Goal: Complete application form: Complete application form

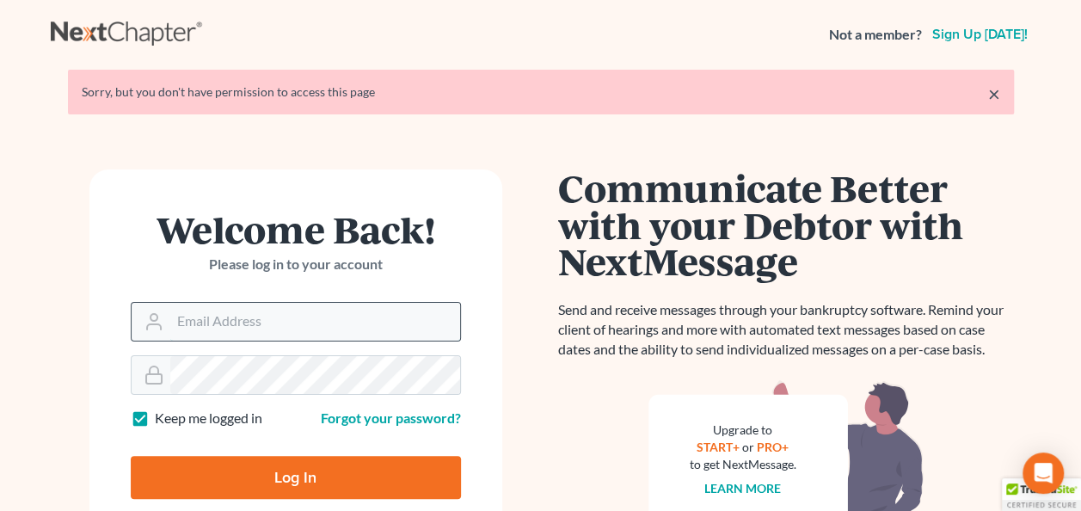
click at [246, 320] on input "Email Address" at bounding box center [315, 322] width 290 height 38
click at [186, 321] on input "Email Address" at bounding box center [315, 322] width 290 height 38
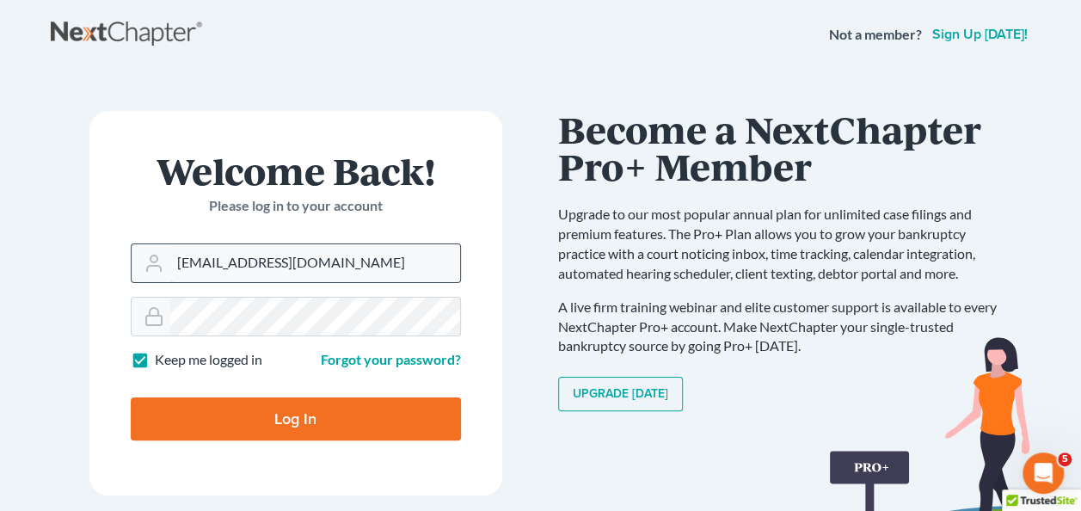
type input "[EMAIL_ADDRESS][DOMAIN_NAME]"
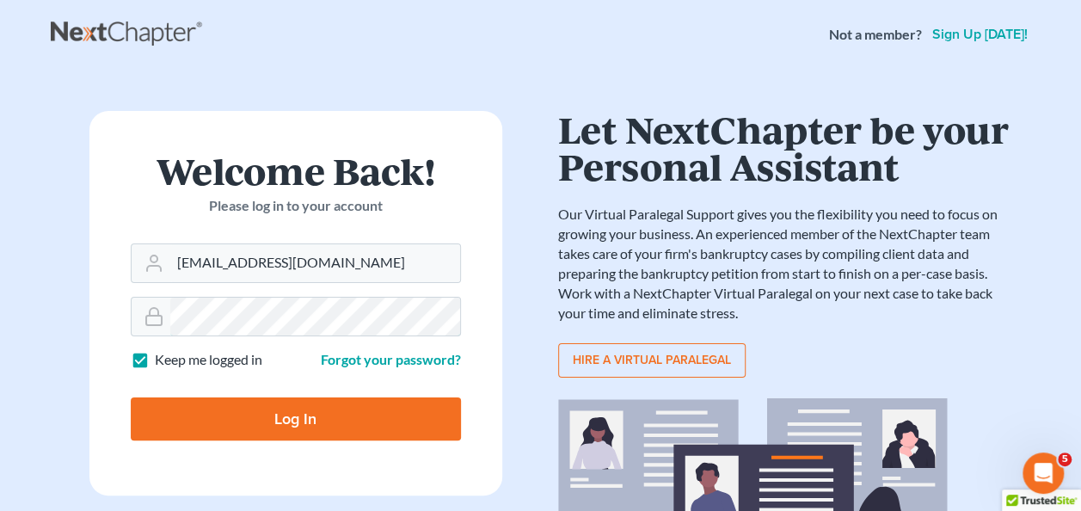
click at [131, 397] on input "Log In" at bounding box center [296, 418] width 330 height 43
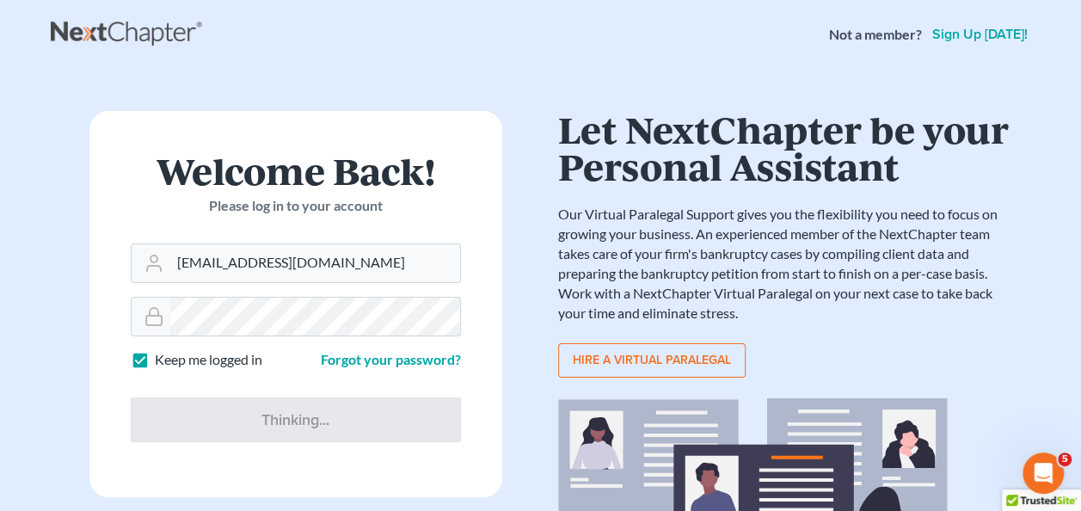
type input "Thinking..."
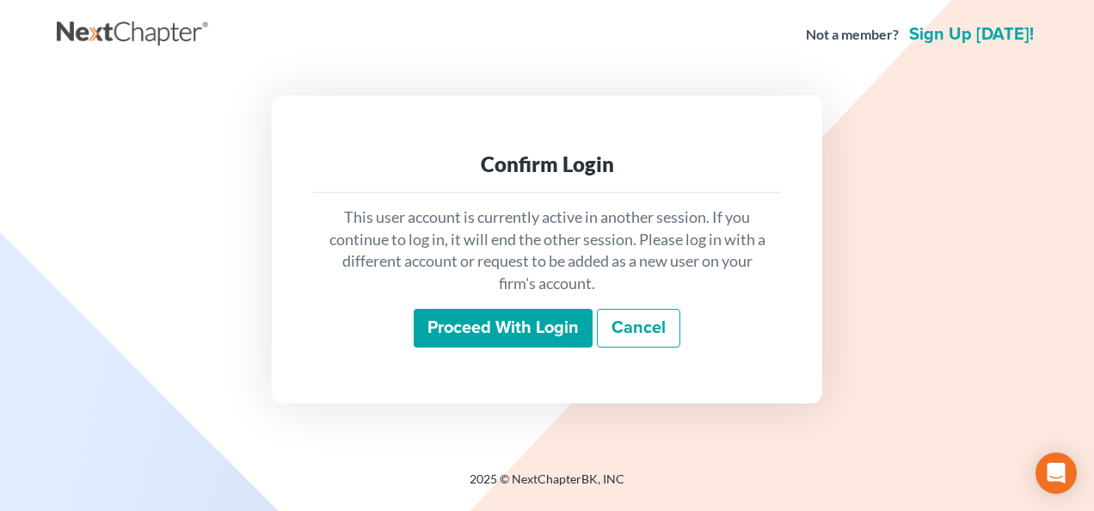
click at [508, 332] on input "Proceed with login" at bounding box center [503, 329] width 179 height 40
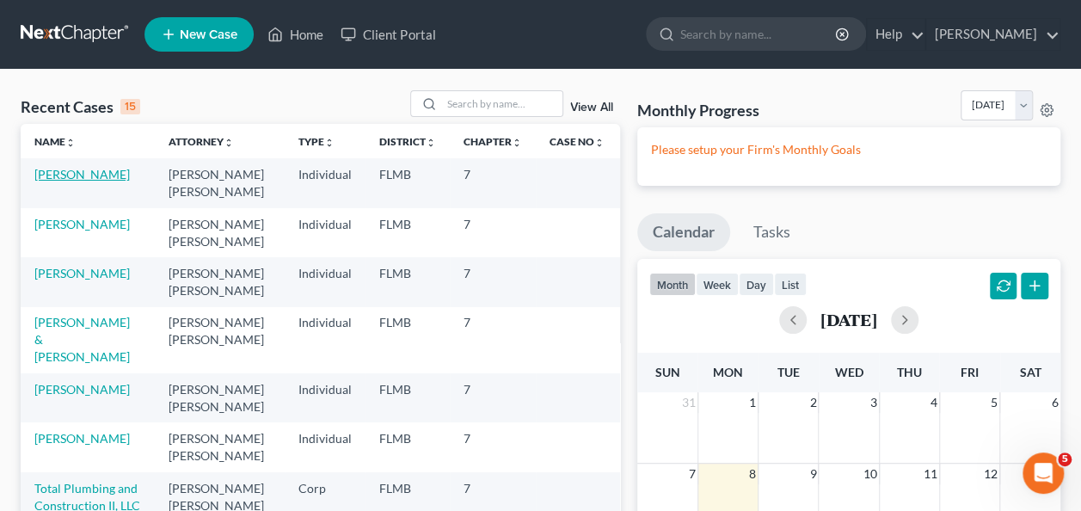
click at [84, 174] on link "Jourdan, Maceo" at bounding box center [81, 174] width 95 height 15
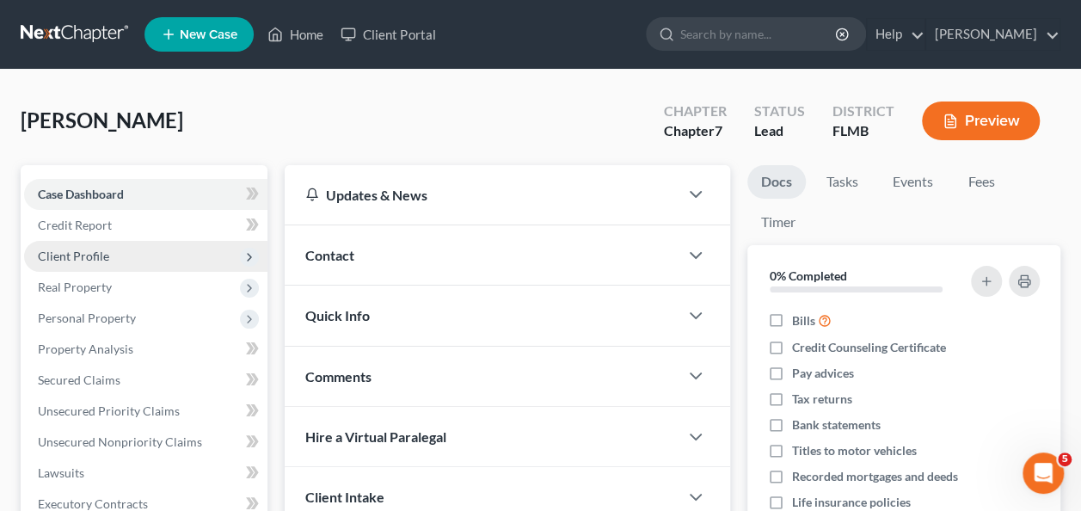
click at [86, 255] on span "Client Profile" at bounding box center [73, 256] width 71 height 15
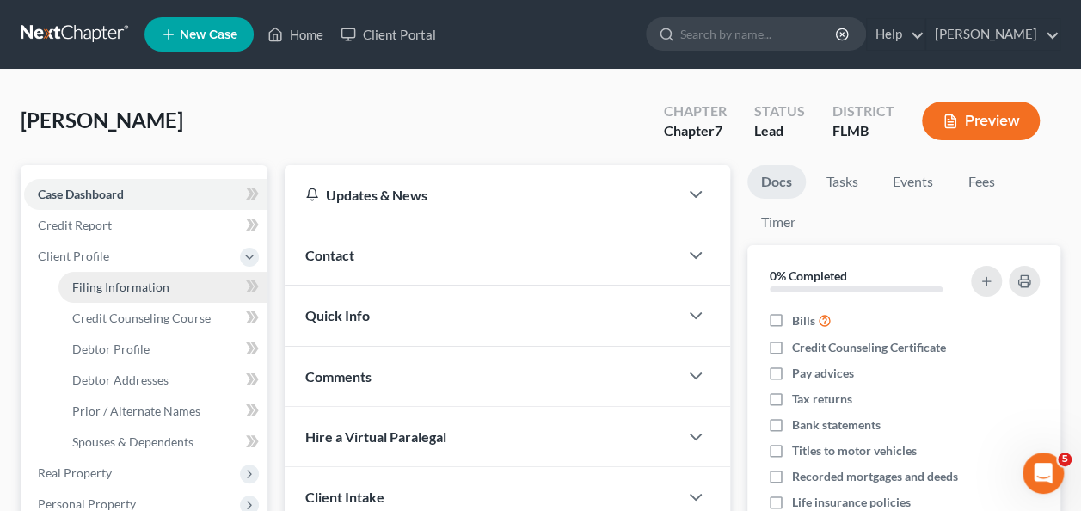
click at [151, 286] on span "Filing Information" at bounding box center [120, 287] width 97 height 15
select select "1"
select select "0"
select select "9"
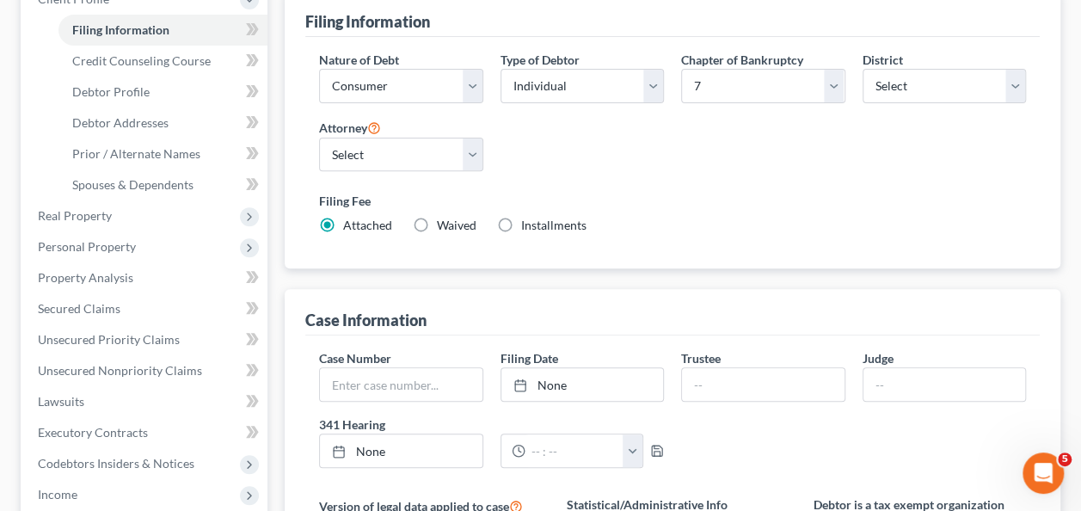
scroll to position [172, 0]
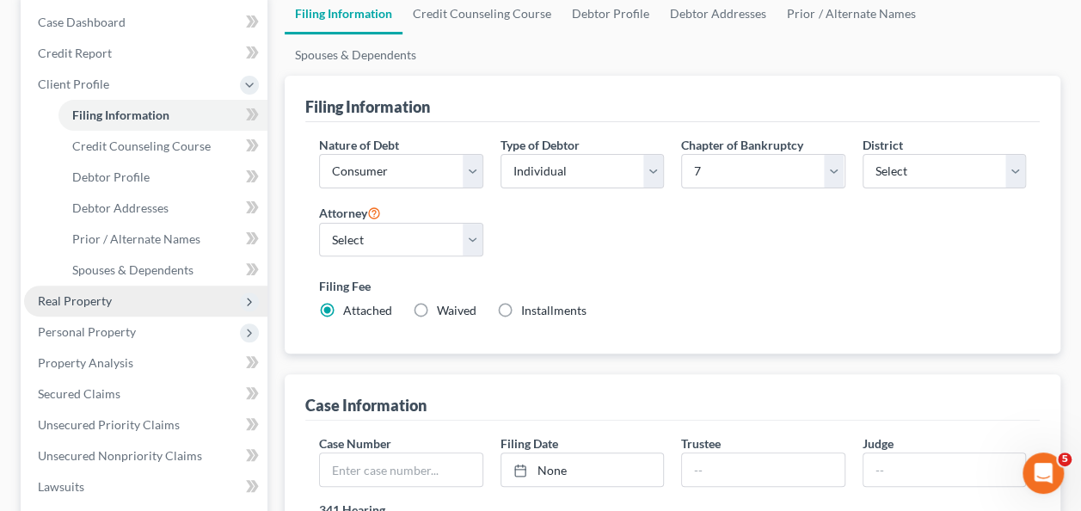
click at [75, 300] on span "Real Property" at bounding box center [75, 300] width 74 height 15
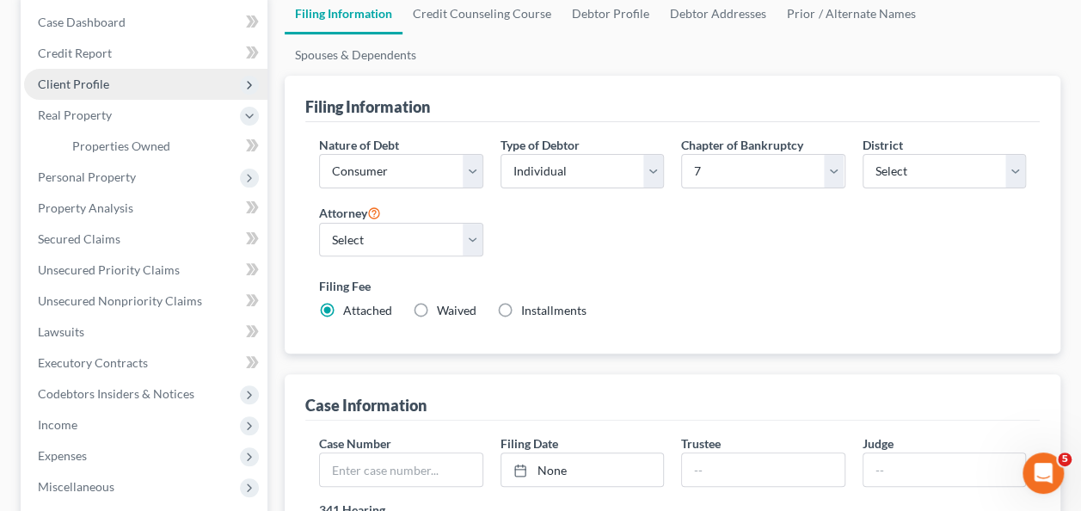
click at [72, 88] on span "Client Profile" at bounding box center [73, 84] width 71 height 15
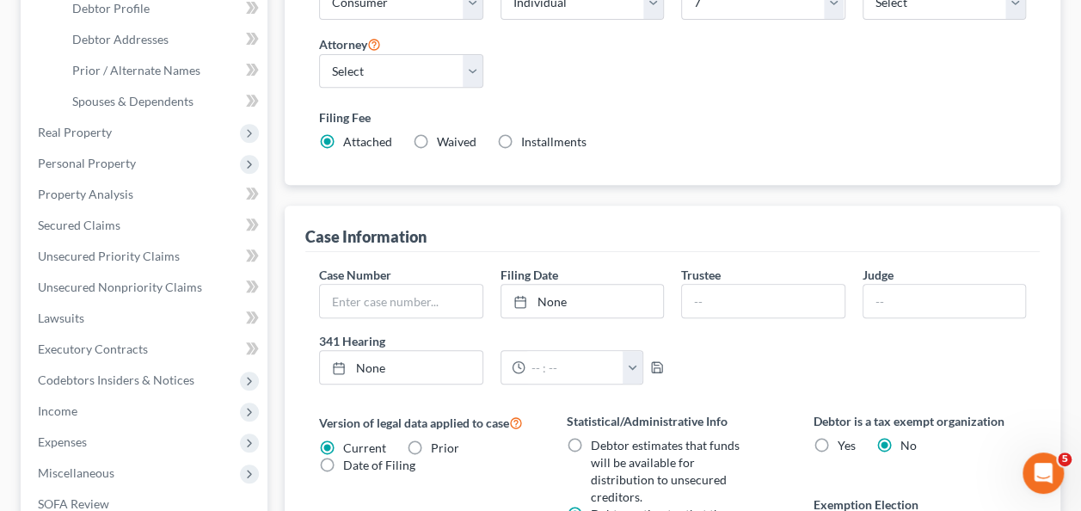
scroll to position [258, 0]
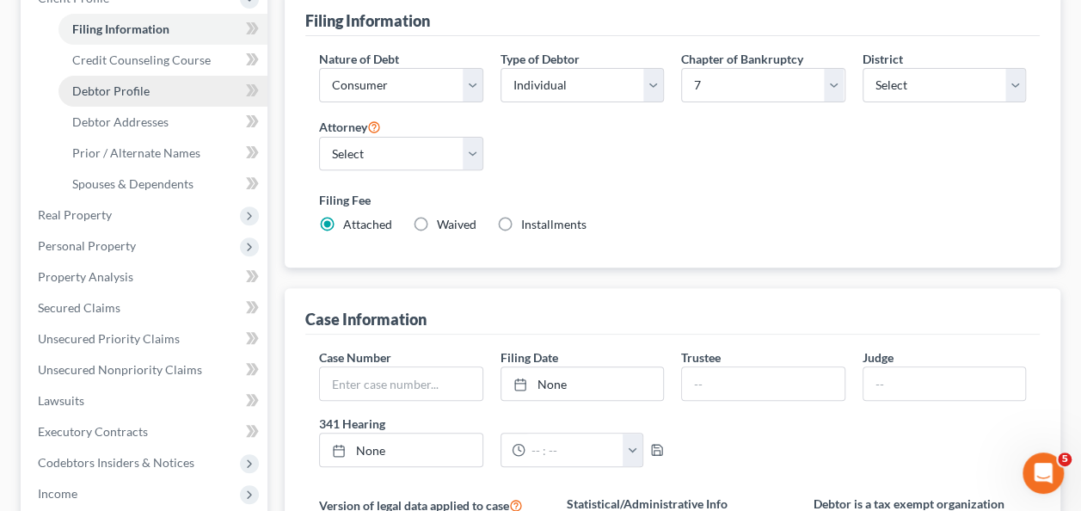
click at [114, 93] on span "Debtor Profile" at bounding box center [110, 90] width 77 height 15
select select "0"
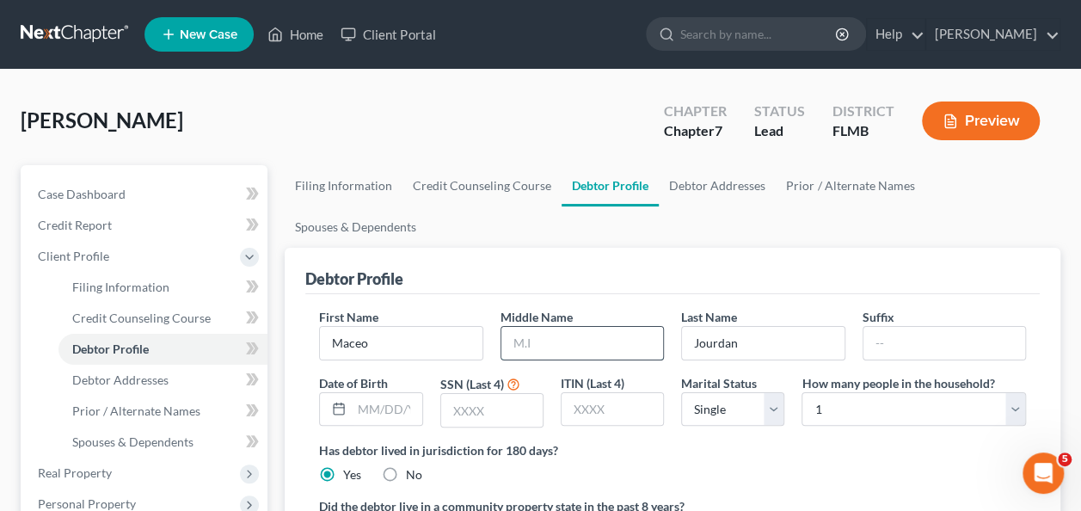
click at [553, 327] on input "text" at bounding box center [583, 343] width 162 height 33
type input "Camillo Ramon"
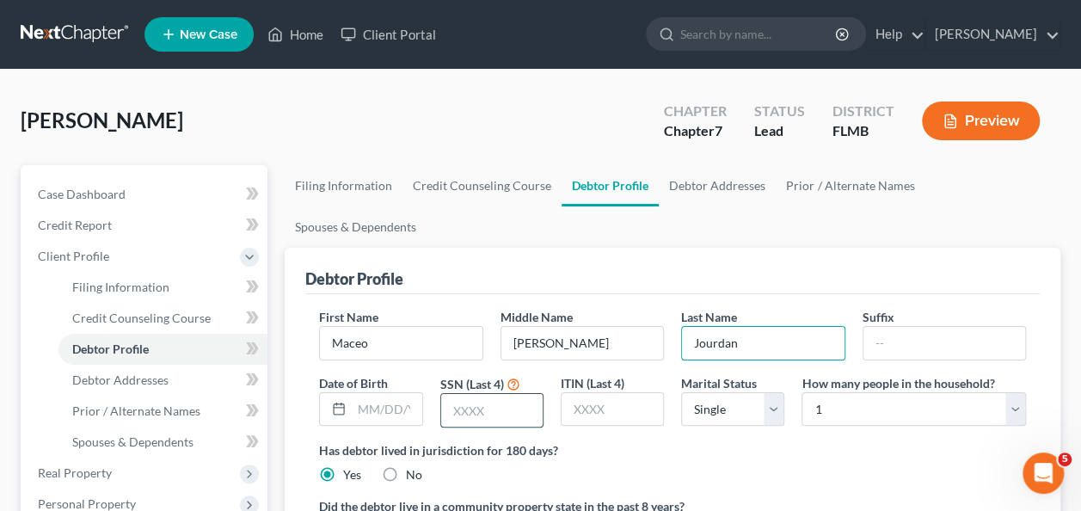
click at [463, 394] on input "text" at bounding box center [492, 410] width 102 height 33
type input "1752"
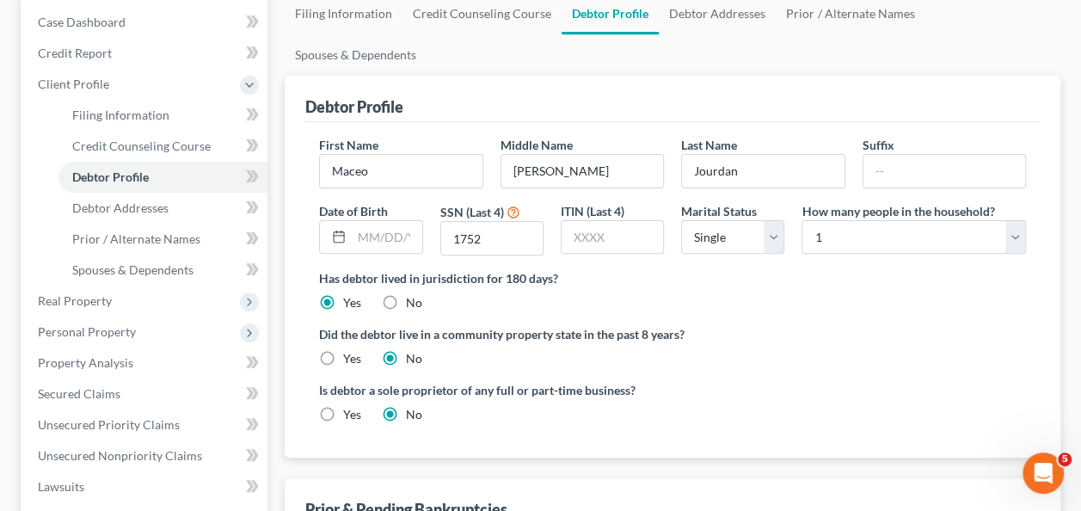
click at [769, 279] on ng-include "First Name Maceo Middle Name Camillo Ramon Last Name Jourdan Suffix Date of Bir…" at bounding box center [672, 286] width 707 height 301
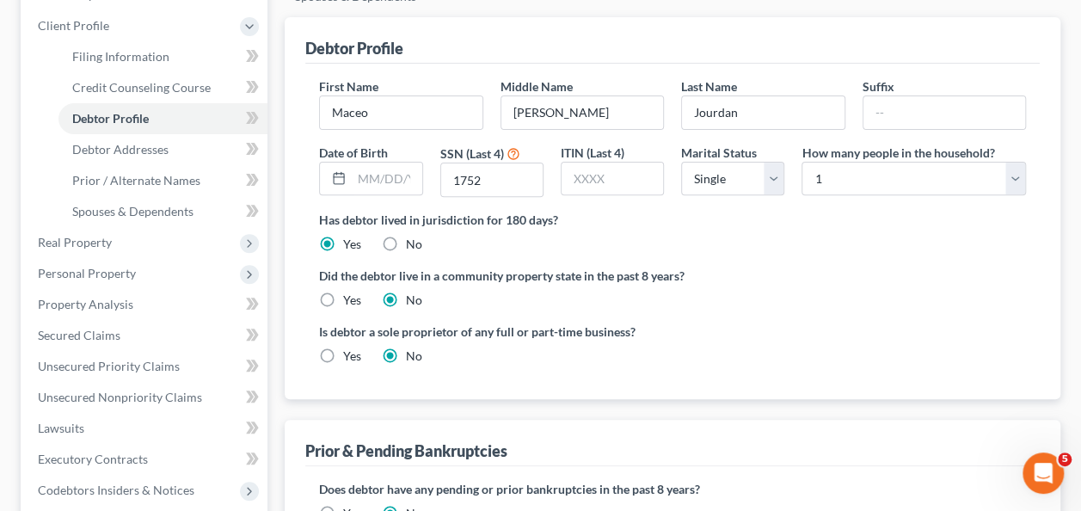
scroll to position [258, 0]
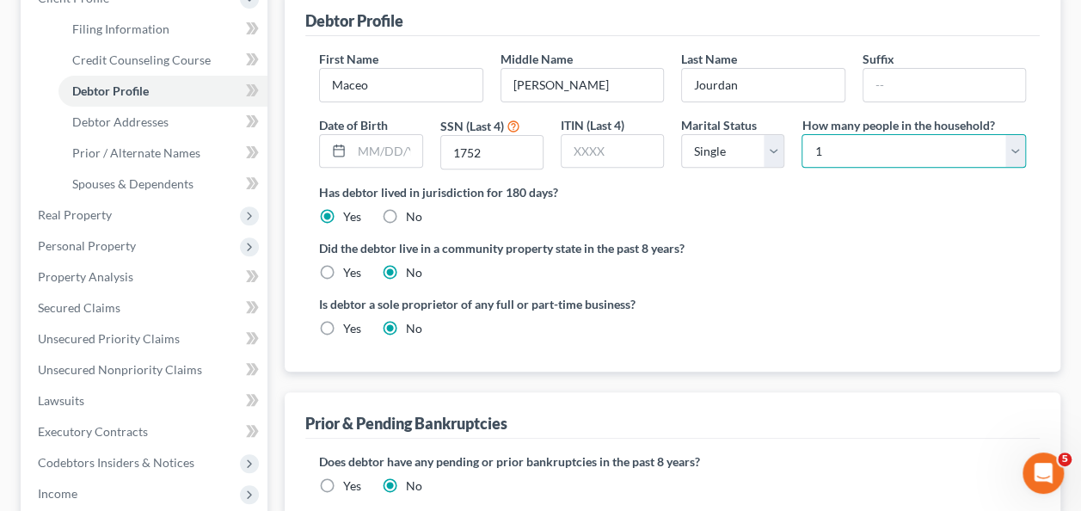
click at [847, 134] on select "Select 1 2 3 4 5 6 7 8 9 10 11 12 13 14 15 16 17 18 19 20" at bounding box center [914, 151] width 225 height 34
select select "1"
click at [802, 134] on select "Select 1 2 3 4 5 6 7 8 9 10 11 12 13 14 15 16 17 18 19 20" at bounding box center [914, 151] width 225 height 34
click at [785, 239] on div "Did the debtor live in a community property state in the past 8 years? Yes No" at bounding box center [672, 260] width 707 height 42
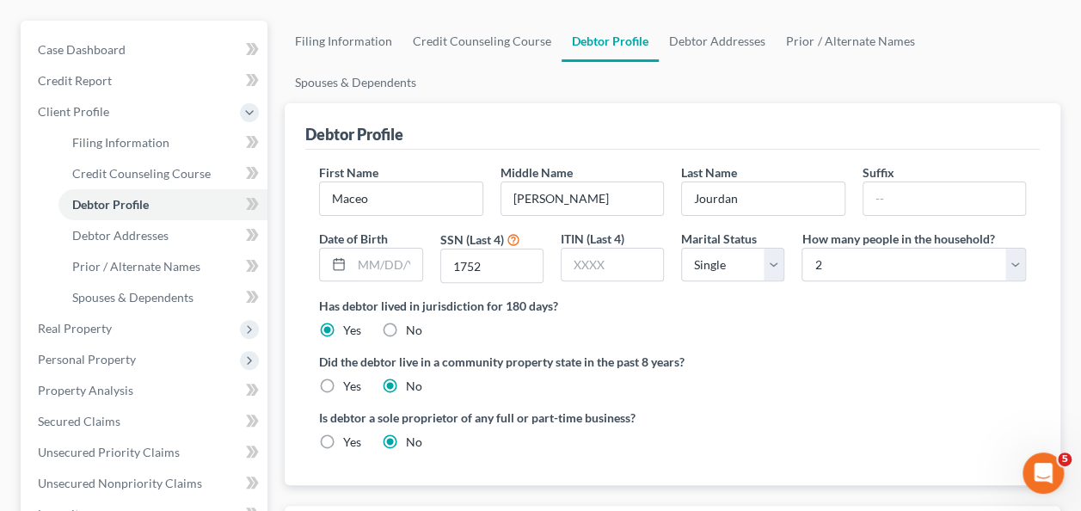
scroll to position [172, 0]
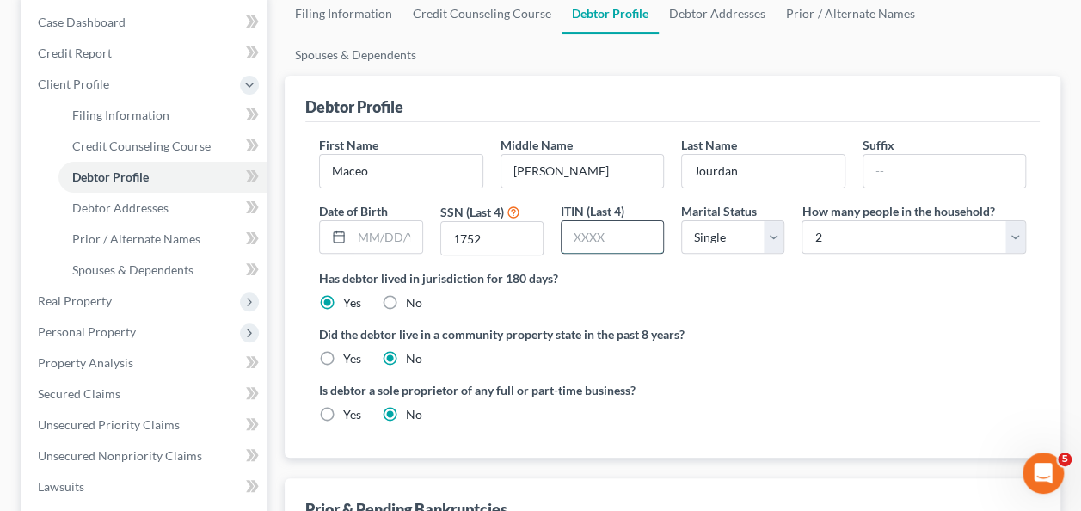
click at [614, 221] on input "text" at bounding box center [613, 237] width 102 height 33
drag, startPoint x: 773, startPoint y: 264, endPoint x: 809, endPoint y: 261, distance: 35.4
click at [793, 269] on div "Has debtor lived in jurisdiction for 180 days? Yes No Debtor must reside in jur…" at bounding box center [672, 290] width 707 height 42
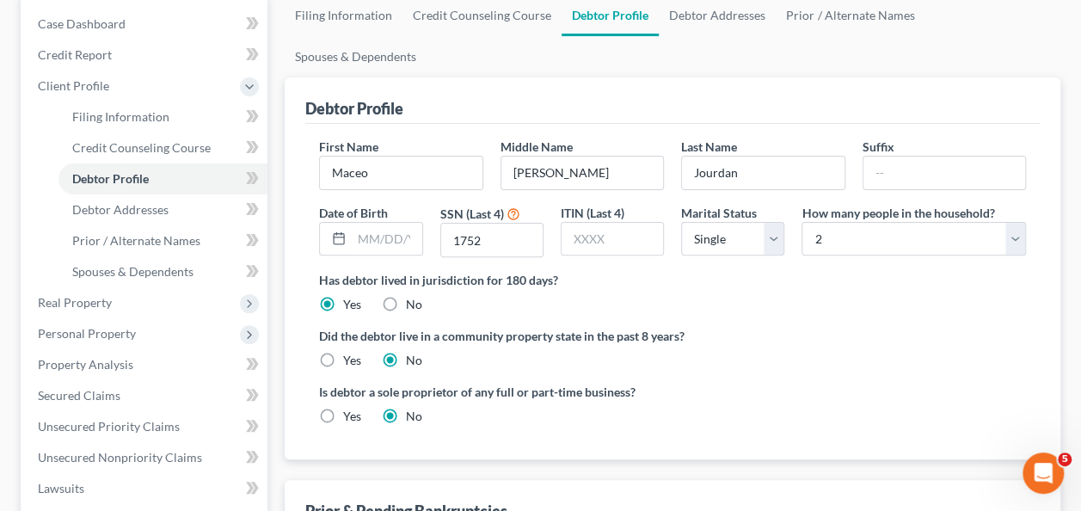
scroll to position [86, 0]
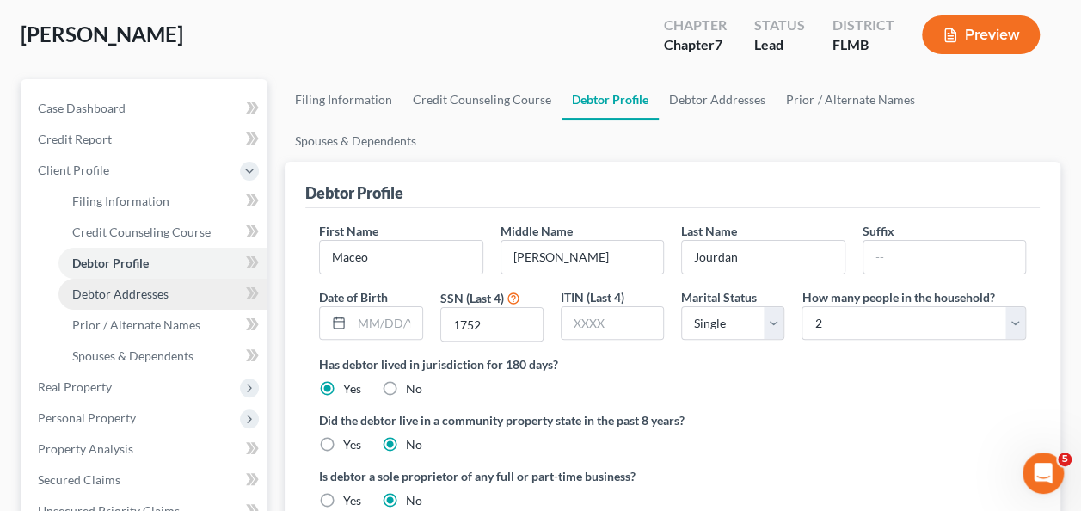
click at [99, 297] on span "Debtor Addresses" at bounding box center [120, 293] width 96 height 15
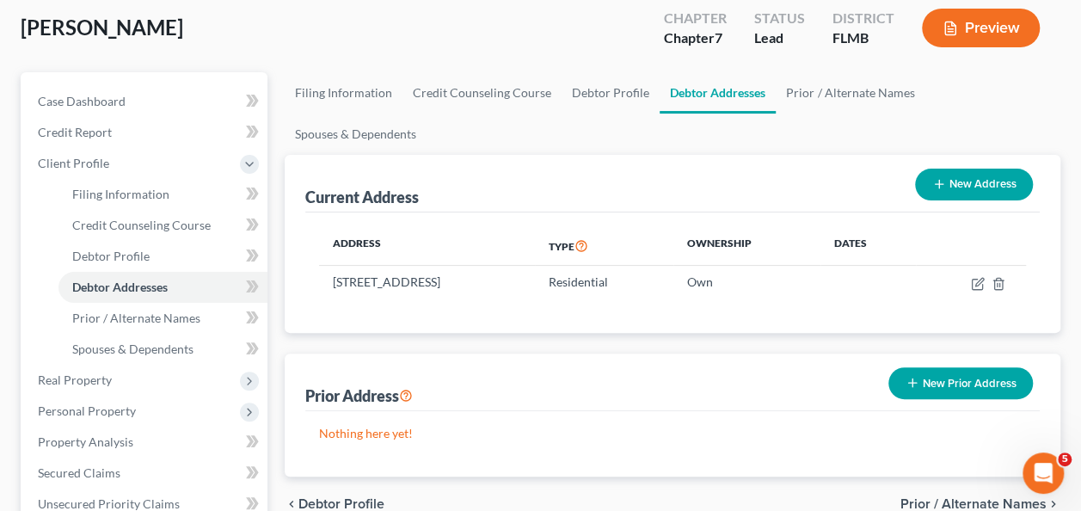
scroll to position [172, 0]
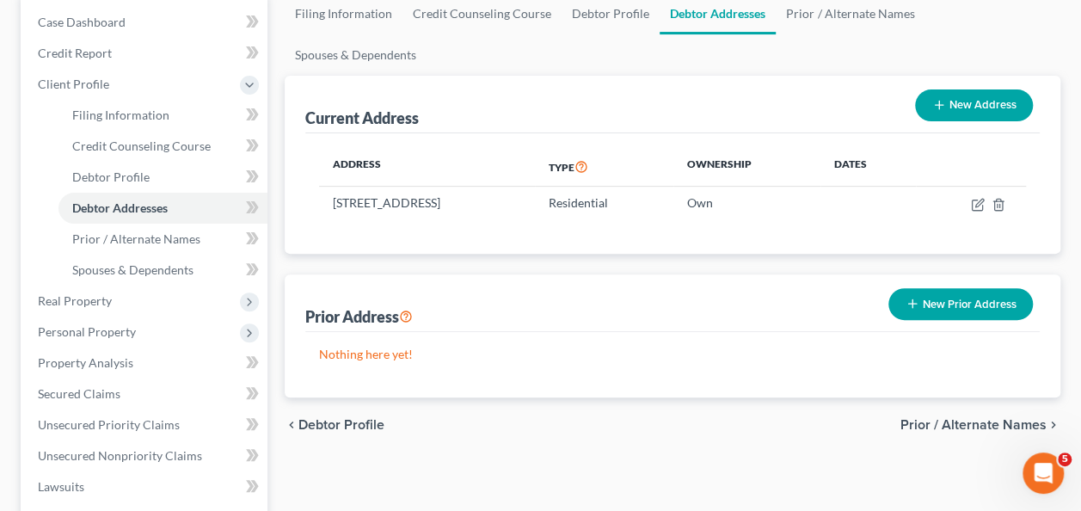
click at [578, 274] on div "Prior Address New Prior Address" at bounding box center [672, 303] width 735 height 58
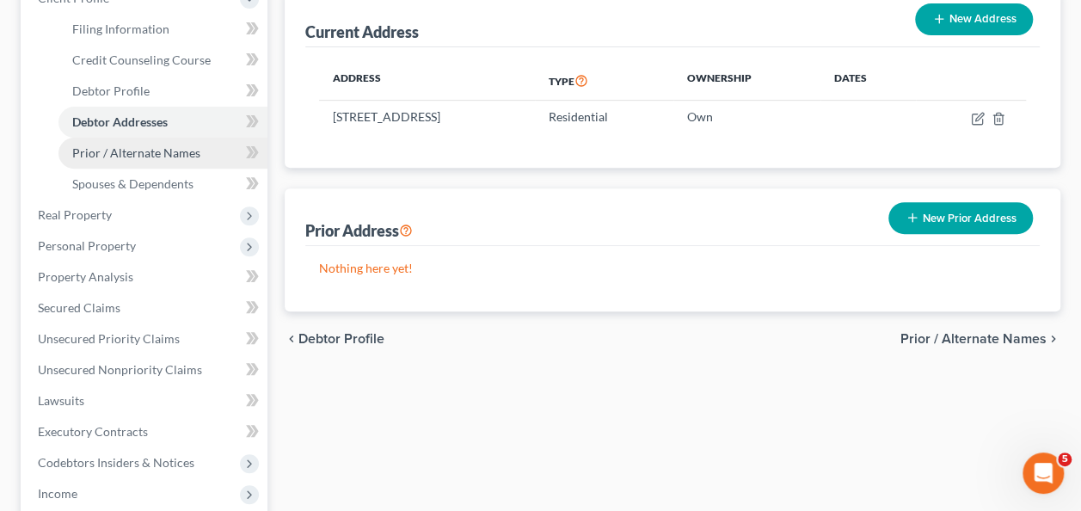
click at [131, 159] on link "Prior / Alternate Names" at bounding box center [163, 153] width 209 height 31
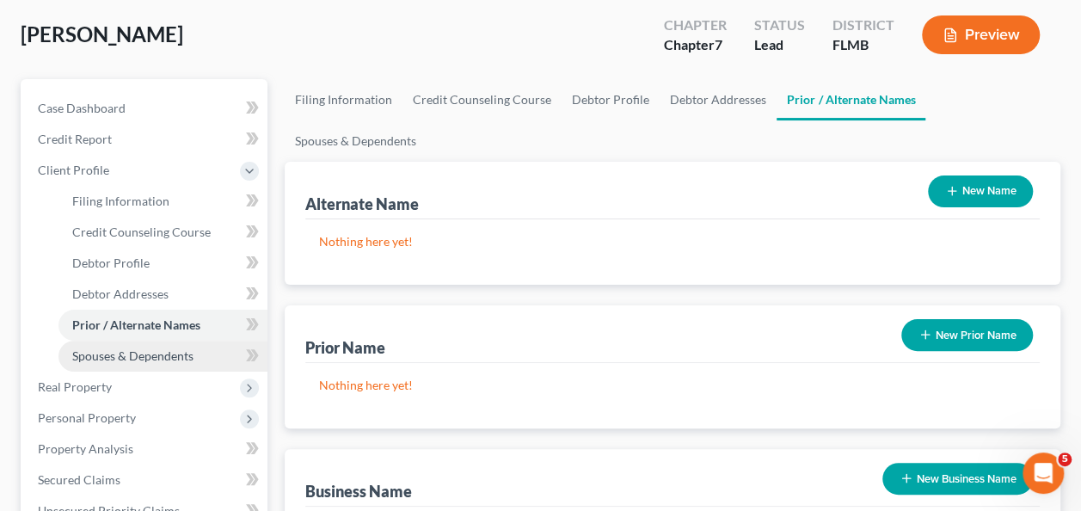
click at [148, 352] on span "Spouses & Dependents" at bounding box center [132, 355] width 121 height 15
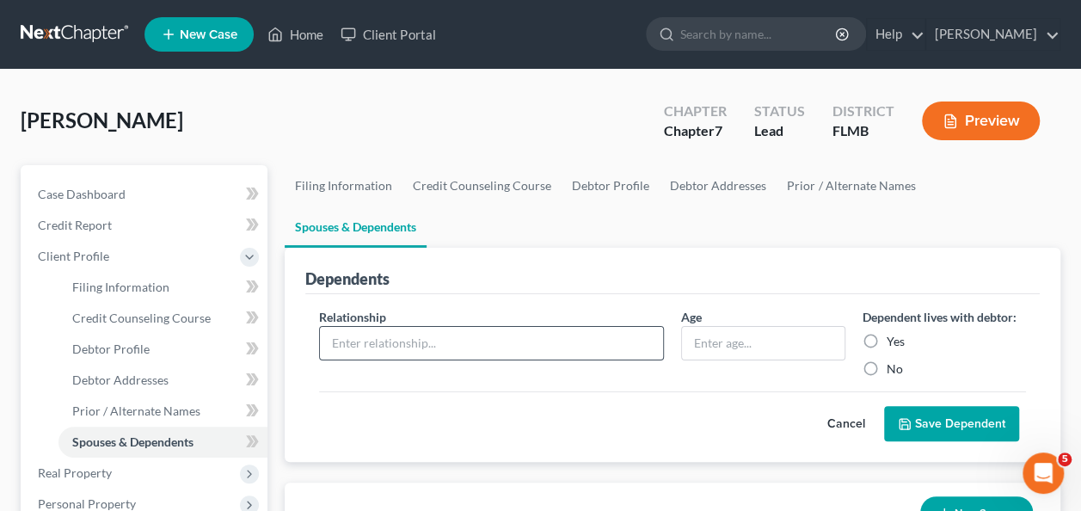
scroll to position [172, 0]
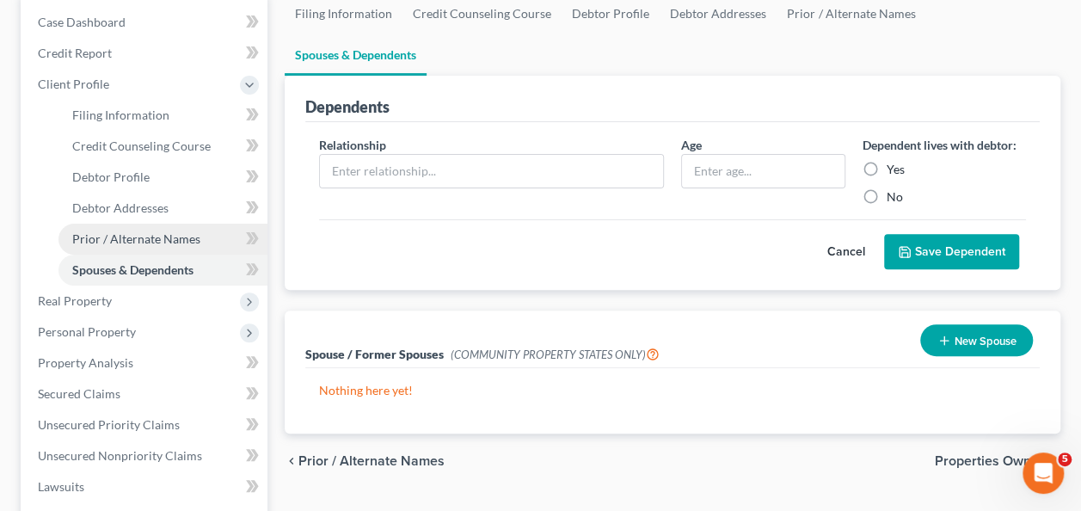
click at [109, 237] on span "Prior / Alternate Names" at bounding box center [136, 238] width 128 height 15
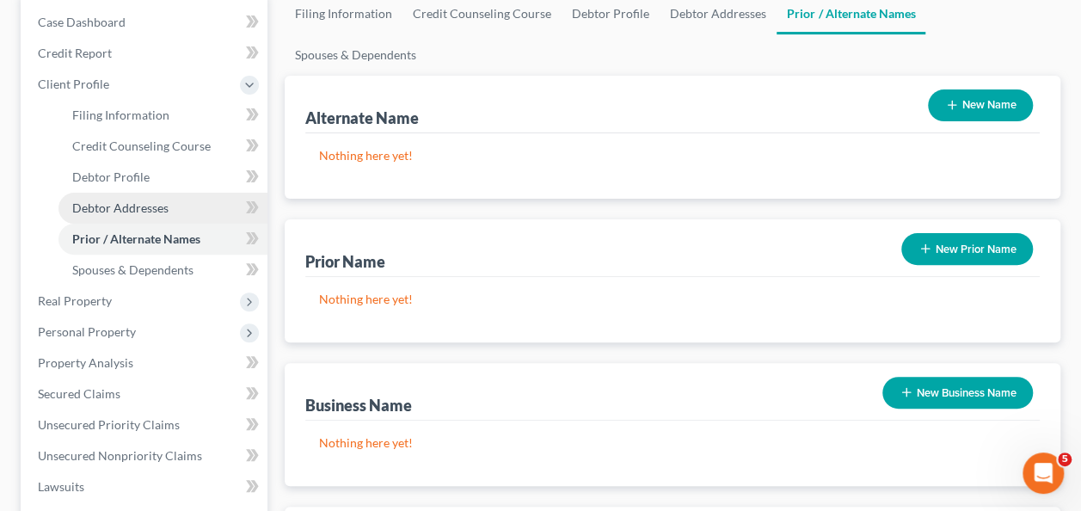
click at [135, 216] on link "Debtor Addresses" at bounding box center [163, 208] width 209 height 31
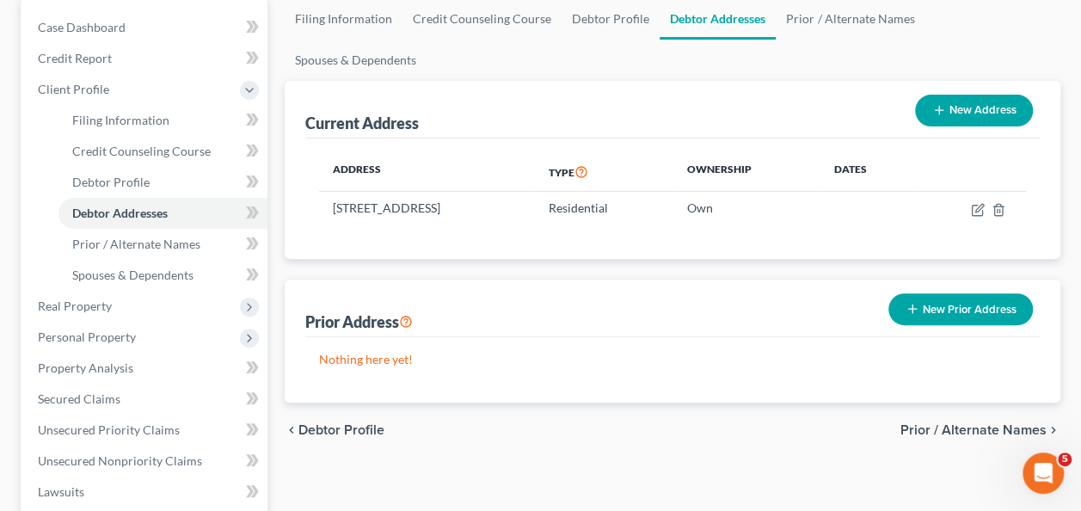
scroll to position [172, 0]
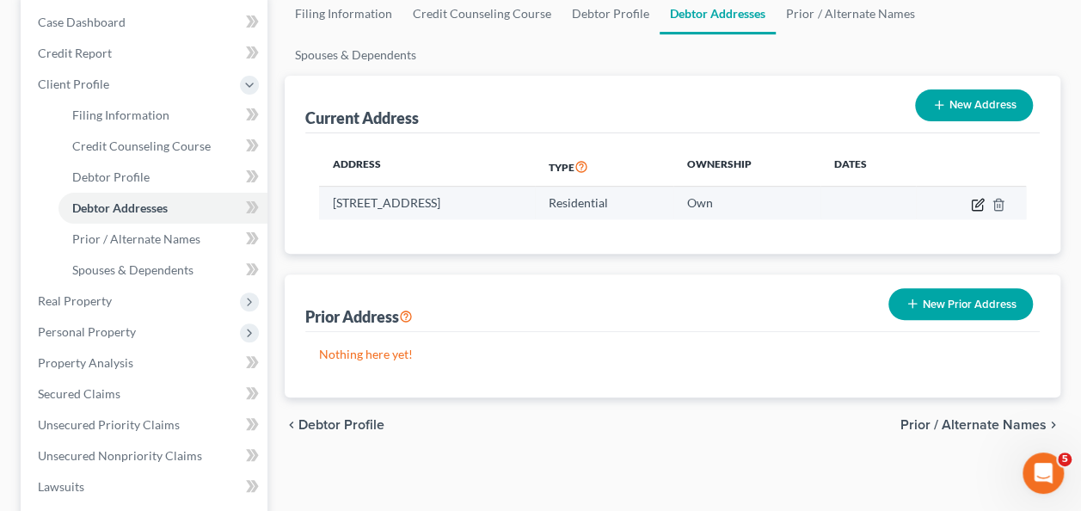
click at [976, 198] on icon "button" at bounding box center [978, 205] width 14 height 14
select select "9"
select select "0"
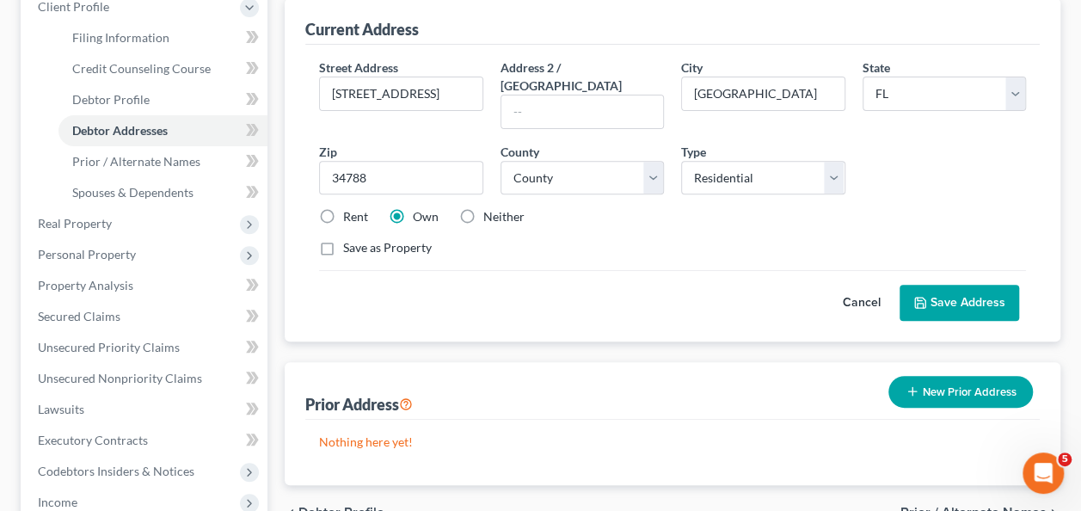
scroll to position [258, 0]
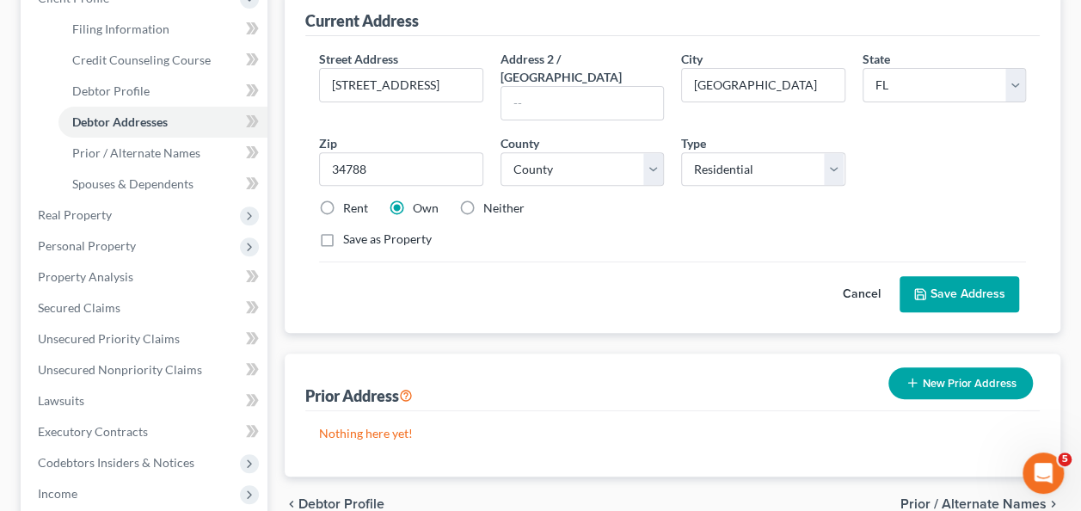
click at [935, 367] on button "New Prior Address" at bounding box center [961, 383] width 145 height 32
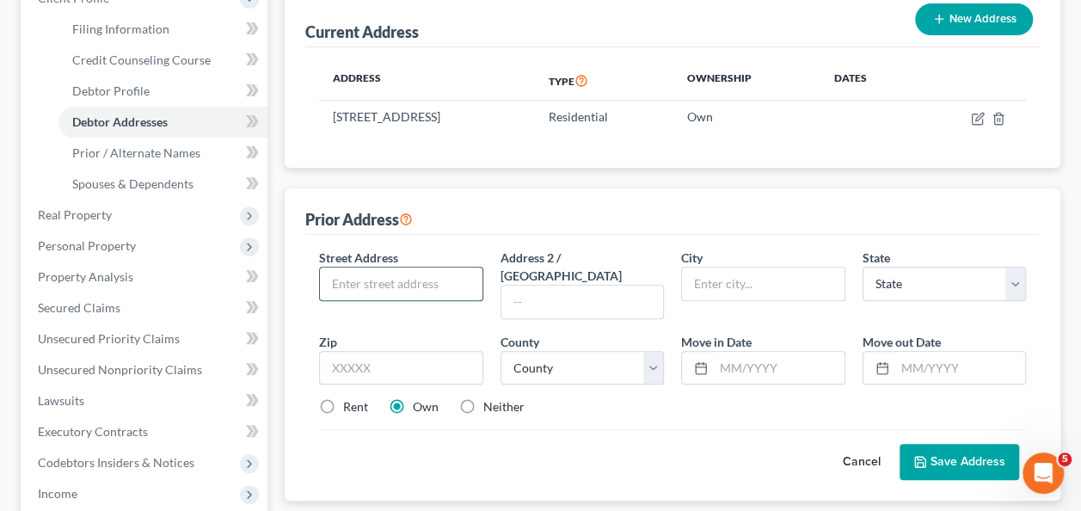
click at [385, 268] on input "text" at bounding box center [401, 284] width 162 height 33
type input "14505 Micawber Way"
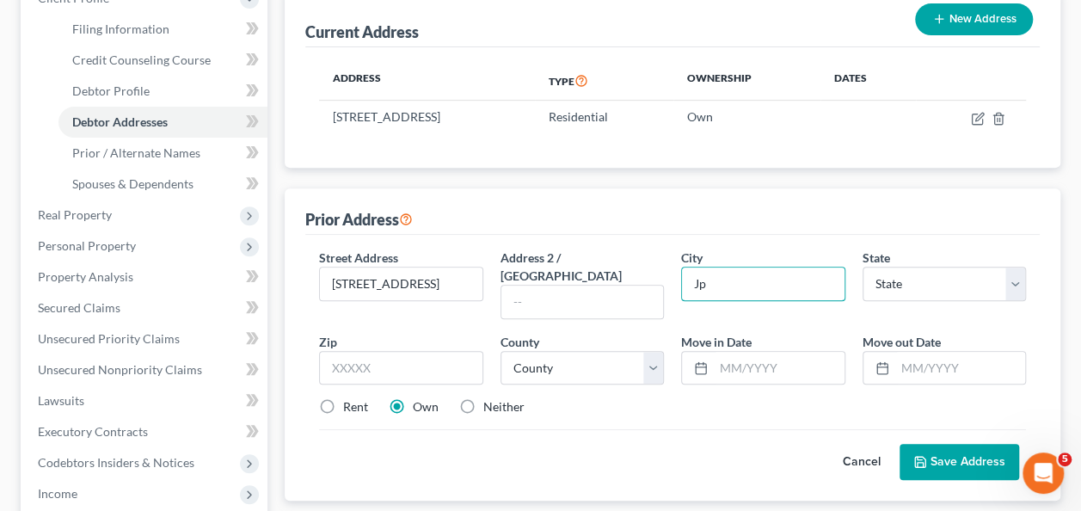
type input "J"
type input "L"
type input "Louisville"
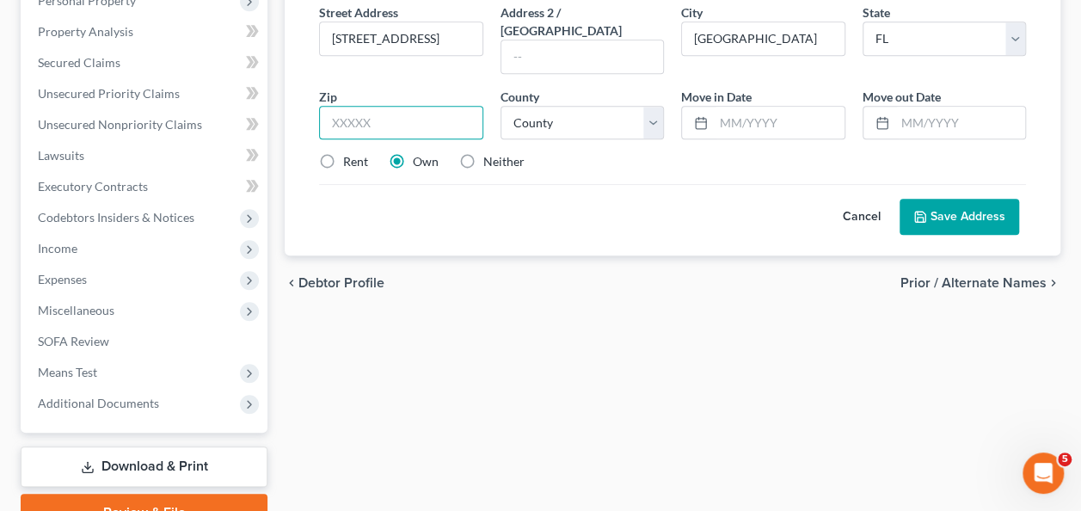
scroll to position [516, 0]
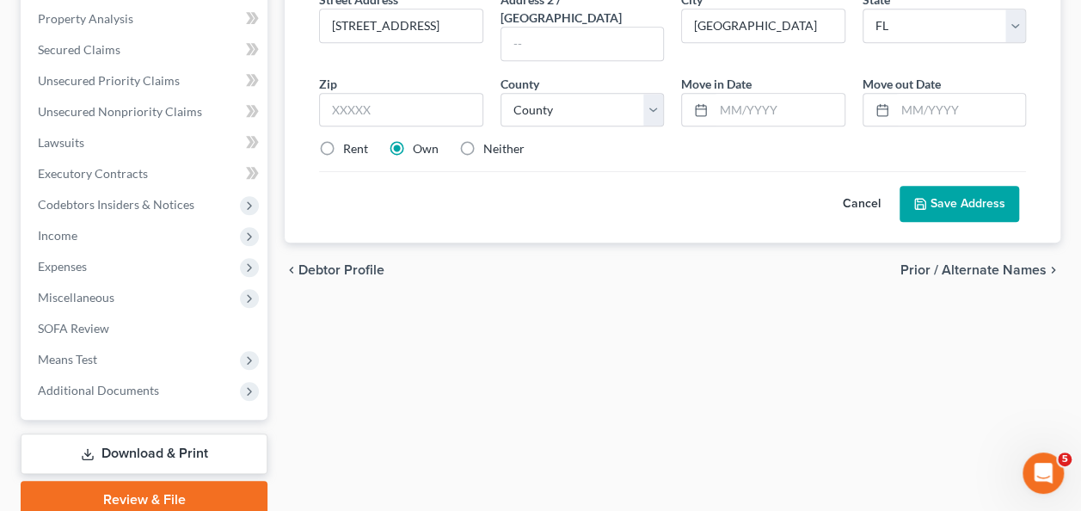
click at [625, 416] on div "Filing Information Credit Counseling Course Debtor Profile Debtor Addresses Pri…" at bounding box center [672, 84] width 793 height 870
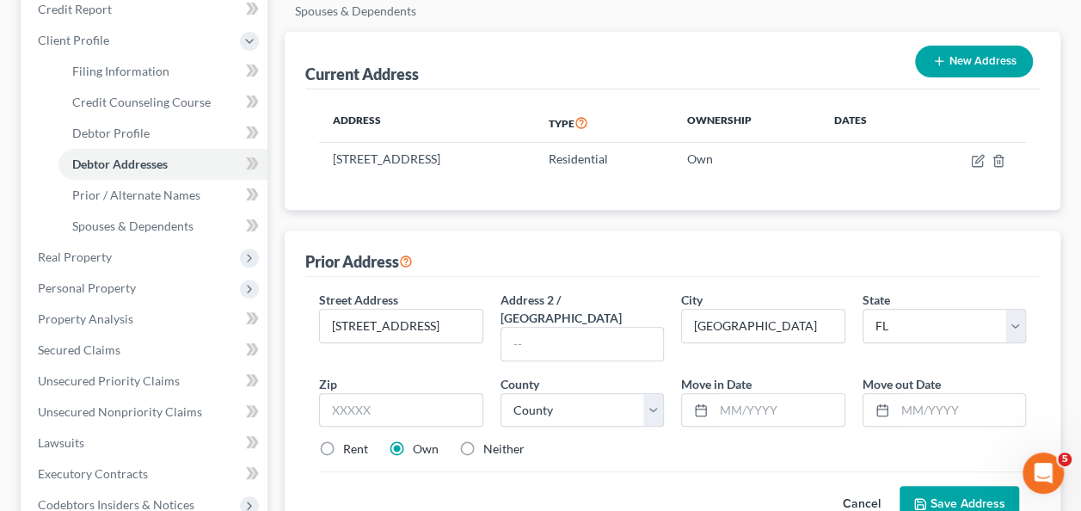
scroll to position [243, 0]
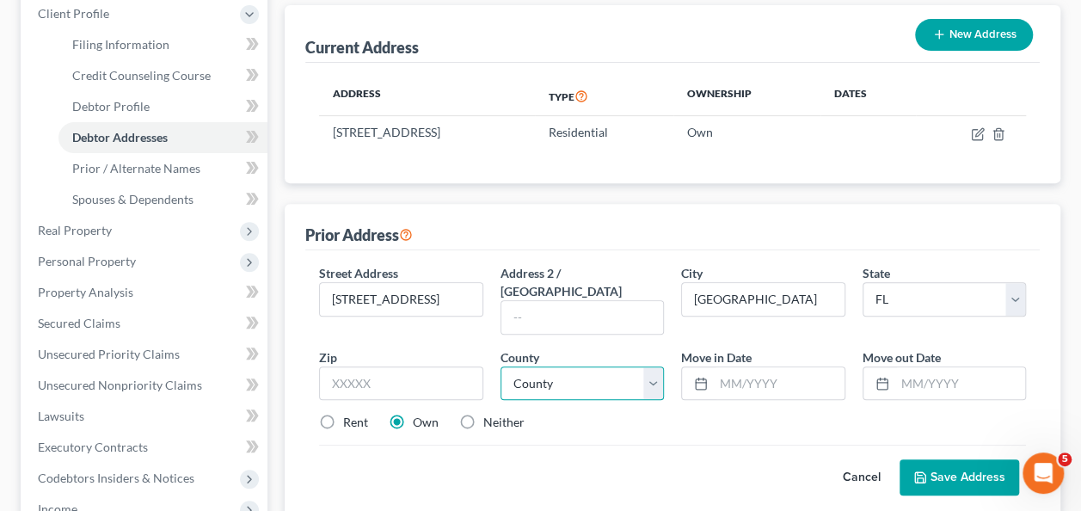
click at [575, 366] on select "County Alachua County Baker County Bay County Bradford County Brevard County Br…" at bounding box center [582, 383] width 163 height 34
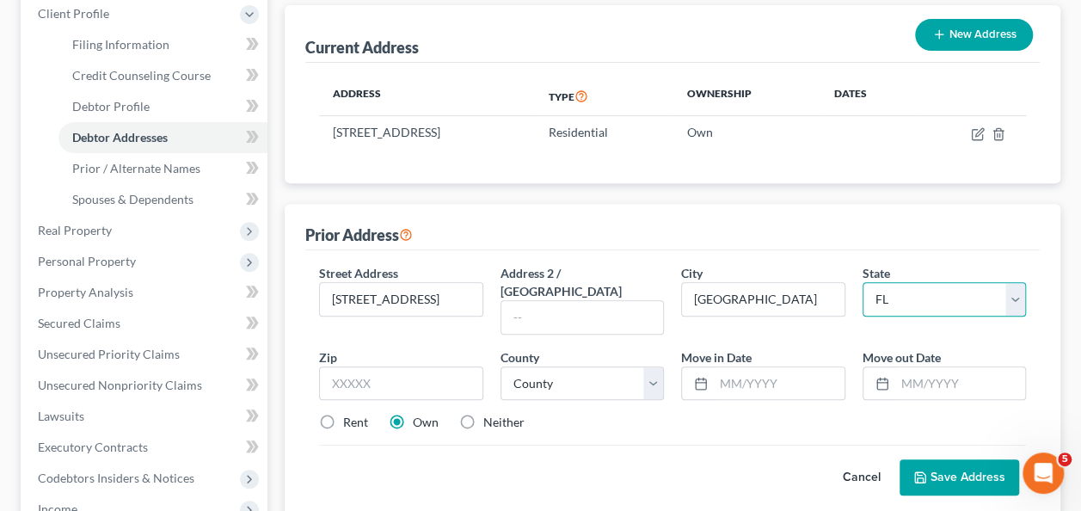
click at [896, 282] on select "State AL AK AR AZ CA CO CT DE DC FL GA GU HI ID IL IN IA KS KY LA ME MD MA MI M…" at bounding box center [944, 299] width 163 height 34
select select "18"
click at [863, 282] on select "State AL AK AR AZ CA CO CT DE DC FL GA GU HI ID IL IN IA KS KY LA ME MD MA MI M…" at bounding box center [944, 299] width 163 height 34
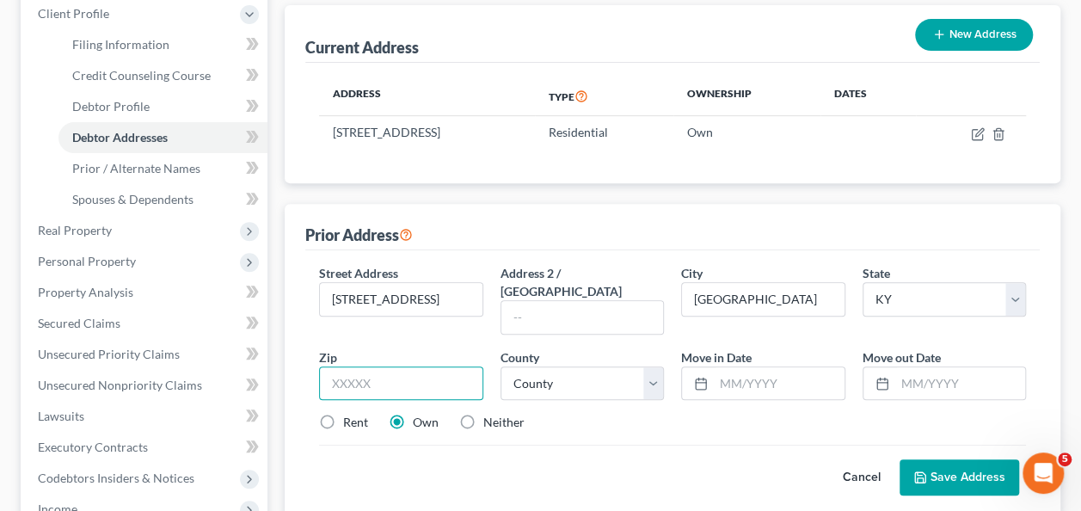
drag, startPoint x: 364, startPoint y: 327, endPoint x: 366, endPoint y: 318, distance: 8.8
click at [365, 366] on input "text" at bounding box center [400, 383] width 163 height 34
type input "40245"
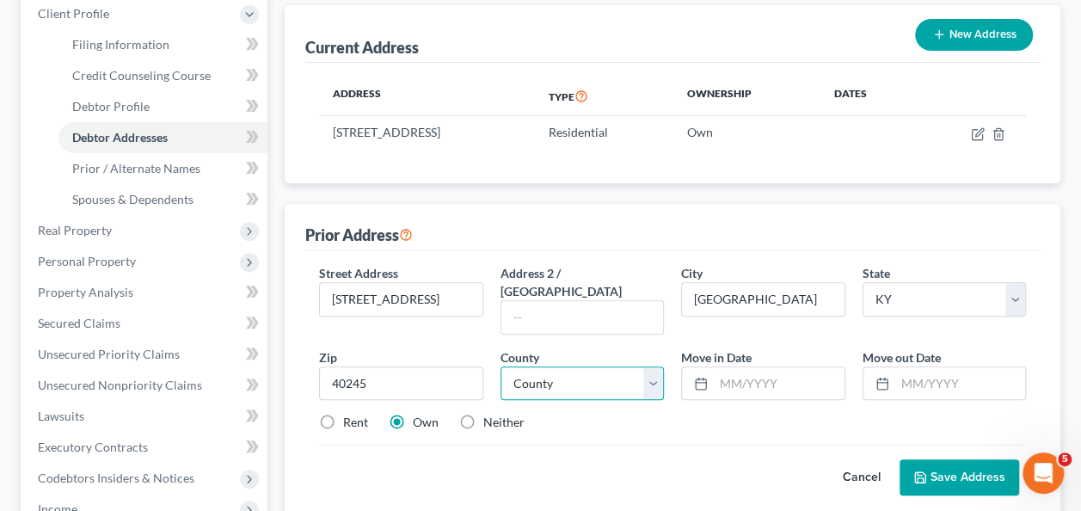
click at [530, 366] on select "County Adair County Allen County Anderson County Ballard County Barren County B…" at bounding box center [582, 383] width 163 height 34
select select "55"
click at [501, 366] on select "County Adair County Allen County Anderson County Ballard County Barren County B…" at bounding box center [582, 383] width 163 height 34
drag, startPoint x: 664, startPoint y: 422, endPoint x: 648, endPoint y: 398, distance: 28.4
click at [660, 445] on div "Cancel Save Address" at bounding box center [672, 470] width 707 height 51
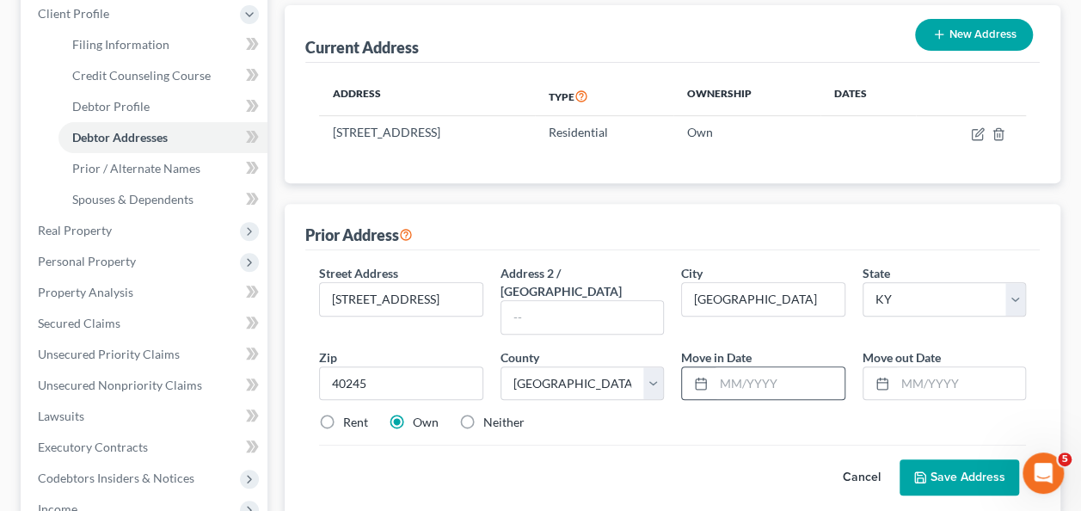
click at [742, 366] on div at bounding box center [762, 383] width 163 height 34
click at [757, 367] on input "text" at bounding box center [779, 383] width 130 height 33
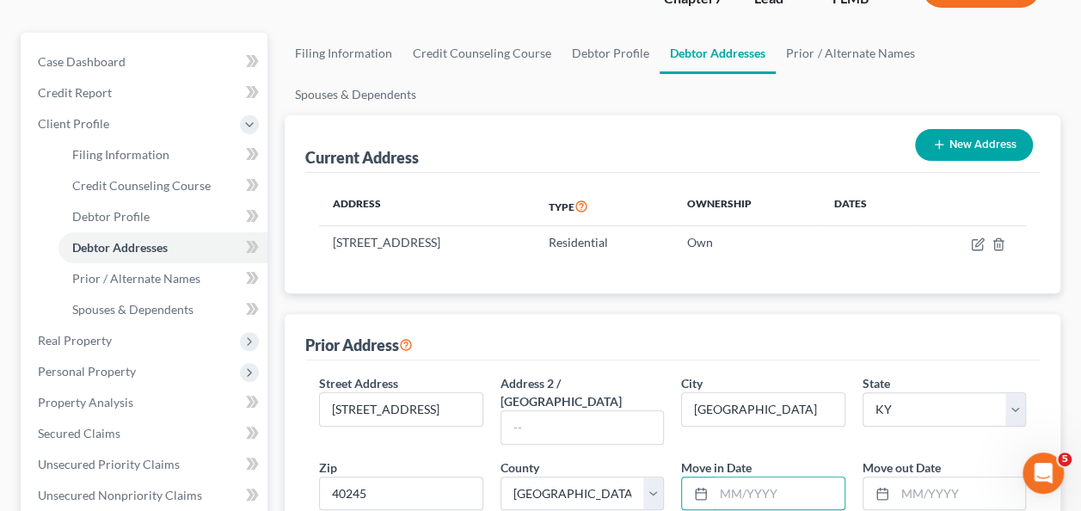
scroll to position [71, 0]
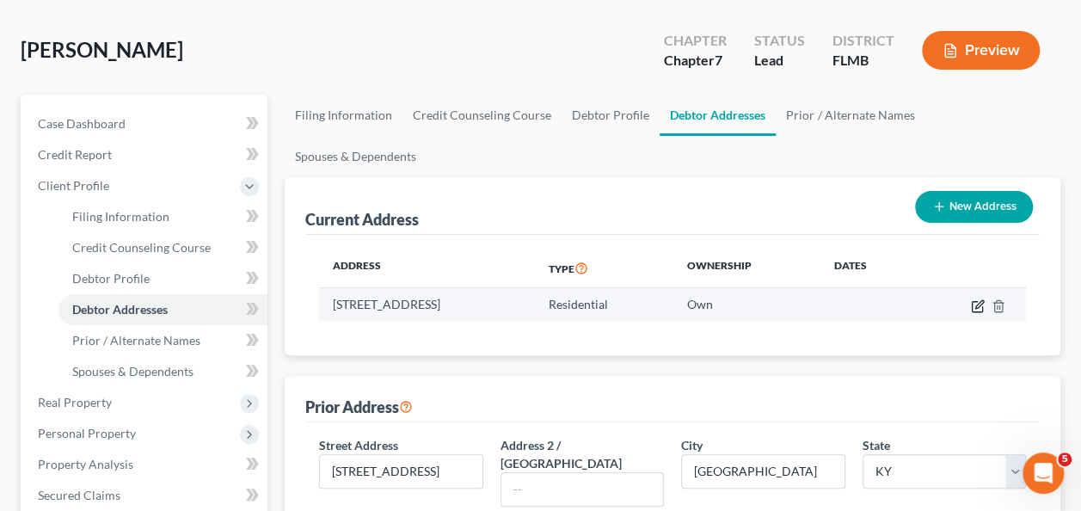
click at [974, 299] on icon "button" at bounding box center [978, 306] width 14 height 14
select select "9"
select select "33"
select select "0"
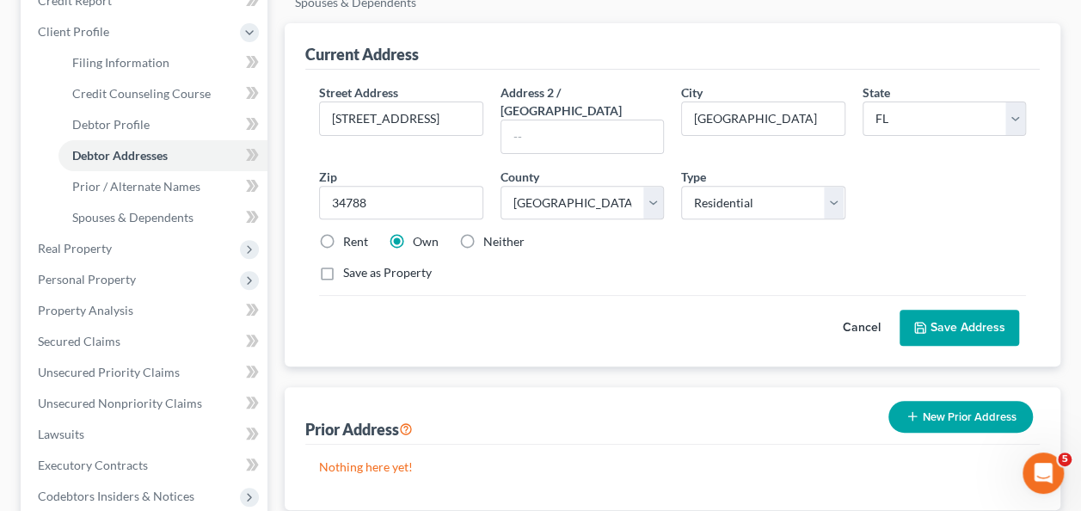
scroll to position [329, 0]
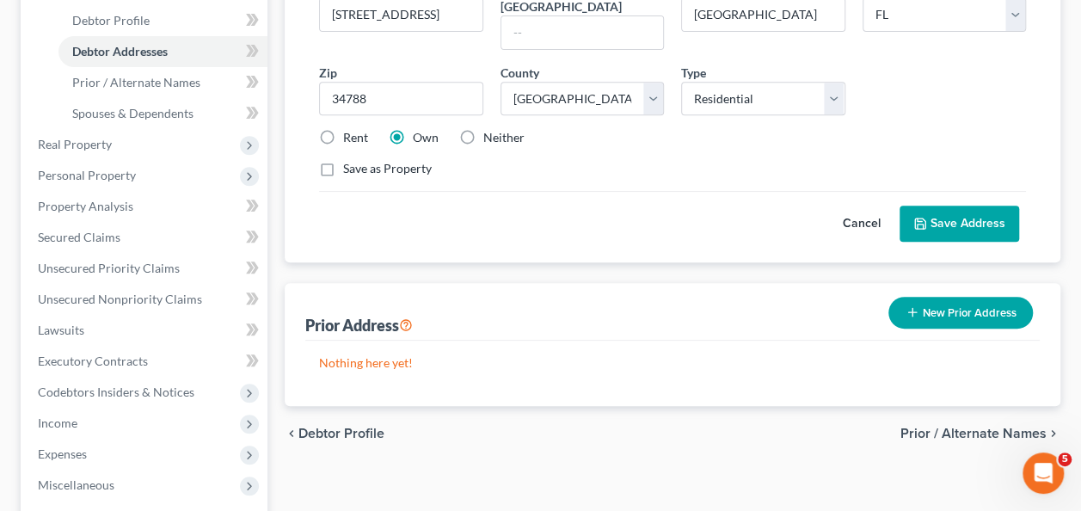
click at [950, 297] on button "New Prior Address" at bounding box center [961, 313] width 145 height 32
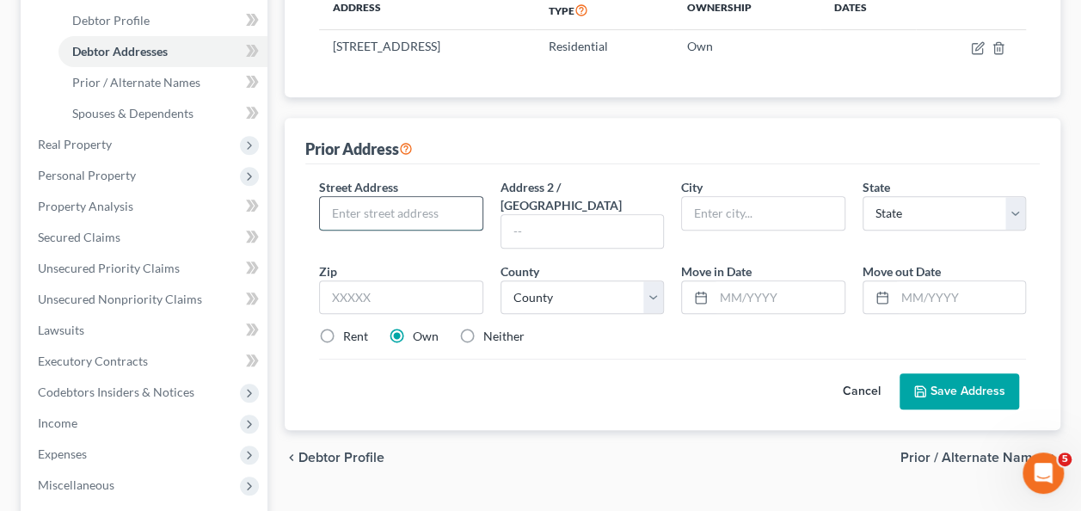
click at [391, 197] on input "text" at bounding box center [401, 213] width 162 height 33
type input "14505 Micawber Way"
type input "Louisville"
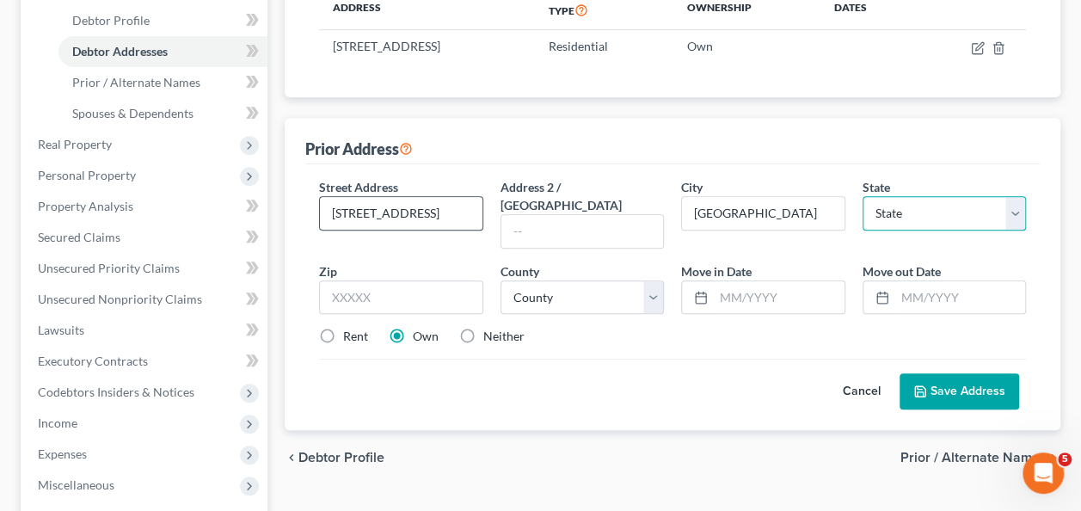
select select "18"
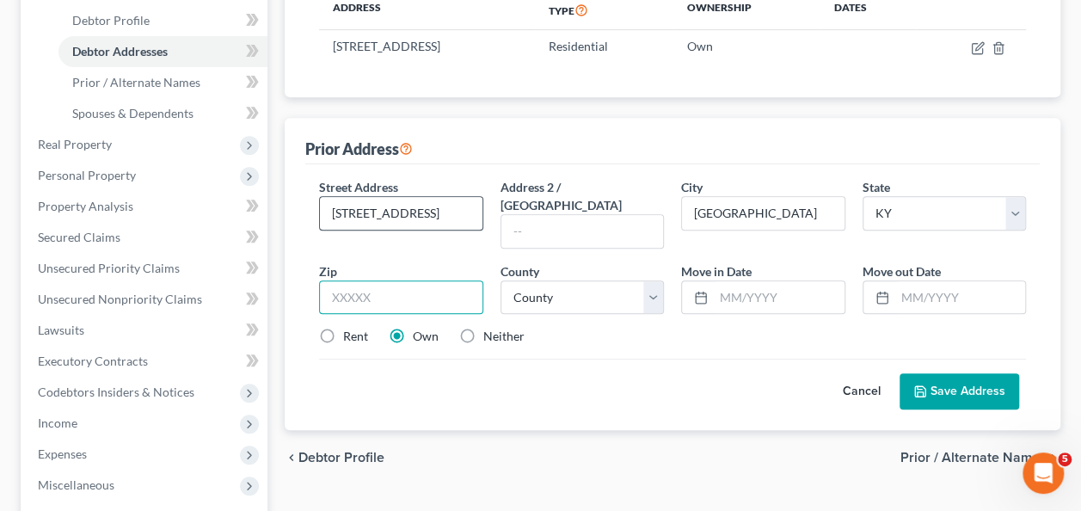
type input "40245"
click at [900, 281] on input "text" at bounding box center [961, 297] width 130 height 33
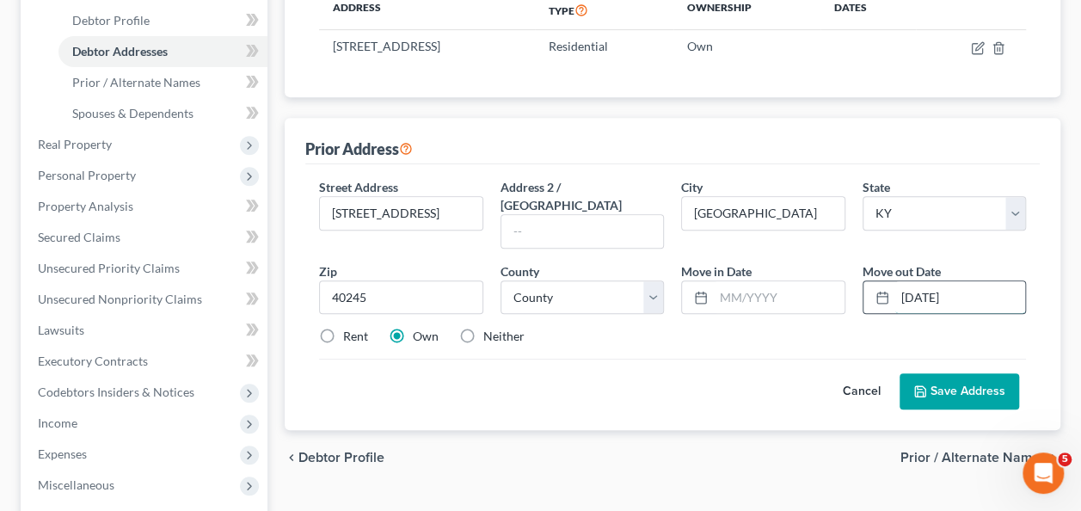
type input "[DATE]"
click at [715, 359] on div "Cancel Save Address" at bounding box center [672, 384] width 707 height 51
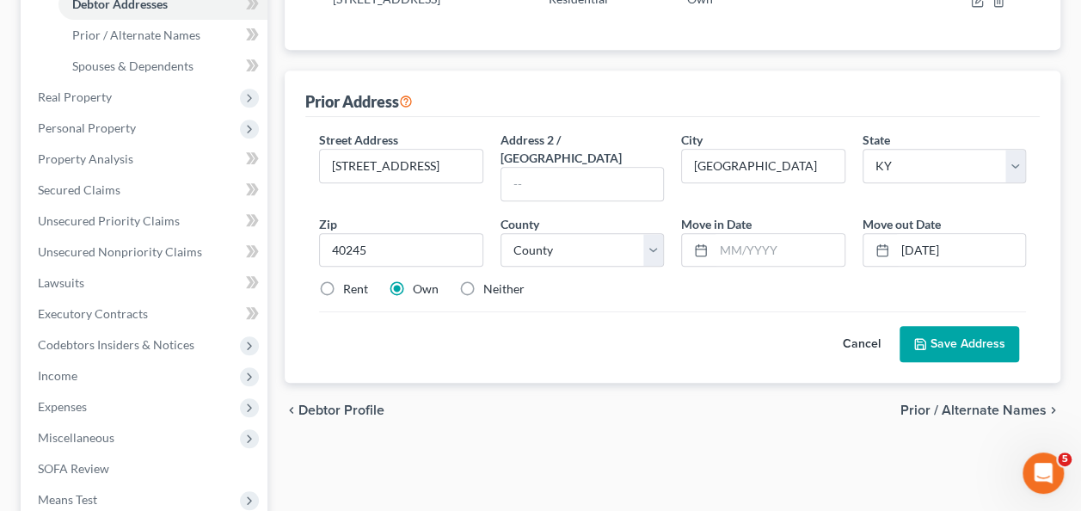
scroll to position [415, 0]
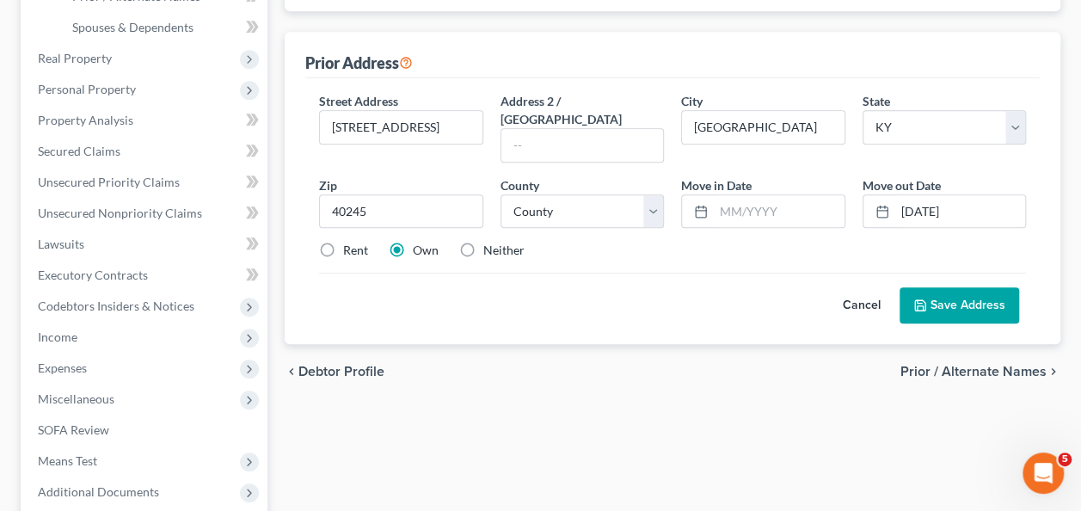
click at [712, 344] on div "chevron_left Debtor Profile Prior / Alternate Names chevron_right" at bounding box center [673, 371] width 776 height 55
click at [970, 287] on button "Save Address" at bounding box center [960, 305] width 120 height 36
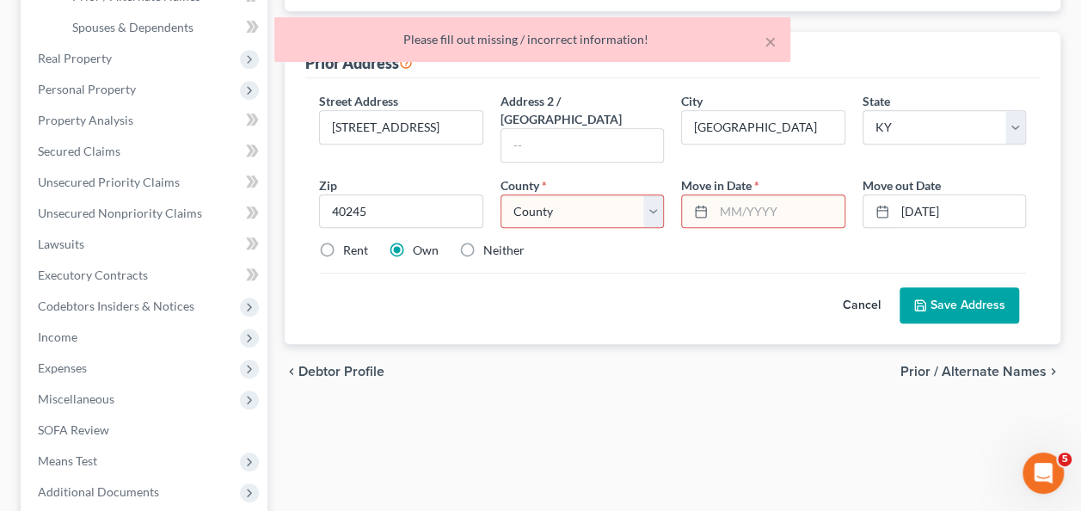
click at [732, 195] on input "text" at bounding box center [779, 211] width 130 height 33
click at [564, 194] on select "County Adair County Allen County Anderson County Ballard County Barren County B…" at bounding box center [582, 211] width 163 height 34
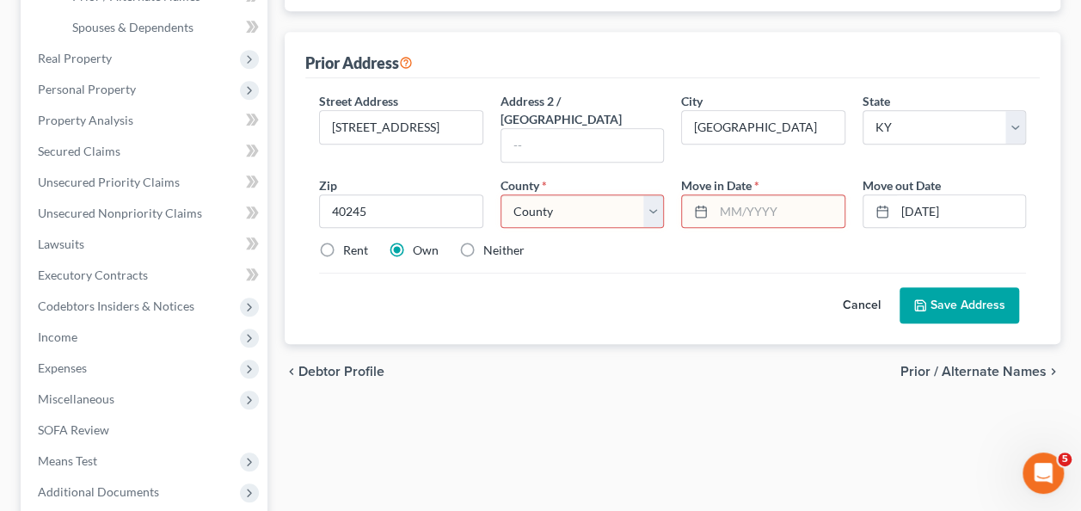
select select "55"
click at [501, 194] on select "County Adair County Allen County Anderson County Ballard County Barren County B…" at bounding box center [582, 211] width 163 height 34
click at [688, 273] on div "Cancel Save Address" at bounding box center [672, 298] width 707 height 51
click at [747, 195] on input "text" at bounding box center [779, 211] width 130 height 33
click at [922, 195] on input "[DATE]" at bounding box center [961, 211] width 130 height 33
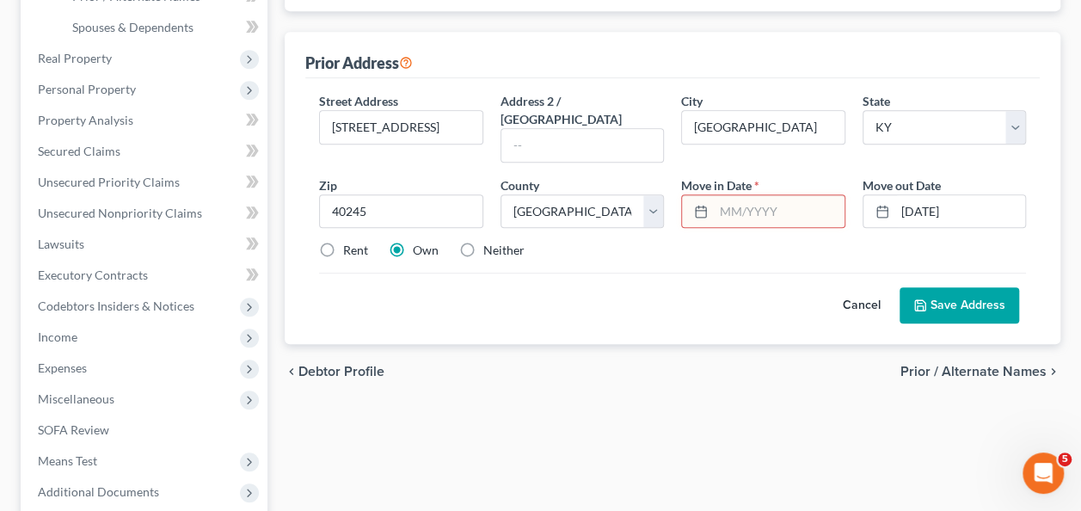
click at [793, 195] on input "text" at bounding box center [779, 211] width 130 height 33
type input "[DATE]"
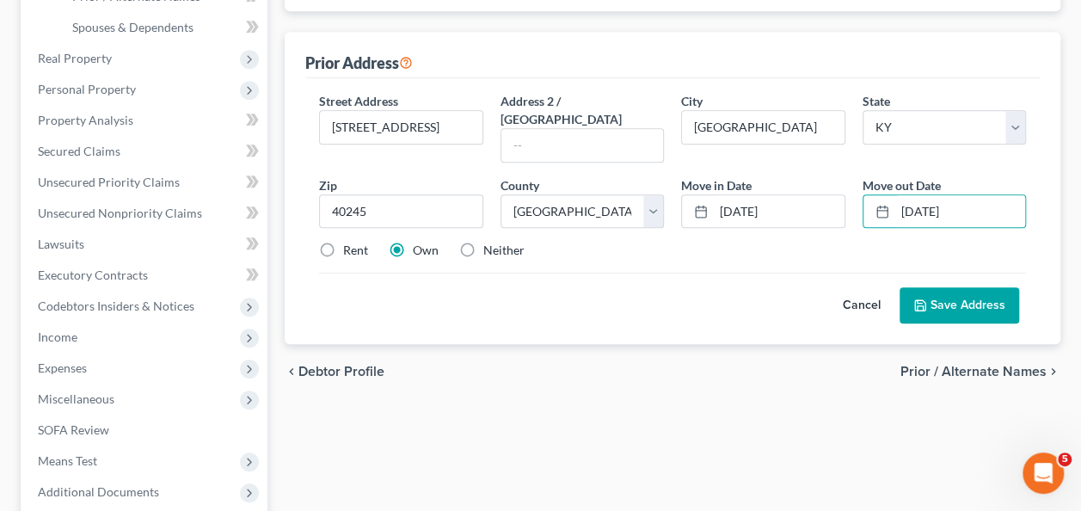
click at [929, 287] on button "Save Address" at bounding box center [960, 305] width 120 height 36
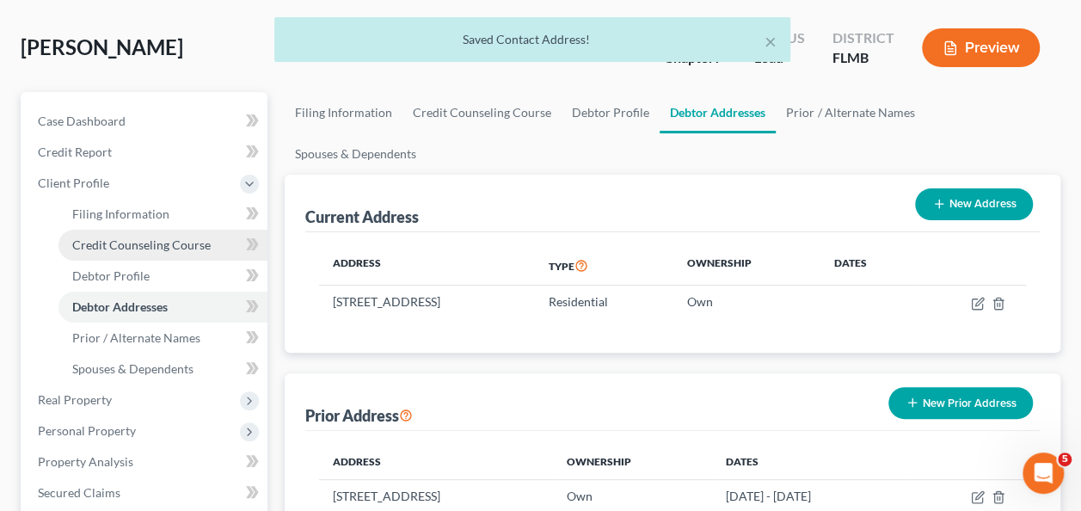
scroll to position [71, 0]
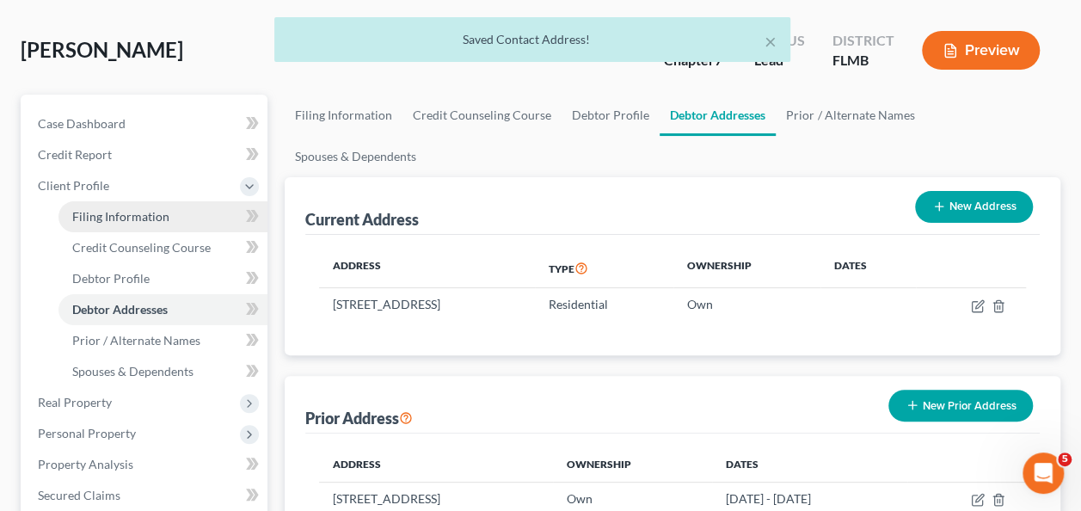
click at [130, 202] on link "Filing Information" at bounding box center [163, 216] width 209 height 31
select select "1"
select select "0"
select select "15"
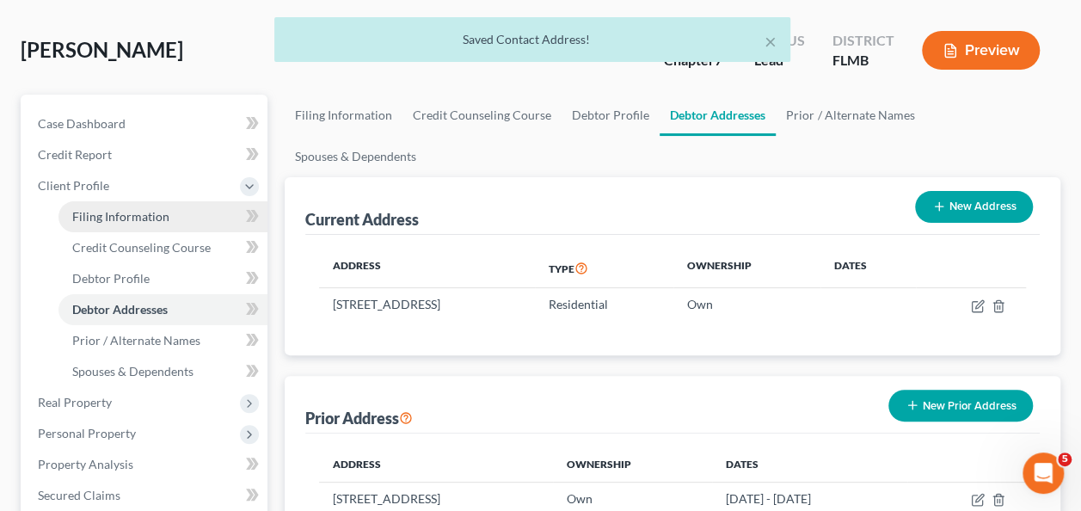
select select "0"
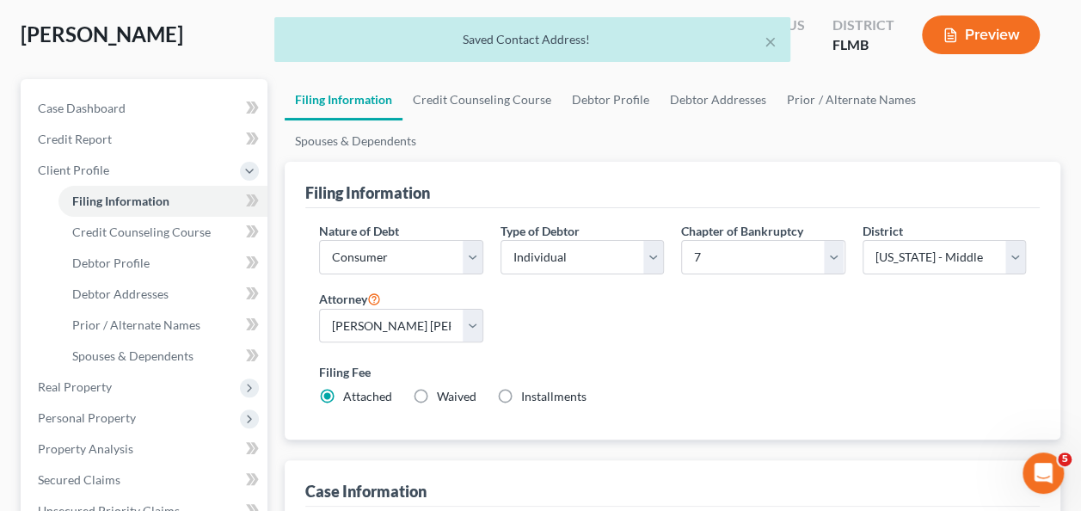
click at [698, 280] on div "Nature of Debt Select Business Consumer Other Nature of Business Select Clearin…" at bounding box center [673, 321] width 724 height 198
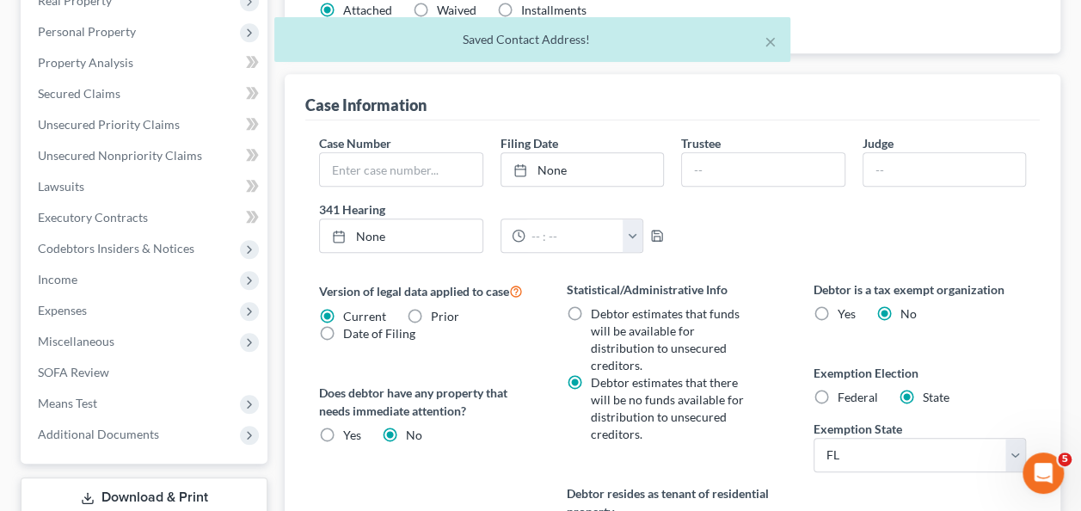
scroll to position [516, 0]
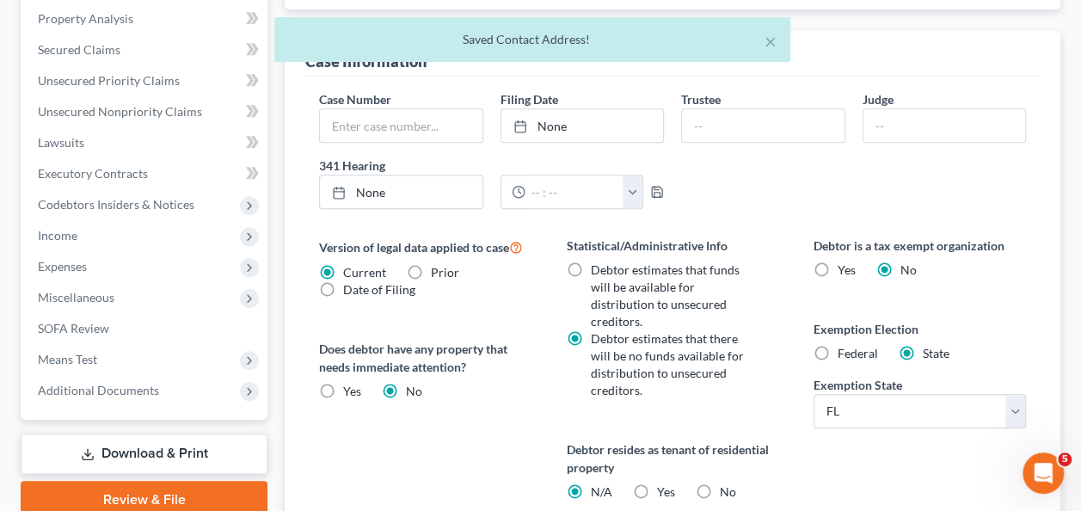
click at [458, 416] on div "Version of legal data applied to case Current Prior Date of Filing Legal data v…" at bounding box center [425, 440] width 247 height 406
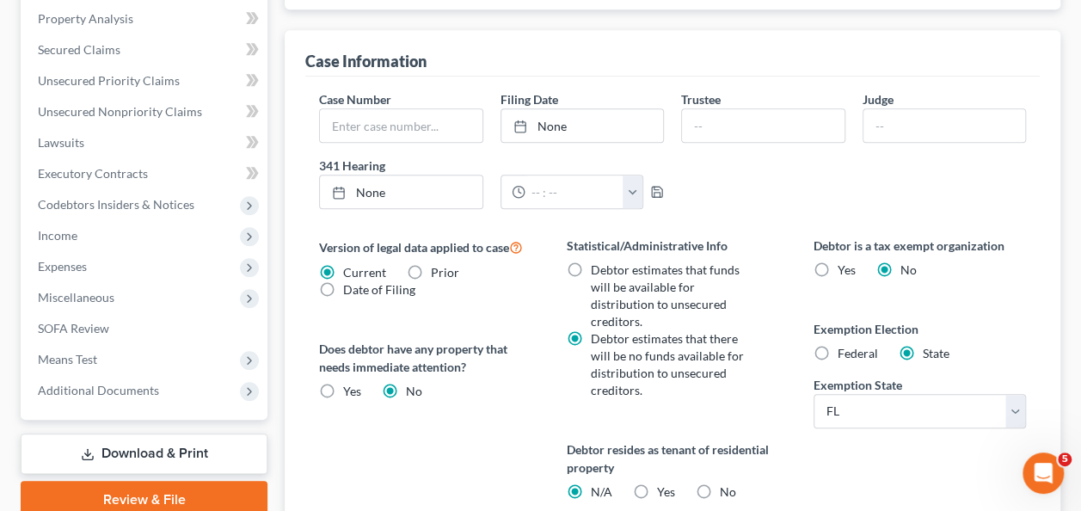
scroll to position [430, 0]
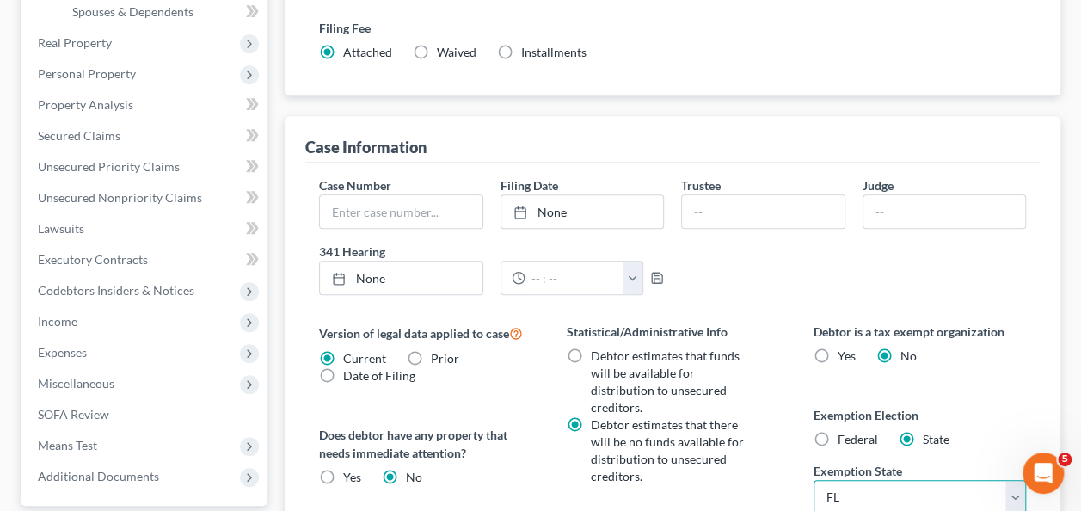
click at [924, 480] on select "State AL AK AR AZ CA CO CT DE DC FL GA GU HI ID IL IN IA KS KY LA ME MD MA MI M…" at bounding box center [920, 497] width 212 height 34
select select "18"
click at [814, 480] on select "State AL AK AR AZ CA CO CT DE DC FL GA GU HI ID IL IN IA KS KY LA ME MD MA MI M…" at bounding box center [920, 497] width 212 height 34
click at [996, 406] on label "Exemption Election" at bounding box center [920, 415] width 212 height 18
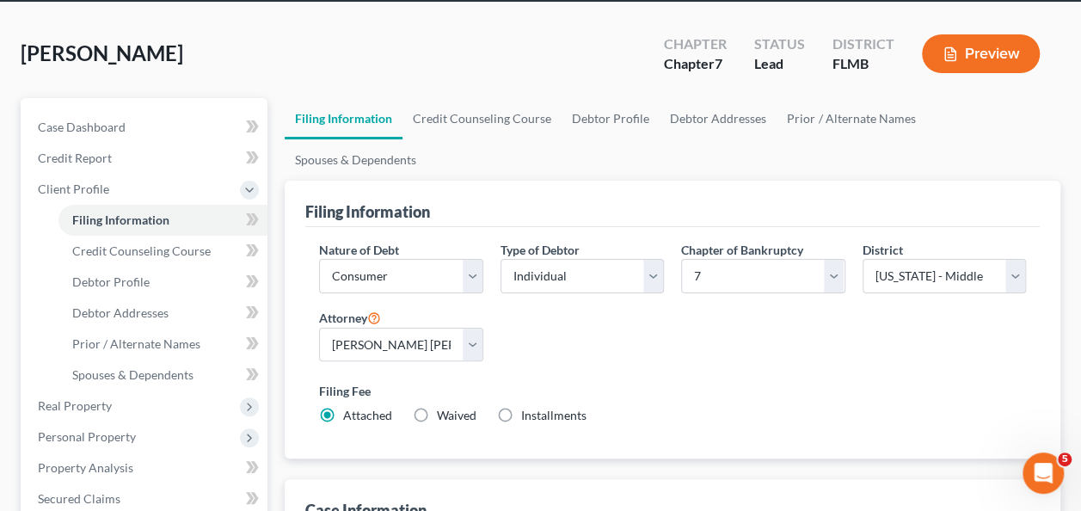
scroll to position [172, 0]
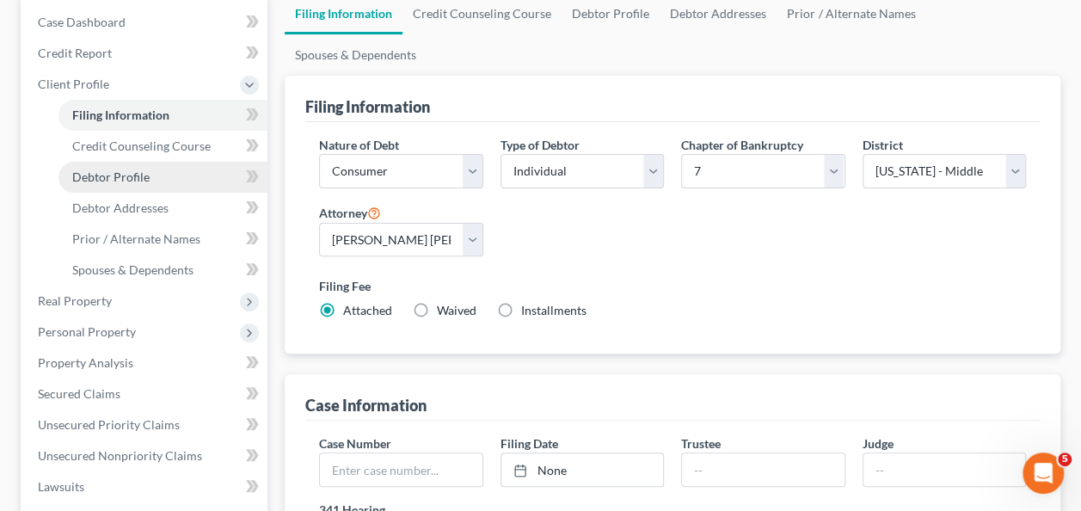
click at [119, 177] on span "Debtor Profile" at bounding box center [110, 176] width 77 height 15
select select "0"
select select "1"
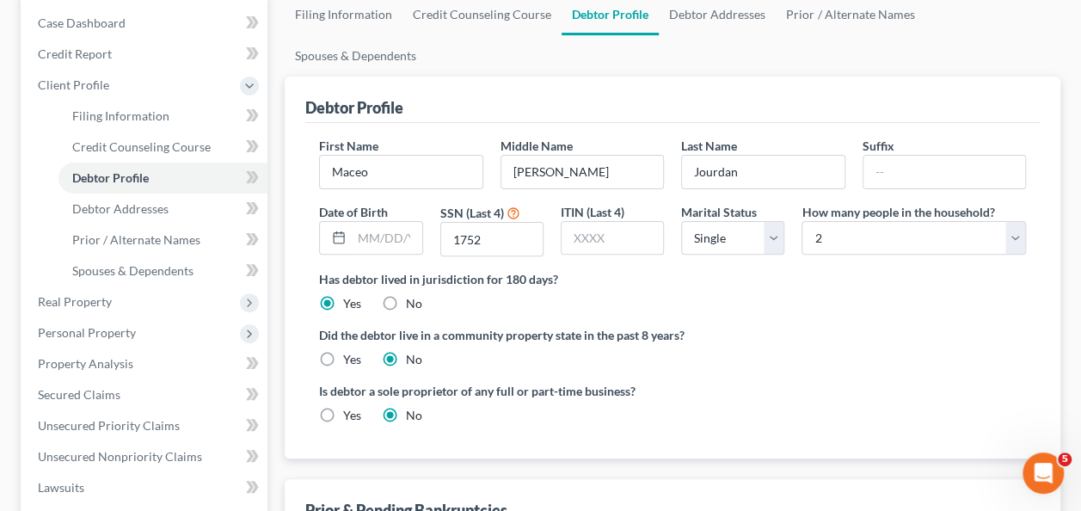
scroll to position [172, 0]
click at [742, 381] on div "Is debtor a sole proprietor of any full or part-time business? Yes No" at bounding box center [673, 409] width 724 height 56
click at [406, 294] on label "No" at bounding box center [414, 302] width 16 height 17
click at [413, 294] on input "No" at bounding box center [418, 299] width 11 height 11
radio input "true"
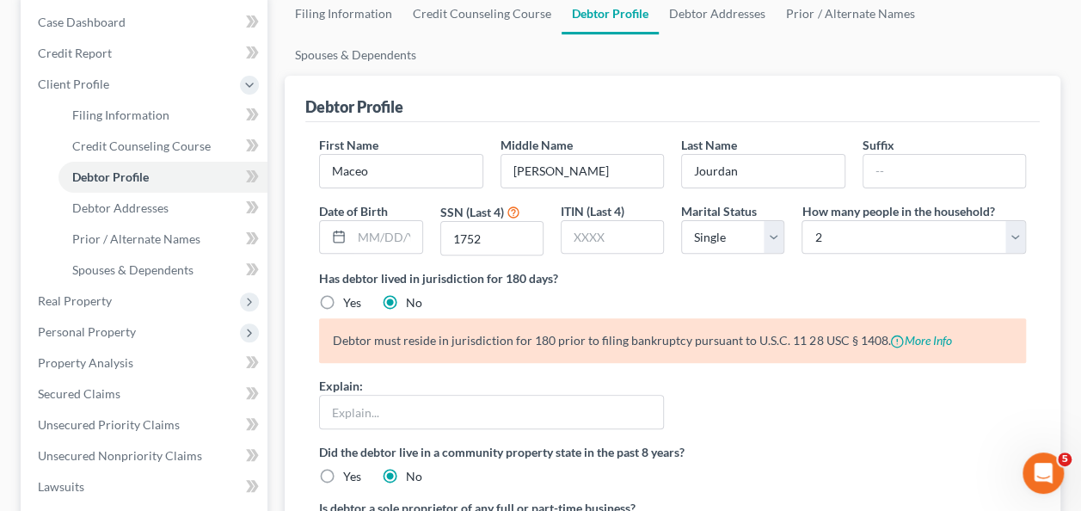
click at [343, 294] on label "Yes" at bounding box center [352, 302] width 18 height 17
click at [350, 294] on input "Yes" at bounding box center [355, 299] width 11 height 11
radio input "true"
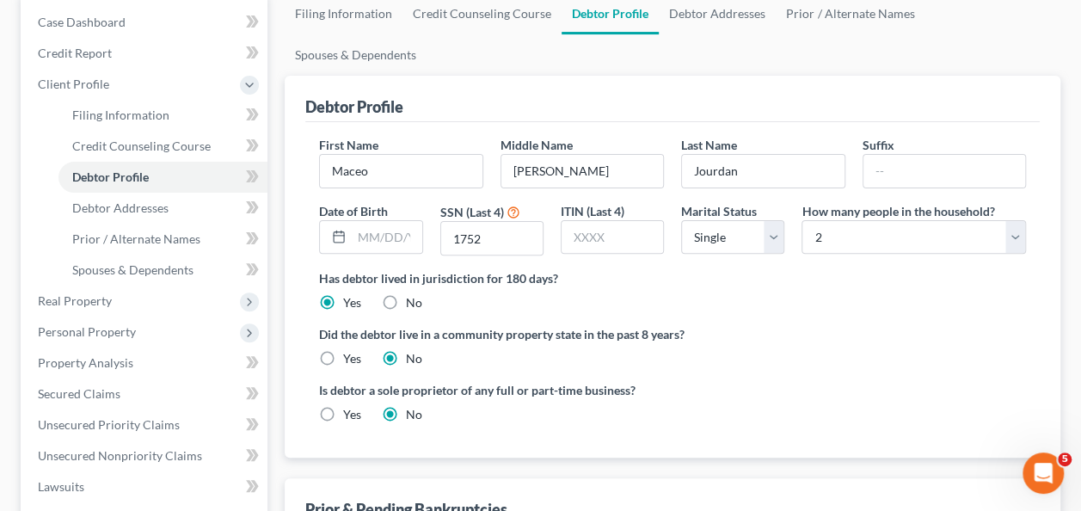
click at [566, 269] on div "Has debtor lived in jurisdiction for 180 days? Yes No Debtor must reside in jur…" at bounding box center [672, 290] width 707 height 42
click at [438, 269] on div "Has debtor lived in jurisdiction for 180 days? Yes No Debtor must reside in jur…" at bounding box center [672, 290] width 707 height 42
click at [406, 294] on label "No" at bounding box center [414, 302] width 16 height 17
click at [413, 294] on input "No" at bounding box center [418, 299] width 11 height 11
radio input "true"
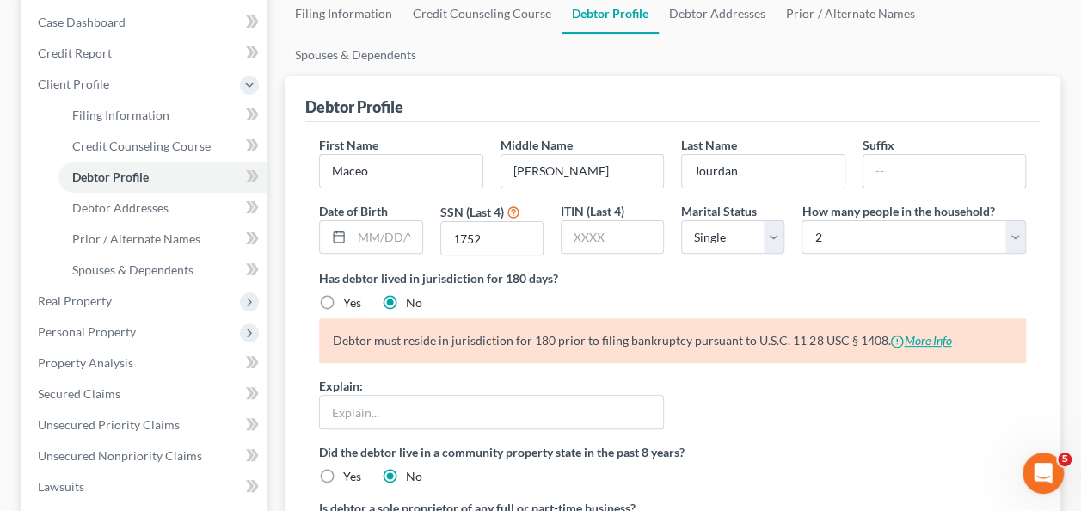
click at [924, 333] on link "More Info" at bounding box center [920, 340] width 61 height 15
click at [347, 294] on label "Yes" at bounding box center [352, 302] width 18 height 17
click at [350, 294] on input "Yes" at bounding box center [355, 299] width 11 height 11
radio input "true"
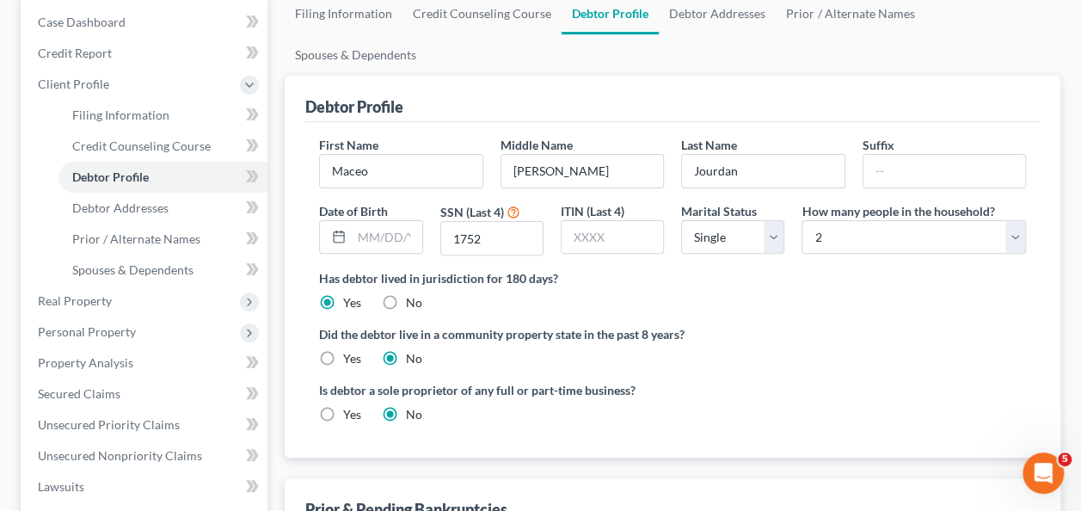
click at [343, 294] on label "Yes" at bounding box center [352, 302] width 18 height 17
click at [350, 294] on input "Yes" at bounding box center [355, 299] width 11 height 11
click at [406, 294] on label "No" at bounding box center [414, 302] width 16 height 17
click at [413, 294] on input "No" at bounding box center [418, 299] width 11 height 11
radio input "true"
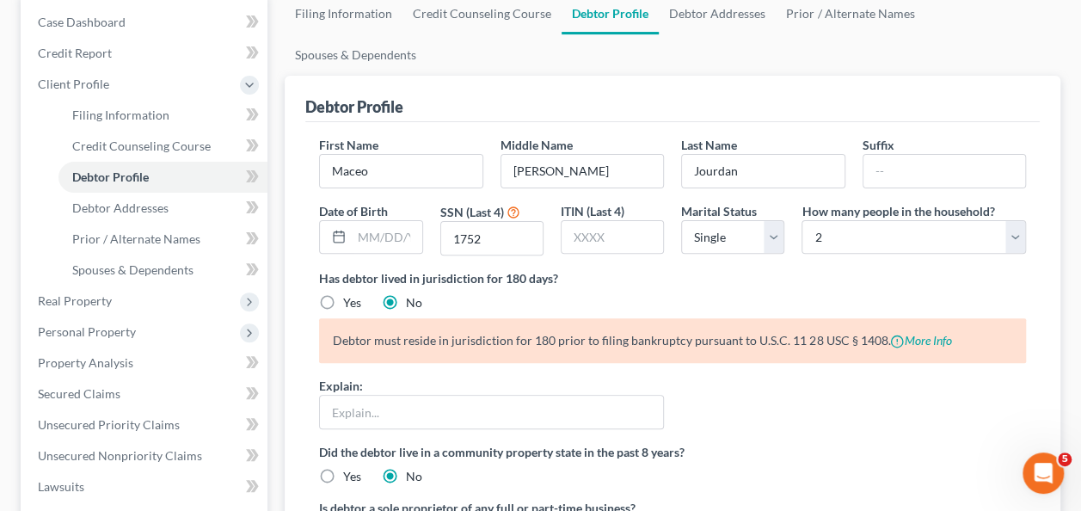
click at [343, 294] on label "Yes" at bounding box center [352, 302] width 18 height 17
click at [350, 294] on input "Yes" at bounding box center [355, 299] width 11 height 11
radio input "true"
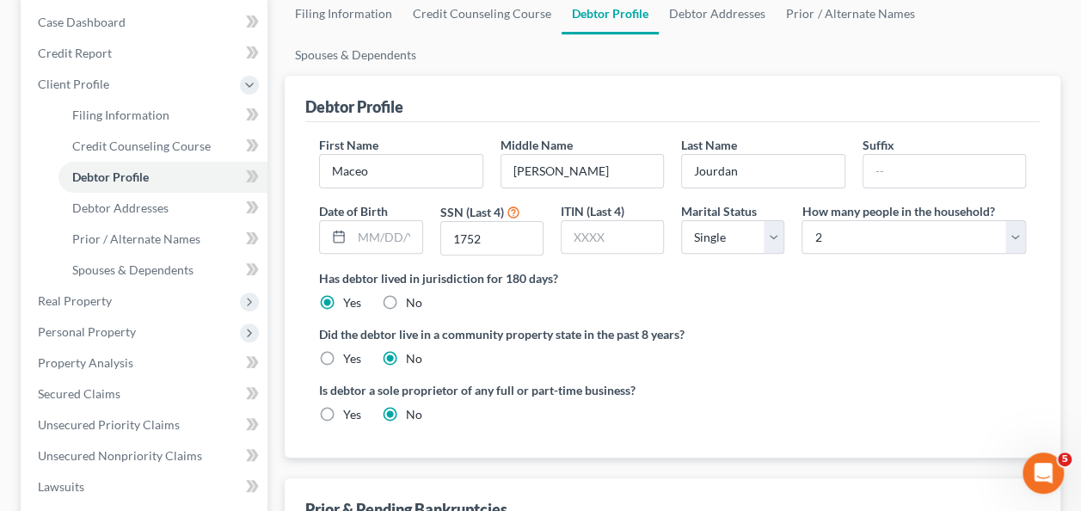
click at [692, 268] on ng-include "First Name Maceo Middle Name Camillo Ramon Last Name Jourdan Suffix Date of Bir…" at bounding box center [672, 286] width 707 height 301
click at [756, 332] on ng-include "First Name Maceo Middle Name Camillo Ramon Last Name Jourdan Suffix Date of Bir…" at bounding box center [672, 286] width 707 height 301
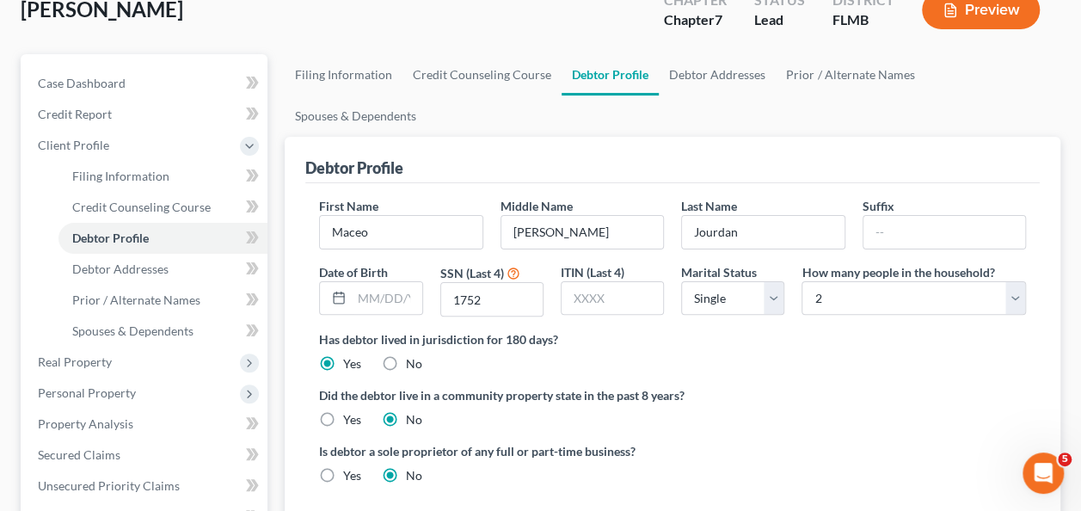
scroll to position [0, 0]
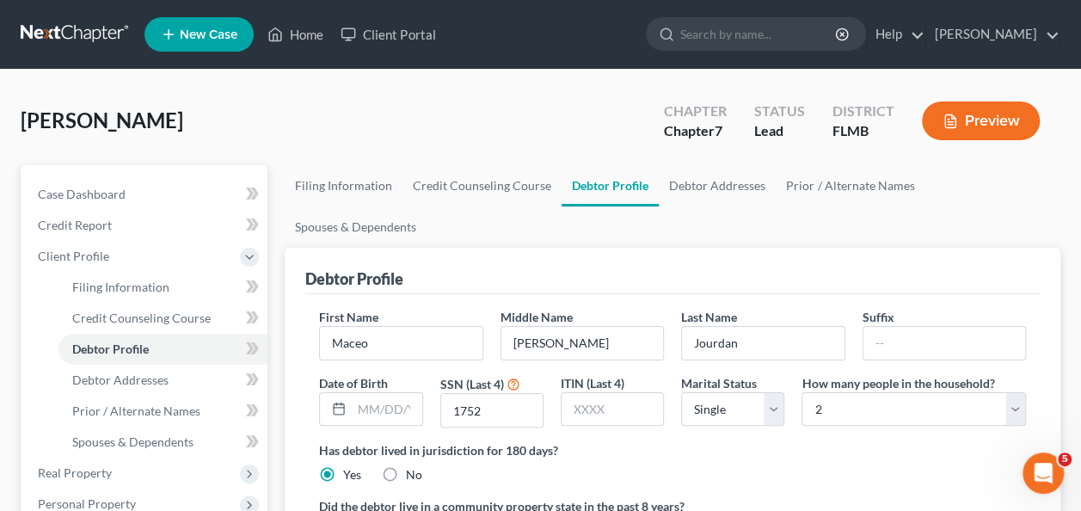
click at [473, 120] on div "Jourdan, Maceo Upgraded Chapter Chapter 7 Status Lead District FLMB Preview" at bounding box center [541, 127] width 1040 height 75
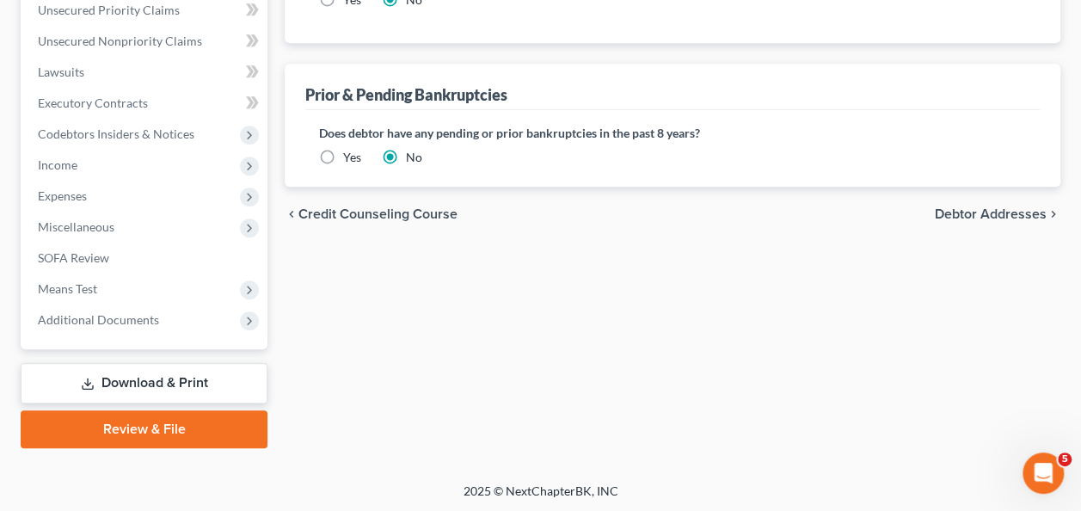
click at [681, 239] on div "Filing Information Credit Counseling Course Debtor Profile Debtor Addresses Pri…" at bounding box center [672, 13] width 793 height 870
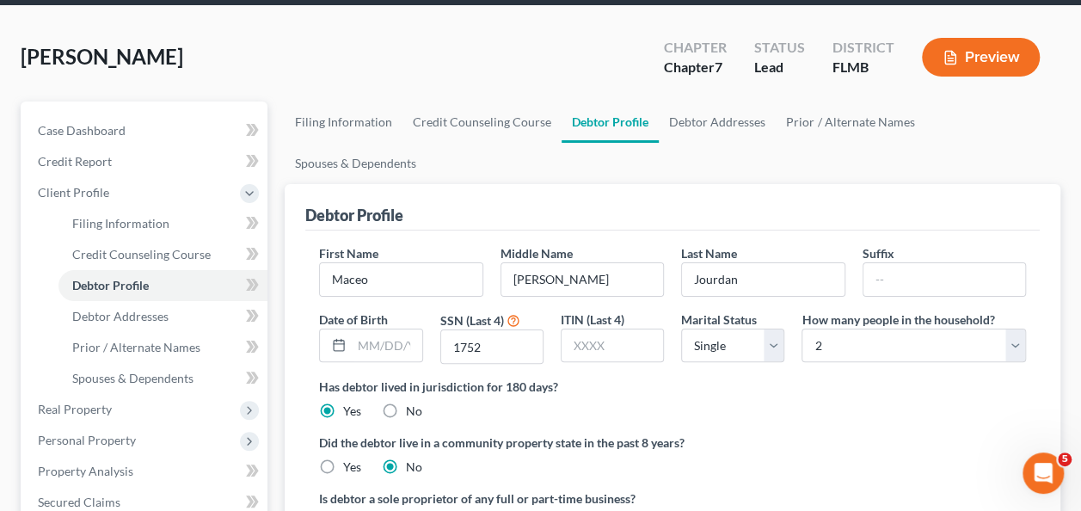
scroll to position [172, 0]
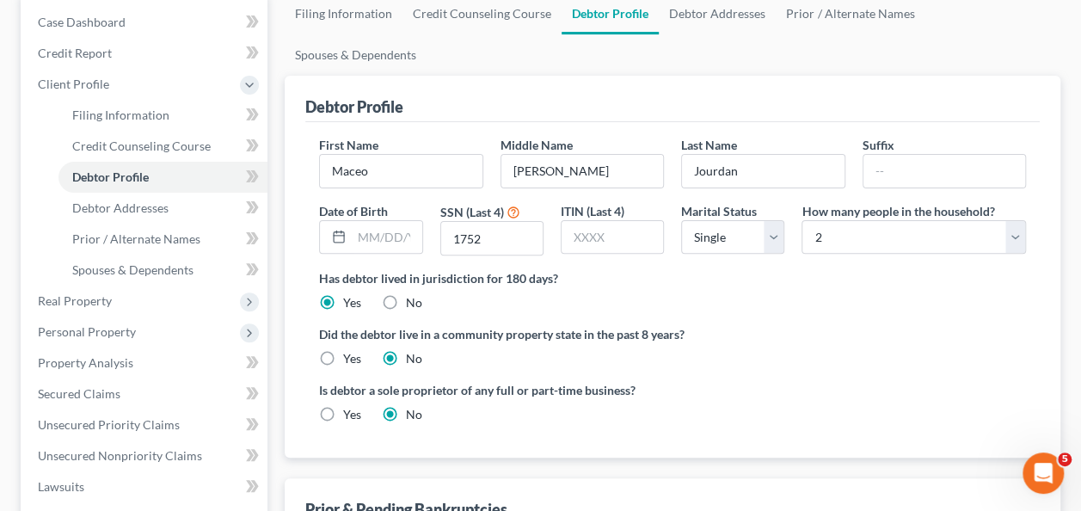
click at [808, 325] on label "Did the debtor live in a community property state in the past 8 years?" at bounding box center [672, 334] width 707 height 18
click at [406, 294] on label "No" at bounding box center [414, 302] width 16 height 17
click at [413, 294] on input "No" at bounding box center [418, 299] width 11 height 11
radio input "true"
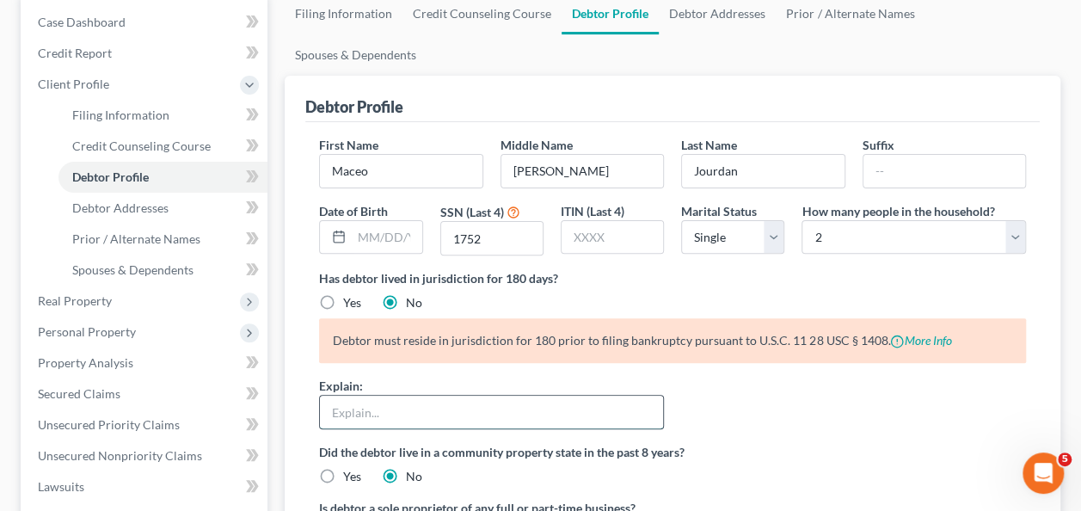
click at [410, 396] on input "text" at bounding box center [491, 412] width 343 height 33
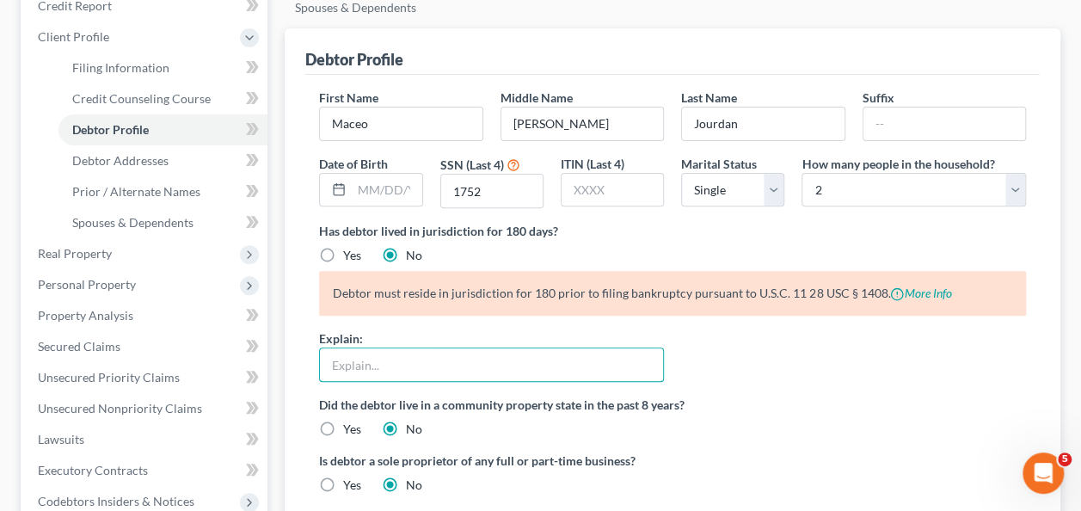
scroll to position [258, 0]
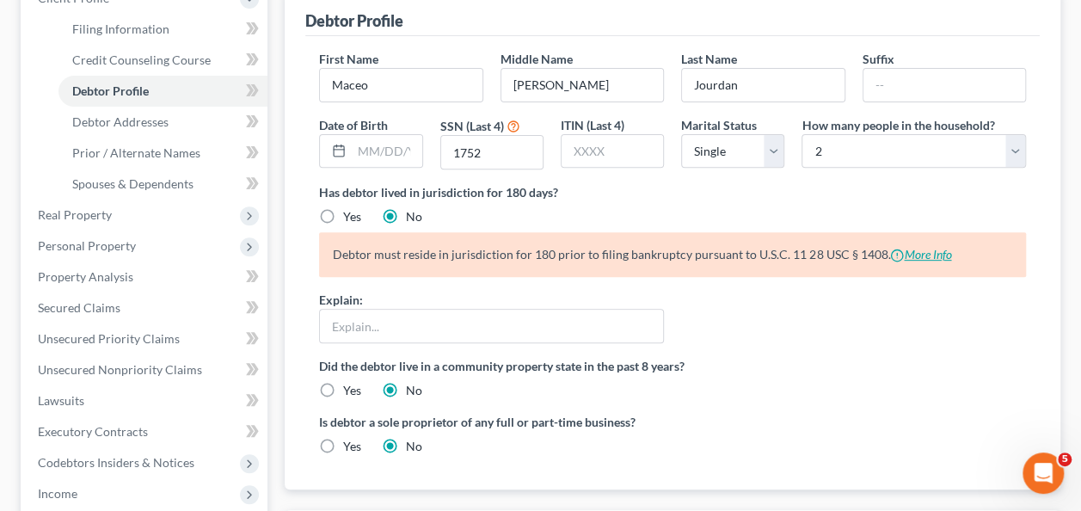
click at [919, 247] on link "More Info" at bounding box center [920, 254] width 61 height 15
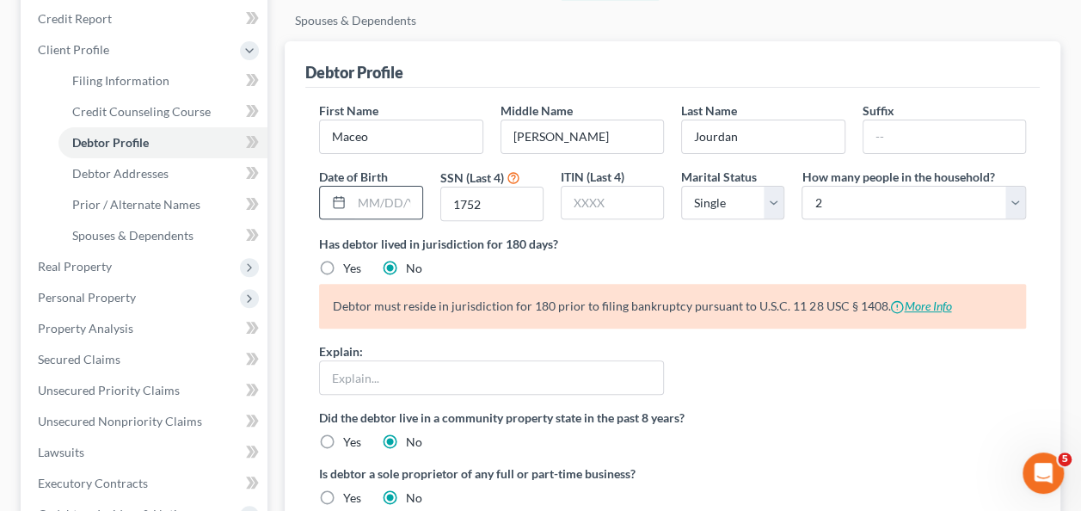
scroll to position [172, 0]
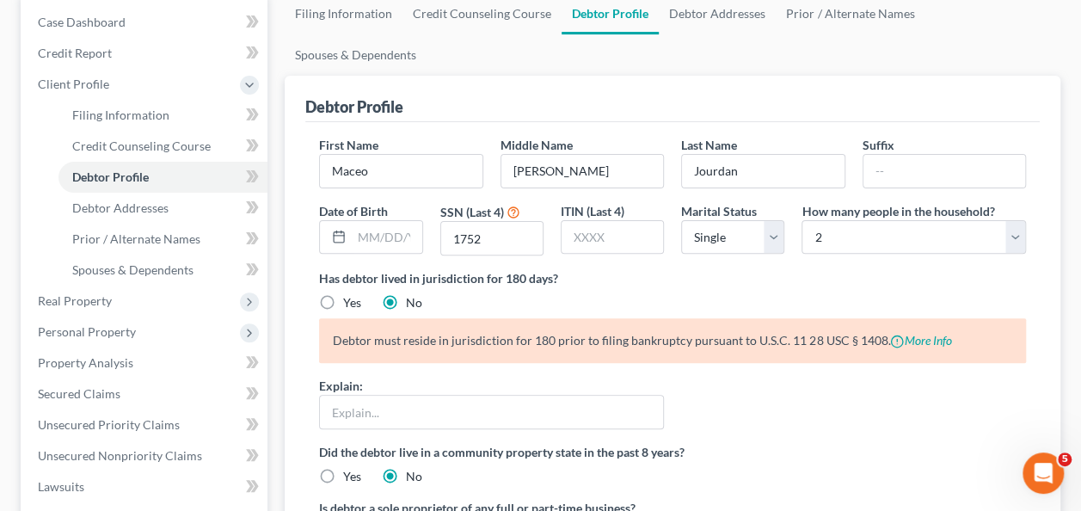
click at [343, 294] on label "Yes" at bounding box center [352, 302] width 18 height 17
click at [350, 294] on input "Yes" at bounding box center [355, 299] width 11 height 11
radio input "true"
radio input "false"
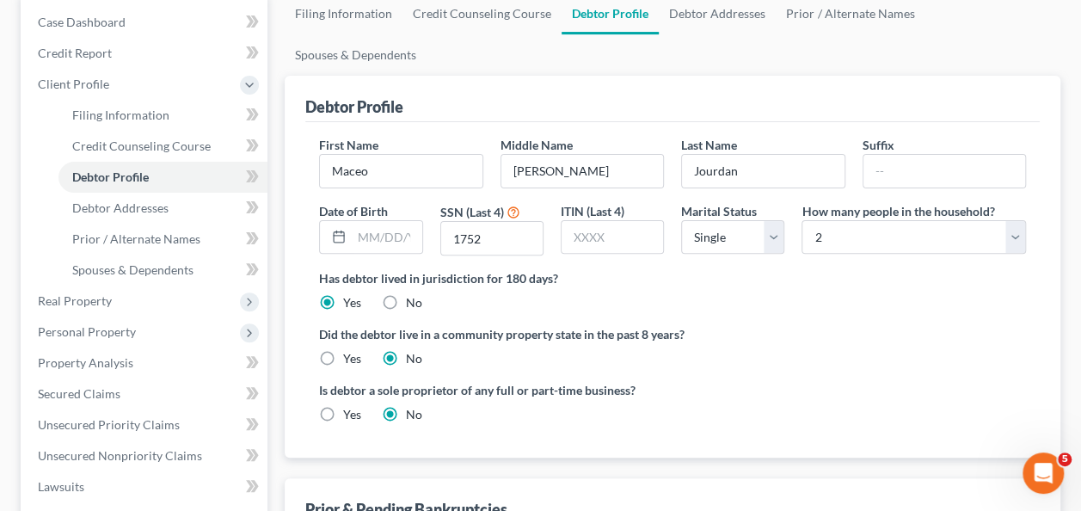
click at [685, 381] on div "Is debtor a sole proprietor of any full or part-time business? Yes No" at bounding box center [673, 409] width 724 height 56
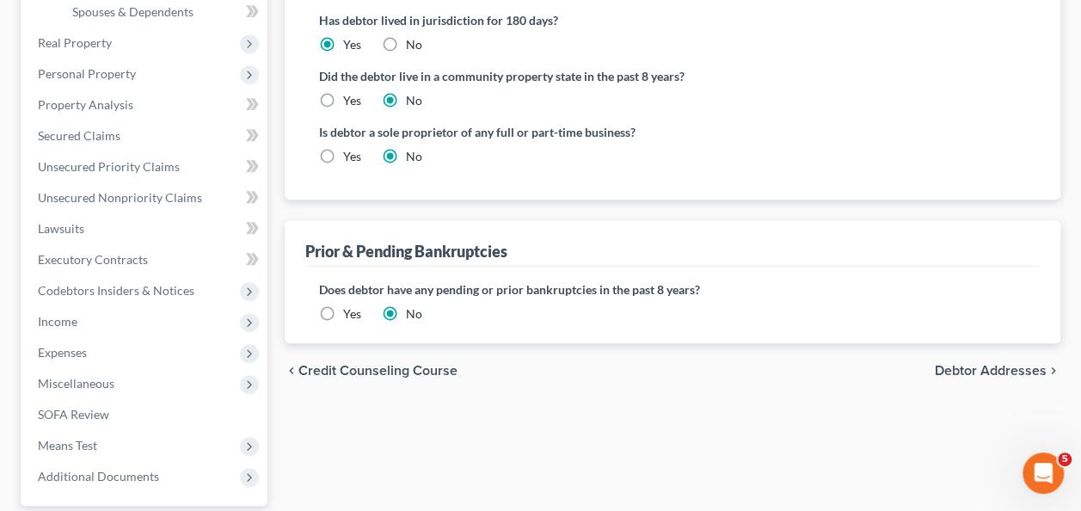
scroll to position [587, 0]
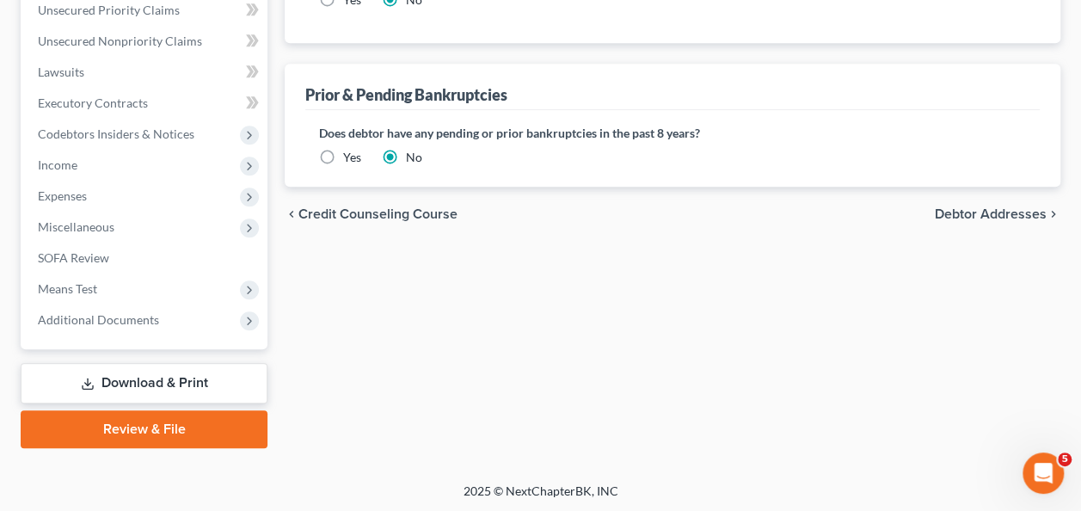
click at [492, 350] on div "Filing Information Credit Counseling Course Debtor Profile Debtor Addresses Pri…" at bounding box center [672, 13] width 793 height 870
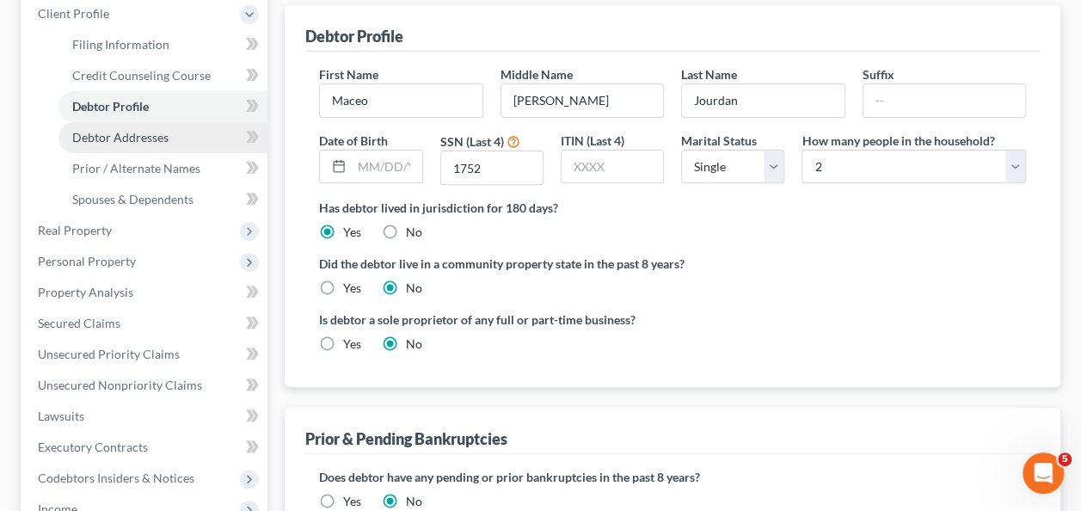
click at [93, 138] on span "Debtor Addresses" at bounding box center [120, 137] width 96 height 15
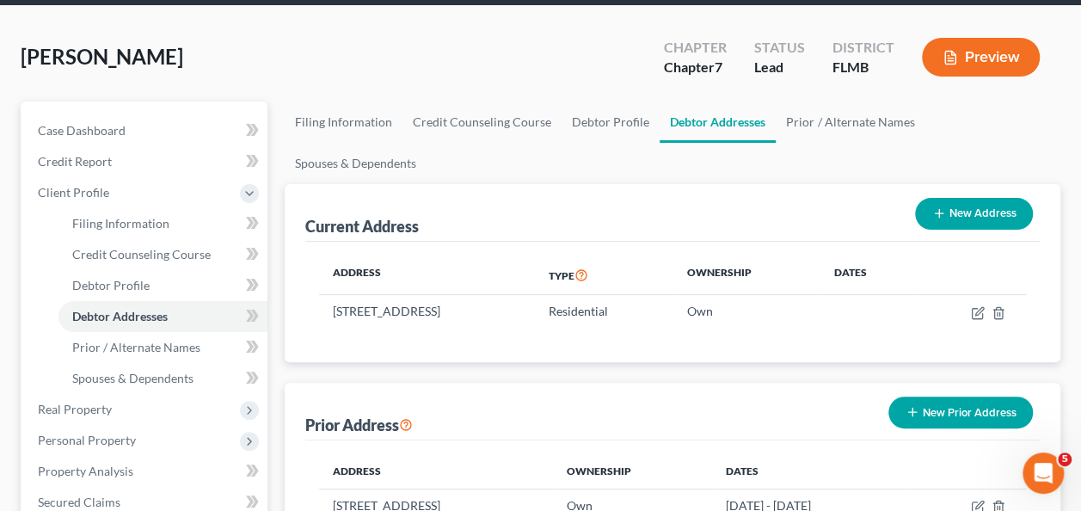
scroll to position [172, 0]
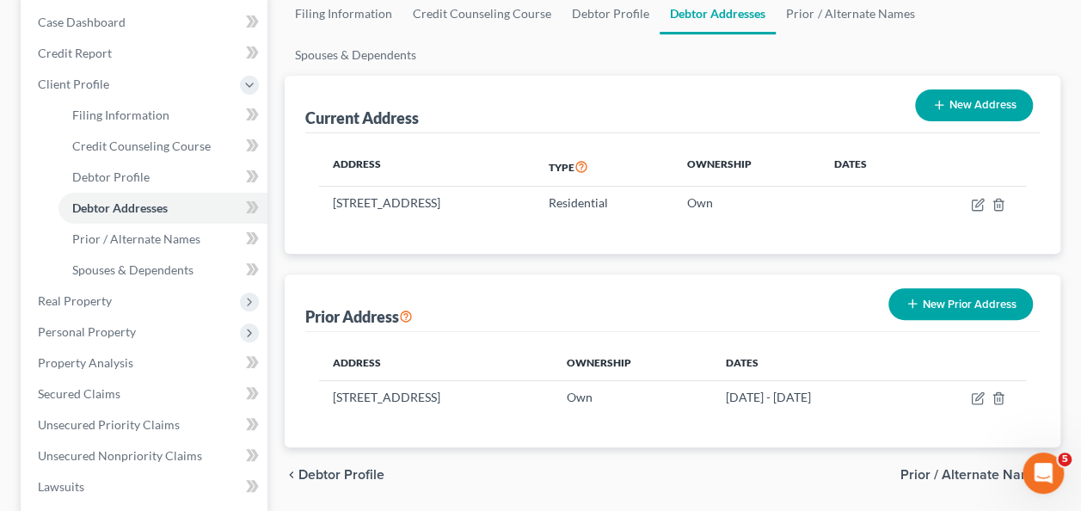
click at [508, 274] on div "Prior Address New Prior Address" at bounding box center [672, 303] width 735 height 58
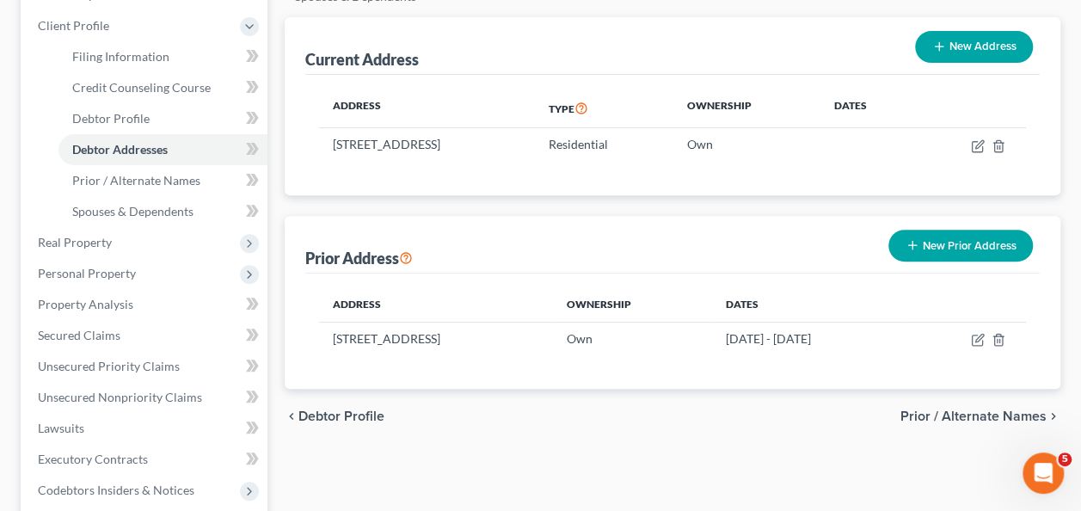
scroll to position [258, 0]
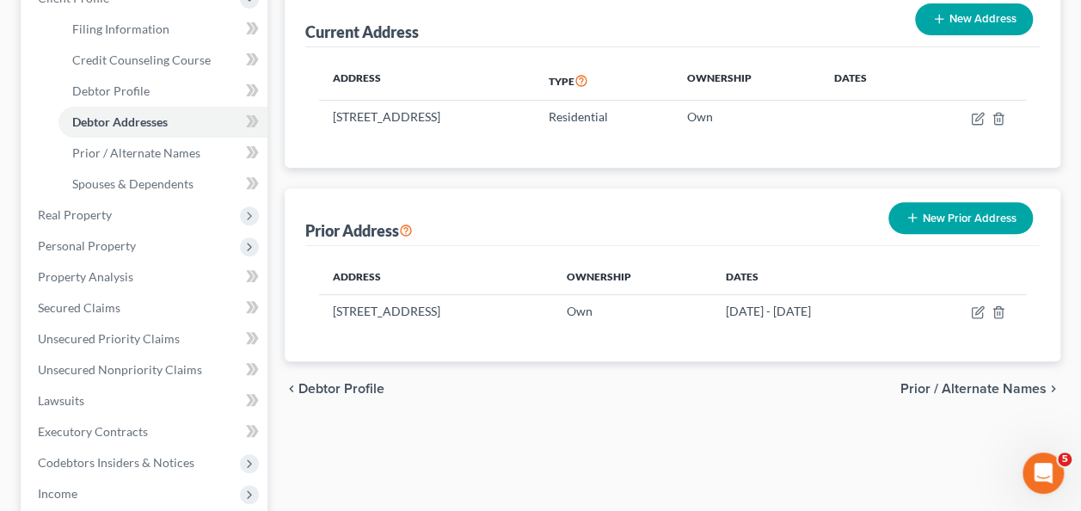
click at [506, 260] on th "Address" at bounding box center [436, 277] width 234 height 34
click at [115, 146] on span "Prior / Alternate Names" at bounding box center [136, 152] width 128 height 15
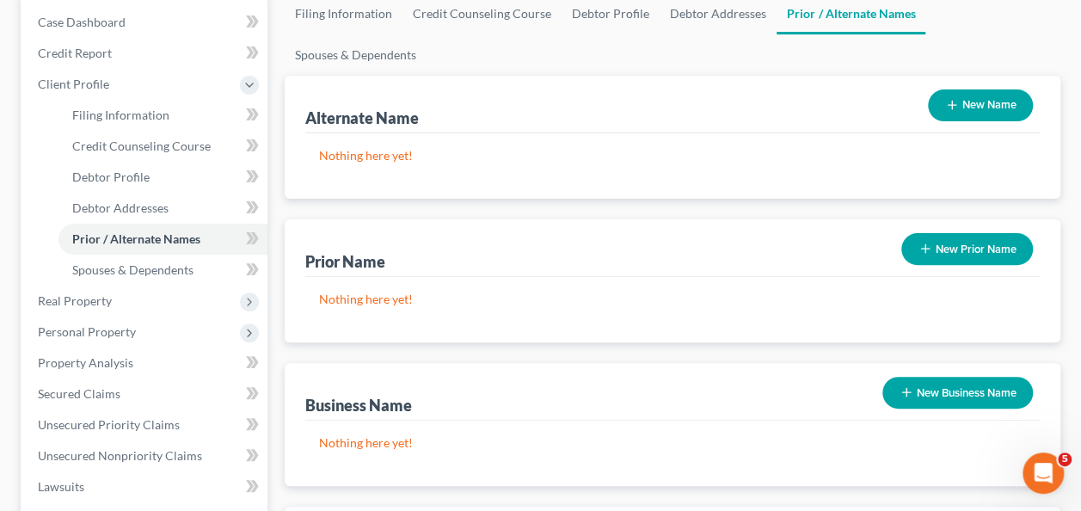
click at [513, 279] on div "Nothing here yet!" at bounding box center [672, 309] width 735 height 65
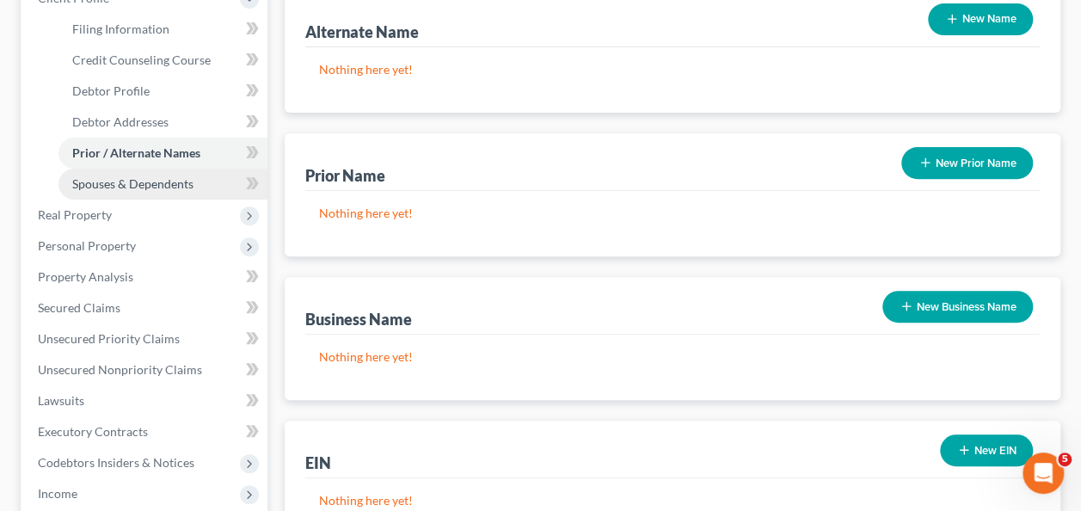
click at [108, 182] on span "Spouses & Dependents" at bounding box center [132, 183] width 121 height 15
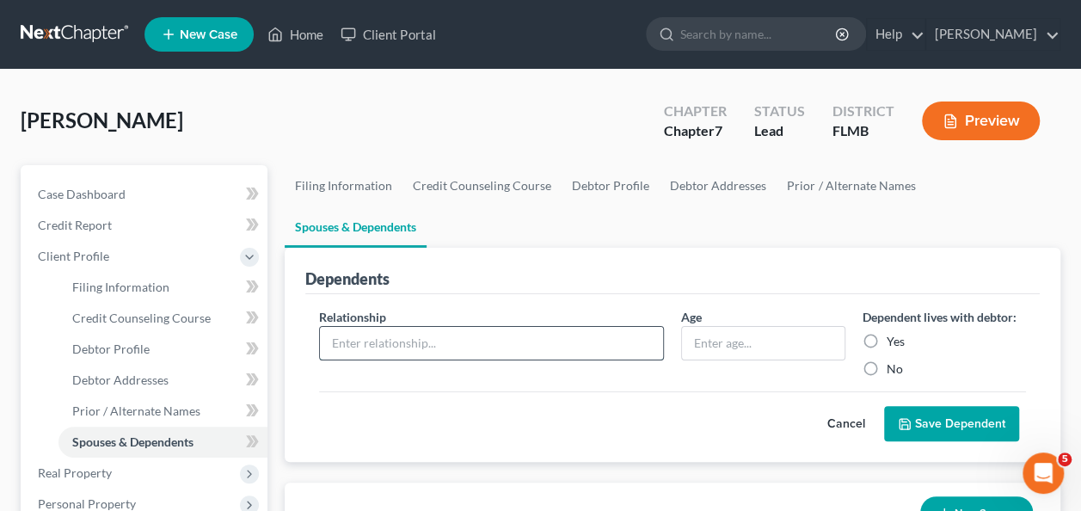
click at [515, 327] on input "text" at bounding box center [491, 343] width 343 height 33
click at [718, 327] on input "text" at bounding box center [763, 343] width 162 height 33
type input "8"
click at [535, 327] on input "text" at bounding box center [491, 343] width 343 height 33
type input "Daughter"
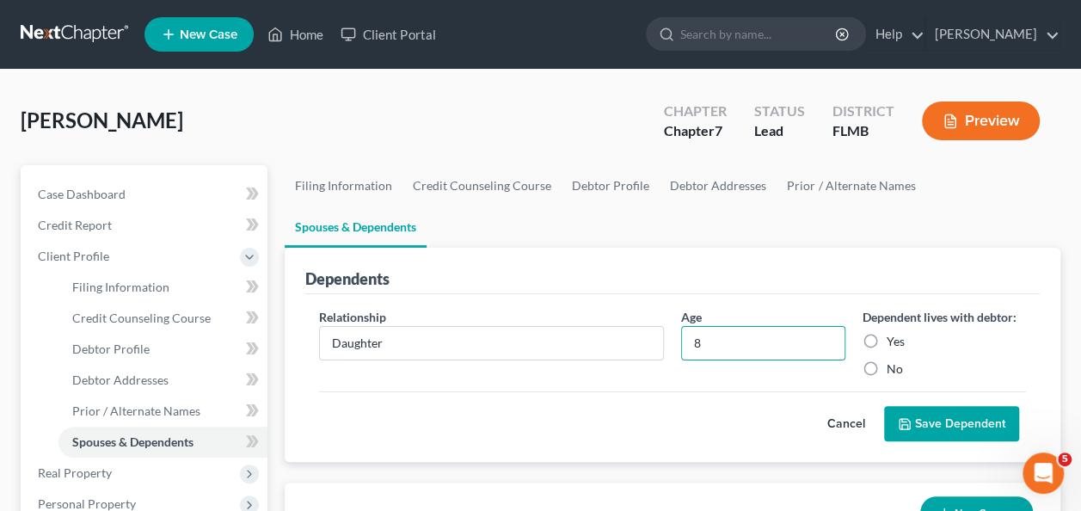
click at [887, 333] on label "Yes" at bounding box center [896, 341] width 18 height 17
click at [894, 333] on input "Yes" at bounding box center [899, 338] width 11 height 11
radio input "true"
click at [935, 406] on button "Save Dependent" at bounding box center [951, 424] width 135 height 36
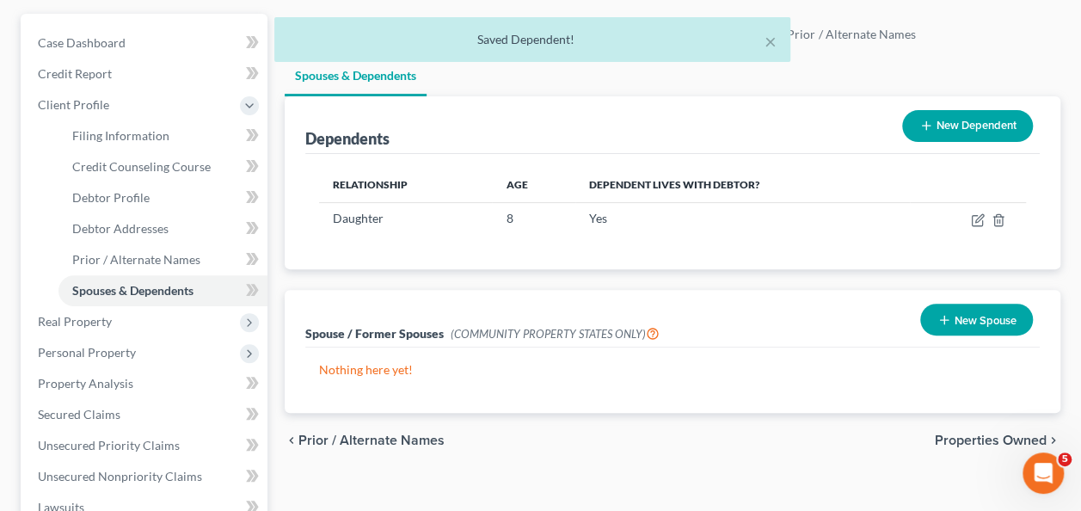
scroll to position [172, 0]
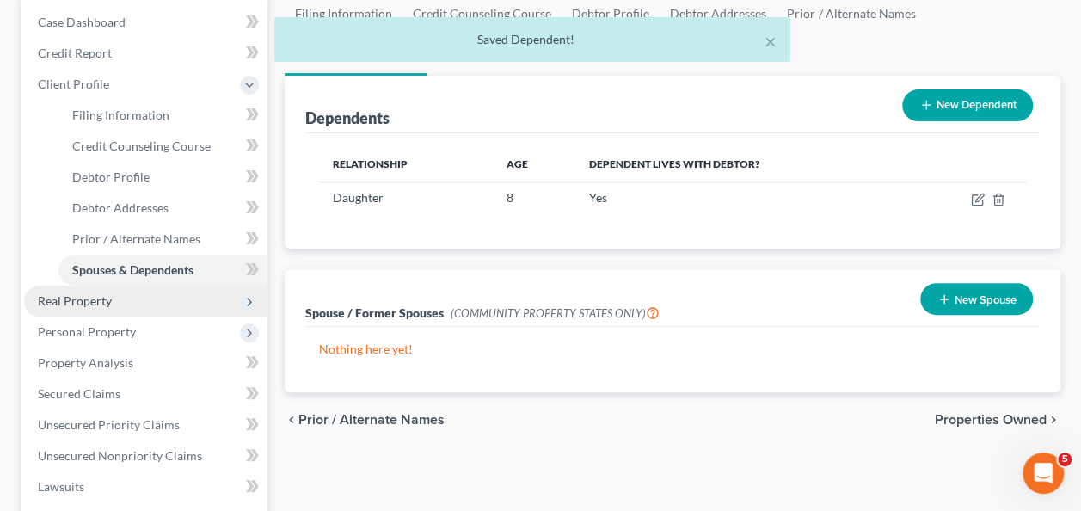
click at [63, 298] on span "Real Property" at bounding box center [75, 300] width 74 height 15
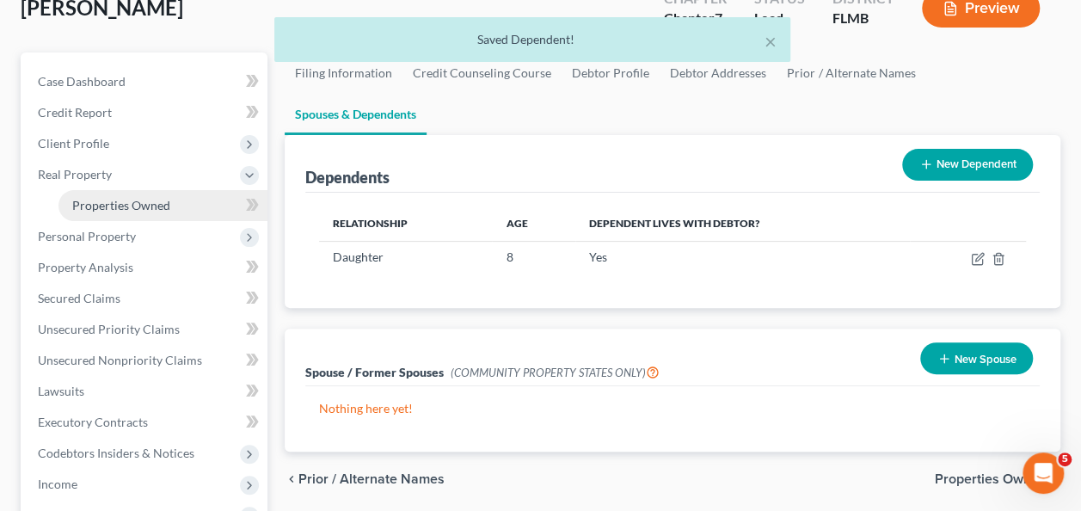
scroll to position [86, 0]
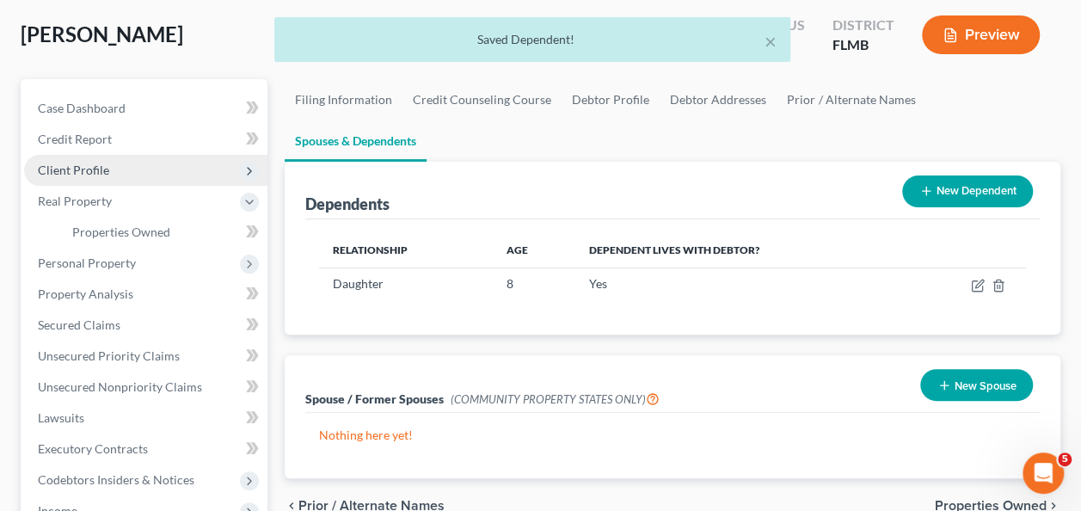
click at [71, 168] on span "Client Profile" at bounding box center [73, 170] width 71 height 15
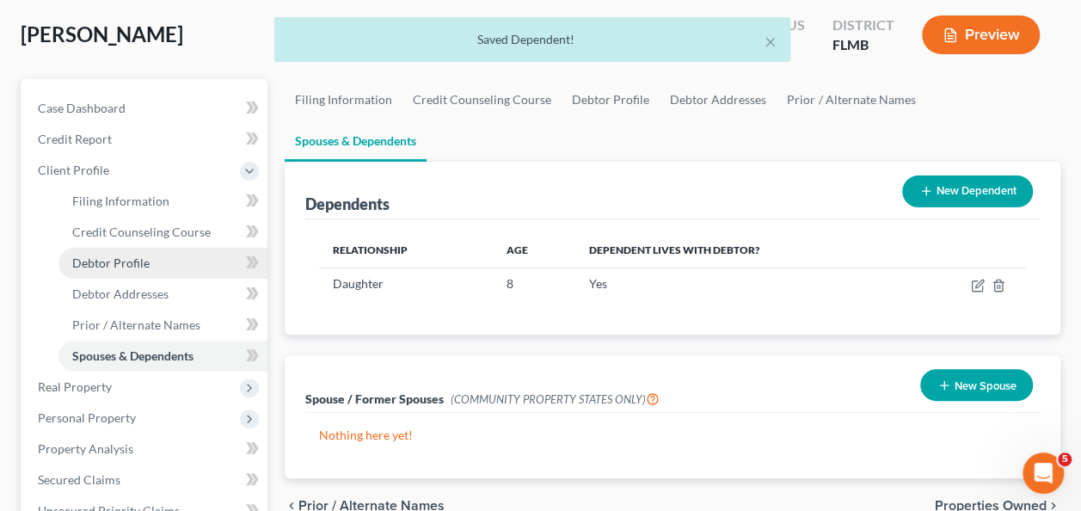
click at [114, 254] on link "Debtor Profile" at bounding box center [163, 263] width 209 height 31
select select "0"
select select "1"
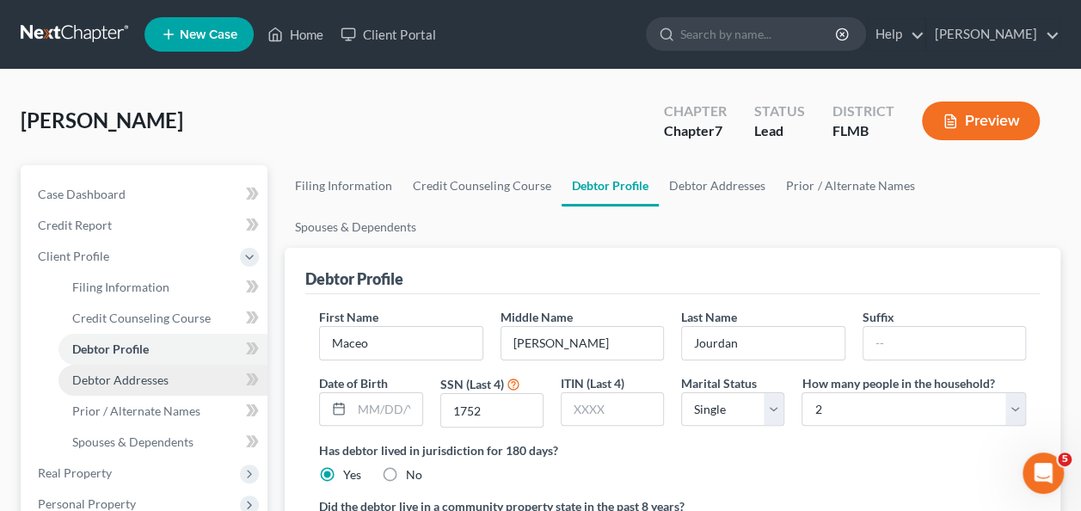
click at [132, 386] on link "Debtor Addresses" at bounding box center [163, 380] width 209 height 31
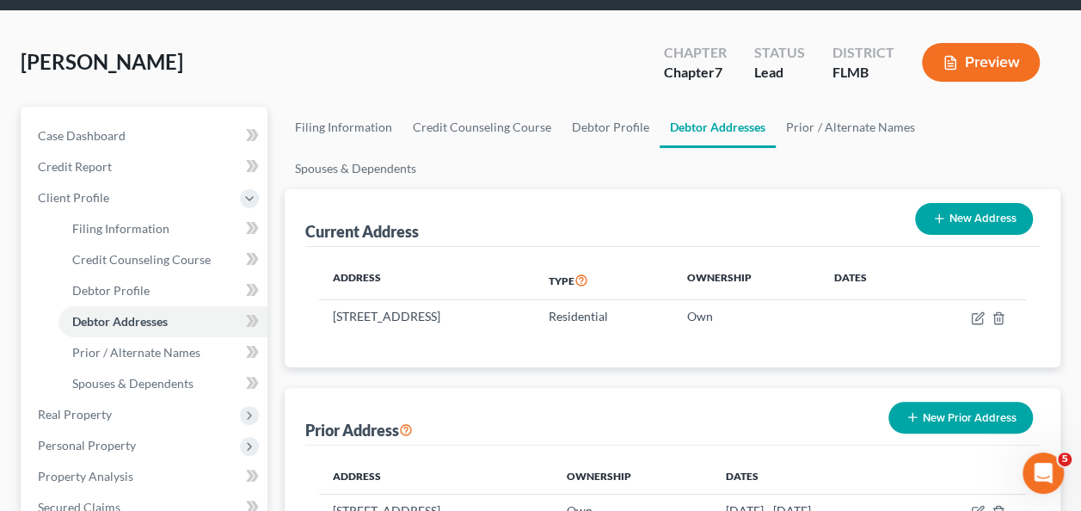
scroll to position [86, 0]
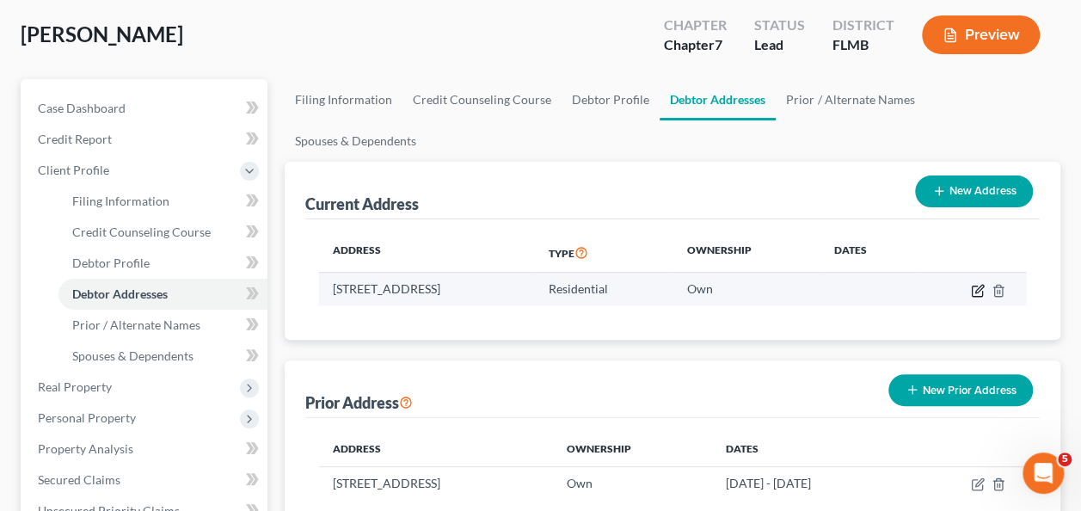
click at [978, 285] on icon "button" at bounding box center [980, 289] width 8 height 8
select select "9"
select select "33"
select select "0"
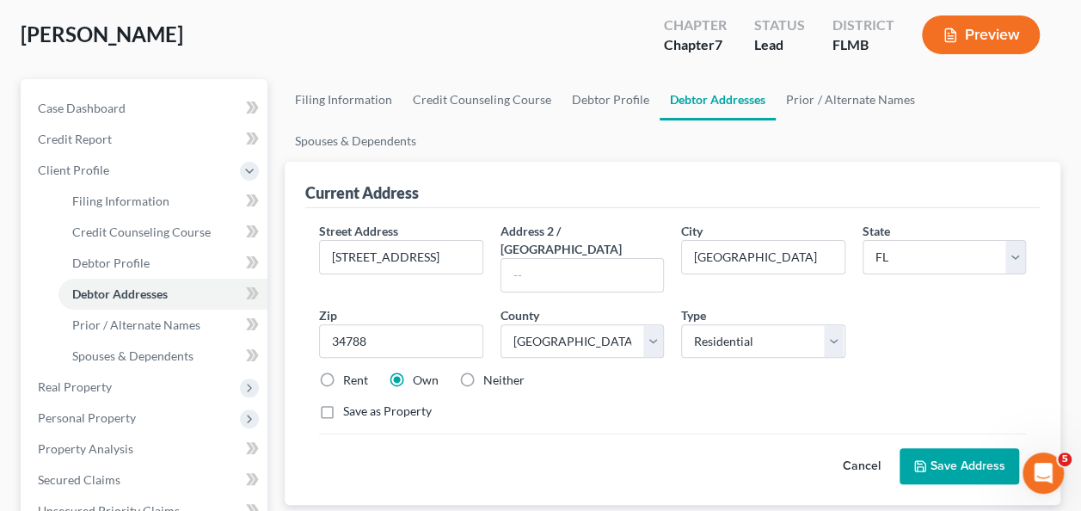
click at [343, 372] on label "Rent" at bounding box center [355, 380] width 25 height 17
click at [350, 372] on input "Rent" at bounding box center [355, 377] width 11 height 11
radio input "true"
click at [619, 434] on div "Cancel Save Address" at bounding box center [672, 459] width 707 height 51
click at [936, 448] on button "Save Address" at bounding box center [960, 466] width 120 height 36
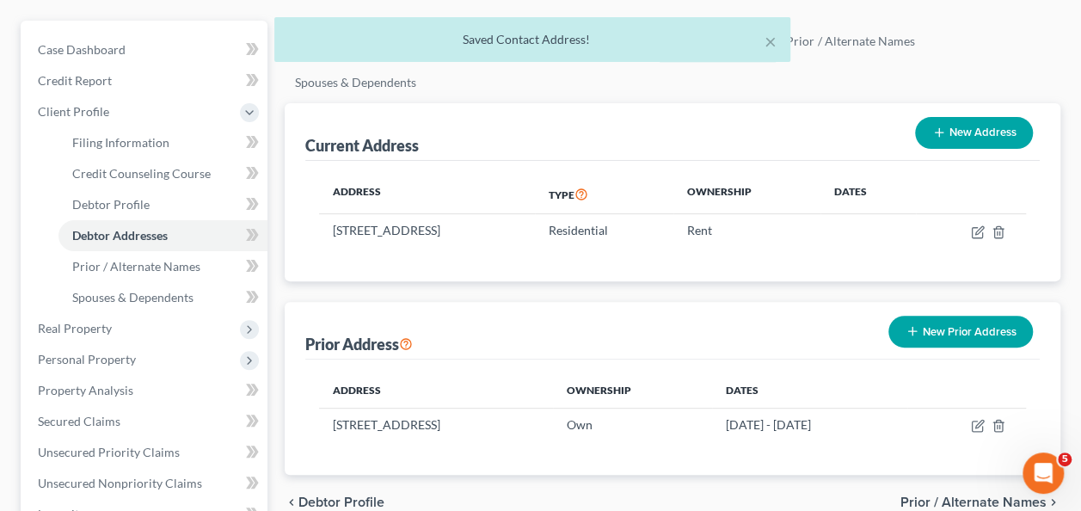
scroll to position [172, 0]
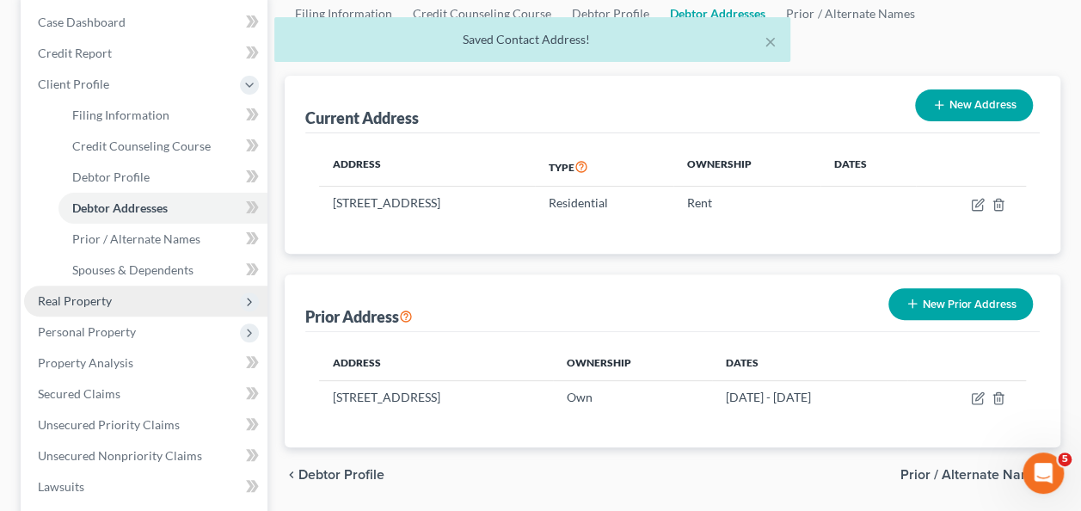
click at [53, 310] on span "Real Property" at bounding box center [145, 301] width 243 height 31
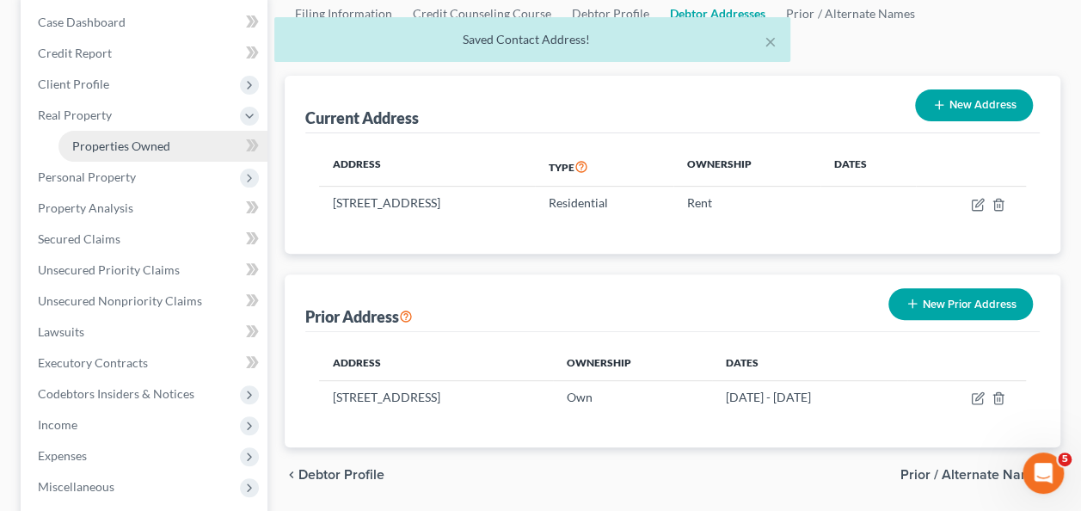
click at [79, 151] on span "Properties Owned" at bounding box center [121, 146] width 98 height 15
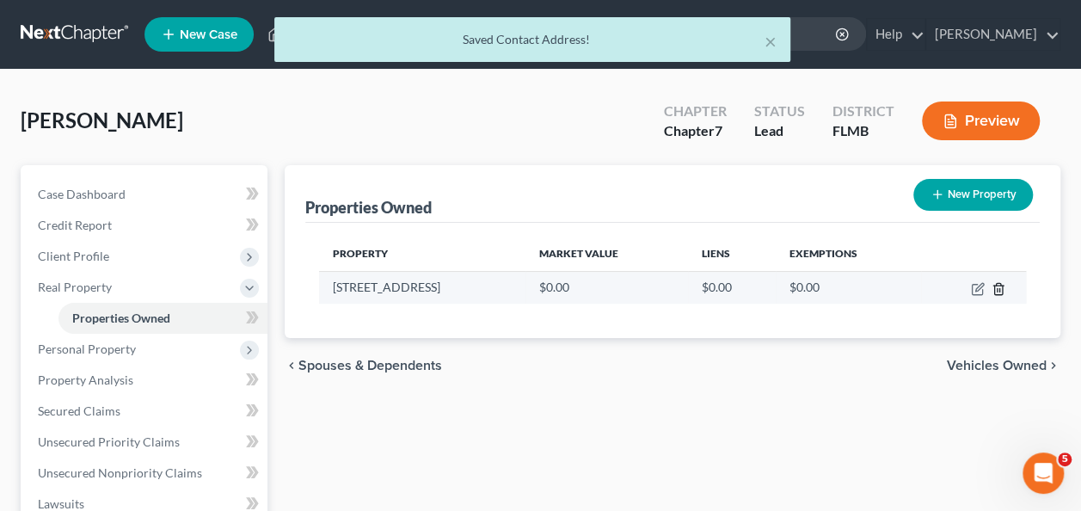
click at [1000, 289] on line "button" at bounding box center [1000, 289] width 0 height 3
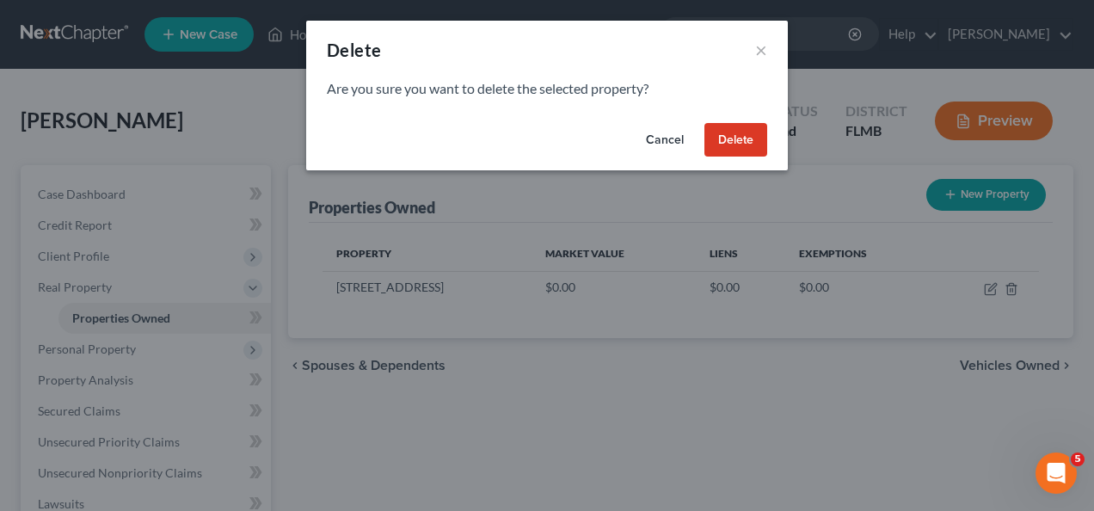
click at [720, 146] on button "Delete" at bounding box center [736, 140] width 63 height 34
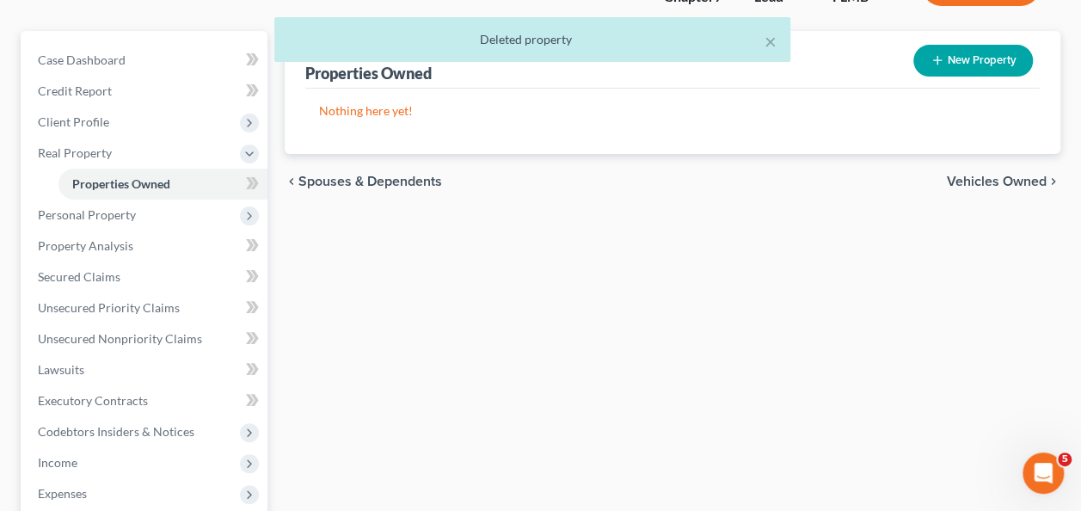
scroll to position [172, 0]
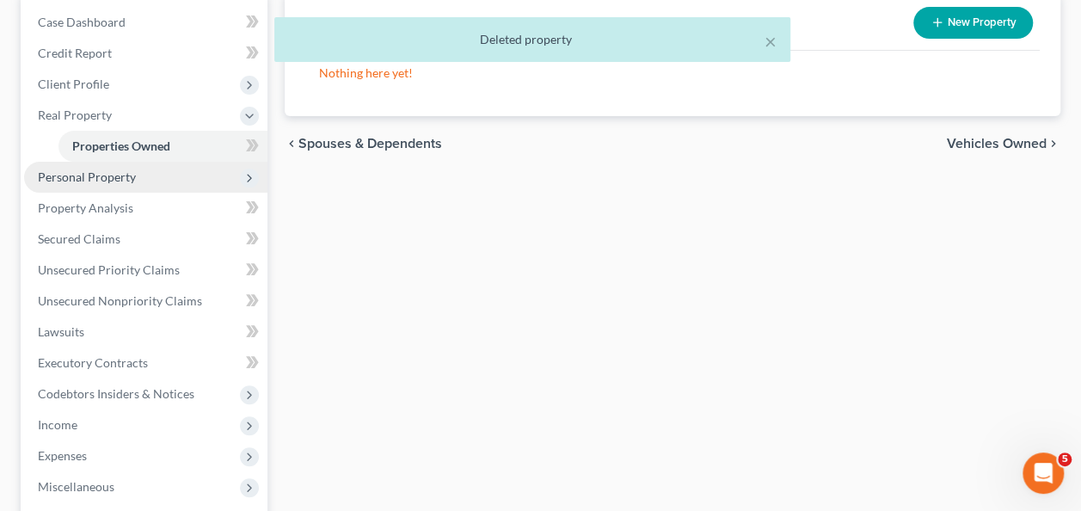
click at [129, 184] on span "Personal Property" at bounding box center [145, 177] width 243 height 31
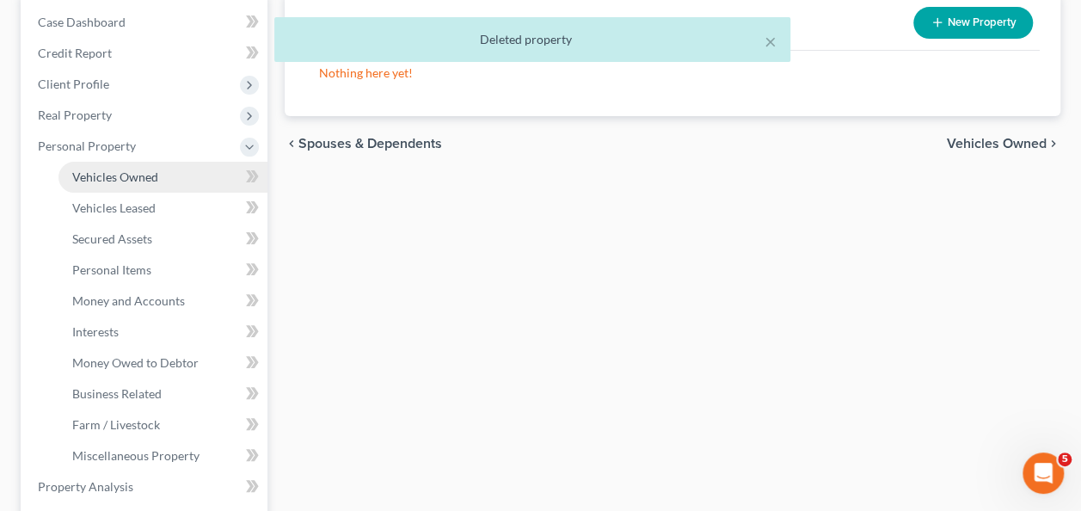
click at [76, 171] on span "Vehicles Owned" at bounding box center [115, 176] width 86 height 15
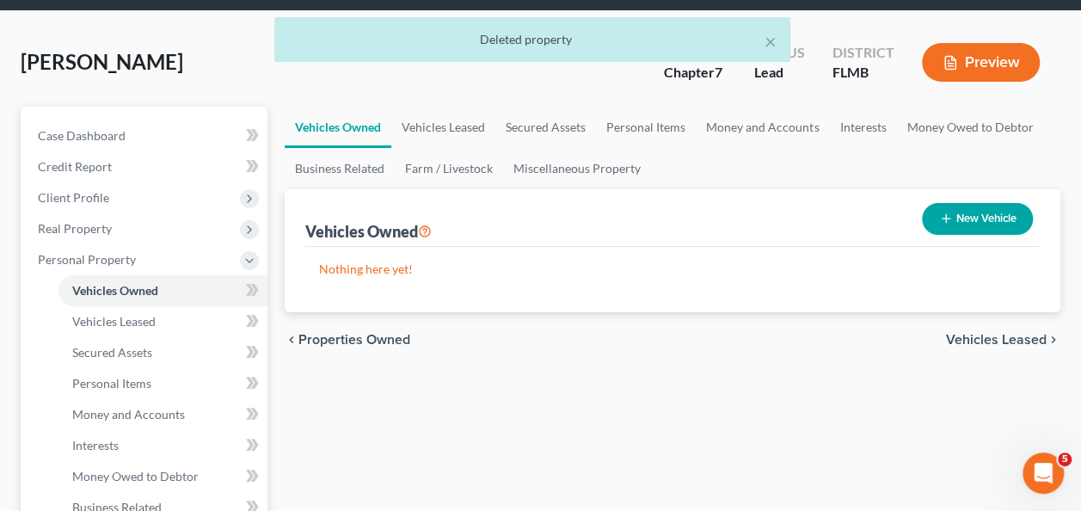
scroll to position [86, 0]
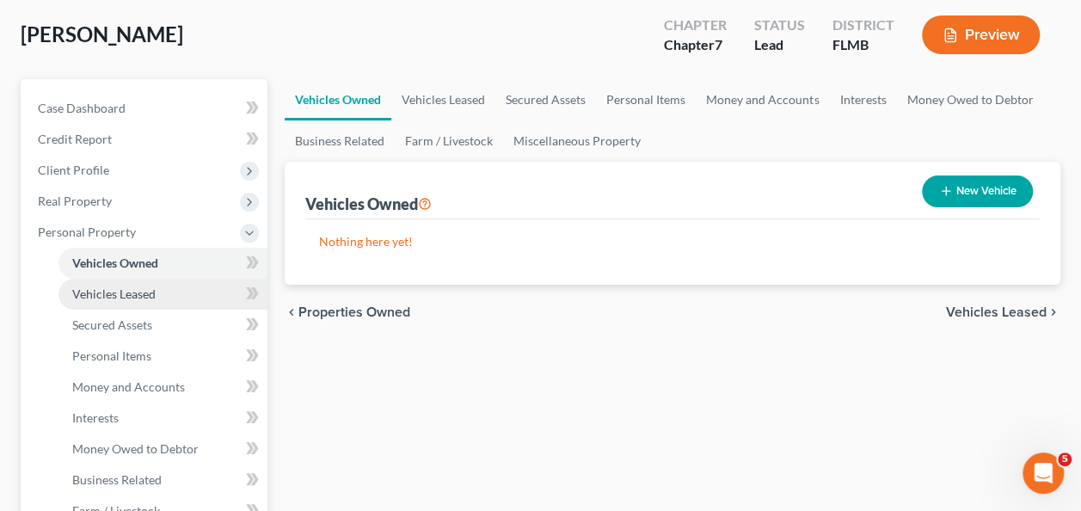
click at [145, 291] on span "Vehicles Leased" at bounding box center [113, 293] width 83 height 15
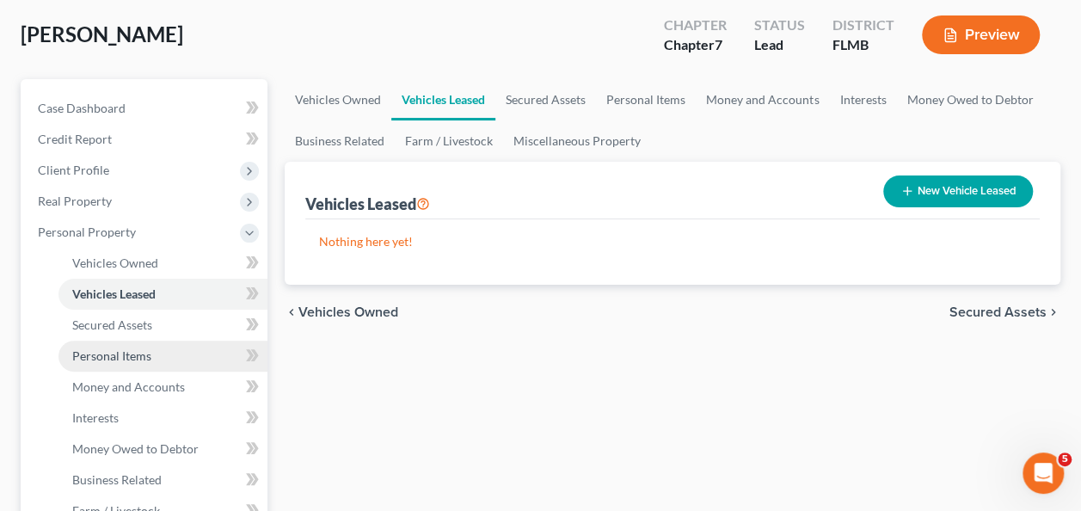
click at [123, 341] on link "Personal Items" at bounding box center [163, 356] width 209 height 31
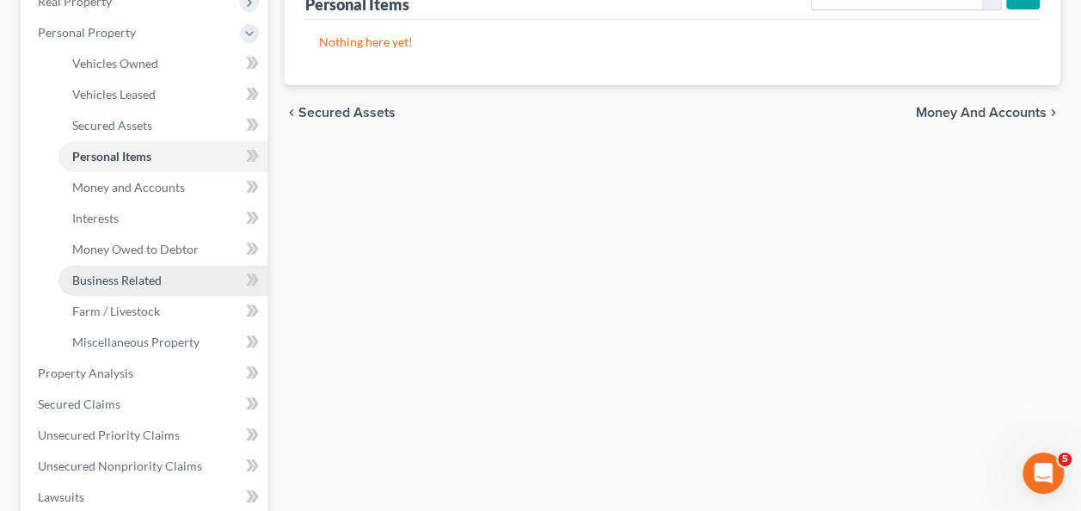
scroll to position [258, 0]
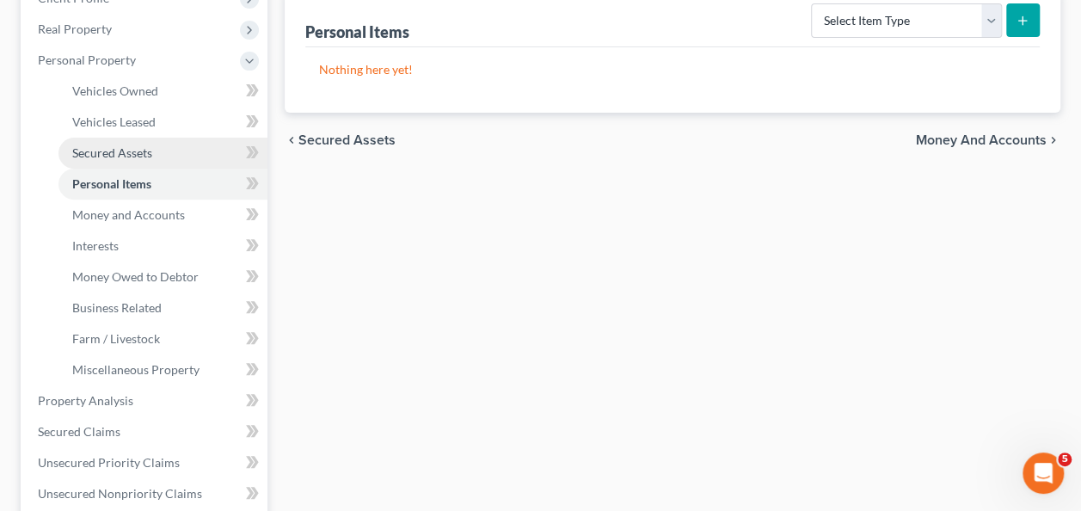
click at [120, 151] on span "Secured Assets" at bounding box center [112, 152] width 80 height 15
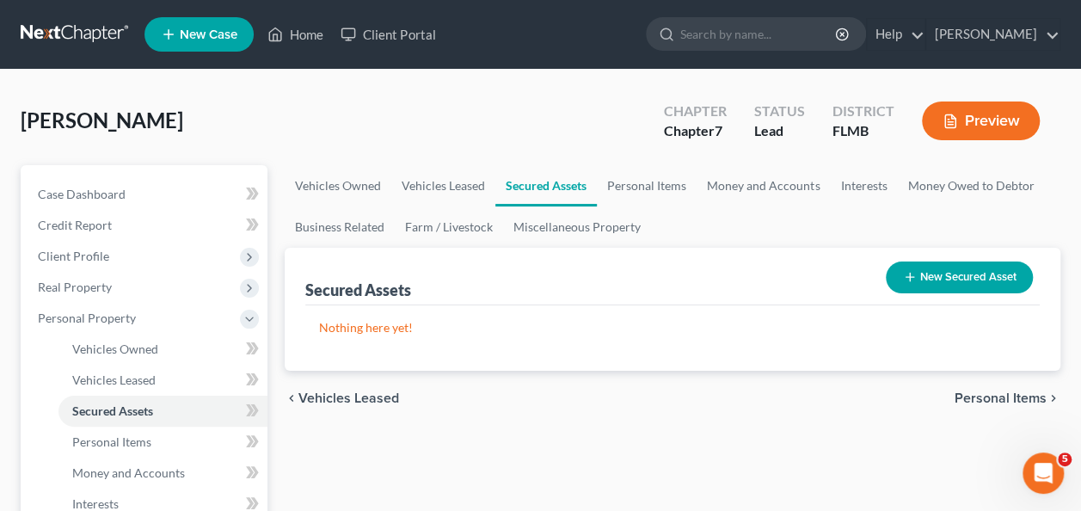
click at [404, 322] on p "Nothing here yet!" at bounding box center [672, 327] width 707 height 17
click at [112, 373] on span "Vehicles Leased" at bounding box center [113, 380] width 83 height 15
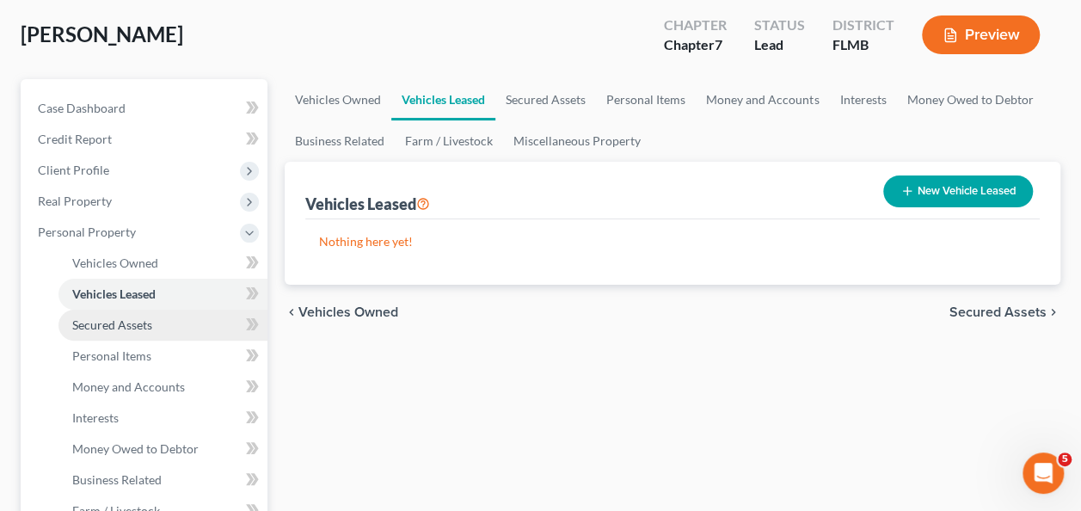
drag, startPoint x: 110, startPoint y: 325, endPoint x: 126, endPoint y: 332, distance: 16.9
click at [110, 325] on span "Secured Assets" at bounding box center [112, 324] width 80 height 15
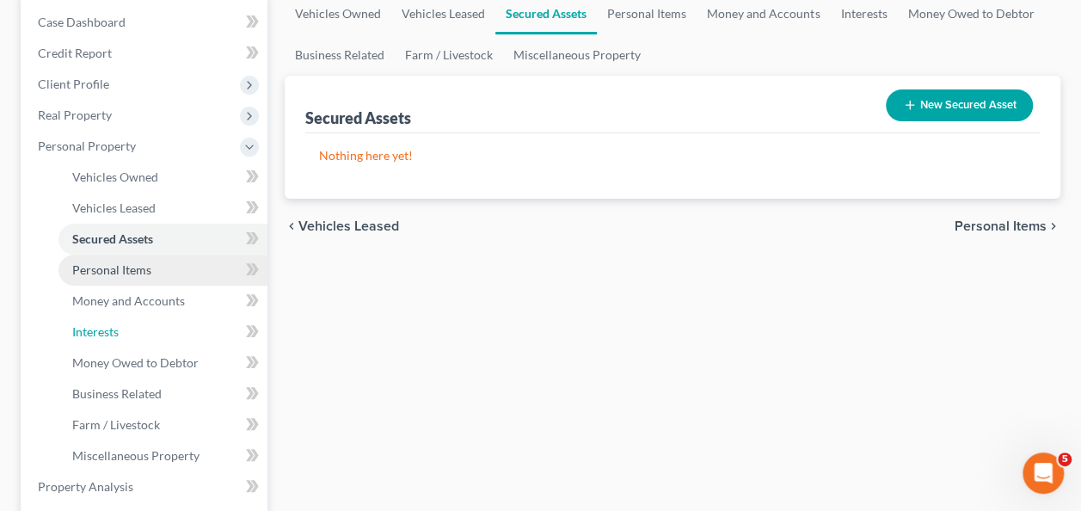
click at [92, 354] on ul "Vehicles Owned Vehicles Leased Machinery and Vehicles Office Related" at bounding box center [145, 317] width 243 height 310
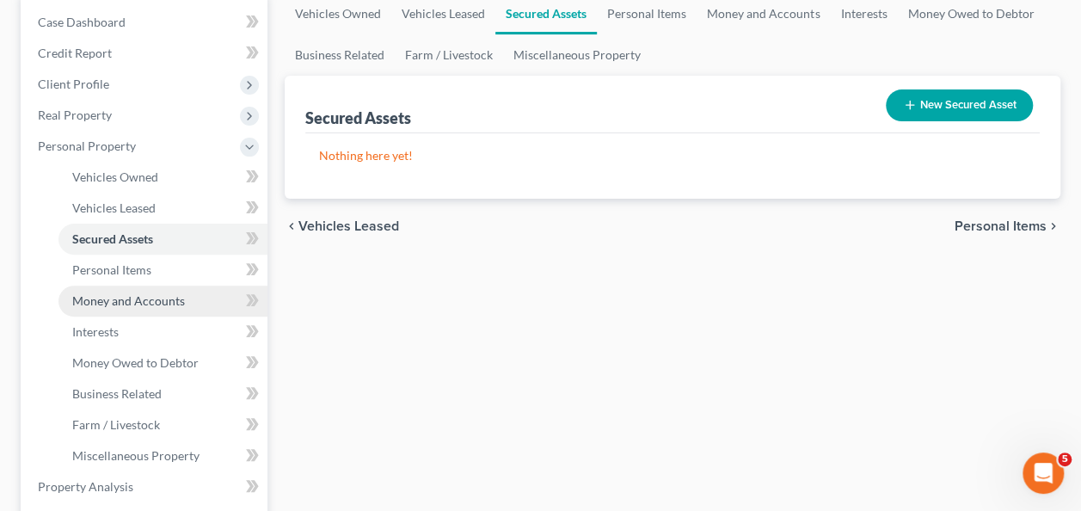
click at [108, 289] on link "Money and Accounts" at bounding box center [163, 301] width 209 height 31
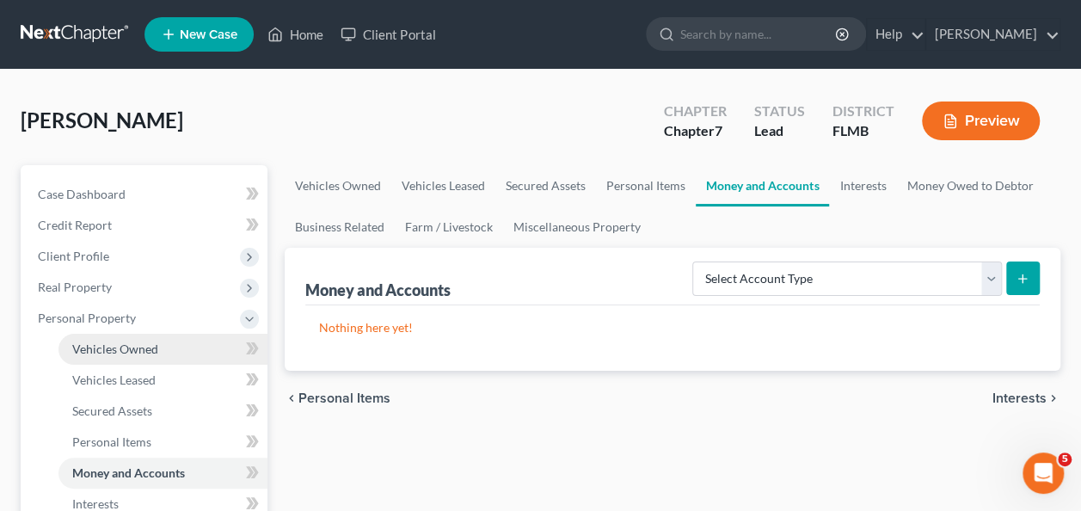
click at [106, 282] on span "Real Property" at bounding box center [75, 287] width 74 height 15
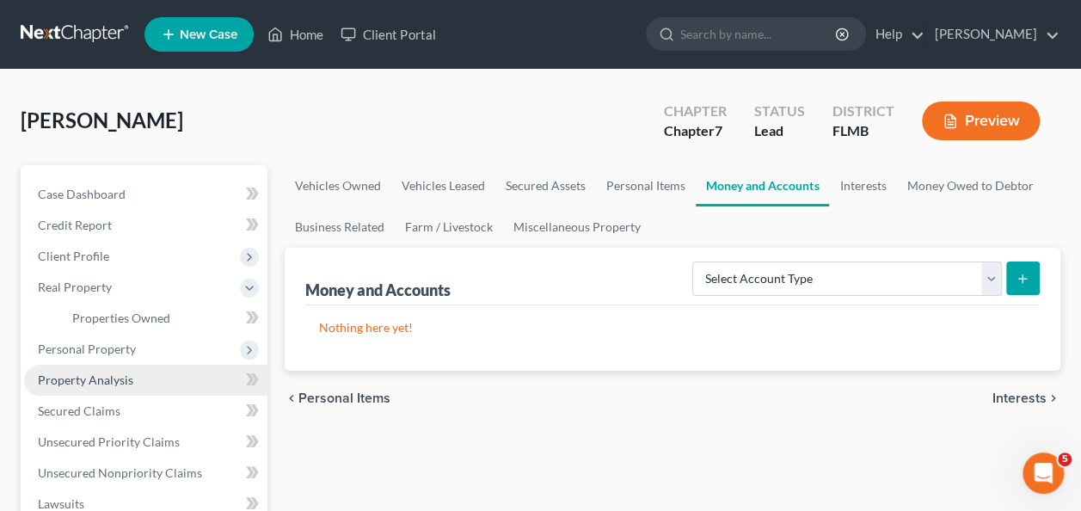
click at [83, 365] on link "Property Analysis" at bounding box center [145, 380] width 243 height 31
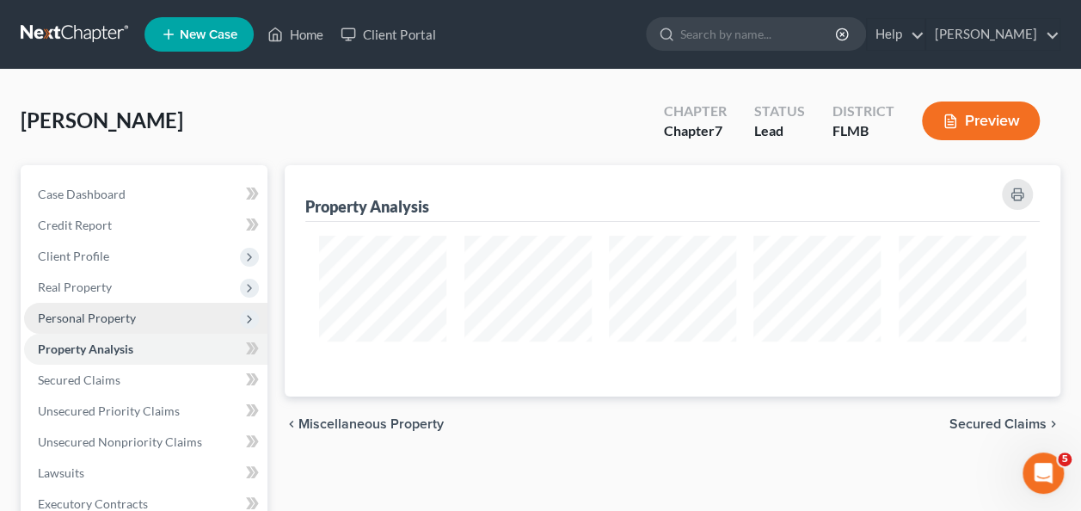
drag, startPoint x: 85, startPoint y: 356, endPoint x: 101, endPoint y: 350, distance: 16.6
click at [86, 356] on link "Property Analysis" at bounding box center [145, 349] width 243 height 31
click at [99, 329] on span "Personal Property" at bounding box center [145, 318] width 243 height 31
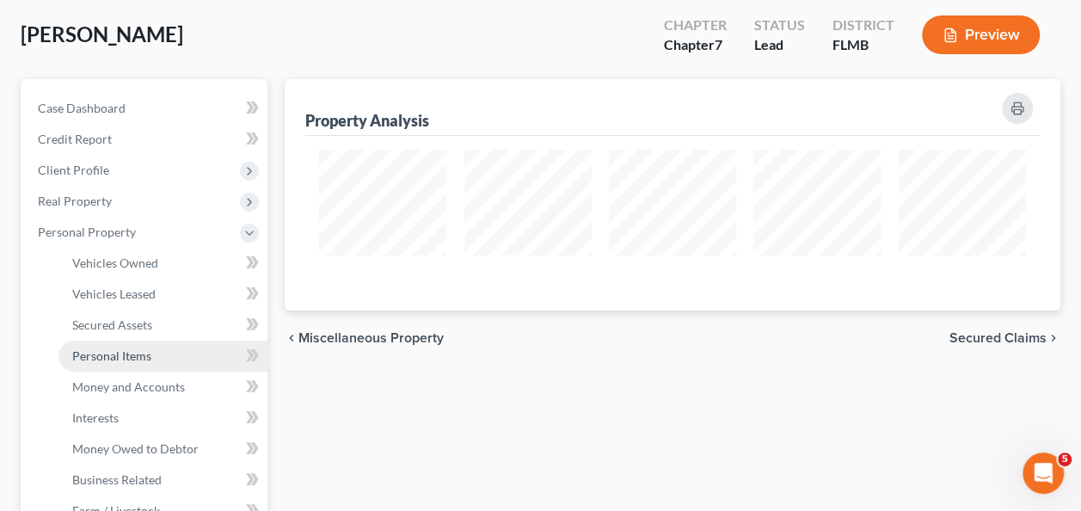
click at [119, 356] on span "Personal Items" at bounding box center [111, 355] width 79 height 15
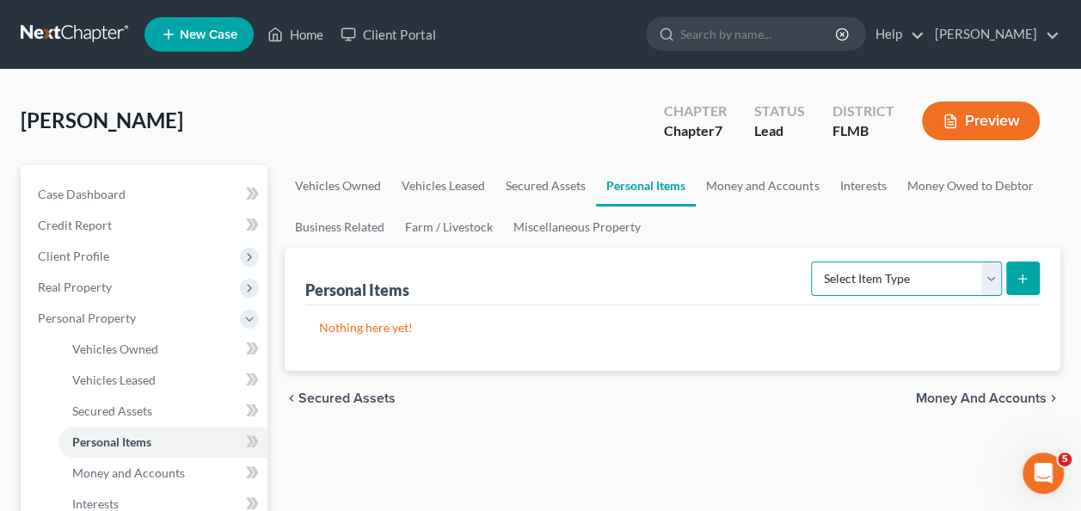
click at [874, 286] on select "Select Item Type Clothing Collectibles Of Value Electronics Firearms Household …" at bounding box center [906, 279] width 191 height 34
select select "clothing"
click at [814, 262] on select "Select Item Type Clothing Collectibles Of Value Electronics Firearms Household …" at bounding box center [906, 279] width 191 height 34
click at [1018, 280] on icon "submit" at bounding box center [1023, 279] width 14 height 14
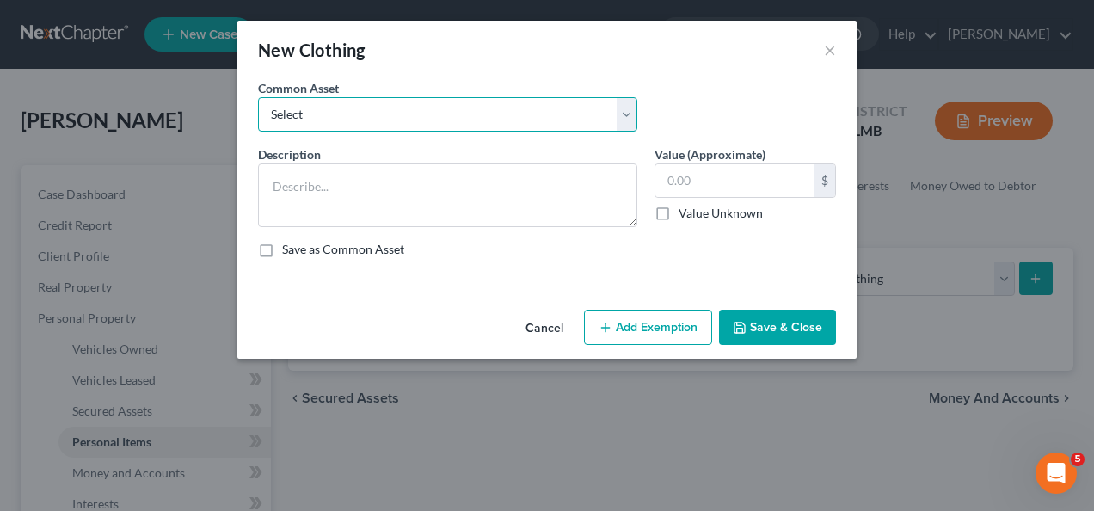
click at [368, 109] on select "Select Assorted apparel and shoes Assorted apparel and shoes Assorted apparel a…" at bounding box center [447, 114] width 379 height 34
select select "0"
click at [258, 97] on select "Select Assorted apparel and shoes Assorted apparel and shoes Assorted apparel a…" at bounding box center [447, 114] width 379 height 34
type textarea "Assorted apparel and shoes"
type input "200.00"
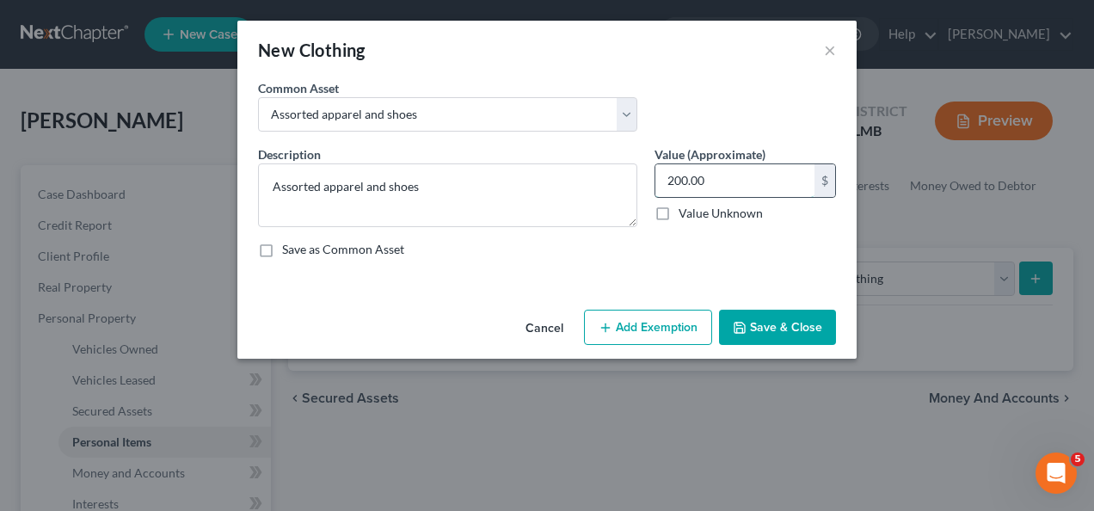
click at [711, 179] on input "200.00" at bounding box center [735, 180] width 159 height 33
click at [755, 327] on button "Save & Close" at bounding box center [777, 328] width 117 height 36
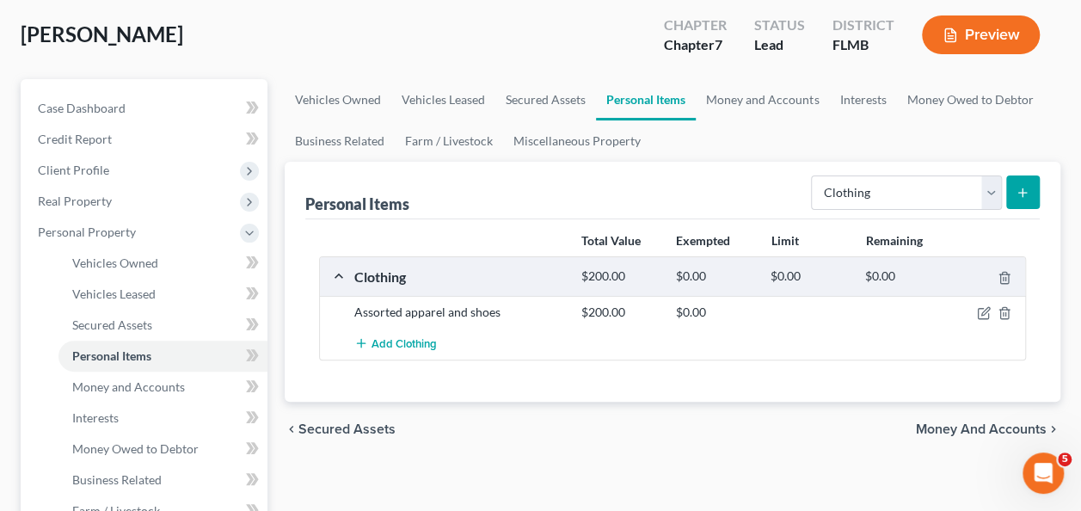
click at [567, 382] on div "Total Value Exempted Limit Remaining Clothing $200.00 $0.00 $0.00 $0.00 Assorte…" at bounding box center [672, 310] width 735 height 182
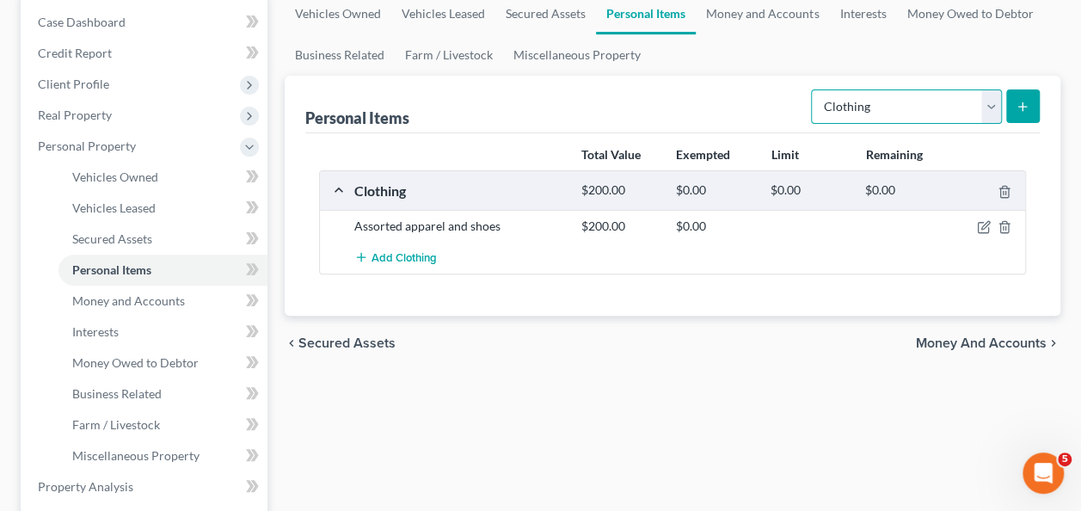
click at [872, 118] on select "Select Item Type Clothing Collectibles Of Value Electronics Firearms Household …" at bounding box center [906, 106] width 191 height 34
select select "electronics"
click at [814, 89] on select "Select Item Type Clothing Collectibles Of Value Electronics Firearms Household …" at bounding box center [906, 106] width 191 height 34
click at [1024, 100] on icon "submit" at bounding box center [1023, 107] width 14 height 14
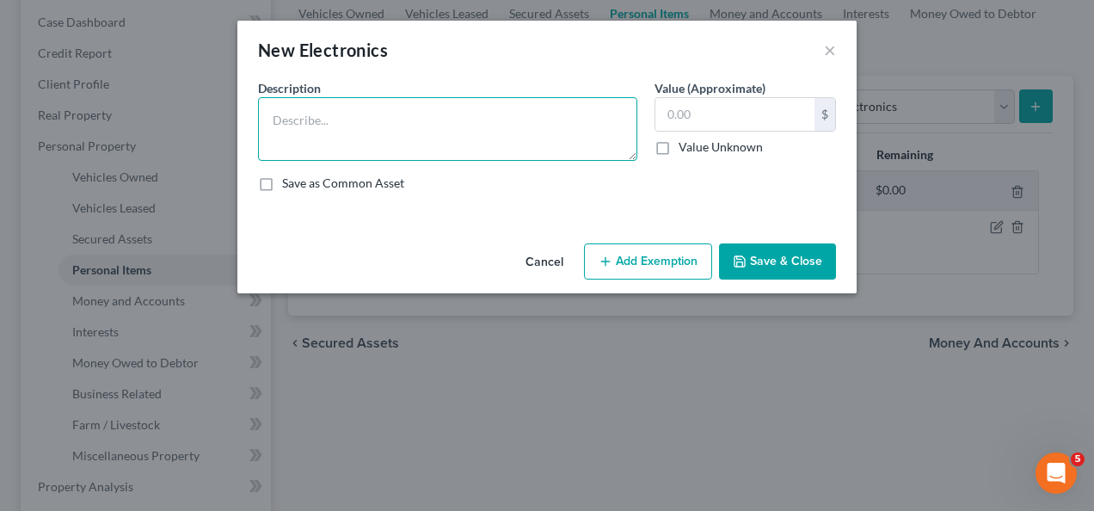
click at [348, 145] on textarea at bounding box center [447, 129] width 379 height 64
type textarea "2 desktop computers, printer, 2 monitors"
click at [504, 143] on textarea "2 desktop computers, printer, 2 monitors" at bounding box center [447, 129] width 379 height 64
drag, startPoint x: 536, startPoint y: 132, endPoint x: 618, endPoint y: 124, distance: 82.2
click at [539, 132] on textarea "2 desktop computers, printer, 2 monitors" at bounding box center [447, 129] width 379 height 64
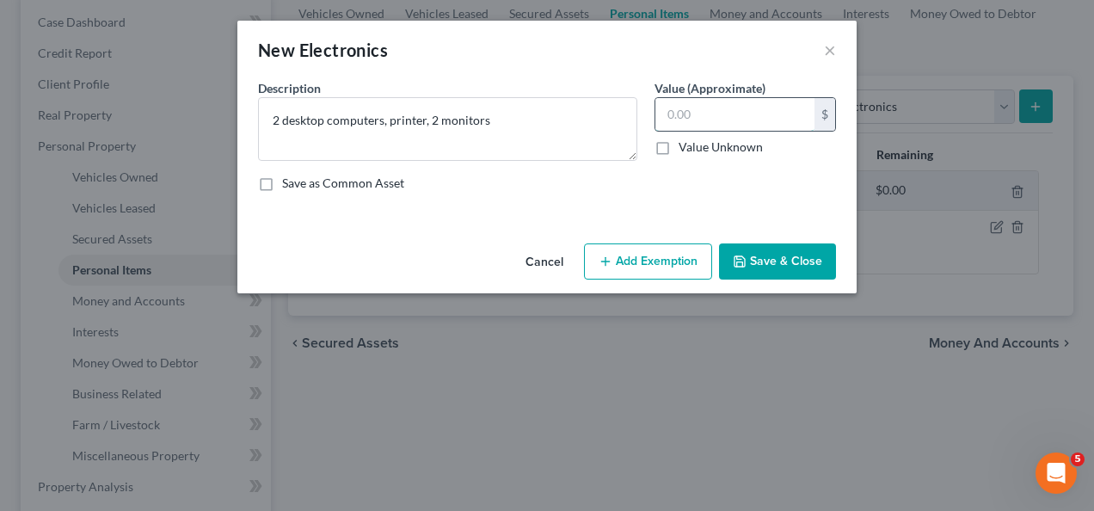
click at [719, 114] on input "text" at bounding box center [735, 114] width 159 height 33
type input "2"
type input "300"
click at [766, 270] on button "Save & Close" at bounding box center [777, 261] width 117 height 36
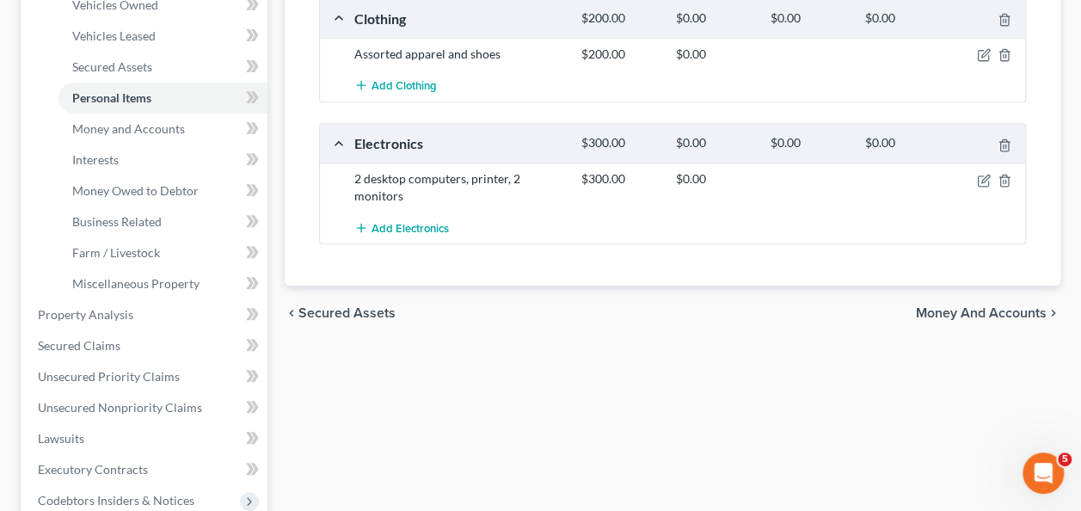
drag, startPoint x: 553, startPoint y: 327, endPoint x: 557, endPoint y: 336, distance: 10.4
click at [553, 329] on div "chevron_left Secured Assets Money and Accounts chevron_right" at bounding box center [673, 313] width 776 height 55
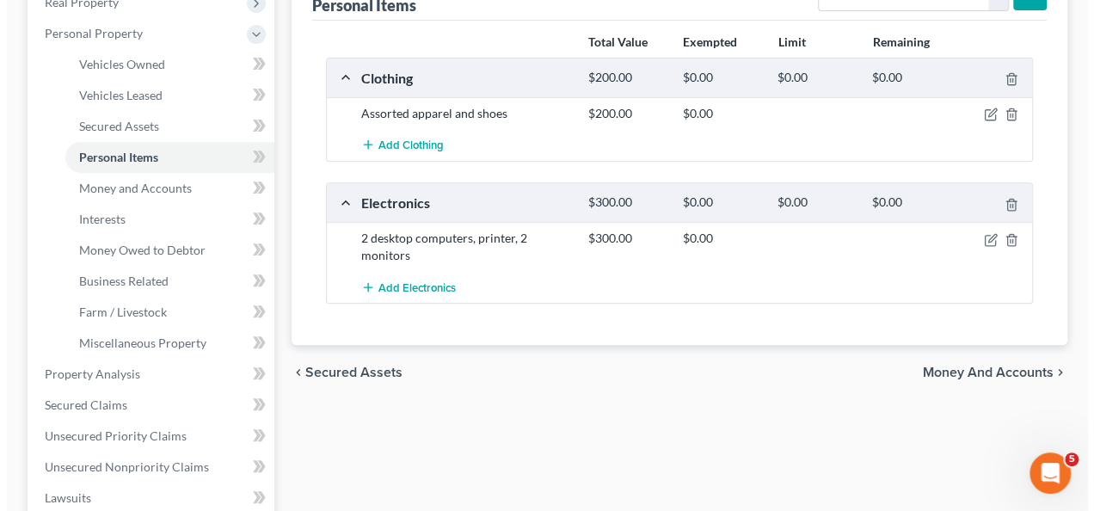
scroll to position [258, 0]
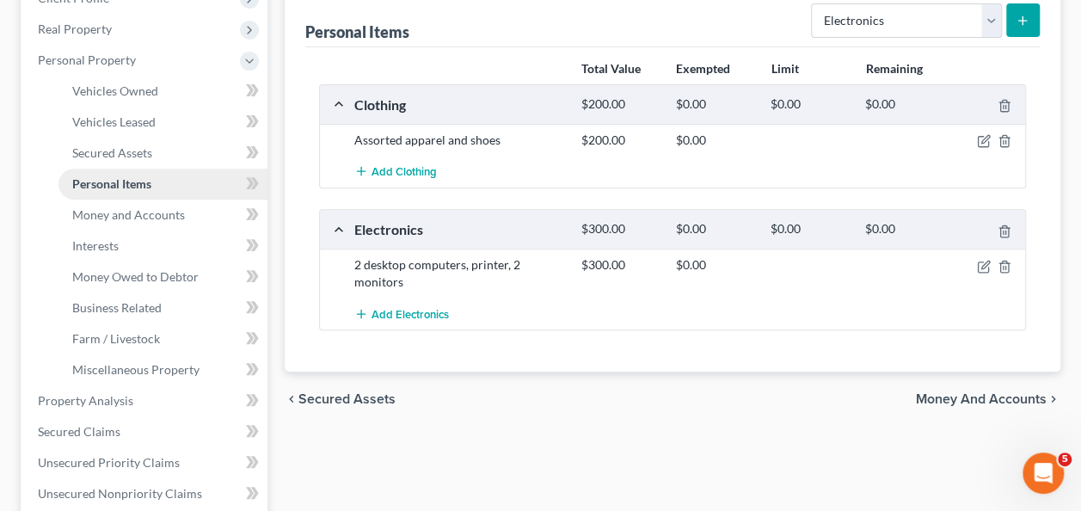
click at [117, 176] on span "Personal Items" at bounding box center [111, 183] width 79 height 15
click at [139, 180] on span "Personal Items" at bounding box center [111, 183] width 79 height 15
click at [866, 22] on select "Select Item Type Clothing Collectibles Of Value Electronics Firearms Household …" at bounding box center [906, 20] width 191 height 34
select select "sports_and_hobby_equipment"
click at [814, 3] on select "Select Item Type Clothing Collectibles Of Value Electronics Firearms Household …" at bounding box center [906, 20] width 191 height 34
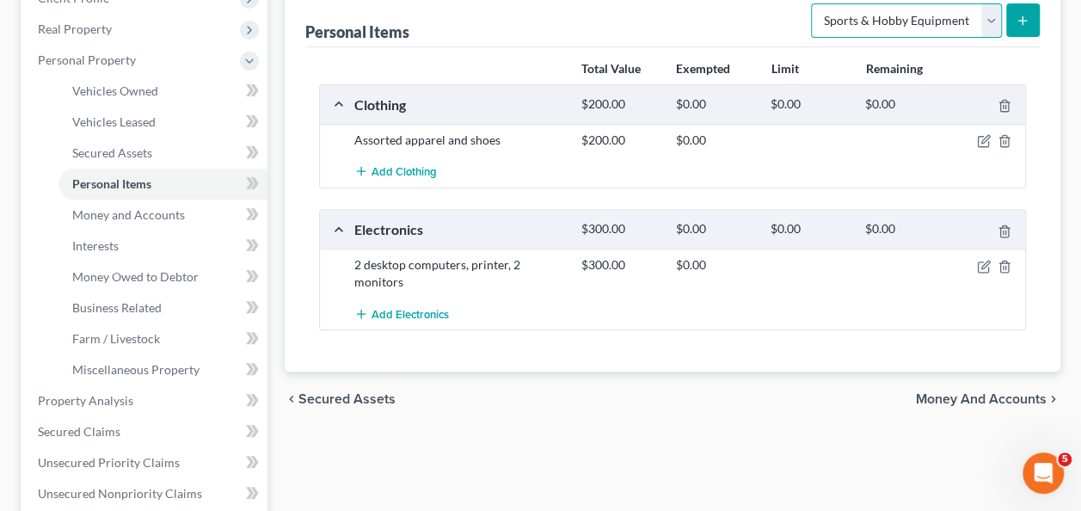
click at [898, 29] on select "Select Item Type Clothing Collectibles Of Value Electronics Firearms Household …" at bounding box center [906, 20] width 191 height 34
click at [814, 3] on select "Select Item Type Clothing Collectibles Of Value Electronics Firearms Household …" at bounding box center [906, 20] width 191 height 34
click at [1023, 16] on line "submit" at bounding box center [1023, 20] width 0 height 8
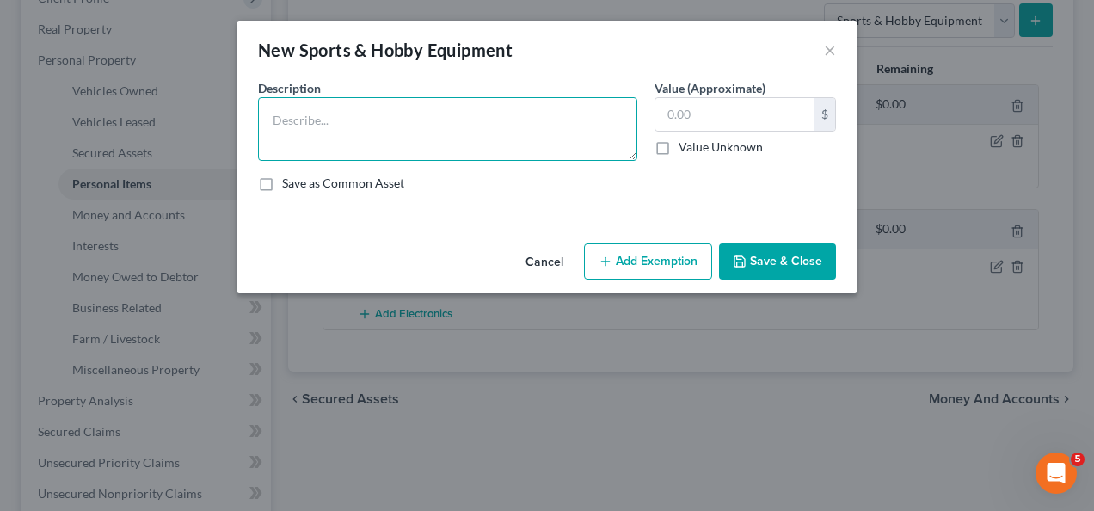
click at [374, 127] on textarea at bounding box center [447, 129] width 379 height 64
type textarea "Weight bench, barbells, weights"
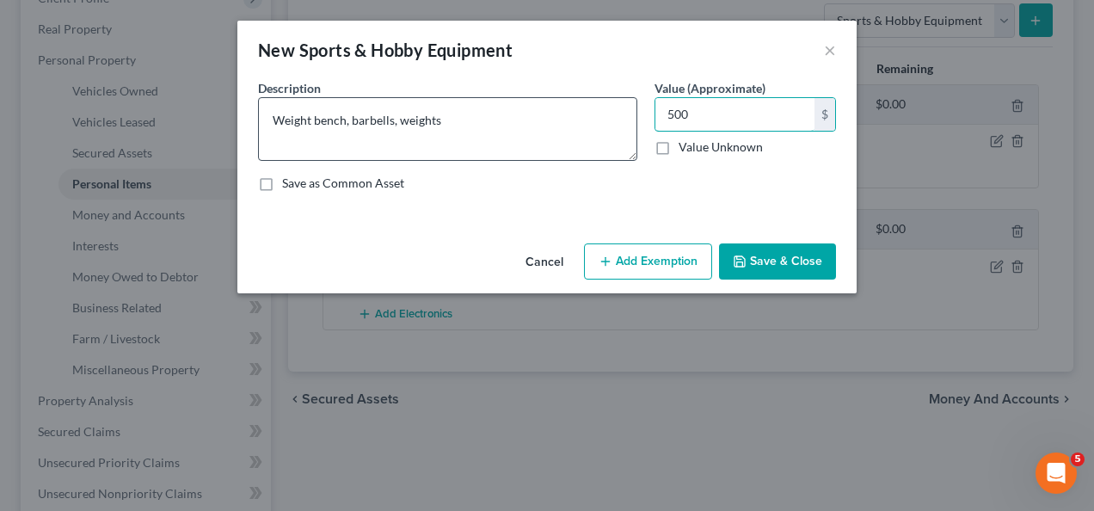
type input "500"
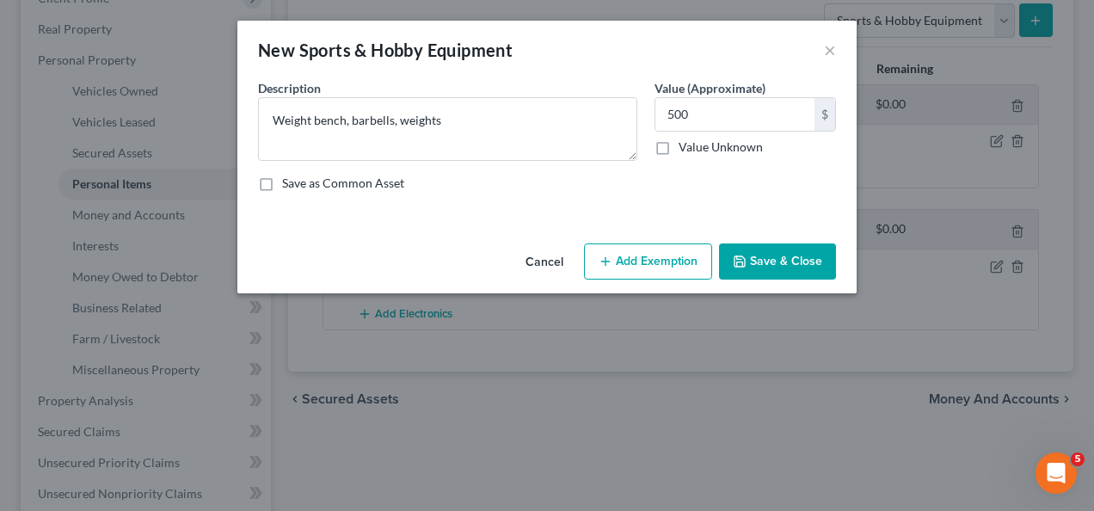
click at [754, 256] on button "Save & Close" at bounding box center [777, 261] width 117 height 36
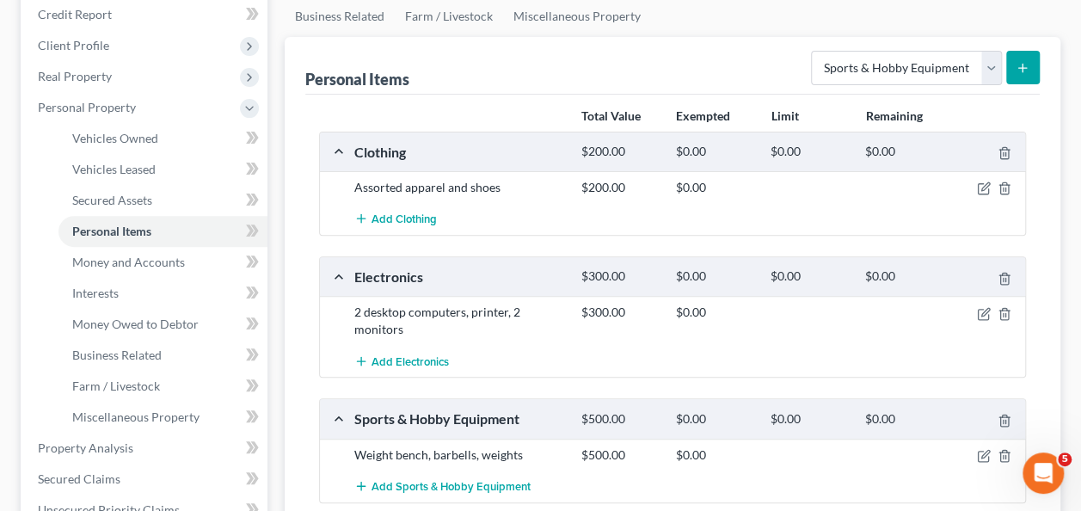
scroll to position [172, 0]
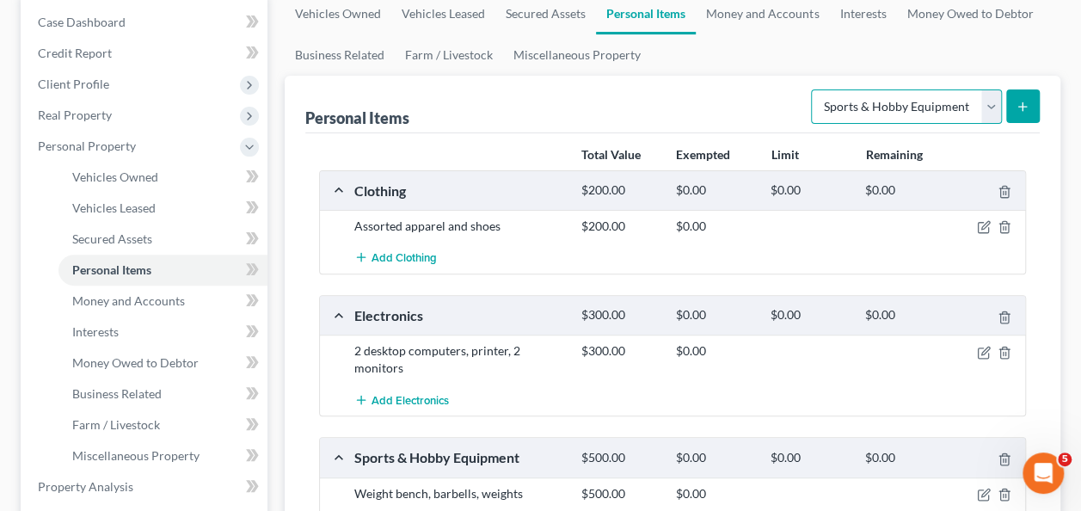
click at [874, 105] on select "Select Item Type Clothing Collectibles Of Value Electronics Firearms Household …" at bounding box center [906, 106] width 191 height 34
select select "pets"
click at [814, 89] on select "Select Item Type Clothing Collectibles Of Value Electronics Firearms Household …" at bounding box center [906, 106] width 191 height 34
click at [872, 121] on select "Select Item Type Clothing Collectibles Of Value Electronics Firearms Household …" at bounding box center [906, 106] width 191 height 34
drag, startPoint x: 933, startPoint y: 53, endPoint x: 922, endPoint y: 53, distance: 10.3
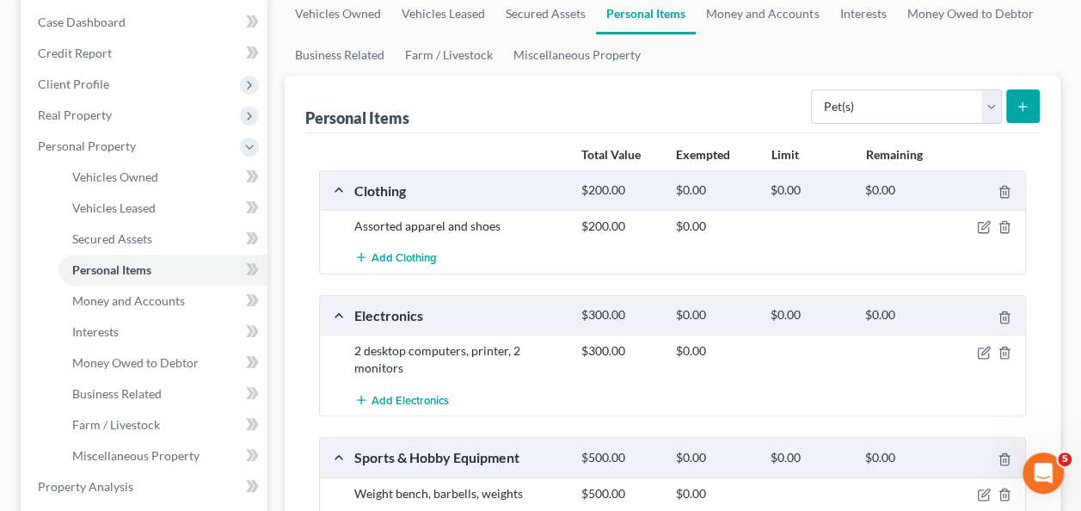
click at [931, 53] on ul "Vehicles Owned Vehicles Leased Secured Assets Personal Items Money and Accounts…" at bounding box center [673, 34] width 776 height 83
click at [149, 307] on link "Money and Accounts" at bounding box center [163, 301] width 209 height 31
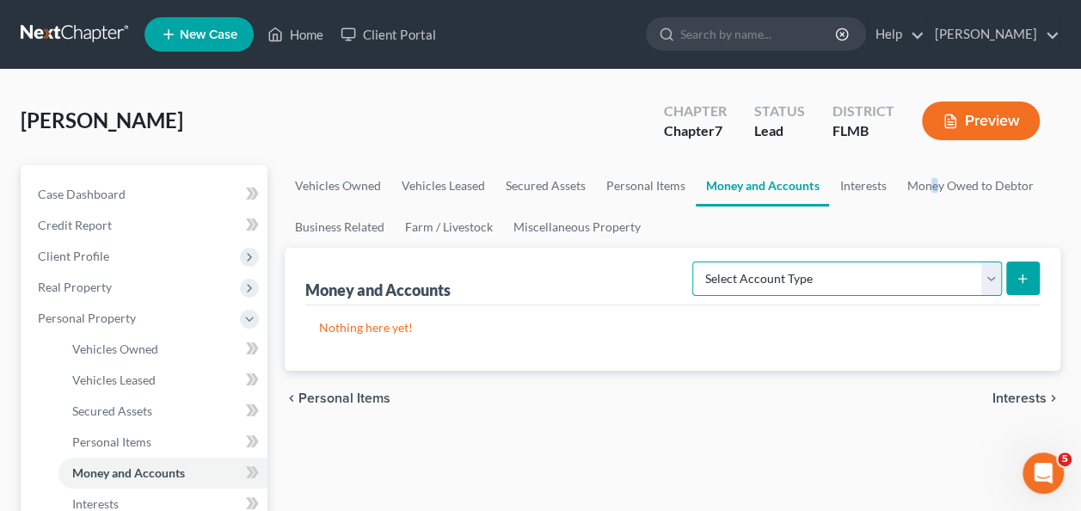
click at [884, 278] on select "Select Account Type Brokerage Cash on Hand Certificates of Deposit Checking Acc…" at bounding box center [848, 279] width 310 height 34
select select "checking"
click at [697, 262] on select "Select Account Type Brokerage Cash on Hand Certificates of Deposit Checking Acc…" at bounding box center [848, 279] width 310 height 34
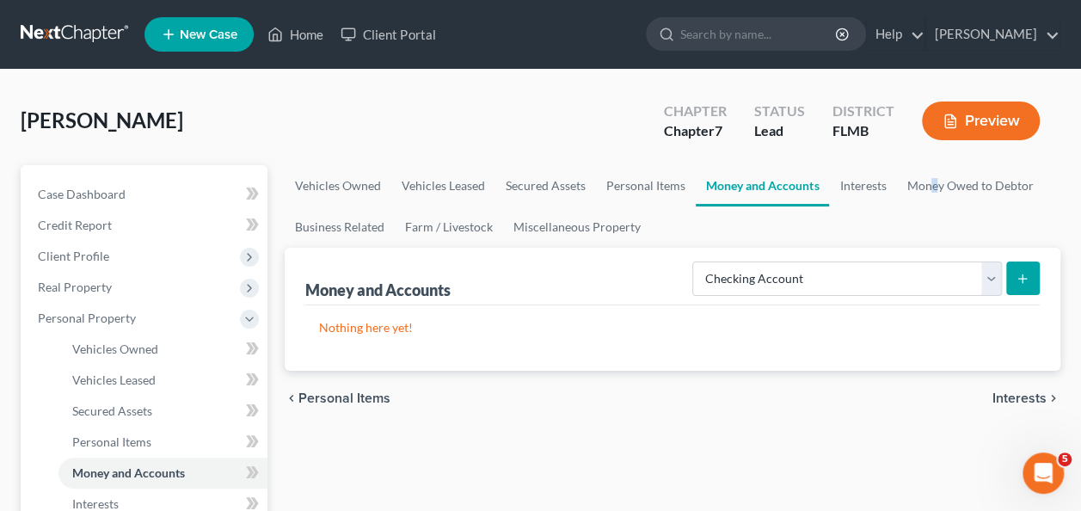
click at [1028, 274] on icon "submit" at bounding box center [1023, 279] width 14 height 14
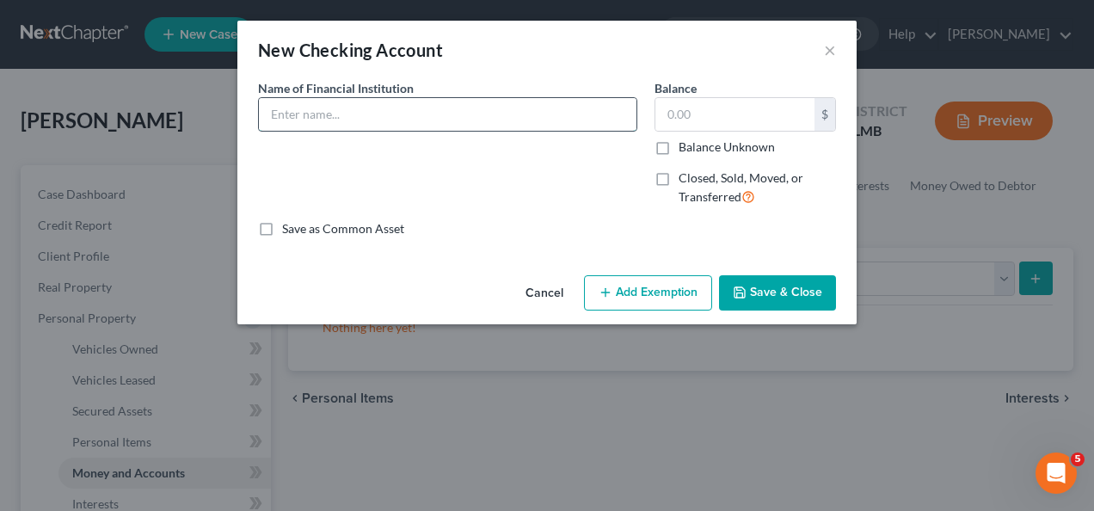
click at [379, 116] on input "text" at bounding box center [448, 114] width 378 height 33
type input "Truist"
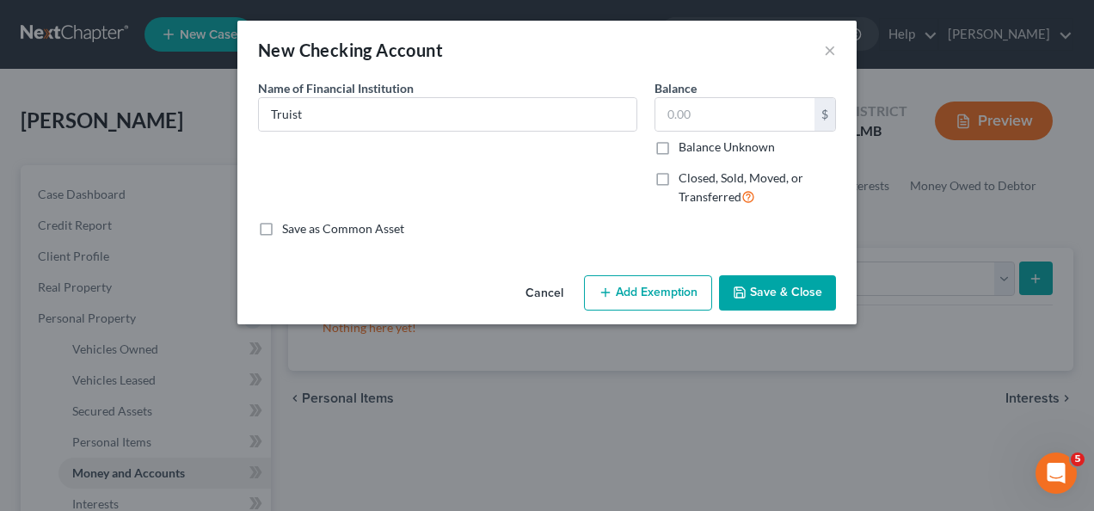
drag, startPoint x: 505, startPoint y: 212, endPoint x: 518, endPoint y: 215, distance: 13.4
click at [508, 214] on div "Name of Financial Institution * Truist" at bounding box center [447, 149] width 397 height 141
click at [582, 213] on div "Name of Financial Institution * Truist" at bounding box center [447, 149] width 397 height 141
click at [710, 102] on input "text" at bounding box center [735, 114] width 159 height 33
type input "800"
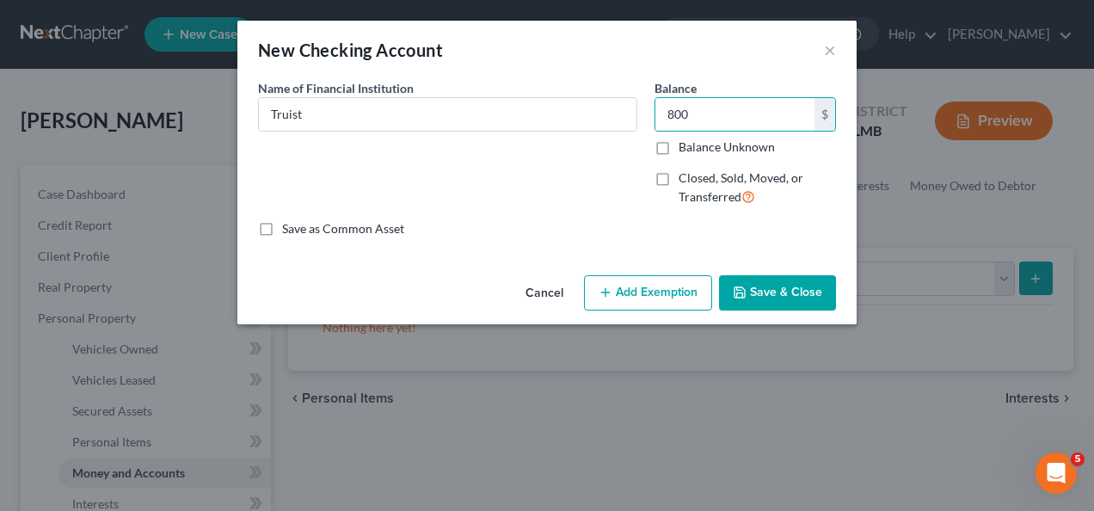
drag, startPoint x: 778, startPoint y: 294, endPoint x: 765, endPoint y: 300, distance: 14.2
click at [778, 296] on button "Save & Close" at bounding box center [777, 293] width 117 height 36
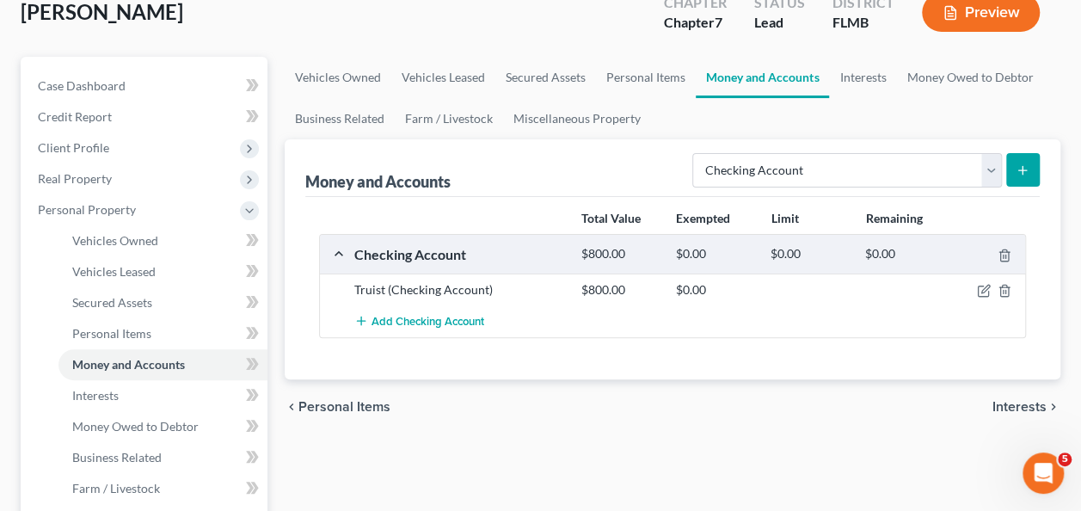
scroll to position [172, 0]
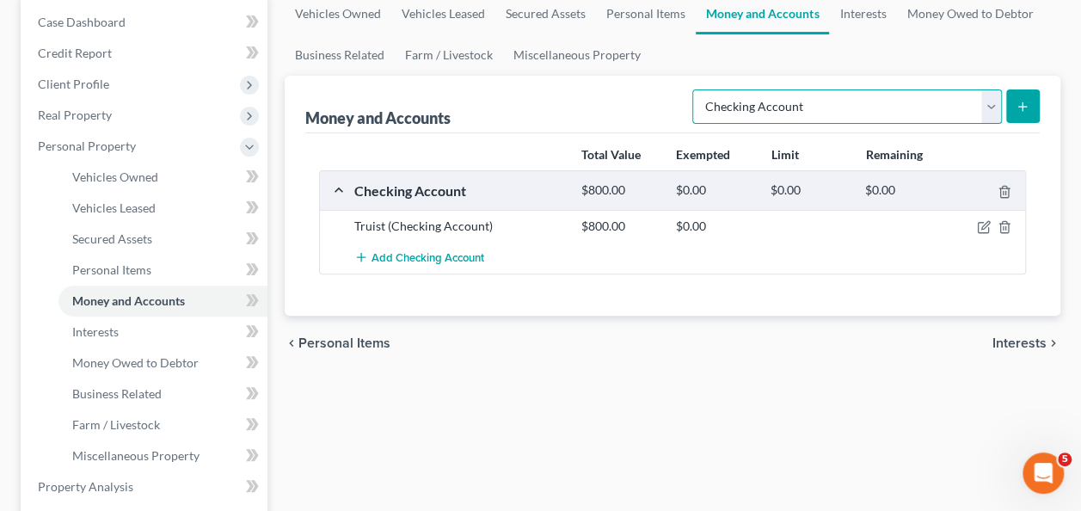
click at [765, 114] on select "Select Account Type Brokerage Cash on Hand Certificates of Deposit Checking Acc…" at bounding box center [848, 106] width 310 height 34
click at [742, 444] on div "Vehicles Owned Vehicles Leased Secured Assets Personal Items Money and Accounts…" at bounding box center [672, 490] width 793 height 994
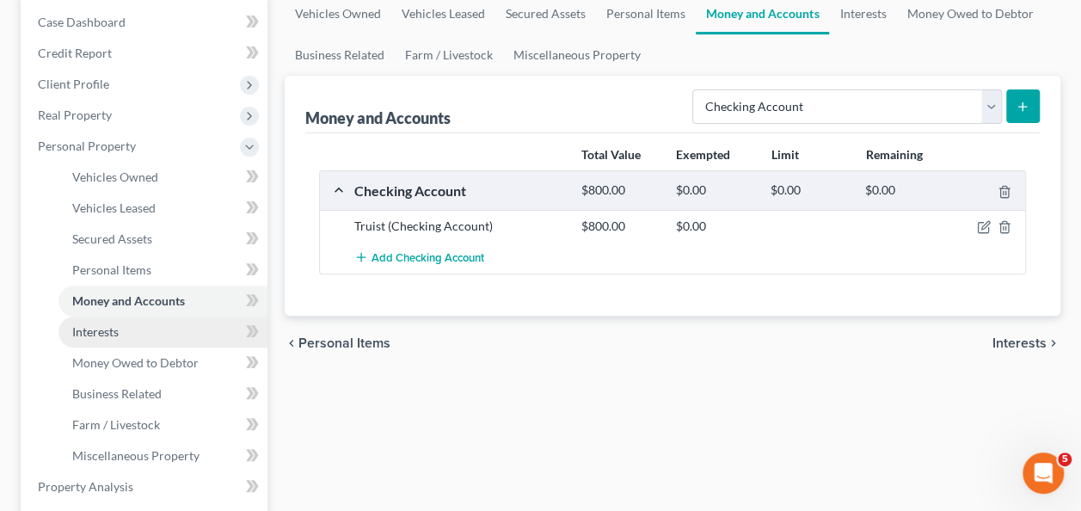
click at [136, 335] on link "Interests" at bounding box center [163, 332] width 209 height 31
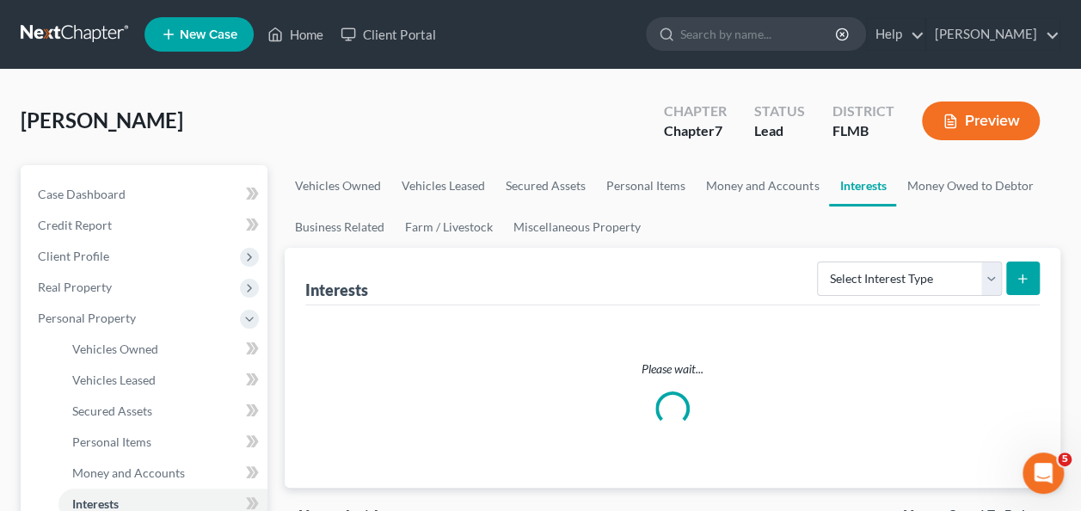
scroll to position [172, 0]
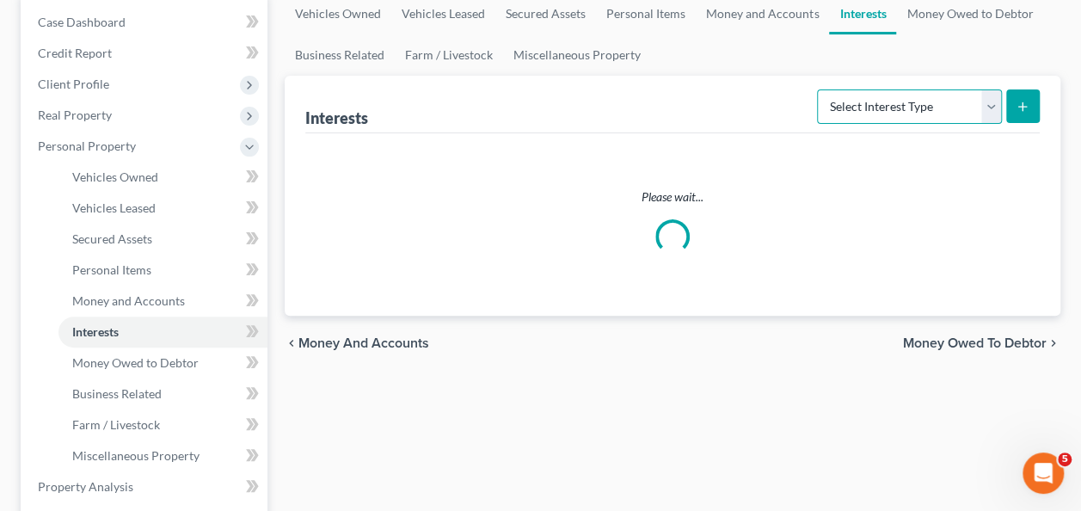
click at [863, 105] on select "Select Interest Type 401K Annuity Bond Education IRA Government Bond Government…" at bounding box center [909, 106] width 185 height 34
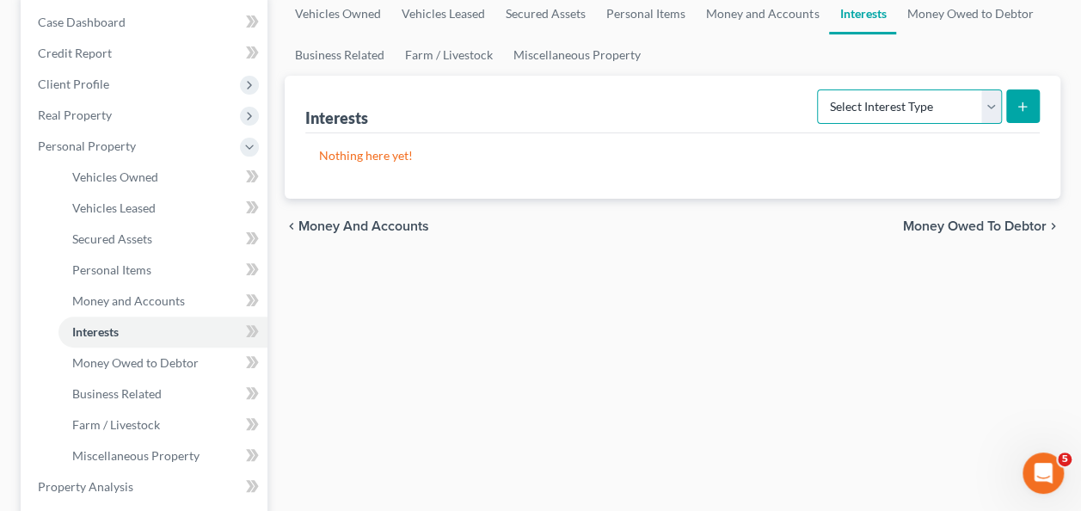
select select "term_life_insurance"
click at [820, 89] on select "Select Interest Type 401K Annuity Bond Education IRA Government Bond Government…" at bounding box center [909, 106] width 185 height 34
click at [1019, 108] on icon "submit" at bounding box center [1023, 107] width 14 height 14
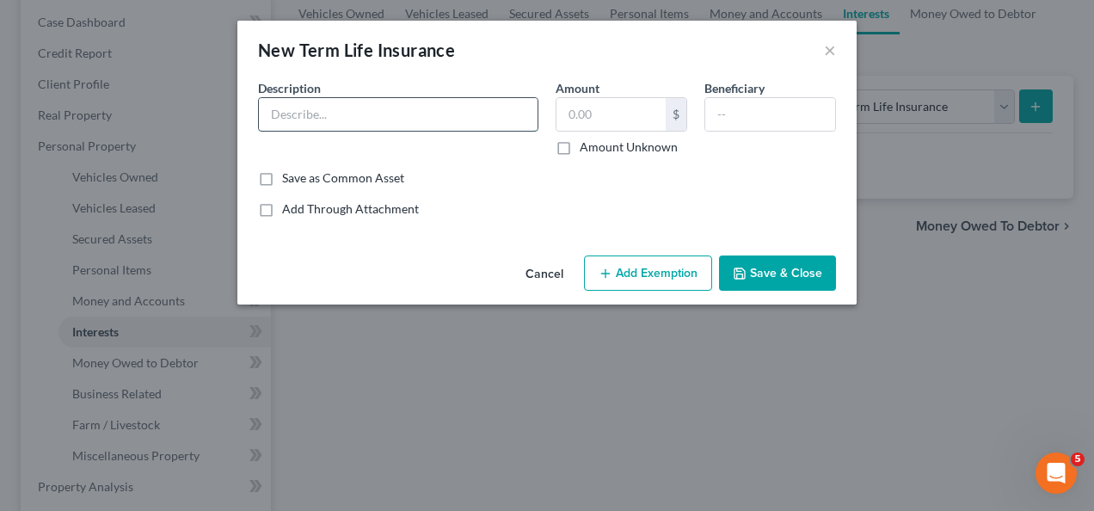
click at [396, 107] on input "text" at bounding box center [398, 114] width 279 height 33
type input "Bestow Term Life"
type input "1"
type input "D"
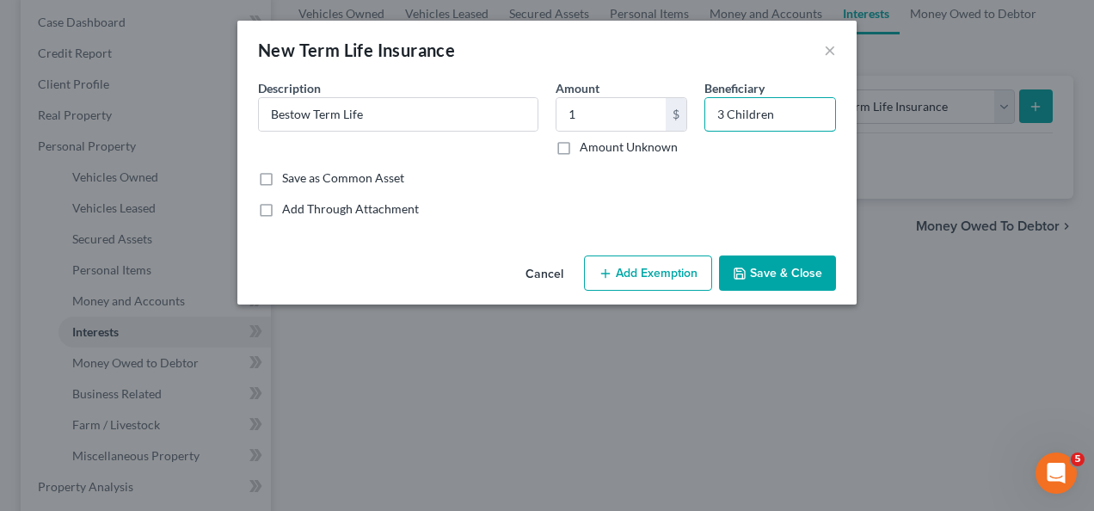
type input "3 Children"
click at [777, 280] on button "Save & Close" at bounding box center [777, 274] width 117 height 36
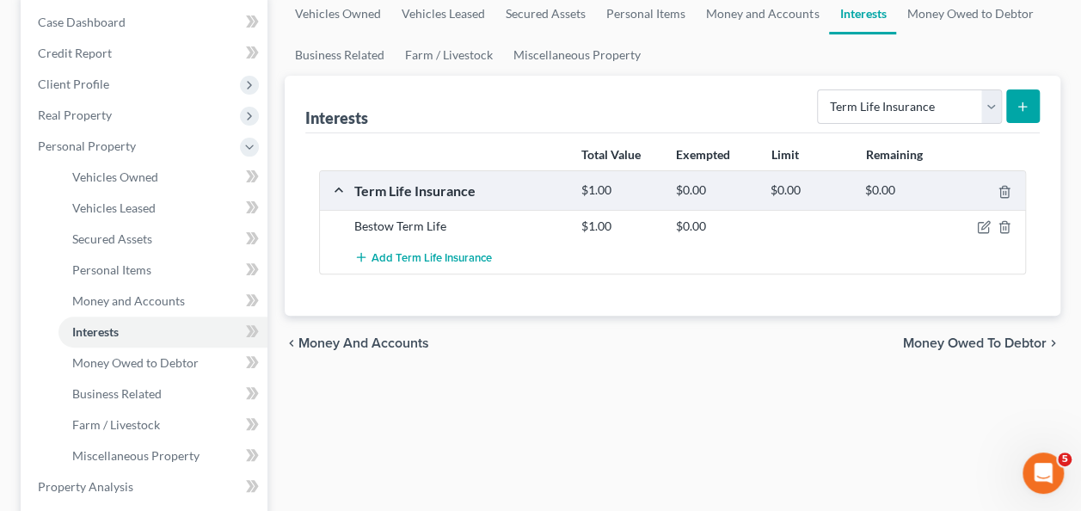
drag, startPoint x: 639, startPoint y: 393, endPoint x: 557, endPoint y: 391, distance: 81.8
click at [632, 395] on div "Vehicles Owned Vehicles Leased Secured Assets Personal Items Money and Accounts…" at bounding box center [672, 490] width 793 height 994
click at [127, 339] on link "Interests" at bounding box center [163, 332] width 209 height 31
click at [138, 359] on span "Money Owed to Debtor" at bounding box center [135, 362] width 126 height 15
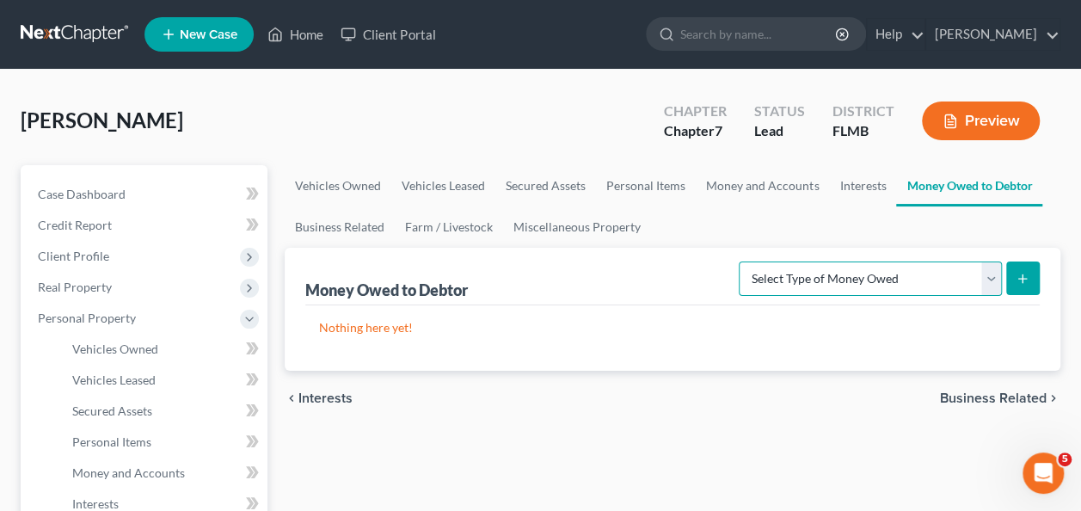
click at [822, 274] on select "Select Type of Money Owed Accounts Receivable Alimony Child Support Claims Agai…" at bounding box center [870, 279] width 263 height 34
drag, startPoint x: 788, startPoint y: 413, endPoint x: 735, endPoint y: 411, distance: 53.4
click at [788, 413] on div "chevron_left Interests Business Related chevron_right" at bounding box center [673, 398] width 776 height 55
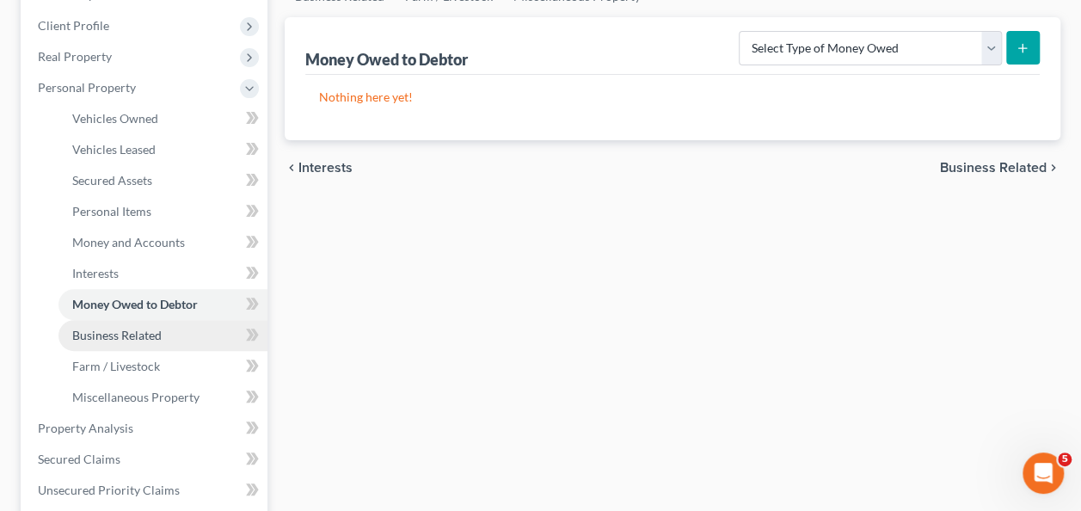
scroll to position [258, 0]
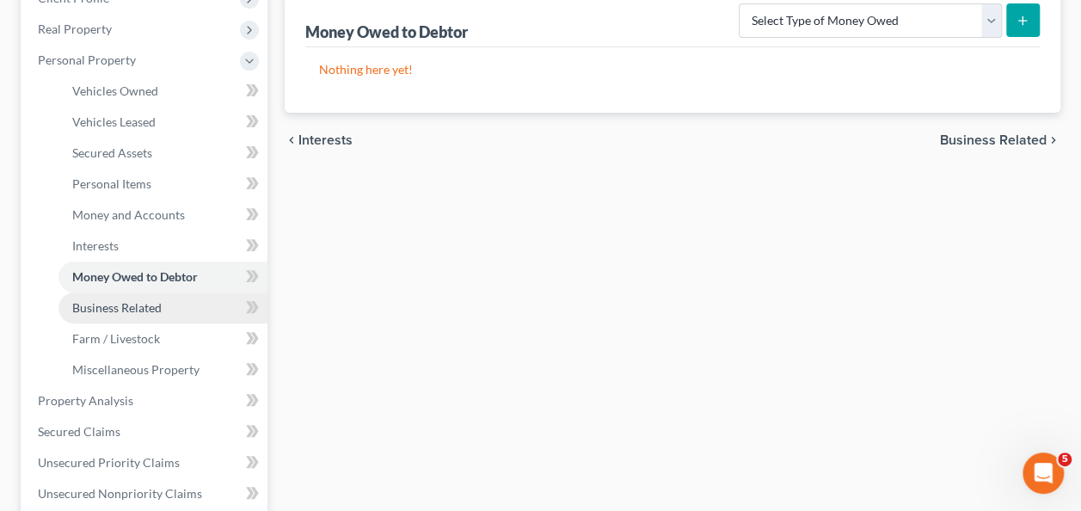
click at [134, 308] on span "Business Related" at bounding box center [116, 307] width 89 height 15
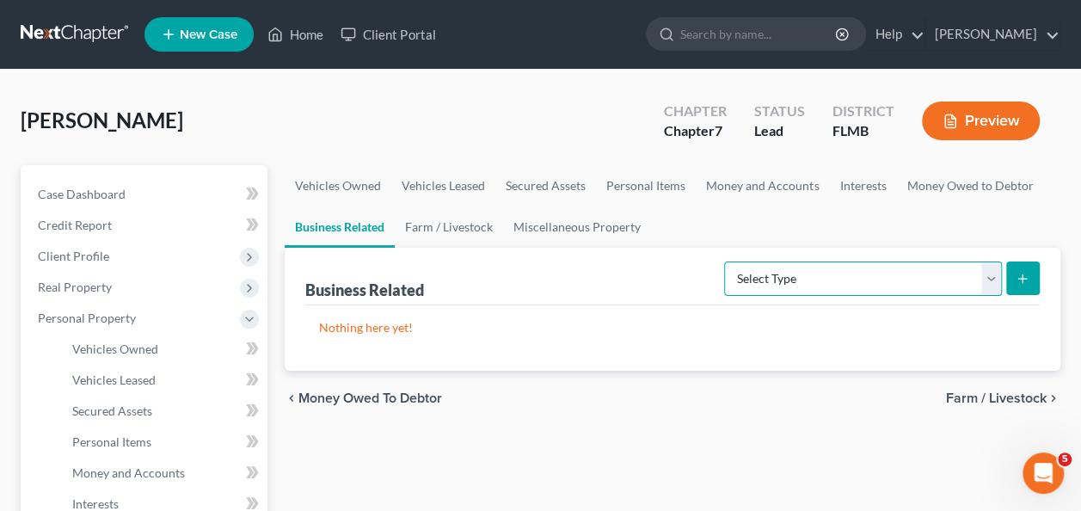
click at [862, 280] on select "Select Type Customer Lists Franchises Inventory Licenses Machinery Office Equip…" at bounding box center [863, 279] width 278 height 34
click at [573, 416] on div "chevron_left Money Owed to Debtor Farm / Livestock chevron_right" at bounding box center [673, 398] width 776 height 55
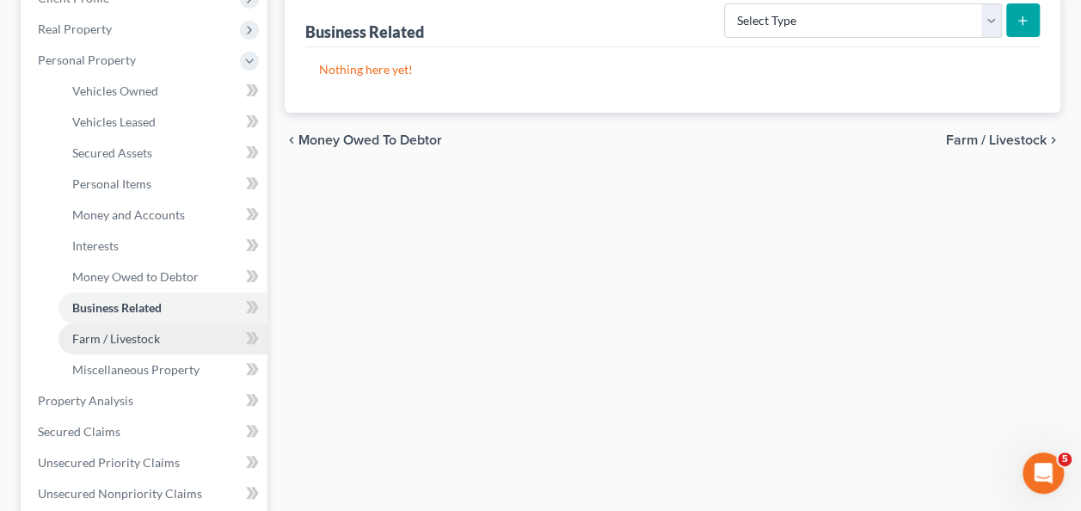
click at [102, 336] on span "Farm / Livestock" at bounding box center [116, 338] width 88 height 15
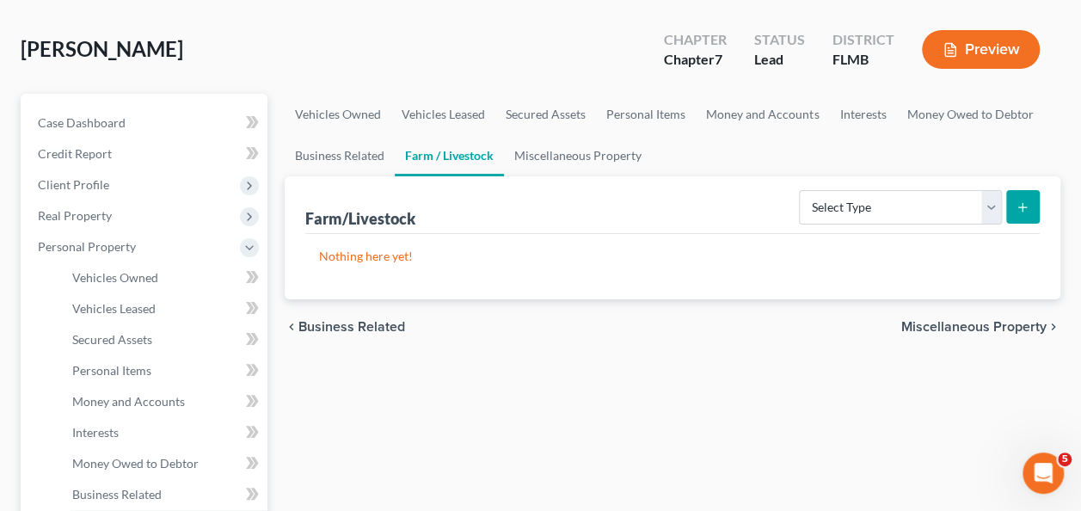
scroll to position [344, 0]
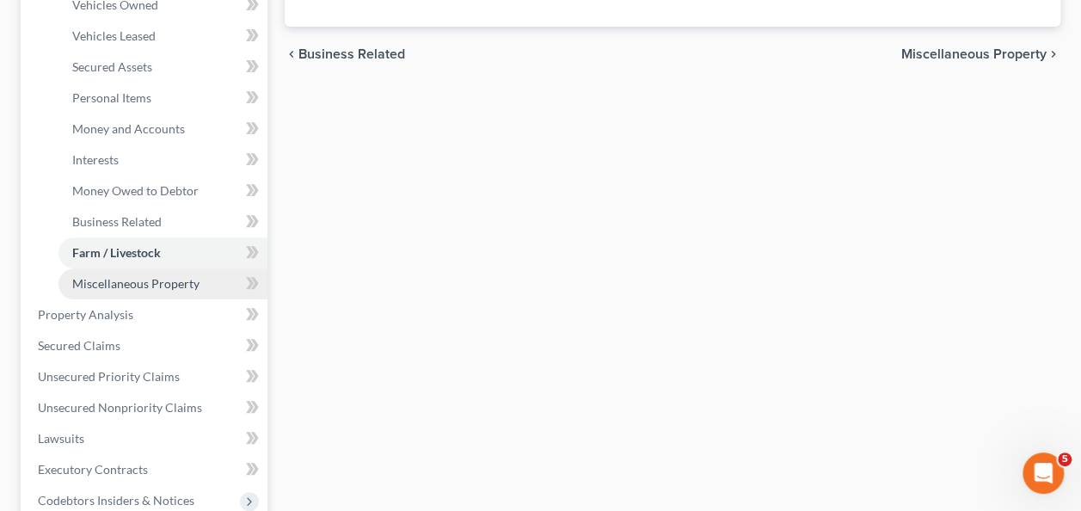
click at [131, 290] on link "Miscellaneous Property" at bounding box center [163, 283] width 209 height 31
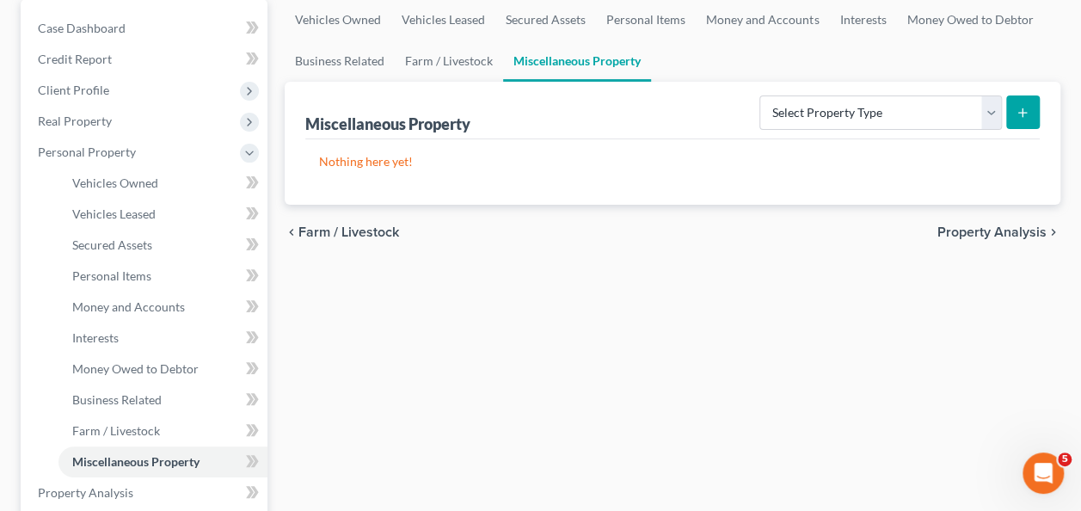
scroll to position [172, 0]
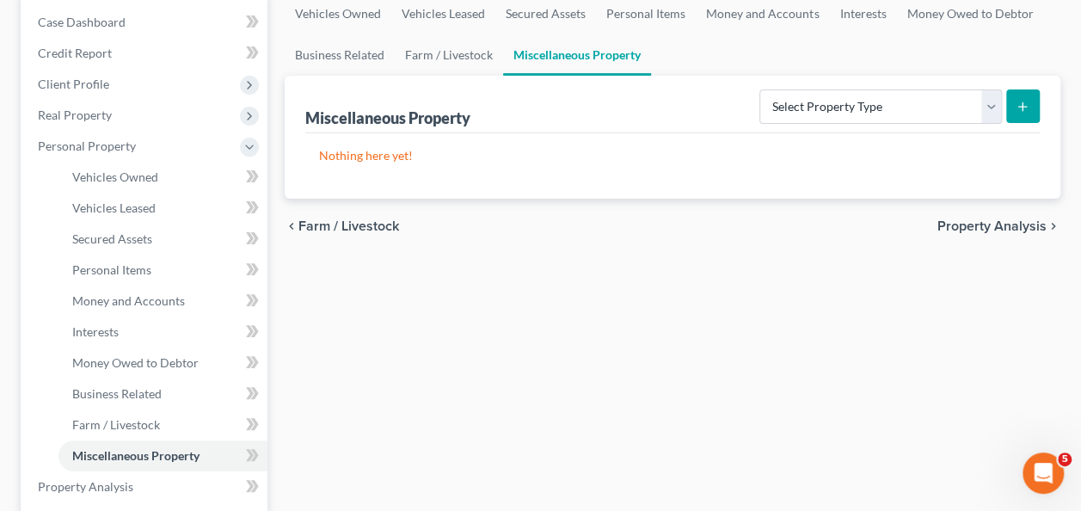
click at [520, 299] on div "Vehicles Owned Vehicles Leased Secured Assets Personal Items Money and Accounts…" at bounding box center [672, 490] width 793 height 994
click at [132, 399] on span "Business Related" at bounding box center [116, 393] width 89 height 15
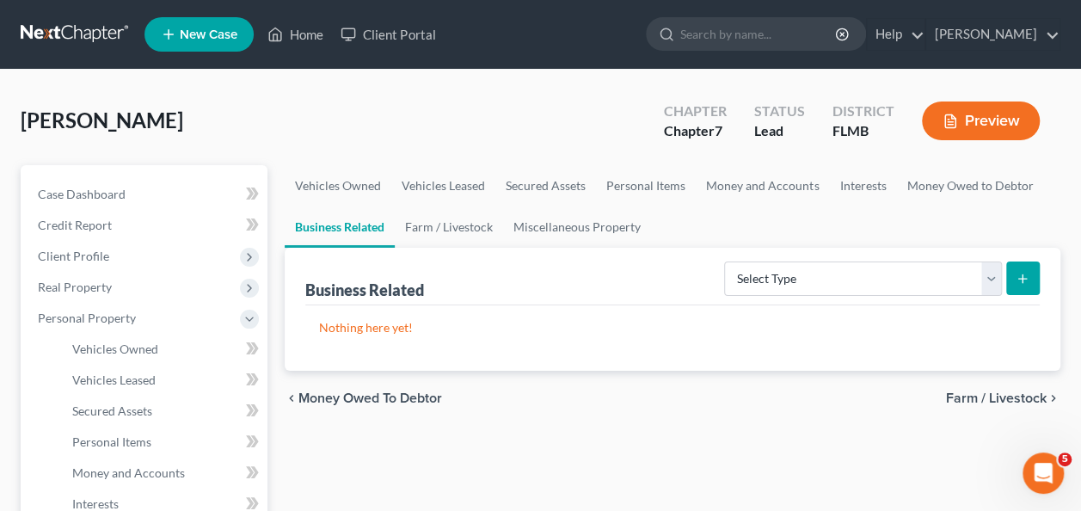
click at [754, 363] on div "Nothing here yet!" at bounding box center [672, 337] width 735 height 65
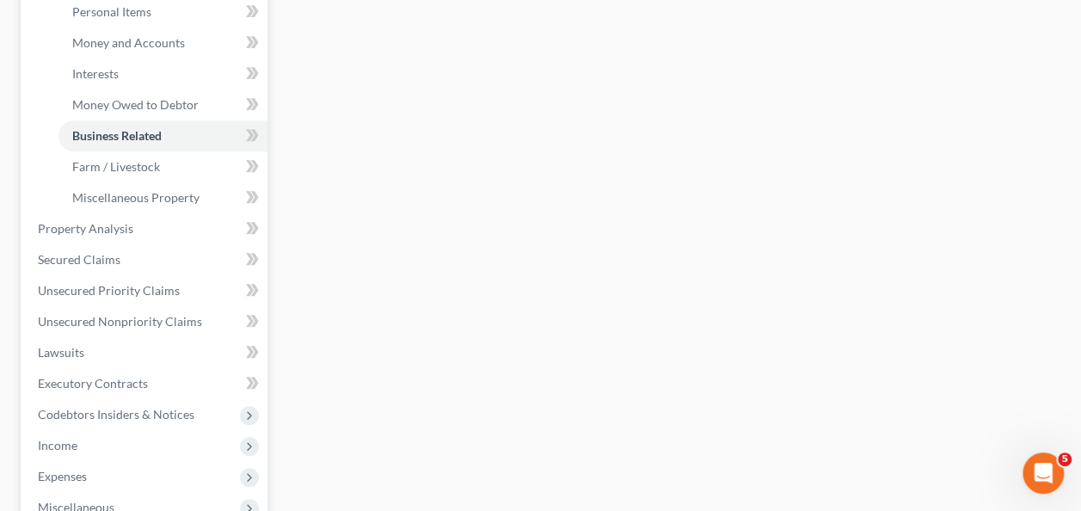
scroll to position [602, 0]
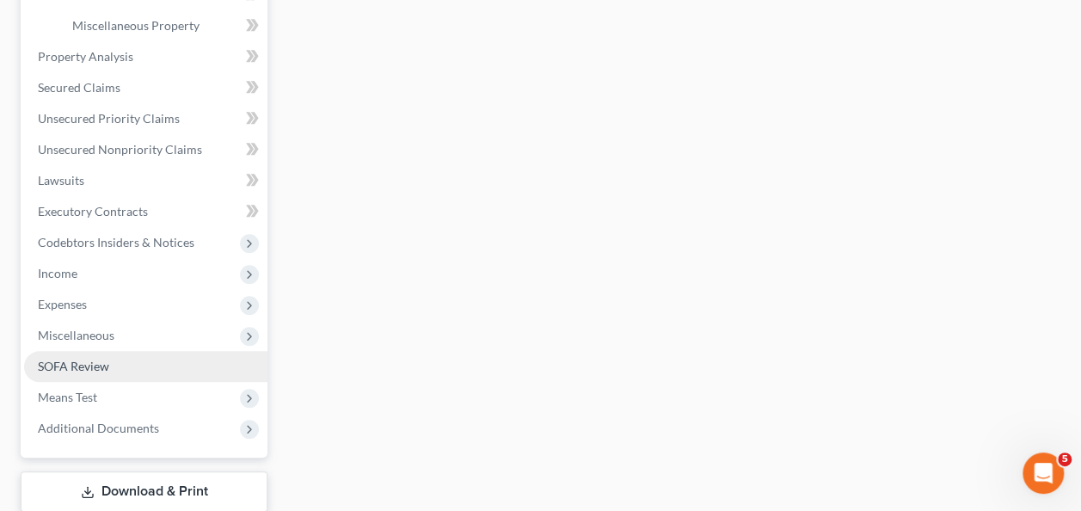
click at [93, 368] on span "SOFA Review" at bounding box center [73, 366] width 71 height 15
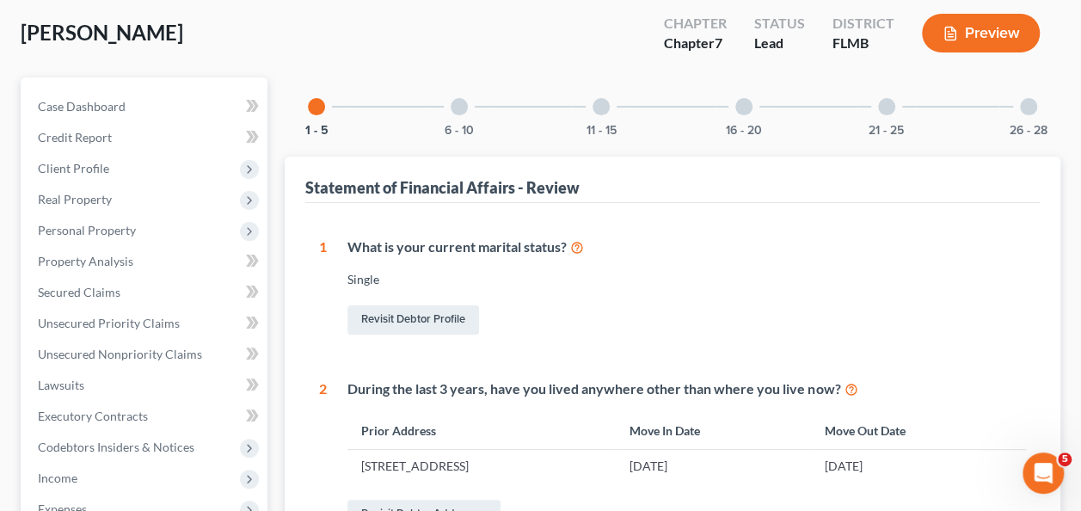
scroll to position [67, 0]
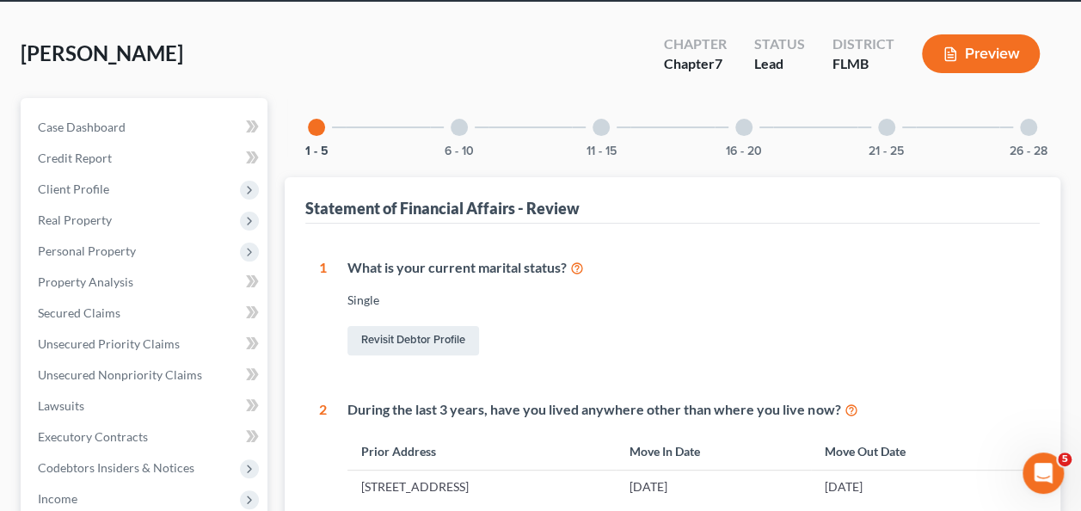
click at [1028, 132] on div at bounding box center [1028, 127] width 17 height 17
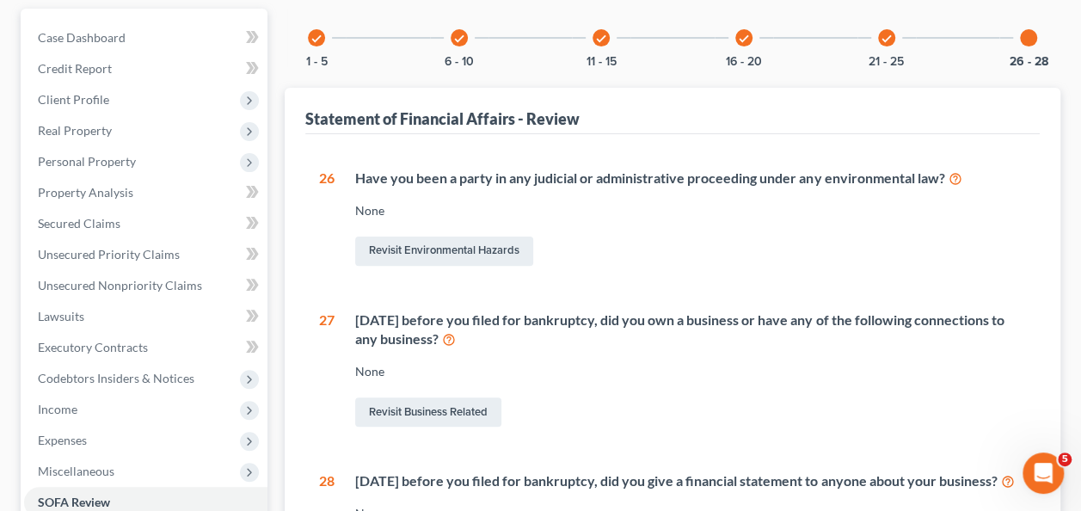
scroll to position [325, 0]
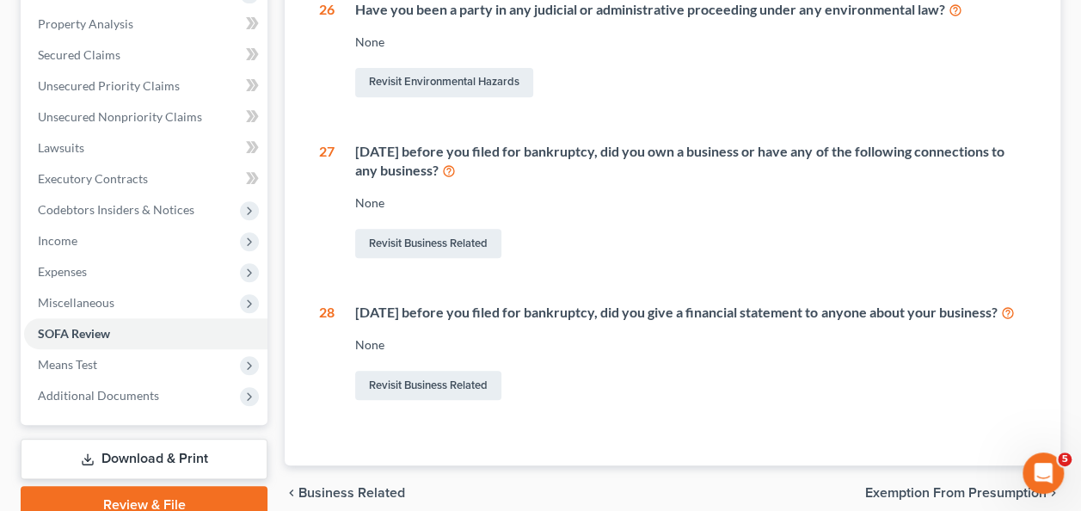
click at [600, 268] on div "26 Have you been a party in any judicial or administrative proceeding under any…" at bounding box center [672, 201] width 707 height 403
click at [470, 242] on link "Revisit Business Related" at bounding box center [428, 243] width 146 height 29
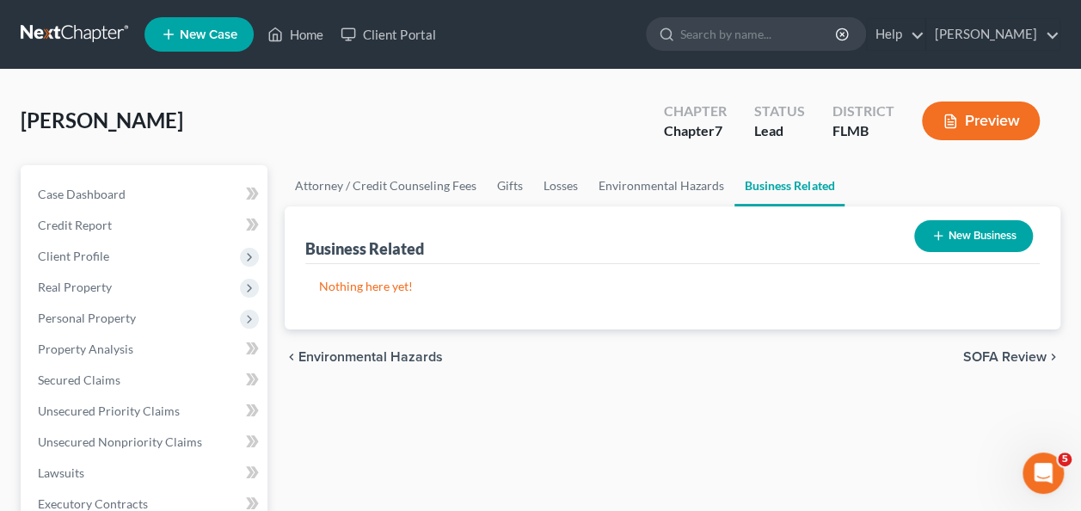
click at [925, 235] on button "New Business" at bounding box center [974, 236] width 119 height 32
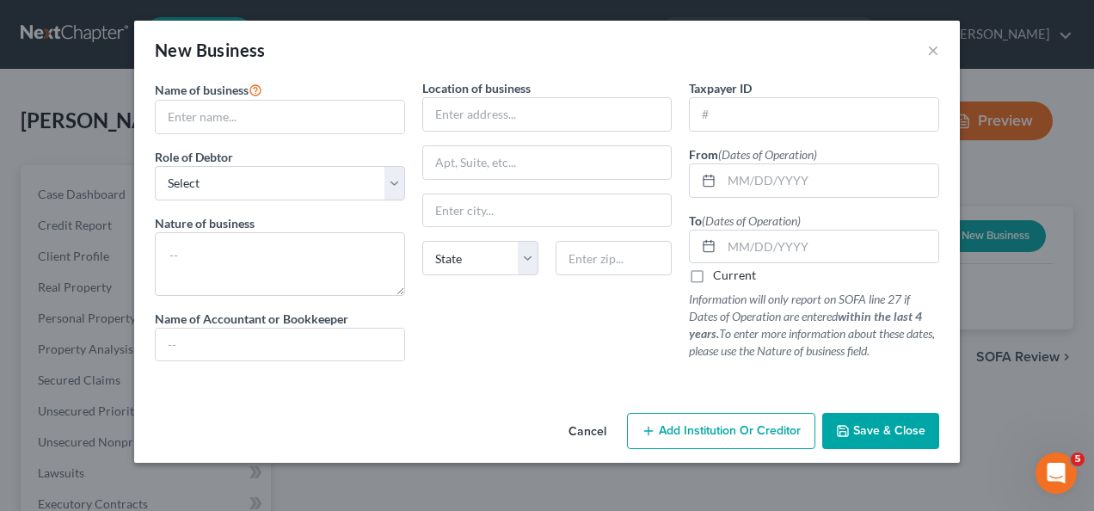
click at [278, 145] on div "Name of business * Role of Debtor * Select A member of a limited liability comp…" at bounding box center [280, 227] width 268 height 296
click at [270, 122] on input "text" at bounding box center [280, 117] width 249 height 33
type input "Kneeworx, LLC"
click at [201, 186] on select "Select A member of a limited liability company (LLC) or limited liability partn…" at bounding box center [280, 183] width 250 height 34
select select "member"
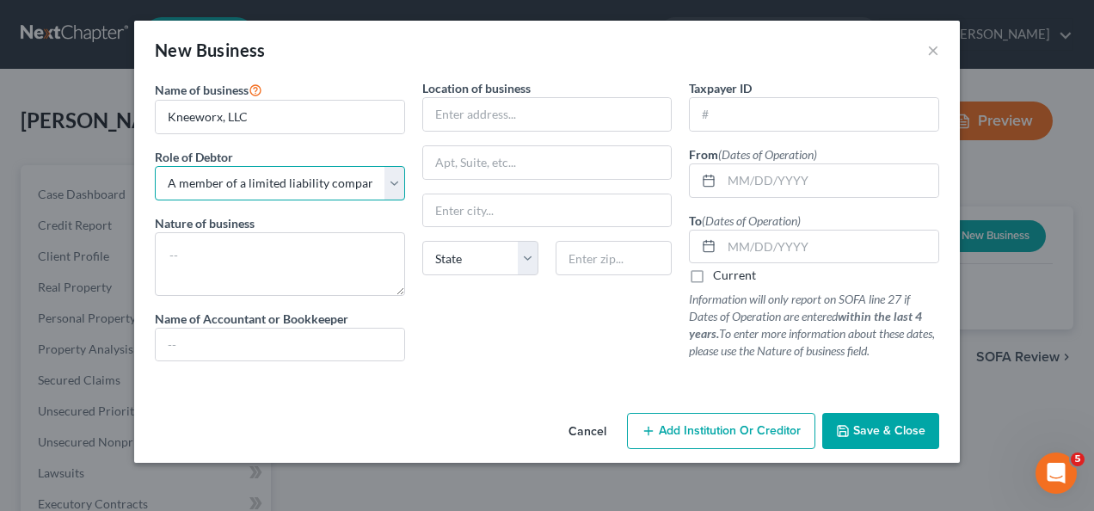
click at [155, 166] on select "Select A member of a limited liability company (LLC) or limited liability partn…" at bounding box center [280, 183] width 250 height 34
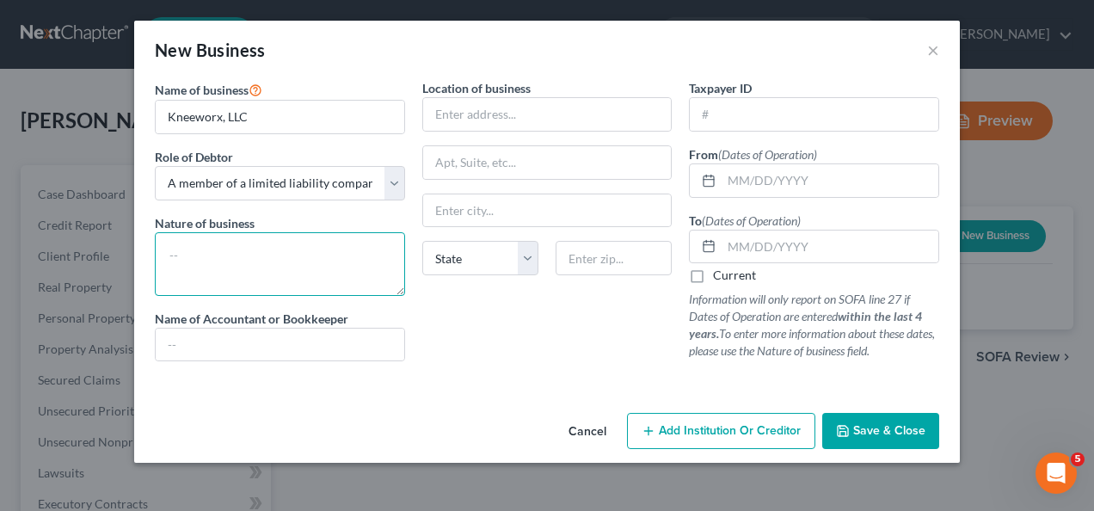
click at [215, 242] on textarea at bounding box center [280, 264] width 250 height 64
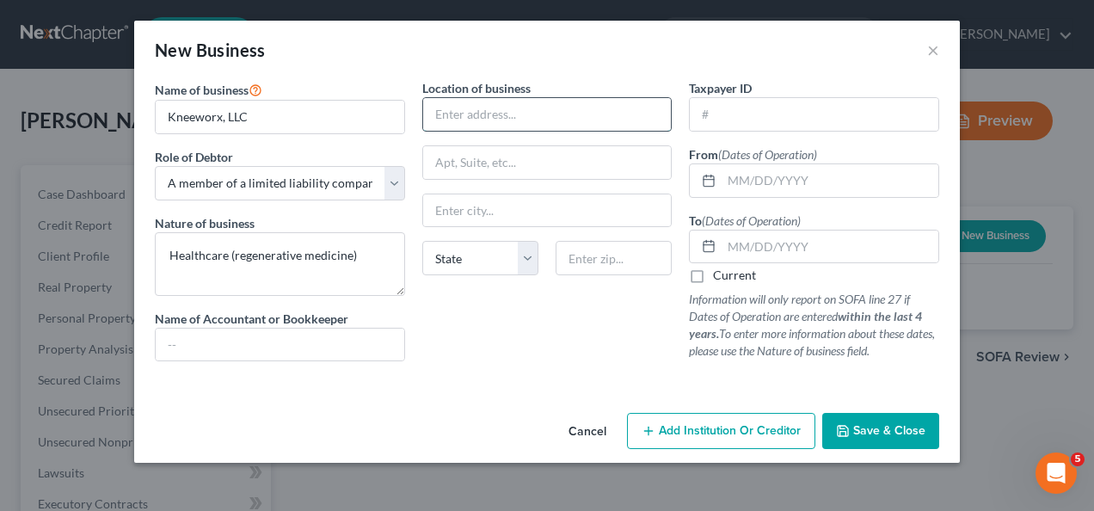
click at [536, 113] on input "text" at bounding box center [547, 114] width 249 height 33
click at [350, 259] on textarea "Healthcare (regenerative medicine)" at bounding box center [280, 264] width 250 height 64
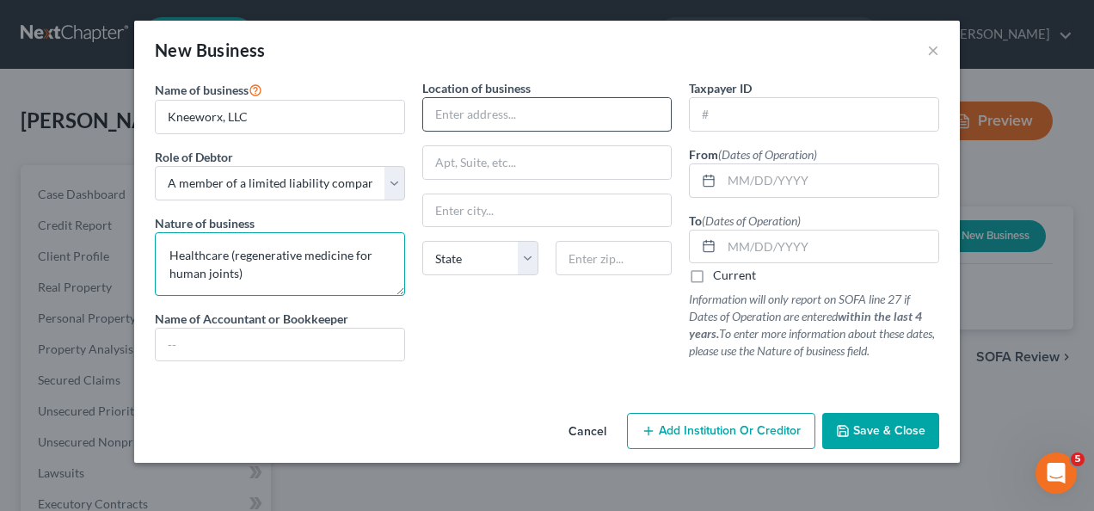
type textarea "Healthcare (regenerative medicine for human joints)"
click at [525, 125] on input "text" at bounding box center [547, 114] width 249 height 33
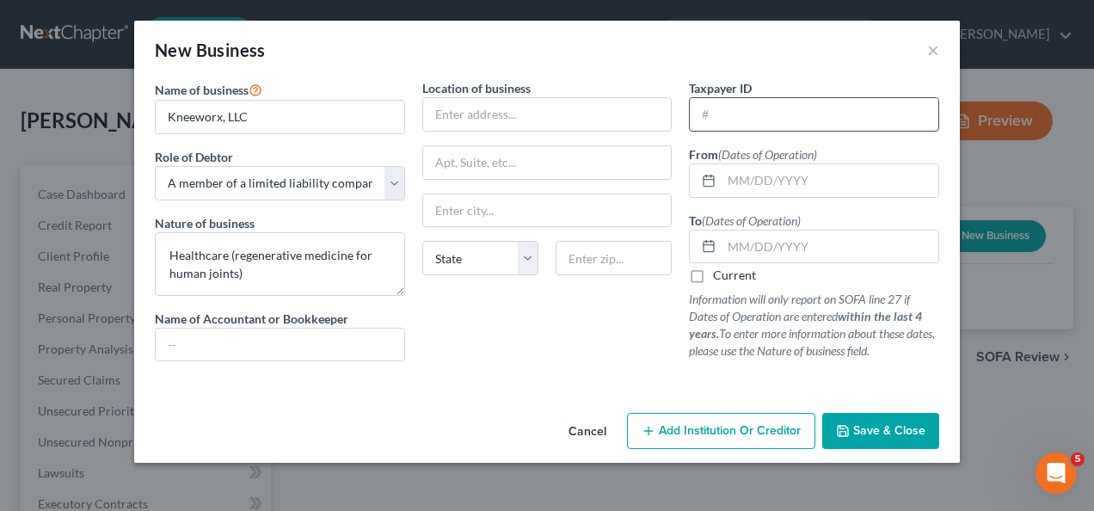
click at [778, 108] on input "text" at bounding box center [814, 114] width 249 height 33
click at [588, 377] on div at bounding box center [547, 382] width 802 height 14
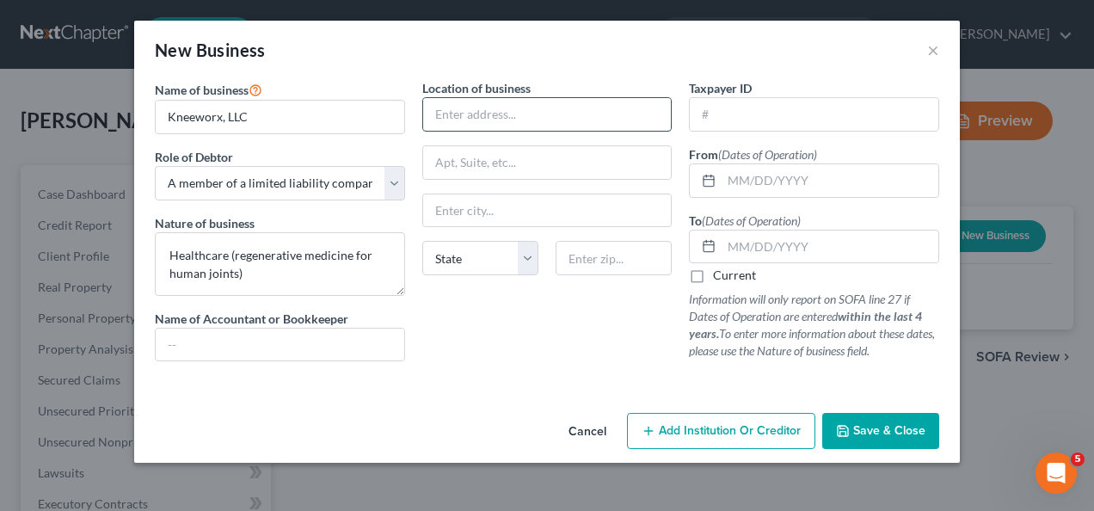
click at [568, 114] on input "text" at bounding box center [547, 114] width 249 height 33
type input "3010 E Point Pkwy"
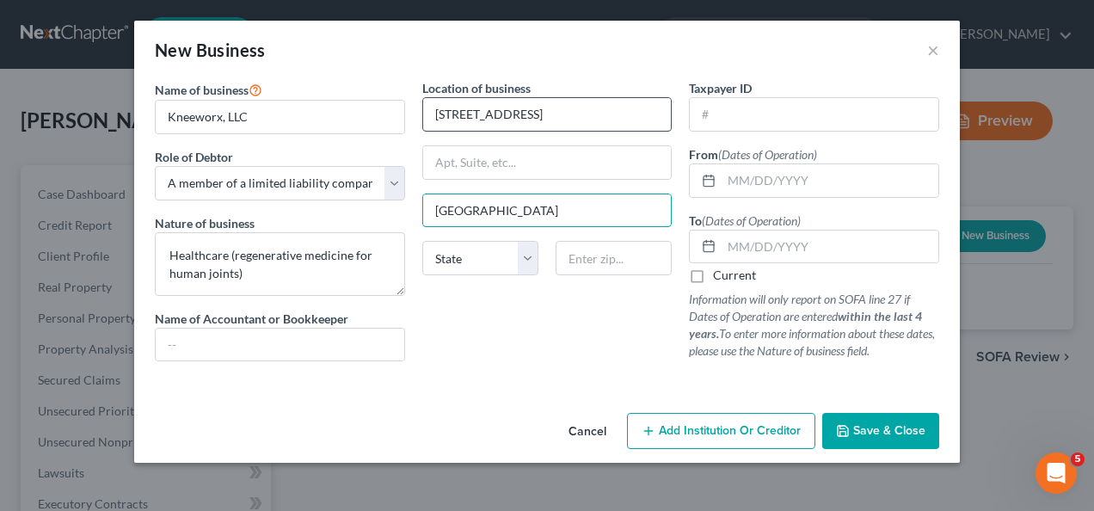
type input "Louisville"
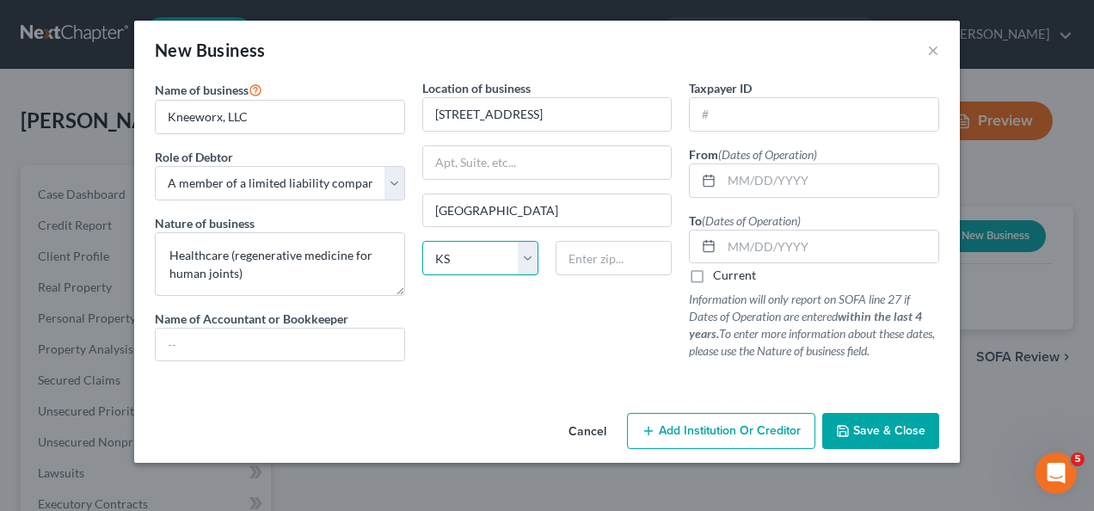
click at [474, 267] on select "State AL AK AR AZ CA CO CT DE DC FL GA GU HI ID IL IN IA KS KY LA ME MD MA MI M…" at bounding box center [480, 258] width 116 height 34
select select "18"
click at [422, 241] on select "State AL AK AR AZ CA CO CT DE DC FL GA GU HI ID IL IN IA KS KY LA ME MD MA MI M…" at bounding box center [480, 258] width 116 height 34
click at [582, 256] on input "text" at bounding box center [614, 258] width 116 height 34
type input "40223"
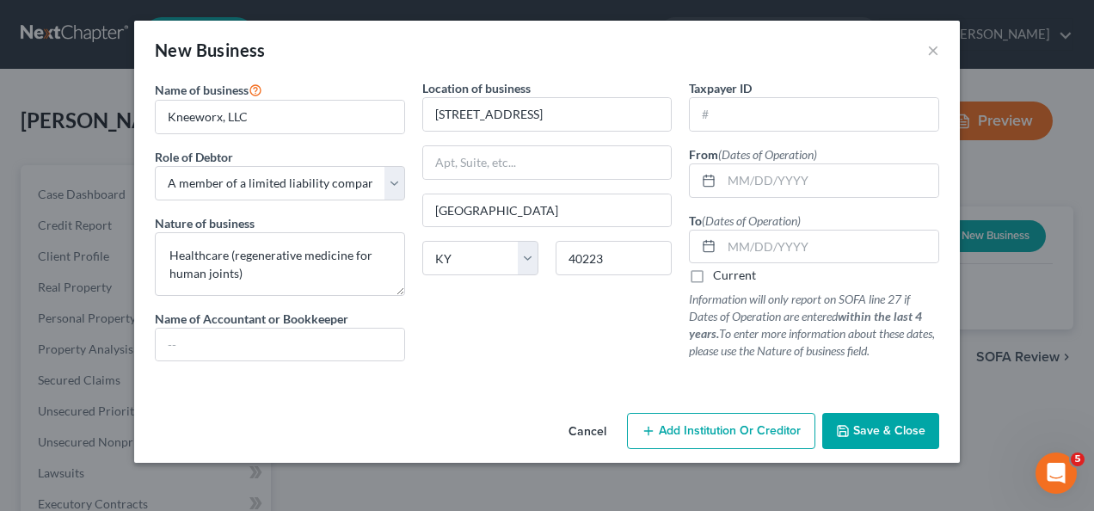
click at [785, 330] on p "Information will only report on SOFA line 27 if Dates of Operation are entered …" at bounding box center [814, 325] width 250 height 69
click at [337, 336] on input "text" at bounding box center [280, 345] width 249 height 33
click at [309, 350] on input "text" at bounding box center [280, 345] width 249 height 33
click at [309, 348] on input "text" at bounding box center [280, 345] width 249 height 33
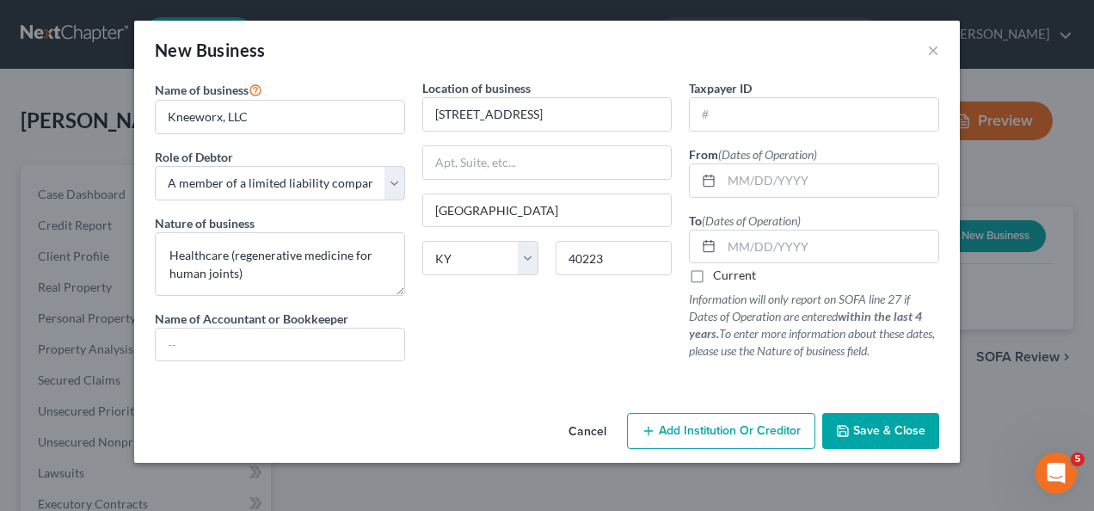
click at [545, 366] on div "Location of business 3010 E Point Pkwy Louisville State AL AK AR AZ CA CO CT DE…" at bounding box center [548, 227] width 268 height 296
click at [169, 256] on textarea "Healthcare (regenerative medicine for human joints)" at bounding box center [280, 264] width 250 height 64
click at [222, 342] on input "text" at bounding box center [280, 345] width 249 height 33
click at [248, 350] on input "text" at bounding box center [280, 345] width 249 height 33
type input "1-800-Accountant LLC"
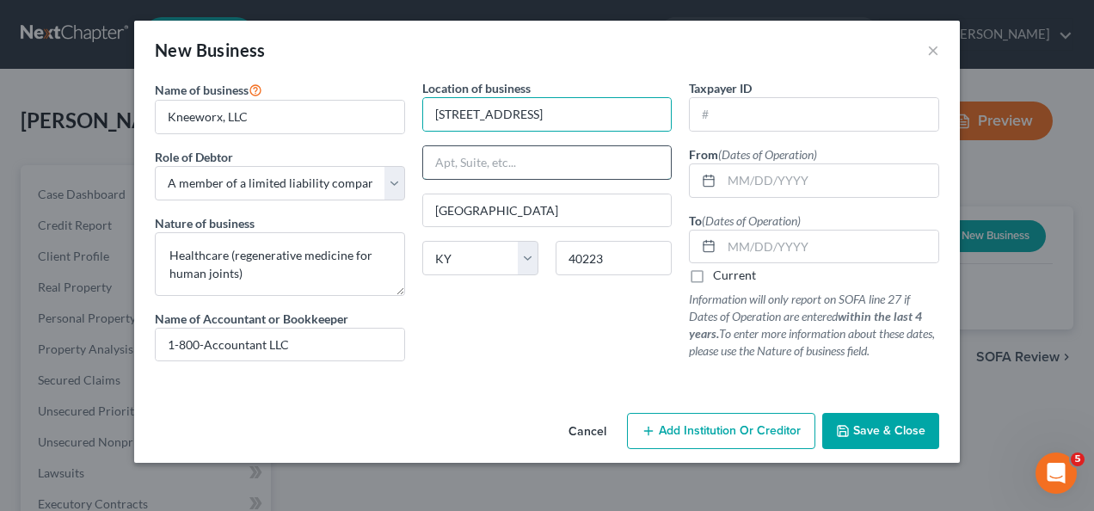
click at [501, 153] on input "text" at bounding box center [547, 162] width 249 height 33
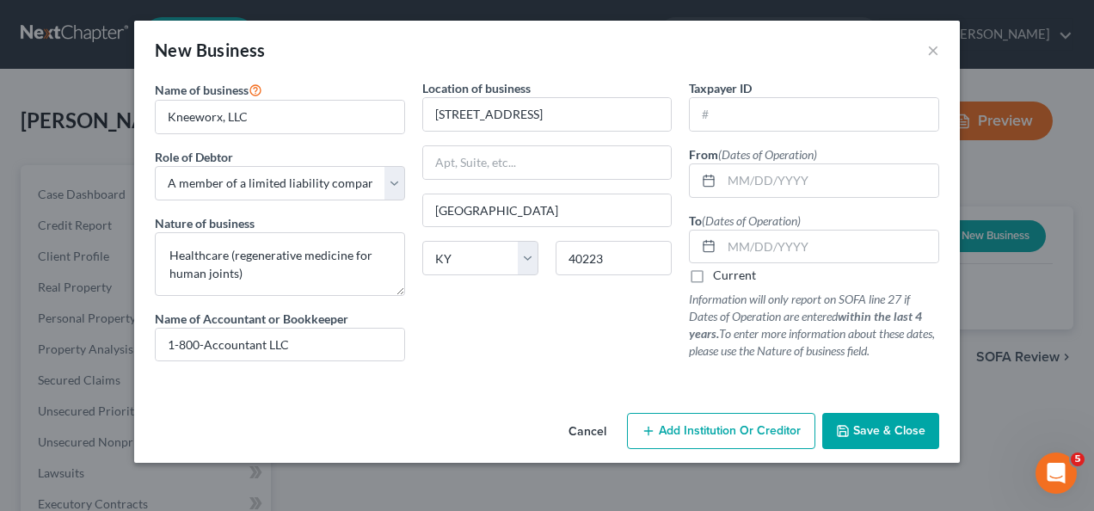
click at [520, 341] on div "Location of business 3010 E Point Pkwy Louisville State AL AK AR AZ CA CO CT DE…" at bounding box center [548, 227] width 268 height 296
click at [785, 116] on input "text" at bounding box center [814, 114] width 249 height 33
click at [244, 274] on textarea "Healthcare (regenerative medicine for human joints)" at bounding box center [280, 264] width 250 height 64
click at [228, 255] on textarea "Healthcare (regenerative medicine for human joints)" at bounding box center [280, 264] width 250 height 64
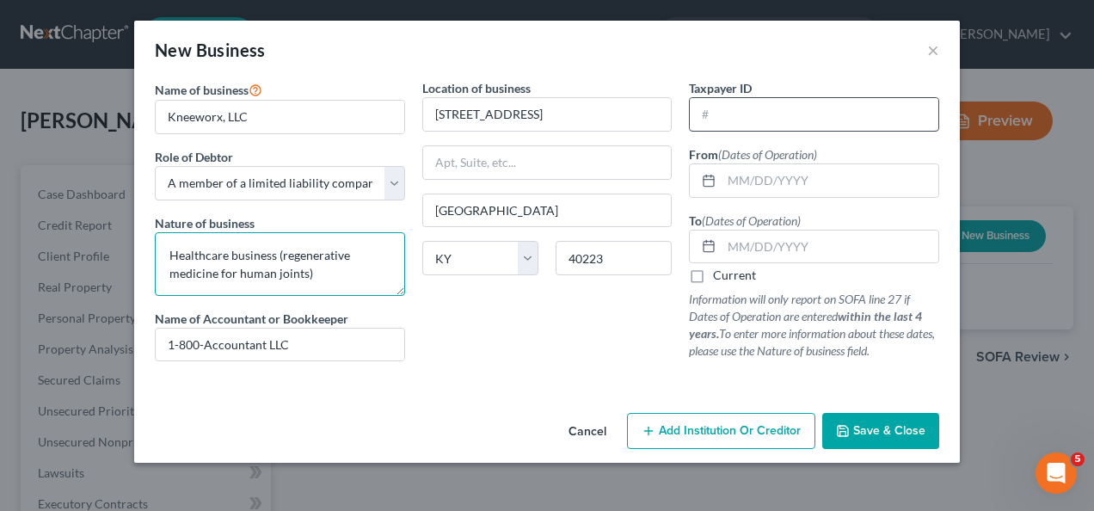
type textarea "Healthcare business (regenerative medicine for human joints)"
click at [754, 117] on input "text" at bounding box center [814, 114] width 249 height 33
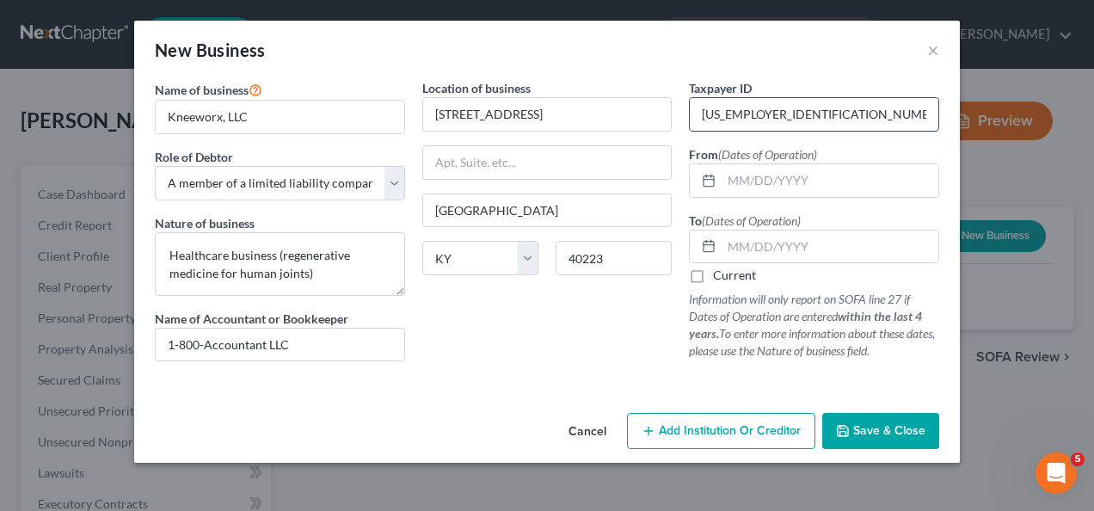
type input "[US_EMPLOYER_IDENTIFICATION_NUMBER]"
click at [648, 375] on div at bounding box center [547, 382] width 802 height 14
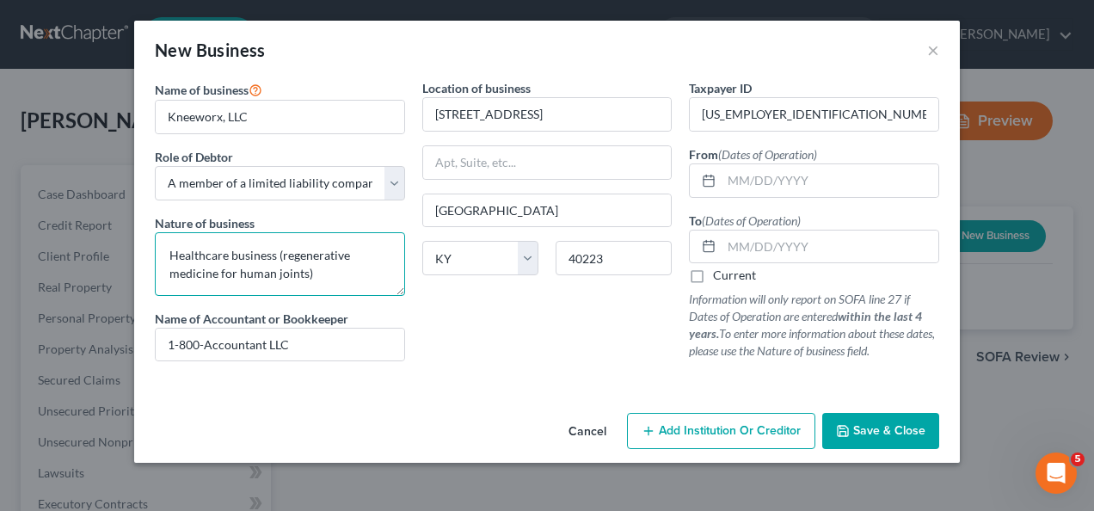
click at [164, 255] on textarea "Healthcare business (regenerative medicine for human joints)" at bounding box center [280, 264] width 250 height 64
click at [396, 268] on textarea "Defunct healthcare business (regenerative medicine for human joints)" at bounding box center [280, 264] width 250 height 64
type textarea "Defunct healthcare business (regenerative medicine for human joints)"
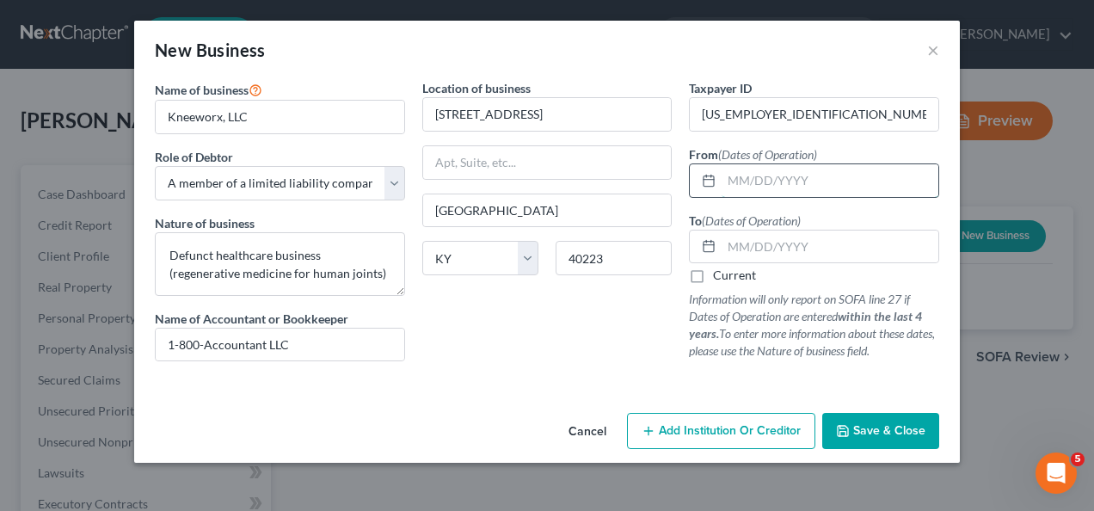
click at [764, 191] on input "text" at bounding box center [830, 180] width 217 height 33
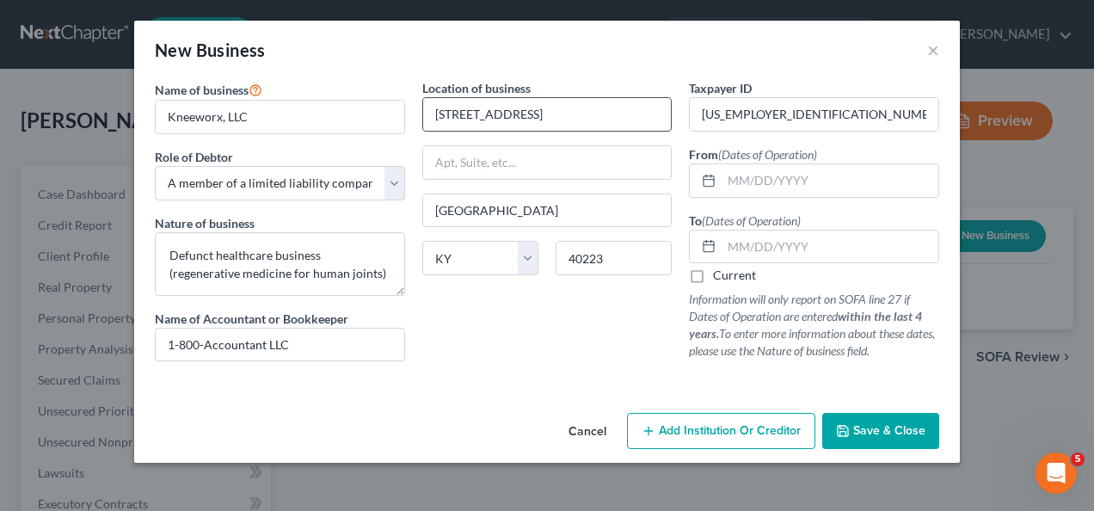
click at [470, 114] on input "3010 E Point Pkwy" at bounding box center [547, 114] width 249 height 33
click at [561, 114] on input "3010 East Point Pkwy" at bounding box center [547, 114] width 249 height 33
type input "3010 East Point Pkwy"
click at [889, 427] on span "Save & Close" at bounding box center [889, 430] width 72 height 15
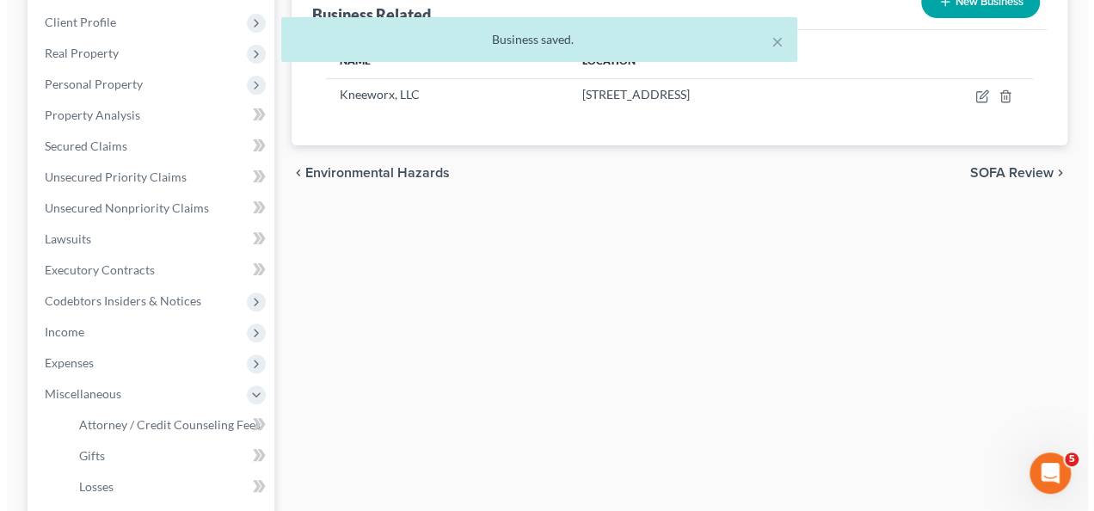
scroll to position [86, 0]
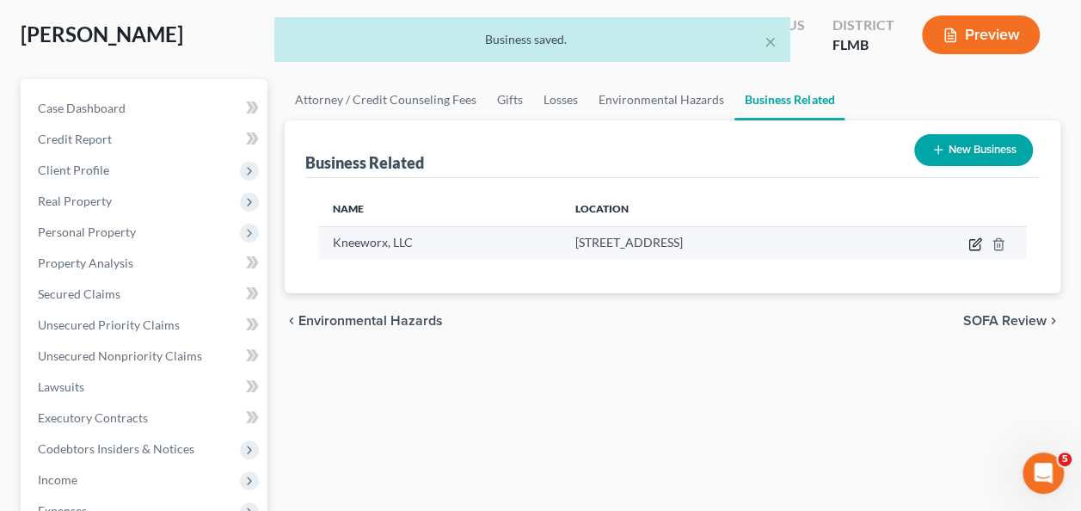
click at [971, 248] on icon "button" at bounding box center [976, 244] width 14 height 14
select select "member"
select select "18"
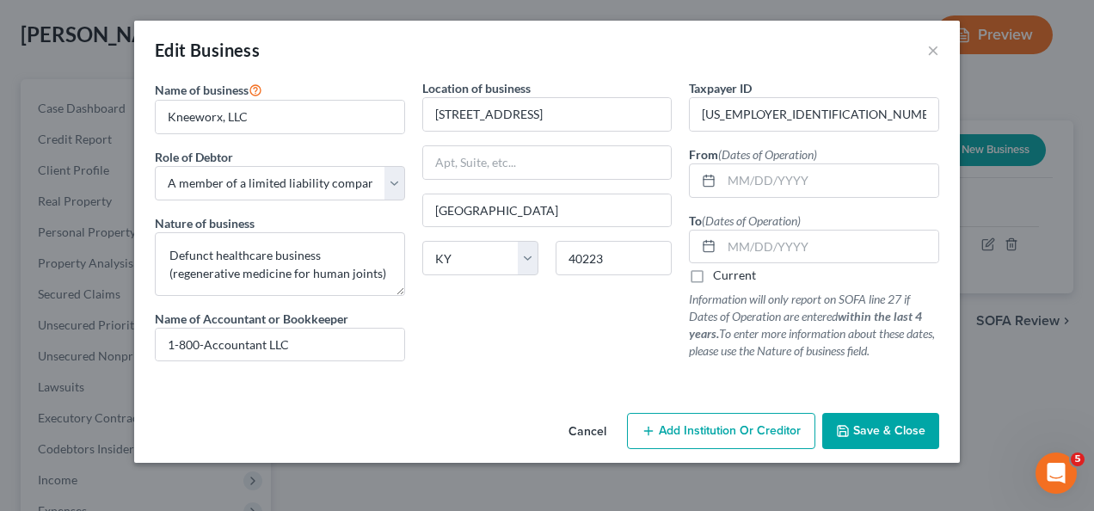
click at [566, 350] on div "Location of business 3010 East Point Pkwy Louisville State AL AK AR AZ CA CO CT…" at bounding box center [548, 227] width 268 height 296
click at [384, 275] on textarea "Defunct healthcare business (regenerative medicine for human joints)" at bounding box center [280, 264] width 250 height 64
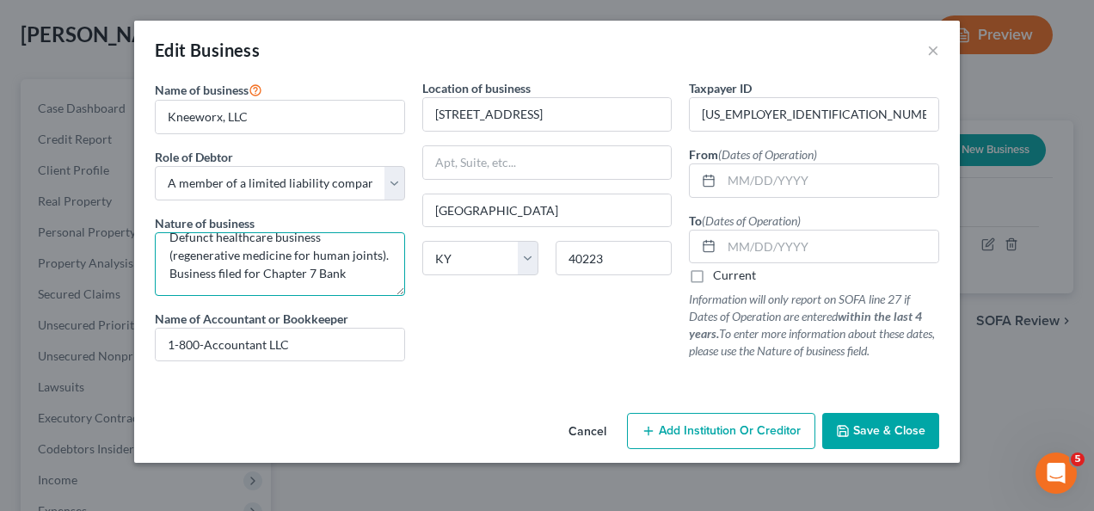
scroll to position [22, 0]
type textarea "Defunct healthcare business (regenerative medicine for human joints). Business …"
drag, startPoint x: 554, startPoint y: 394, endPoint x: 570, endPoint y: 387, distance: 16.9
click at [554, 394] on div "Name of business * Kneeworx, LLC Role of Debtor * Select A member of a limited …" at bounding box center [547, 242] width 826 height 327
click at [867, 429] on span "Save & Close" at bounding box center [889, 430] width 72 height 15
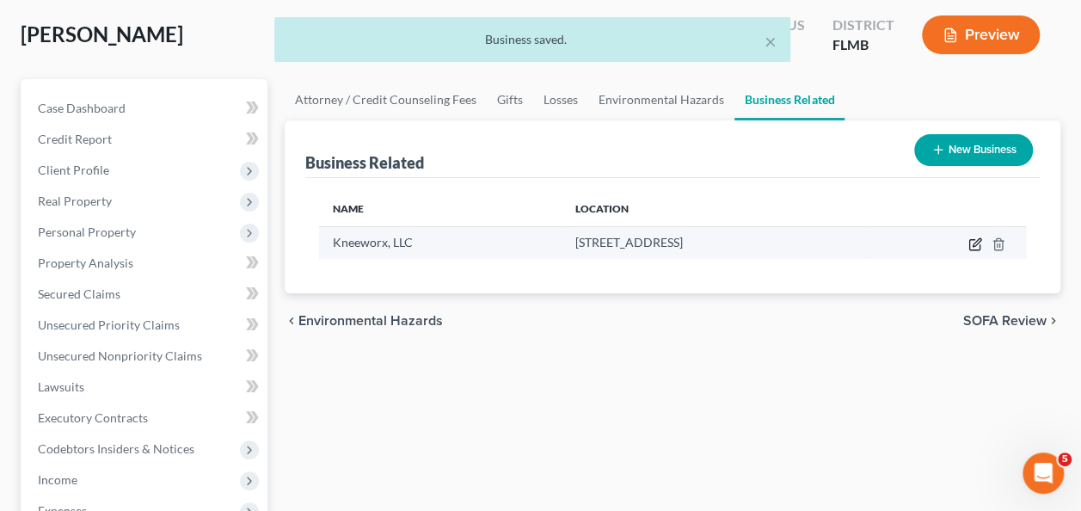
click at [974, 247] on icon "button" at bounding box center [976, 244] width 14 height 14
select select "member"
select select "18"
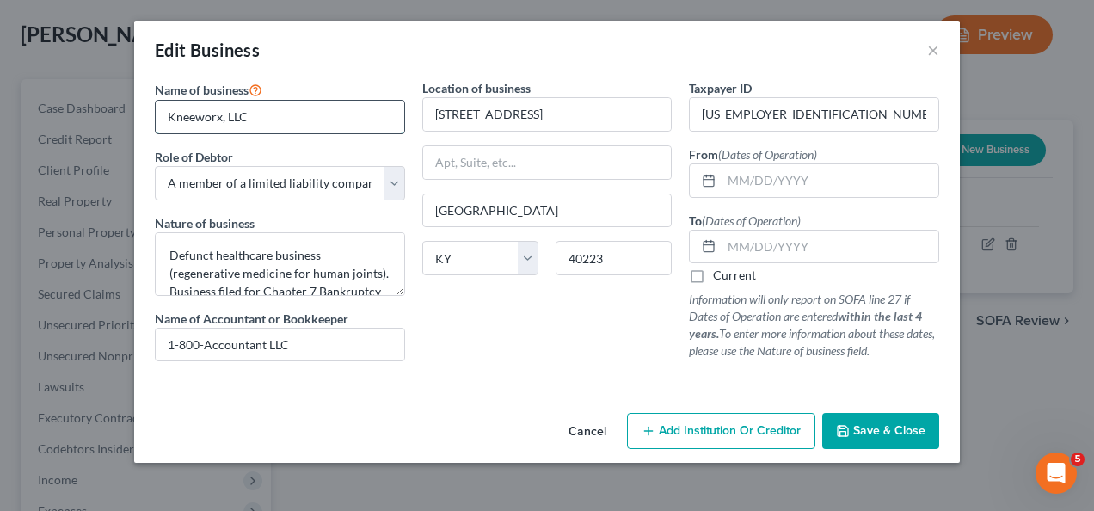
click at [222, 115] on input "Kneeworx, LLC" at bounding box center [280, 117] width 249 height 33
type input "Kneeworx Medical Services, LLC"
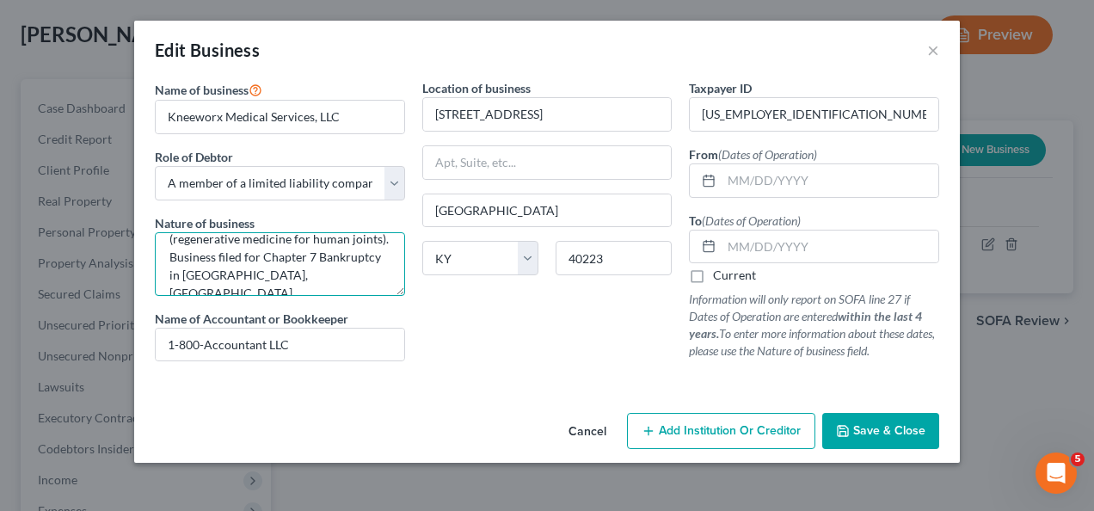
scroll to position [36, 0]
click at [350, 274] on textarea "Defunct healthcare business (regenerative medicine for human joints). Business …" at bounding box center [280, 264] width 250 height 64
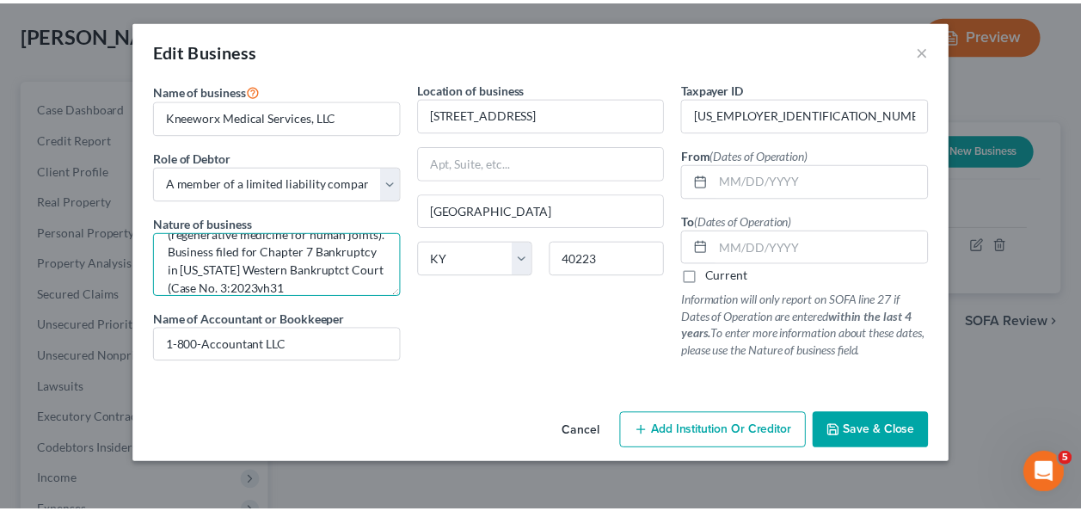
scroll to position [58, 0]
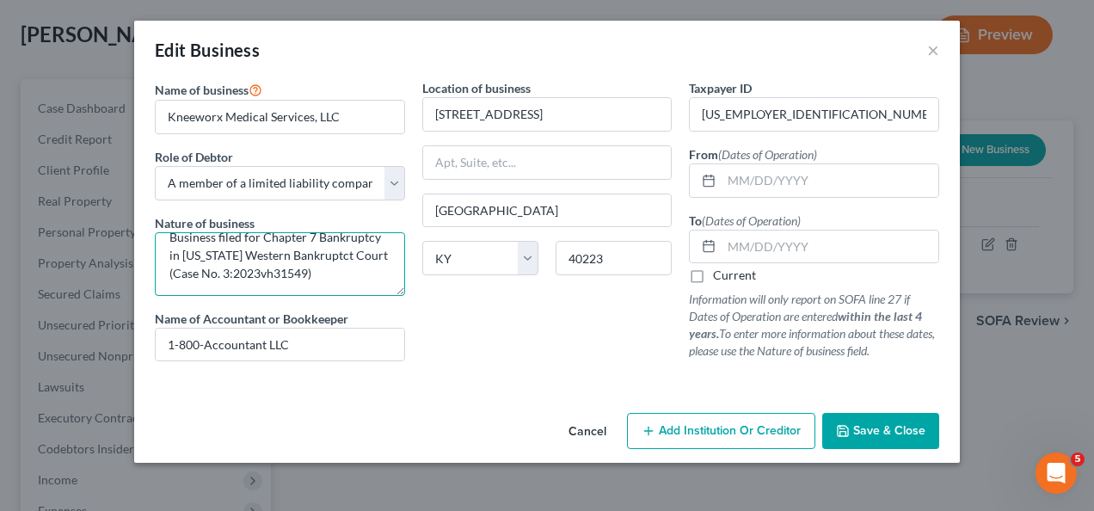
click at [219, 277] on textarea "Defunct healthcare business (regenerative medicine for human joints). Business …" at bounding box center [280, 264] width 250 height 64
drag, startPoint x: 306, startPoint y: 286, endPoint x: 272, endPoint y: 294, distance: 35.5
click at [306, 286] on textarea "Defunct healthcare business (regenerative medicine for human joints). Business …" at bounding box center [280, 264] width 250 height 64
click at [210, 284] on textarea "Defunct healthcare business (regenerative medicine for human joints). Business …" at bounding box center [280, 264] width 250 height 64
click at [273, 293] on textarea "Defunct healthcare business (regenerative medicine for human joints). Business …" at bounding box center [280, 264] width 250 height 64
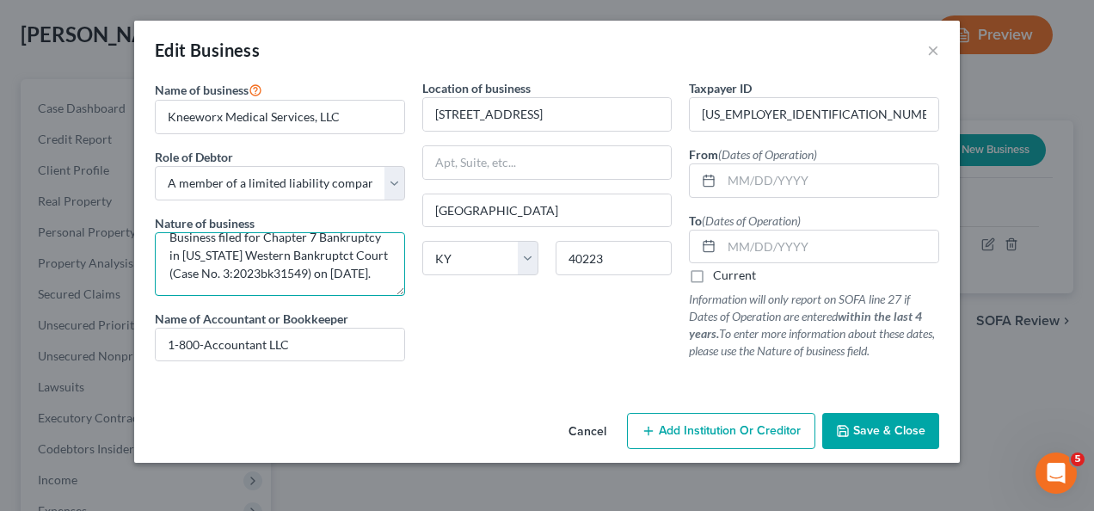
type textarea "Defunct healthcare business (regenerative medicine for human joints). Business …"
click at [537, 354] on div "Location of business 3010 East Point Pkwy Louisville State AL AK AR AZ CA CO CT…" at bounding box center [548, 227] width 268 height 296
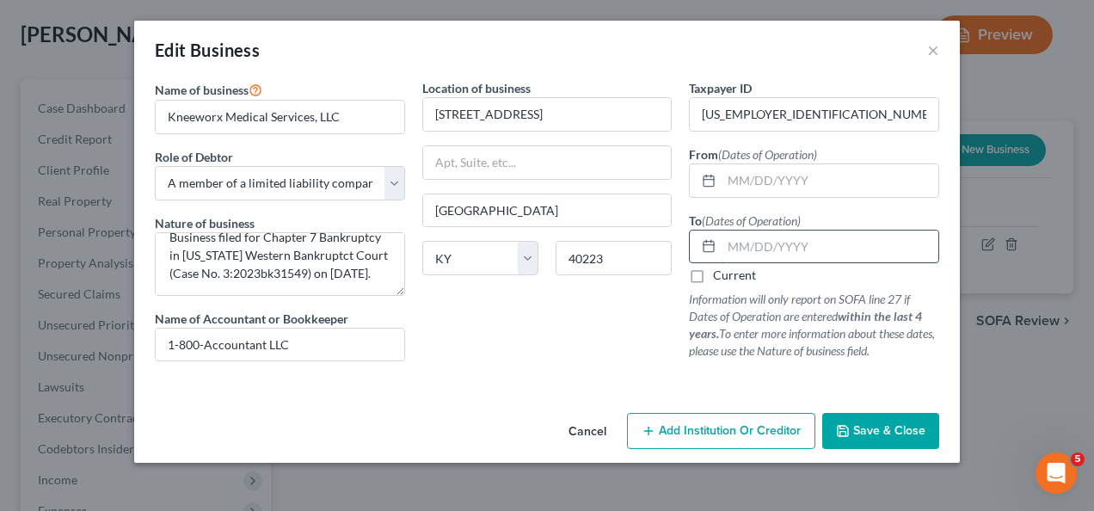
click at [767, 246] on input "text" at bounding box center [830, 247] width 217 height 33
click at [882, 427] on span "Save & Close" at bounding box center [889, 430] width 72 height 15
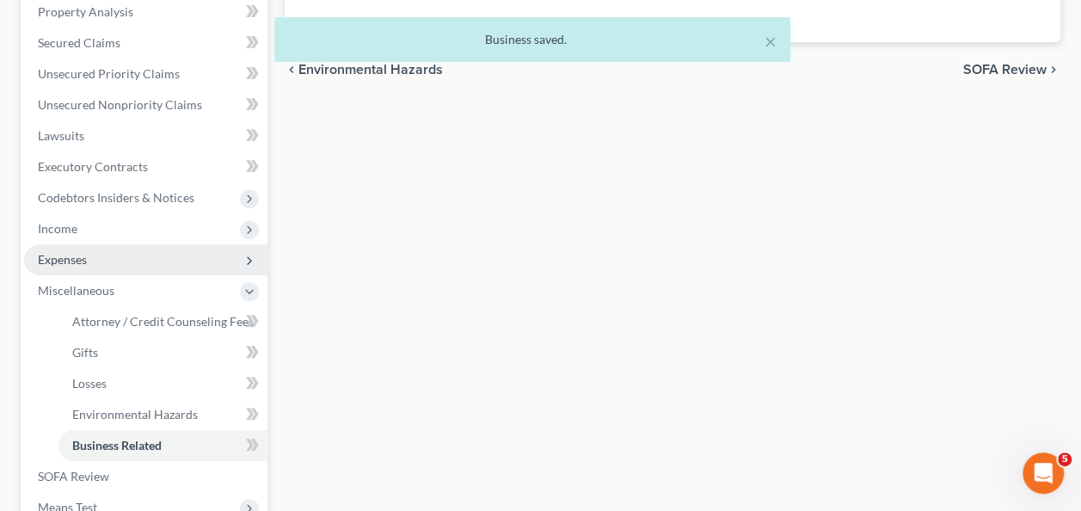
scroll to position [344, 0]
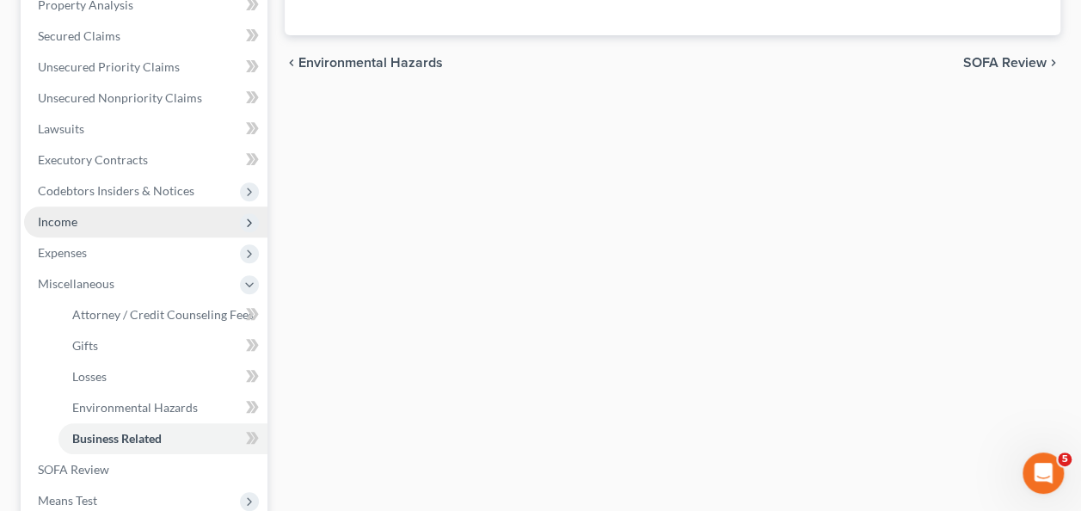
drag, startPoint x: 88, startPoint y: 221, endPoint x: 114, endPoint y: 235, distance: 30.0
click at [88, 221] on span "Income" at bounding box center [145, 221] width 243 height 31
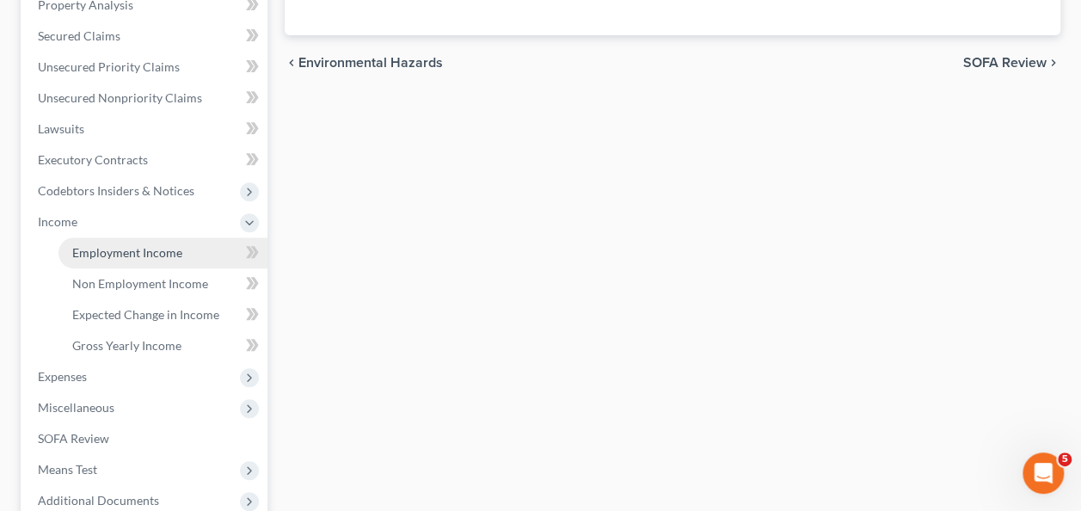
click at [155, 251] on span "Employment Income" at bounding box center [127, 252] width 110 height 15
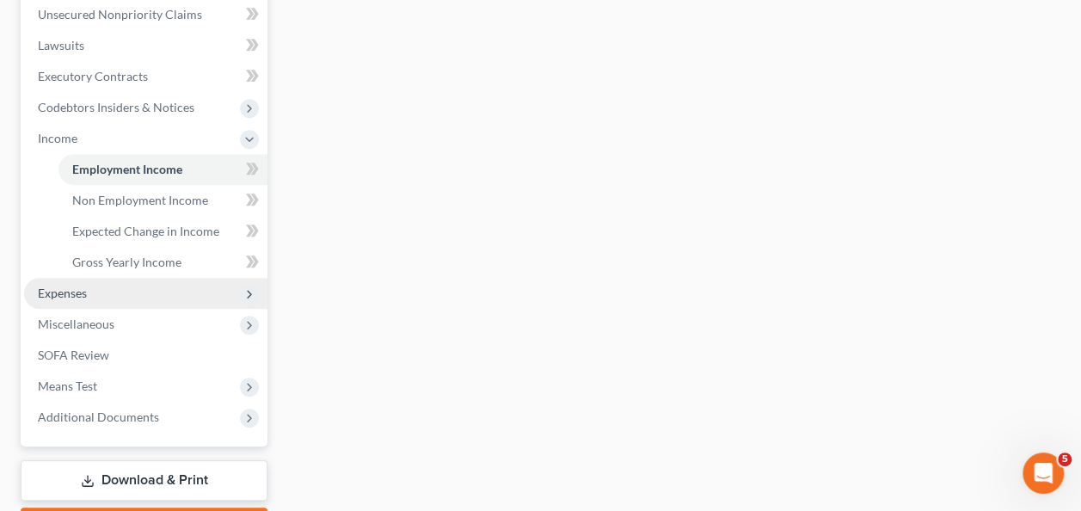
scroll to position [430, 0]
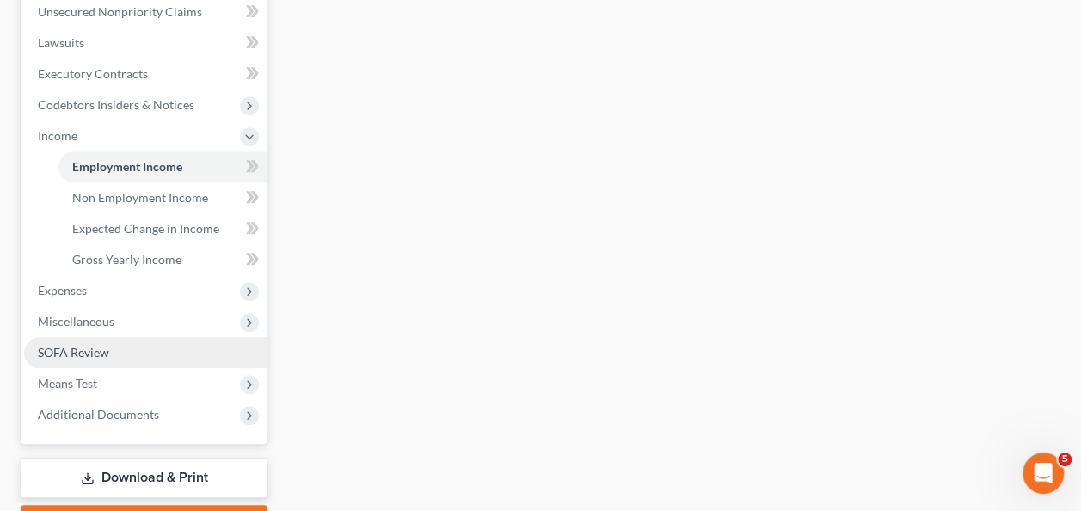
click at [91, 351] on span "SOFA Review" at bounding box center [73, 352] width 71 height 15
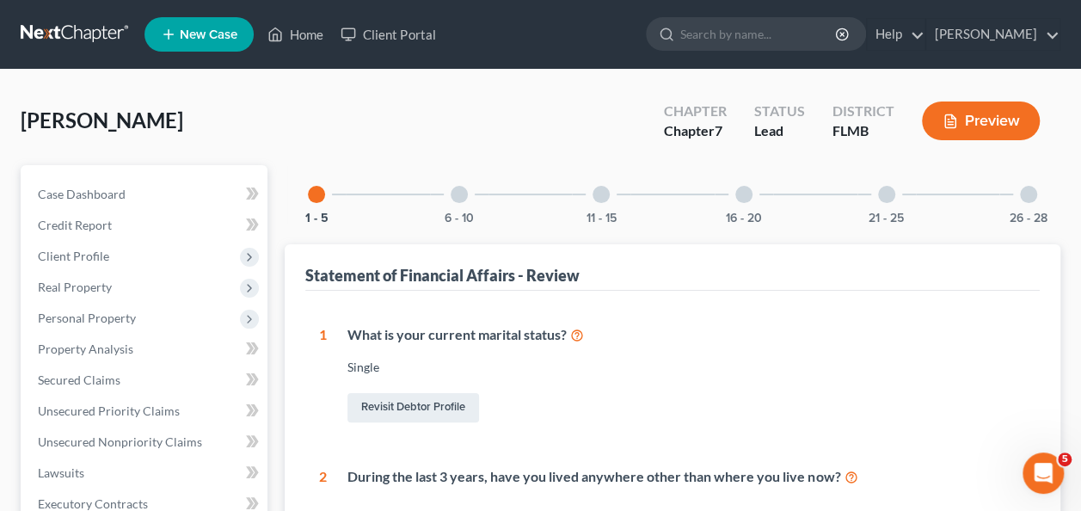
click at [1032, 187] on div at bounding box center [1028, 194] width 17 height 17
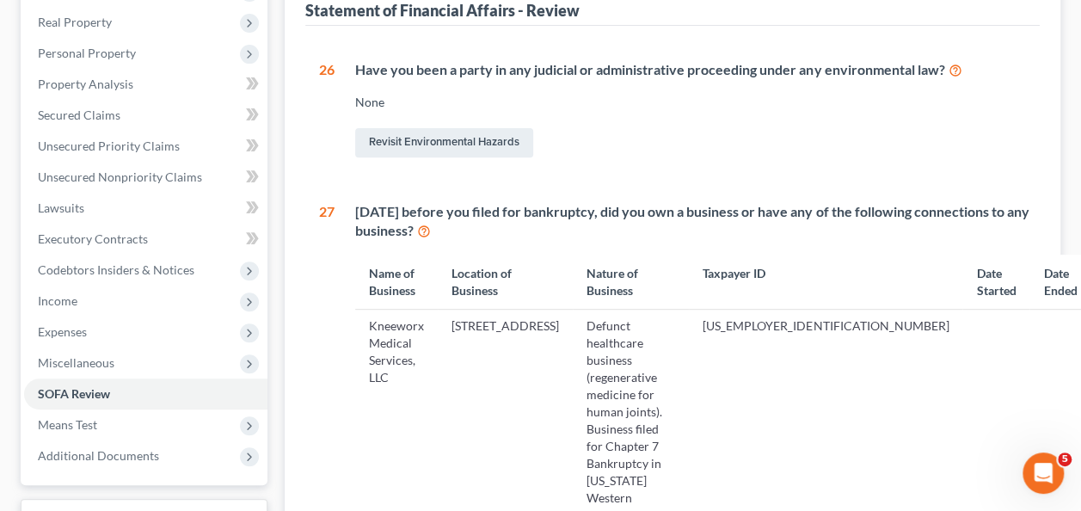
scroll to position [351, 0]
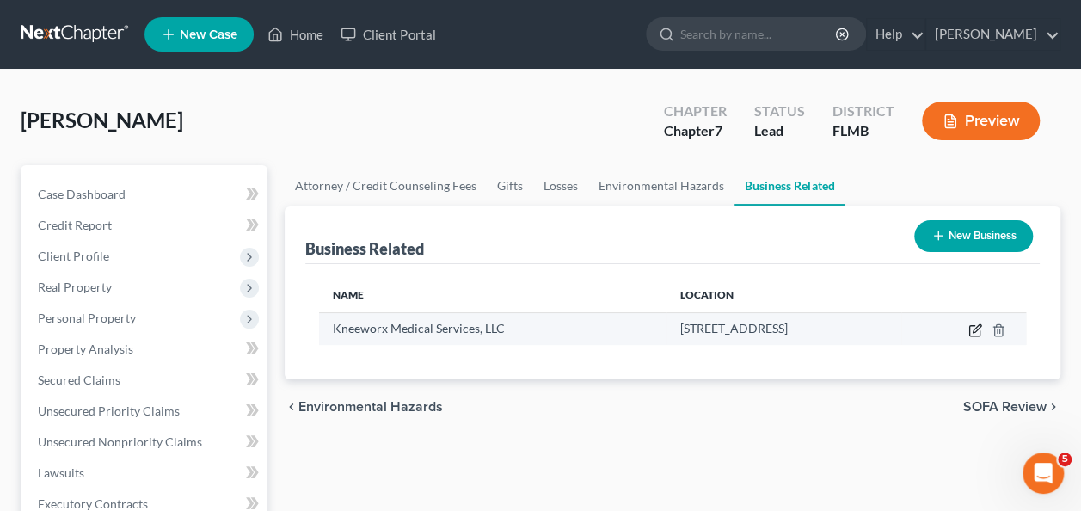
click at [975, 328] on icon "button" at bounding box center [977, 328] width 8 height 8
select select "member"
select select "18"
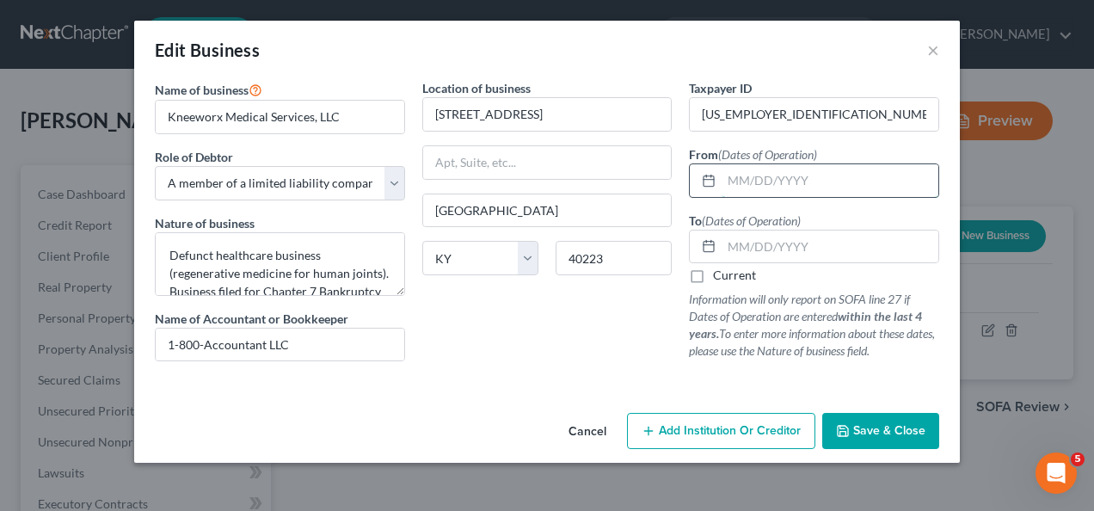
click at [800, 170] on input "text" at bounding box center [830, 180] width 217 height 33
type input "10/2020"
type input "1"
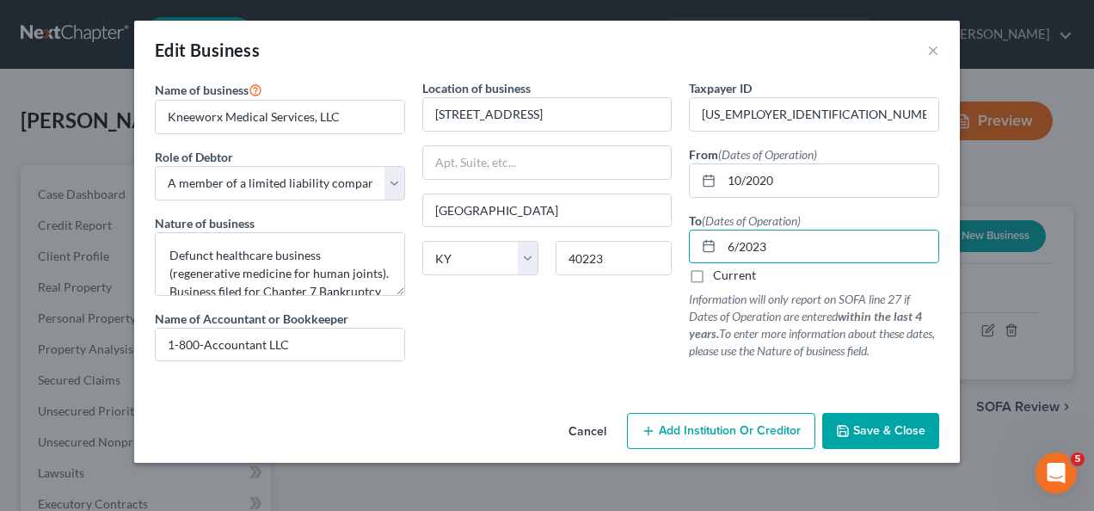
click at [838, 439] on button "Save & Close" at bounding box center [880, 431] width 117 height 36
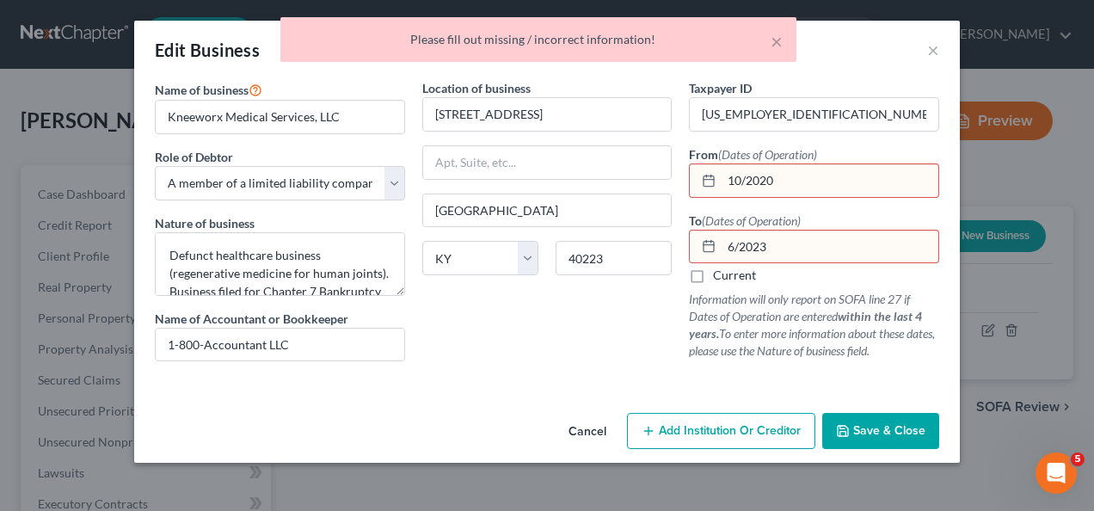
click at [699, 376] on div at bounding box center [547, 382] width 802 height 14
click at [734, 246] on input "6/2023" at bounding box center [830, 247] width 217 height 33
click at [725, 246] on input "6/2023" at bounding box center [830, 247] width 217 height 33
click at [829, 246] on input "06/2023" at bounding box center [830, 247] width 217 height 33
type input "06/2023"
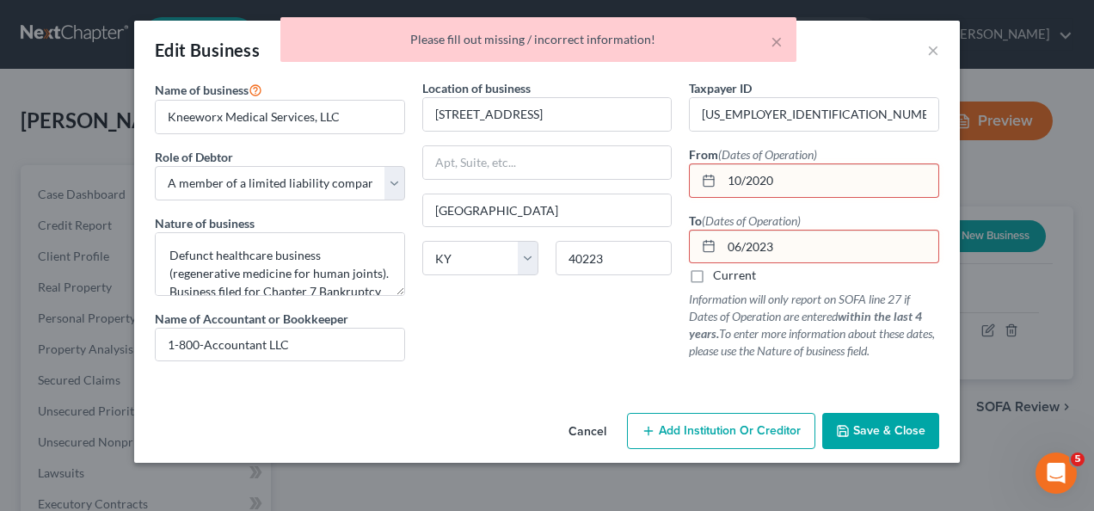
click at [782, 340] on p "Information will only report on SOFA line 27 if Dates of Operation are entered …" at bounding box center [814, 325] width 250 height 69
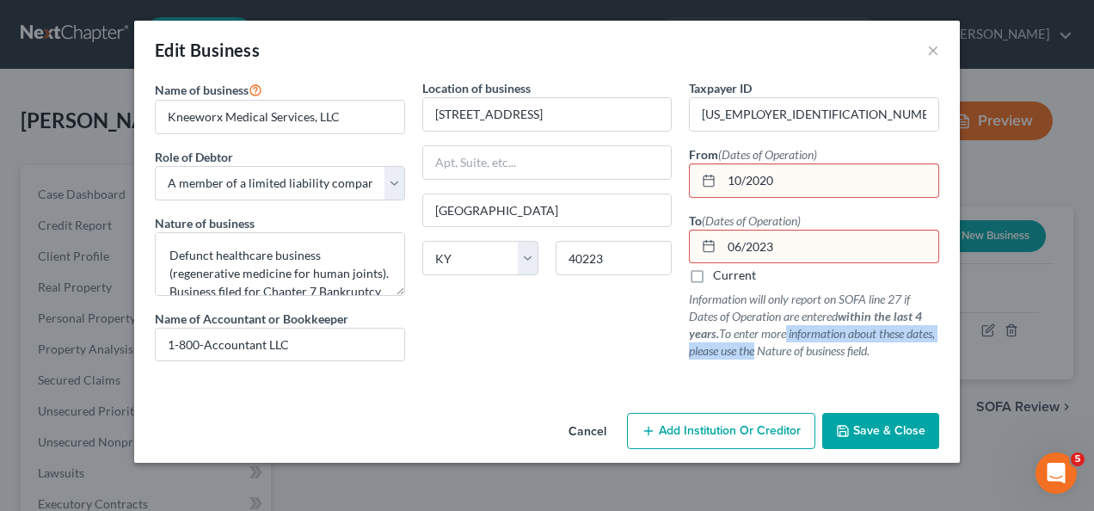
drag, startPoint x: 782, startPoint y: 336, endPoint x: 871, endPoint y: 425, distance: 125.3
click at [871, 425] on span "Save & Close" at bounding box center [889, 430] width 72 height 15
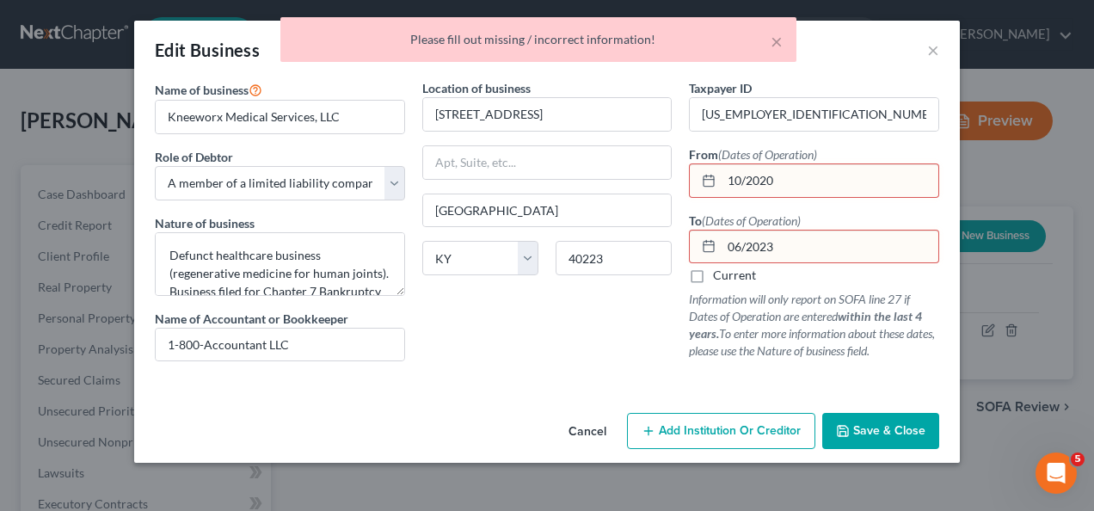
click at [750, 184] on input "10/2020" at bounding box center [830, 180] width 217 height 33
click at [745, 177] on input "10/2020" at bounding box center [830, 180] width 217 height 33
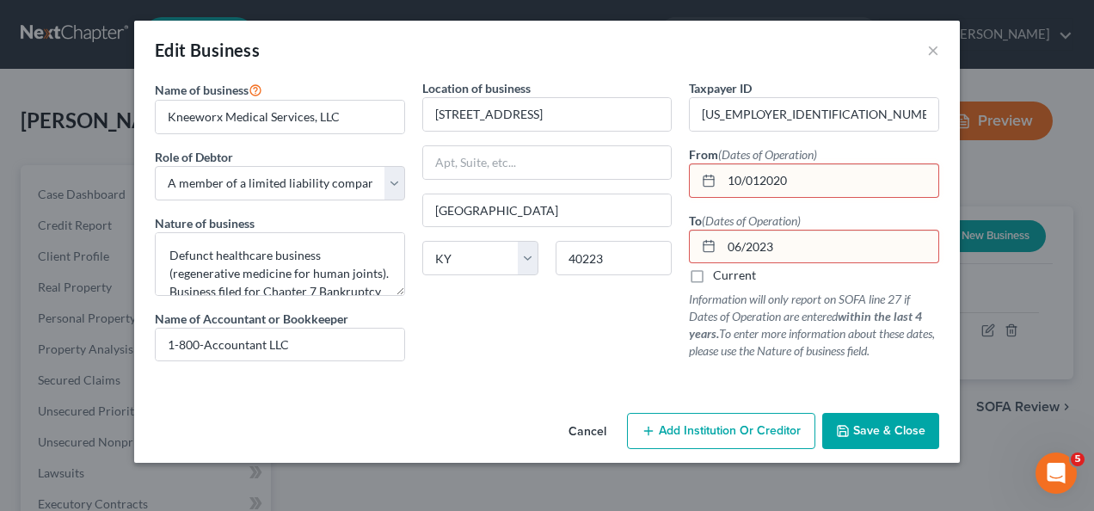
click at [760, 181] on input "10/012020" at bounding box center [830, 180] width 217 height 33
type input "[DATE]"
click at [743, 244] on input "06/2023" at bounding box center [830, 247] width 217 height 33
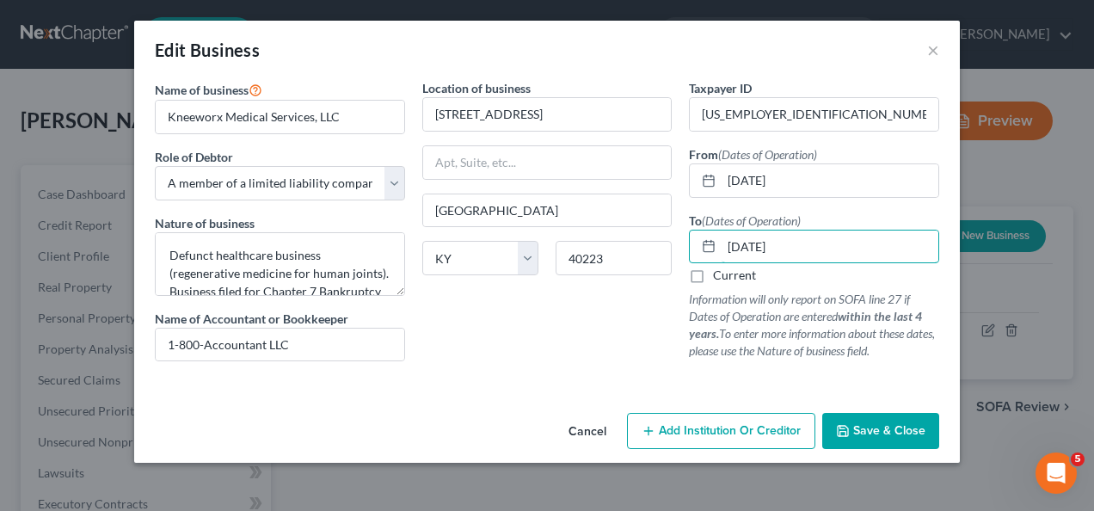
type input "[DATE]"
click at [848, 426] on icon "button" at bounding box center [843, 431] width 14 height 14
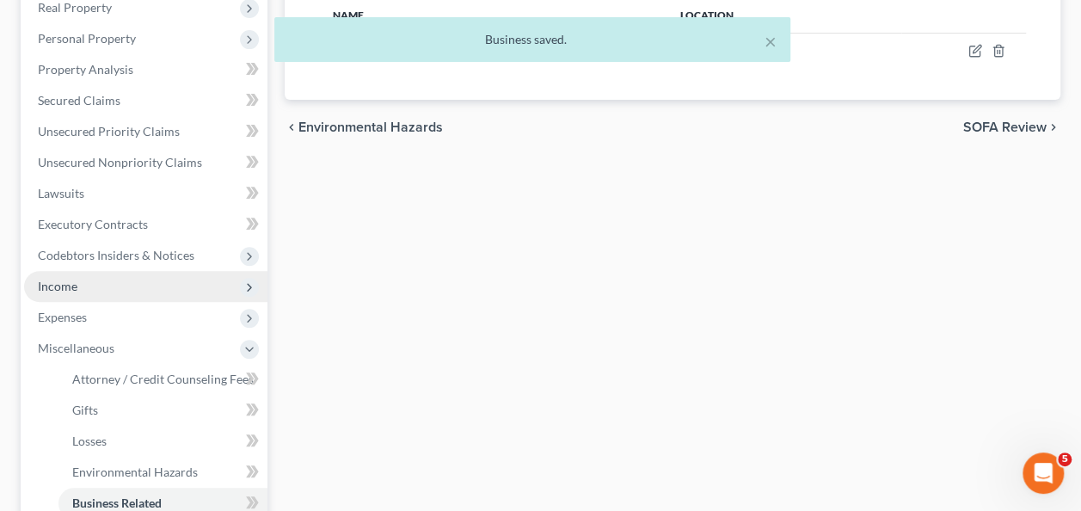
scroll to position [344, 0]
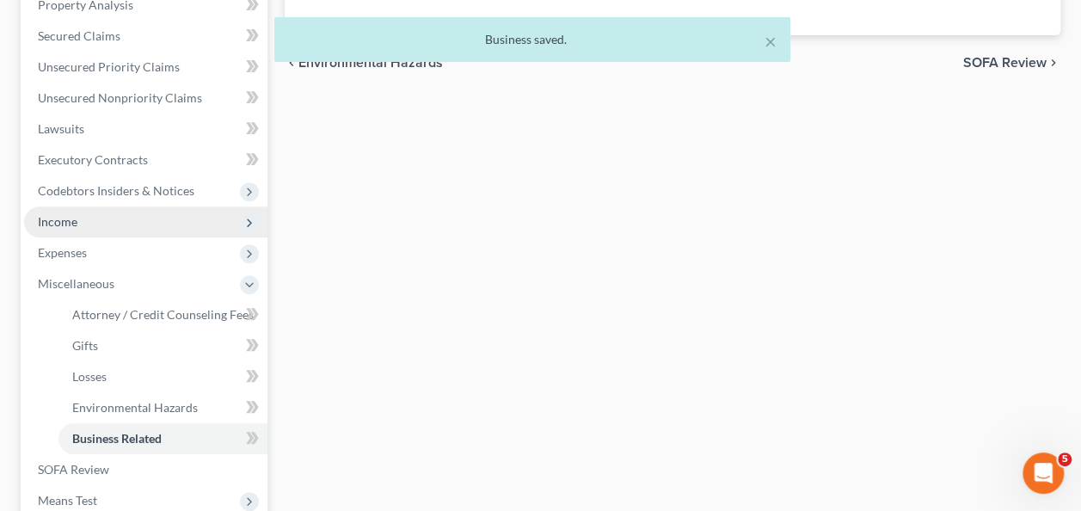
click at [64, 212] on span "Income" at bounding box center [145, 221] width 243 height 31
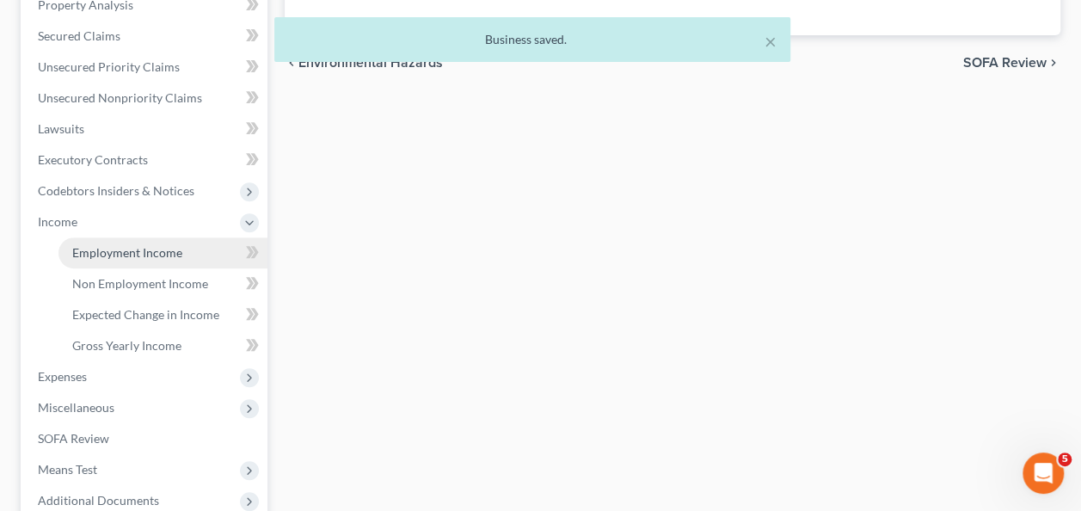
click at [129, 246] on span "Employment Income" at bounding box center [127, 252] width 110 height 15
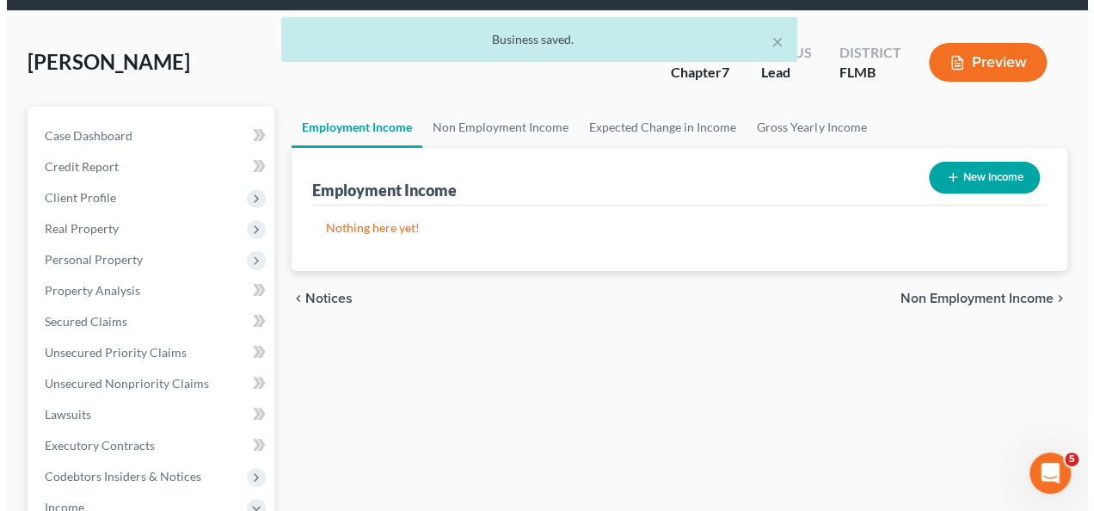
scroll to position [86, 0]
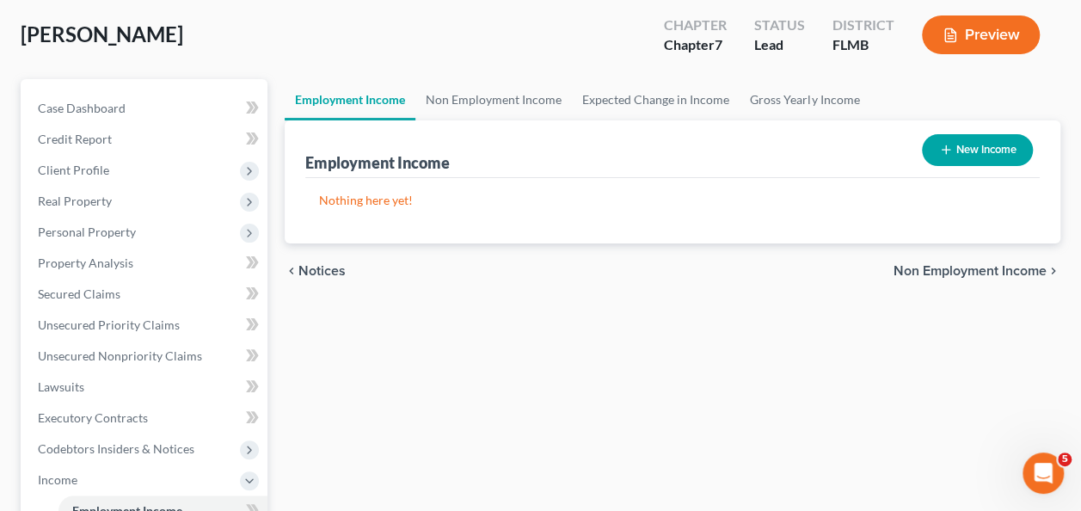
click at [988, 154] on button "New Income" at bounding box center [977, 150] width 111 height 32
select select "0"
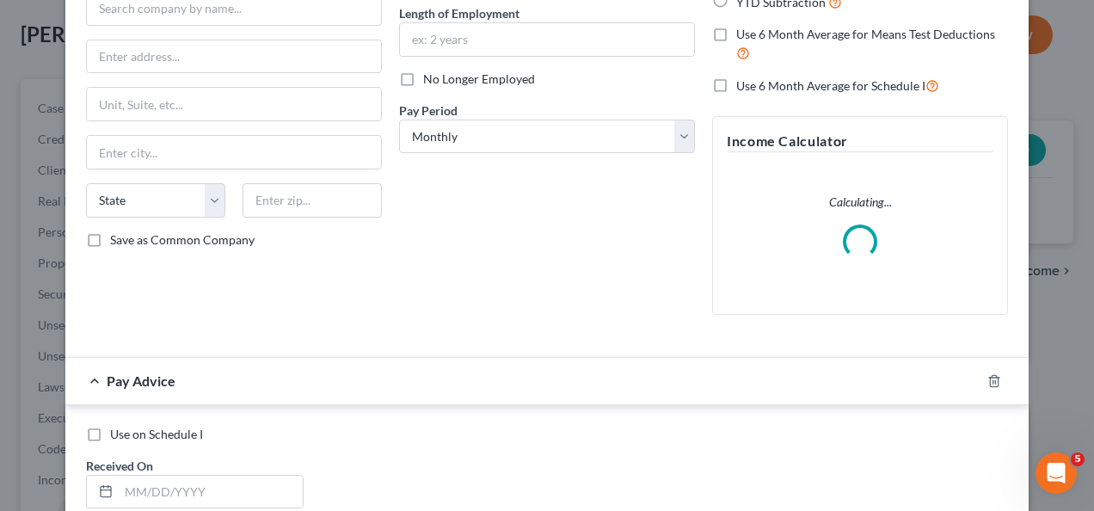
scroll to position [0, 0]
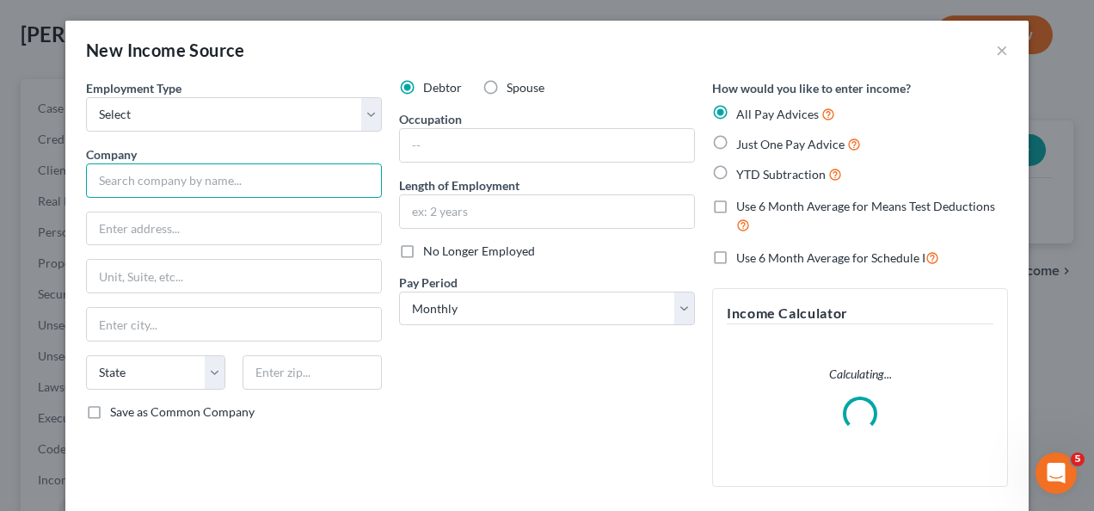
drag, startPoint x: 184, startPoint y: 182, endPoint x: 182, endPoint y: 157, distance: 25.0
click at [184, 182] on input "text" at bounding box center [234, 180] width 296 height 34
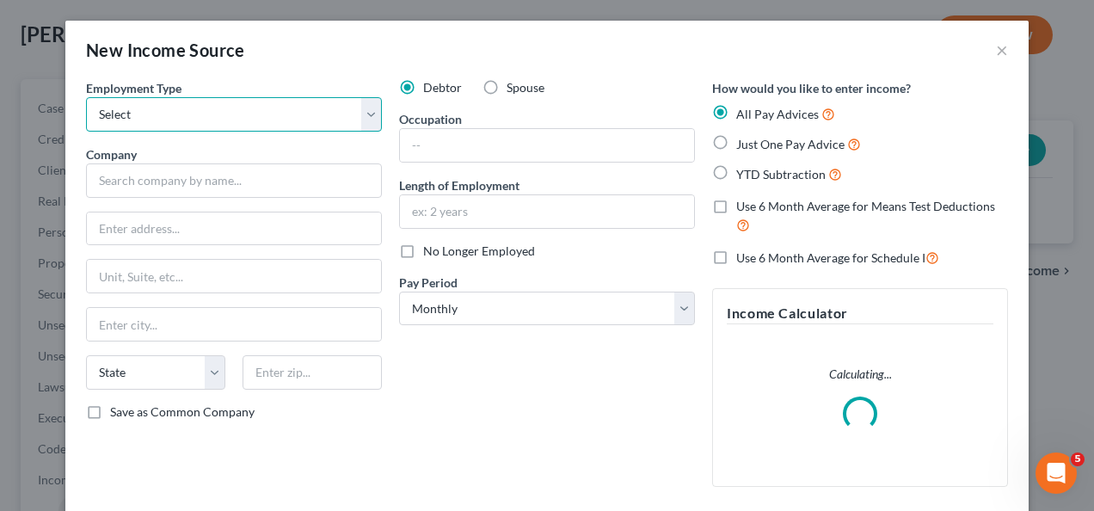
click at [177, 120] on select "Select Full or Part Time Employment Self Employment" at bounding box center [234, 114] width 296 height 34
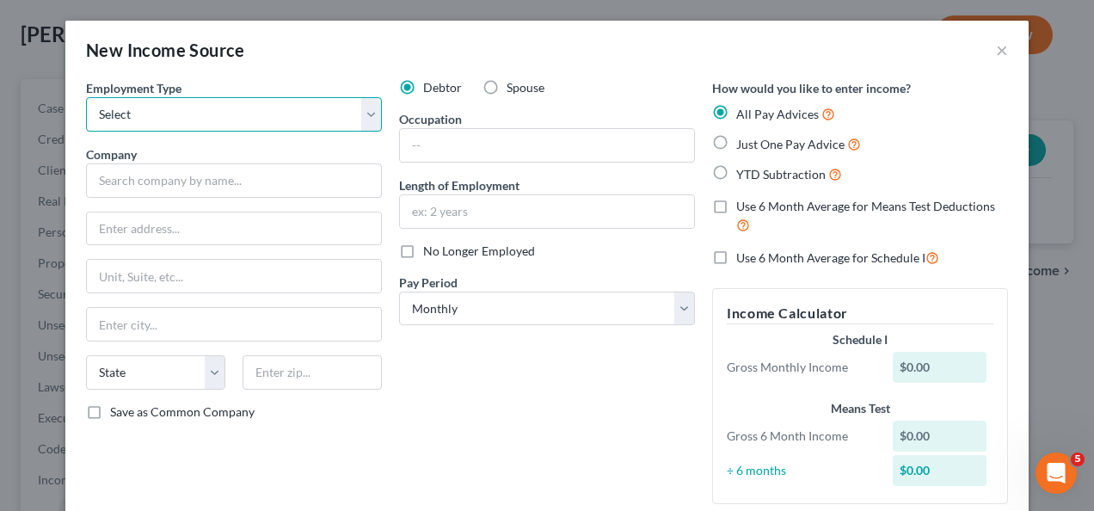
select select "0"
click at [86, 97] on select "Select Full or Part Time Employment Self Employment" at bounding box center [234, 114] width 296 height 34
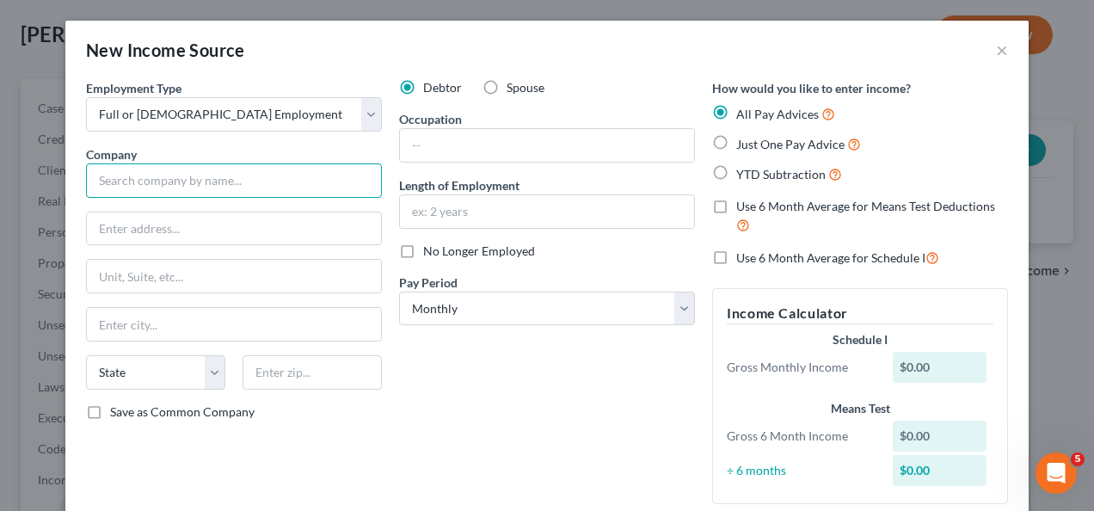
click at [191, 189] on input "text" at bounding box center [234, 180] width 296 height 34
drag, startPoint x: 568, startPoint y: 489, endPoint x: 520, endPoint y: 394, distance: 106.2
click at [568, 488] on div "Debtor Spouse Occupation Length of Employment No Longer Employed Pay Period * S…" at bounding box center [547, 298] width 313 height 439
click at [242, 185] on input "text" at bounding box center [234, 180] width 296 height 34
type input "Netsource Technologies"
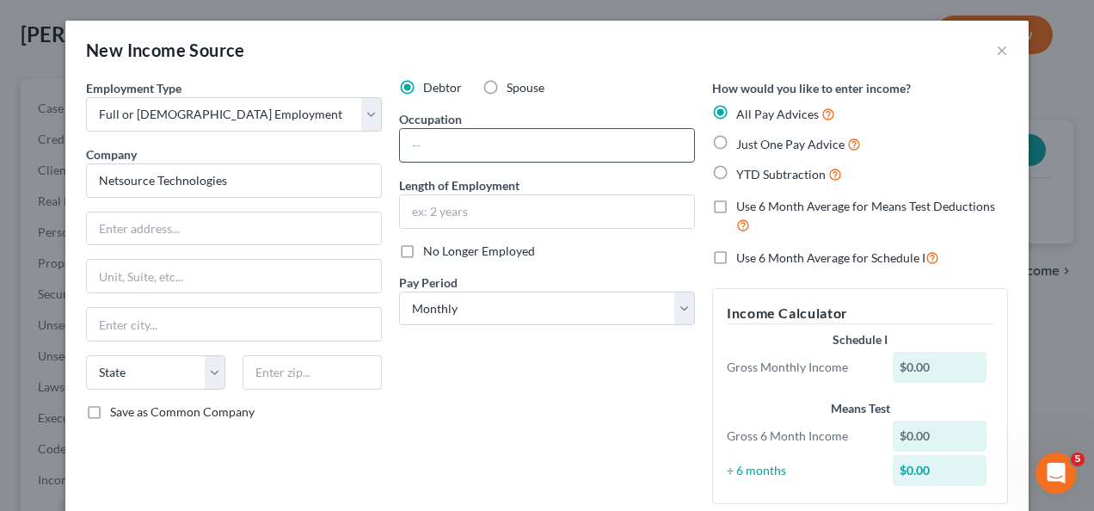
click at [457, 156] on input "text" at bounding box center [547, 145] width 294 height 33
drag, startPoint x: 188, startPoint y: 227, endPoint x: 201, endPoint y: 194, distance: 36.3
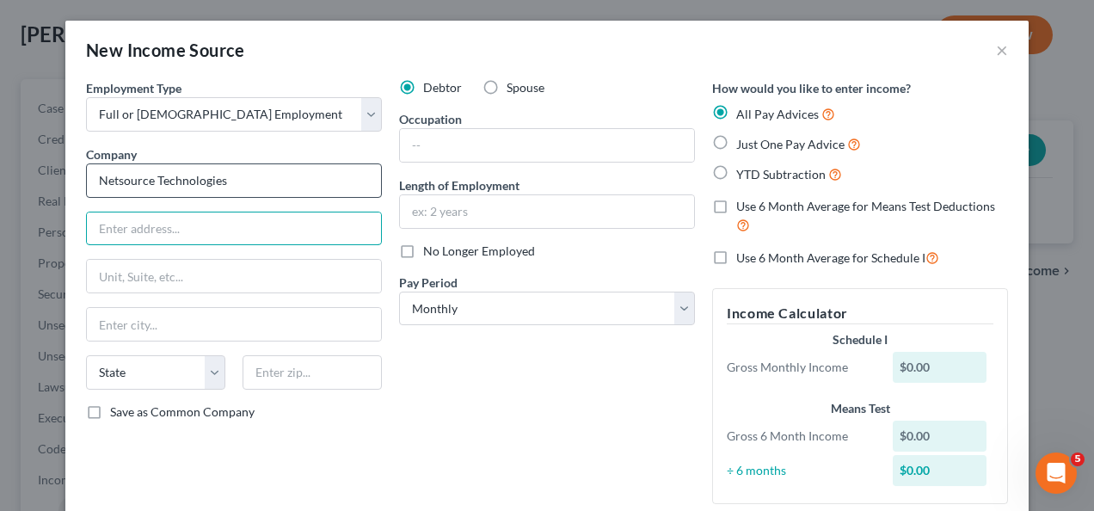
click at [189, 221] on input "text" at bounding box center [234, 228] width 294 height 33
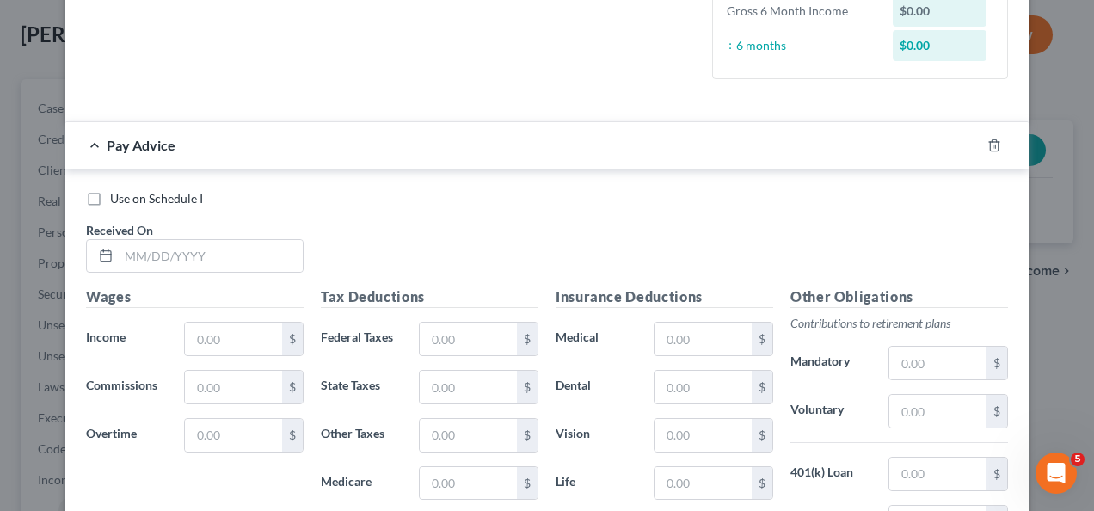
scroll to position [516, 0]
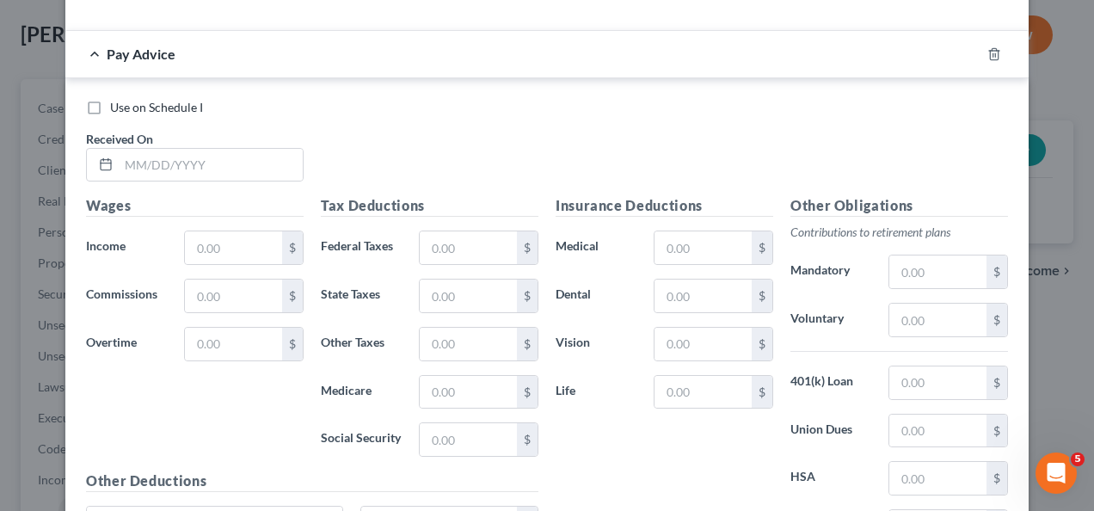
click at [423, 145] on div "Use on Schedule I Received On *" at bounding box center [546, 147] width 939 height 97
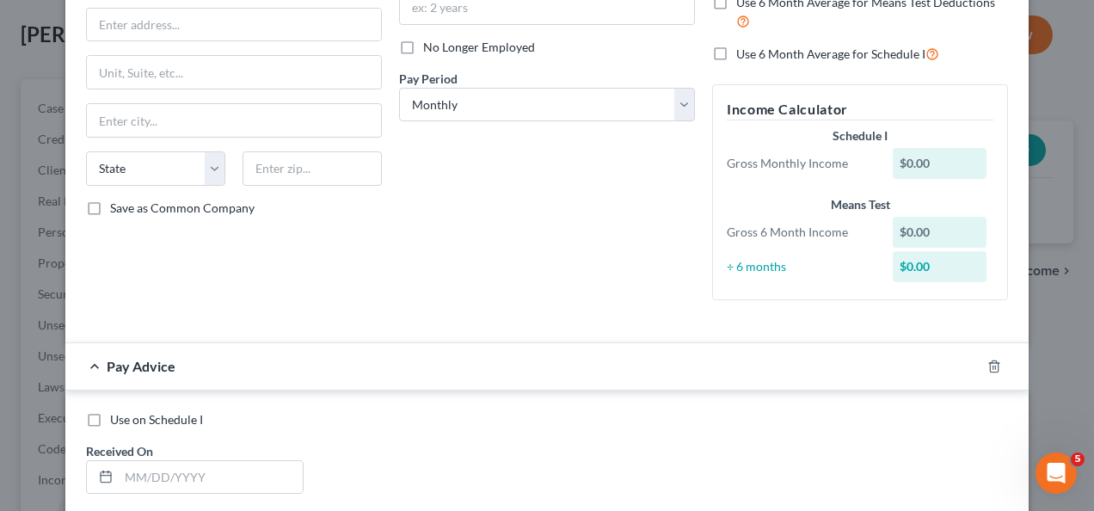
scroll to position [0, 0]
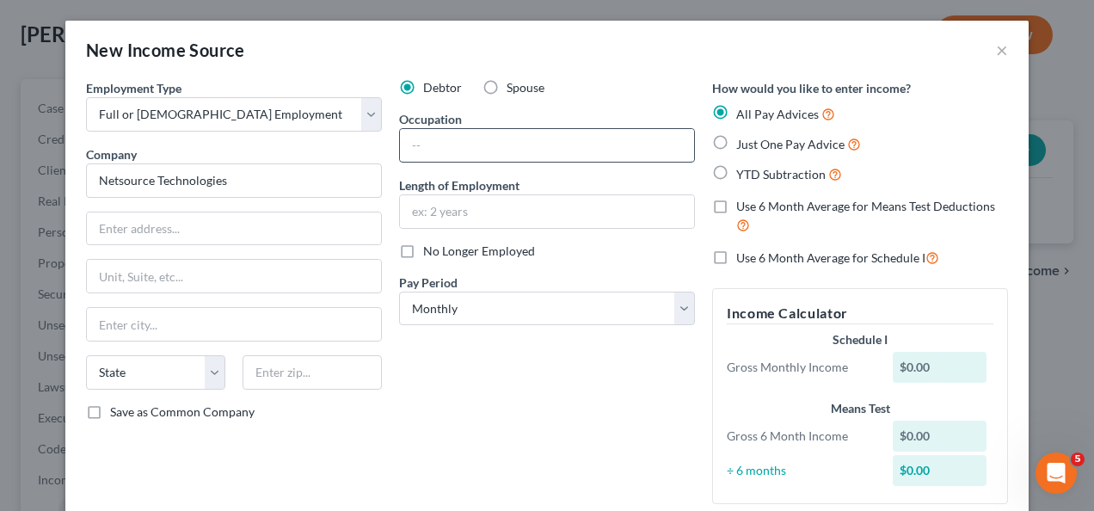
click at [447, 150] on input "text" at bounding box center [547, 145] width 294 height 33
click at [444, 206] on input "text" at bounding box center [547, 211] width 294 height 33
click at [445, 148] on input "text" at bounding box center [547, 145] width 294 height 33
type input "2"
type input "2.5 months"
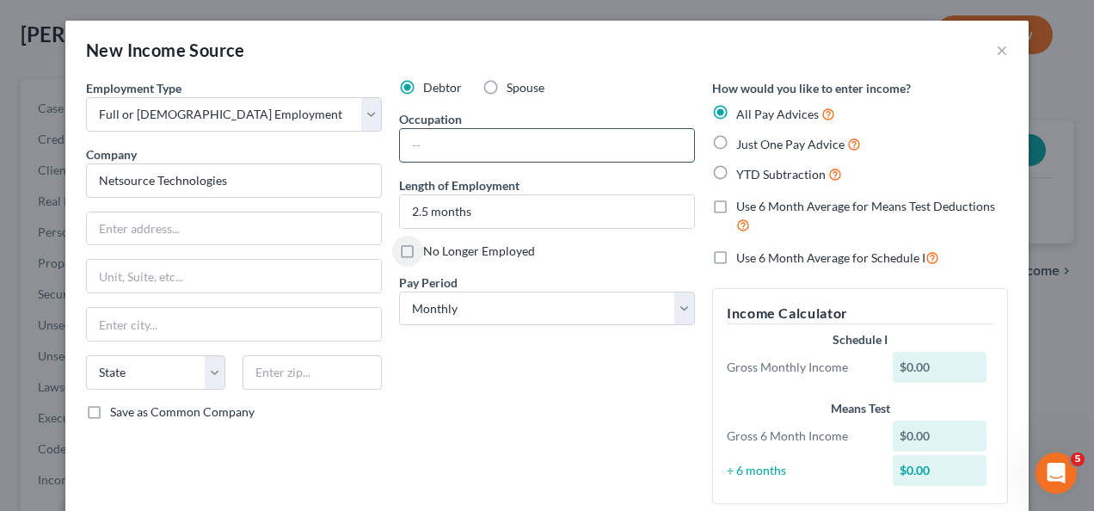
drag, startPoint x: 568, startPoint y: 153, endPoint x: 569, endPoint y: 141, distance: 12.1
click at [564, 153] on input "text" at bounding box center [547, 145] width 294 height 33
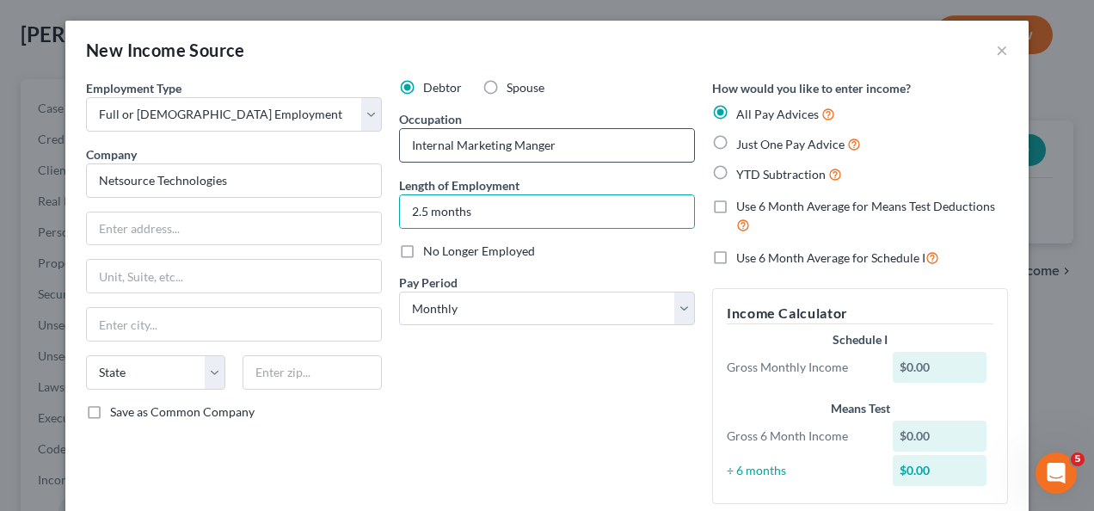
click at [528, 150] on input "Internal Marketing Manger" at bounding box center [547, 145] width 294 height 33
type input "Internal Marketing Manager"
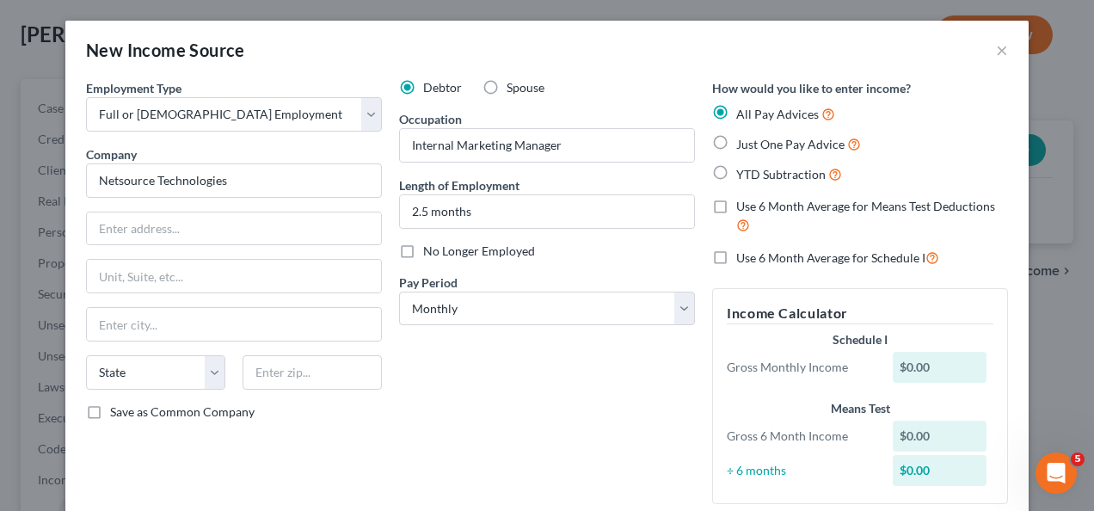
click at [564, 461] on div "Debtor Spouse Occupation Internal Marketing Manager Length of Employment 2.5 mo…" at bounding box center [547, 298] width 313 height 439
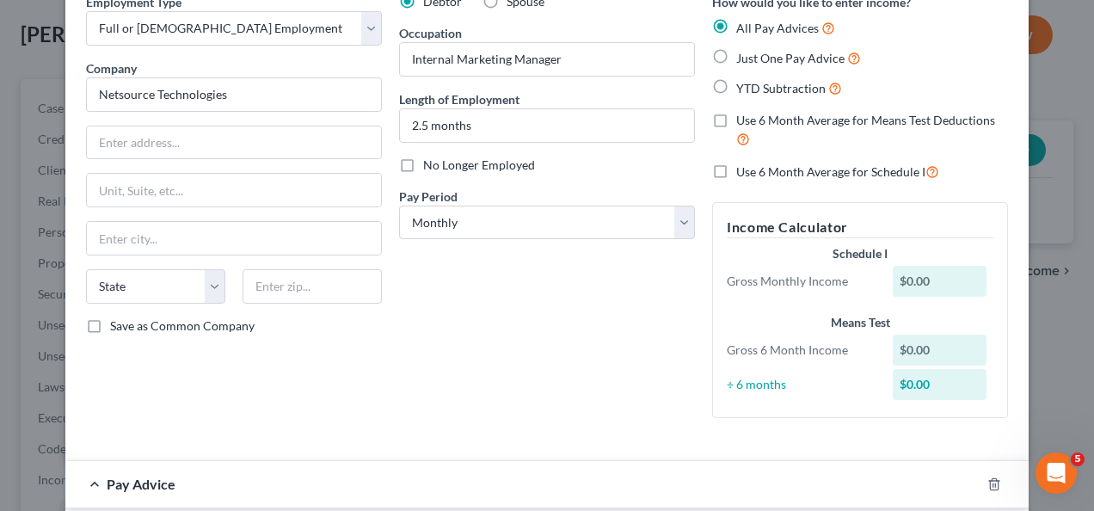
click at [533, 424] on div "Debtor Spouse Occupation Internal Marketing Manager Length of Employment 2.5 mo…" at bounding box center [547, 212] width 313 height 439
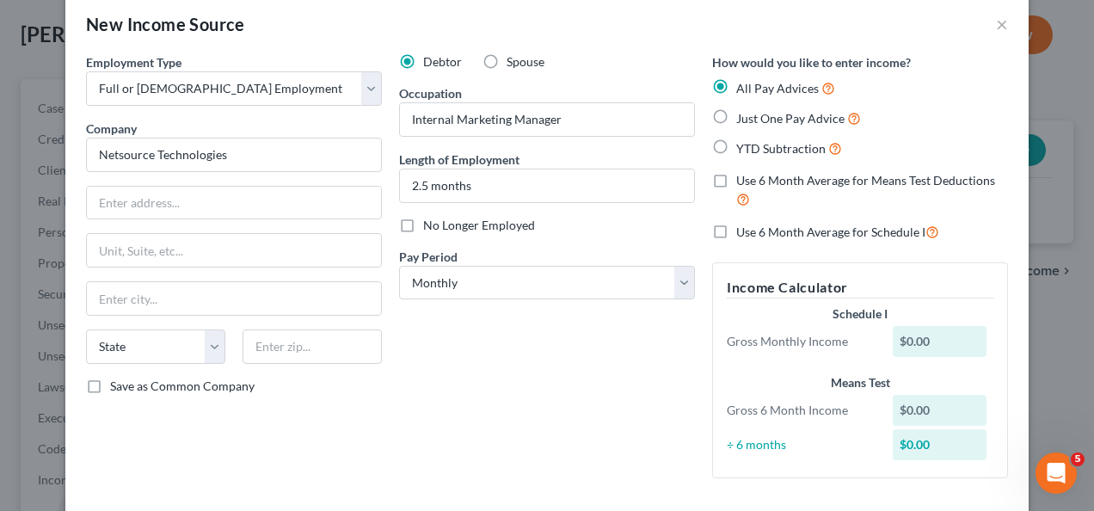
scroll to position [0, 0]
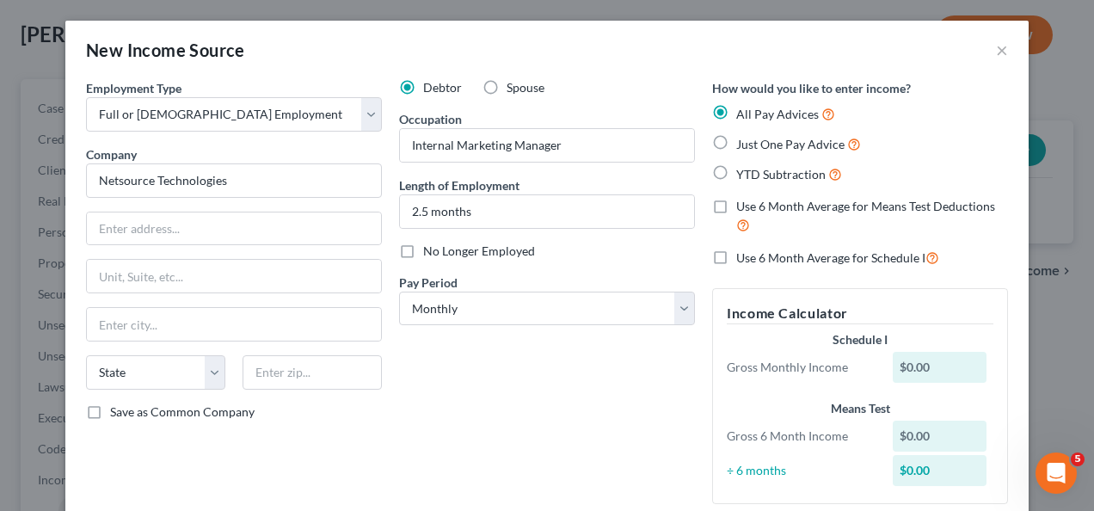
click at [736, 144] on label "Just One Pay Advice" at bounding box center [798, 144] width 125 height 20
click at [743, 144] on input "Just One Pay Advice" at bounding box center [748, 139] width 11 height 11
radio input "true"
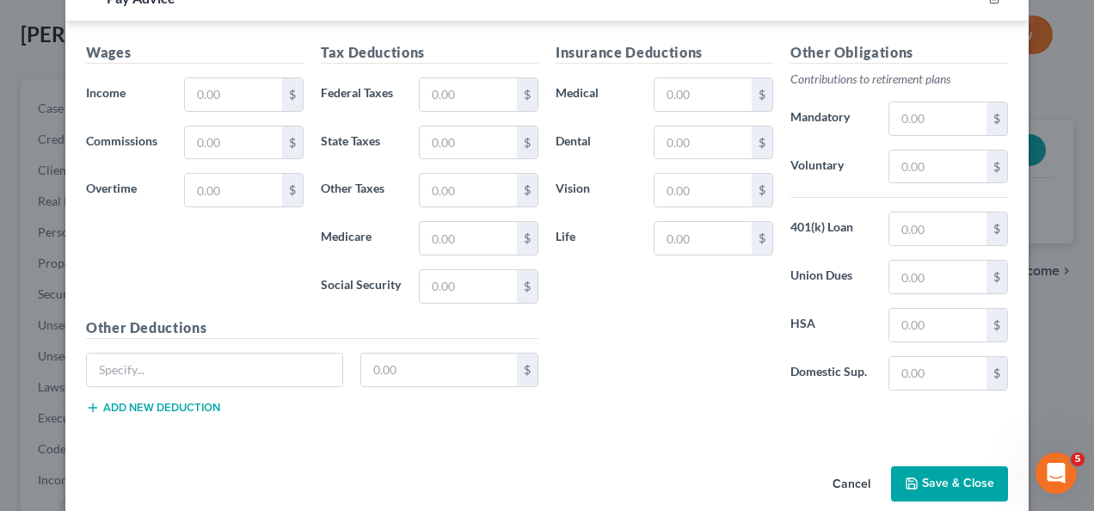
scroll to position [539, 0]
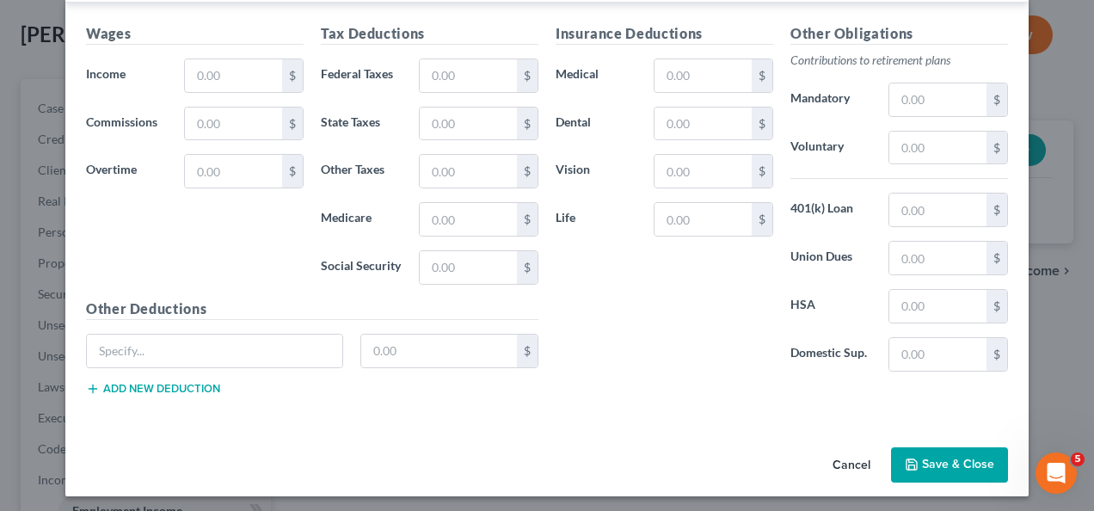
click at [952, 470] on button "Save & Close" at bounding box center [949, 465] width 117 height 36
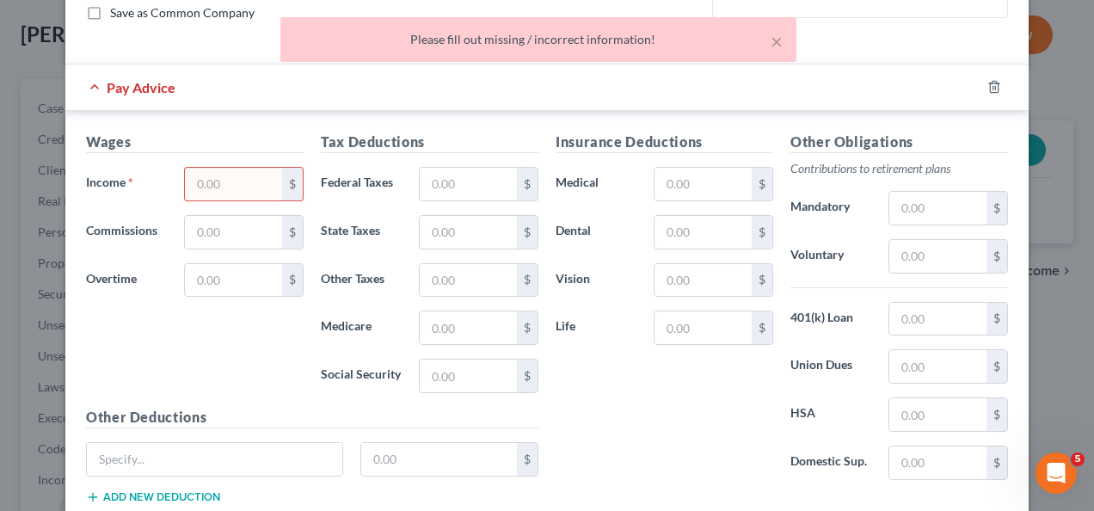
scroll to position [334, 0]
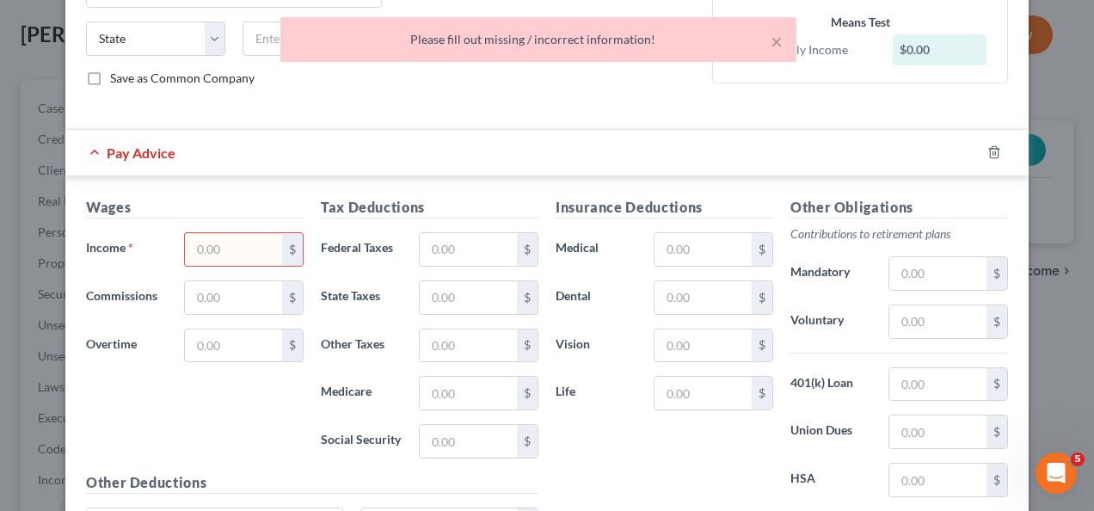
click at [252, 246] on input "text" at bounding box center [233, 249] width 97 height 33
type input "1"
click at [666, 475] on div "Insurance Deductions Medical $ Dental $ Vision $ Life $" at bounding box center [664, 378] width 235 height 362
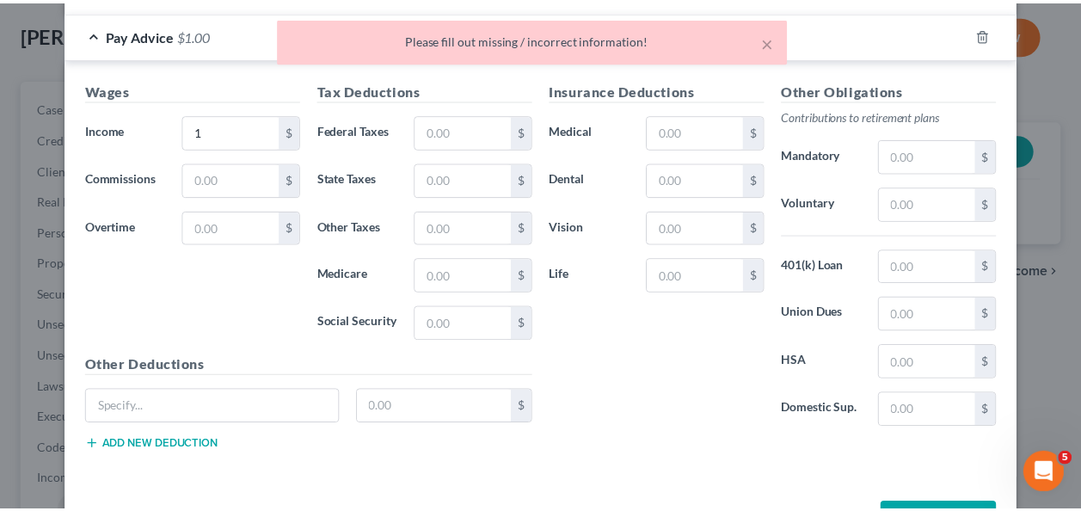
scroll to position [506, 0]
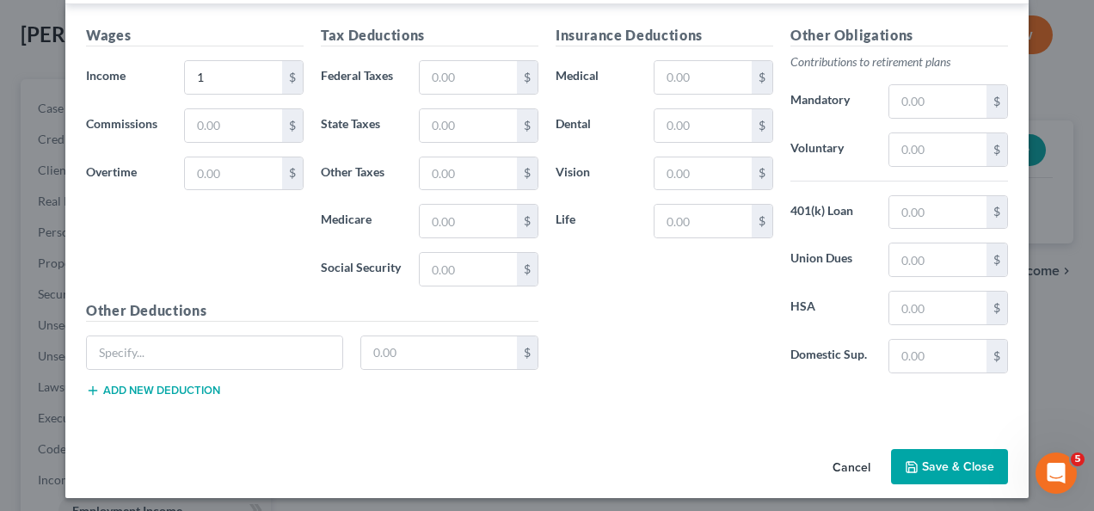
click at [919, 450] on button "Save & Close" at bounding box center [949, 467] width 117 height 36
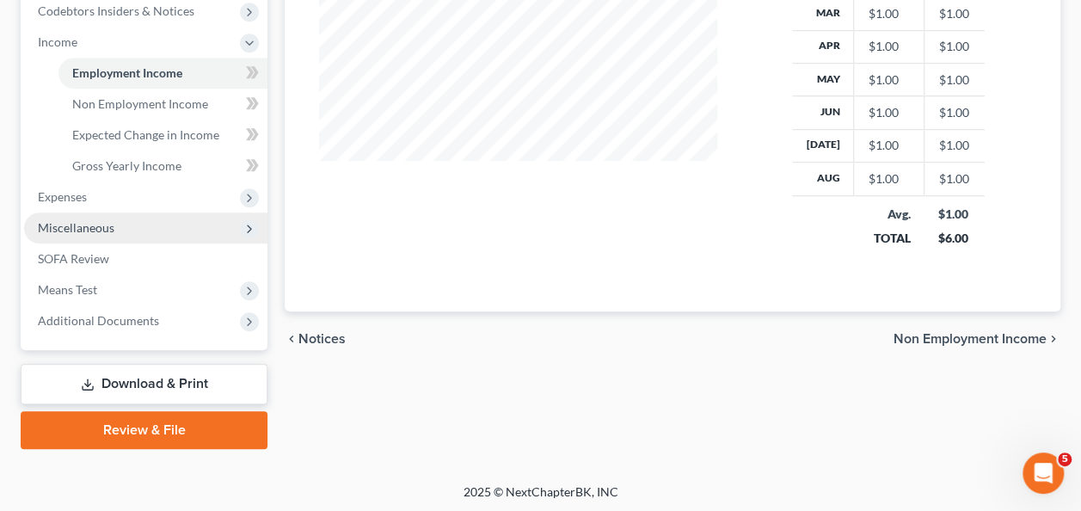
scroll to position [525, 0]
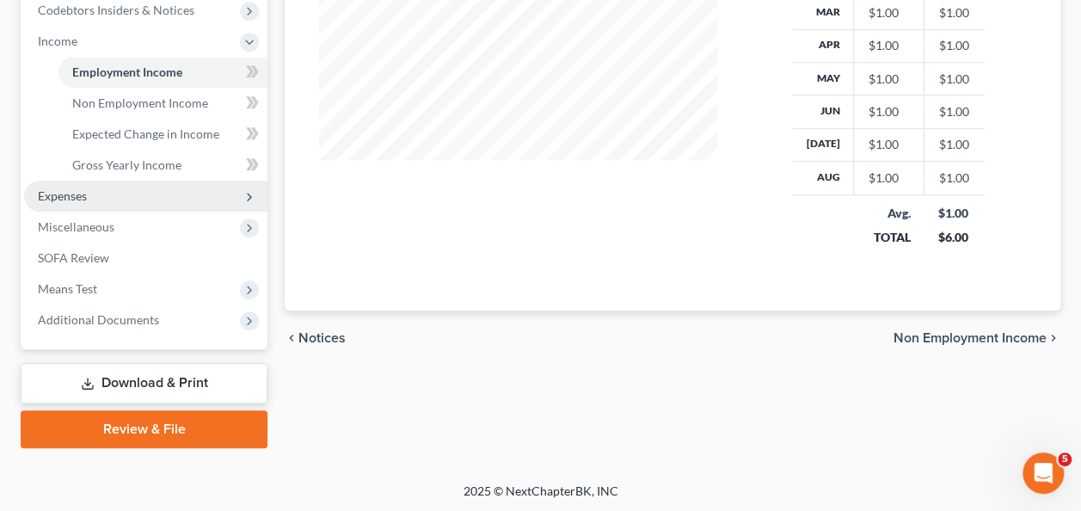
click at [78, 198] on span "Expenses" at bounding box center [62, 195] width 49 height 15
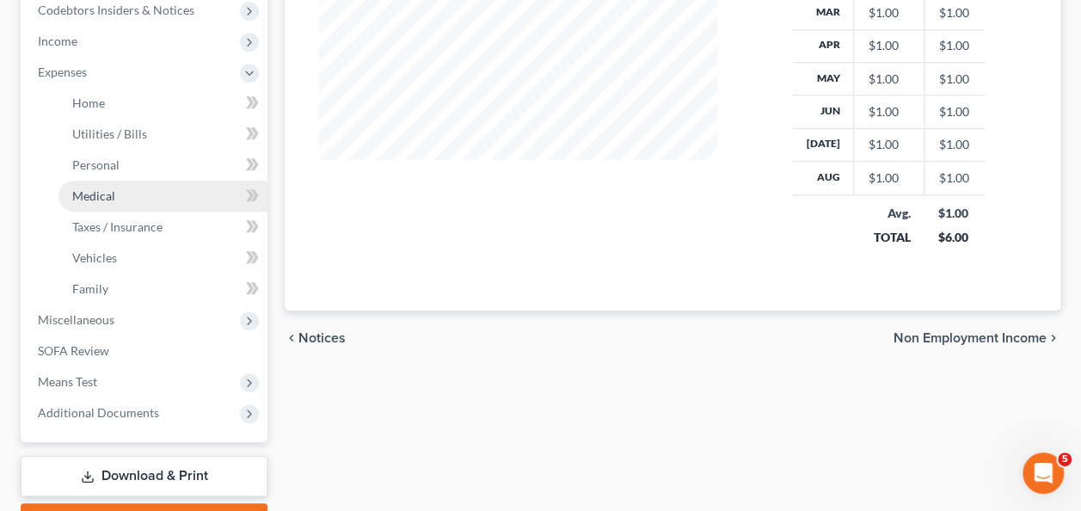
scroll to position [439, 0]
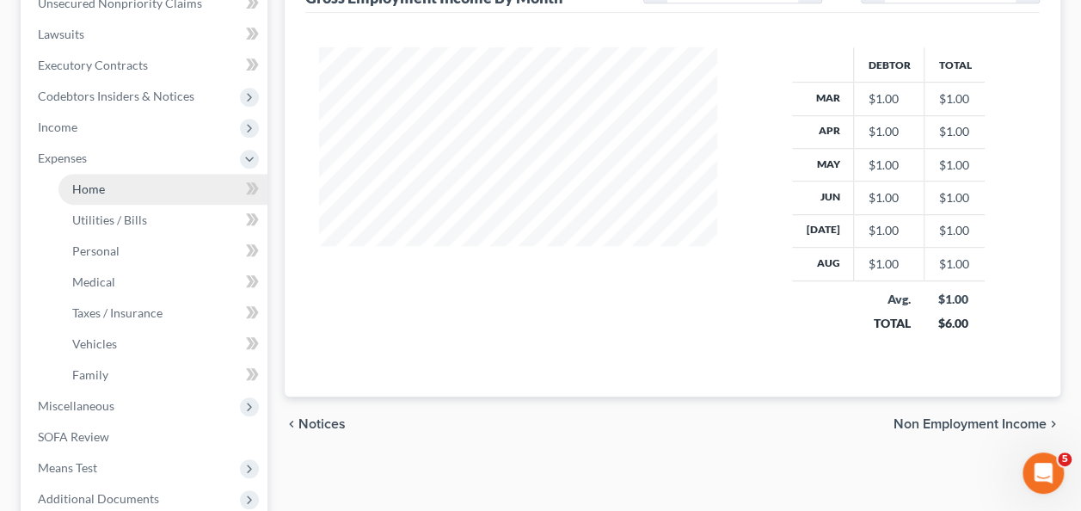
click at [91, 185] on span "Home" at bounding box center [88, 189] width 33 height 15
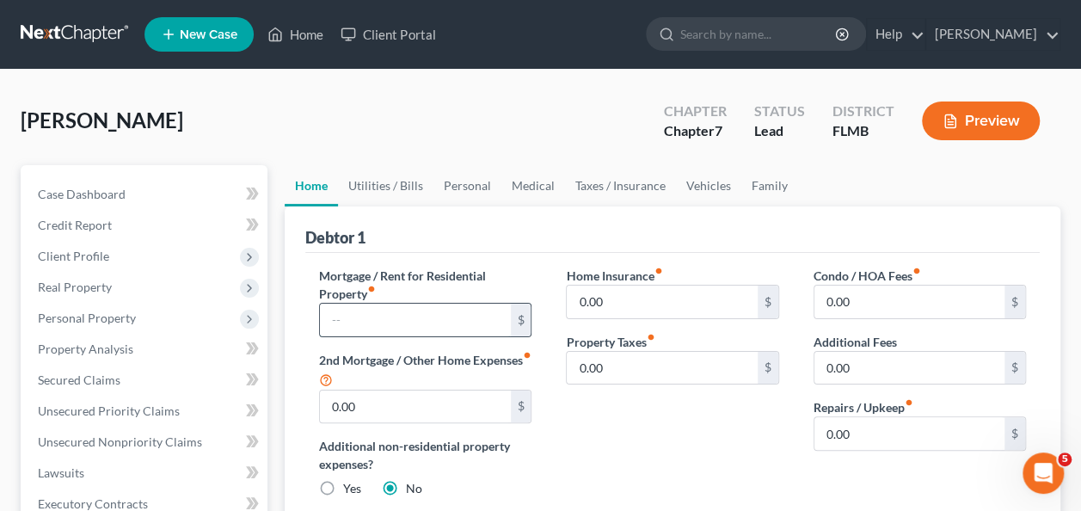
click at [419, 331] on input "text" at bounding box center [415, 320] width 190 height 33
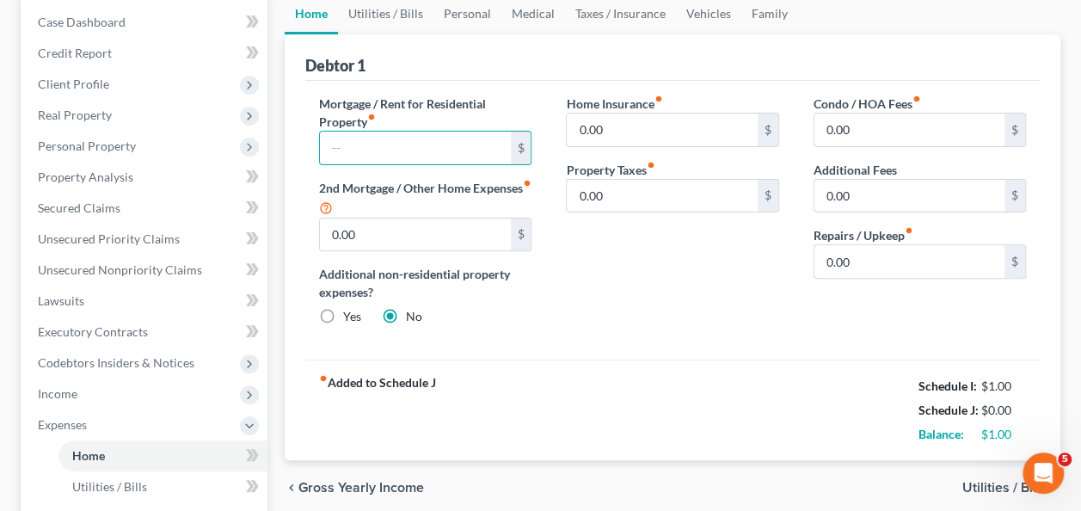
click at [683, 317] on div "Home Insurance fiber_manual_record 0.00 $ Property Taxes fiber_manual_record 0.…" at bounding box center [672, 217] width 247 height 245
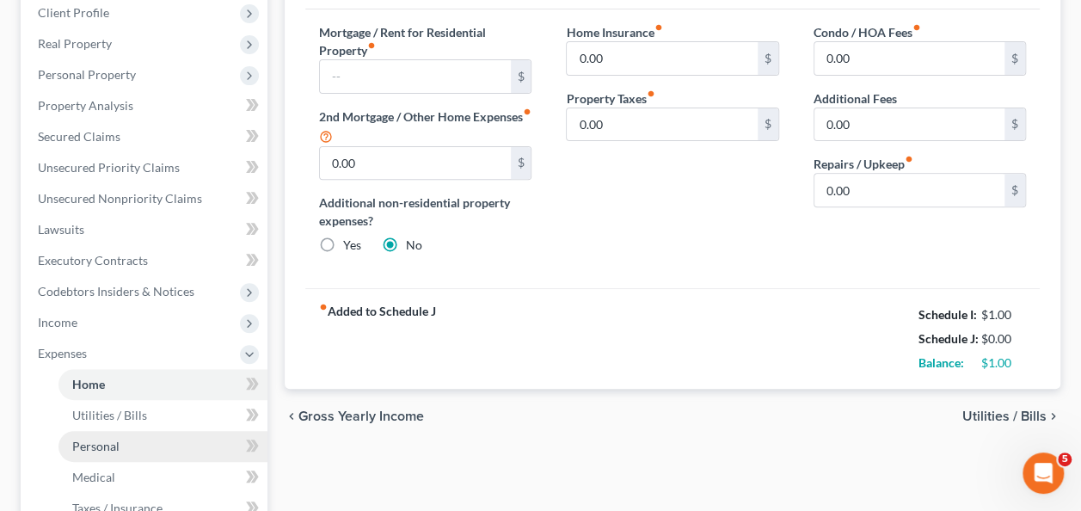
scroll to position [344, 0]
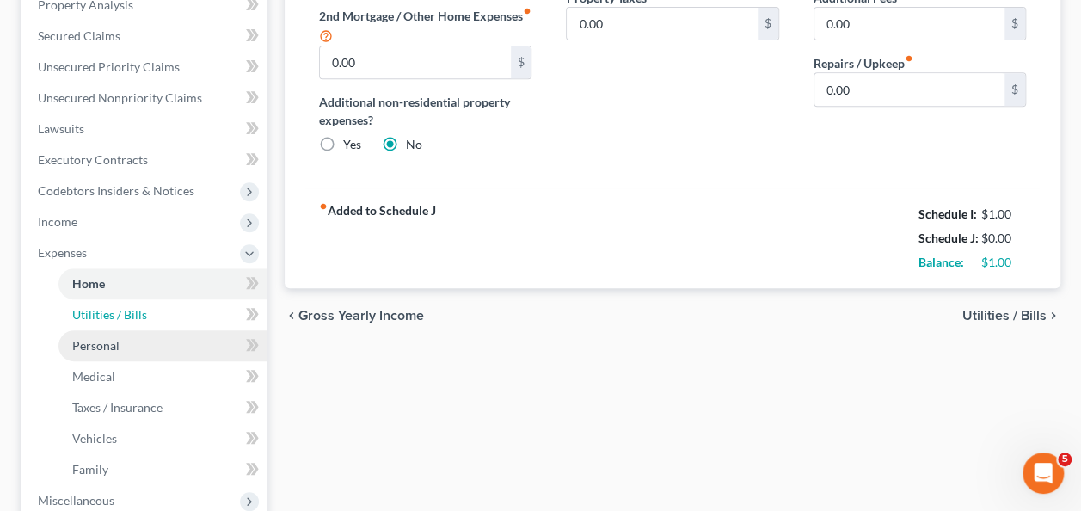
drag, startPoint x: 109, startPoint y: 317, endPoint x: 224, endPoint y: 349, distance: 119.0
click at [110, 317] on span "Utilities / Bills" at bounding box center [109, 314] width 75 height 15
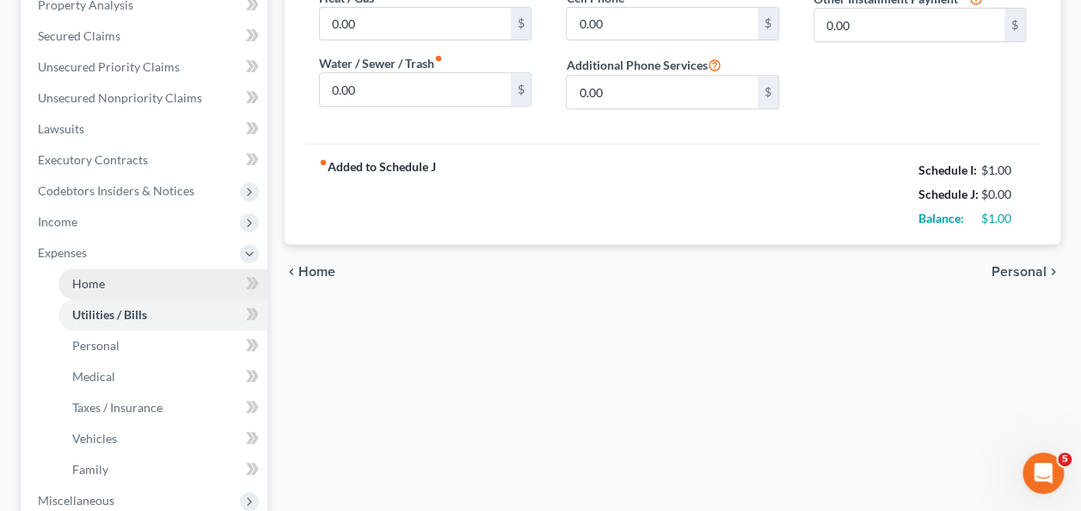
click at [108, 289] on link "Home" at bounding box center [163, 283] width 209 height 31
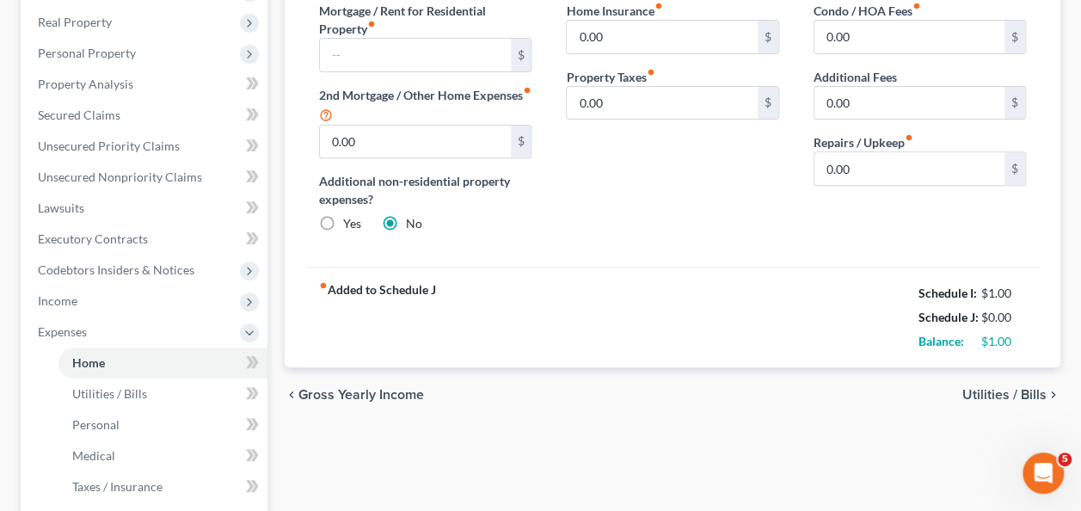
click at [579, 283] on div "fiber_manual_record Added to Schedule J Schedule I: $1.00 Schedule J: $0.00 Bal…" at bounding box center [672, 317] width 735 height 101
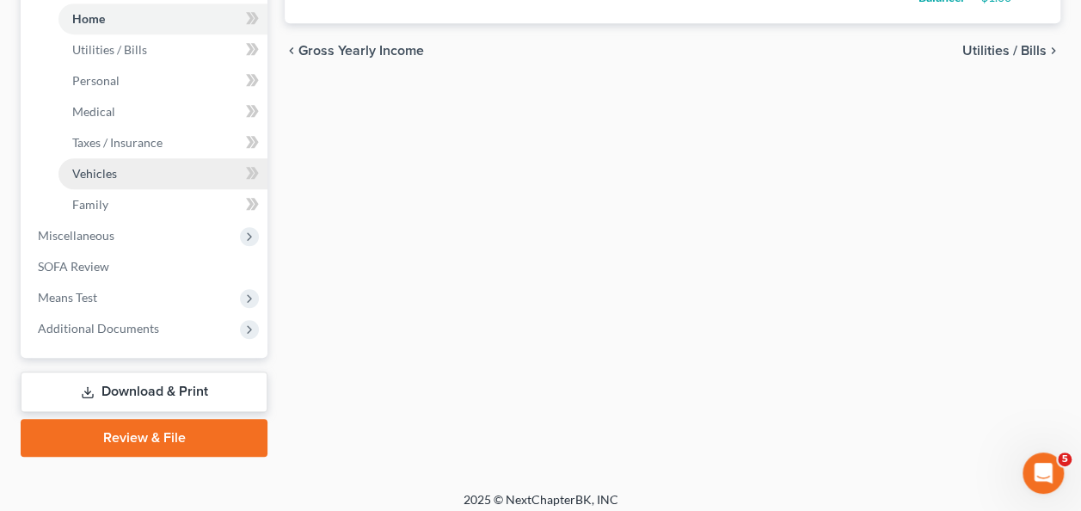
scroll to position [437, 0]
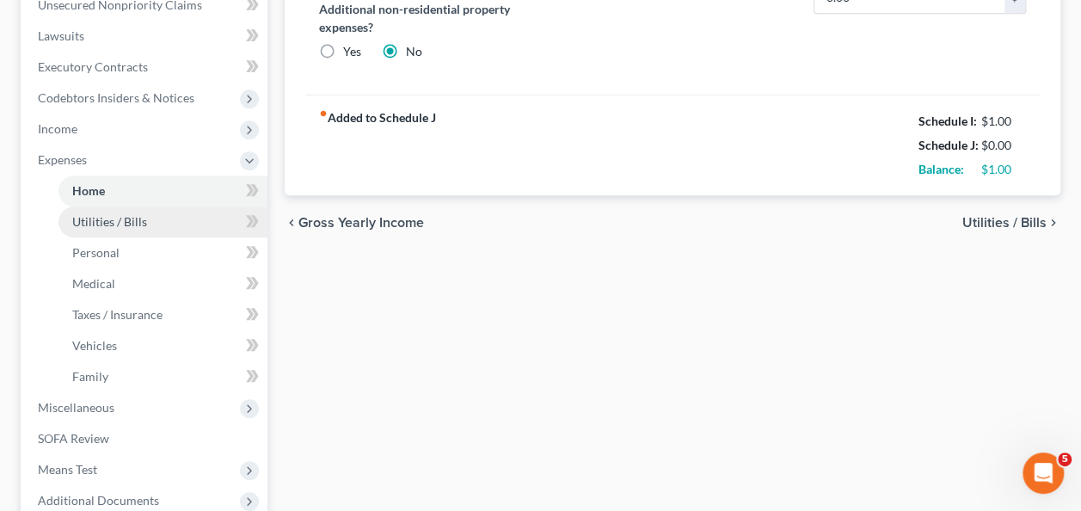
click at [96, 224] on span "Utilities / Bills" at bounding box center [109, 221] width 75 height 15
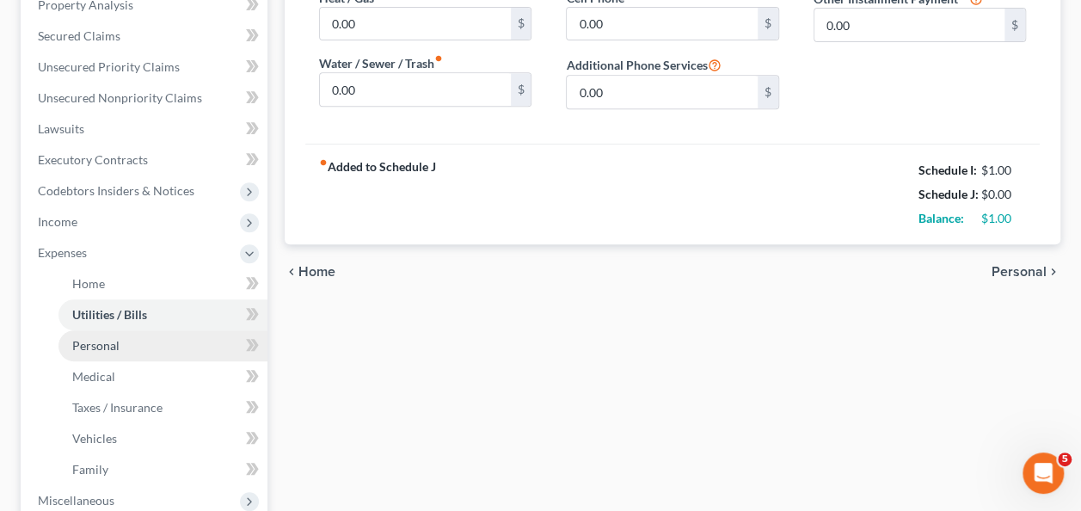
click at [127, 332] on link "Personal" at bounding box center [163, 345] width 209 height 31
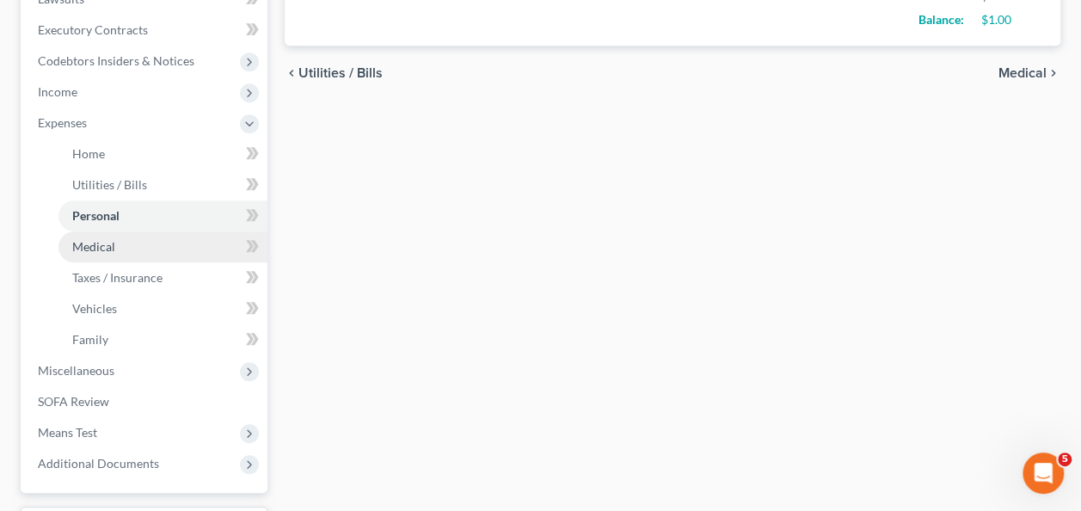
click at [112, 242] on span "Medical" at bounding box center [93, 246] width 43 height 15
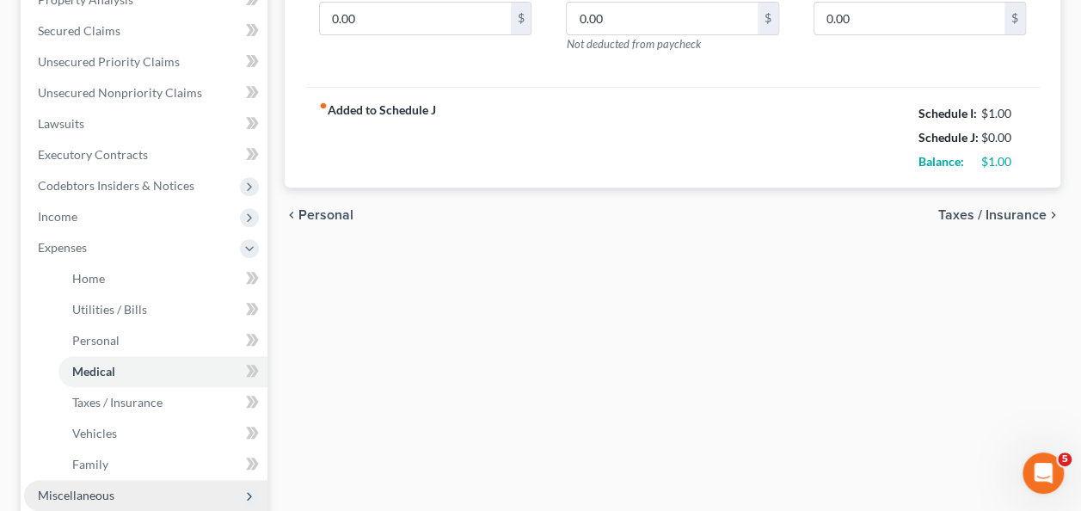
scroll to position [602, 0]
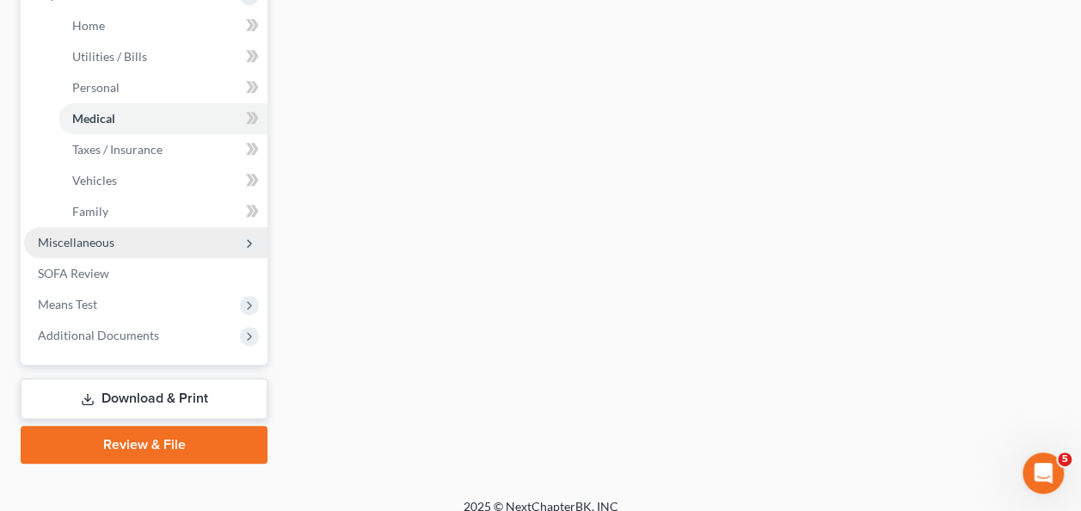
click at [87, 251] on span "Miscellaneous" at bounding box center [145, 242] width 243 height 31
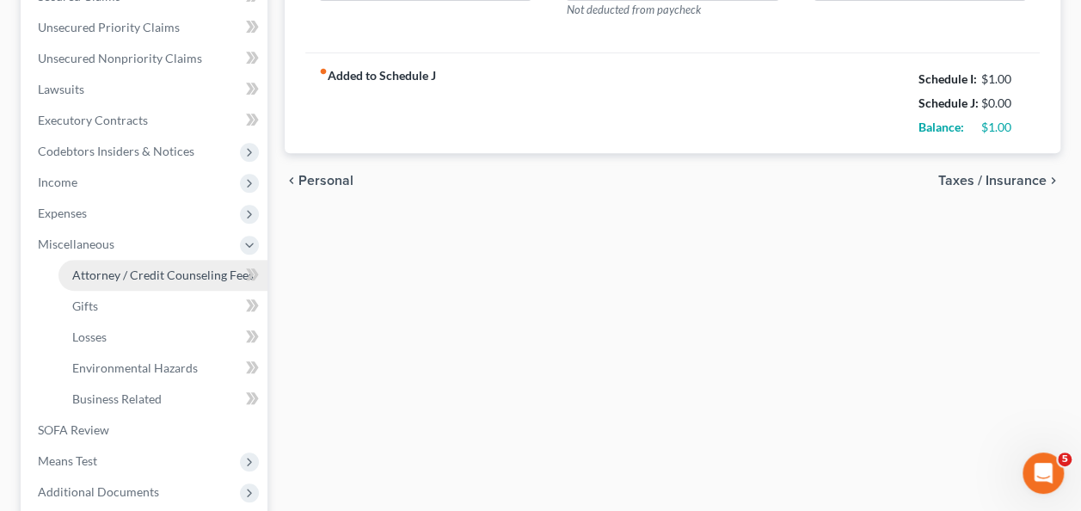
click at [105, 272] on span "Attorney / Credit Counseling Fees" at bounding box center [163, 275] width 182 height 15
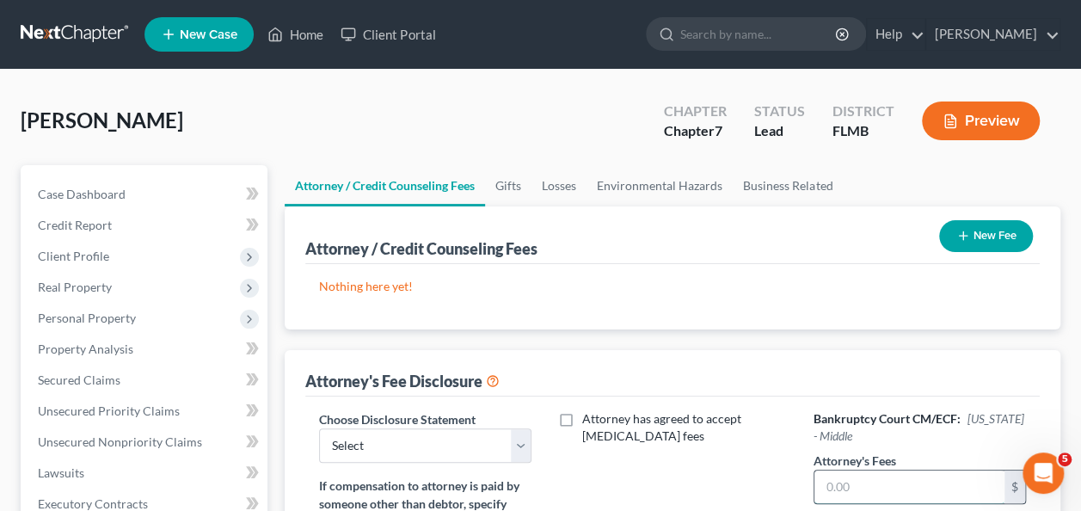
click at [846, 491] on input "text" at bounding box center [910, 487] width 190 height 33
type input "1500"
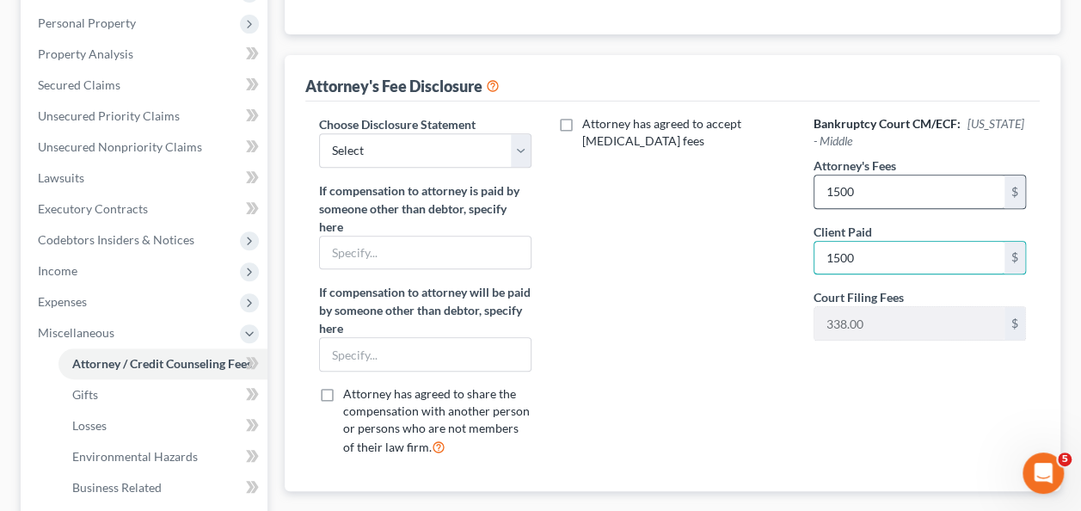
type input "1500"
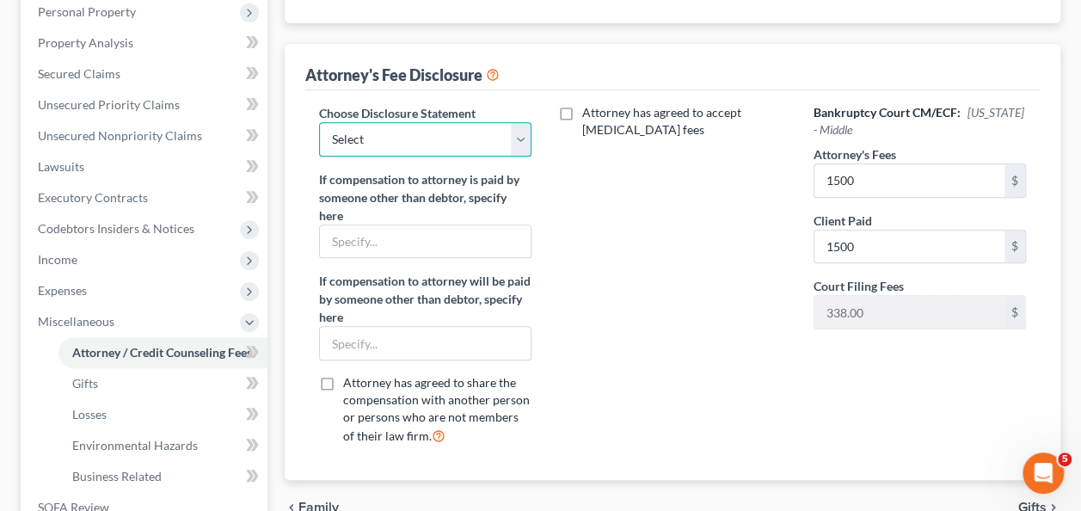
click at [392, 139] on select "Select Attorney's fee disclosure" at bounding box center [425, 139] width 212 height 34
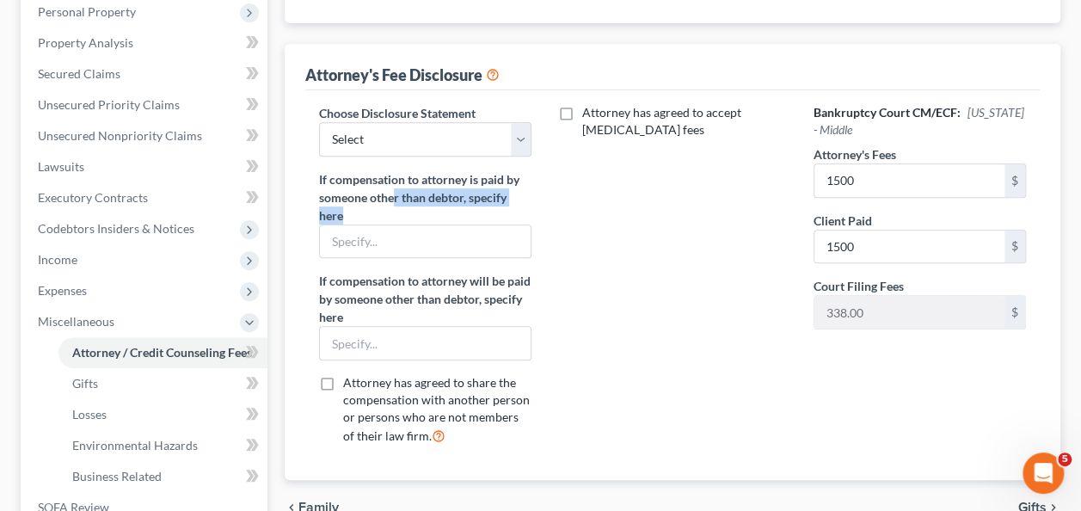
drag, startPoint x: 394, startPoint y: 205, endPoint x: 392, endPoint y: 193, distance: 12.2
click at [393, 195] on label "If compensation to attorney is paid by someone other than debtor, specify here" at bounding box center [425, 197] width 212 height 54
drag, startPoint x: 392, startPoint y: 193, endPoint x: 385, endPoint y: 149, distance: 44.6
click at [385, 149] on select "Select Attorney's fee disclosure" at bounding box center [425, 139] width 212 height 34
select select "0"
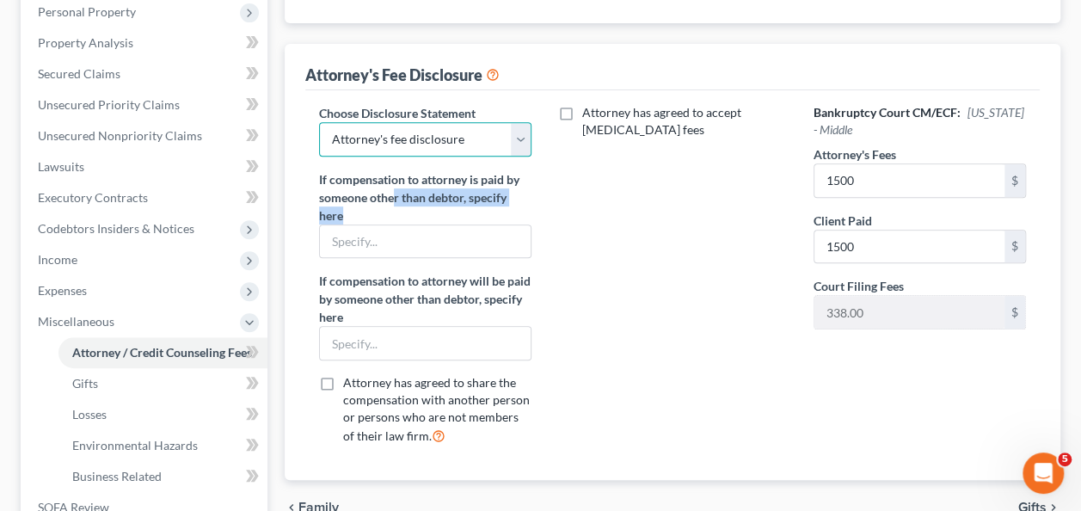
click at [319, 122] on select "Select Attorney's fee disclosure" at bounding box center [425, 139] width 212 height 34
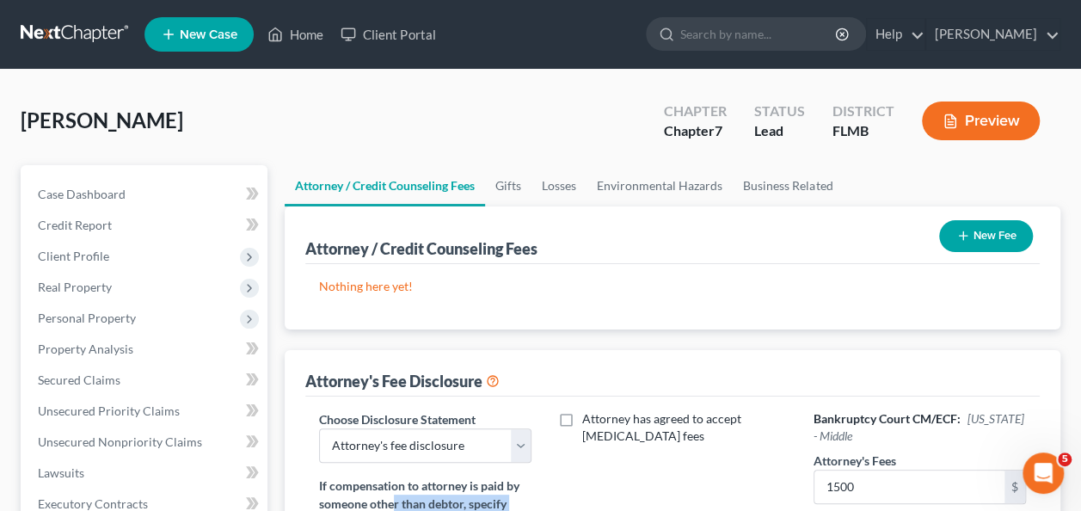
click at [963, 238] on icon "button" at bounding box center [964, 236] width 14 height 14
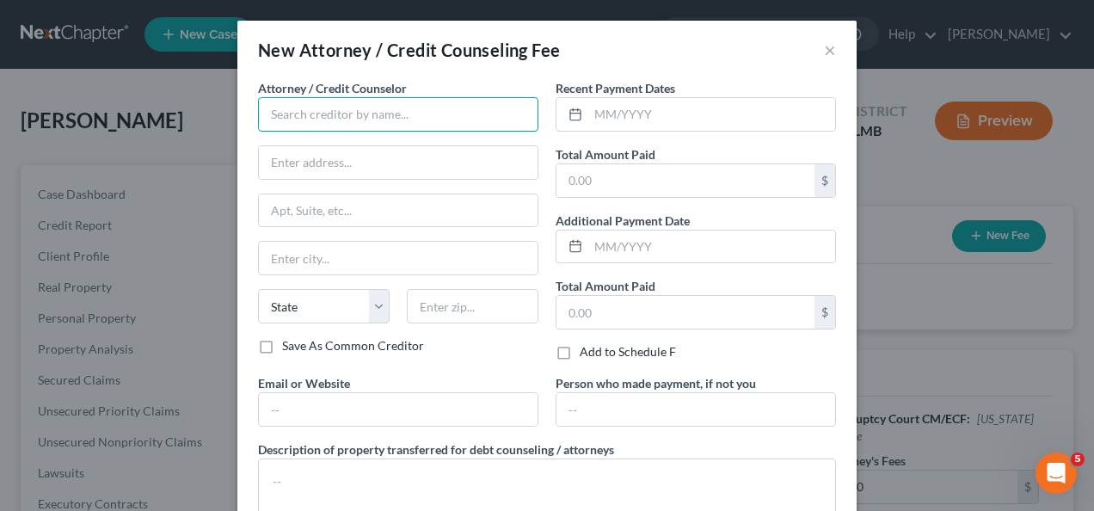
click at [361, 115] on input "text" at bounding box center [398, 114] width 280 height 34
type input "[PERSON_NAME] [PERSON_NAME]"
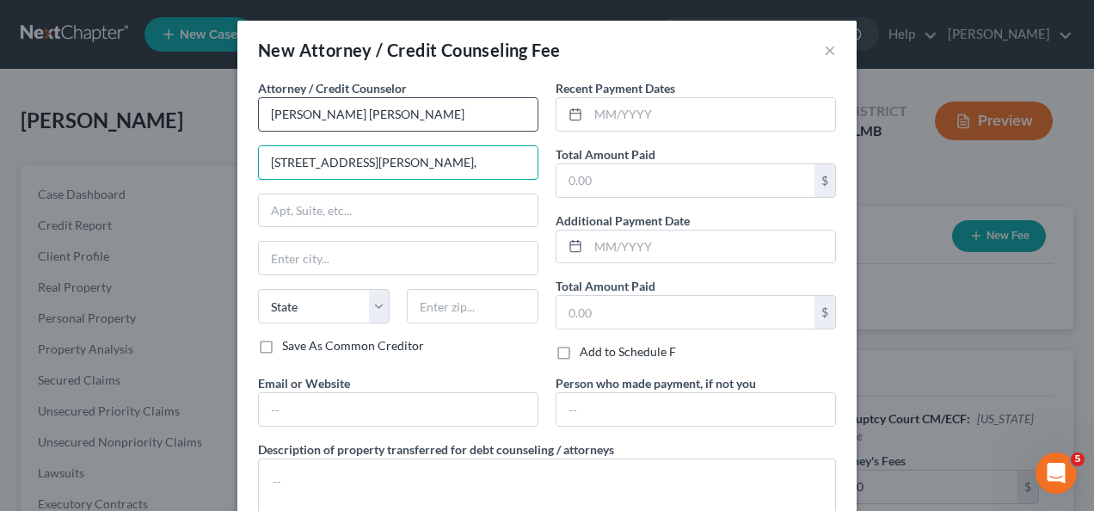
type input "1415 East Robinson St,"
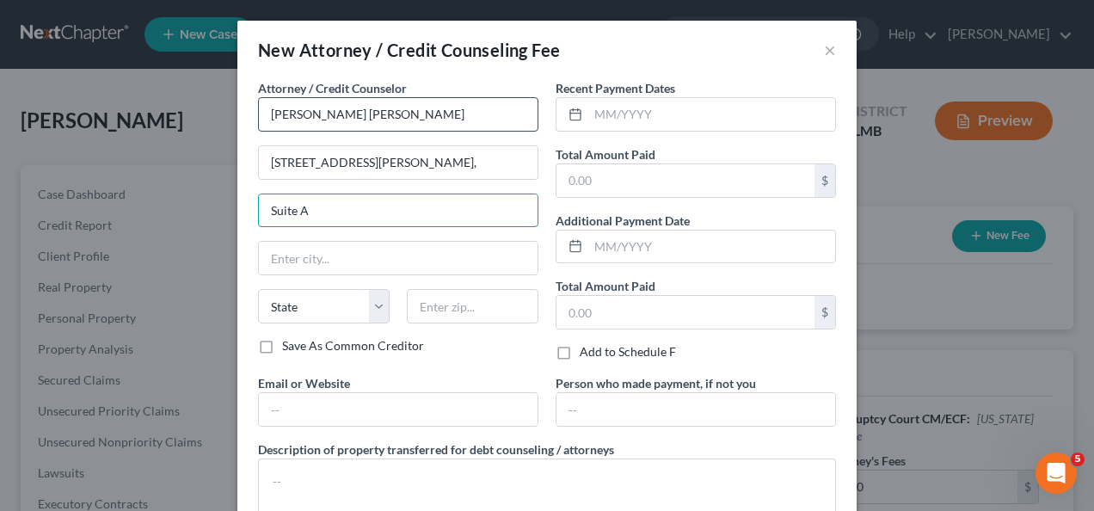
type input "Suite A"
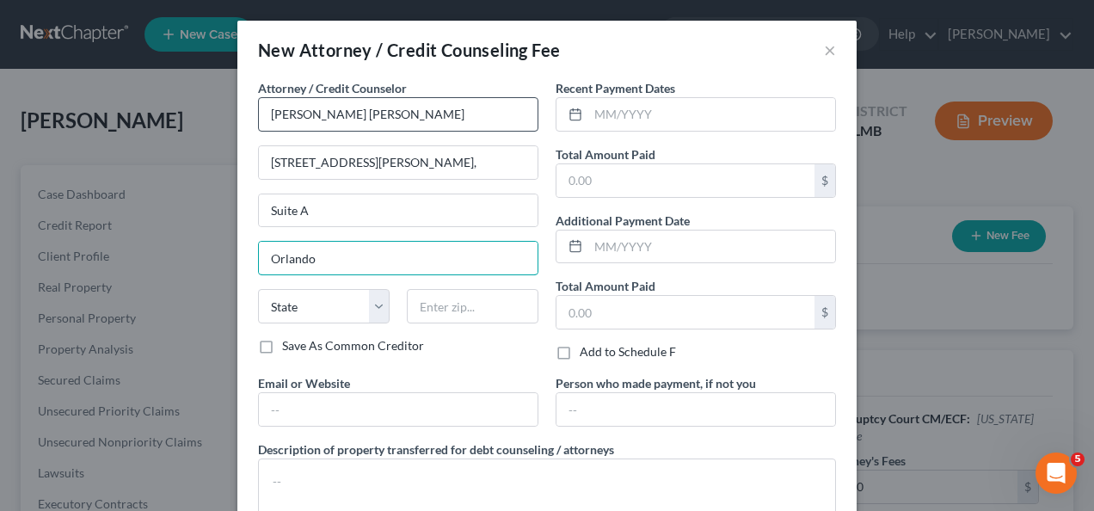
type input "Orlando"
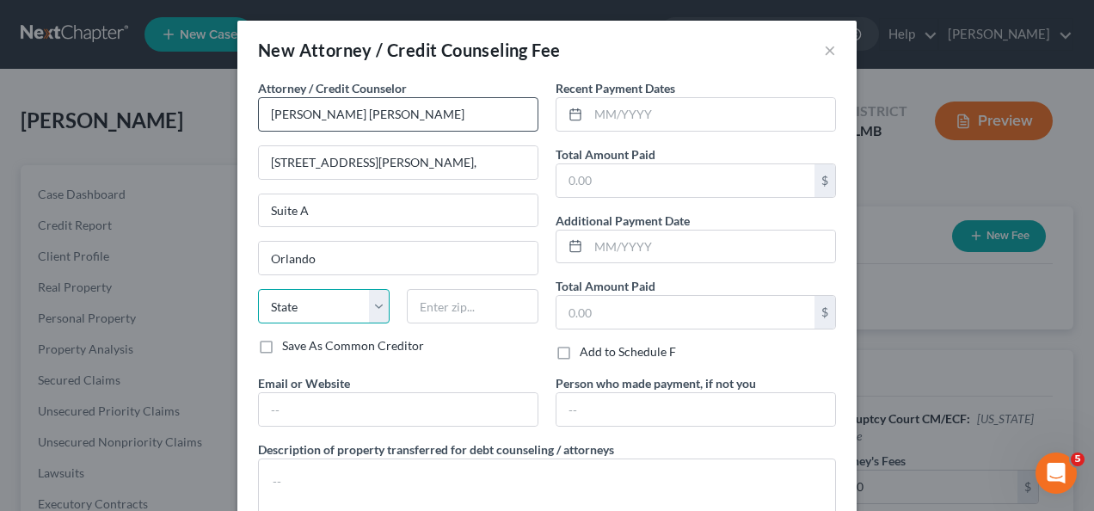
select select "9"
type input "32801"
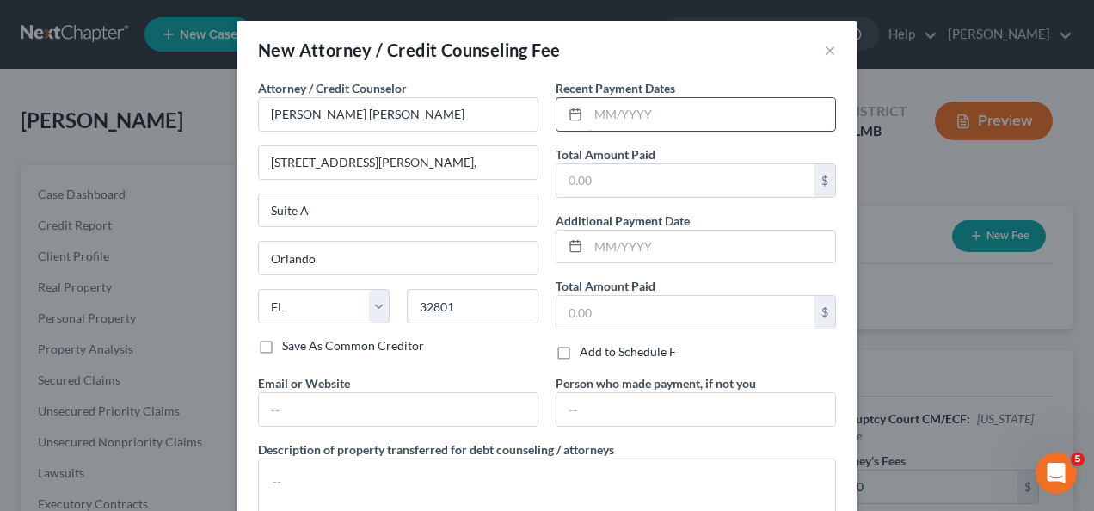
click at [637, 111] on input "text" at bounding box center [711, 114] width 247 height 33
click at [599, 114] on input "08/2025" at bounding box center [711, 114] width 247 height 33
type input "09/2025"
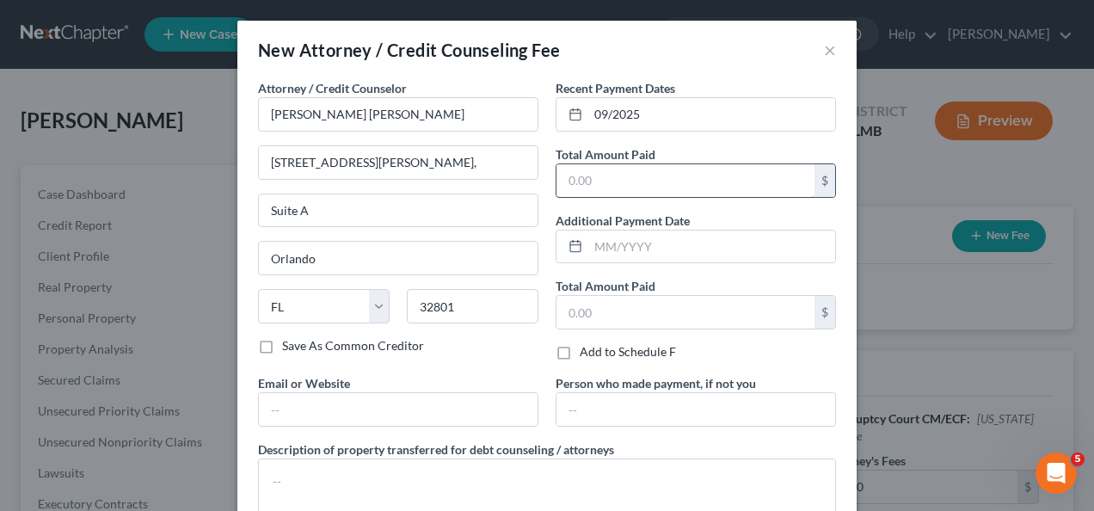
click at [630, 192] on input "text" at bounding box center [686, 180] width 258 height 33
type input "1500"
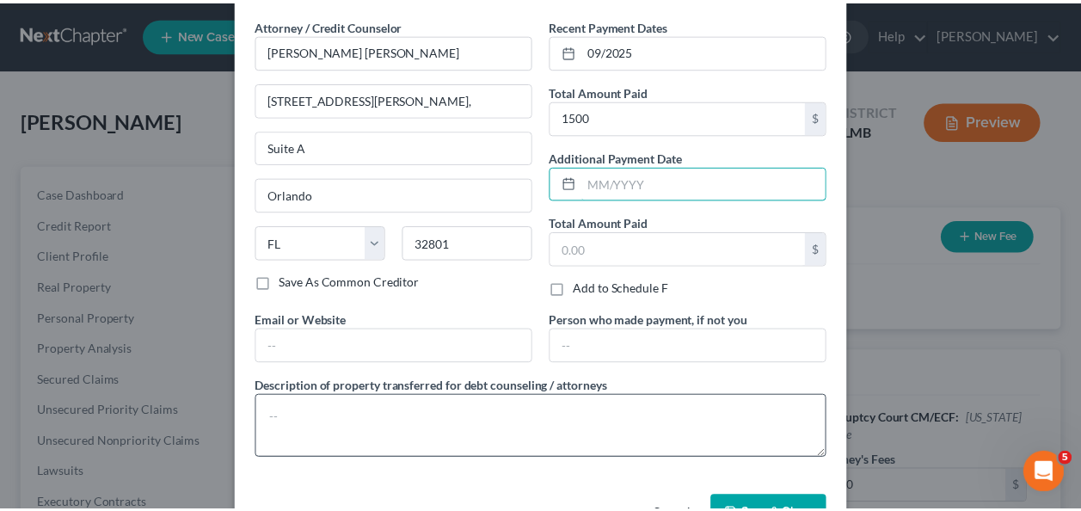
scroll to position [115, 0]
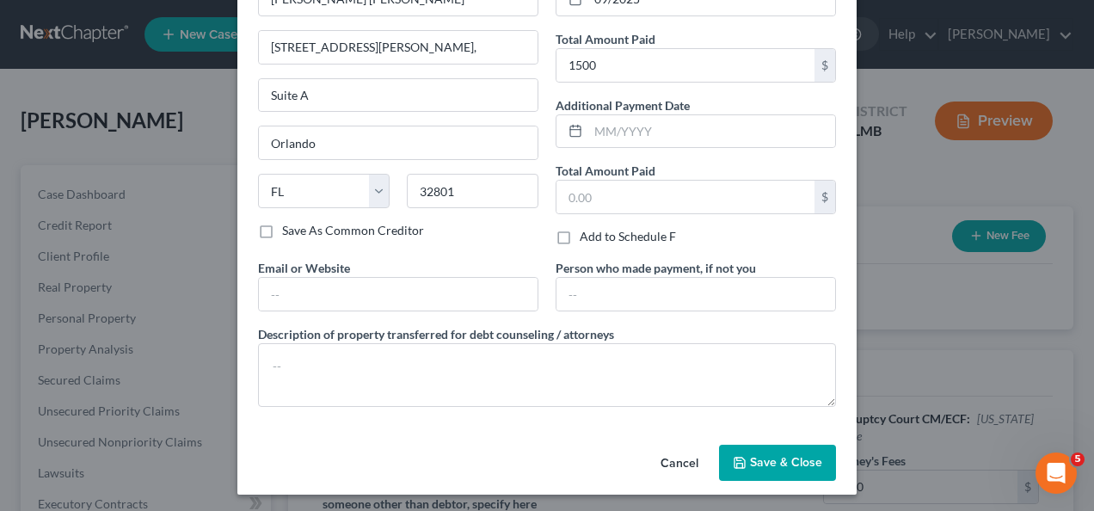
click at [755, 455] on span "Save & Close" at bounding box center [786, 462] width 72 height 15
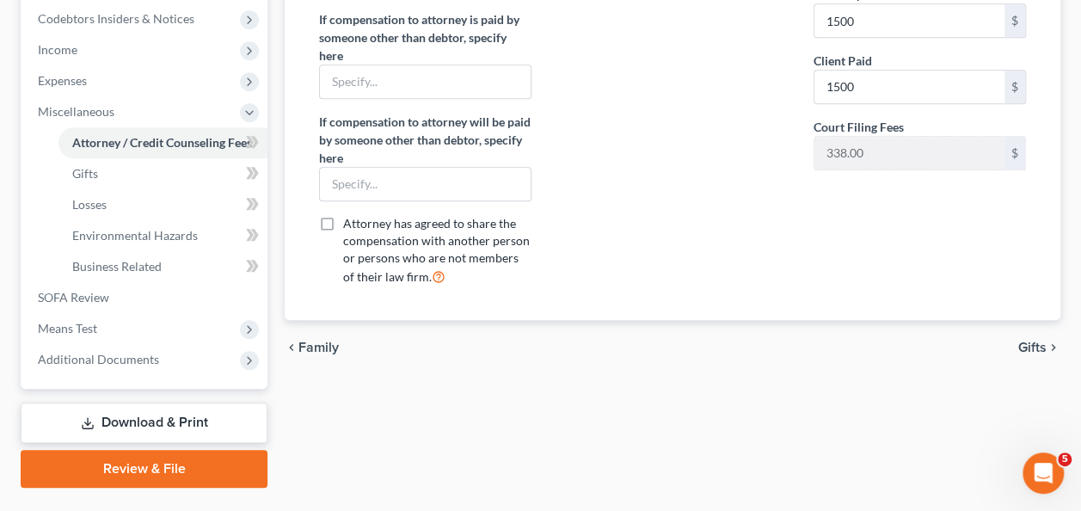
click at [688, 329] on div "chevron_left Family Gifts chevron_right" at bounding box center [673, 347] width 776 height 55
click at [682, 337] on div "chevron_left Family Gifts chevron_right" at bounding box center [673, 347] width 776 height 55
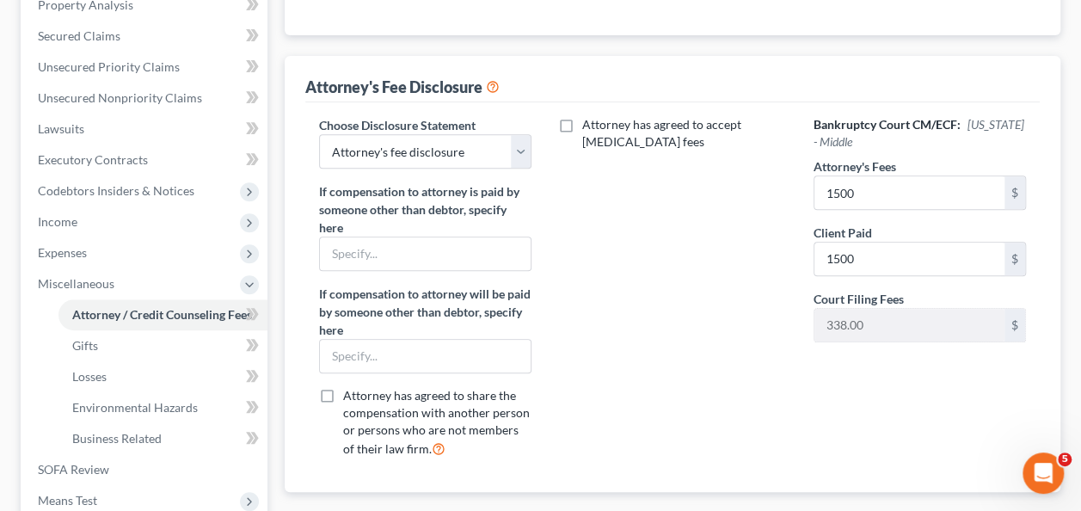
click at [682, 379] on div "Attorney has agreed to accept retainer fees" at bounding box center [672, 293] width 247 height 355
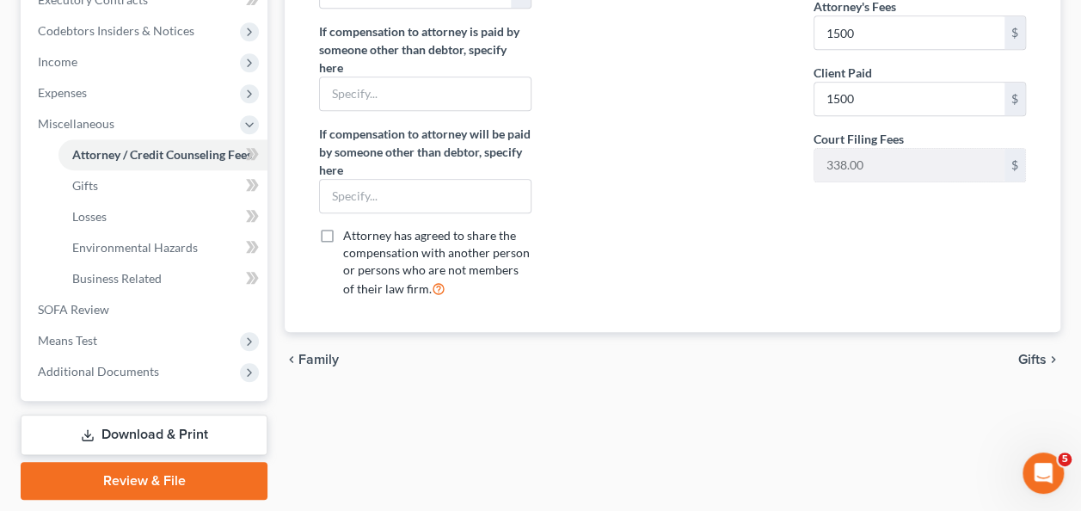
scroll to position [516, 0]
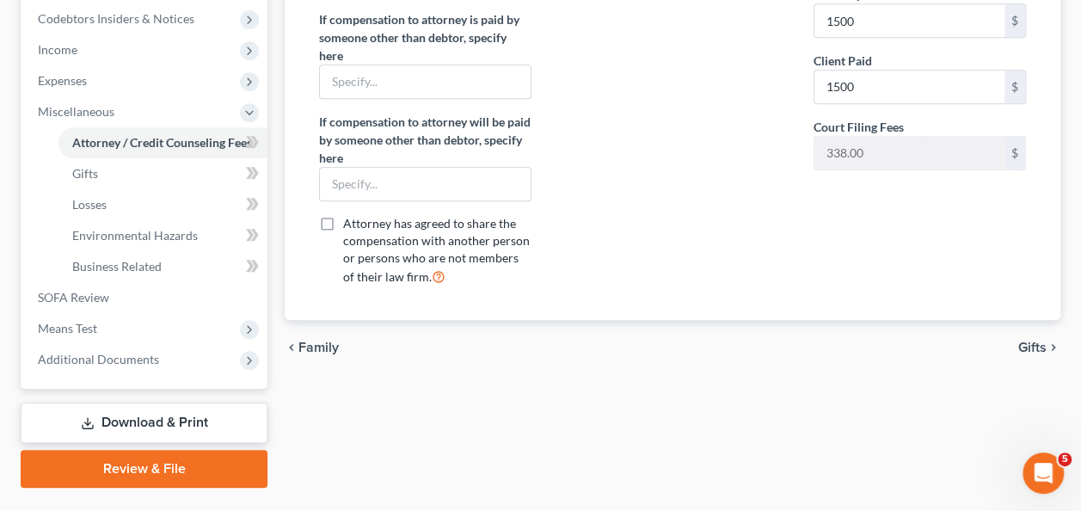
click at [681, 379] on div "Attorney / Credit Counseling Fees Gifts Losses Environmental Hazards Business R…" at bounding box center [672, 68] width 793 height 839
click at [109, 181] on link "Gifts" at bounding box center [163, 173] width 209 height 31
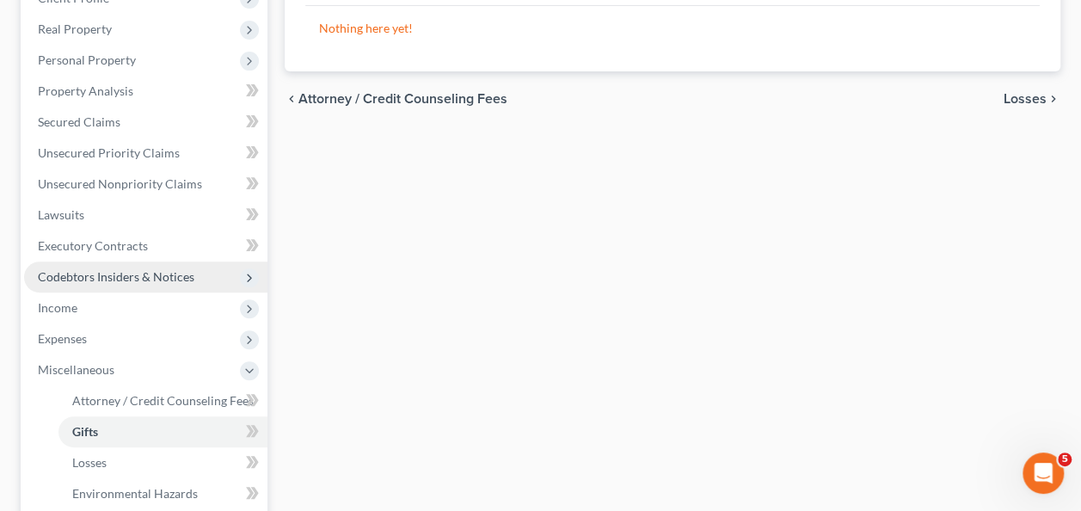
drag, startPoint x: 559, startPoint y: 342, endPoint x: 191, endPoint y: 286, distance: 372.6
click at [545, 340] on div "Attorney / Credit Counseling Fees Gifts Losses Environmental Hazards Business R…" at bounding box center [672, 326] width 793 height 839
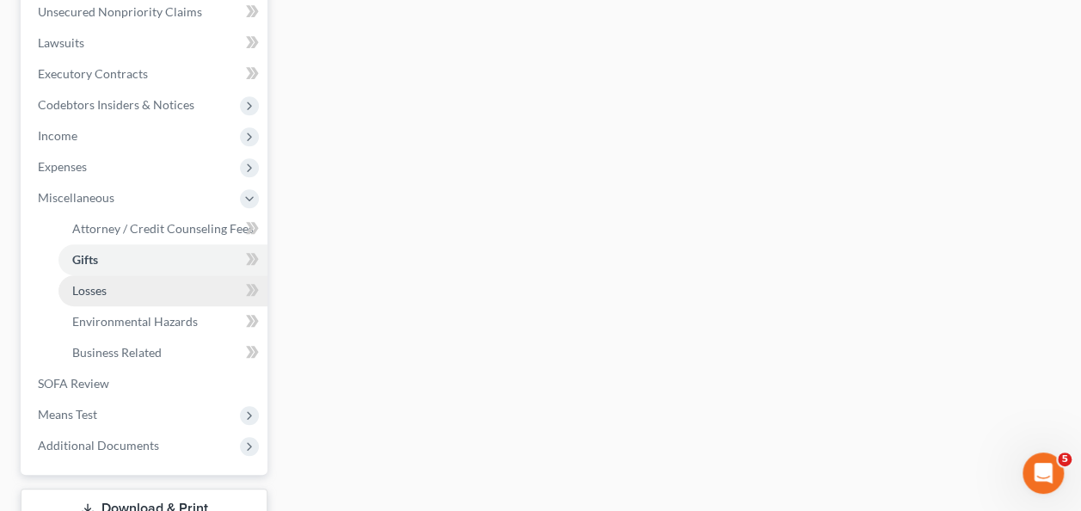
drag, startPoint x: 86, startPoint y: 295, endPoint x: 133, endPoint y: 308, distance: 49.0
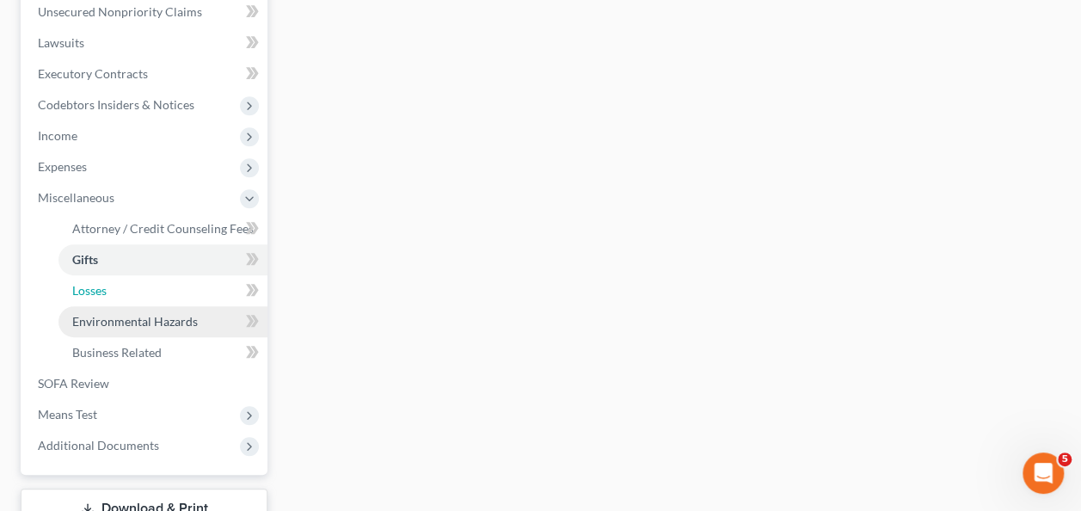
click at [87, 295] on span "Losses" at bounding box center [89, 290] width 34 height 15
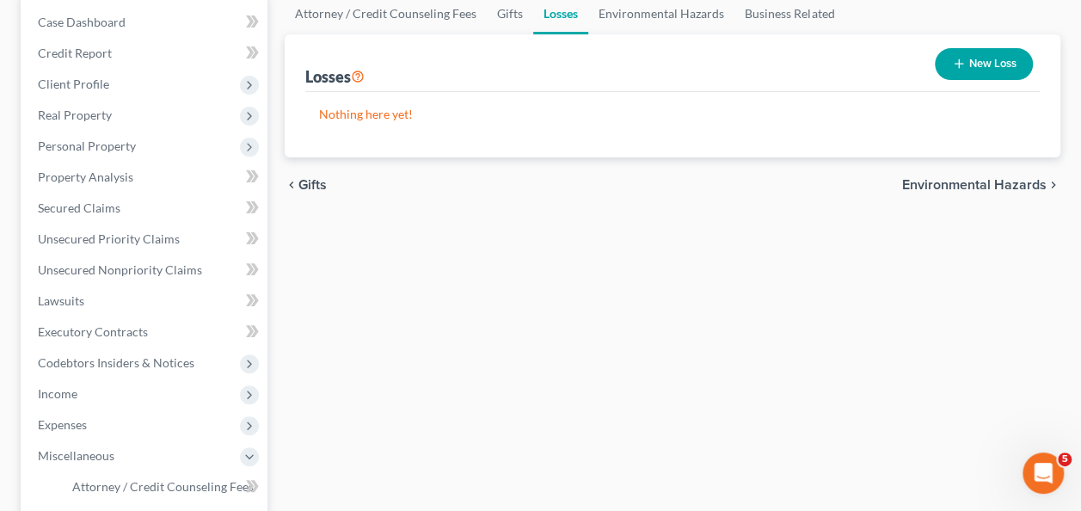
click at [397, 279] on div "Attorney / Credit Counseling Fees Gifts Losses Environmental Hazards Business R…" at bounding box center [672, 412] width 793 height 839
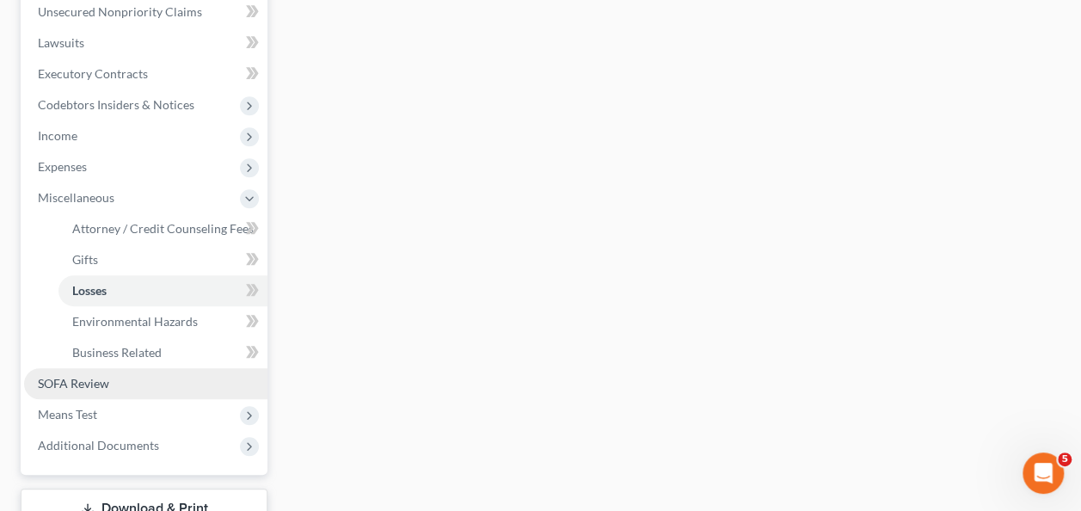
click at [101, 394] on link "SOFA Review" at bounding box center [145, 383] width 243 height 31
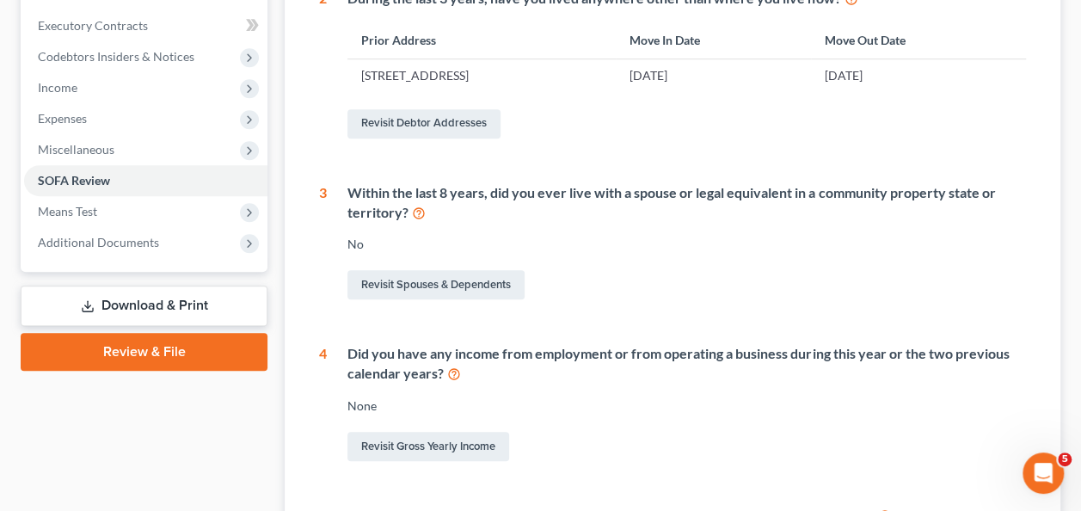
click at [590, 267] on div "Revisit Spouses & Dependents" at bounding box center [687, 285] width 679 height 36
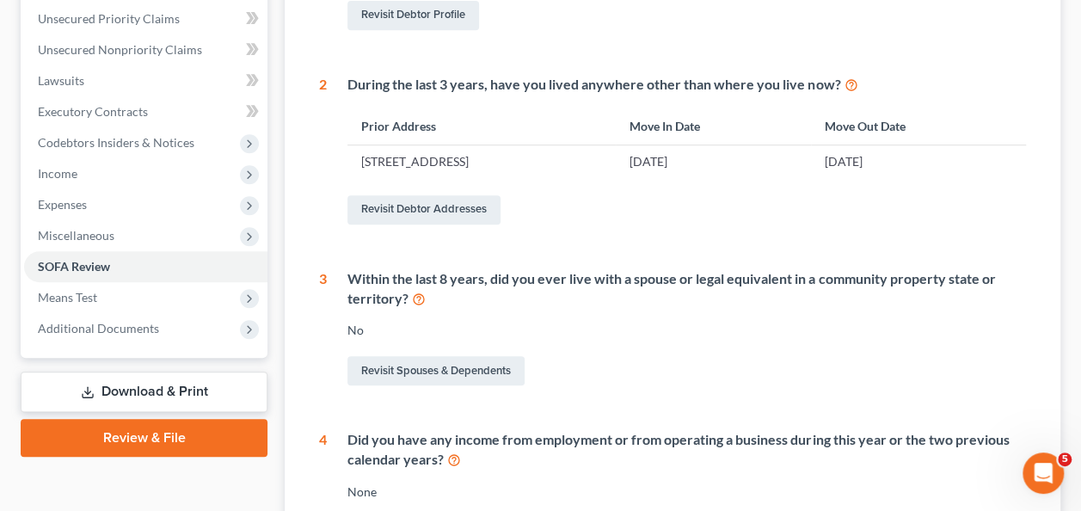
click at [638, 301] on div "Within the last 8 years, did you ever live with a spouse or legal equivalent in…" at bounding box center [687, 289] width 679 height 40
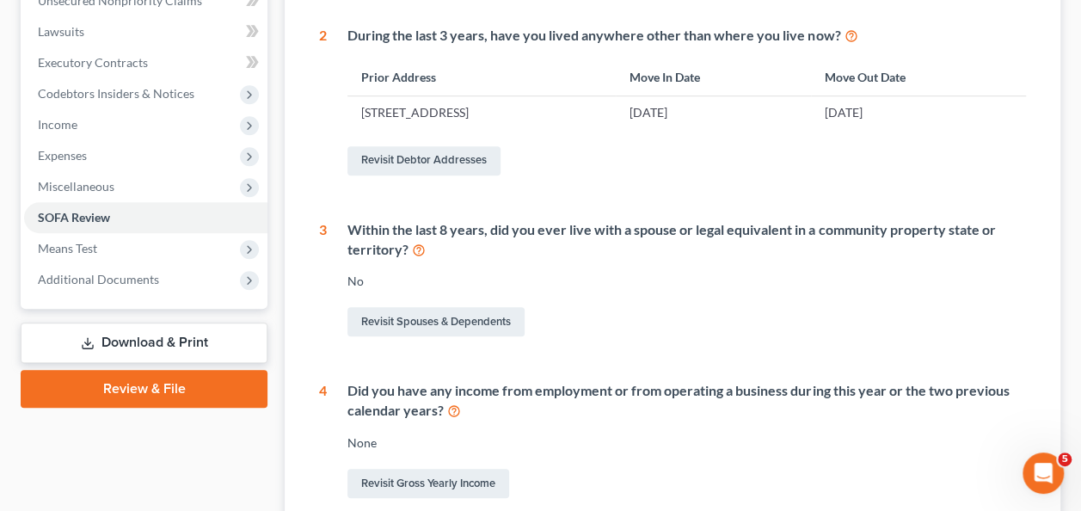
scroll to position [306, 0]
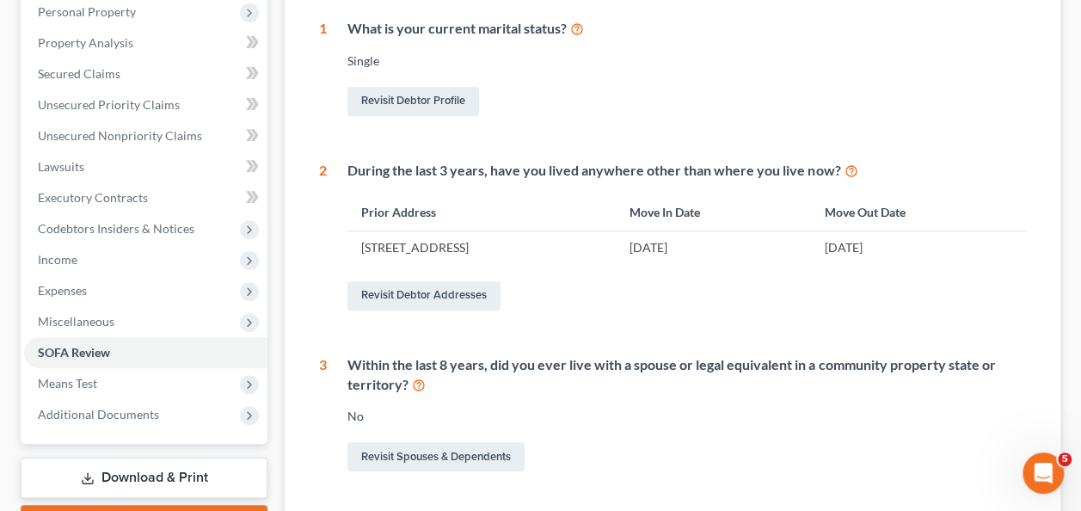
click at [638, 301] on div "Revisit Debtor Addresses" at bounding box center [687, 296] width 679 height 36
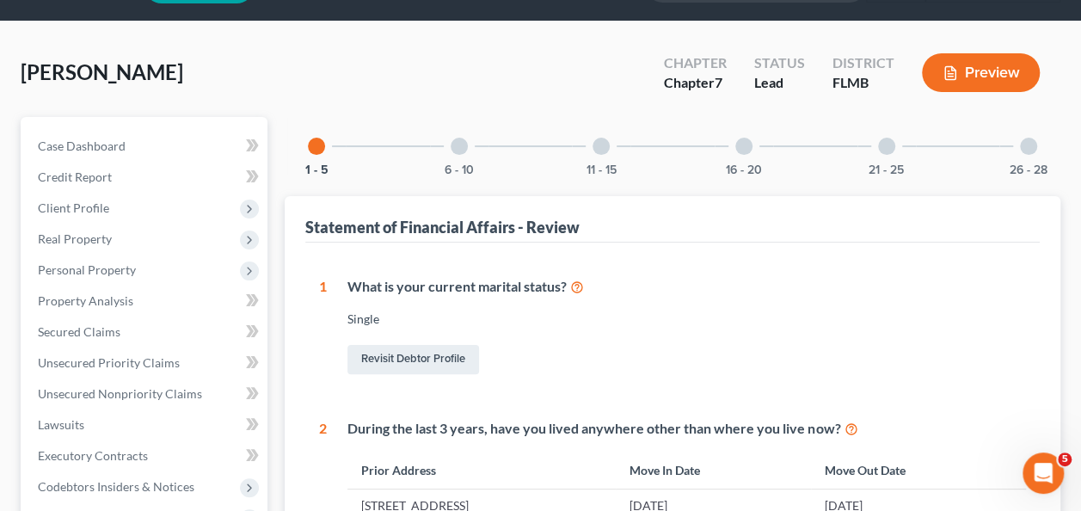
click at [697, 342] on div "Revisit Debtor Profile" at bounding box center [687, 360] width 679 height 36
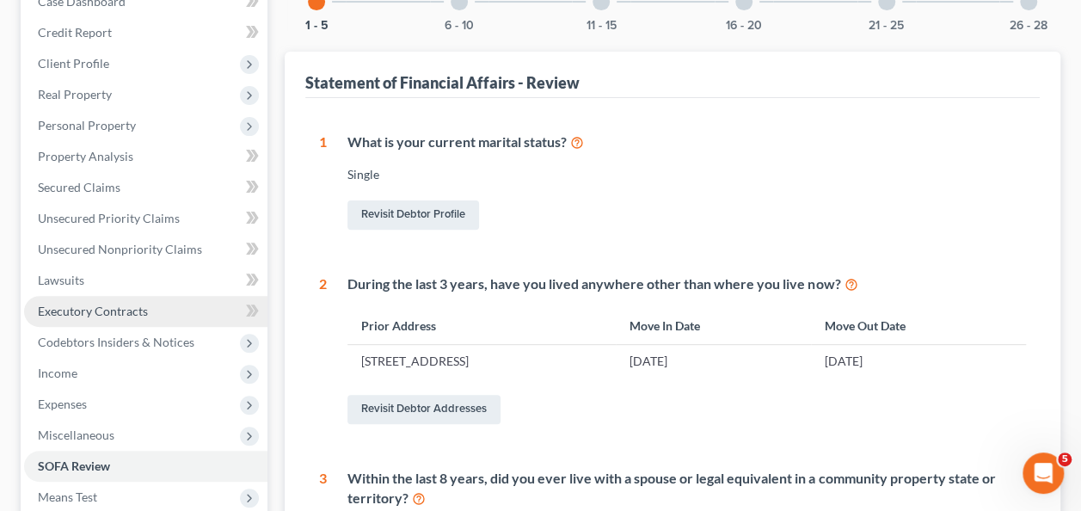
scroll to position [220, 0]
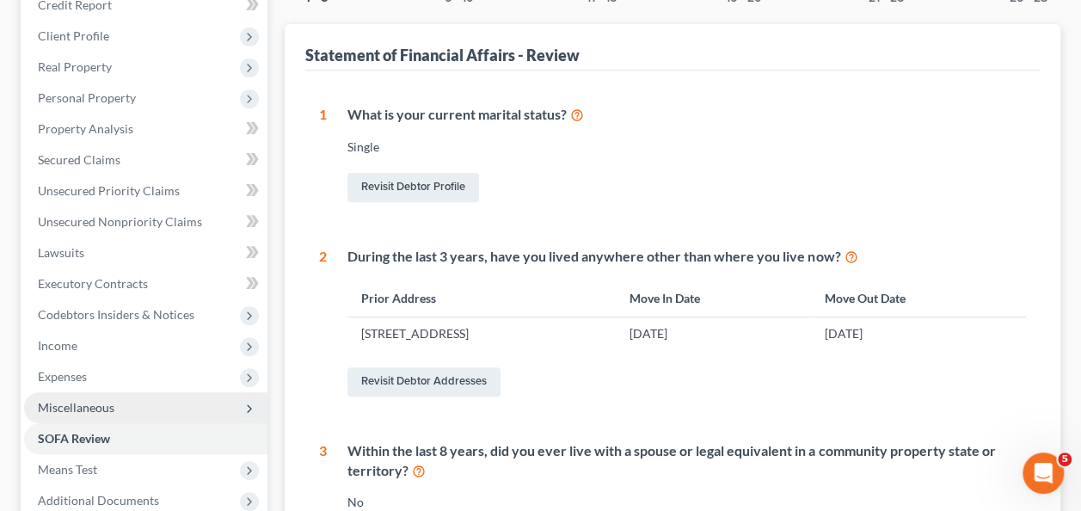
click at [90, 397] on span "Miscellaneous" at bounding box center [145, 407] width 243 height 31
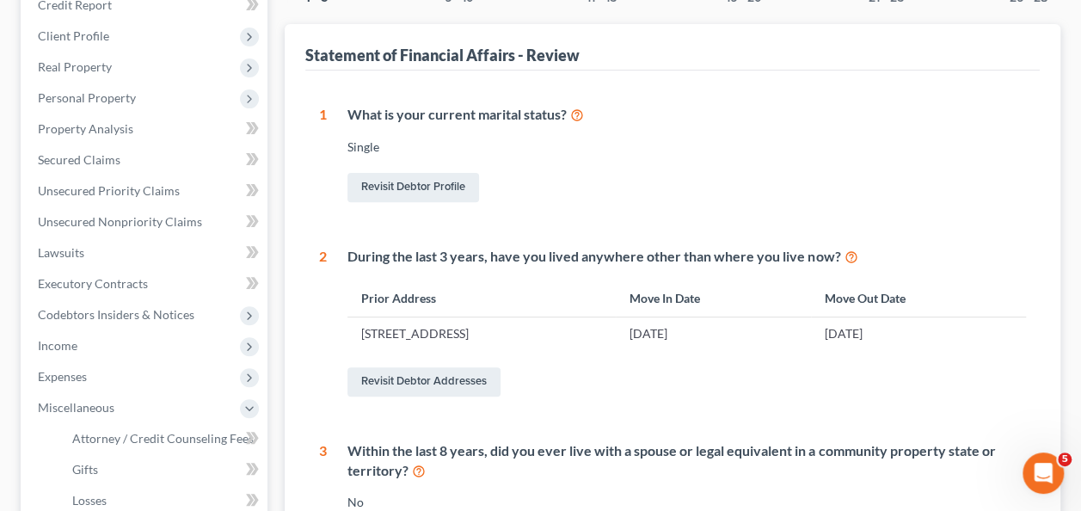
drag, startPoint x: 688, startPoint y: 194, endPoint x: 404, endPoint y: 182, distance: 284.1
click at [687, 194] on div "Revisit Debtor Profile" at bounding box center [687, 187] width 679 height 36
click at [108, 130] on span "Property Analysis" at bounding box center [85, 128] width 95 height 15
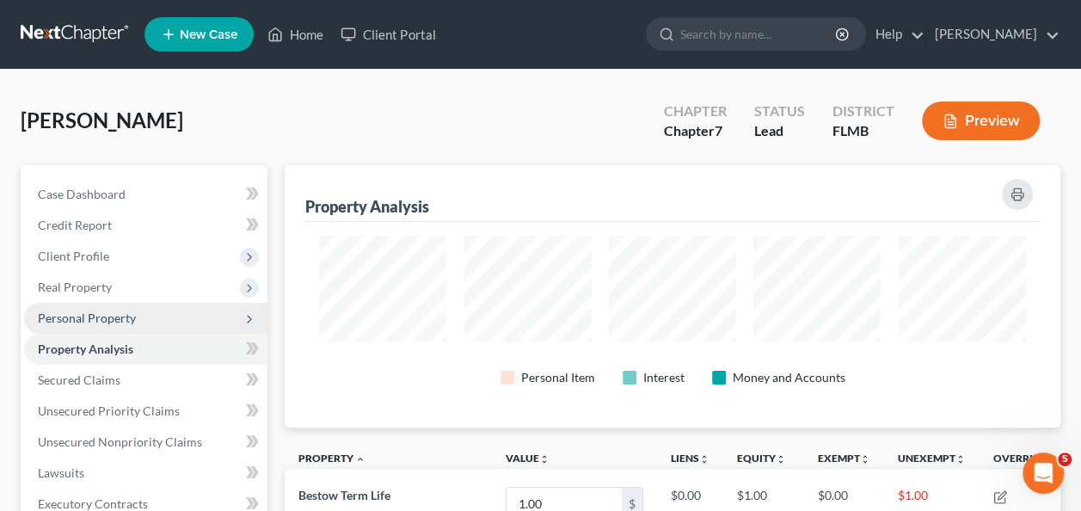
scroll to position [262, 776]
click at [119, 319] on span "Personal Property" at bounding box center [87, 318] width 98 height 15
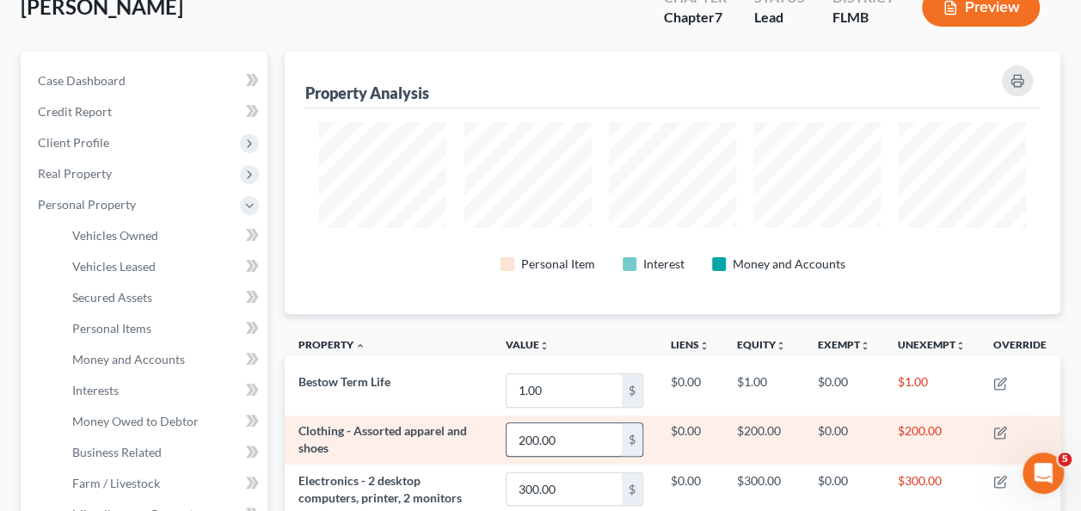
scroll to position [258, 0]
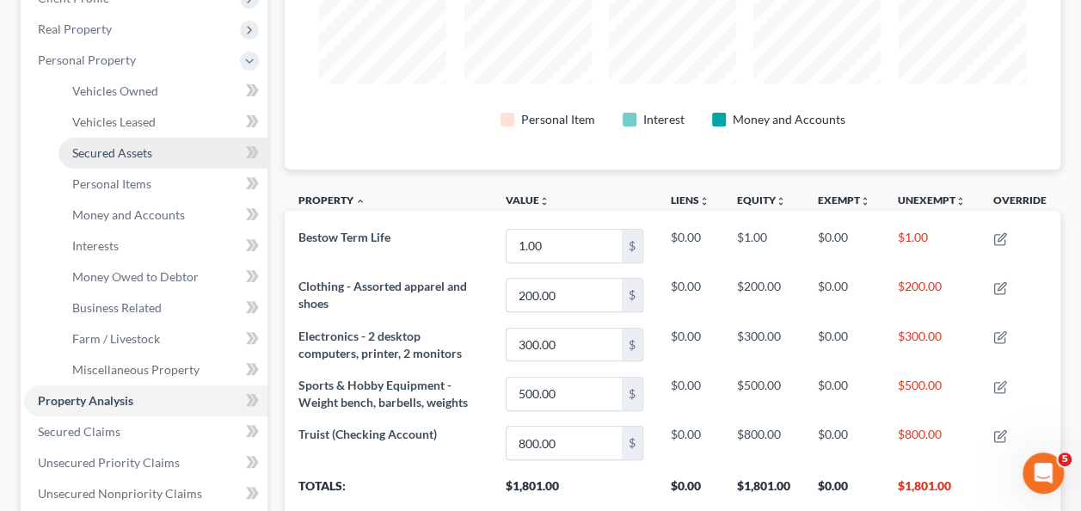
click at [119, 152] on span "Secured Assets" at bounding box center [112, 152] width 80 height 15
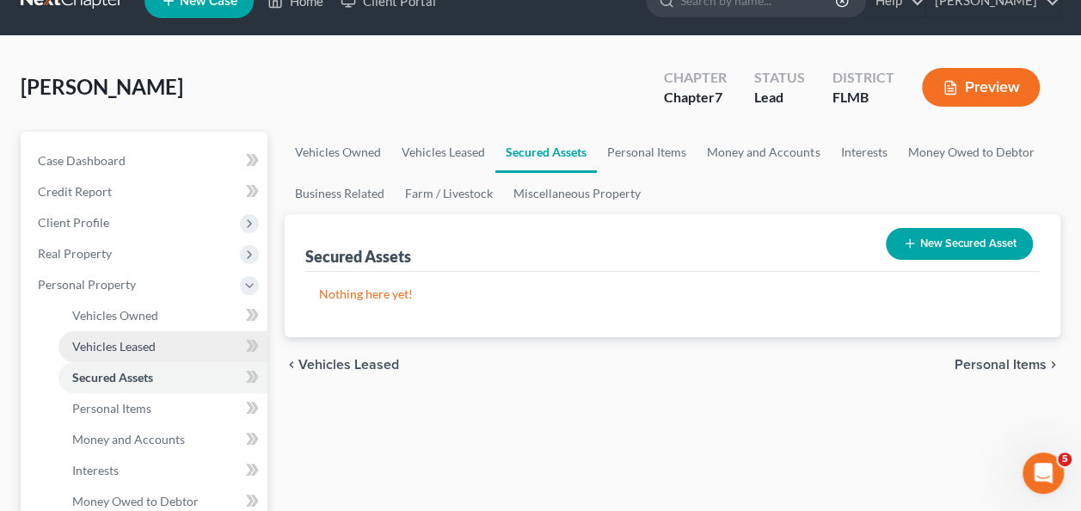
scroll to position [86, 0]
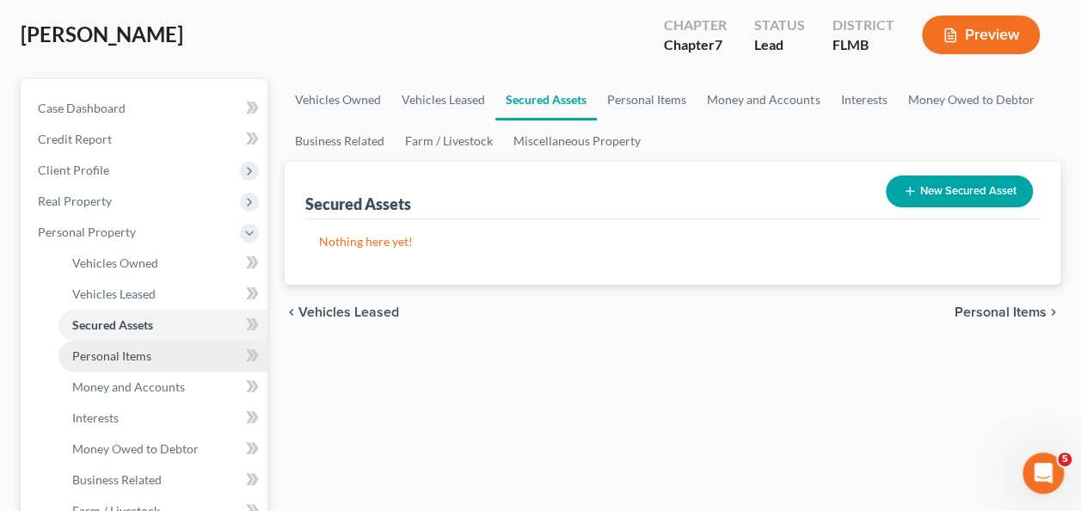
click at [112, 351] on span "Personal Items" at bounding box center [111, 355] width 79 height 15
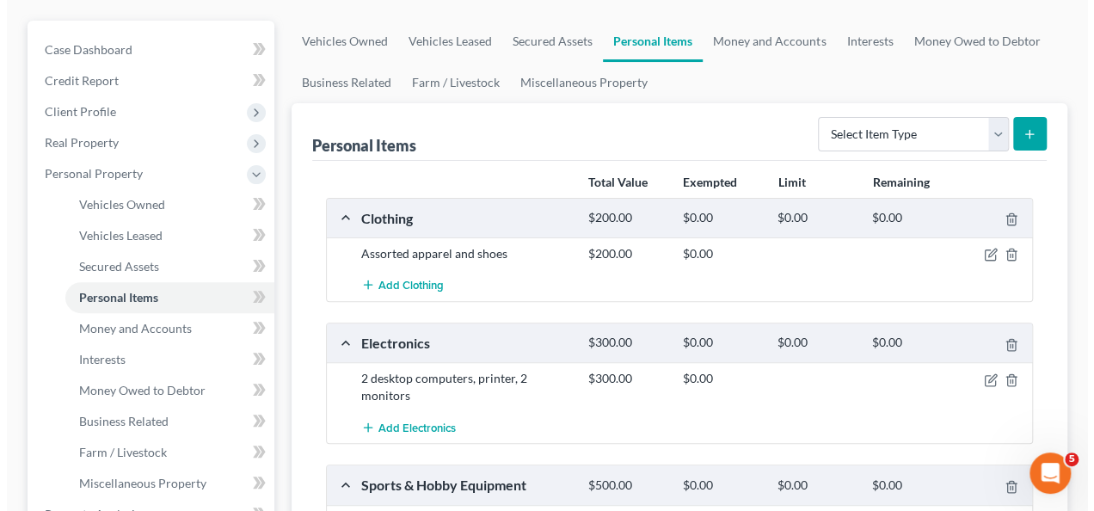
scroll to position [172, 0]
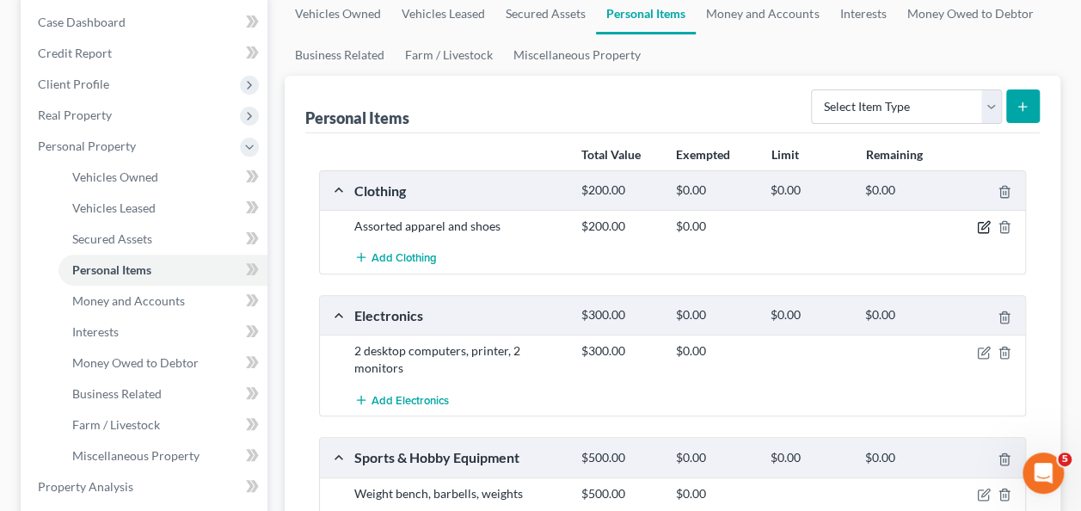
click at [985, 225] on icon "button" at bounding box center [984, 227] width 14 height 14
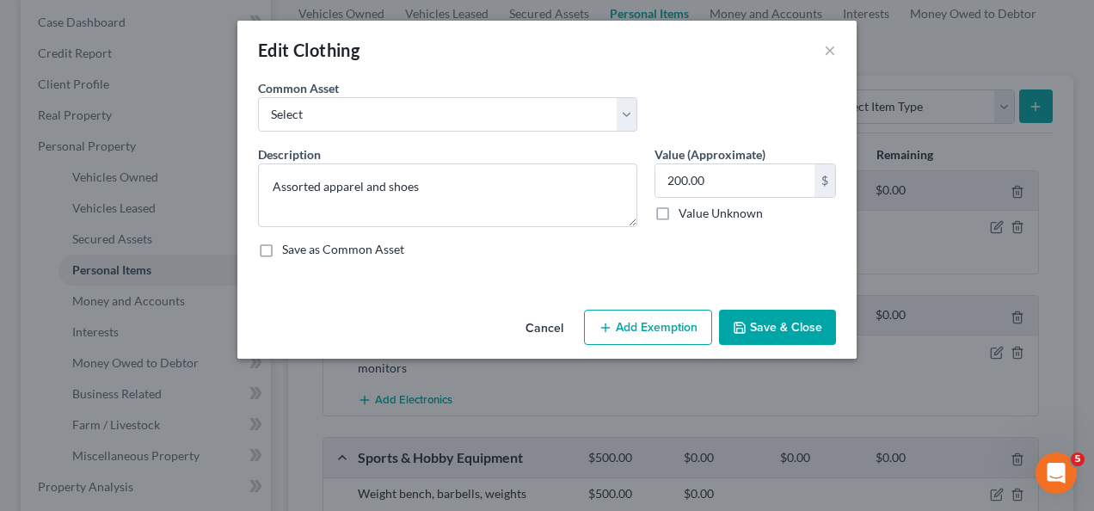
click at [631, 326] on button "Add Exemption" at bounding box center [648, 328] width 128 height 36
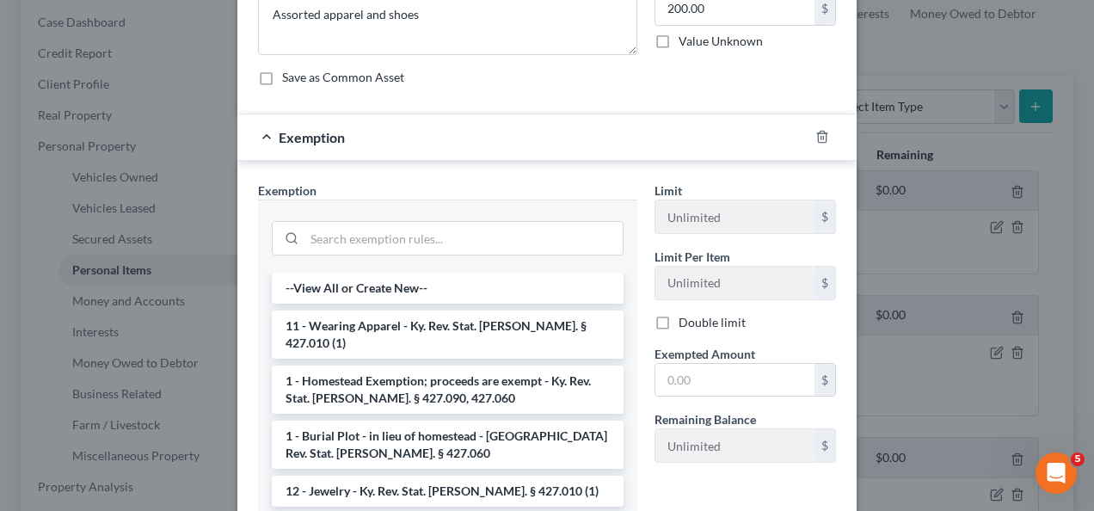
click at [451, 325] on li "11 - Wearing Apparel - Ky. Rev. Stat. Ann. § 427.010 (1)" at bounding box center [448, 335] width 352 height 48
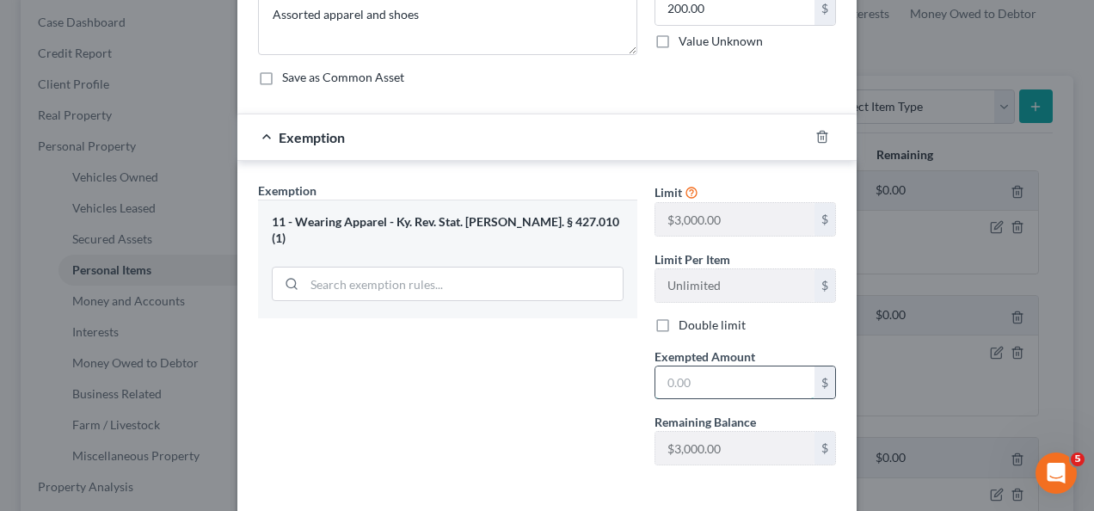
click at [685, 373] on input "text" at bounding box center [735, 382] width 159 height 33
type input "300"
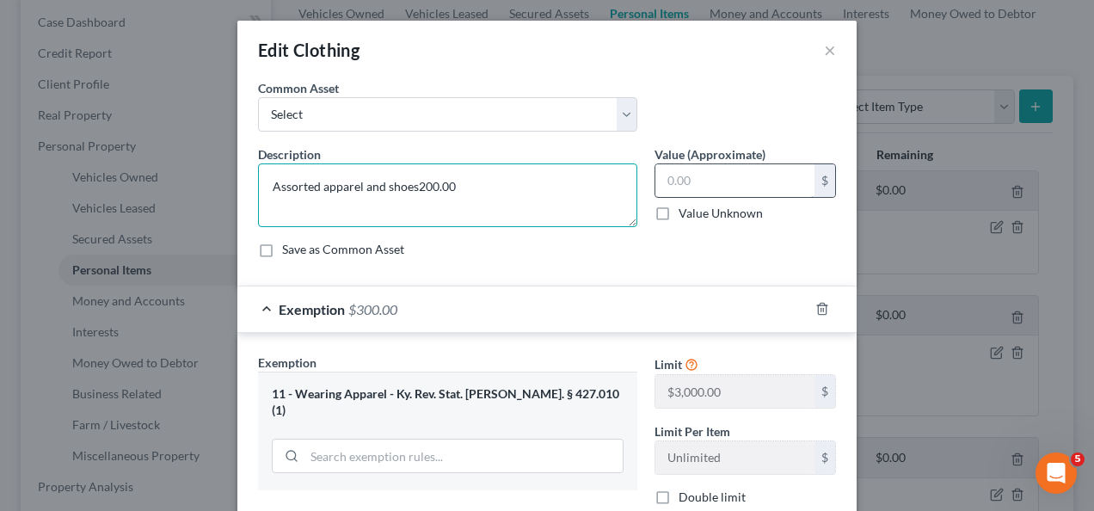
type textarea "Assorted apparel and shoes"
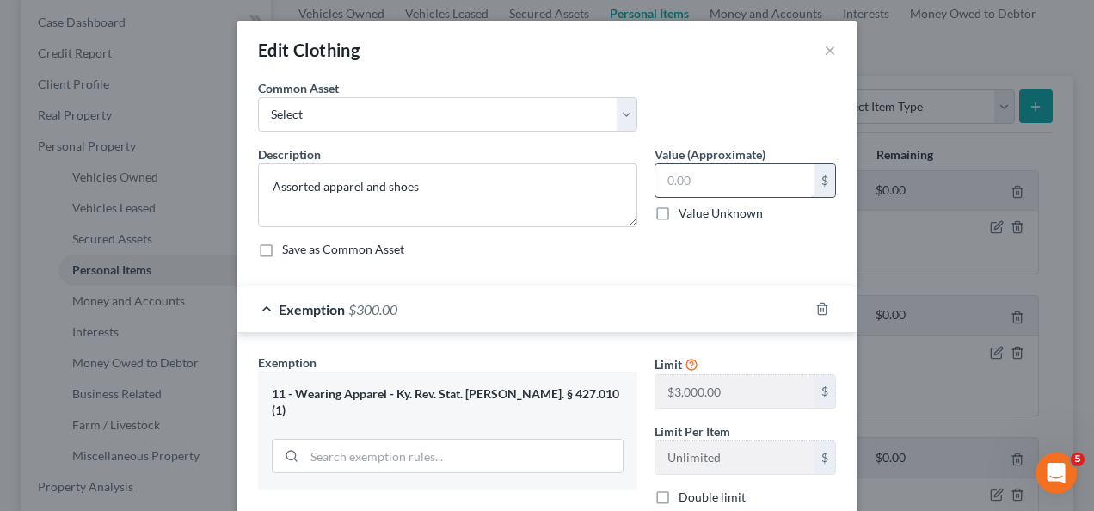
drag, startPoint x: 754, startPoint y: 153, endPoint x: 744, endPoint y: 181, distance: 29.1
click at [753, 157] on label "Value (Approximate)" at bounding box center [710, 154] width 111 height 18
click at [743, 181] on input "text" at bounding box center [735, 180] width 159 height 33
type input "300"
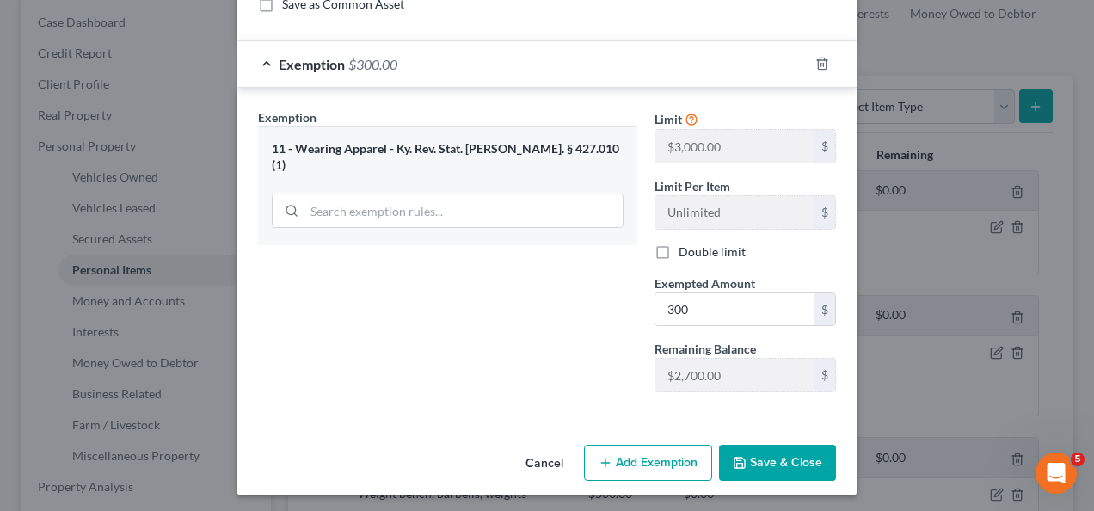
click at [778, 458] on button "Save & Close" at bounding box center [777, 463] width 117 height 36
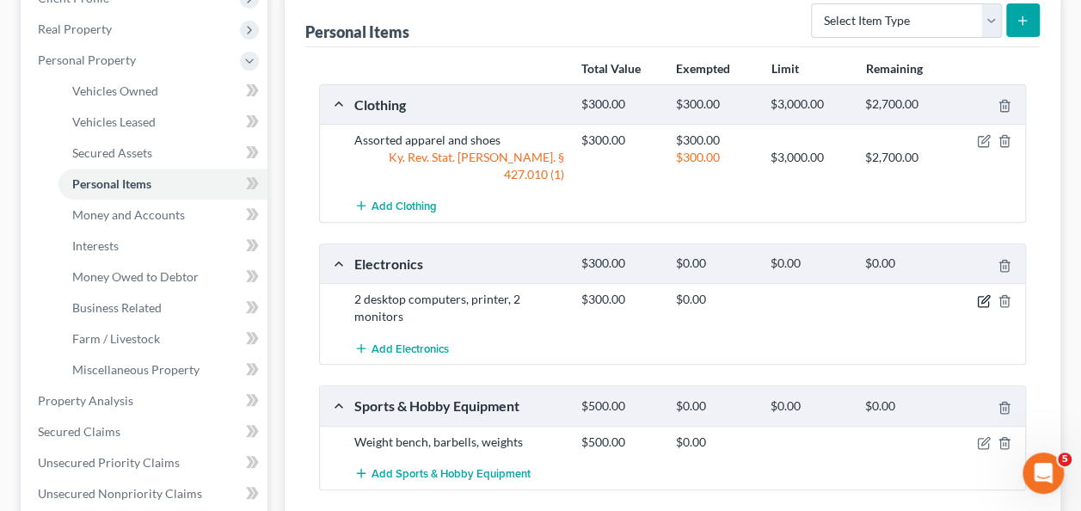
click at [982, 295] on icon "button" at bounding box center [986, 299] width 8 height 8
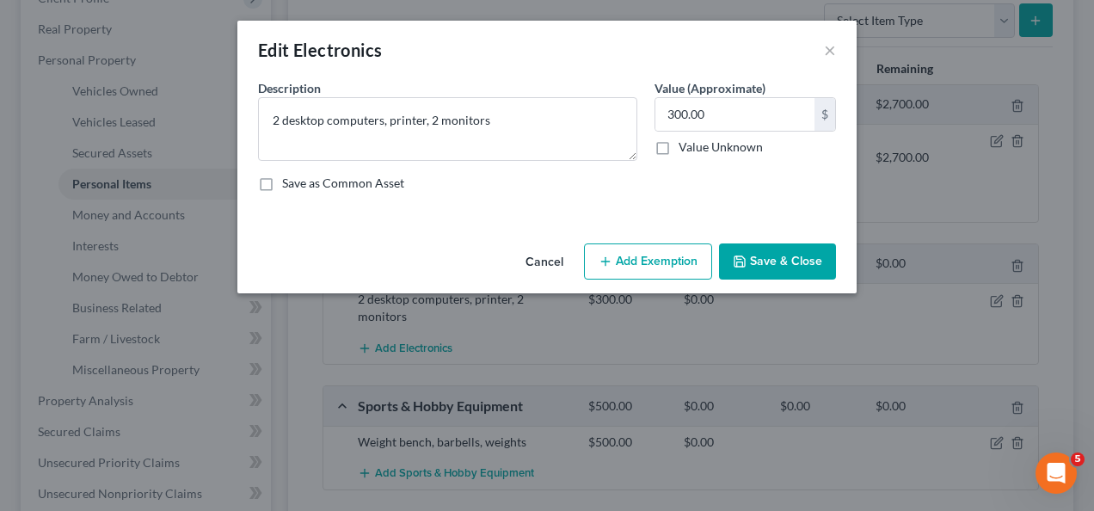
click at [656, 263] on button "Add Exemption" at bounding box center [648, 261] width 128 height 36
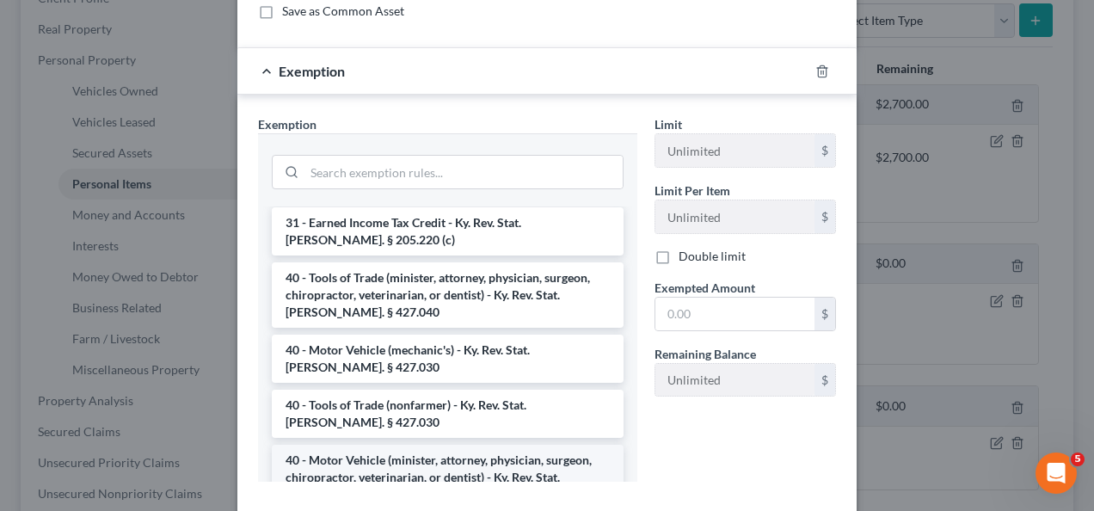
scroll to position [1982, 0]
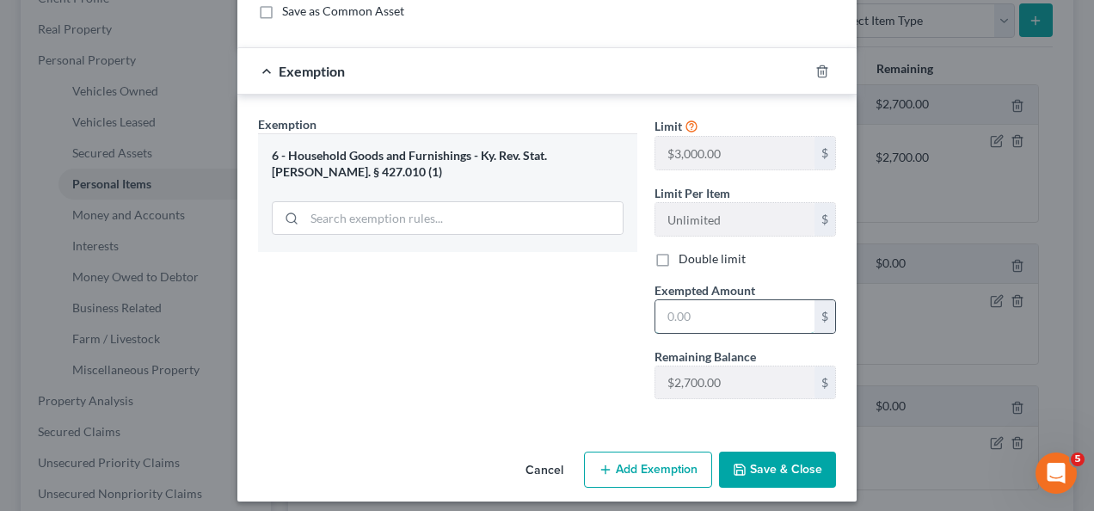
click at [661, 327] on input "text" at bounding box center [735, 316] width 159 height 33
type input "3-"
click at [719, 323] on input "3-" at bounding box center [735, 316] width 159 height 33
type input "300"
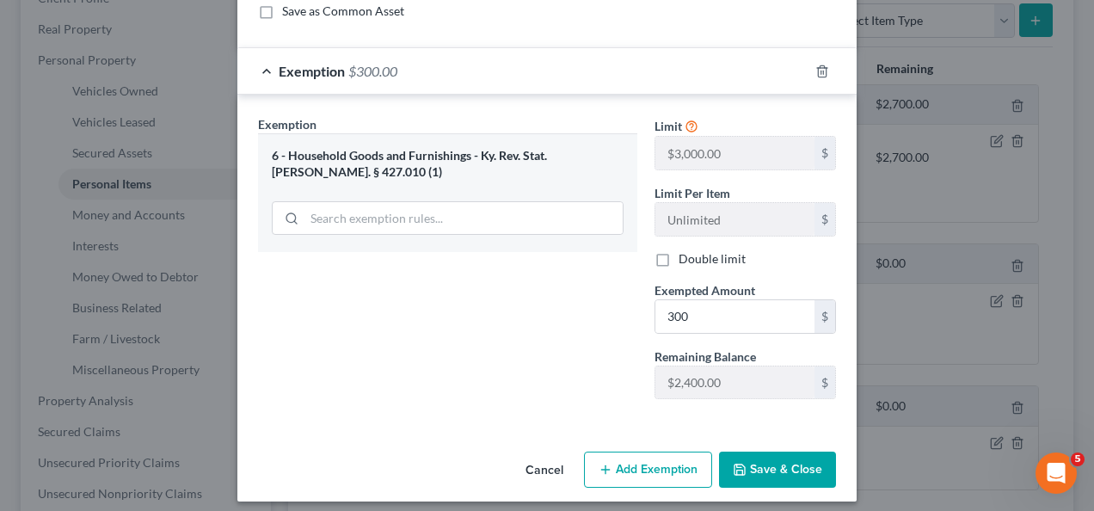
click at [752, 454] on button "Save & Close" at bounding box center [777, 470] width 117 height 36
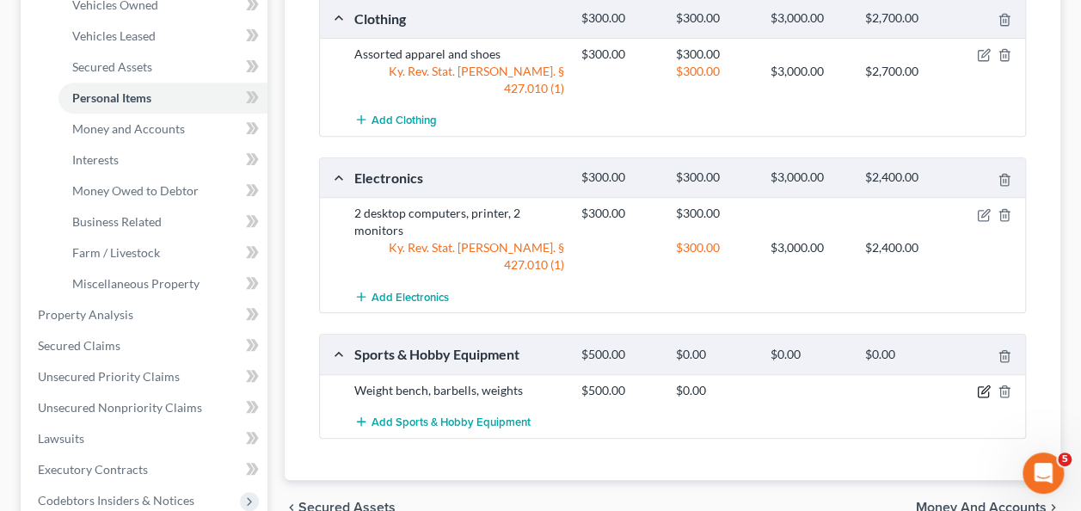
click at [982, 385] on icon "button" at bounding box center [984, 392] width 14 height 14
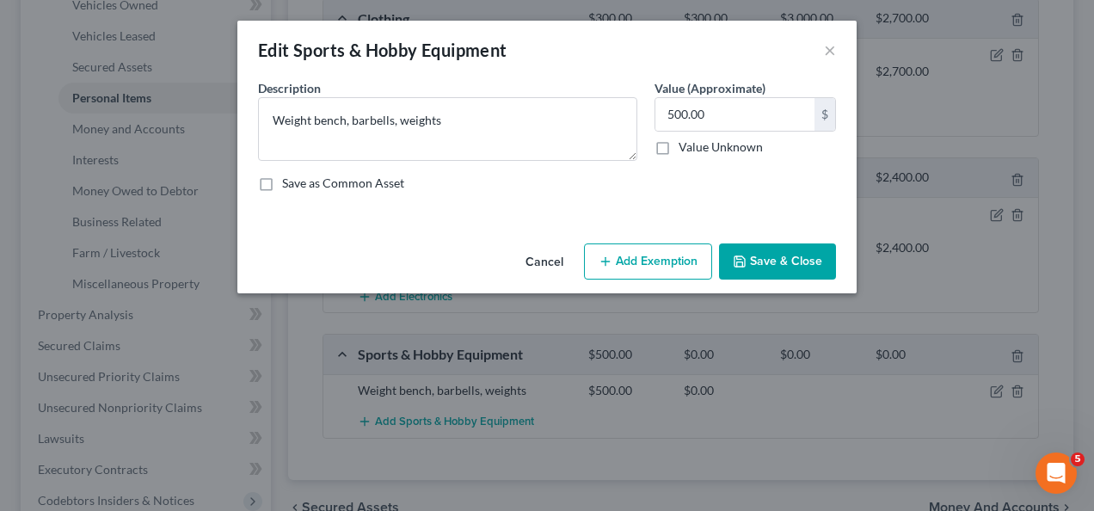
click at [633, 262] on button "Add Exemption" at bounding box center [648, 261] width 128 height 36
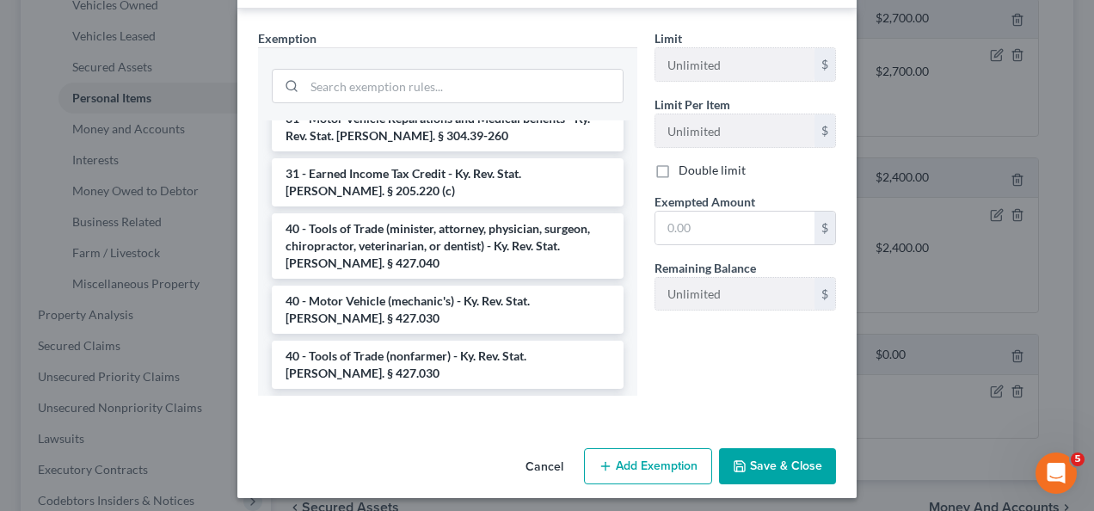
scroll to position [1982, 0]
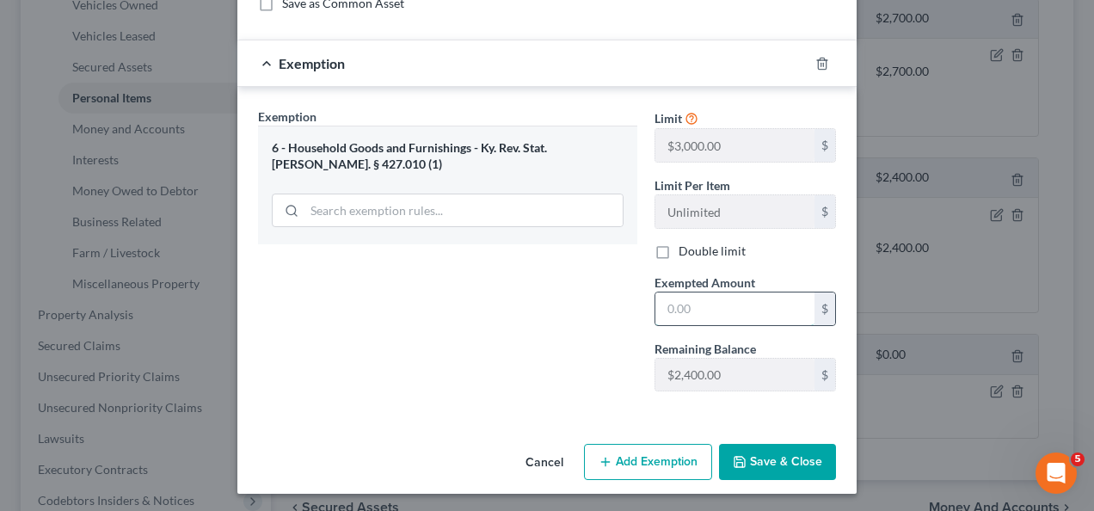
click at [695, 299] on input "text" at bounding box center [735, 309] width 159 height 33
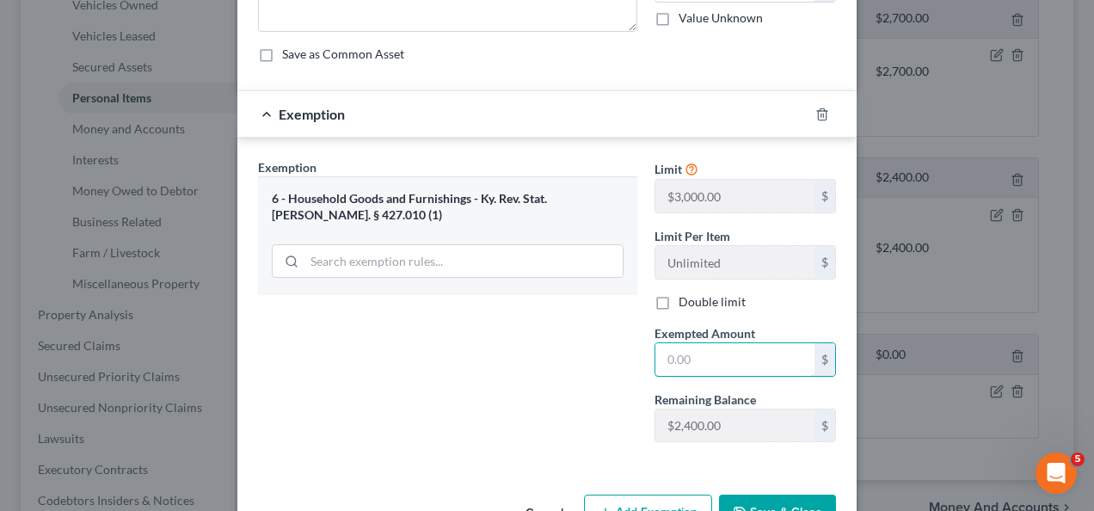
scroll to position [94, 0]
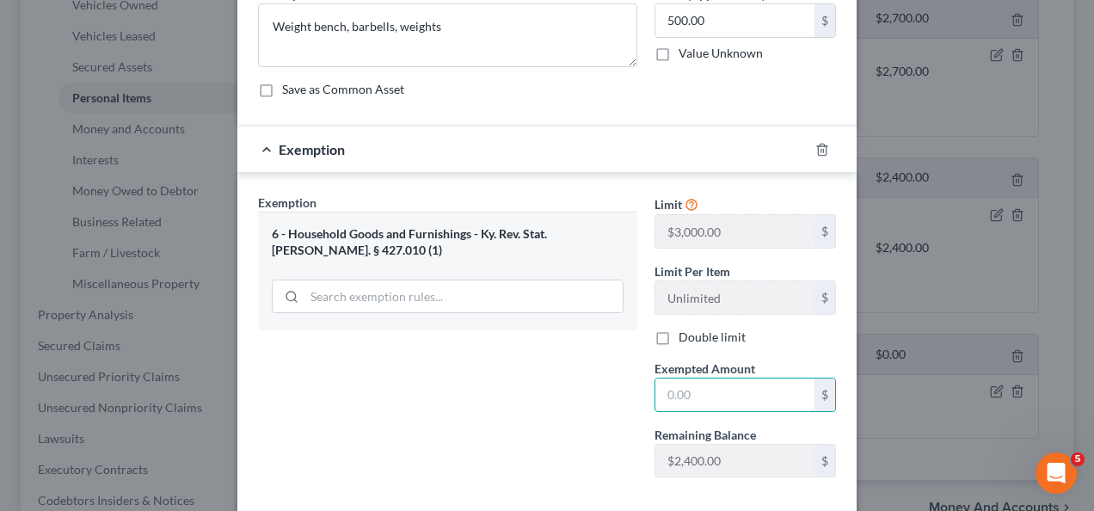
type input "4"
type input "5-"
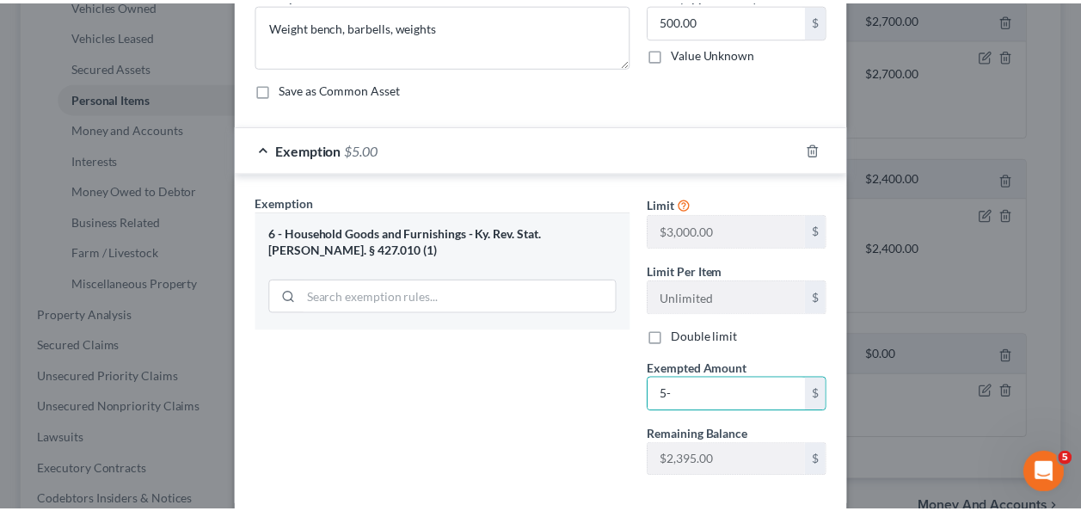
scroll to position [180, 0]
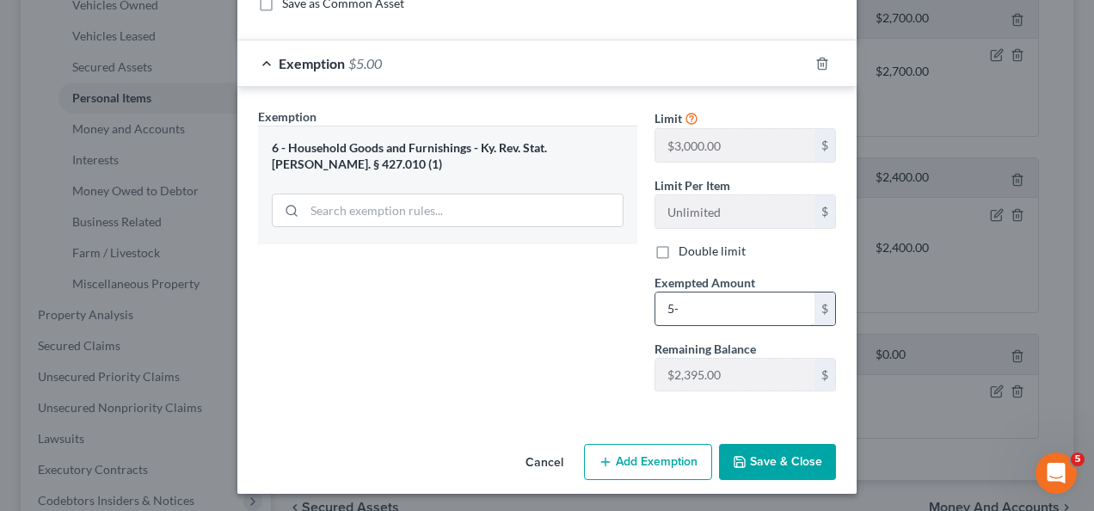
click at [704, 306] on input "5-" at bounding box center [735, 309] width 159 height 33
type input "500"
click at [778, 454] on button "Save & Close" at bounding box center [777, 462] width 117 height 36
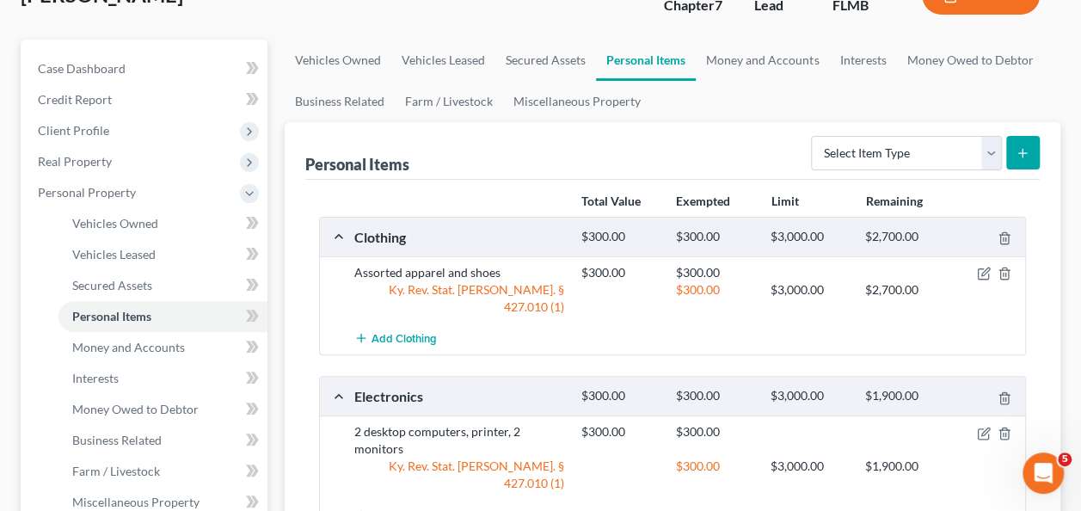
scroll to position [172, 0]
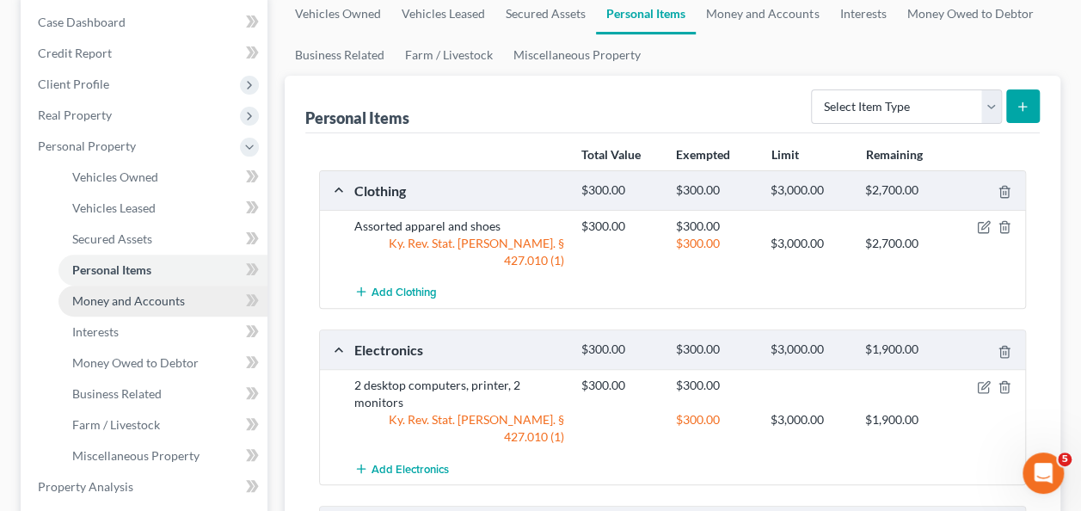
click at [98, 294] on span "Money and Accounts" at bounding box center [128, 300] width 113 height 15
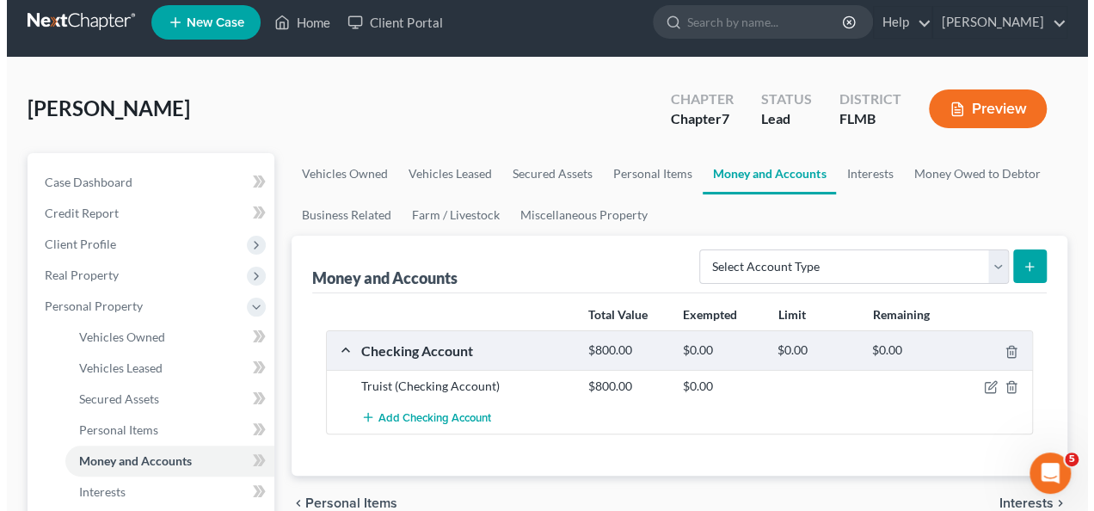
scroll to position [172, 0]
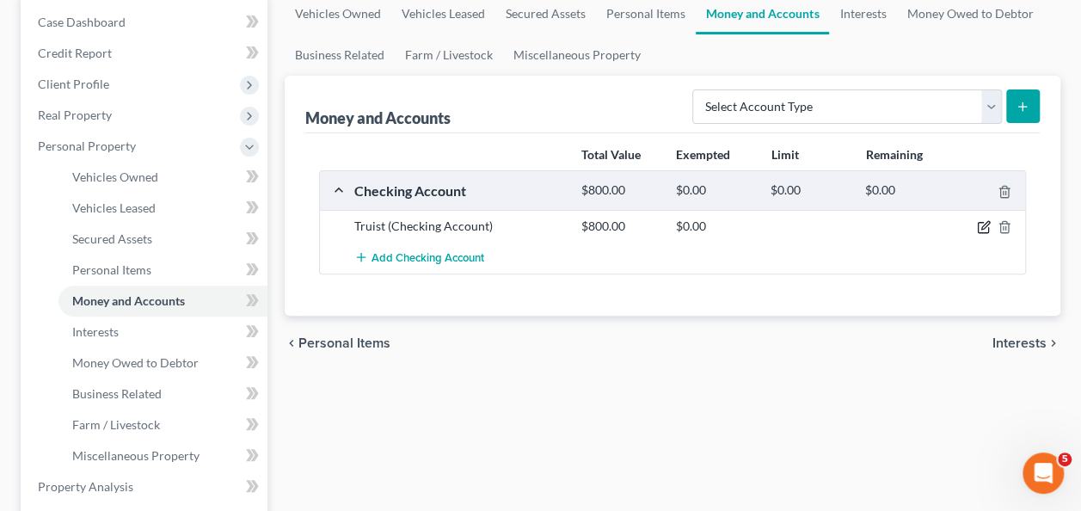
click at [986, 229] on icon "button" at bounding box center [984, 227] width 14 height 14
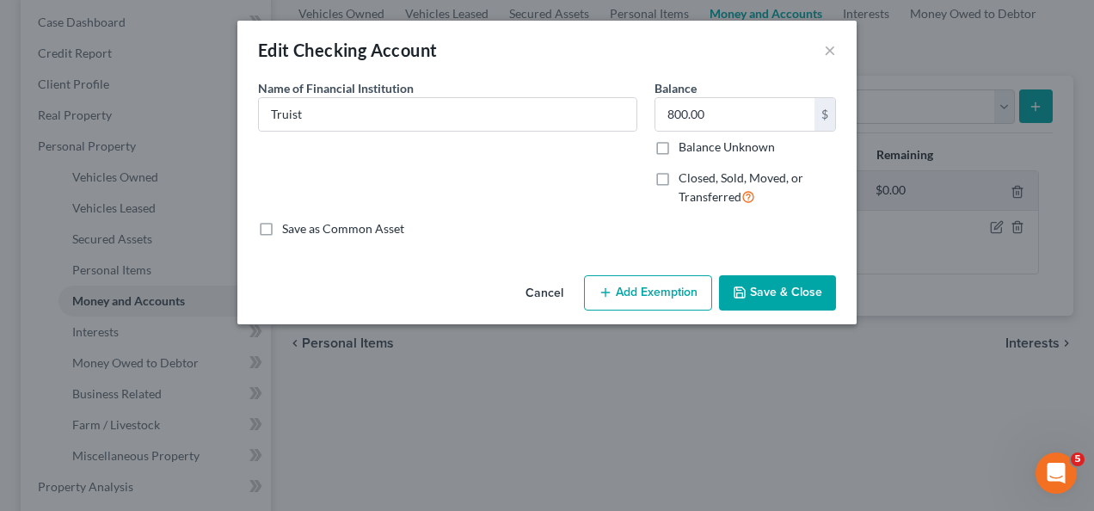
click at [654, 286] on button "Add Exemption" at bounding box center [648, 293] width 128 height 36
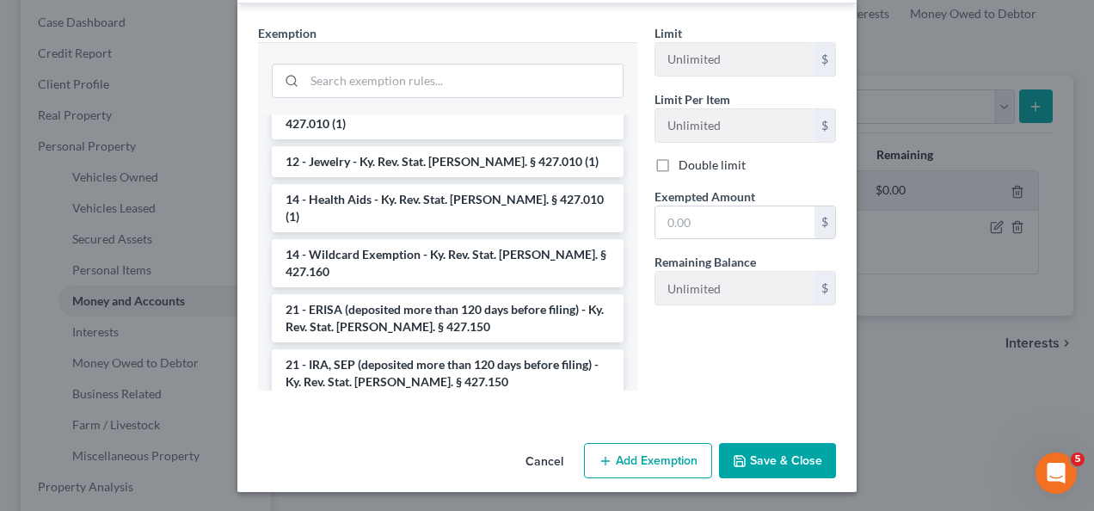
click at [434, 239] on li "14 - Wildcard Exemption - Ky. Rev. Stat. Ann. § 427.160" at bounding box center [448, 263] width 352 height 48
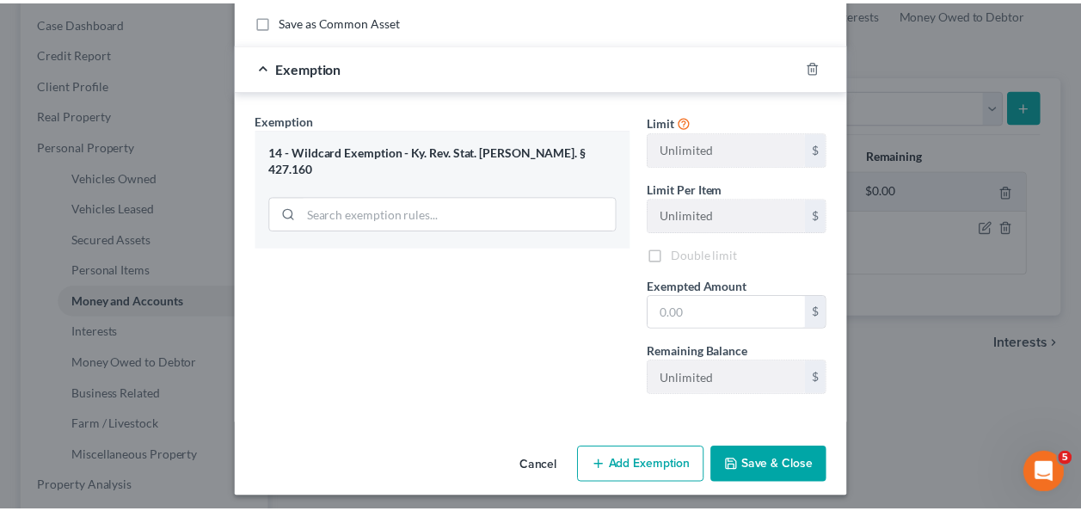
scroll to position [212, 0]
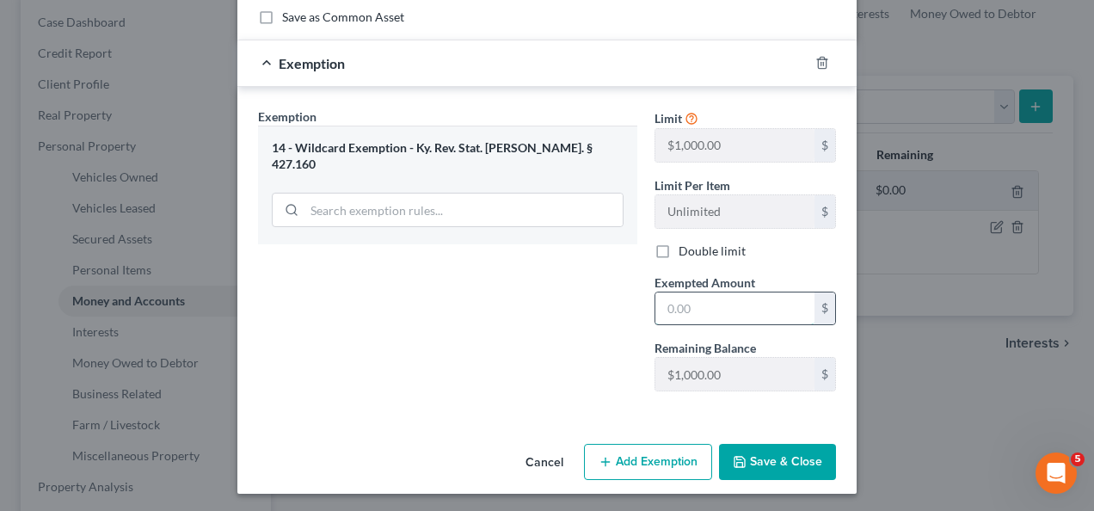
click at [681, 298] on input "text" at bounding box center [735, 309] width 159 height 33
type input "800"
drag, startPoint x: 463, startPoint y: 348, endPoint x: 556, endPoint y: 384, distance: 99.4
click at [464, 350] on div "Exemption Set must be selected for CA. Exemption * 14 - Wildcard Exemption - Ky…" at bounding box center [447, 257] width 397 height 298
click at [776, 458] on button "Save & Close" at bounding box center [777, 462] width 117 height 36
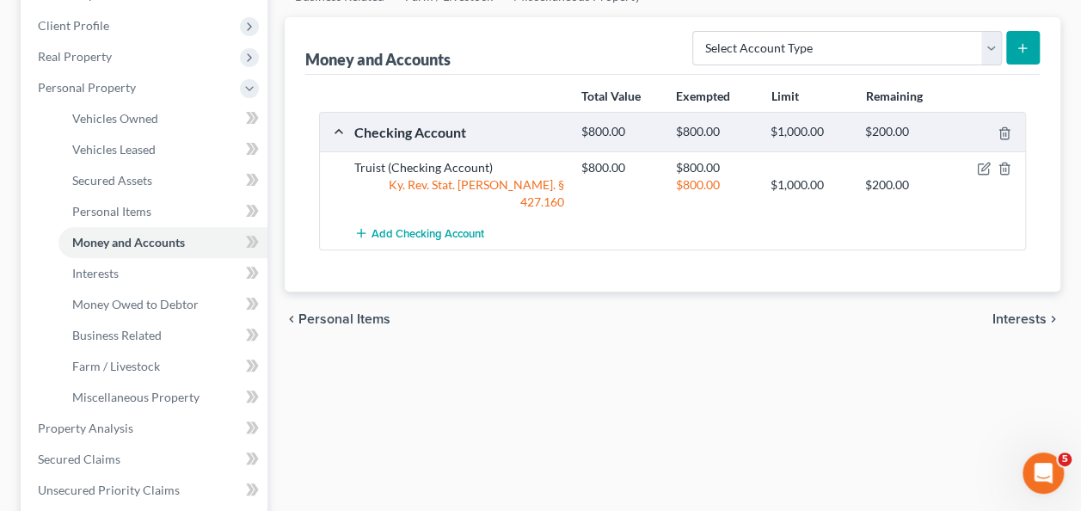
scroll to position [258, 0]
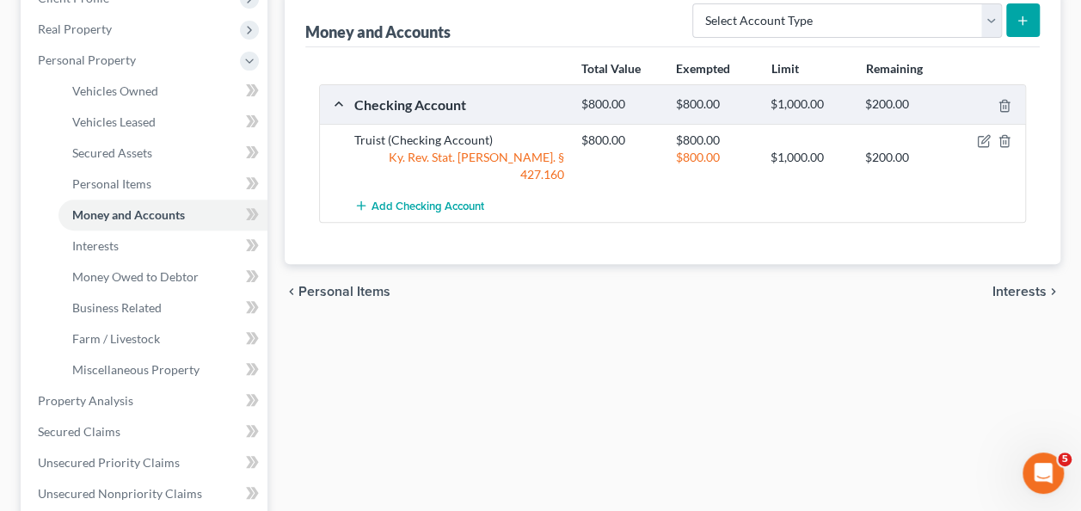
click at [661, 373] on div "Vehicles Owned Vehicles Leased Secured Assets Personal Items Money and Accounts…" at bounding box center [672, 404] width 793 height 994
click at [137, 246] on link "Interests" at bounding box center [163, 246] width 209 height 31
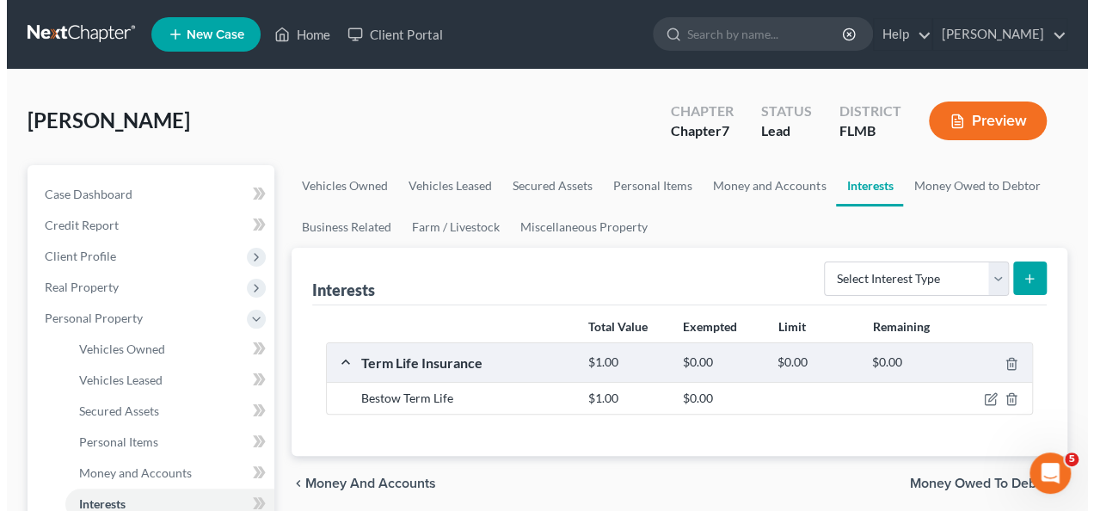
scroll to position [86, 0]
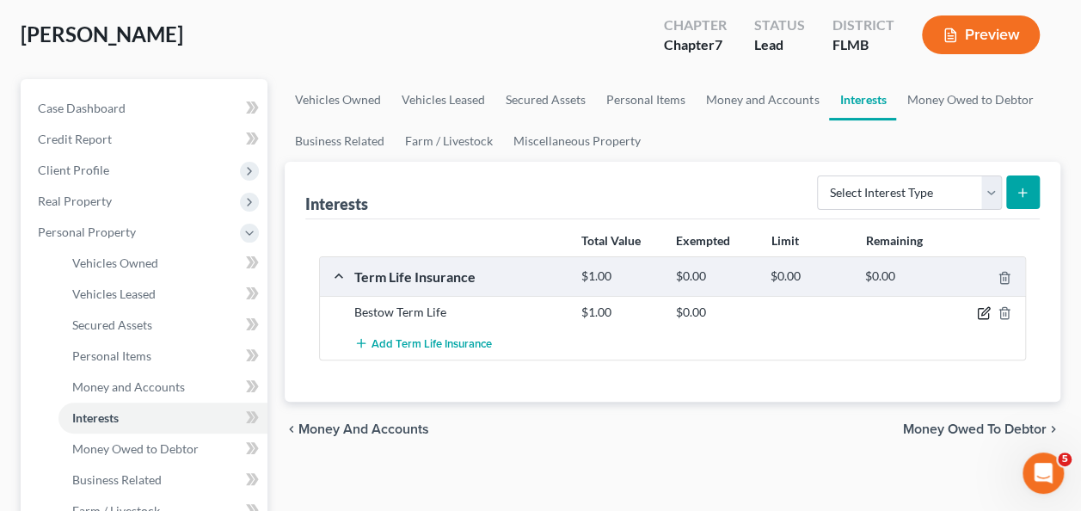
click at [982, 309] on icon "button" at bounding box center [984, 313] width 14 height 14
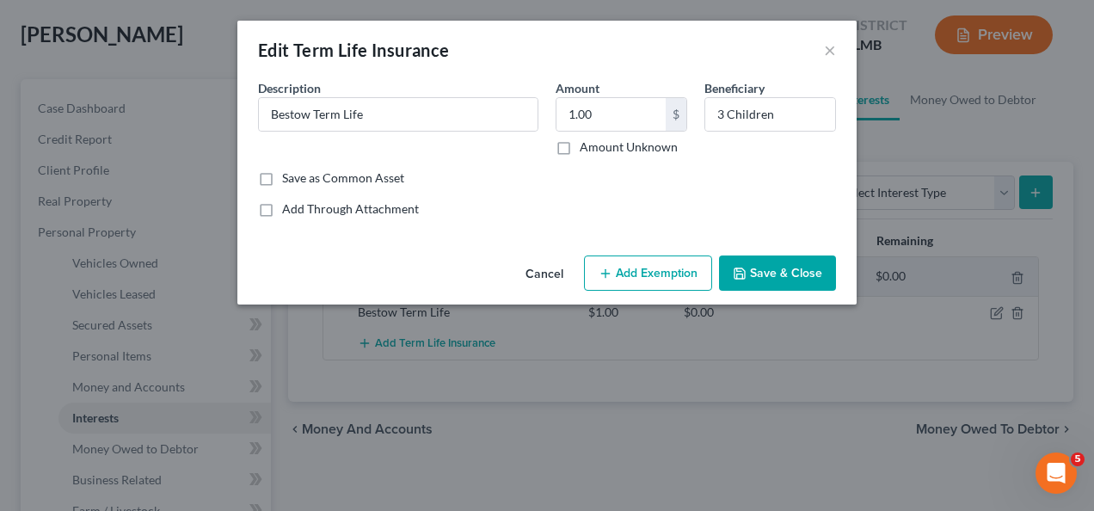
click at [651, 260] on button "Add Exemption" at bounding box center [648, 274] width 128 height 36
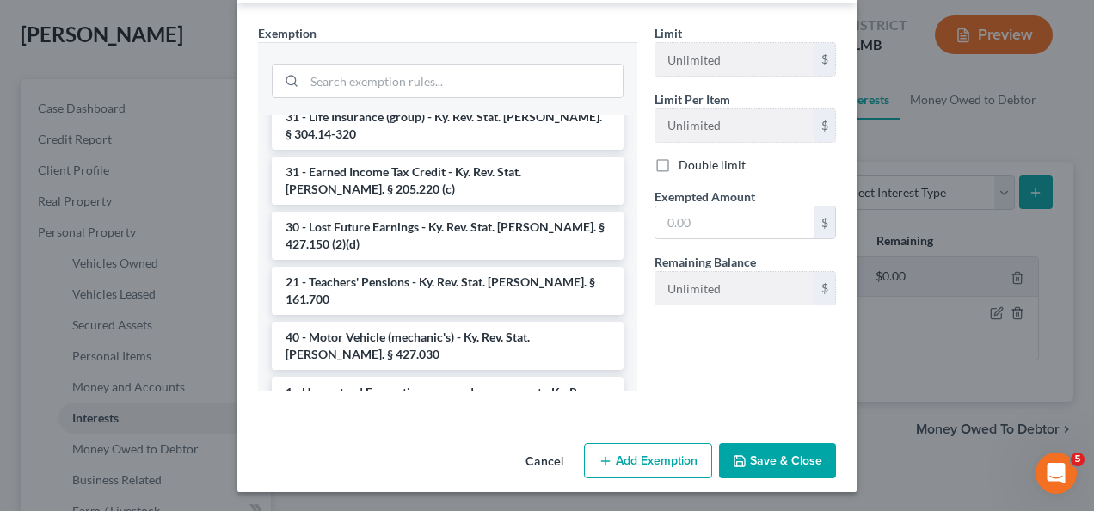
scroll to position [1552, 0]
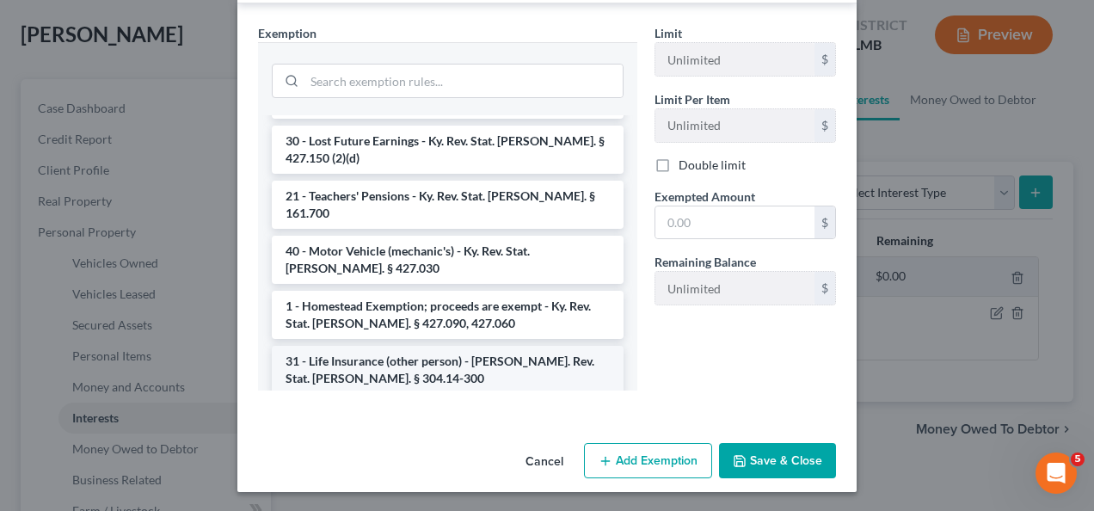
click at [504, 346] on li "31 - Life Insurance (other person) - Ky. Rev. Stat. Ann. § 304.14-300" at bounding box center [448, 370] width 352 height 48
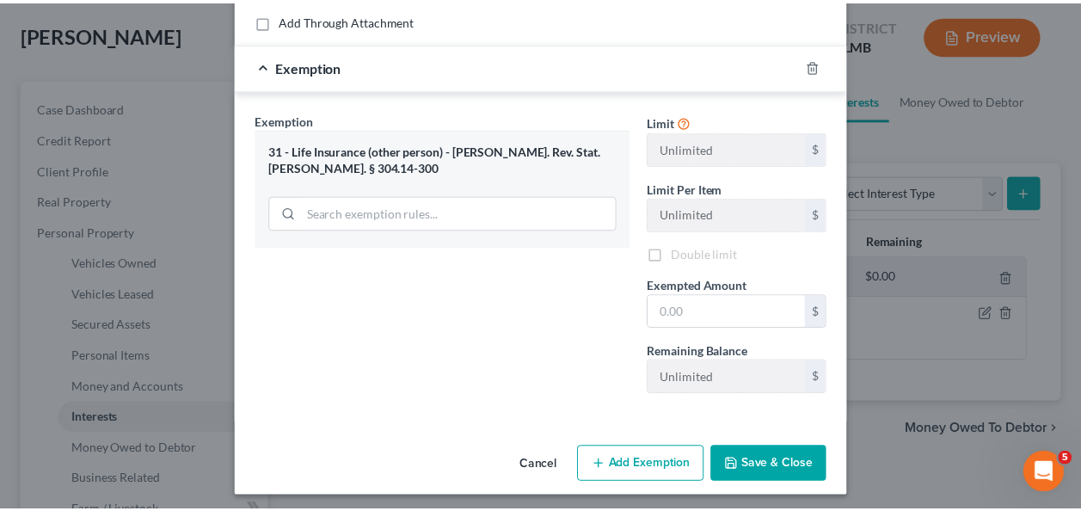
scroll to position [191, 0]
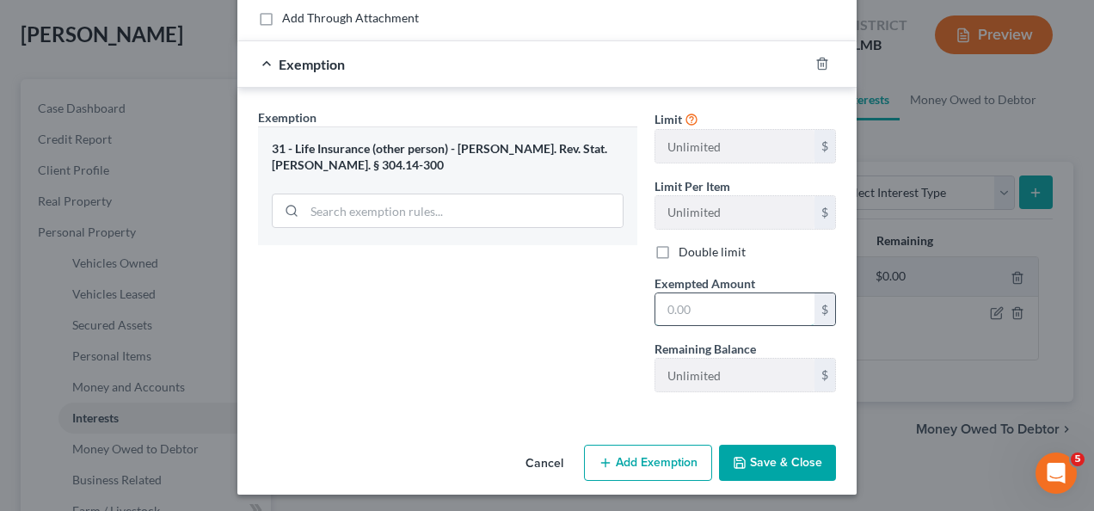
click at [671, 300] on input "text" at bounding box center [735, 309] width 159 height 33
type input "1"
click at [794, 454] on button "Save & Close" at bounding box center [777, 463] width 117 height 36
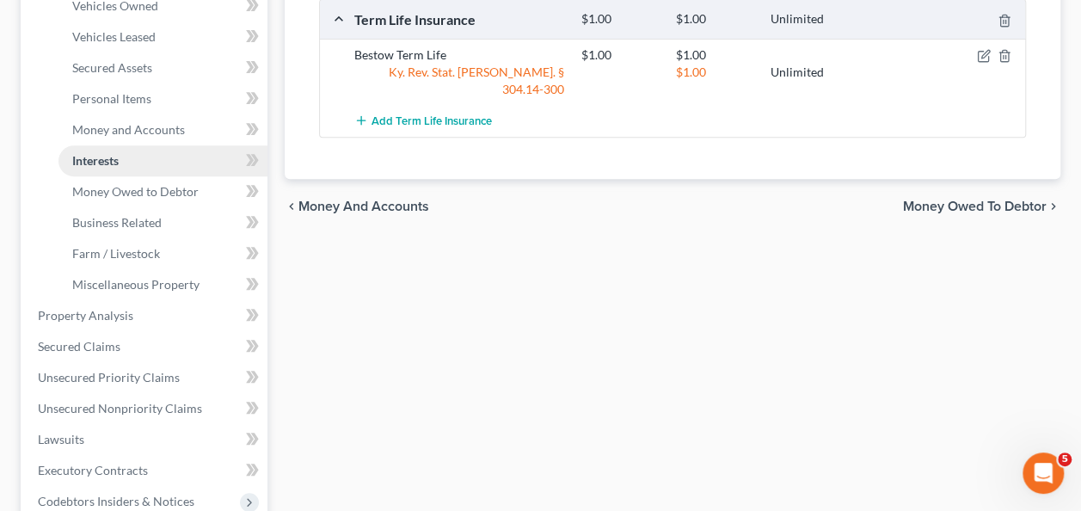
scroll to position [344, 0]
click at [140, 190] on span "Money Owed to Debtor" at bounding box center [135, 190] width 126 height 15
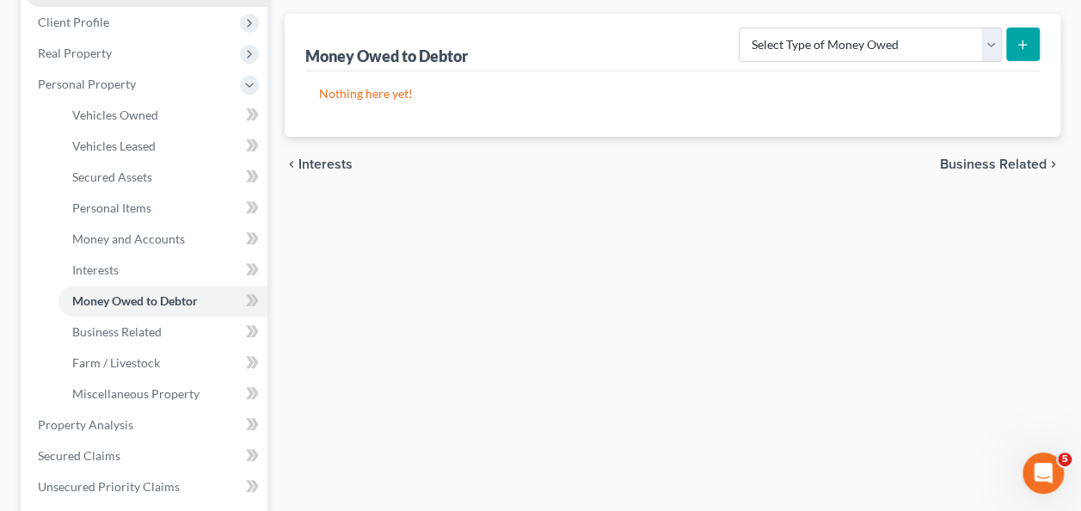
scroll to position [379, 0]
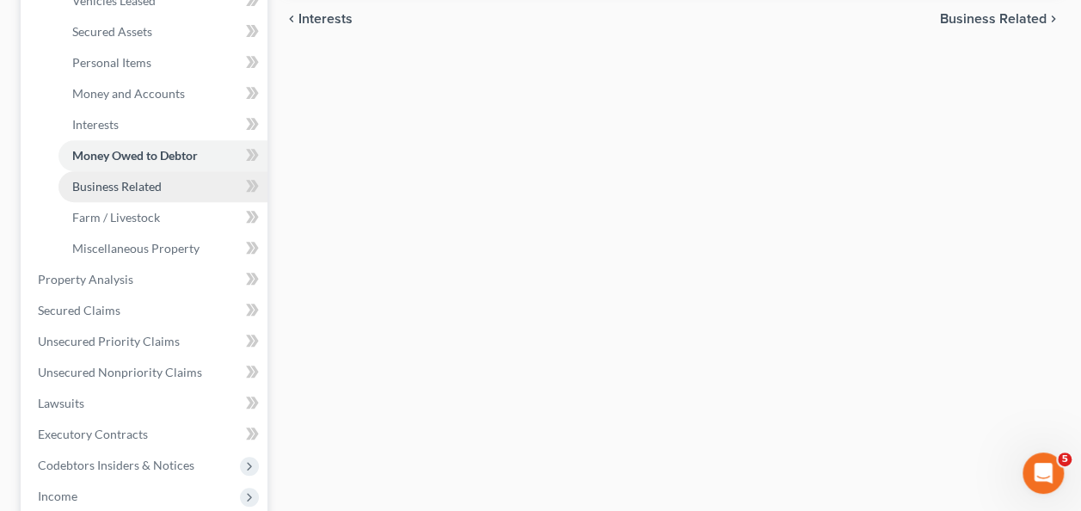
click at [135, 197] on link "Business Related" at bounding box center [163, 186] width 209 height 31
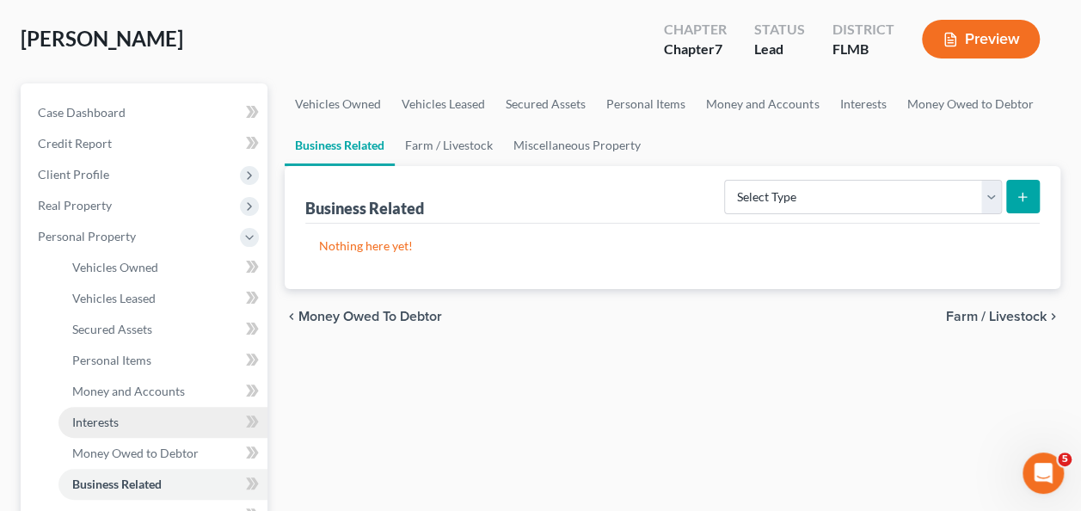
scroll to position [258, 0]
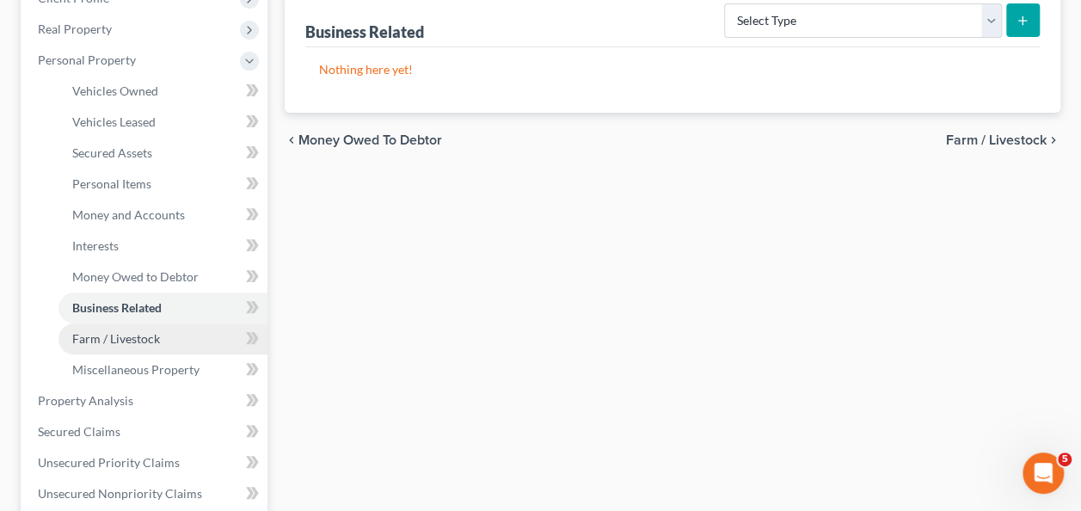
click at [122, 331] on span "Farm / Livestock" at bounding box center [116, 338] width 88 height 15
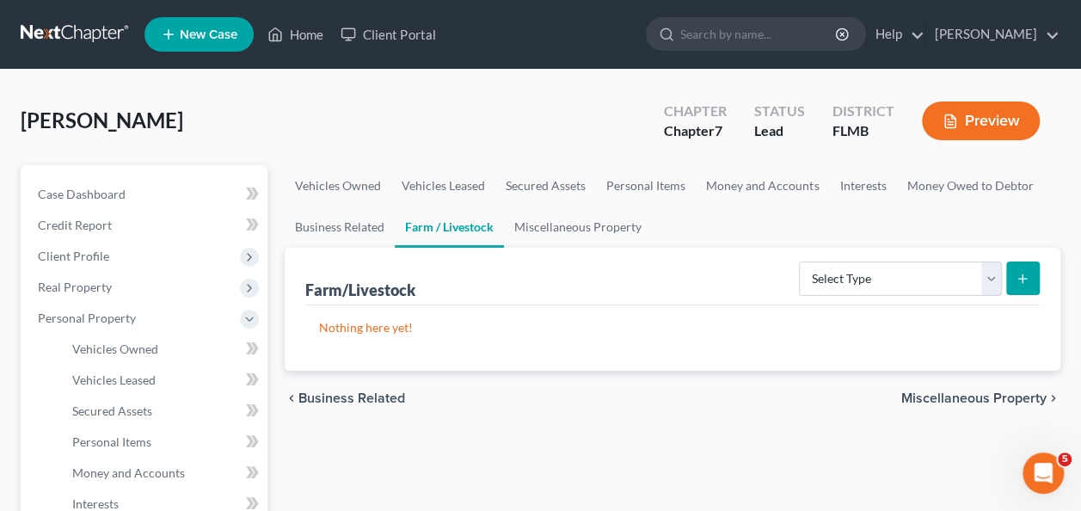
scroll to position [272, 0]
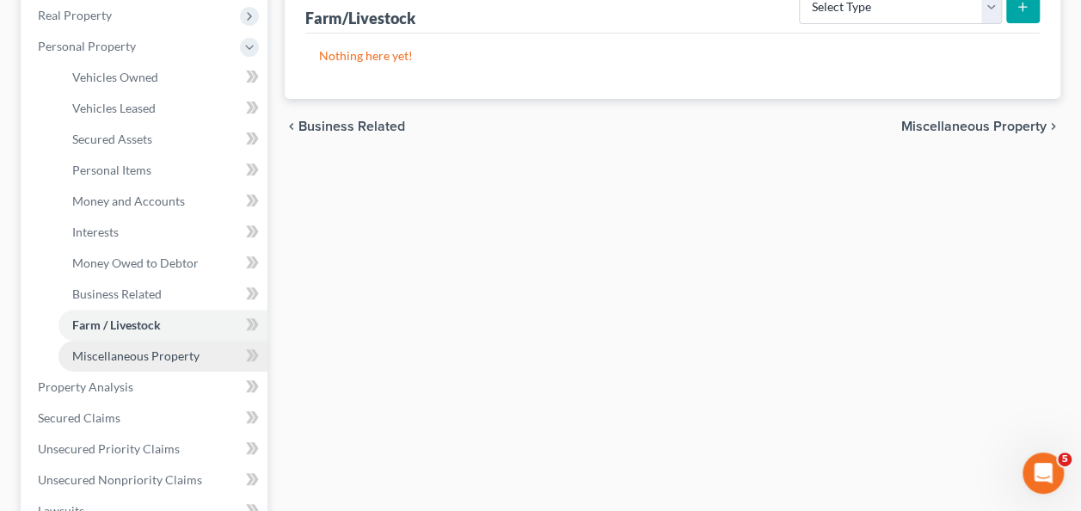
click at [146, 365] on link "Miscellaneous Property" at bounding box center [163, 356] width 209 height 31
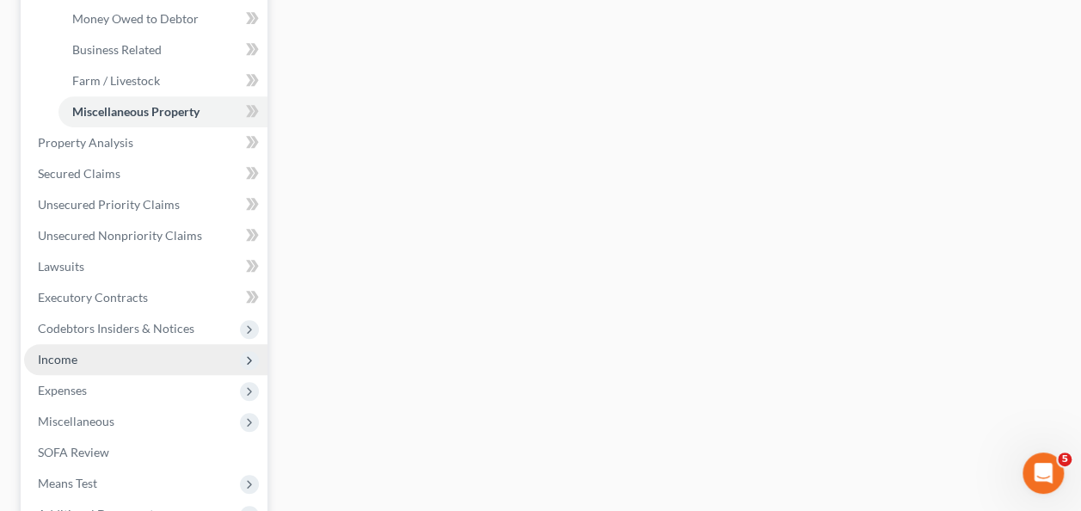
scroll to position [521, 0]
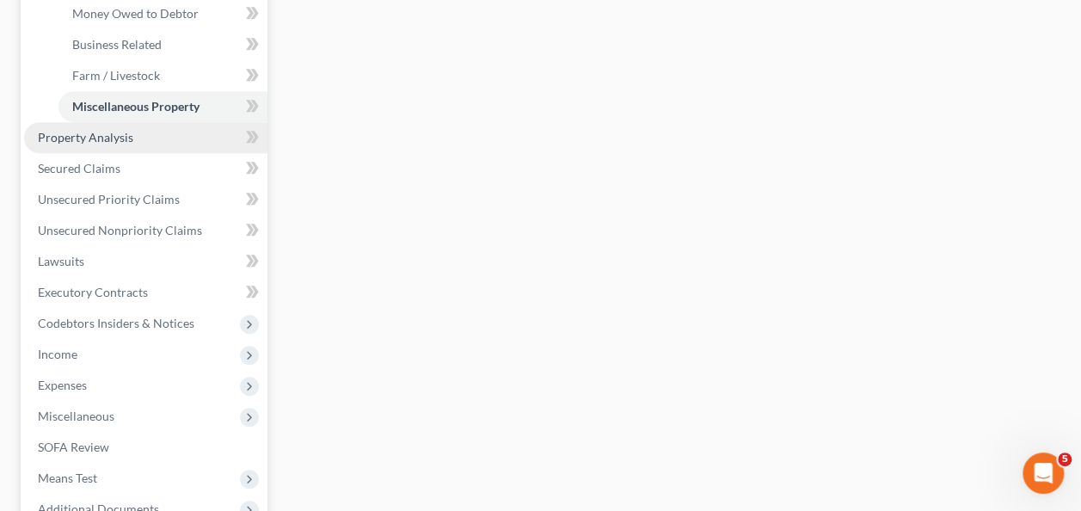
click at [91, 141] on span "Property Analysis" at bounding box center [85, 137] width 95 height 15
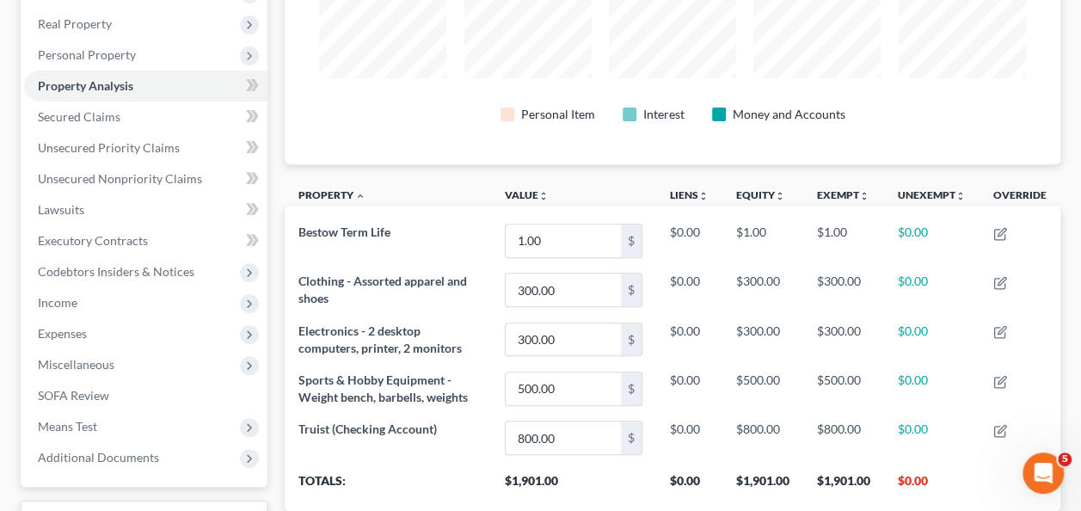
scroll to position [860051, 859537]
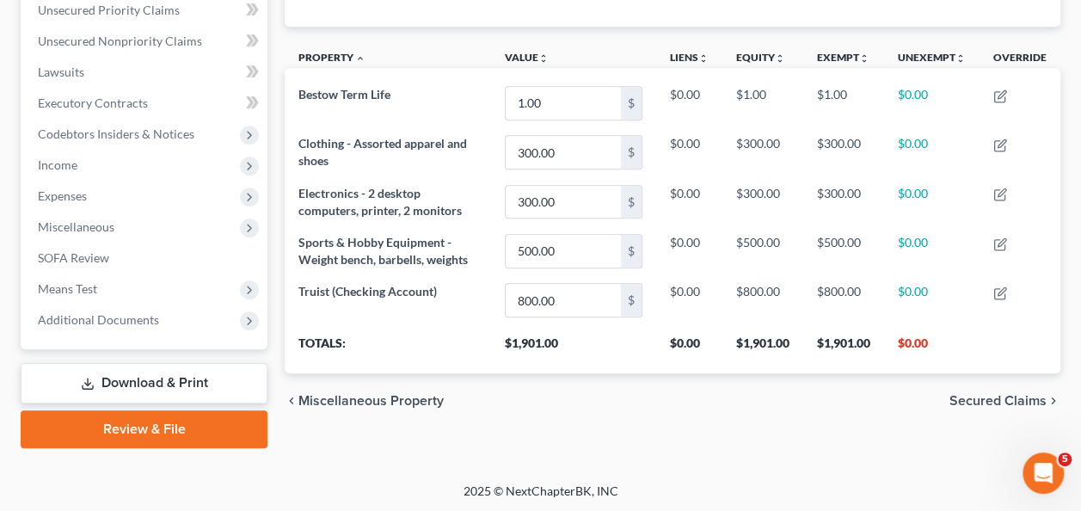
drag, startPoint x: 727, startPoint y: 463, endPoint x: 724, endPoint y: 453, distance: 10.6
click at [727, 460] on div "Jourdan, Maceo Upgraded Chapter Chapter 7 Status Lead District FLMB Preview Pet…" at bounding box center [540, 76] width 1081 height 814
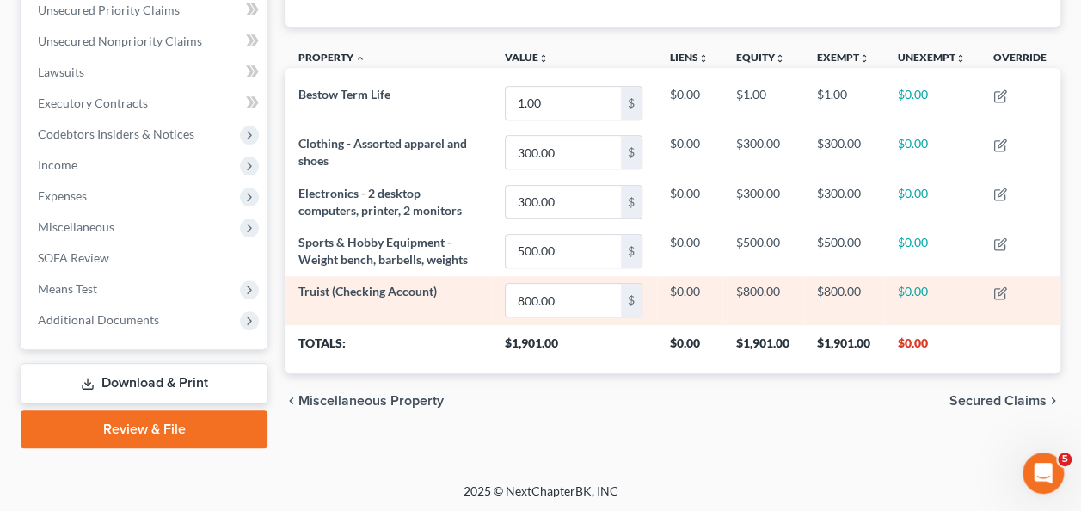
drag, startPoint x: 772, startPoint y: 439, endPoint x: 917, endPoint y: 304, distance: 198.5
click at [772, 439] on div "Property Analysis Personal Item Interest Money and Accounts Property unfold_mor…" at bounding box center [672, 106] width 793 height 684
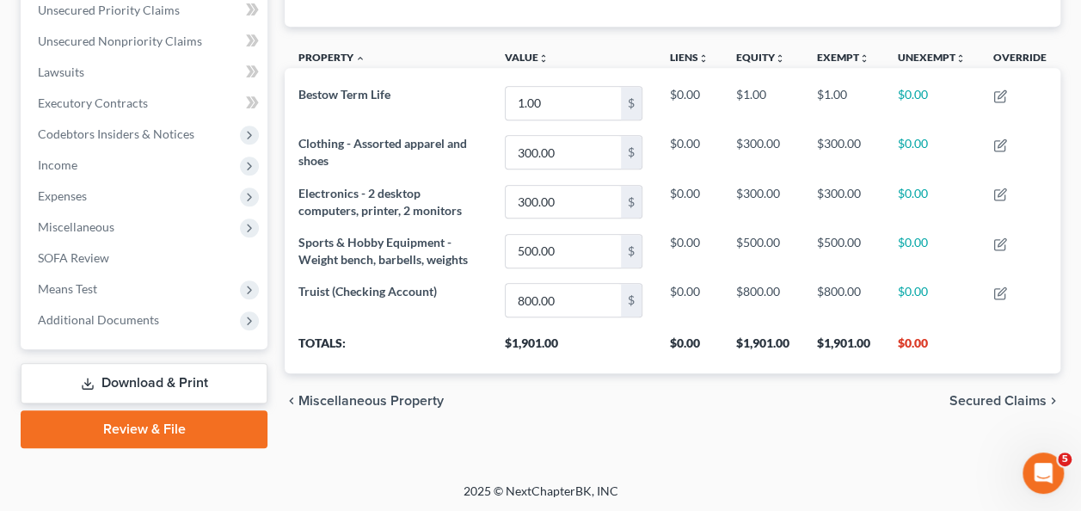
drag, startPoint x: 637, startPoint y: 465, endPoint x: 563, endPoint y: 422, distance: 85.6
click at [635, 465] on div "Jourdan, Maceo Upgraded Chapter Chapter 7 Status Lead District FLMB Preview Pet…" at bounding box center [540, 76] width 1081 height 814
click at [77, 232] on span "Miscellaneous" at bounding box center [76, 226] width 77 height 15
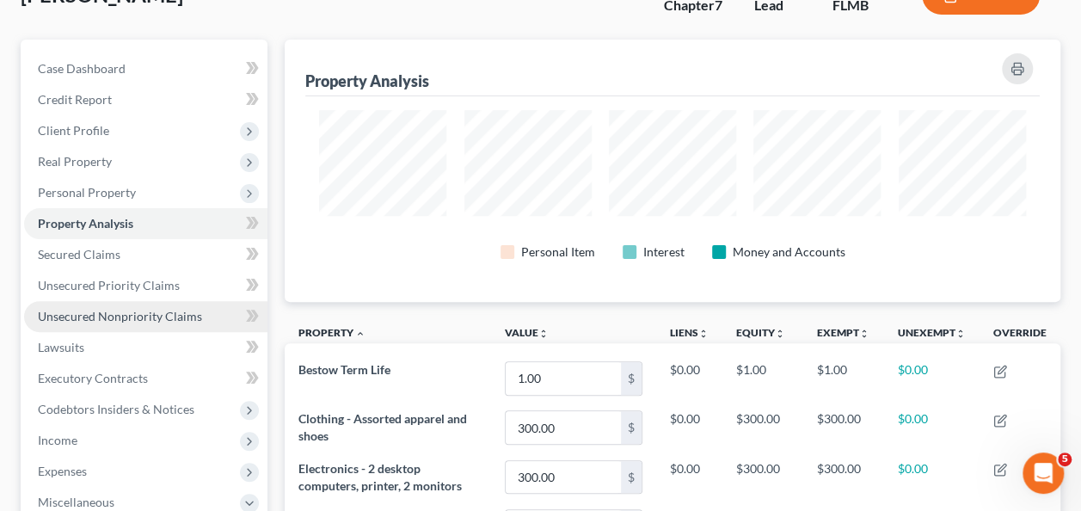
click at [131, 318] on span "Unsecured Nonpriority Claims" at bounding box center [120, 316] width 164 height 15
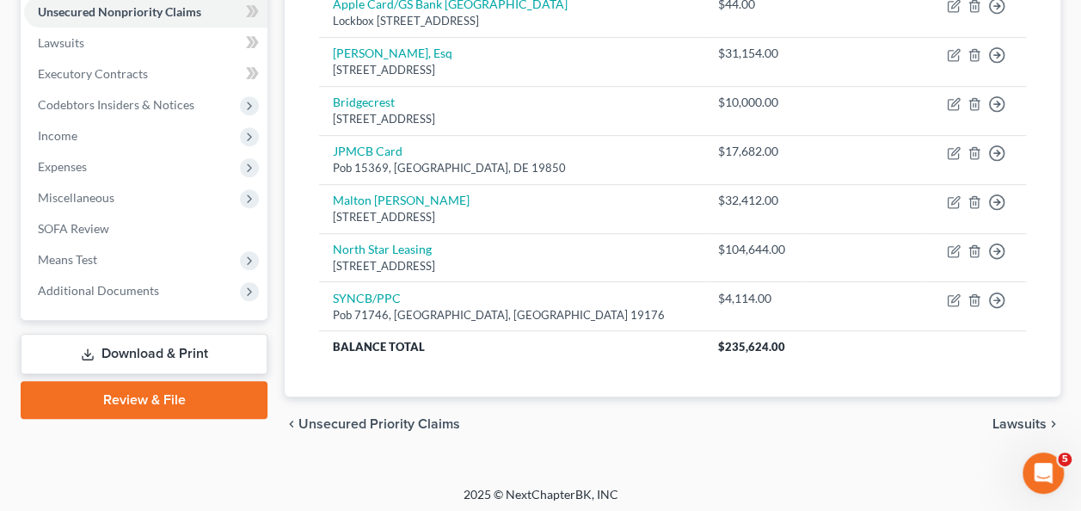
click at [811, 424] on div "chevron_left Unsecured Priority Claims Lawsuits chevron_right" at bounding box center [673, 424] width 776 height 55
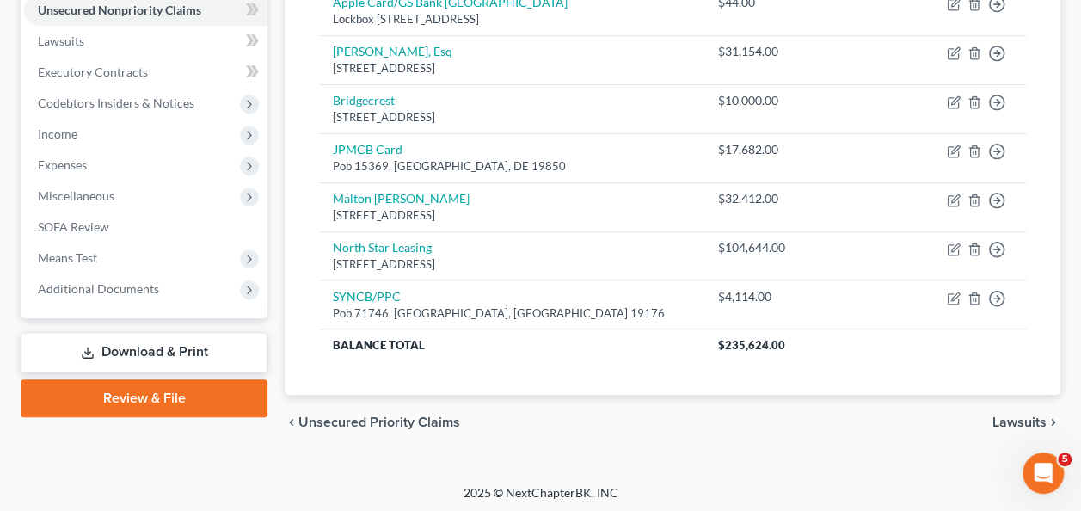
click at [810, 424] on div "chevron_left Unsecured Priority Claims Lawsuits chevron_right" at bounding box center [673, 422] width 776 height 55
click at [810, 423] on div "chevron_left Unsecured Priority Claims Lawsuits chevron_right" at bounding box center [673, 422] width 776 height 55
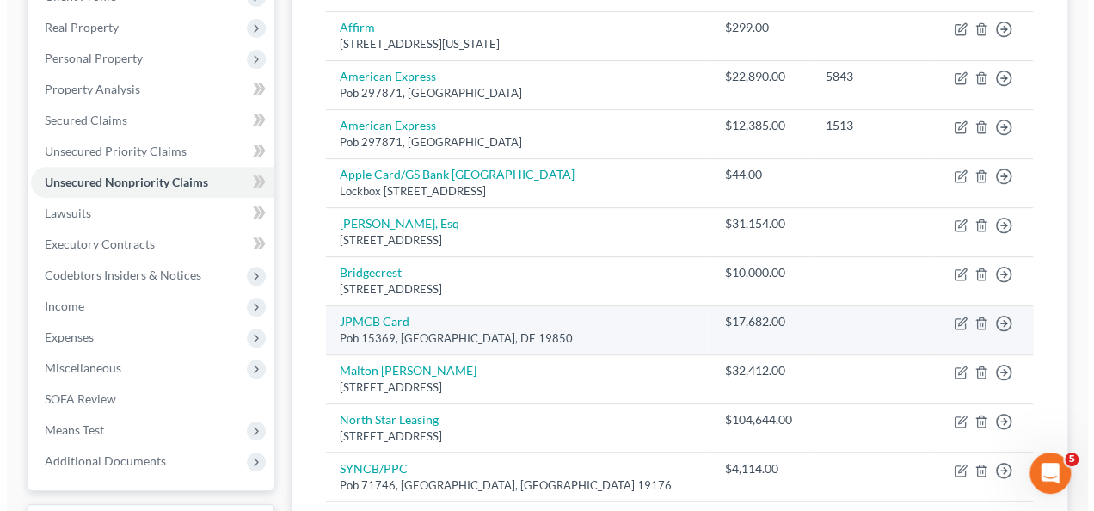
scroll to position [174, 0]
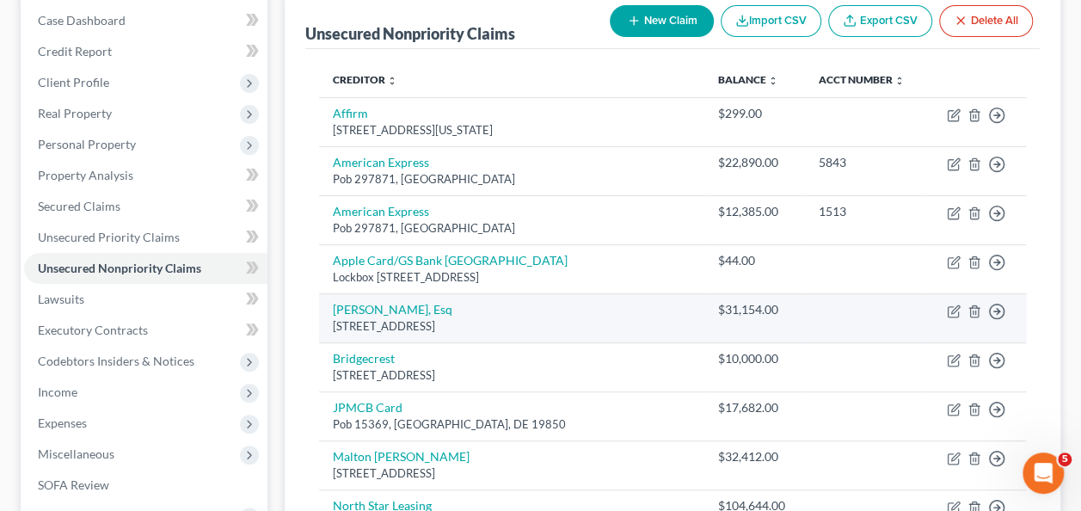
click at [381, 315] on td "Austin Mitchell, Esq 1100 Superior Avenue 19th Floor, Cleveland, OH 44114" at bounding box center [511, 317] width 385 height 49
click at [397, 308] on link "Austin Mitchell, Esq" at bounding box center [393, 309] width 120 height 15
select select "36"
select select "14"
select select "0"
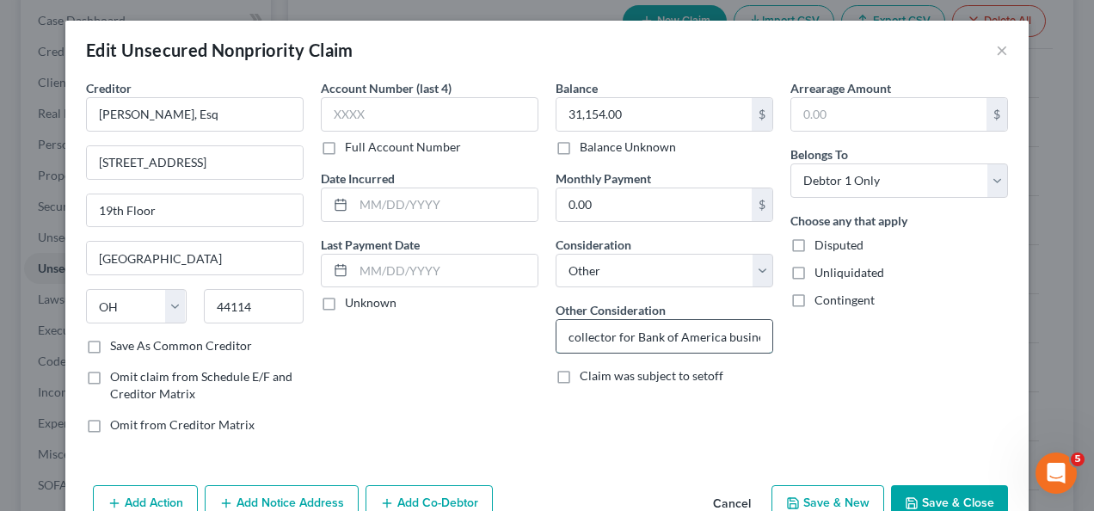
click at [695, 332] on input "collector for Bank of America business debt" at bounding box center [665, 336] width 216 height 33
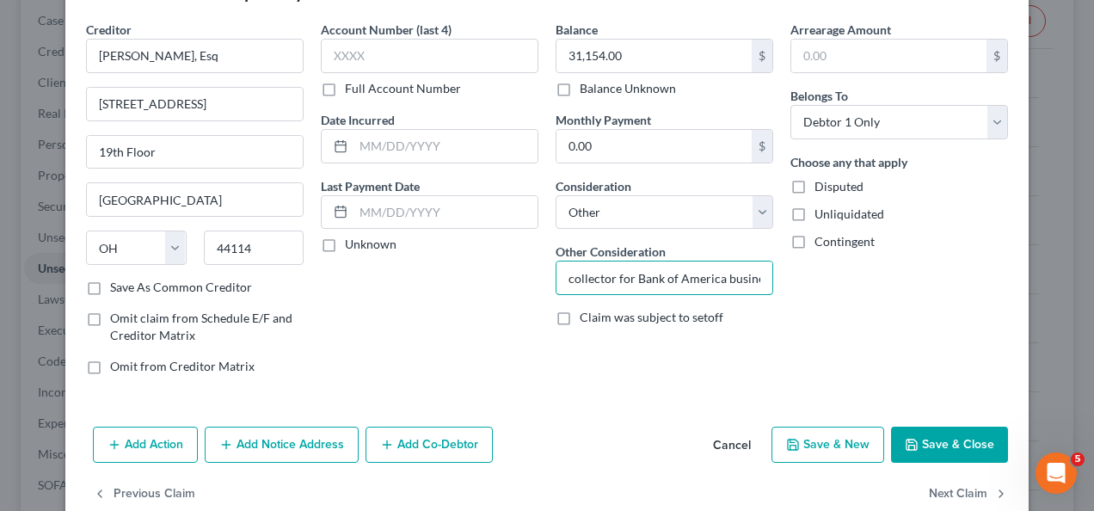
scroll to position [91, 0]
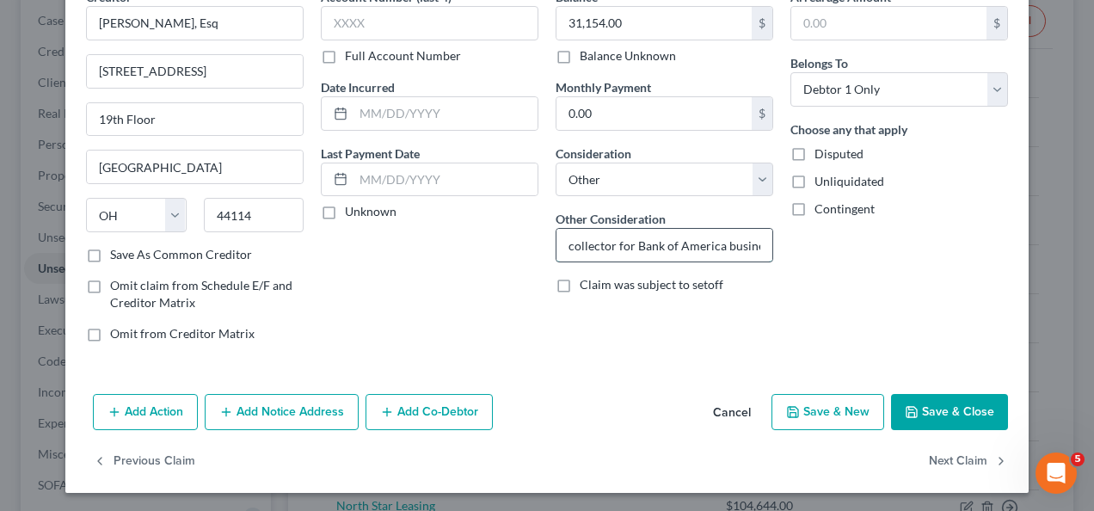
click at [731, 246] on input "collector for Bank of America business debt" at bounding box center [665, 245] width 216 height 33
drag, startPoint x: 427, startPoint y: 311, endPoint x: 412, endPoint y: 308, distance: 15.0
click at [419, 312] on div "Account Number (last 4) Full Account Number Date Incurred Last Payment Date Unk…" at bounding box center [429, 172] width 235 height 368
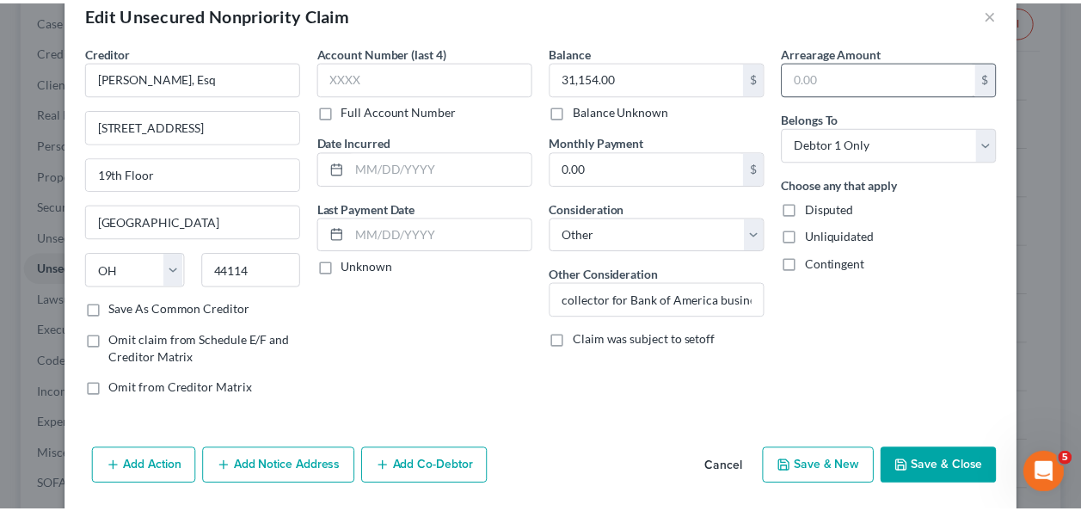
scroll to position [0, 0]
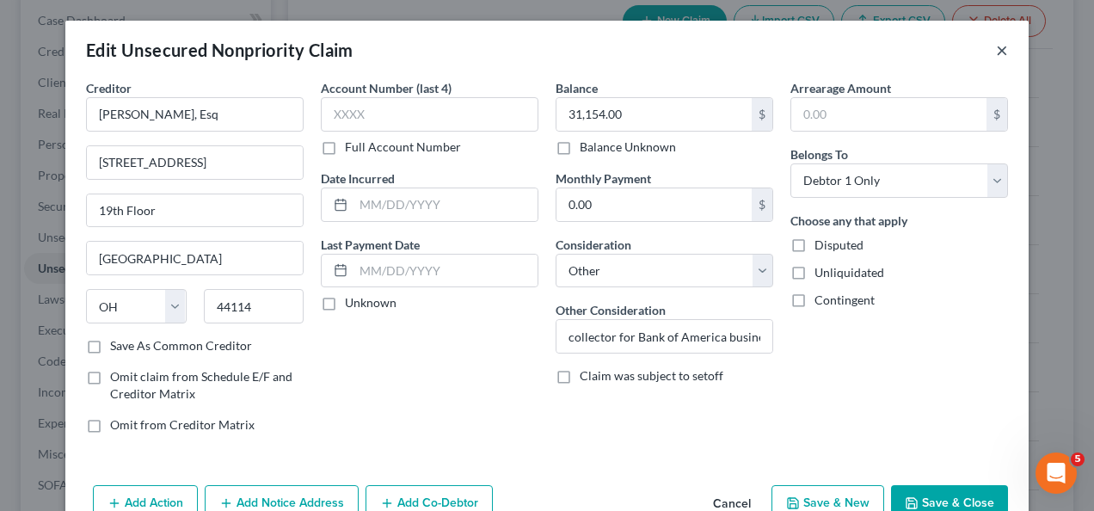
click at [996, 50] on button "×" at bounding box center [1002, 50] width 12 height 21
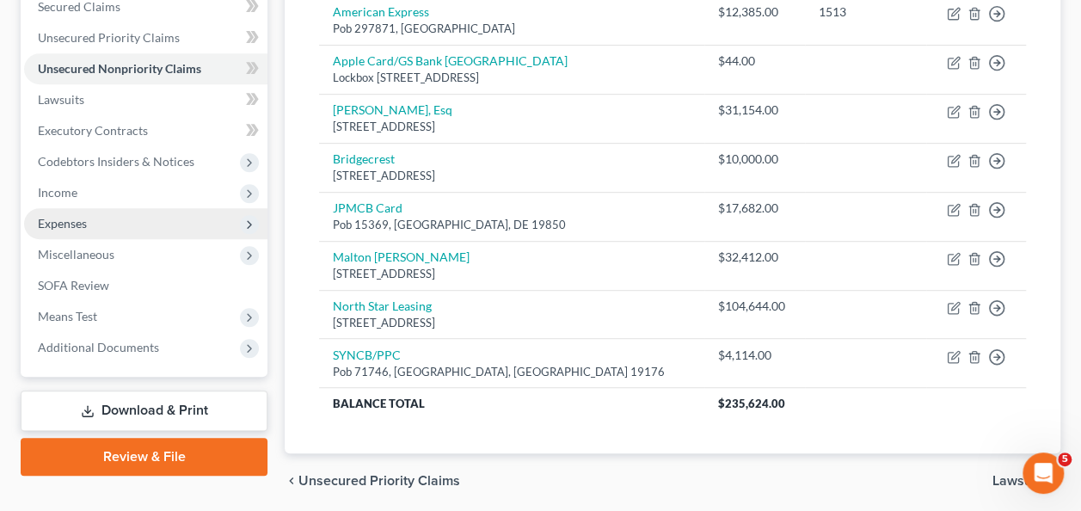
scroll to position [346, 0]
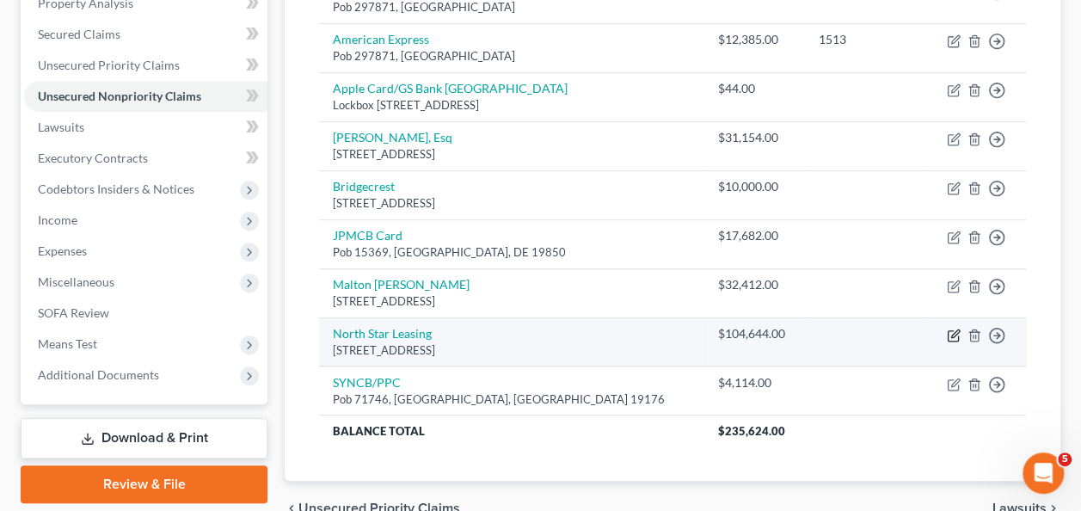
click at [955, 332] on icon "button" at bounding box center [954, 336] width 14 height 14
select select "49"
select select "14"
select select "0"
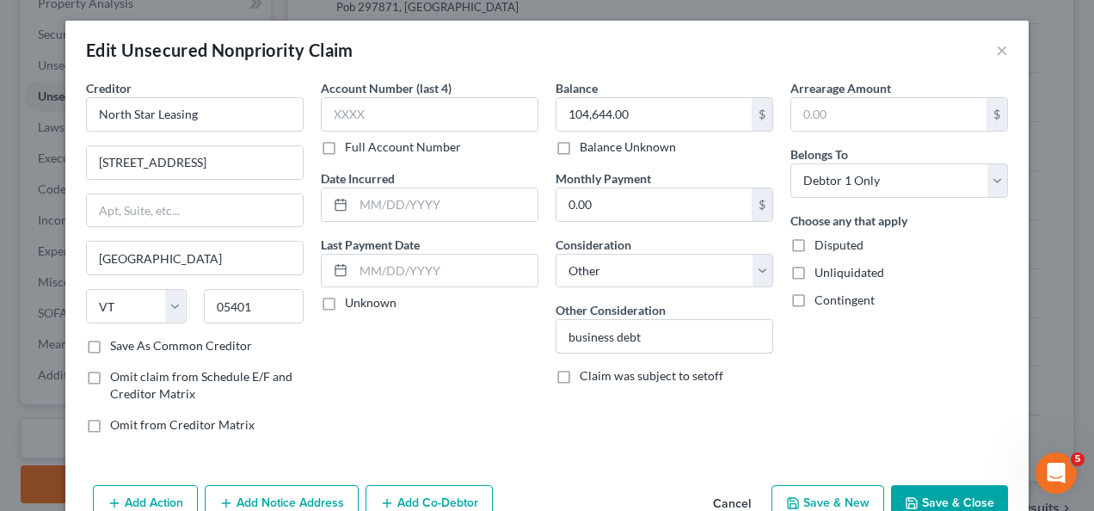
drag, startPoint x: 564, startPoint y: 336, endPoint x: 515, endPoint y: 510, distance: 181.4
click at [564, 336] on input "business debt" at bounding box center [665, 336] width 216 height 33
type input "personal guarantee of business debt"
click at [927, 490] on button "Save & Close" at bounding box center [949, 503] width 117 height 36
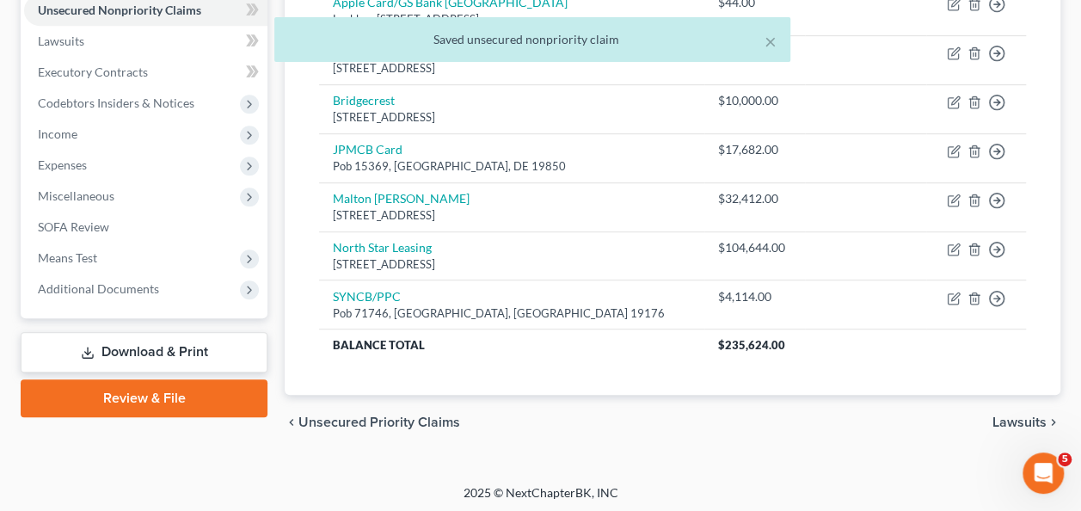
drag, startPoint x: 810, startPoint y: 446, endPoint x: 798, endPoint y: 432, distance: 17.7
click at [809, 446] on div "Petition Navigation Case Dashboard Payments Invoices Payments Payments Credit R…" at bounding box center [541, 98] width 1040 height 731
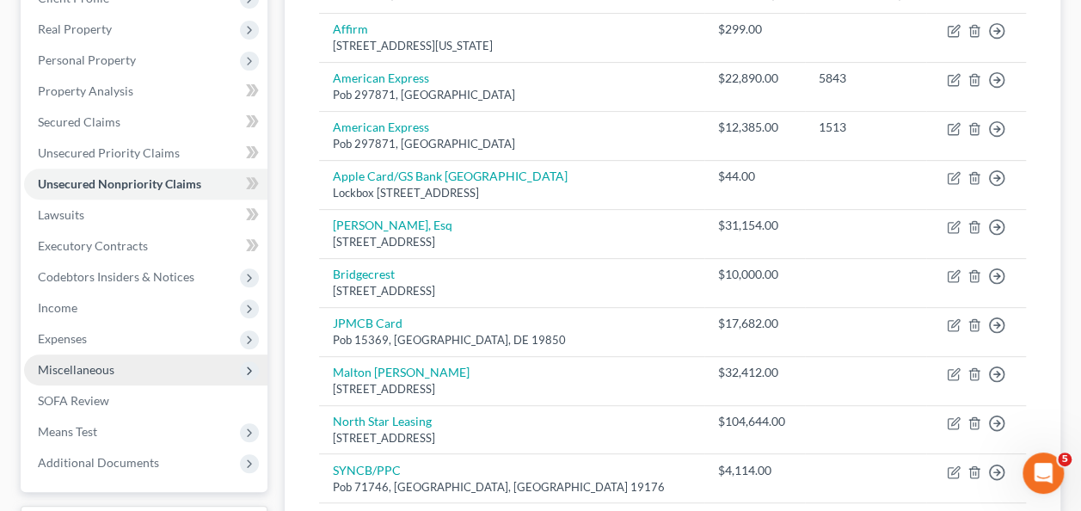
scroll to position [344, 0]
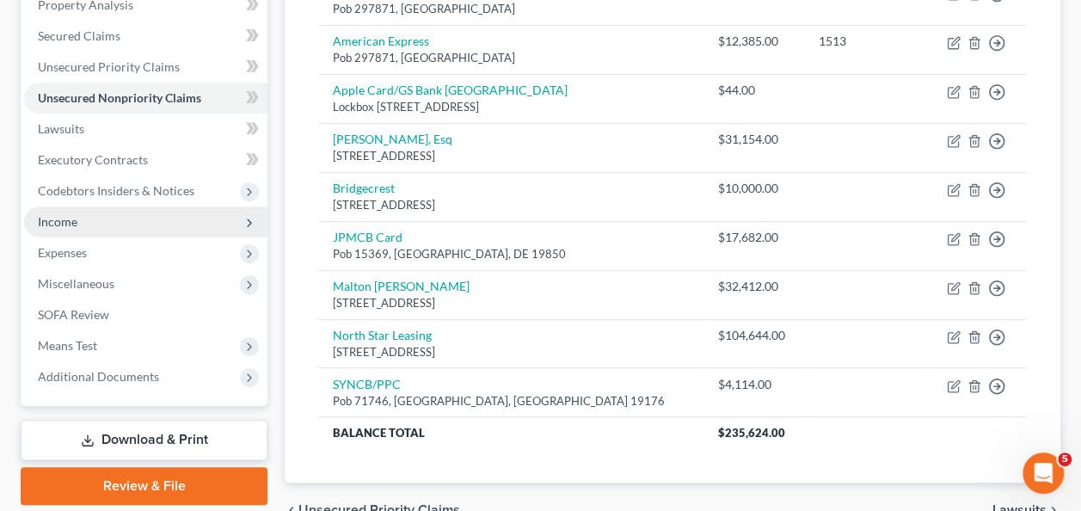
click at [76, 225] on span "Income" at bounding box center [58, 221] width 40 height 15
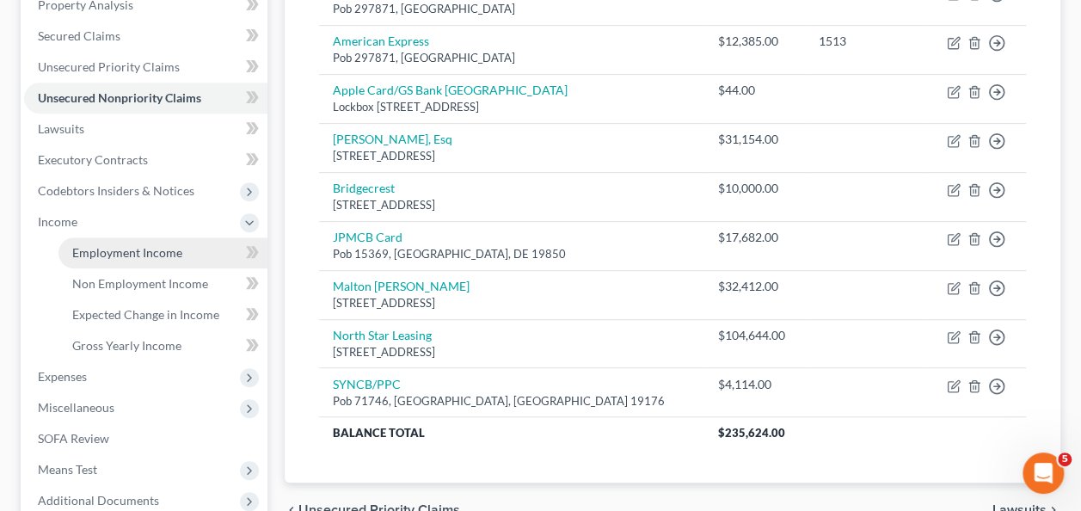
click at [176, 259] on link "Employment Income" at bounding box center [163, 252] width 209 height 31
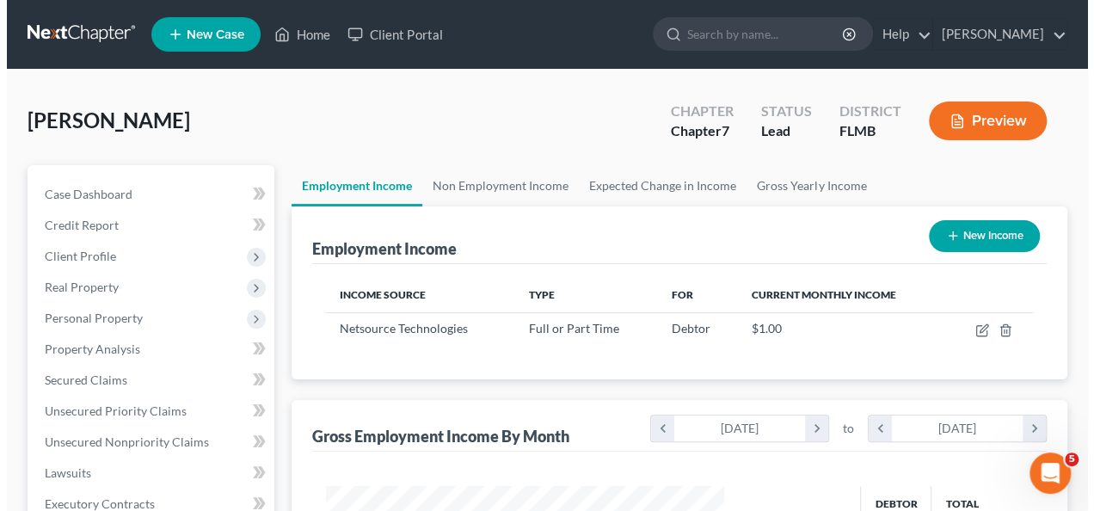
scroll to position [306, 432]
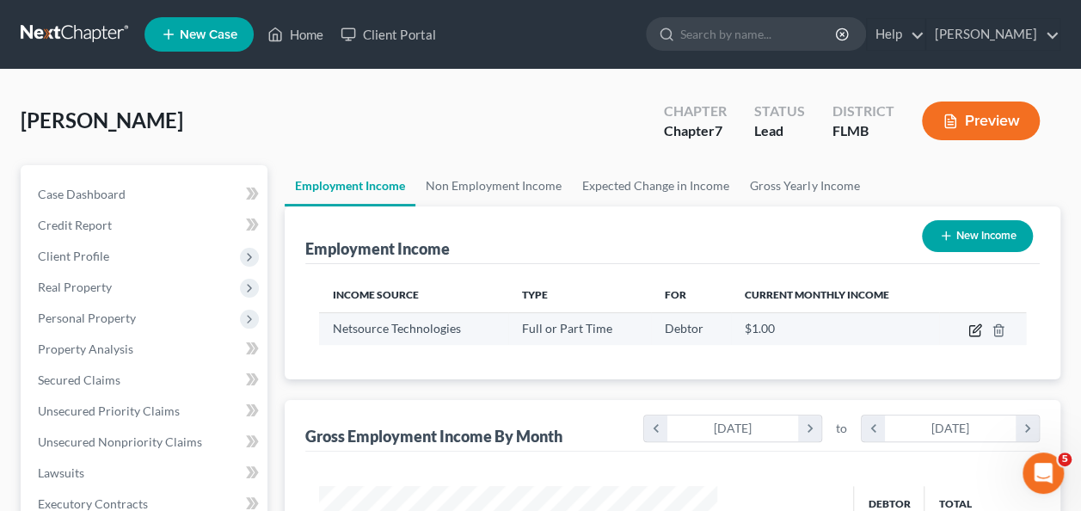
click at [978, 323] on icon "button" at bounding box center [976, 330] width 14 height 14
select select "0"
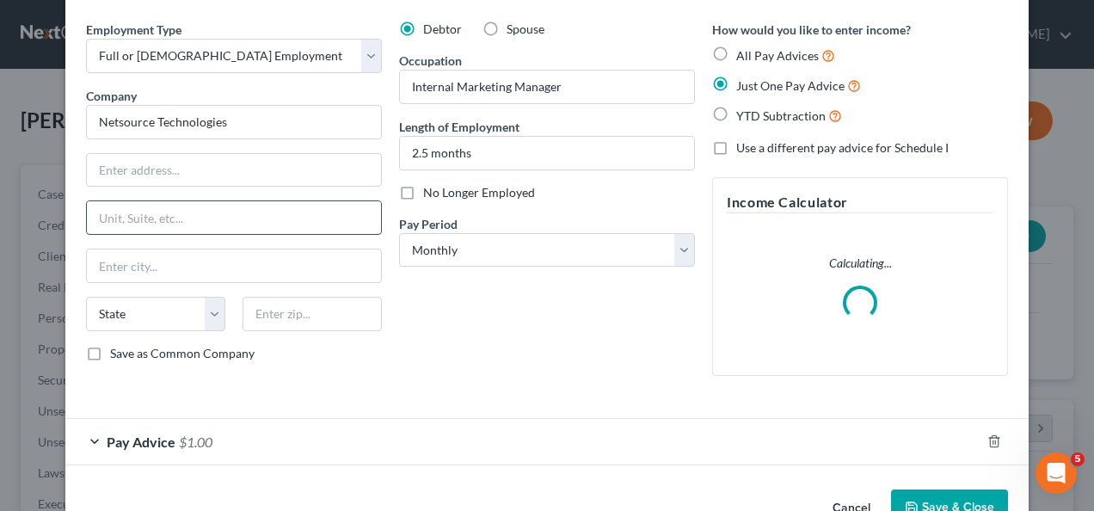
scroll to position [86, 0]
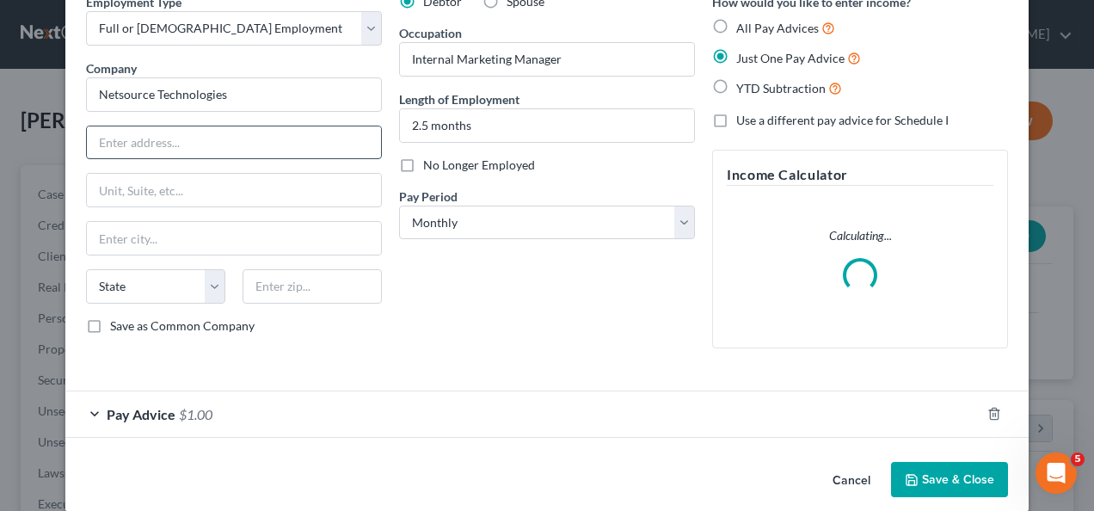
click at [160, 139] on input "text" at bounding box center [234, 142] width 294 height 33
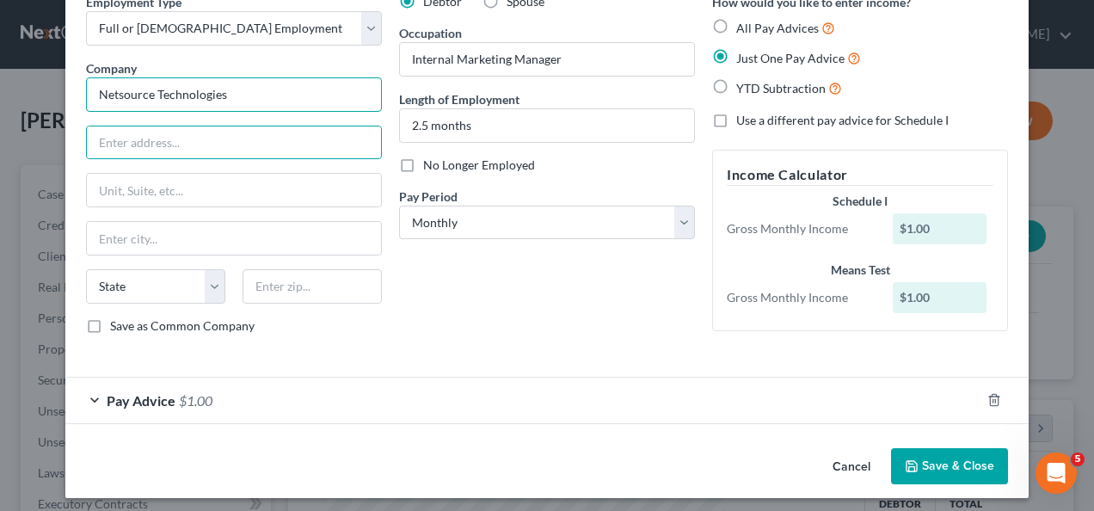
click at [260, 88] on input "Netsource Technologies" at bounding box center [234, 94] width 296 height 34
type input "Netsource Technologies Inc"
type input "3700 S Pine St"
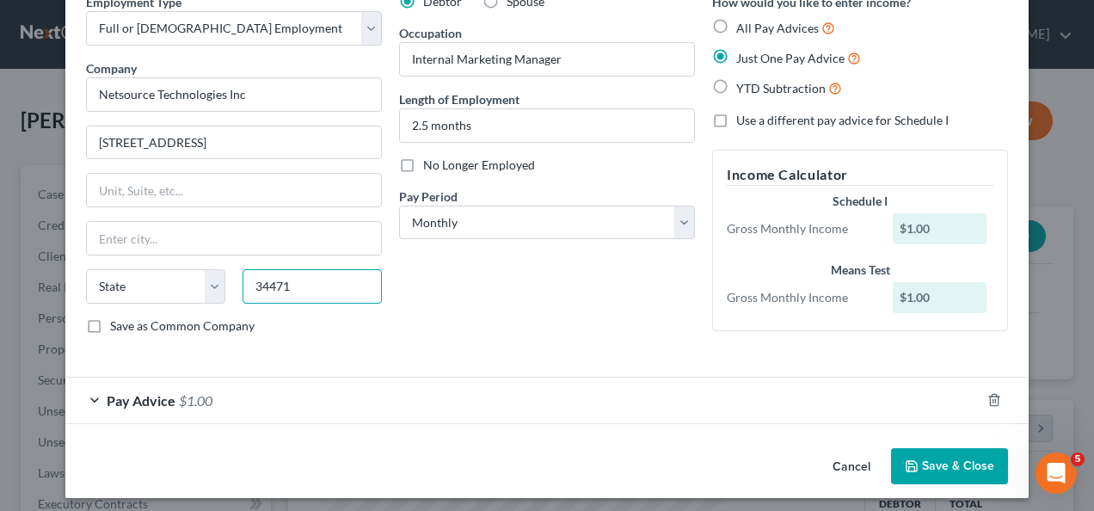
type input "34471"
type input "Ocala"
select select "9"
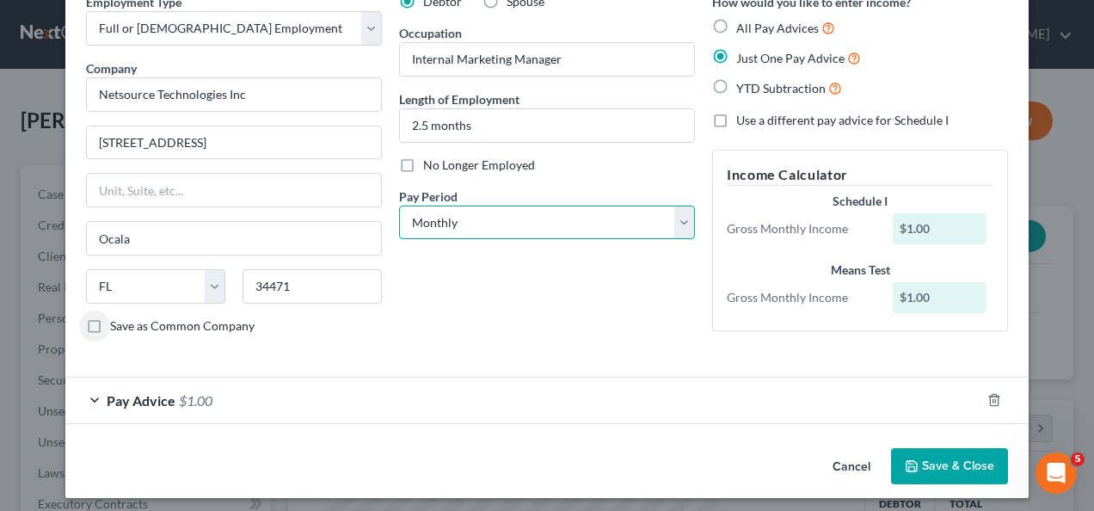
drag, startPoint x: 403, startPoint y: 227, endPoint x: 400, endPoint y: 239, distance: 12.5
click at [403, 227] on select "Select Monthly Twice Monthly Every Other Week Weekly" at bounding box center [547, 223] width 296 height 34
select select "3"
click at [399, 206] on select "Select Monthly Twice Monthly Every Other Week Weekly" at bounding box center [547, 223] width 296 height 34
click at [127, 392] on span "Pay Advice" at bounding box center [141, 400] width 69 height 16
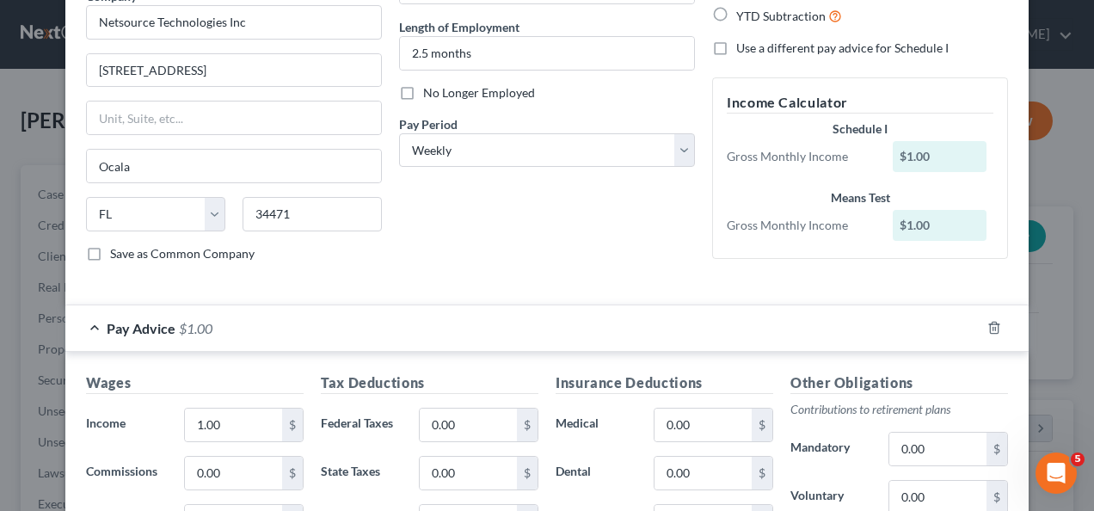
scroll to position [258, 0]
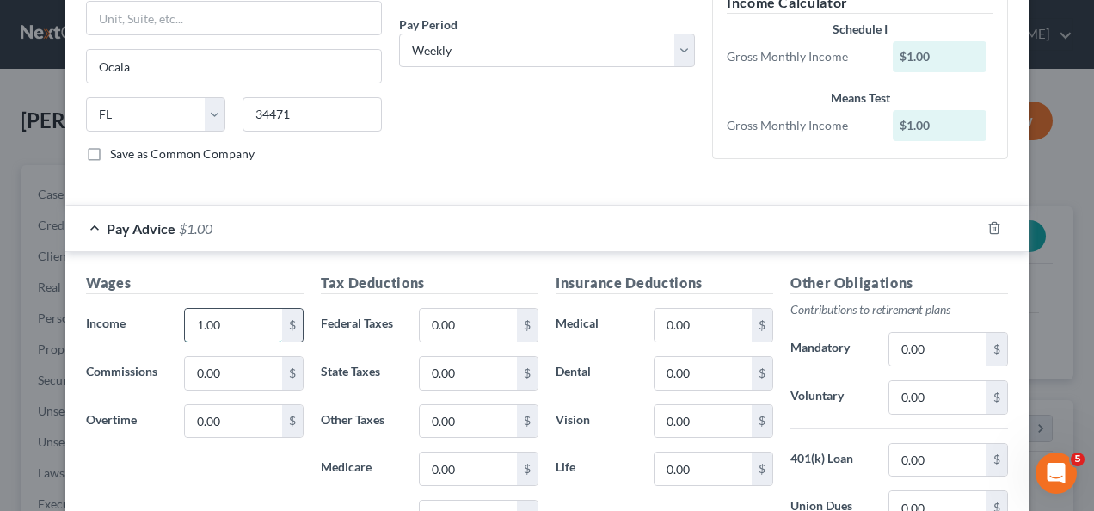
click at [224, 317] on input "1.00" at bounding box center [233, 325] width 97 height 33
type input "1,442.31"
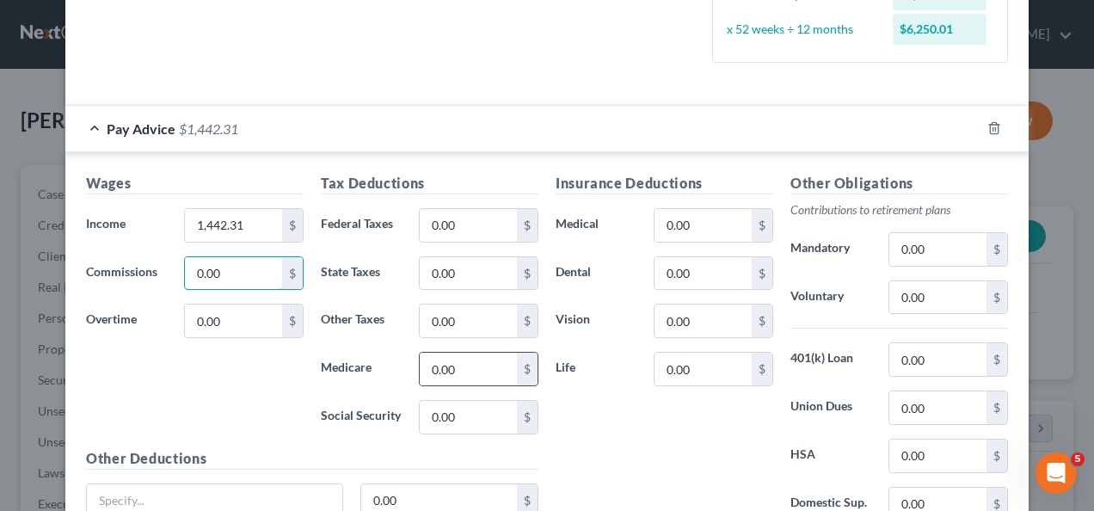
scroll to position [430, 0]
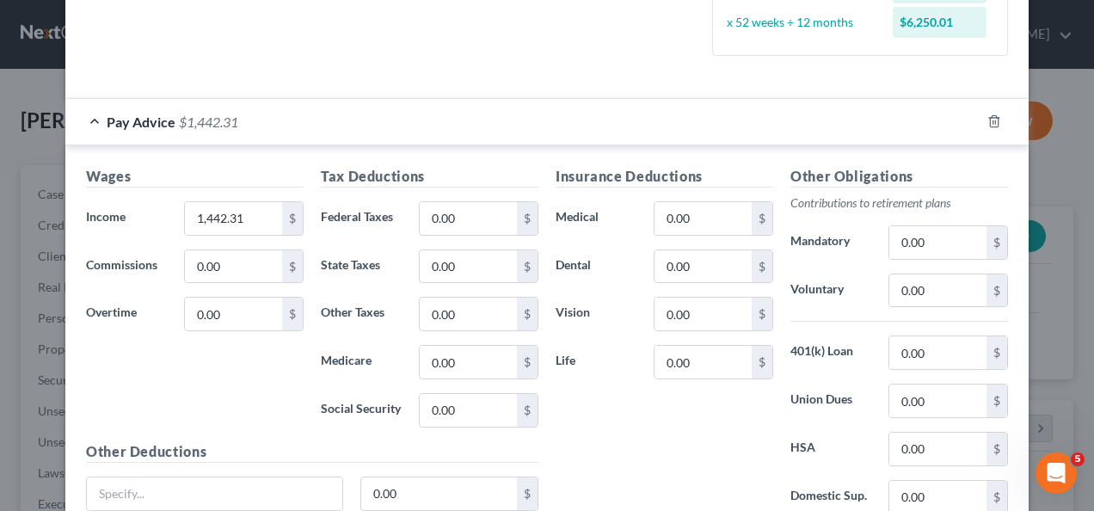
click at [632, 403] on div "Insurance Deductions Medical 0.00 $ Dental 0.00 $ Vision 0.00 $ Life 0.00 $" at bounding box center [664, 347] width 235 height 362
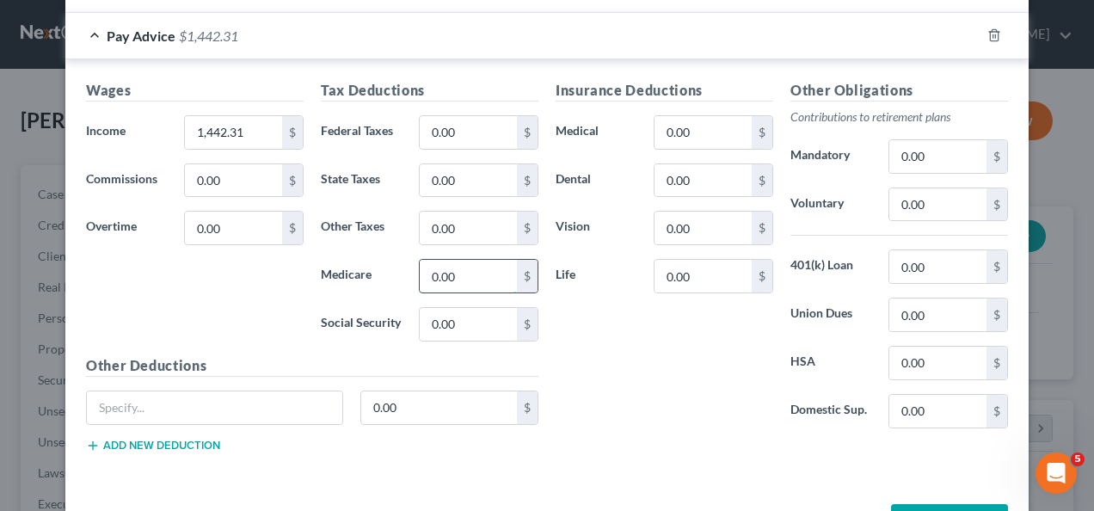
click at [468, 268] on input "0.00" at bounding box center [468, 276] width 97 height 33
type input "89.42"
type input "20.91"
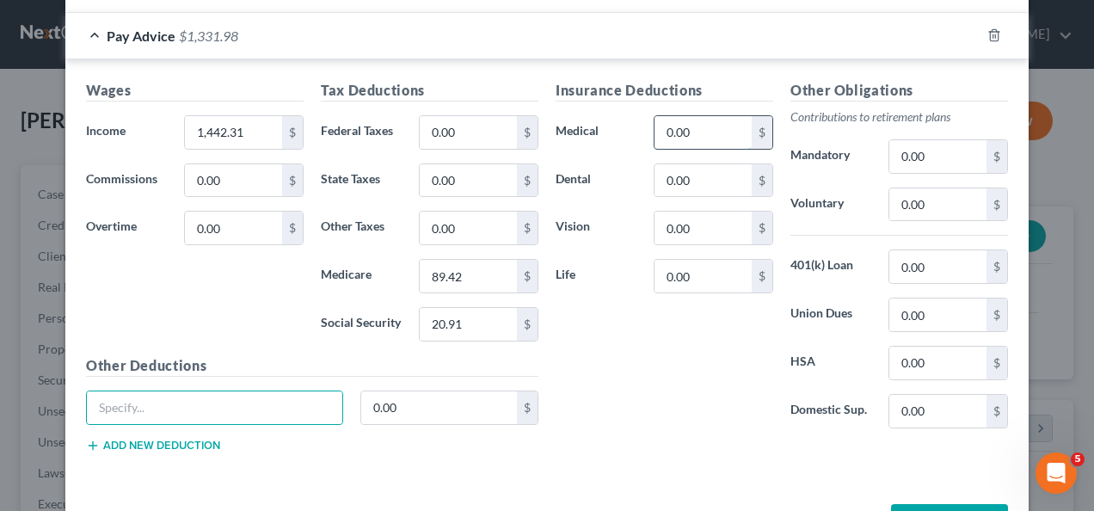
click at [696, 141] on input "0.00" at bounding box center [703, 132] width 97 height 33
click at [658, 350] on div "Insurance Deductions Medical 0.00 $ Dental 0.00 $ Vision 0.00 $ Life 0.00 $" at bounding box center [664, 261] width 235 height 362
click at [657, 366] on div "Insurance Deductions Medical 0.00 $ Dental 0.00 $ Vision 0.00 $ Life 0.00 $" at bounding box center [664, 261] width 235 height 362
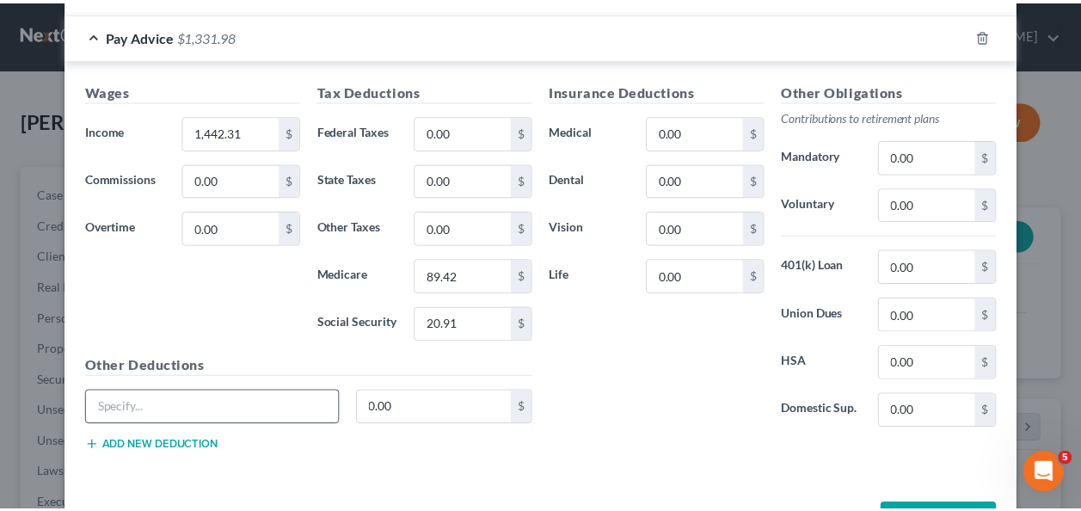
scroll to position [573, 0]
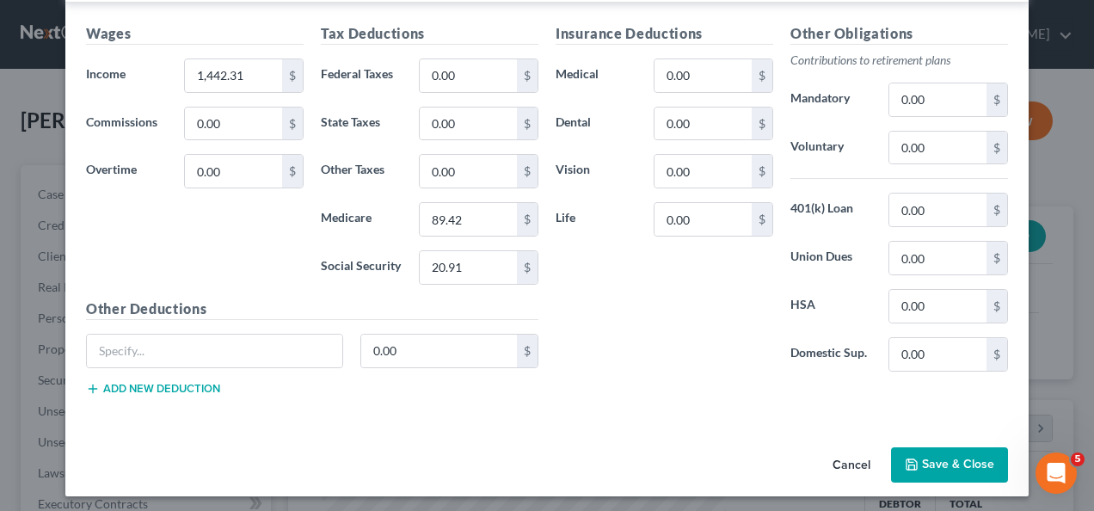
click at [680, 349] on div "Insurance Deductions Medical 0.00 $ Dental 0.00 $ Vision 0.00 $ Life 0.00 $" at bounding box center [664, 204] width 235 height 362
click at [929, 456] on button "Save & Close" at bounding box center [949, 465] width 117 height 36
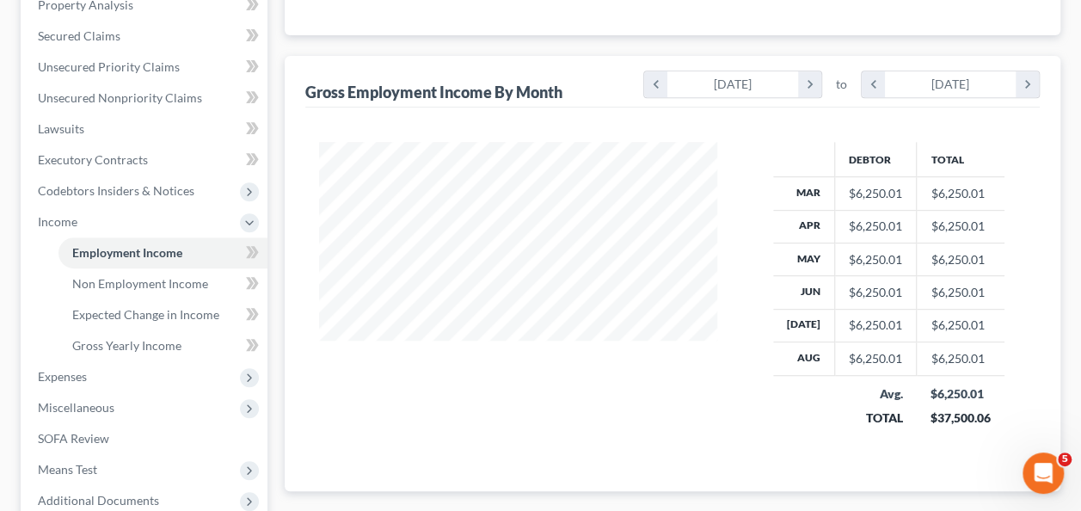
scroll to position [430, 0]
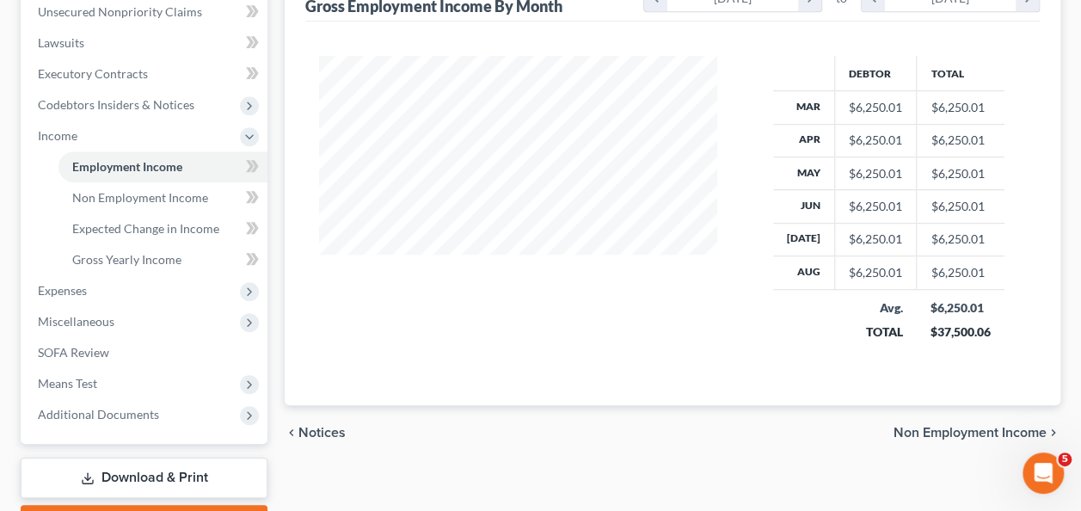
drag, startPoint x: 540, startPoint y: 342, endPoint x: 440, endPoint y: 327, distance: 100.9
click at [539, 342] on div at bounding box center [518, 210] width 433 height 308
click at [95, 286] on span "Expenses" at bounding box center [145, 290] width 243 height 31
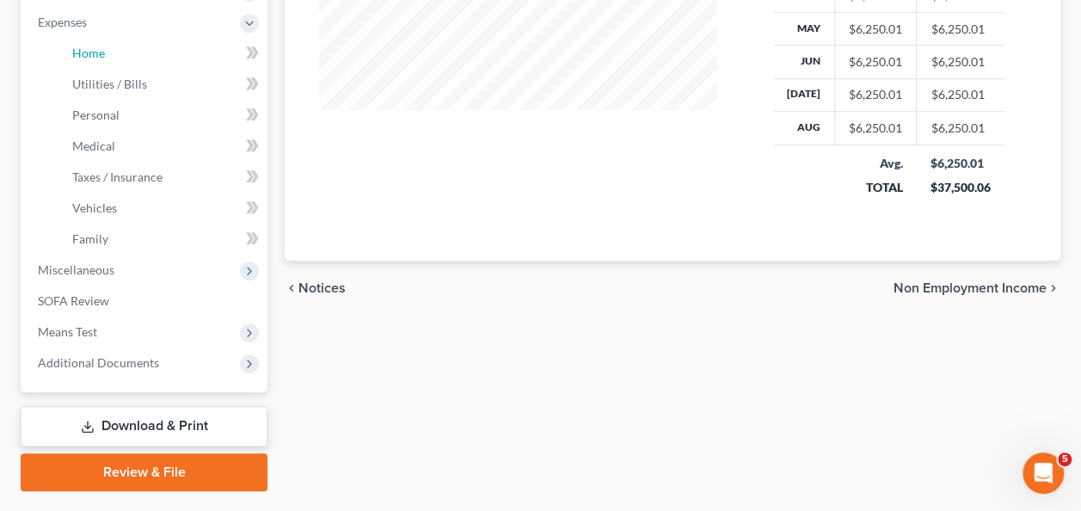
scroll to position [602, 0]
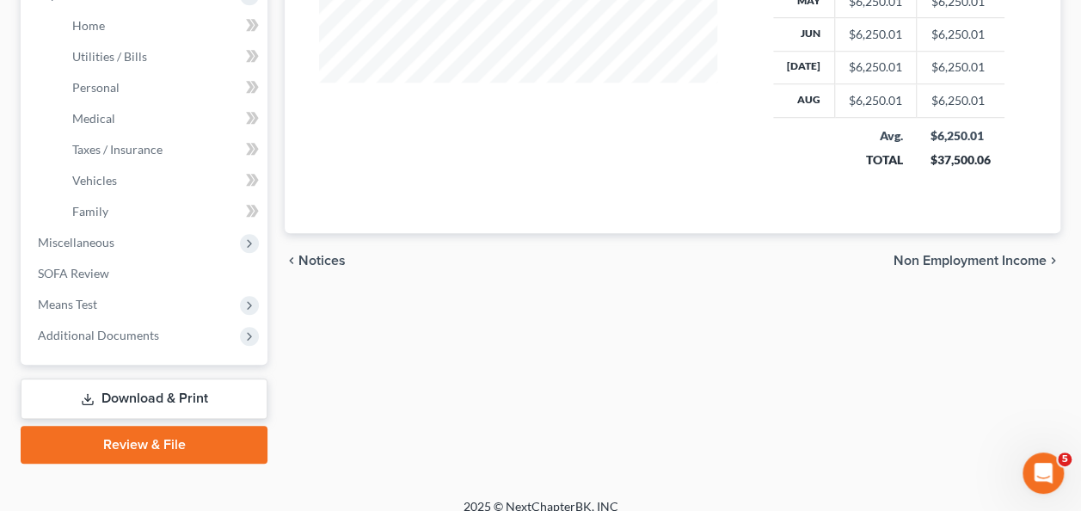
click at [483, 342] on div "Employment Income Non Employment Income Expected Change in Income Gross Yearly …" at bounding box center [672, 13] width 793 height 901
click at [124, 155] on span "Taxes / Insurance" at bounding box center [117, 149] width 90 height 15
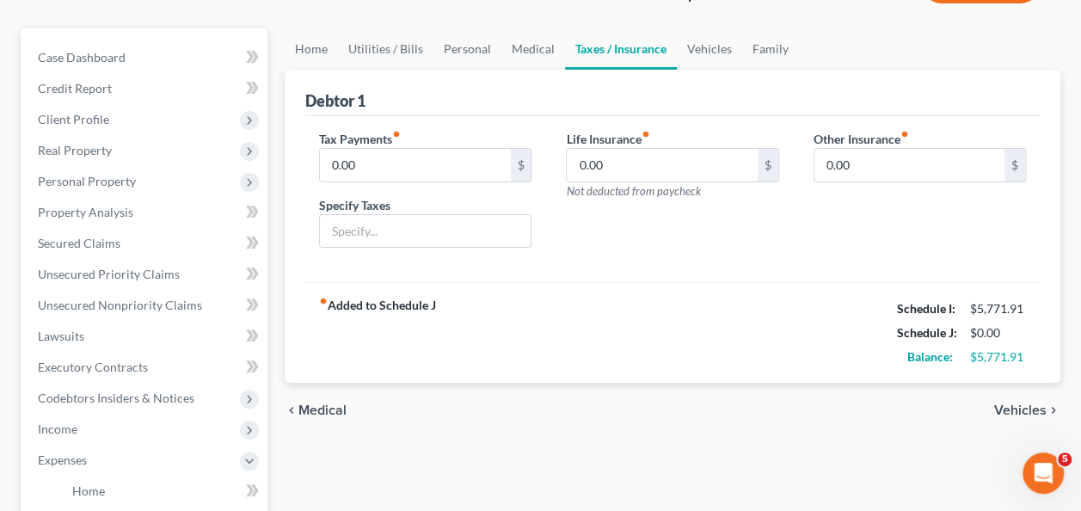
scroll to position [172, 0]
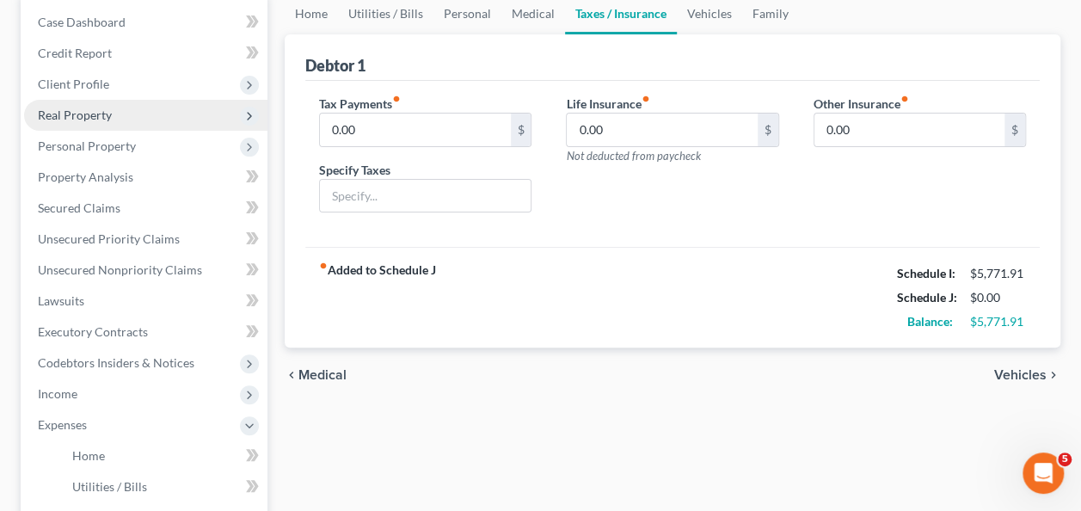
click at [82, 121] on span "Real Property" at bounding box center [145, 115] width 243 height 31
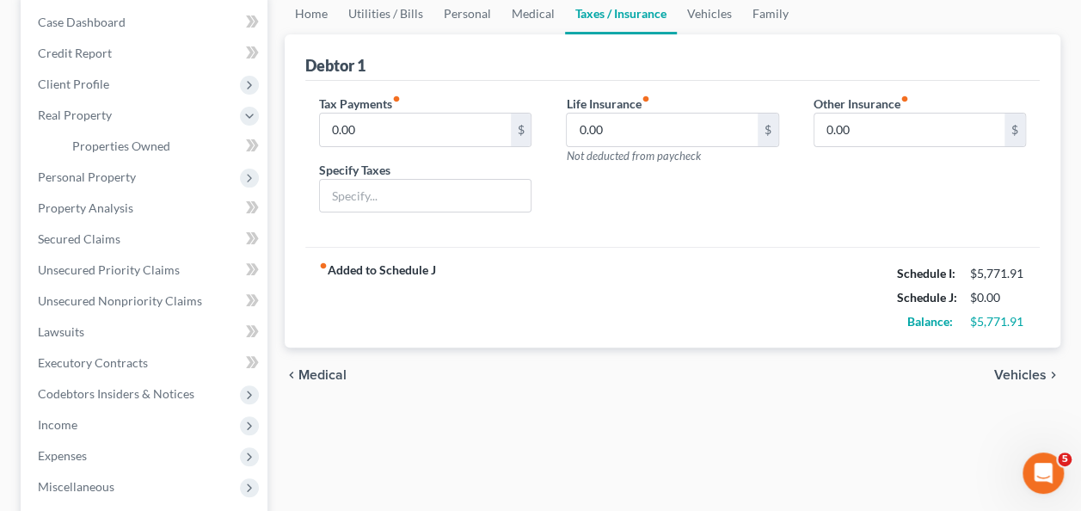
click at [504, 297] on div "fiber_manual_record Added to Schedule J Schedule I: $5,771.91 Schedule J: $0.00…" at bounding box center [672, 297] width 735 height 101
click at [177, 147] on link "Properties Owned" at bounding box center [163, 146] width 209 height 31
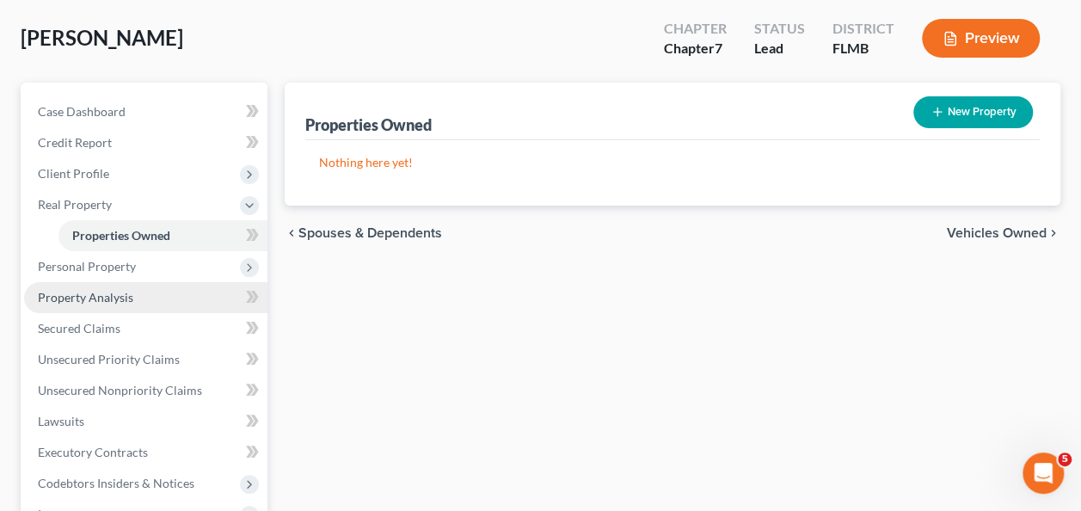
scroll to position [86, 0]
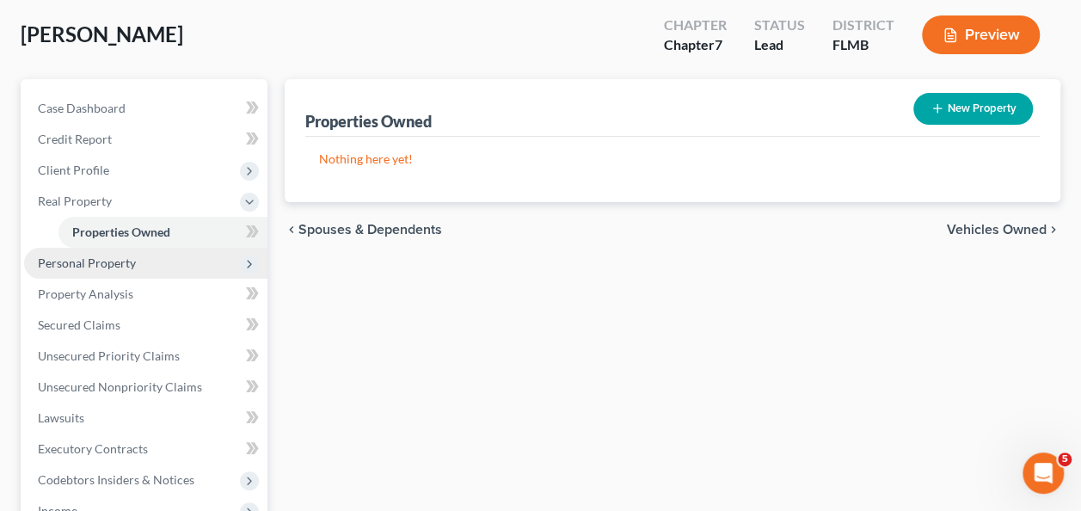
click at [115, 265] on span "Personal Property" at bounding box center [87, 263] width 98 height 15
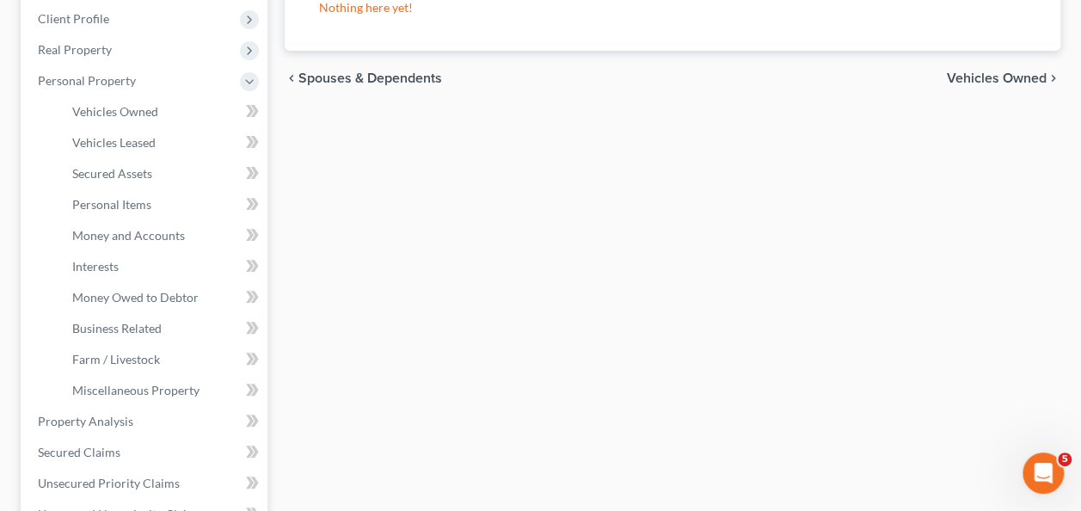
scroll to position [430, 0]
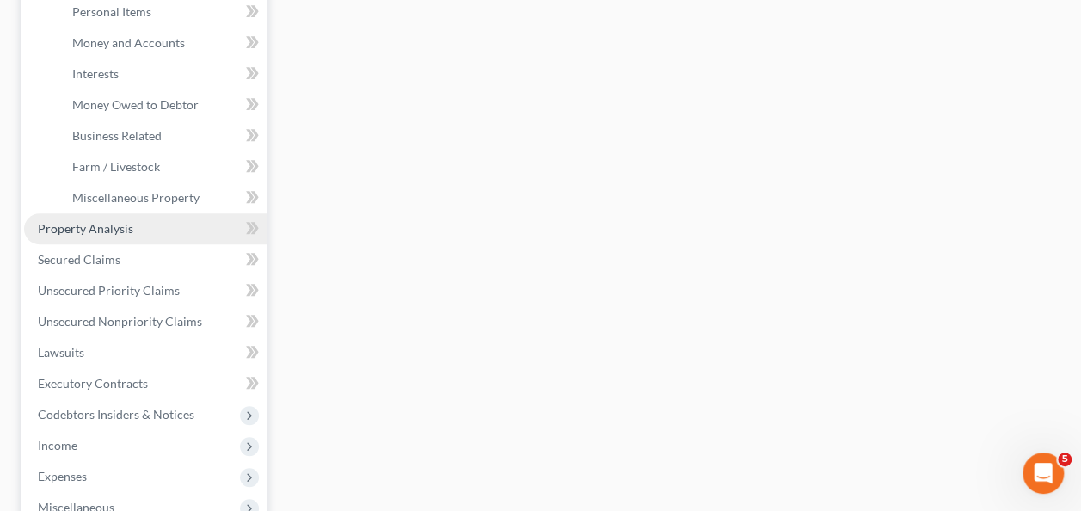
click at [108, 239] on link "Property Analysis" at bounding box center [145, 228] width 243 height 31
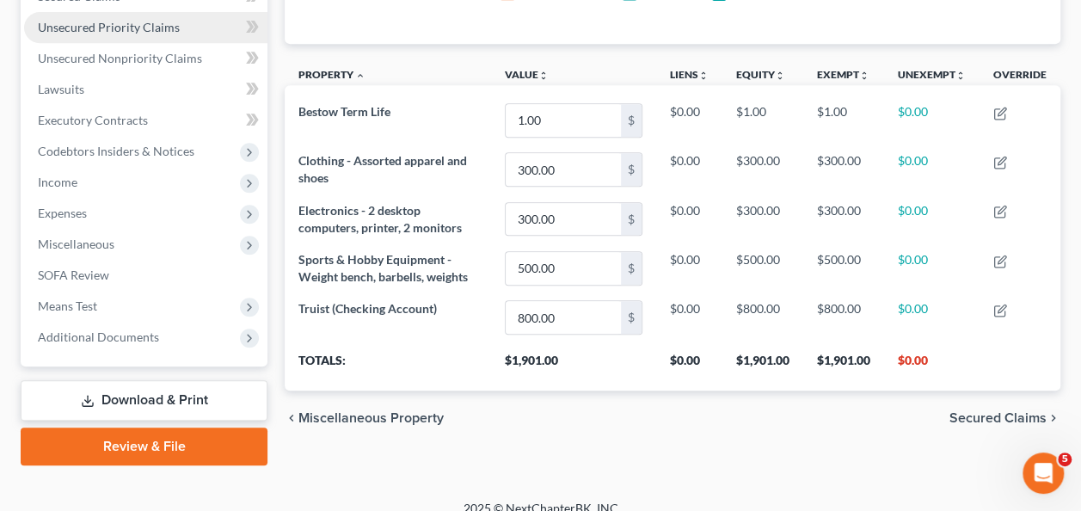
scroll to position [401, 0]
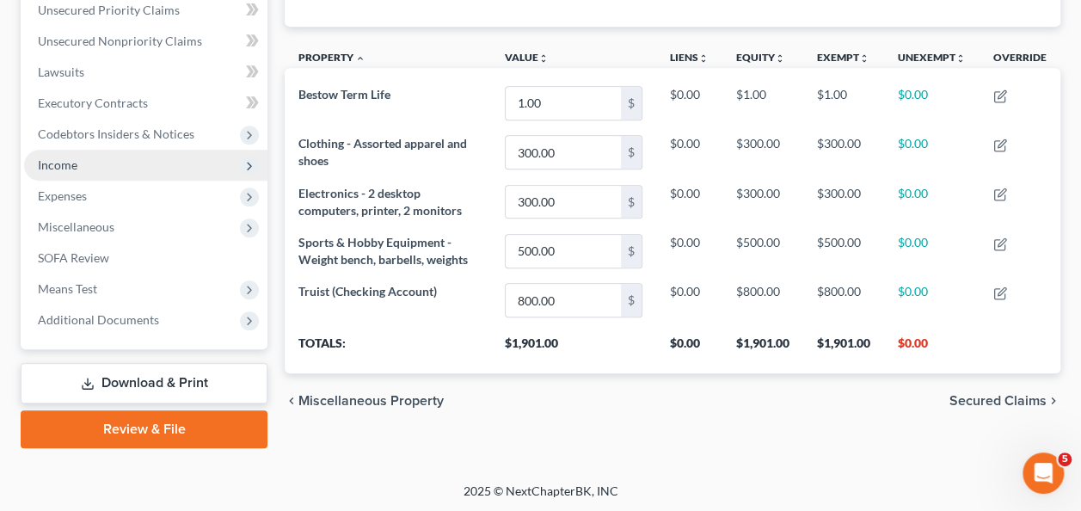
click at [91, 178] on span "Income" at bounding box center [145, 165] width 243 height 31
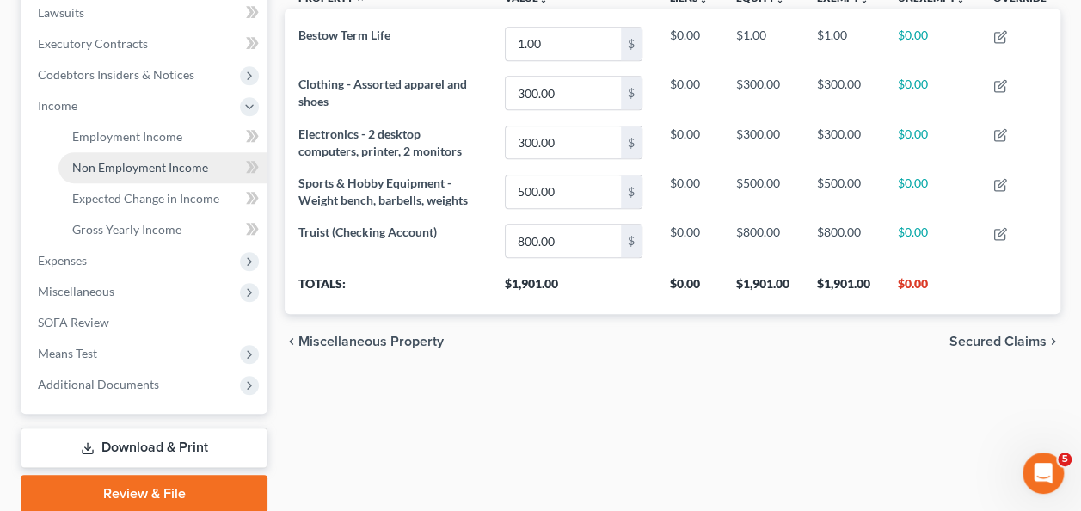
scroll to position [487, 0]
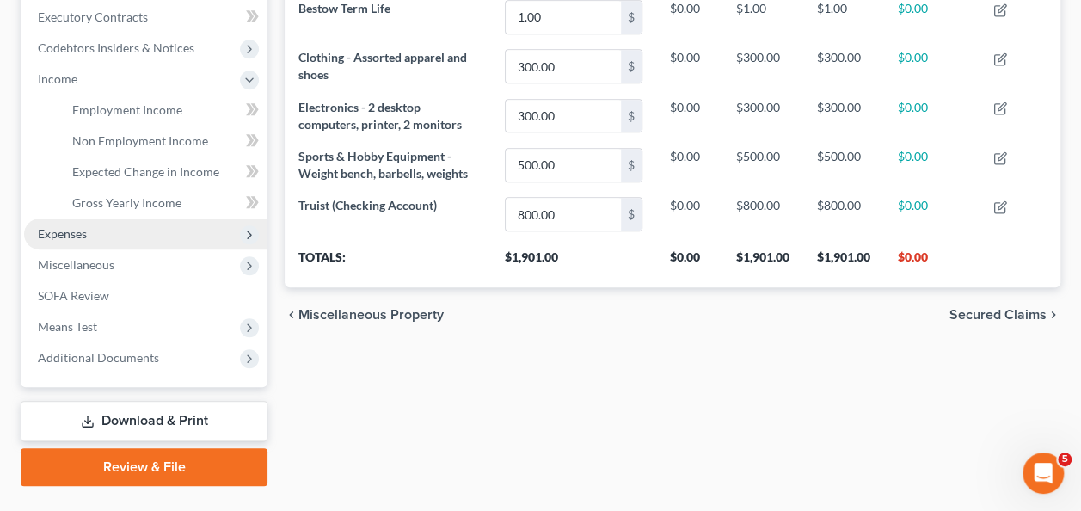
click at [102, 237] on span "Expenses" at bounding box center [145, 234] width 243 height 31
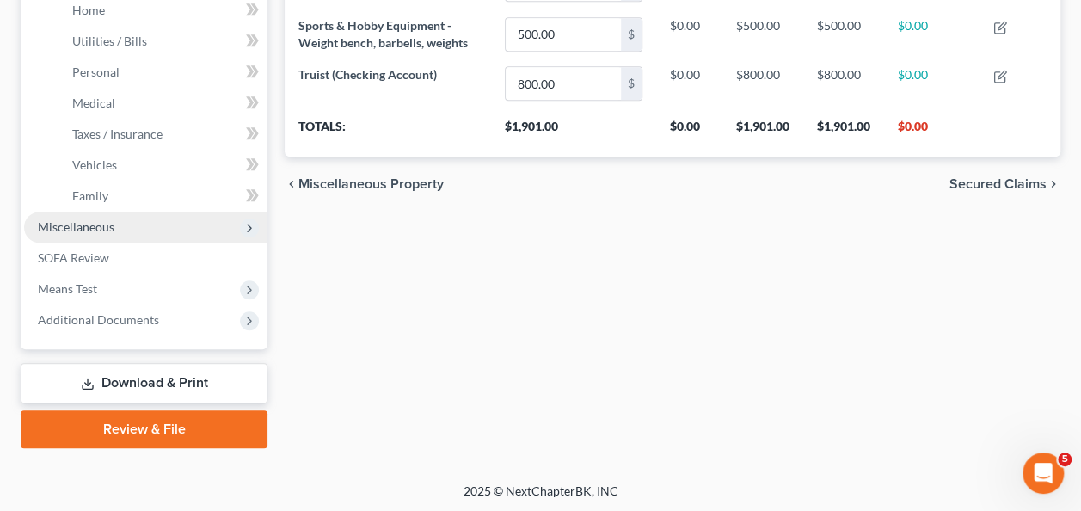
click at [107, 238] on span "Miscellaneous" at bounding box center [145, 227] width 243 height 31
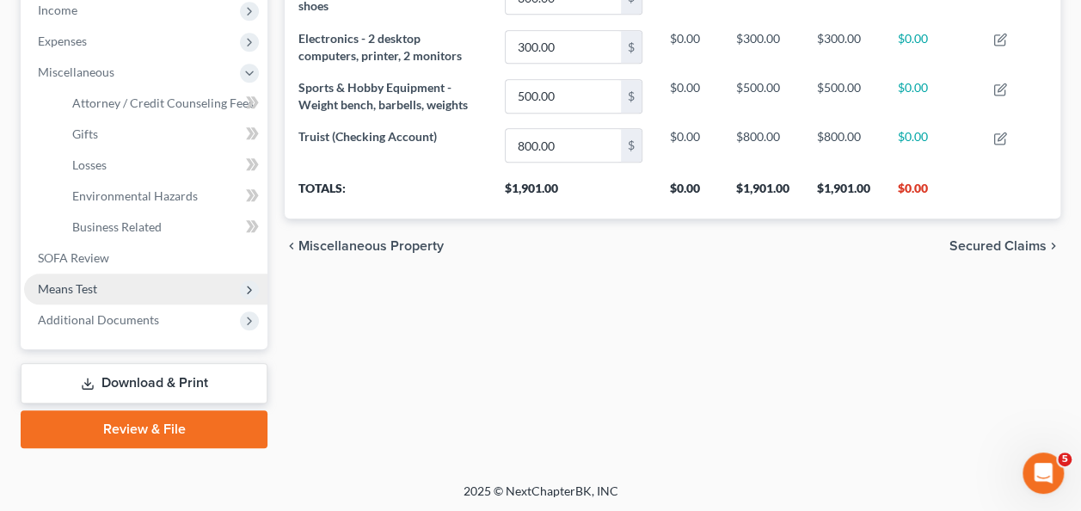
click at [67, 287] on span "Means Test" at bounding box center [67, 288] width 59 height 15
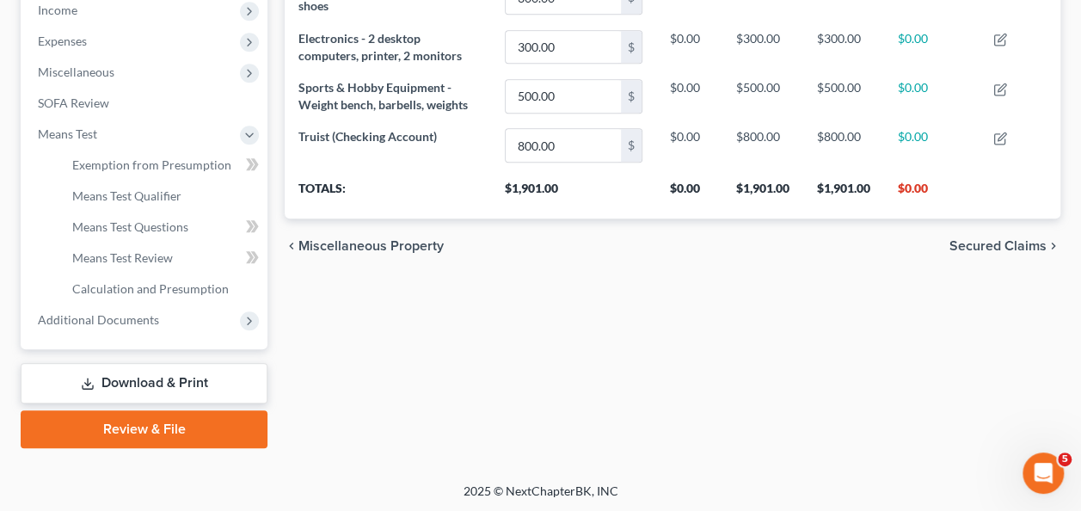
click at [373, 310] on div "Property Analysis Personal Item Interest Money and Accounts Property unfold_mor…" at bounding box center [672, 28] width 793 height 839
click at [137, 257] on span "Means Test Review" at bounding box center [122, 257] width 101 height 15
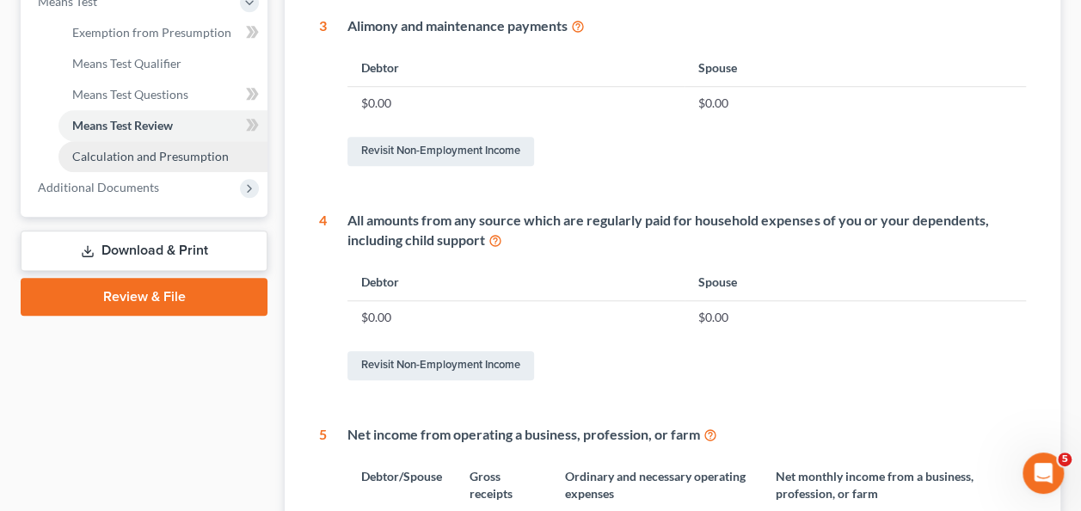
click at [151, 160] on span "Calculation and Presumption" at bounding box center [150, 156] width 157 height 15
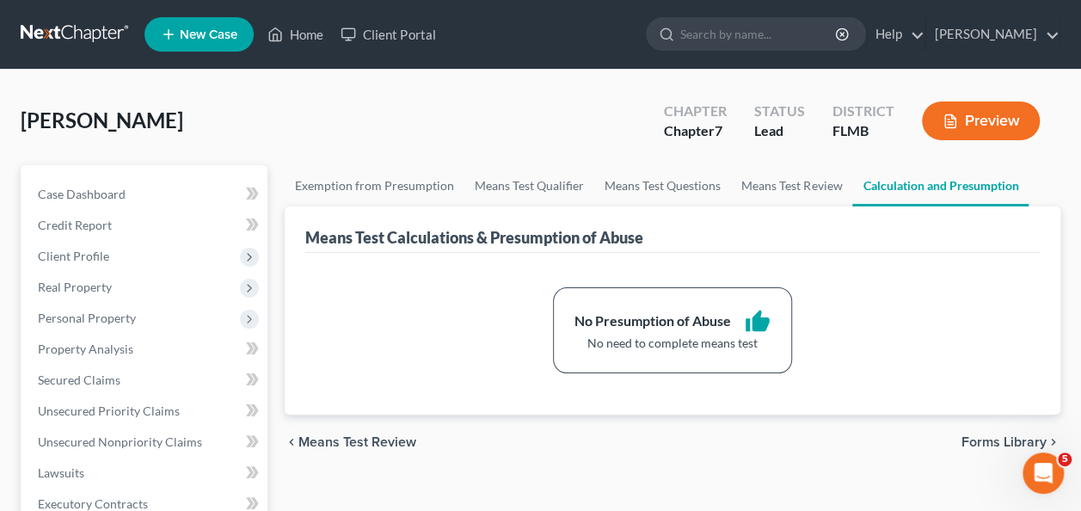
click at [876, 336] on div "No Presumption of Abuse thumb_up No need to complete means test" at bounding box center [672, 330] width 707 height 86
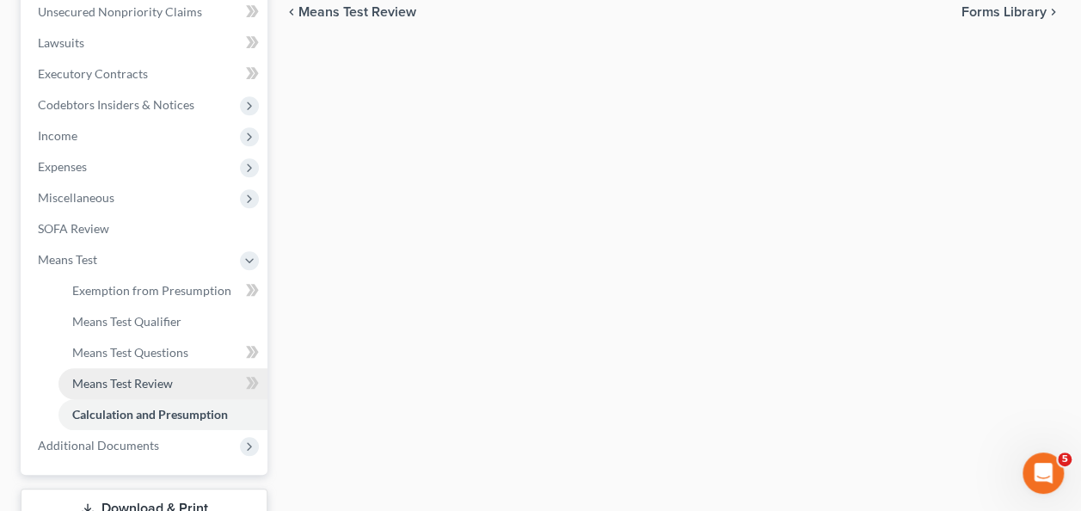
click at [132, 384] on span "Means Test Review" at bounding box center [122, 383] width 101 height 15
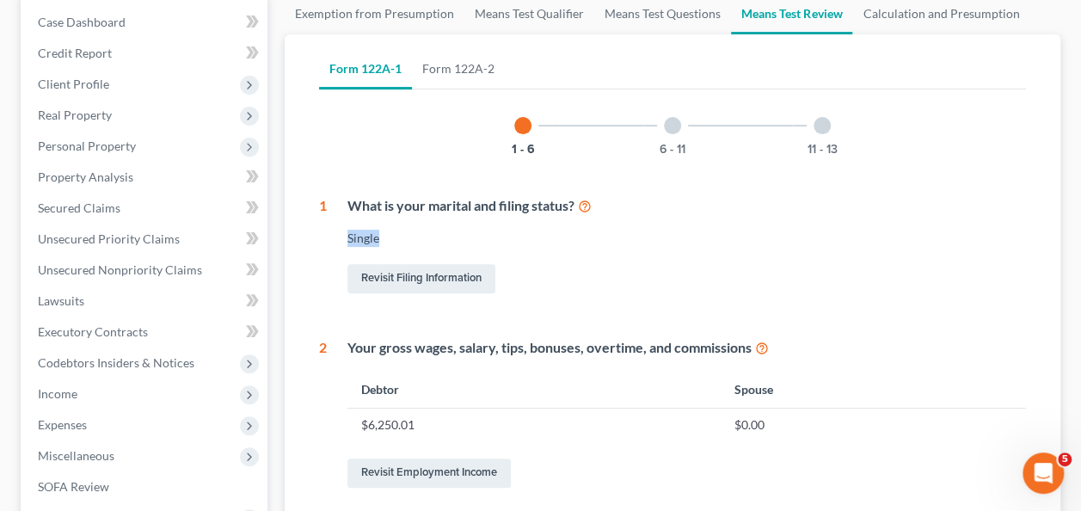
drag, startPoint x: 713, startPoint y: 215, endPoint x: 662, endPoint y: 201, distance: 53.4
click at [713, 212] on div "What is your marital and filing status? Single Revisit Filing Information" at bounding box center [676, 246] width 699 height 101
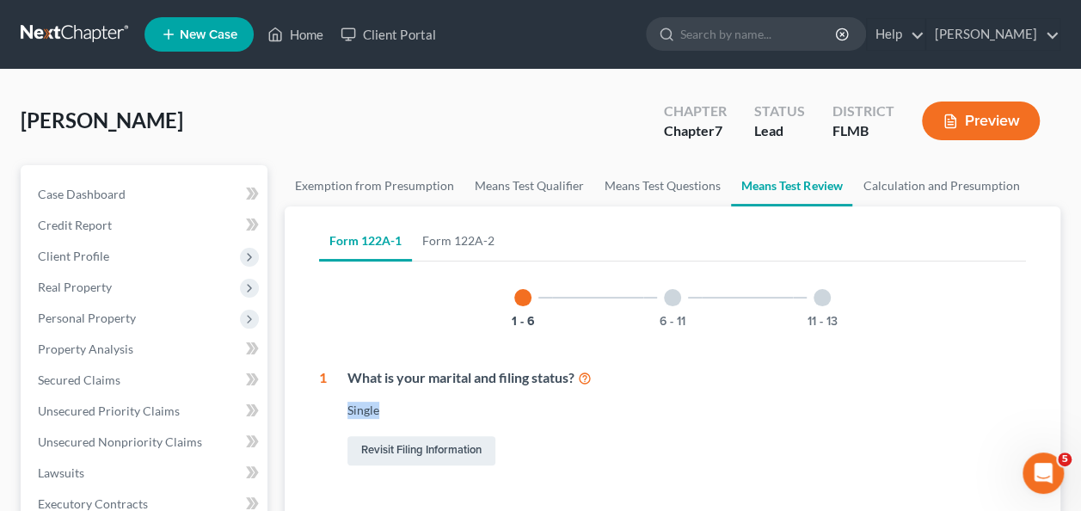
scroll to position [86, 0]
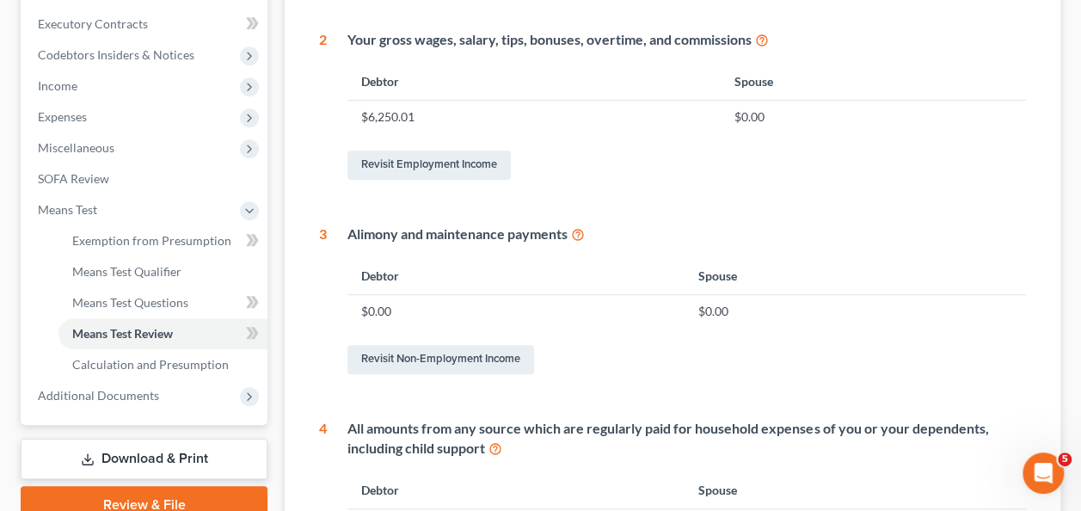
scroll to position [430, 0]
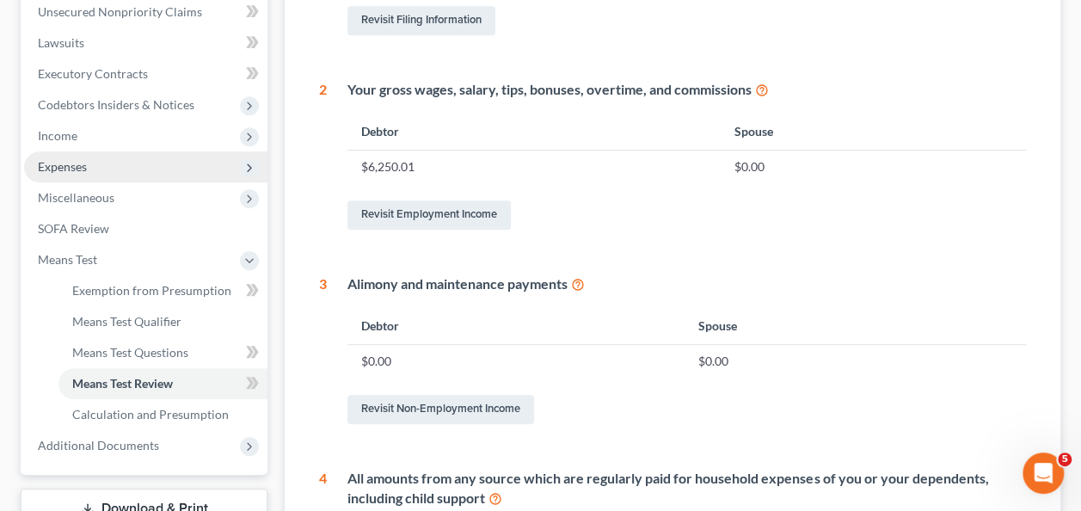
click at [95, 155] on span "Expenses" at bounding box center [145, 166] width 243 height 31
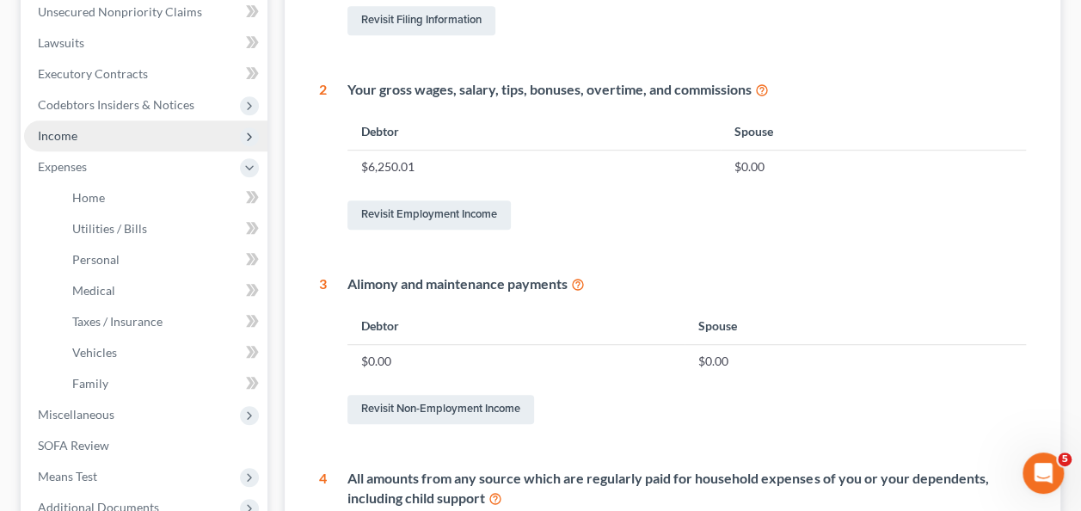
click at [114, 134] on span "Income" at bounding box center [145, 135] width 243 height 31
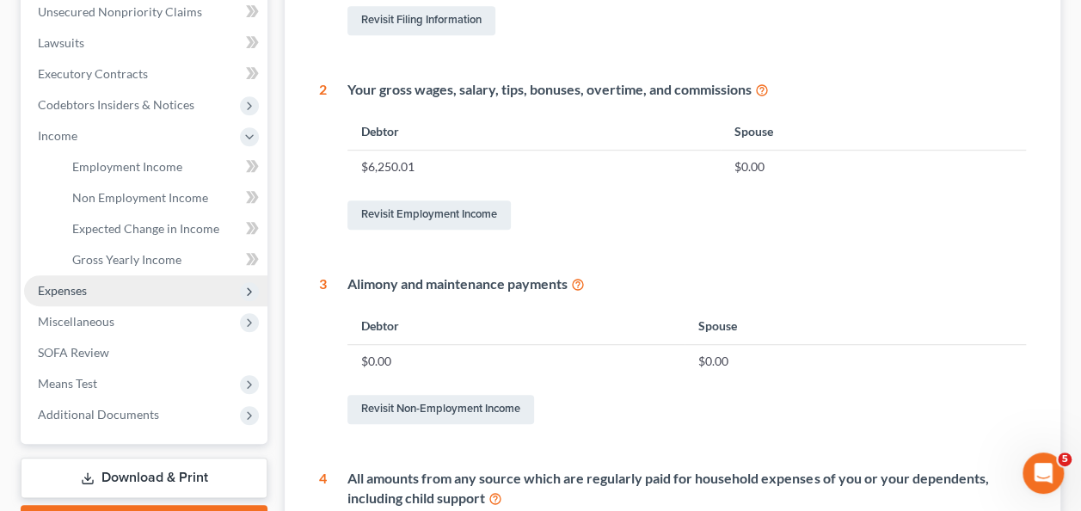
click at [145, 286] on span "Expenses" at bounding box center [145, 290] width 243 height 31
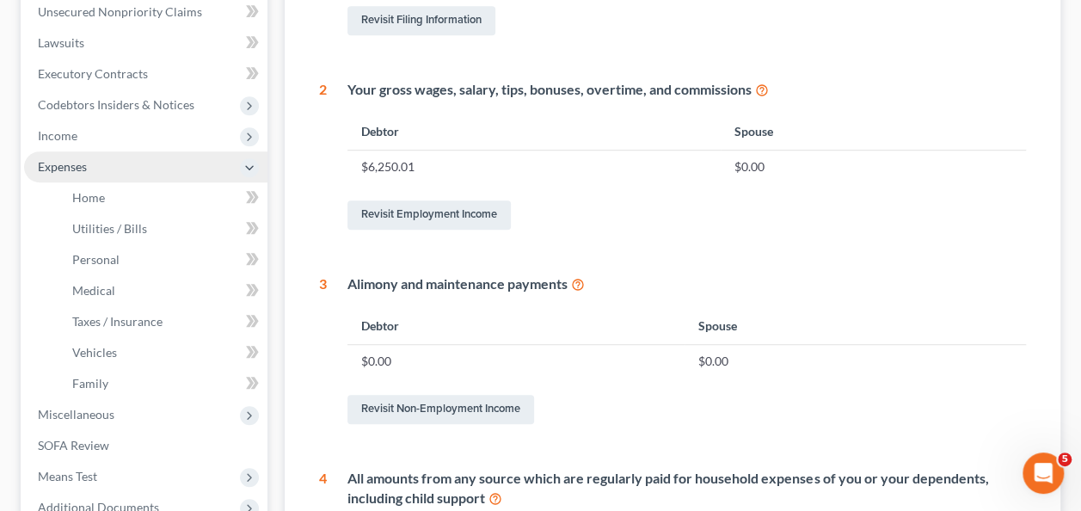
scroll to position [516, 0]
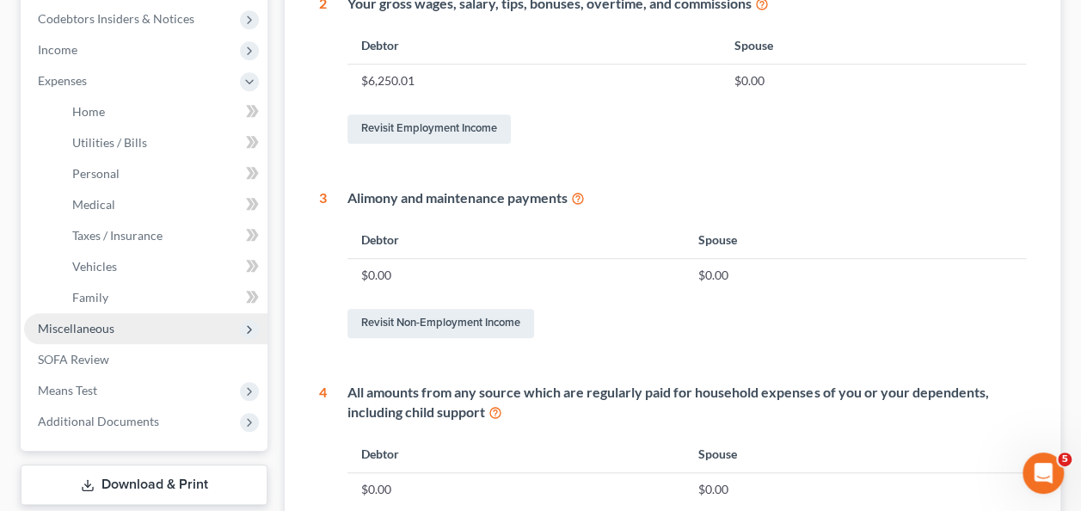
click at [106, 323] on span "Miscellaneous" at bounding box center [76, 328] width 77 height 15
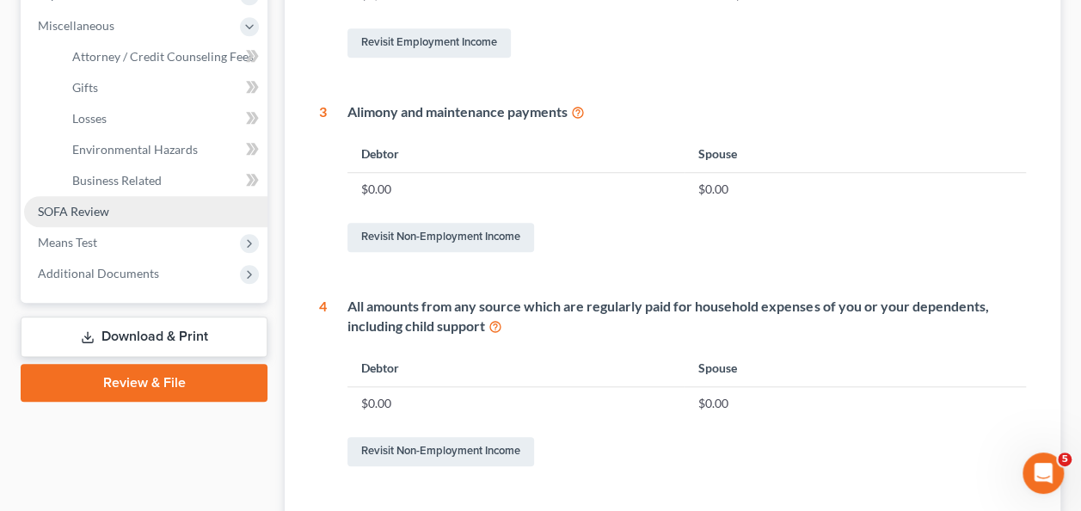
click at [62, 210] on span "SOFA Review" at bounding box center [73, 211] width 71 height 15
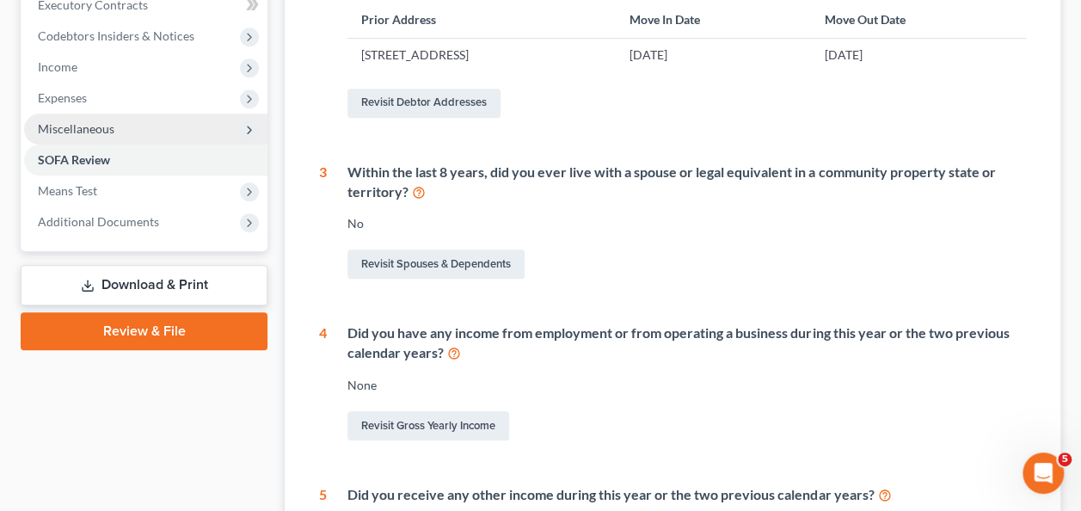
scroll to position [497, 0]
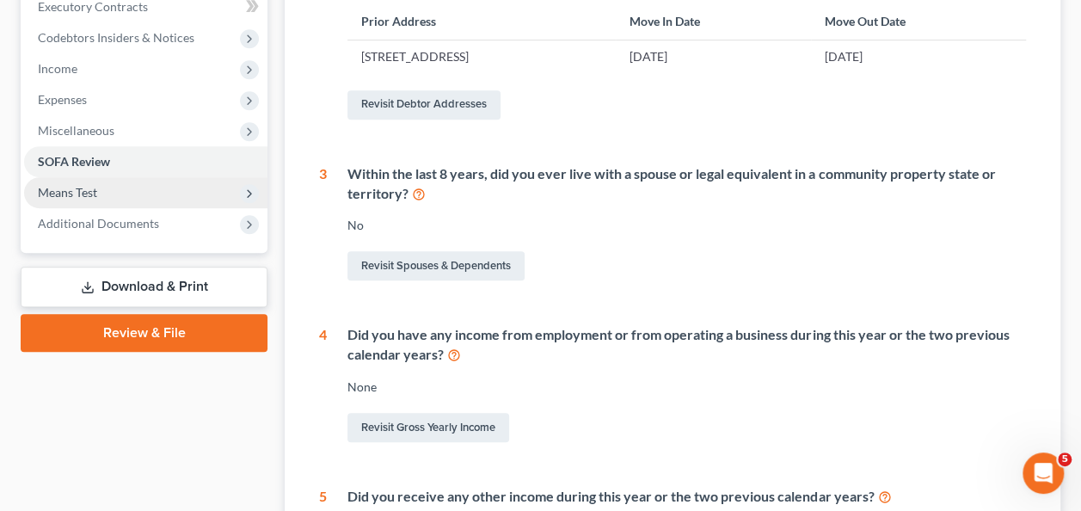
click at [78, 194] on span "Means Test" at bounding box center [67, 192] width 59 height 15
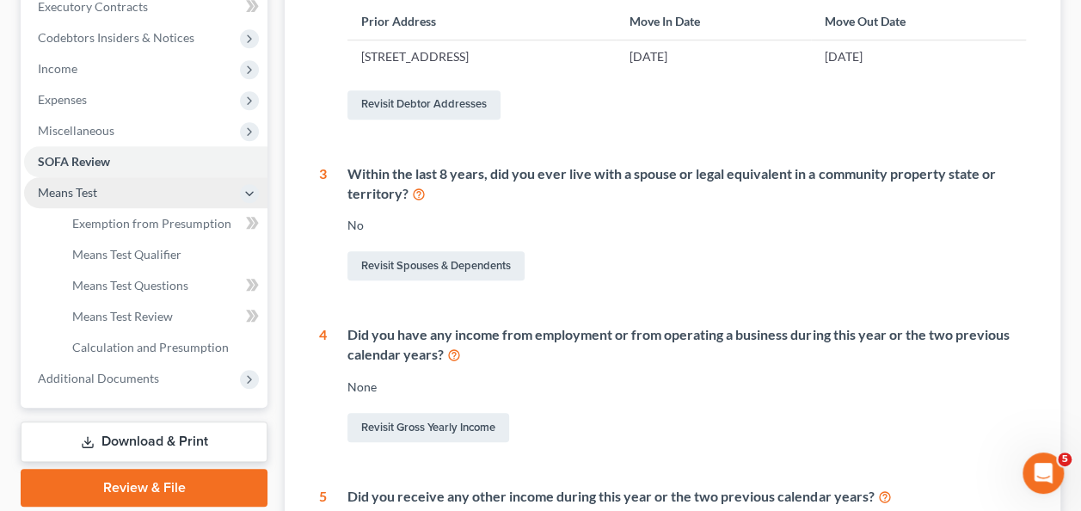
scroll to position [583, 0]
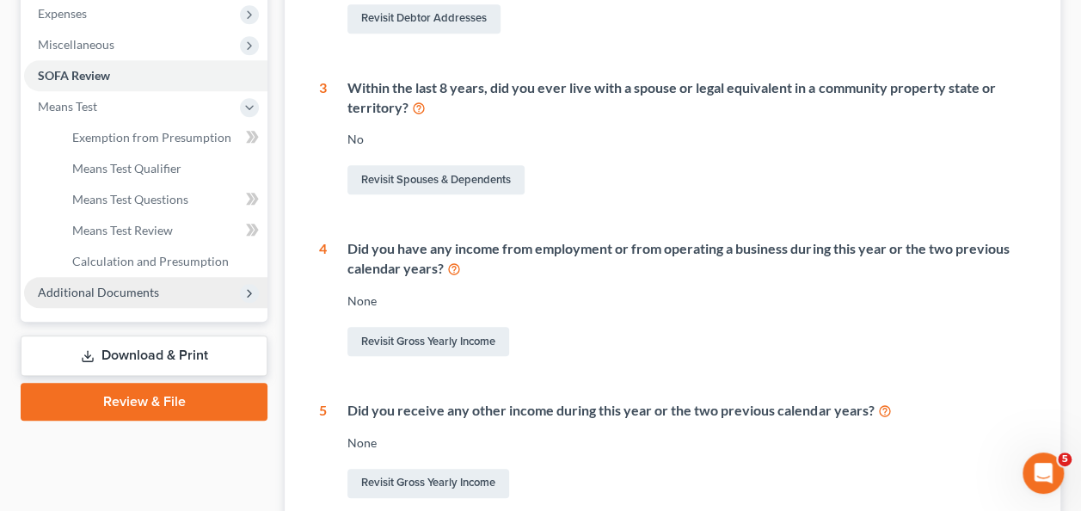
click at [110, 282] on span "Additional Documents" at bounding box center [145, 292] width 243 height 31
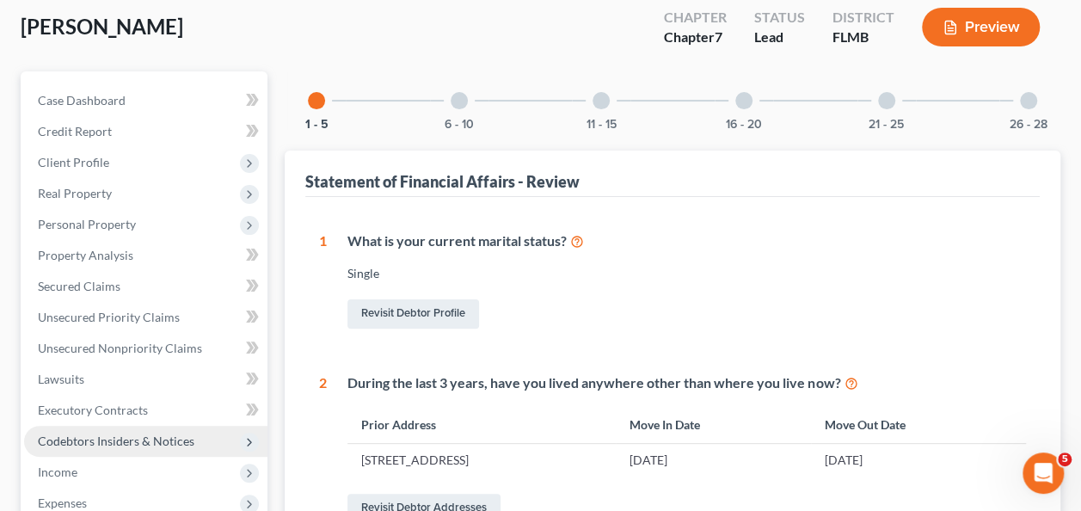
scroll to position [67, 0]
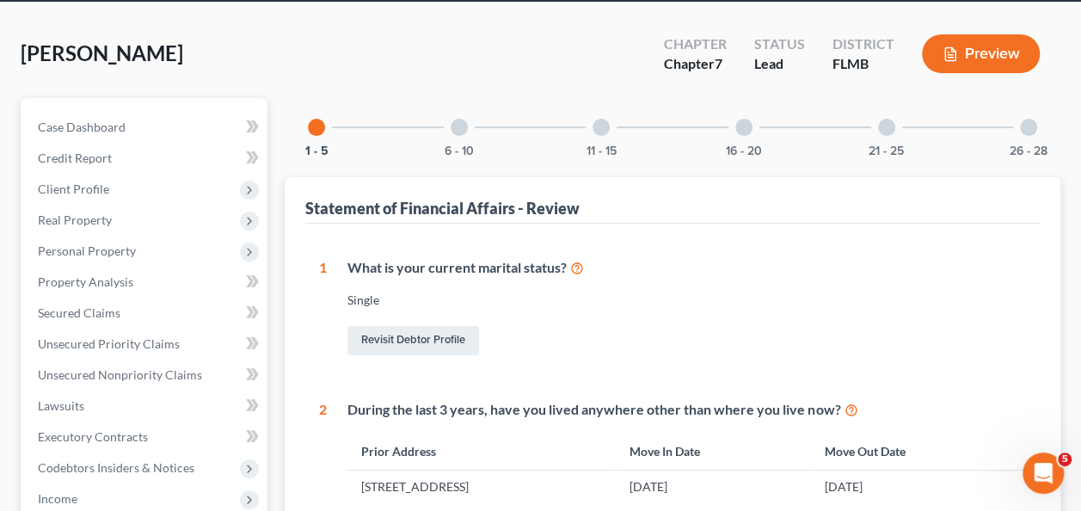
click at [633, 318] on div "What is your current marital status? Single Revisit Debtor Profile" at bounding box center [676, 308] width 699 height 101
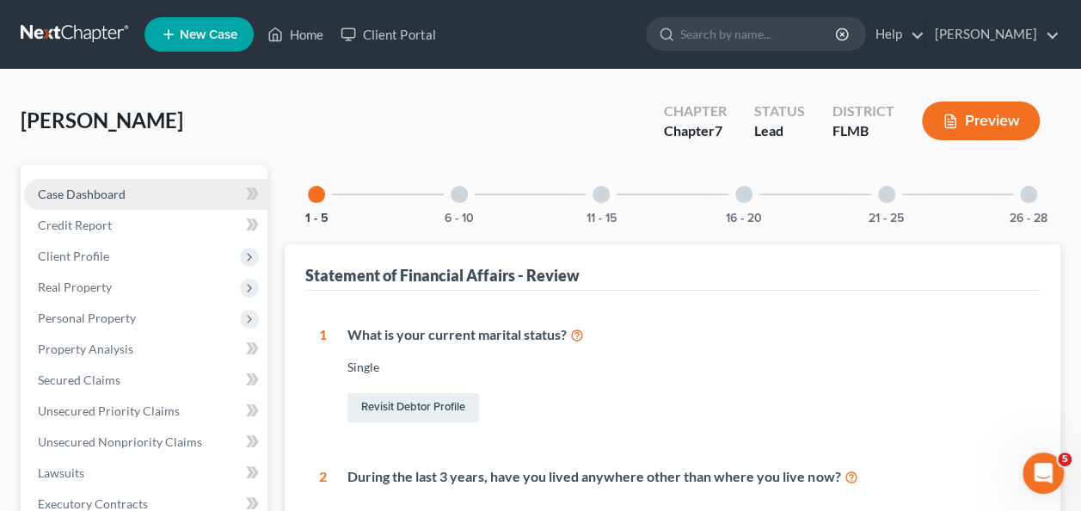
scroll to position [0, 0]
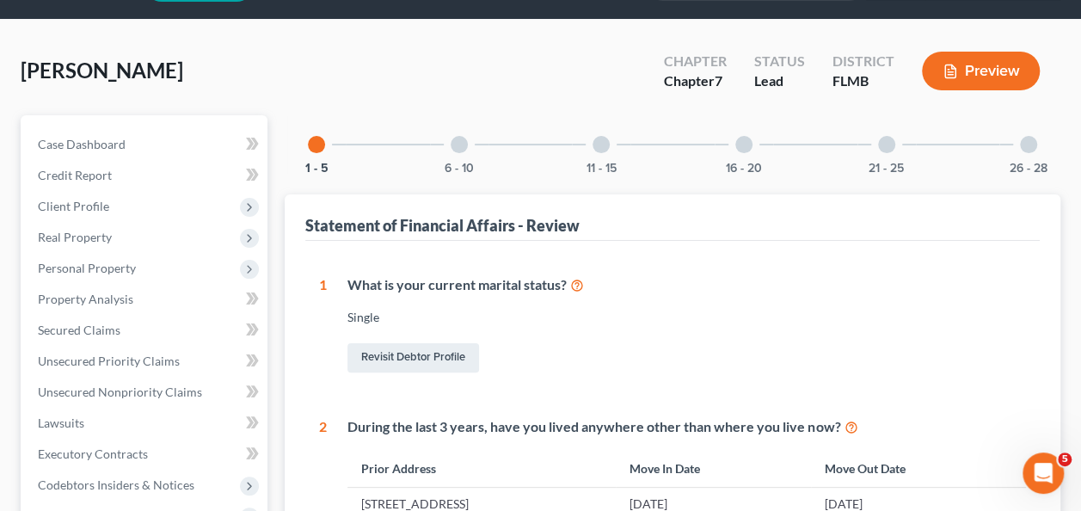
scroll to position [86, 0]
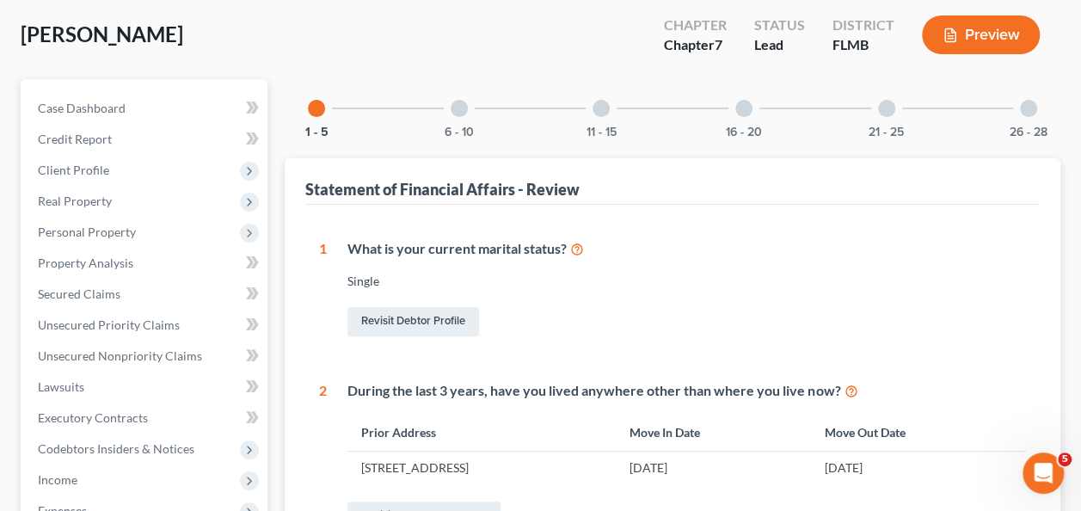
click at [700, 330] on div "Revisit Debtor Profile" at bounding box center [687, 322] width 679 height 36
click at [45, 177] on span "Client Profile" at bounding box center [145, 170] width 243 height 31
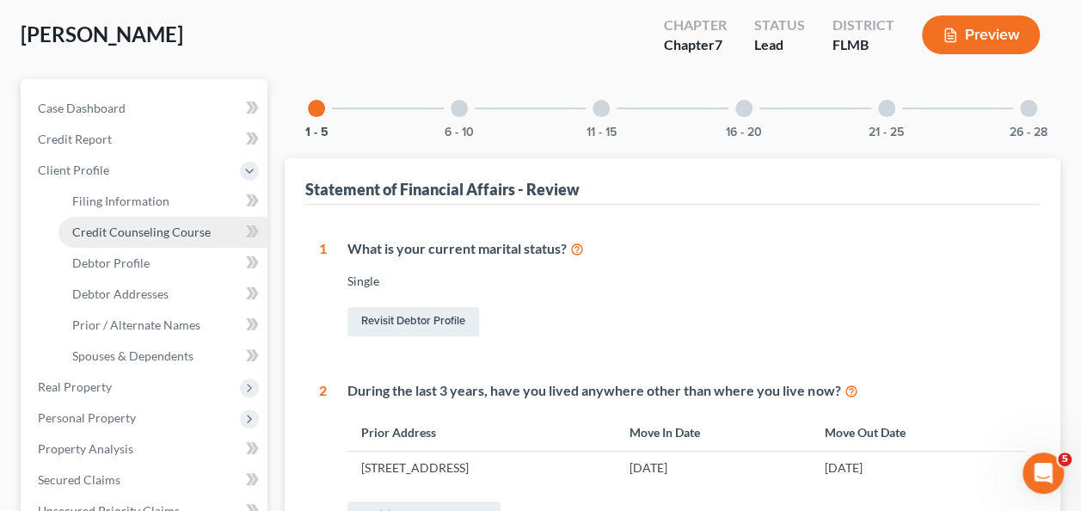
click at [139, 236] on span "Credit Counseling Course" at bounding box center [141, 232] width 139 height 15
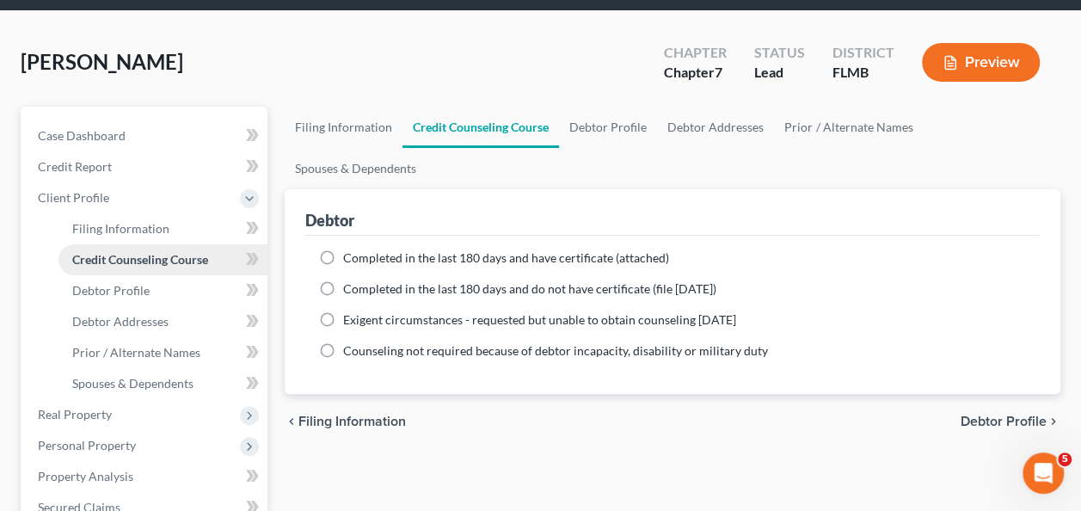
scroll to position [86, 0]
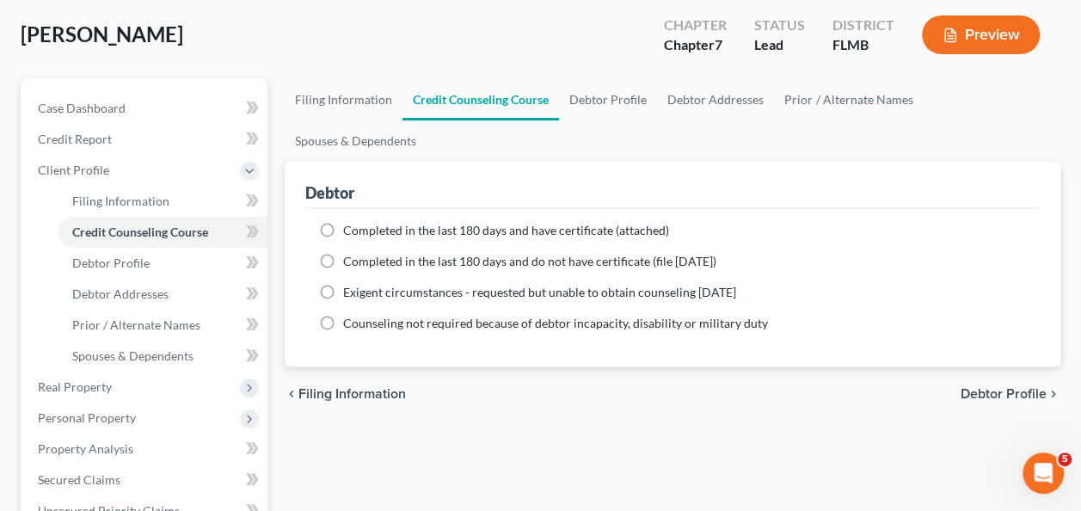
click at [343, 253] on label "Completed in the last 180 days and do not have certificate (file within 14 days)" at bounding box center [529, 261] width 373 height 17
click at [350, 253] on input "Completed in the last 180 days and do not have certificate (file within 14 days)" at bounding box center [355, 258] width 11 height 11
radio input "true"
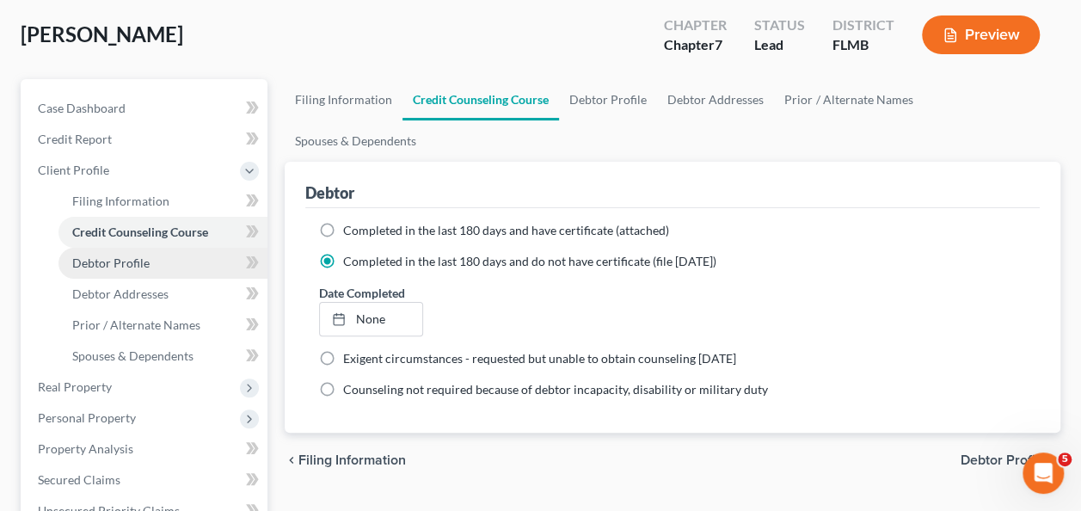
click at [132, 258] on span "Debtor Profile" at bounding box center [110, 263] width 77 height 15
select select "0"
select select "1"
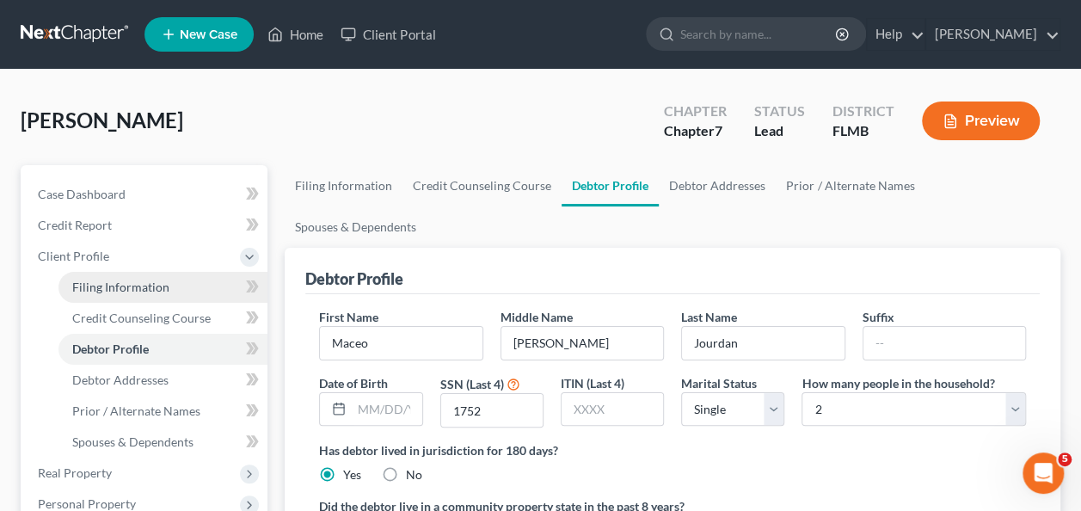
click at [157, 282] on span "Filing Information" at bounding box center [120, 287] width 97 height 15
select select "1"
select select "0"
select select "15"
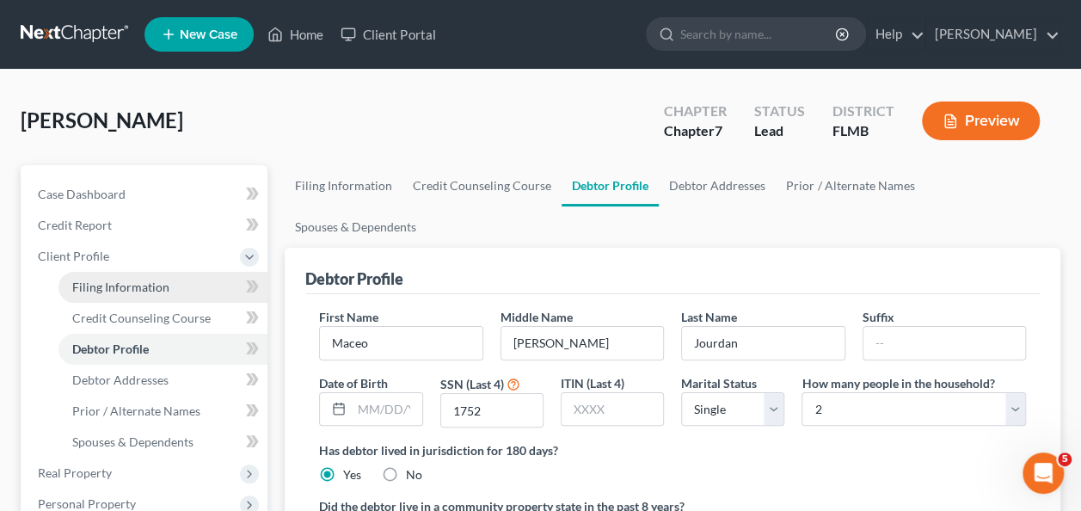
select select "0"
select select "18"
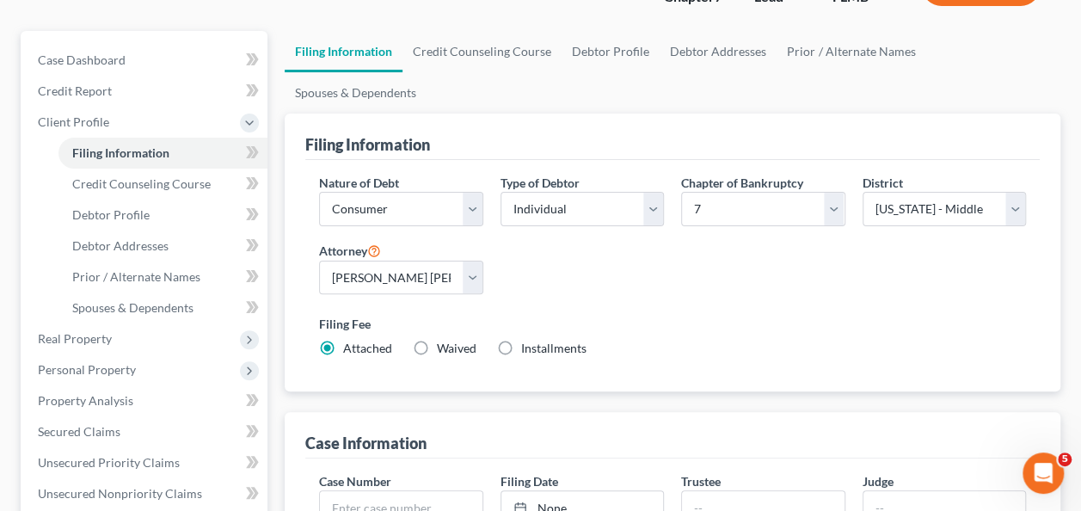
scroll to position [172, 0]
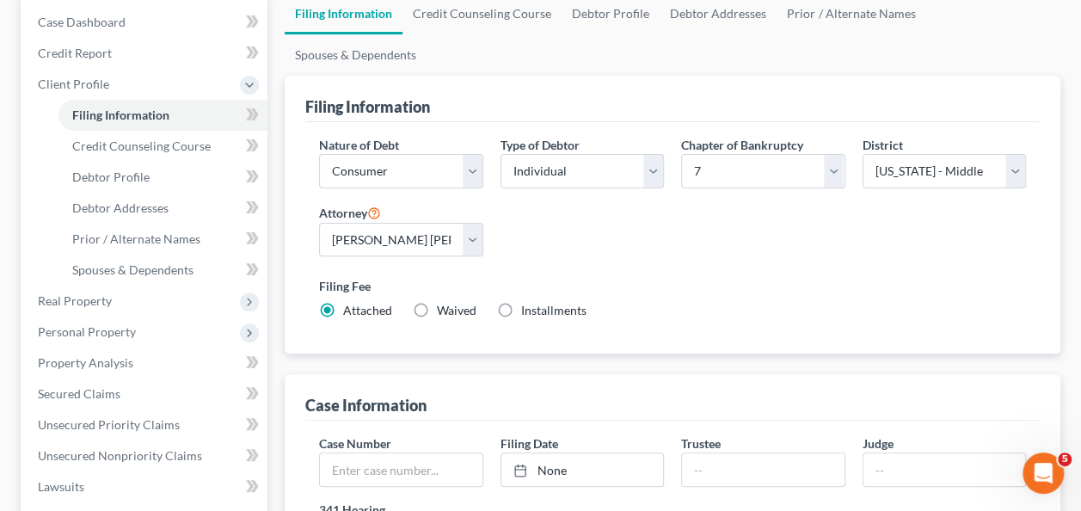
click at [638, 277] on label "Filing Fee" at bounding box center [672, 286] width 707 height 18
click at [134, 145] on span "Credit Counseling Course" at bounding box center [141, 146] width 139 height 15
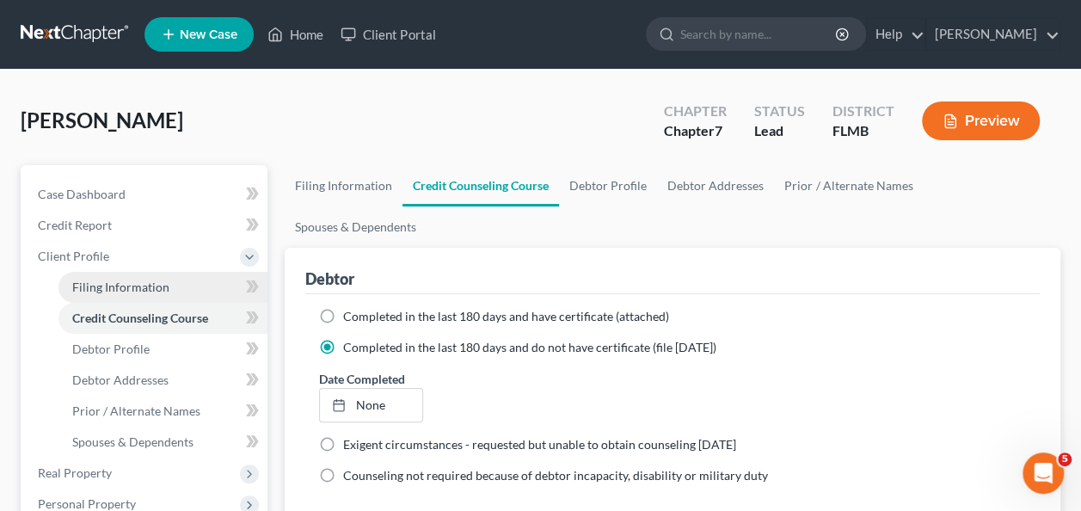
click at [144, 277] on link "Filing Information" at bounding box center [163, 287] width 209 height 31
select select "1"
select select "0"
select select "15"
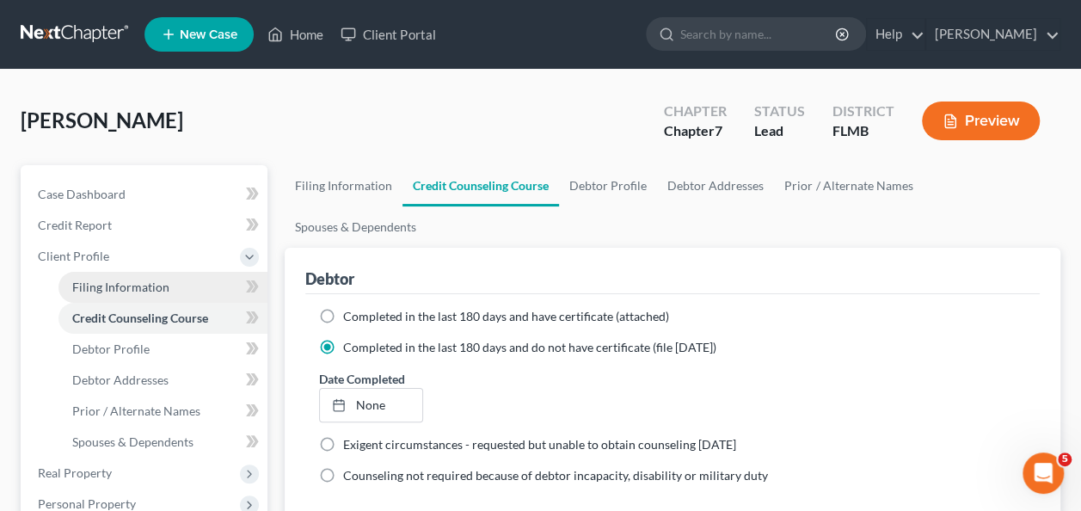
select select "0"
select select "18"
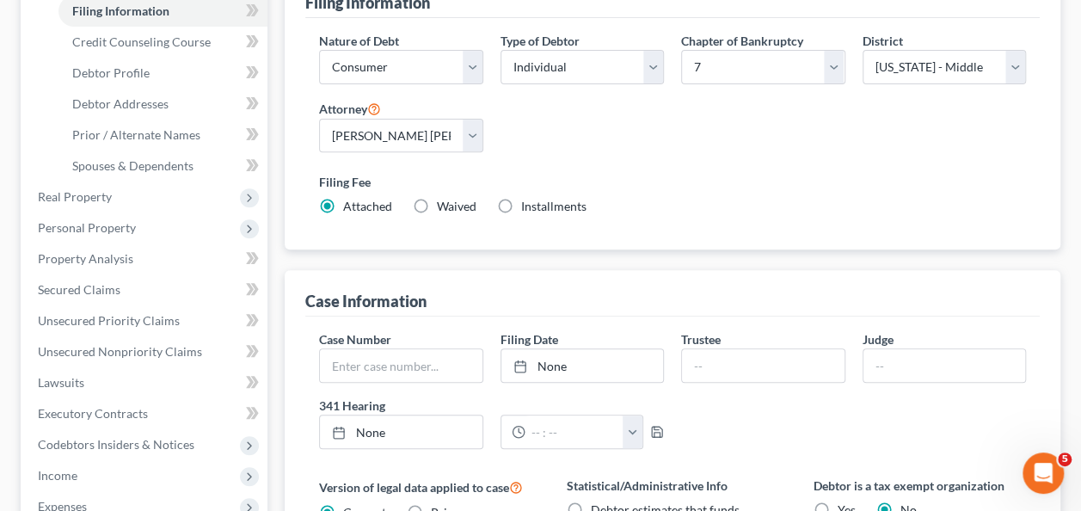
scroll to position [172, 0]
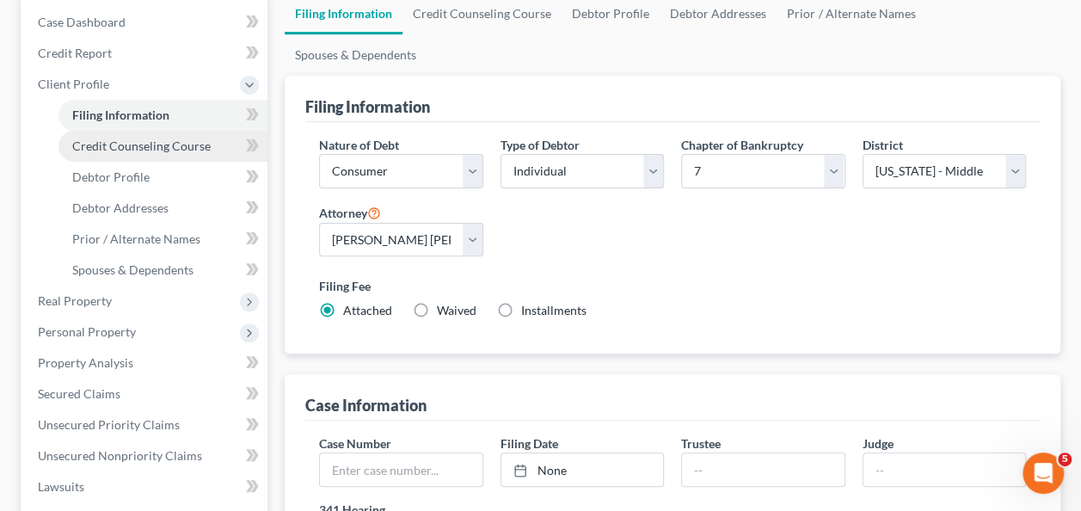
click at [163, 158] on link "Credit Counseling Course" at bounding box center [163, 146] width 209 height 31
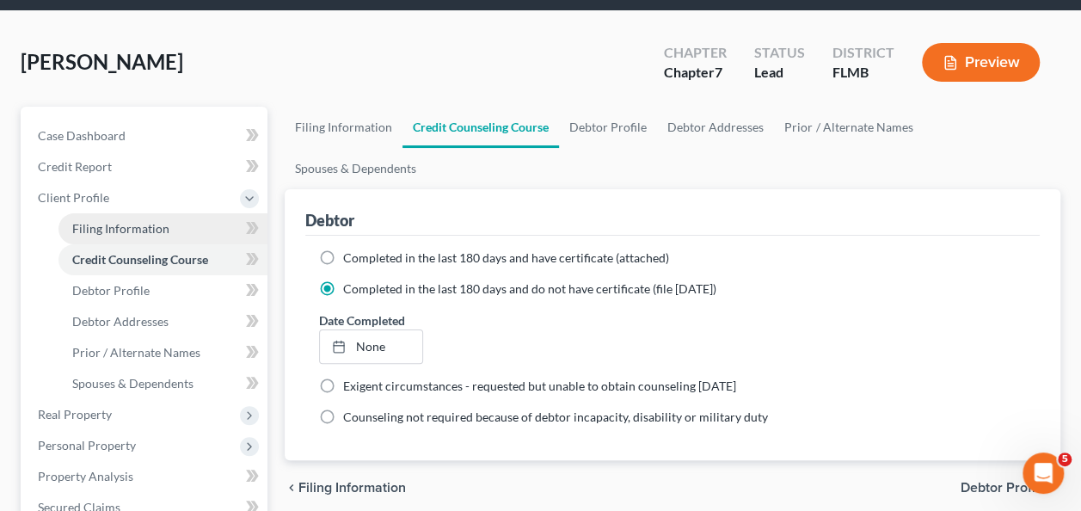
scroll to position [86, 0]
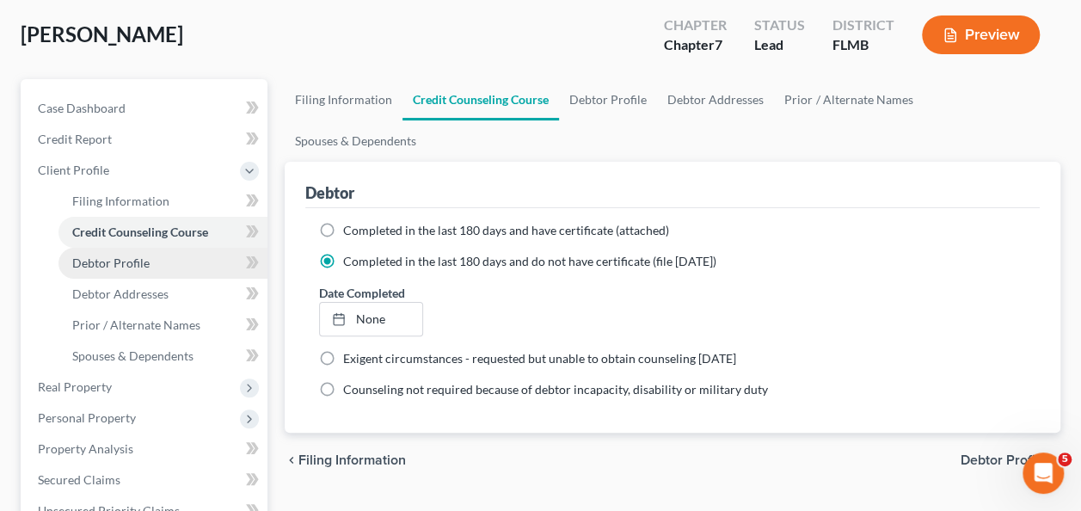
click at [126, 254] on link "Debtor Profile" at bounding box center [163, 263] width 209 height 31
select select "0"
select select "1"
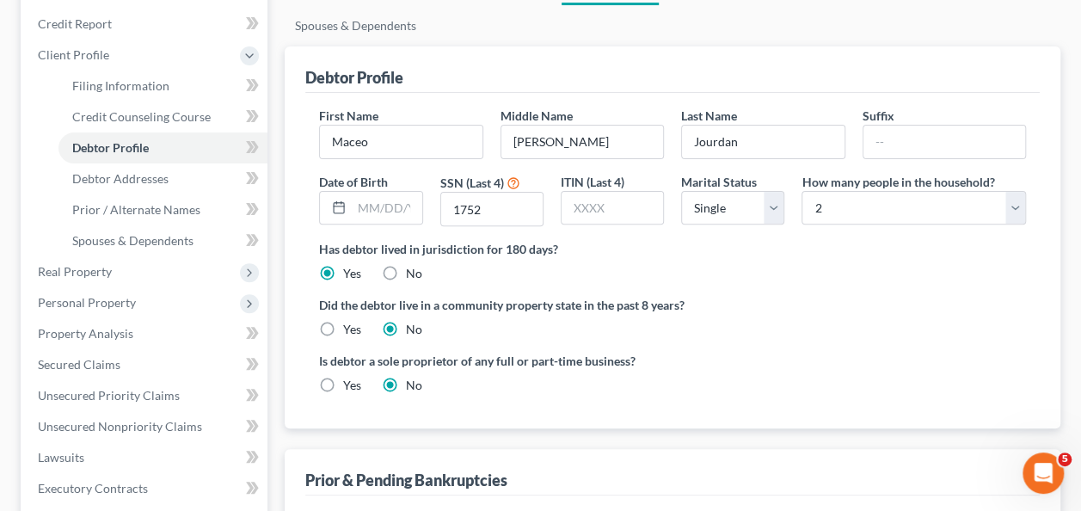
scroll to position [228, 0]
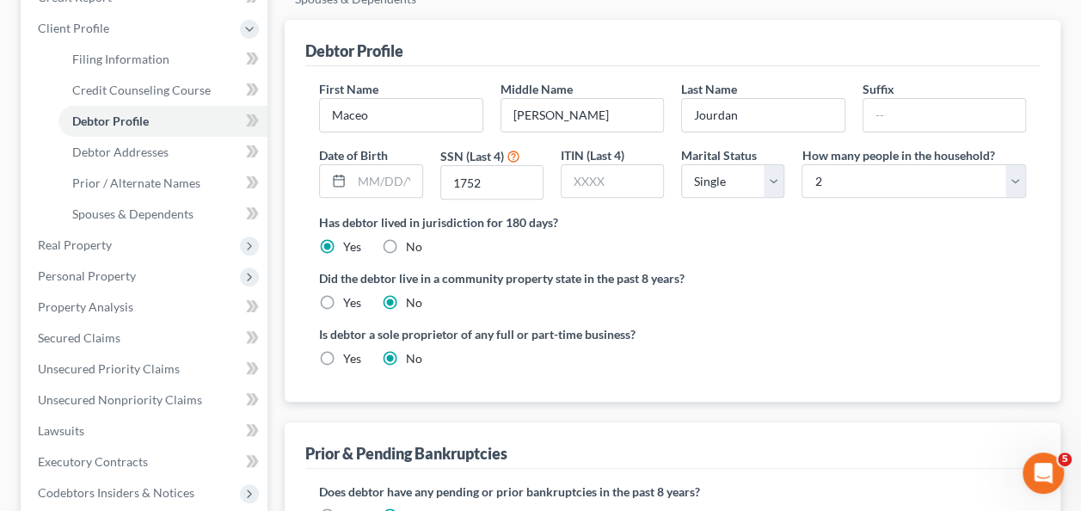
drag, startPoint x: 761, startPoint y: 267, endPoint x: 740, endPoint y: 245, distance: 29.8
click at [761, 269] on div "Did the debtor live in a community property state in the past 8 years? Yes No" at bounding box center [672, 290] width 707 height 42
drag, startPoint x: 91, startPoint y: 142, endPoint x: 255, endPoint y: 138, distance: 163.5
click at [89, 142] on link "Debtor Addresses" at bounding box center [163, 152] width 209 height 31
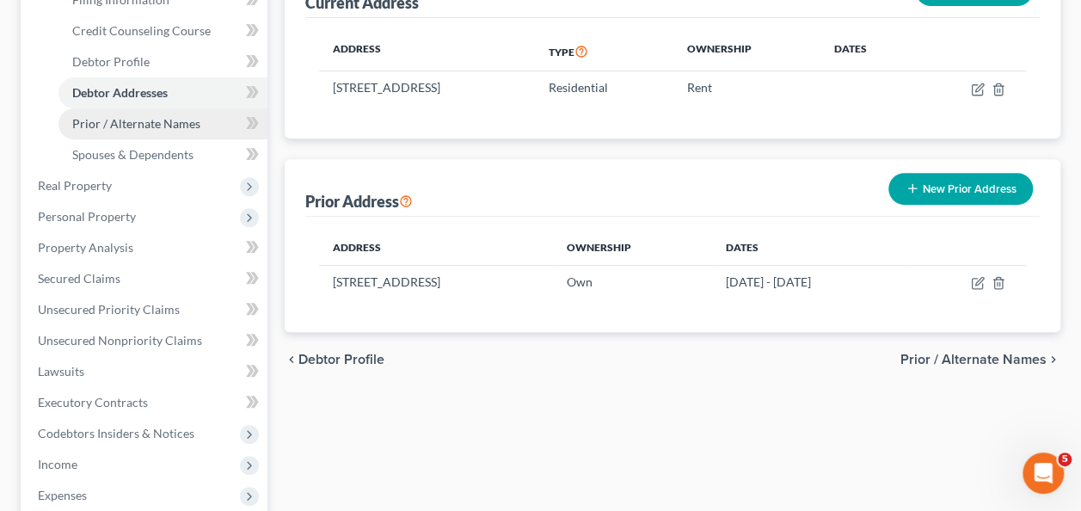
click at [126, 136] on link "Prior / Alternate Names" at bounding box center [163, 123] width 209 height 31
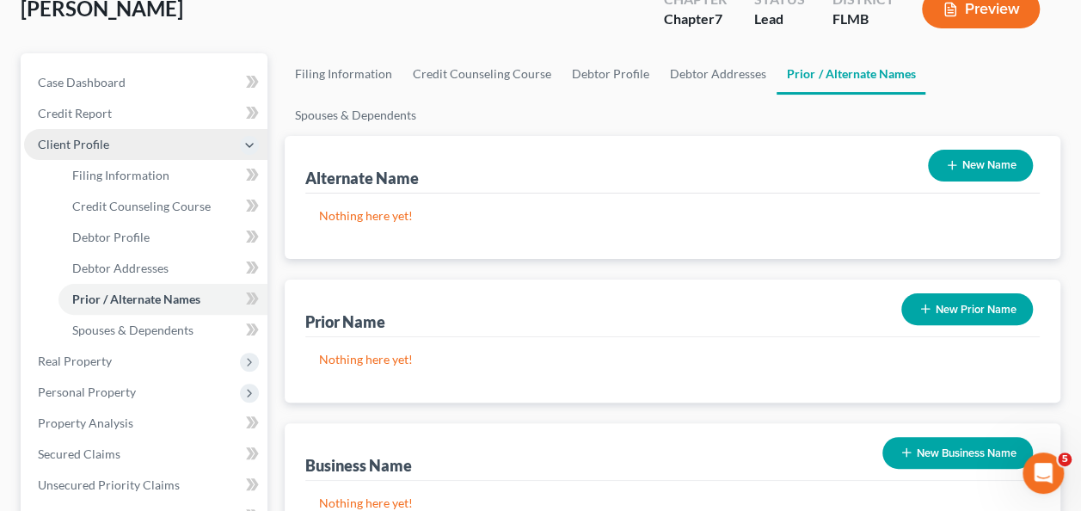
scroll to position [120, 0]
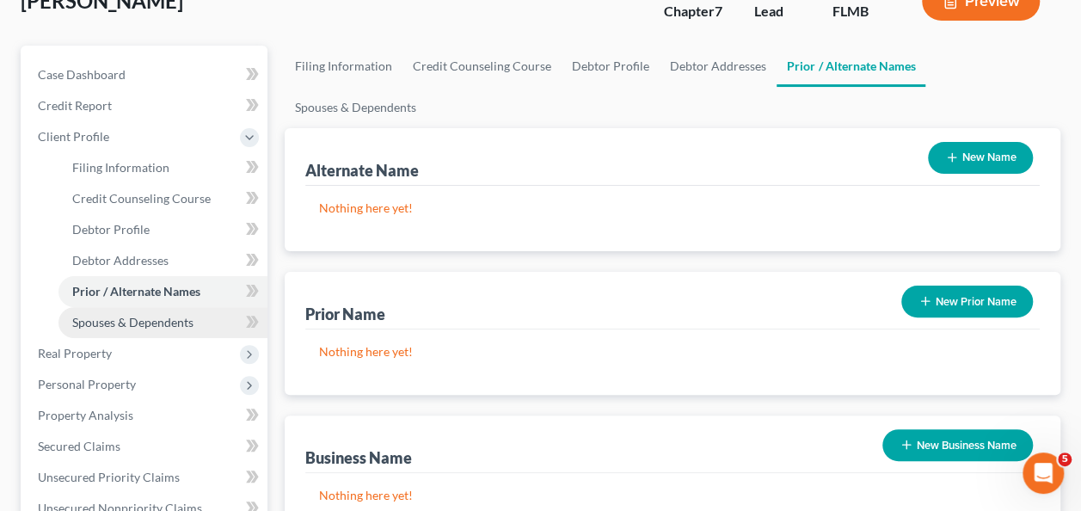
click at [96, 327] on span "Spouses & Dependents" at bounding box center [132, 322] width 121 height 15
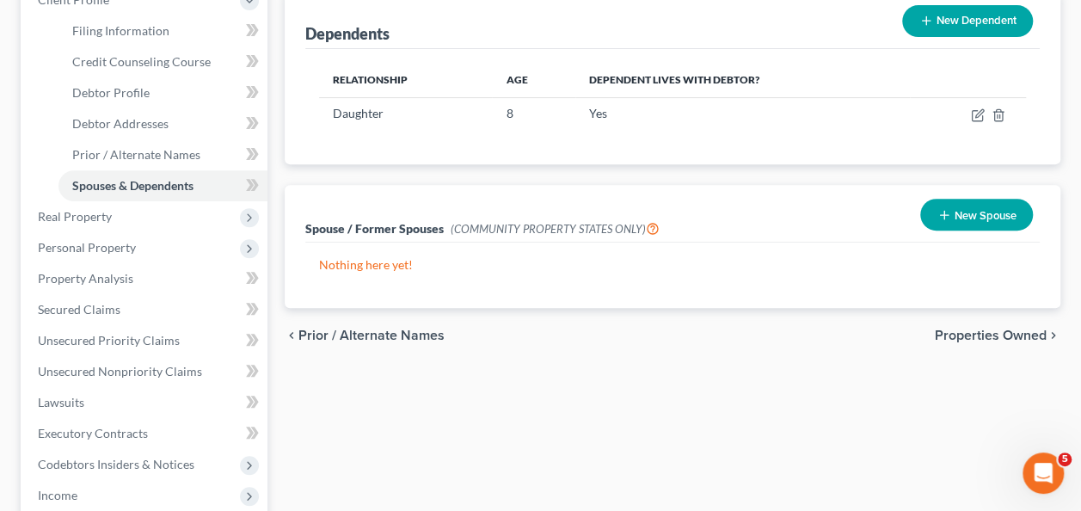
scroll to position [273, 0]
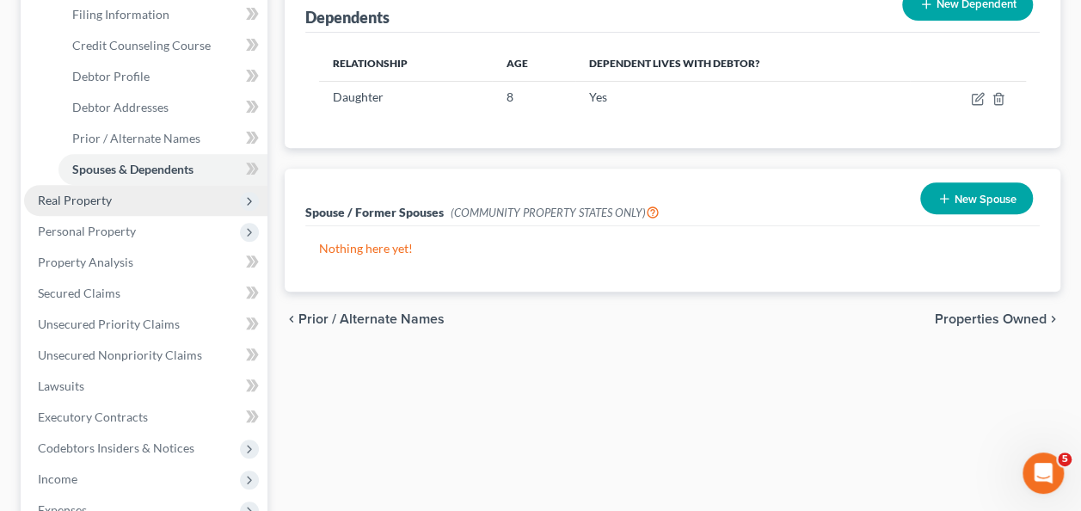
click at [58, 207] on span "Real Property" at bounding box center [145, 200] width 243 height 31
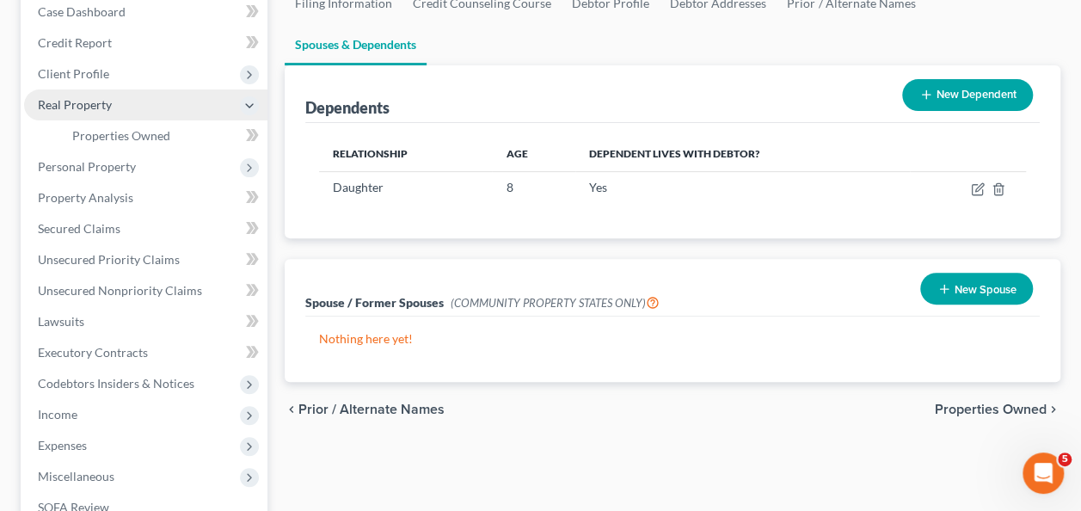
scroll to position [101, 0]
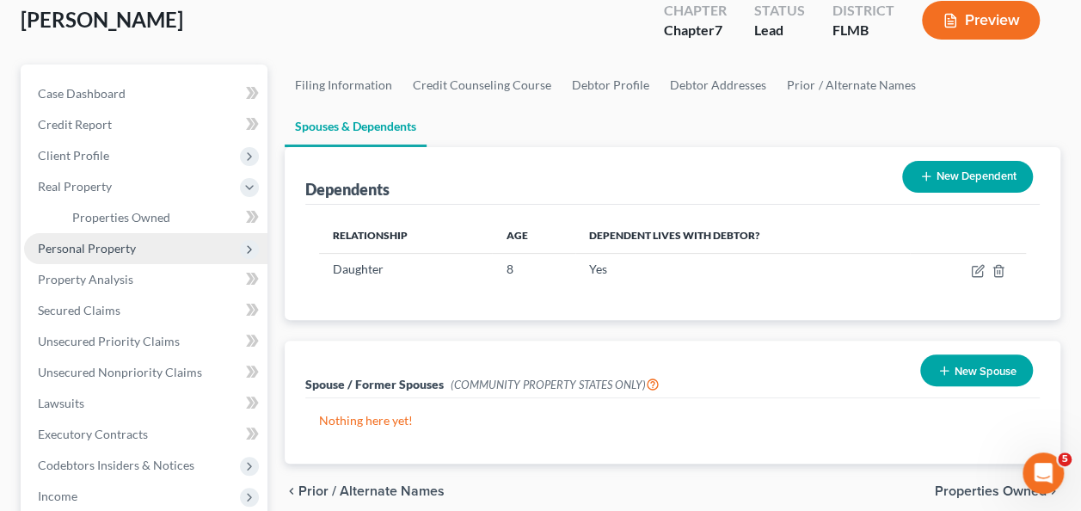
click at [105, 246] on span "Personal Property" at bounding box center [87, 248] width 98 height 15
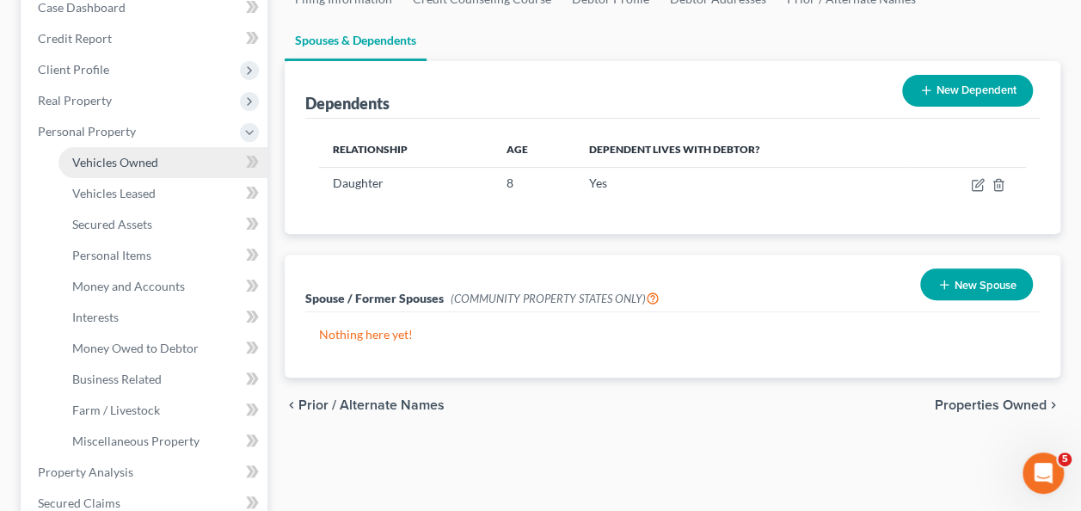
click at [94, 165] on span "Vehicles Owned" at bounding box center [115, 162] width 86 height 15
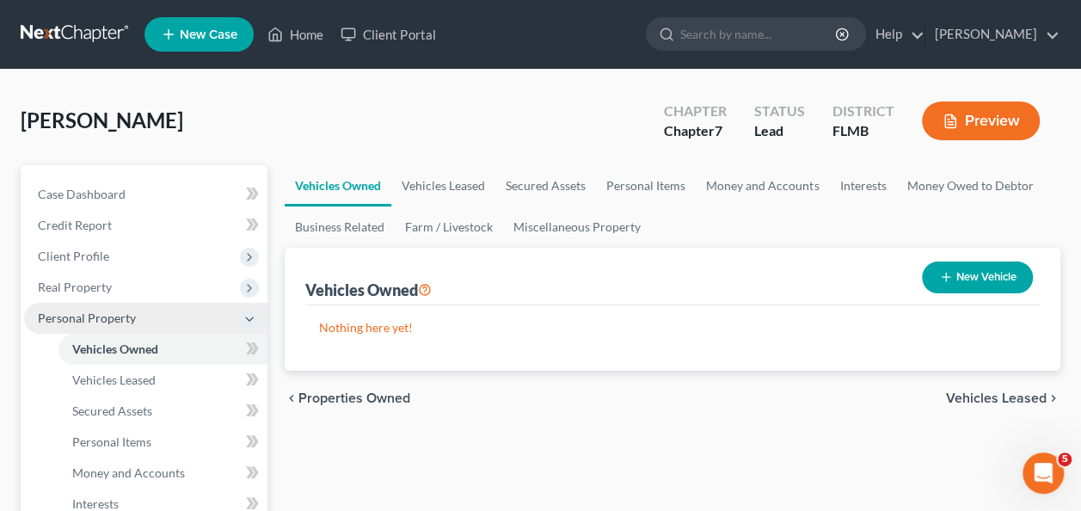
click at [118, 317] on span "Personal Property" at bounding box center [87, 318] width 98 height 15
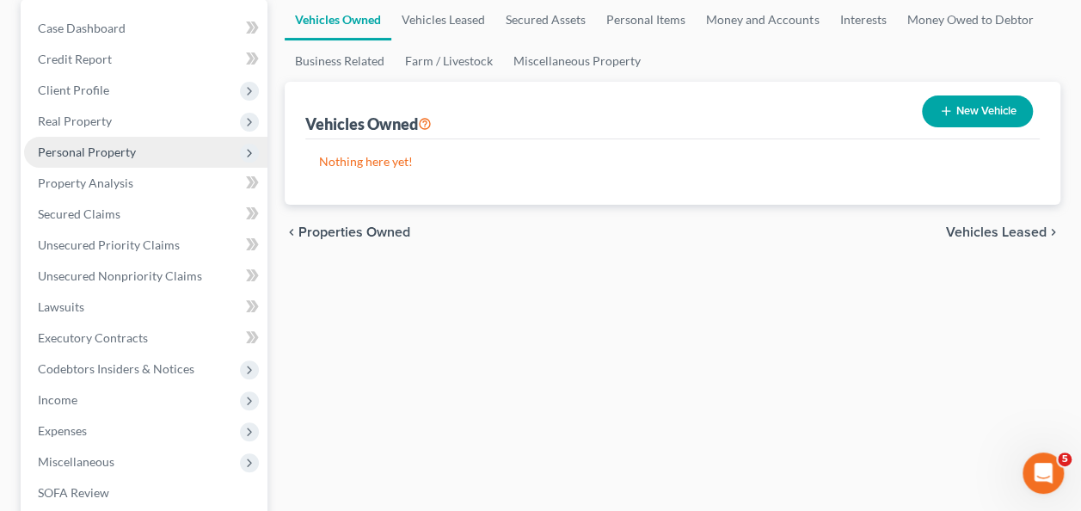
scroll to position [172, 0]
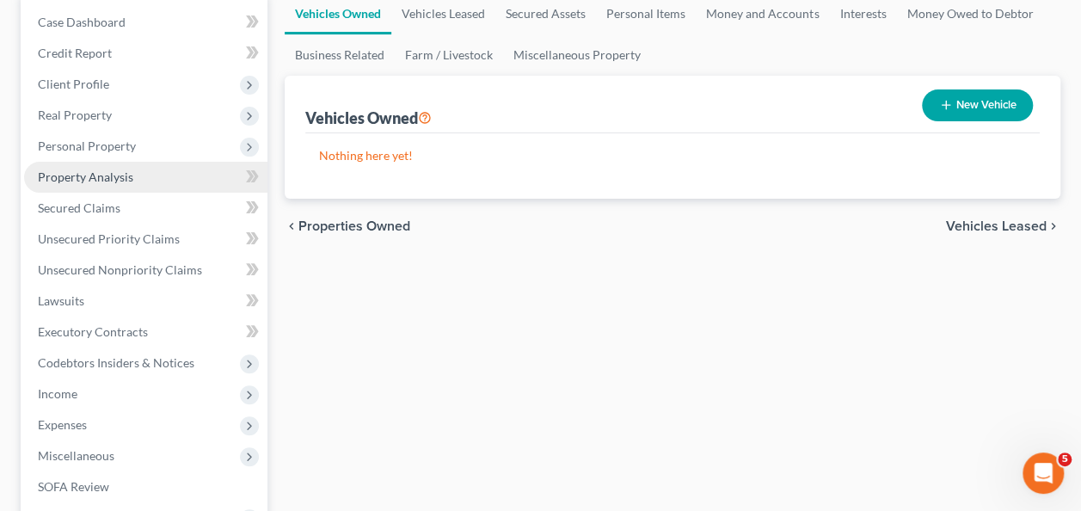
click at [108, 181] on span "Property Analysis" at bounding box center [85, 176] width 95 height 15
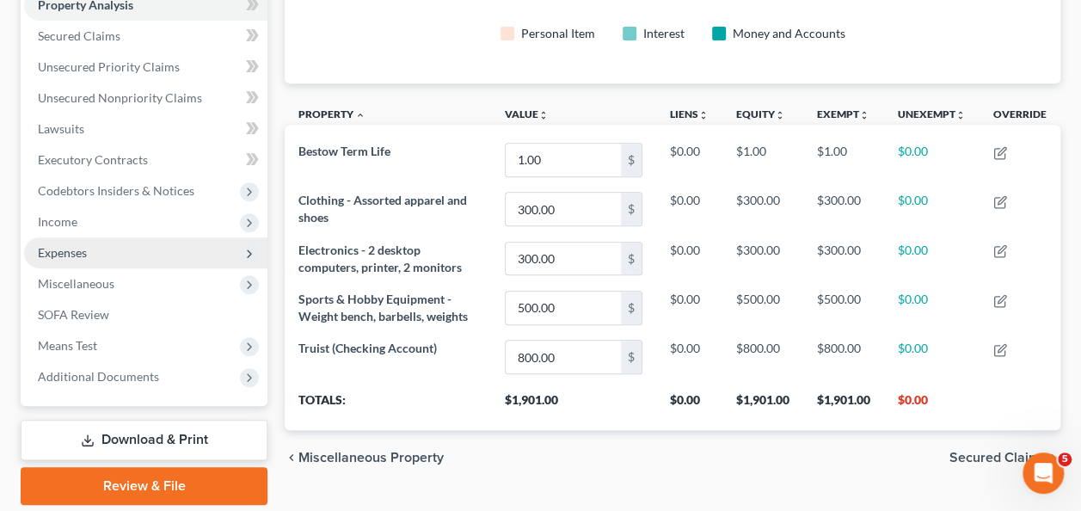
scroll to position [401, 0]
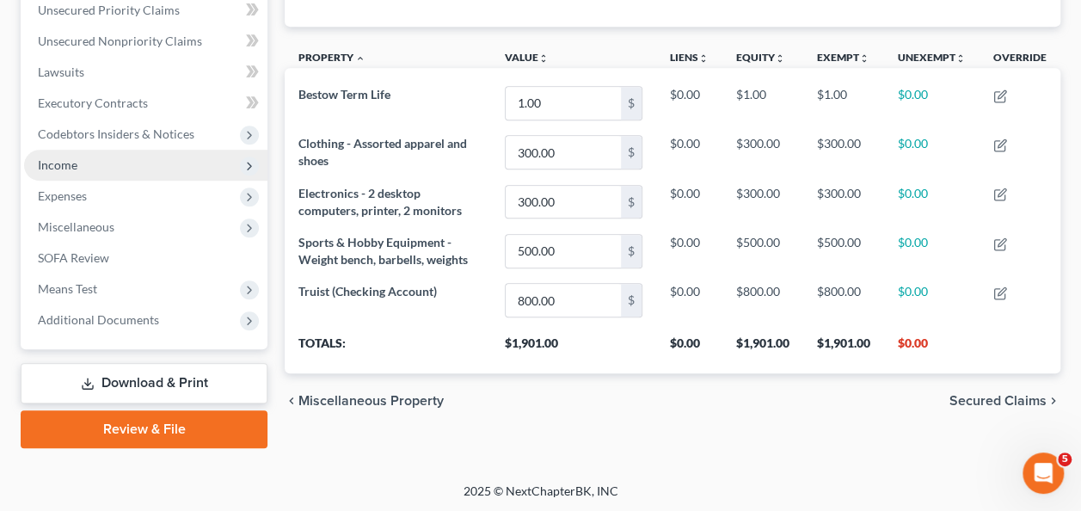
click at [88, 157] on span "Income" at bounding box center [145, 165] width 243 height 31
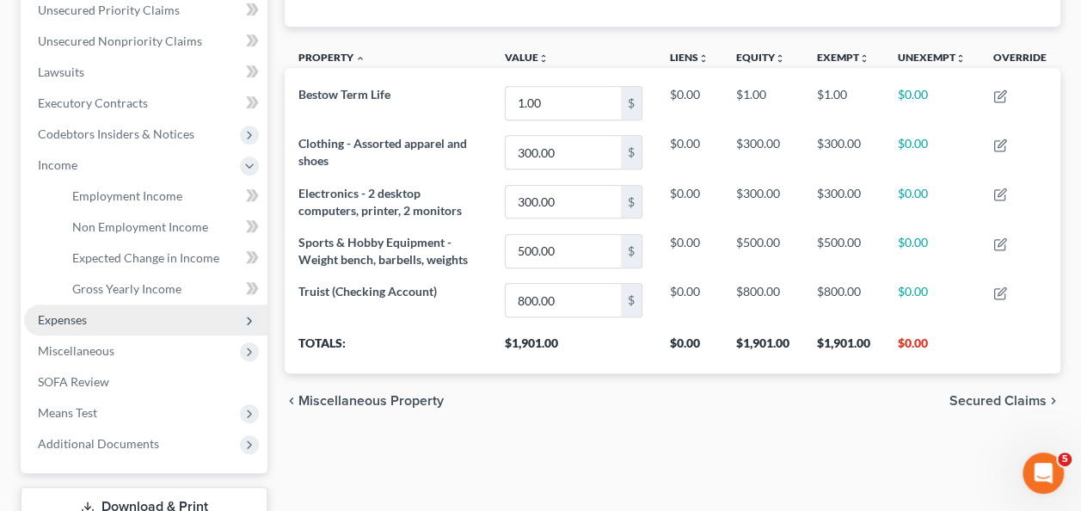
click at [89, 320] on span "Expenses" at bounding box center [145, 320] width 243 height 31
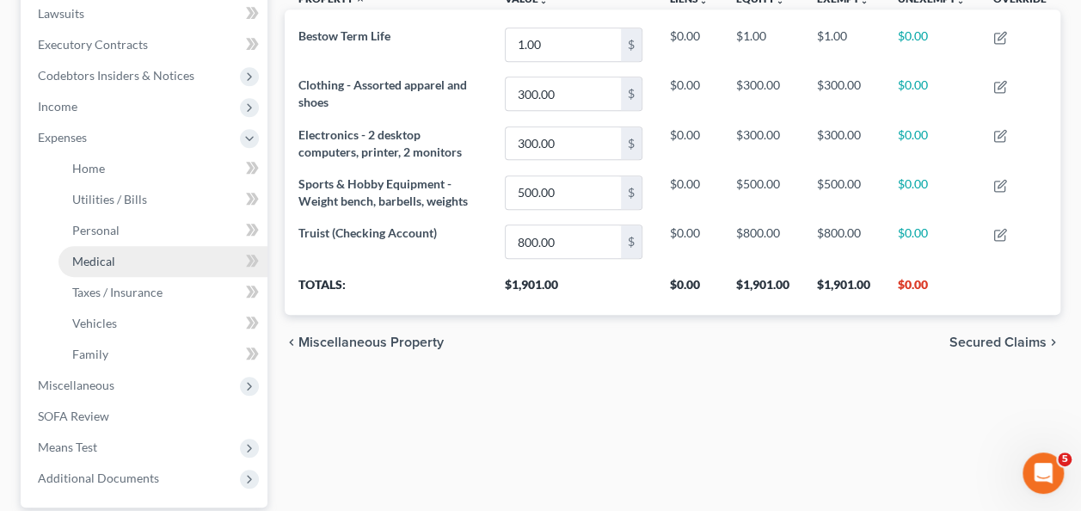
scroll to position [487, 0]
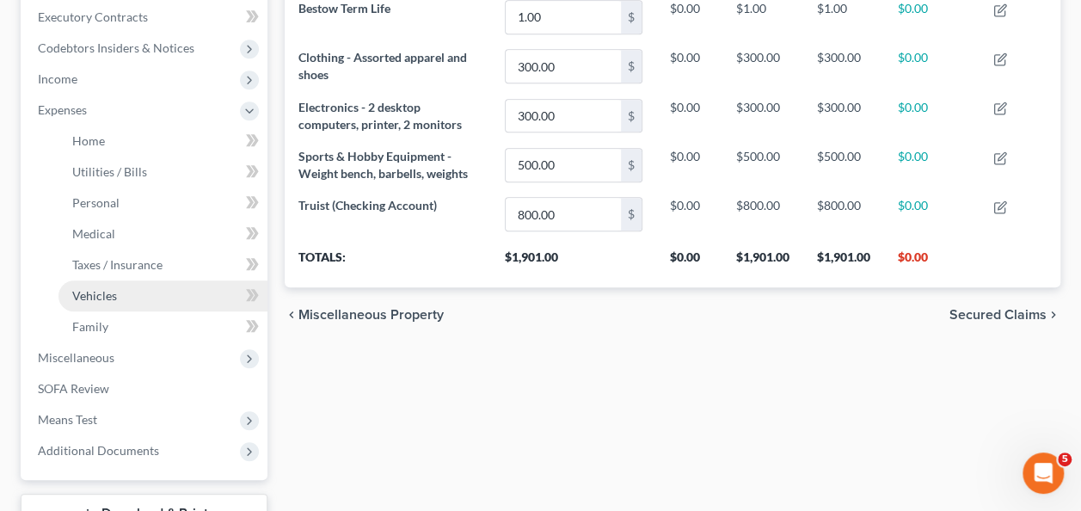
click at [127, 280] on link "Vehicles" at bounding box center [163, 295] width 209 height 31
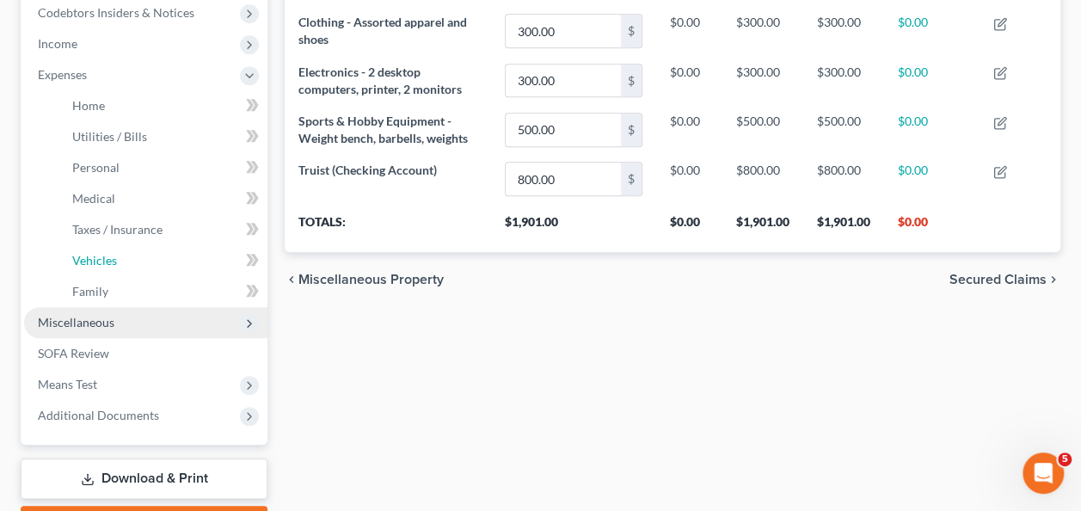
scroll to position [573, 0]
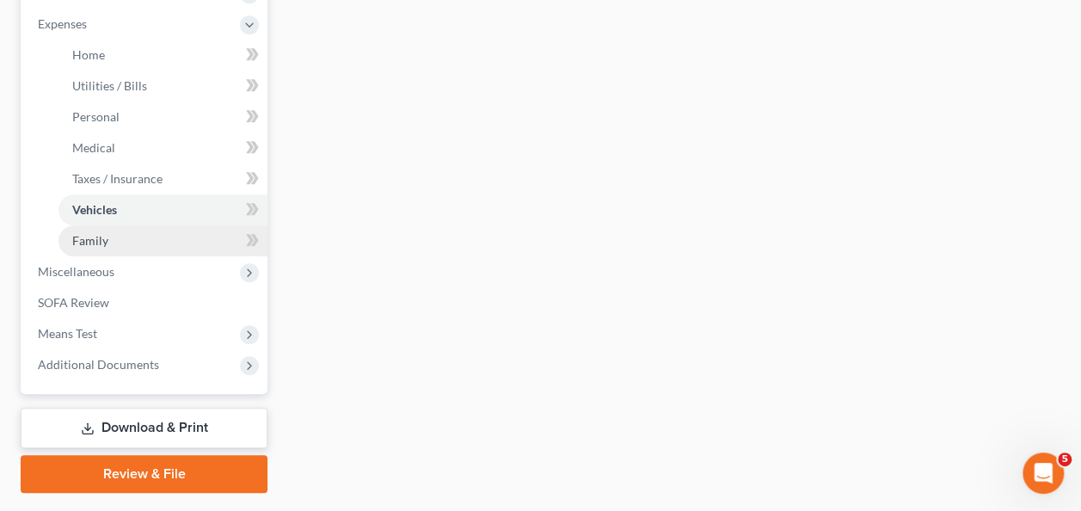
type input "0.00"
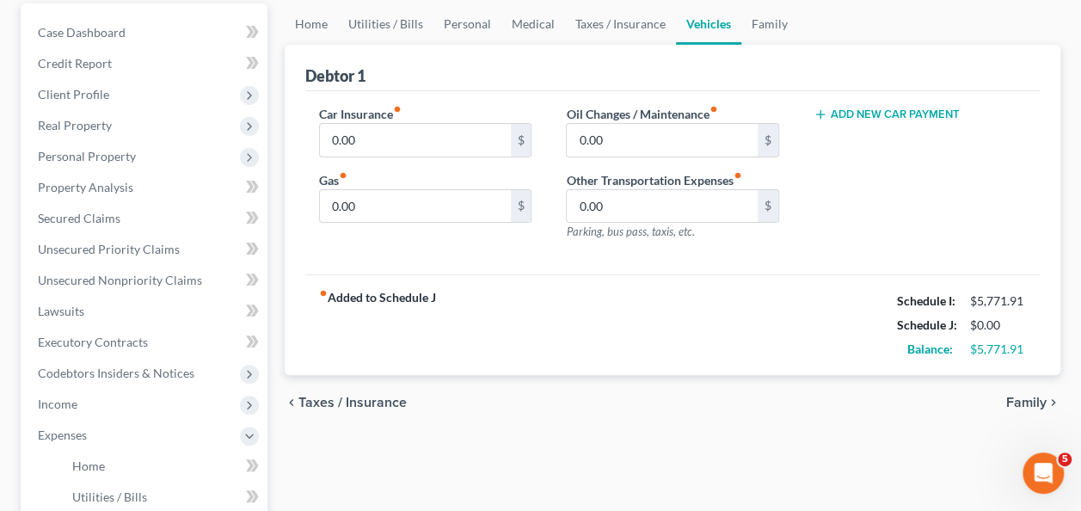
click at [99, 247] on ul "Case Dashboard Payments Invoices Payments Payments Credit Report Client Profile" at bounding box center [145, 404] width 243 height 774
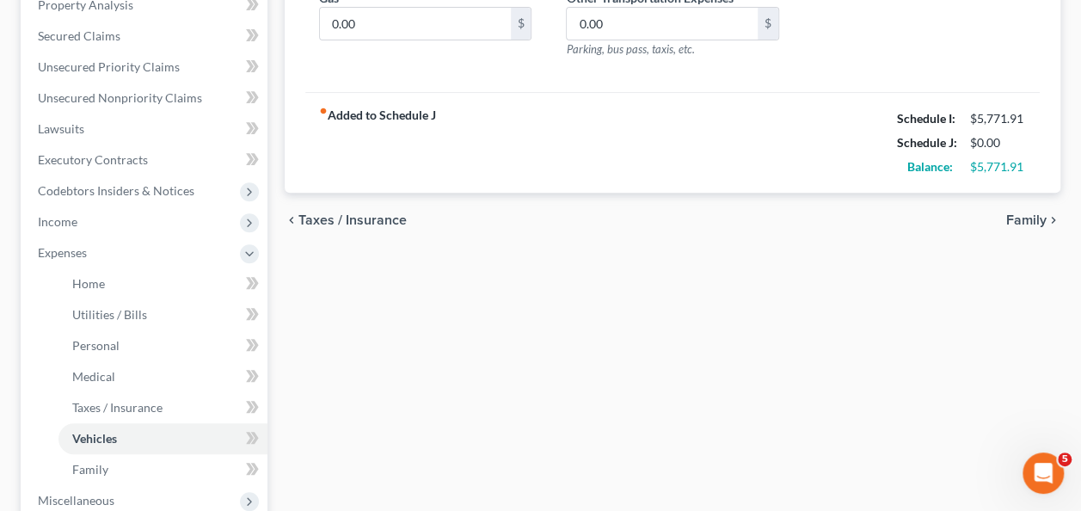
drag, startPoint x: 478, startPoint y: 329, endPoint x: 243, endPoint y: 336, distance: 235.8
click at [472, 330] on div "Home Utilities / Bills Personal Medical Taxes / Insurance Vehicles Family Debto…" at bounding box center [672, 271] width 793 height 901
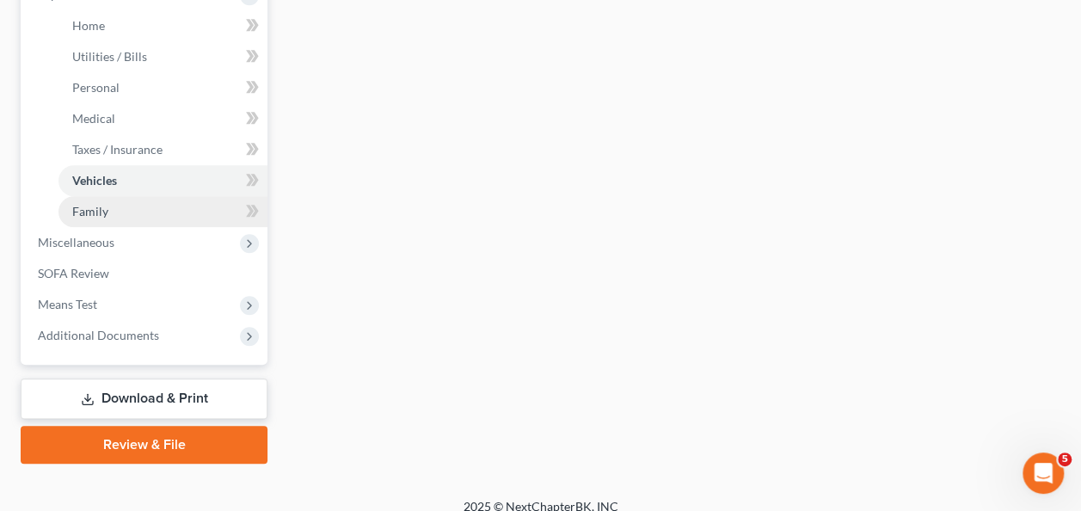
click at [99, 216] on span "Family" at bounding box center [90, 211] width 36 height 15
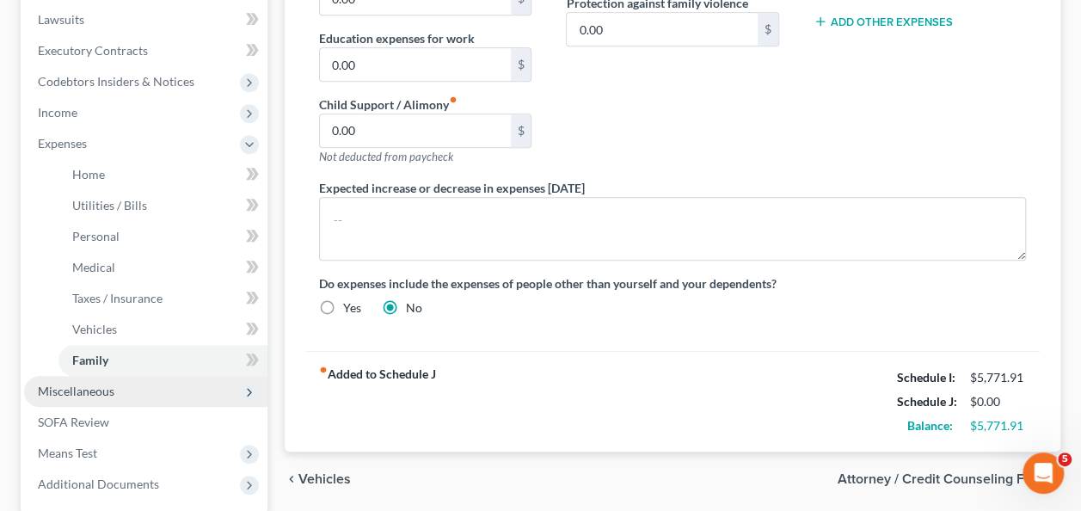
scroll to position [516, 0]
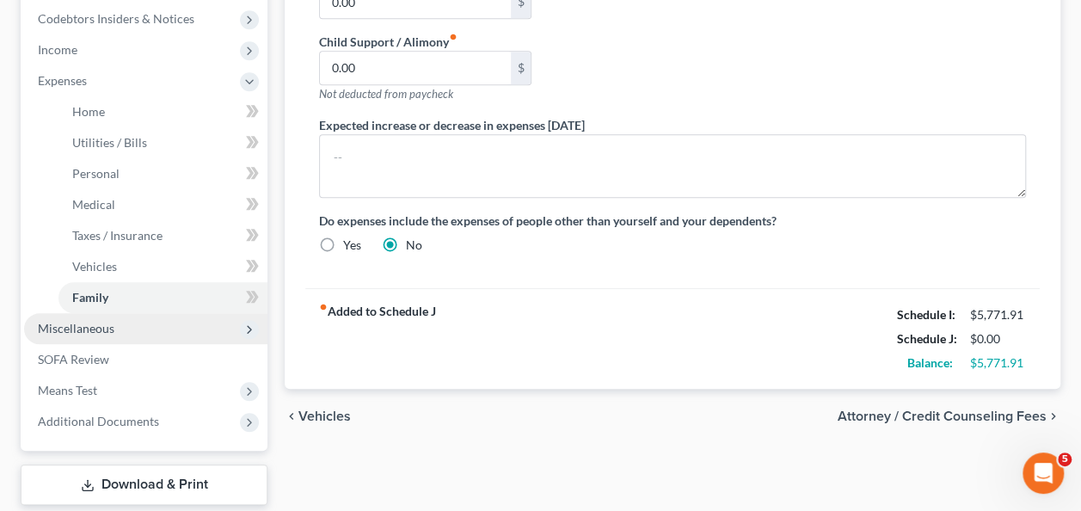
click at [153, 334] on span "Miscellaneous" at bounding box center [145, 328] width 243 height 31
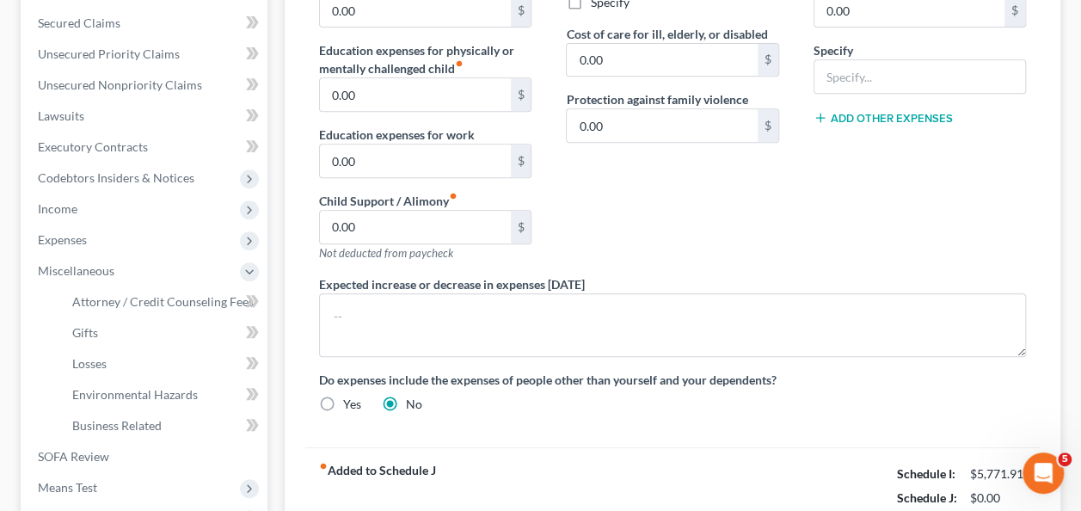
scroll to position [384, 0]
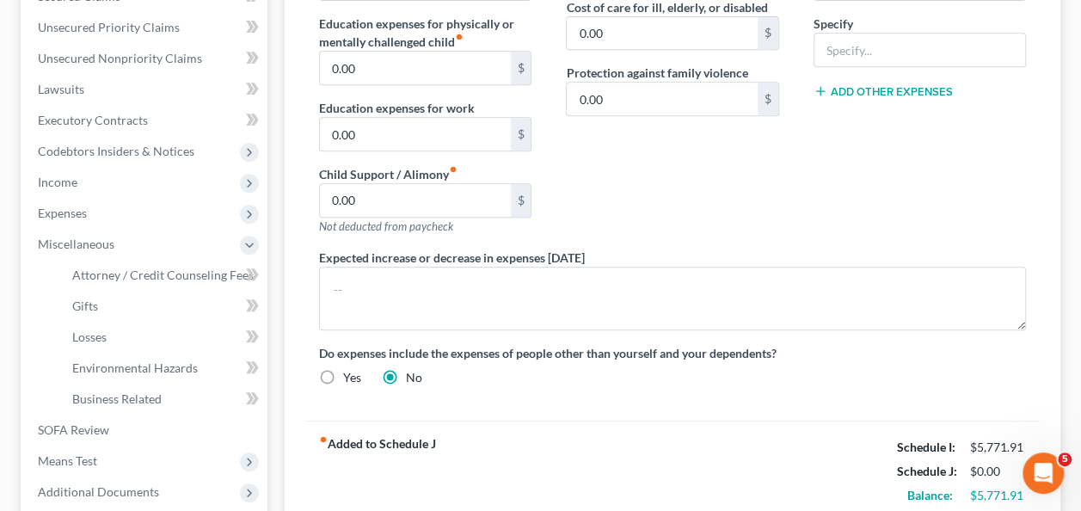
click at [680, 169] on div "Contributions to other family members fiber_manual_record 0.00 $ Specify Cost o…" at bounding box center [672, 66] width 247 height 366
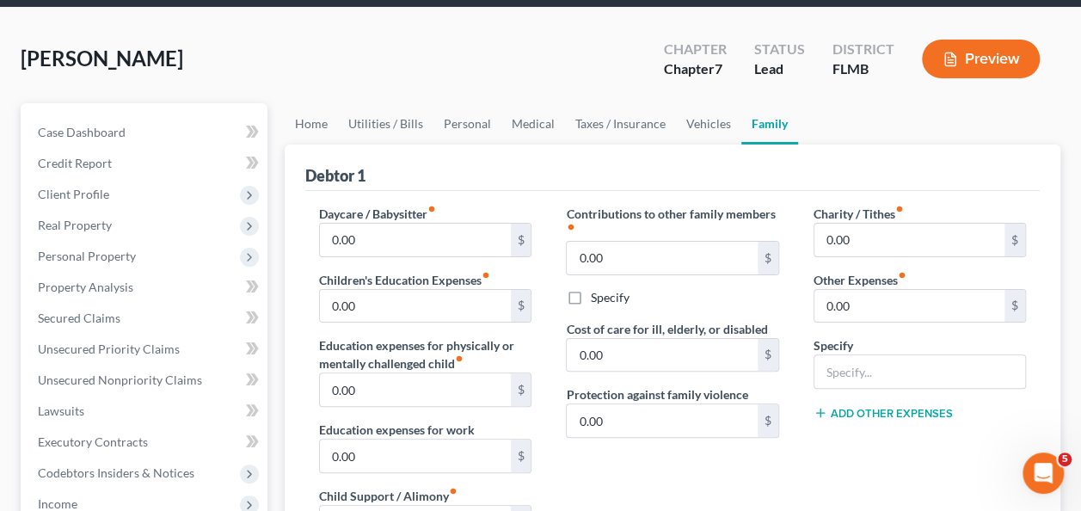
scroll to position [40, 0]
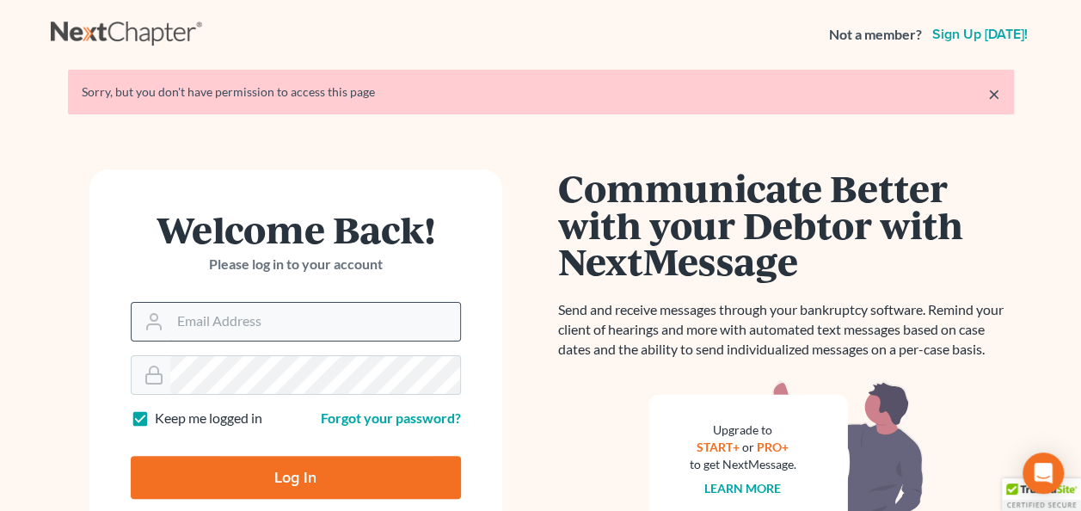
click at [215, 306] on input "Email Address" at bounding box center [315, 322] width 290 height 38
type input "[EMAIL_ADDRESS][DOMAIN_NAME]"
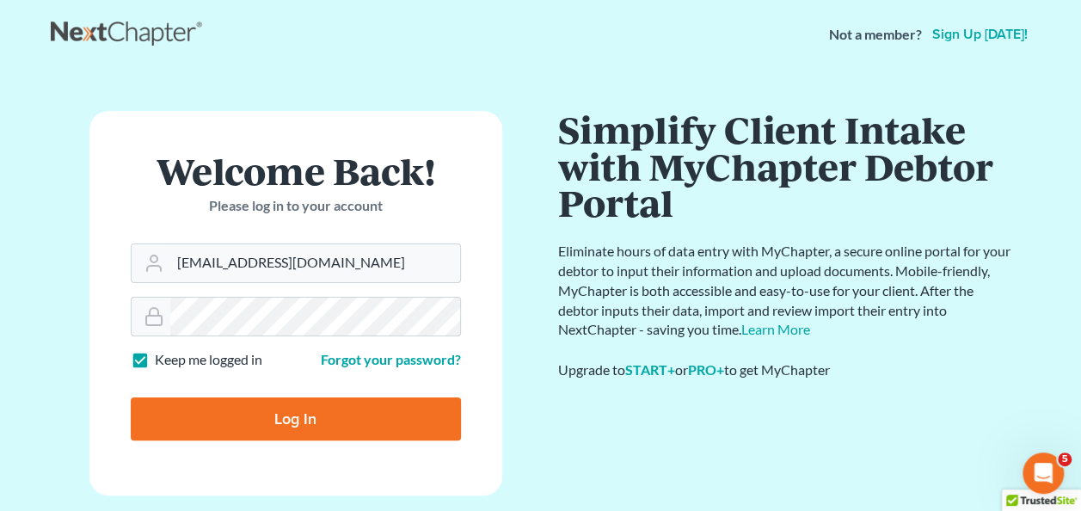
click at [131, 397] on input "Log In" at bounding box center [296, 418] width 330 height 43
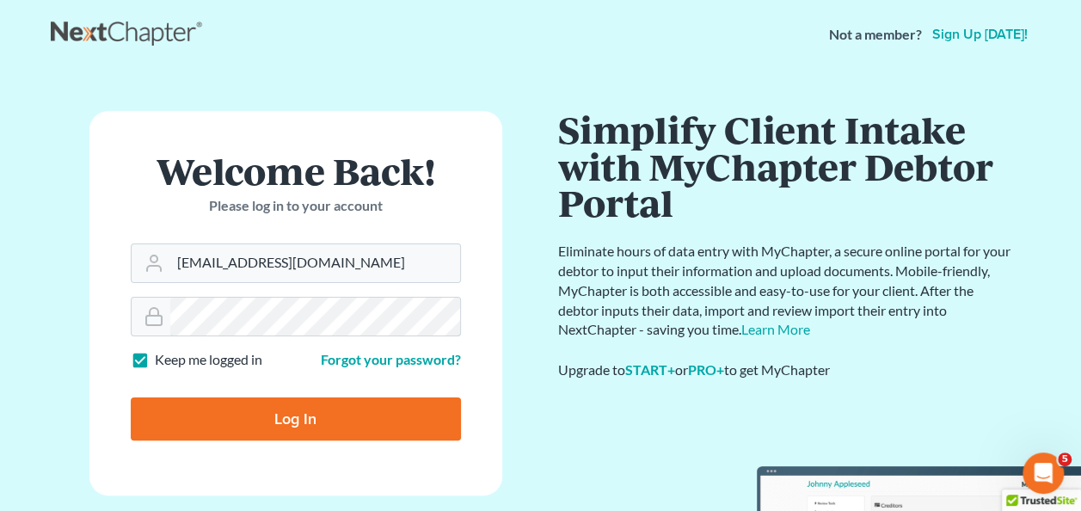
type input "Thinking..."
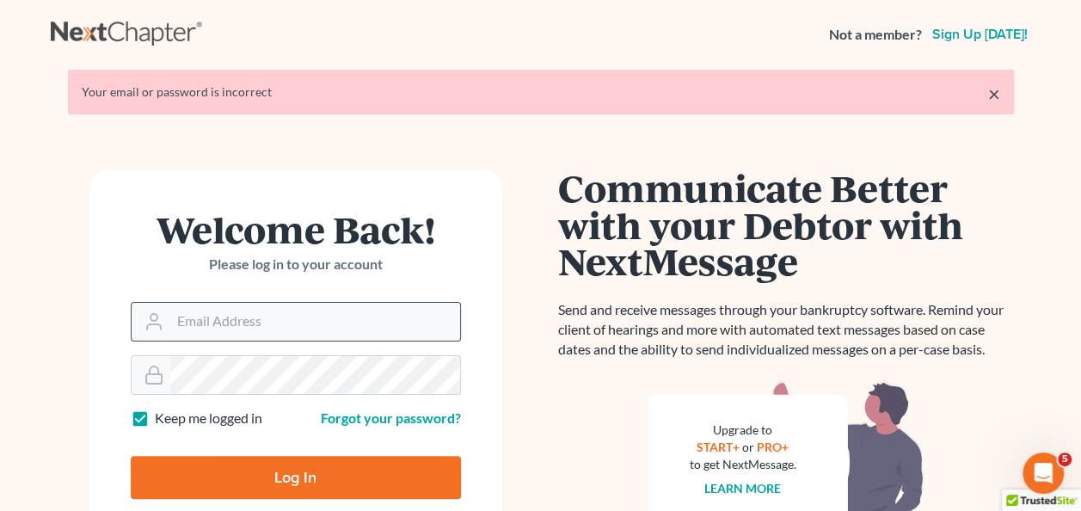
click at [205, 321] on input "Email Address" at bounding box center [315, 322] width 290 height 38
type input "[EMAIL_ADDRESS][DOMAIN_NAME]"
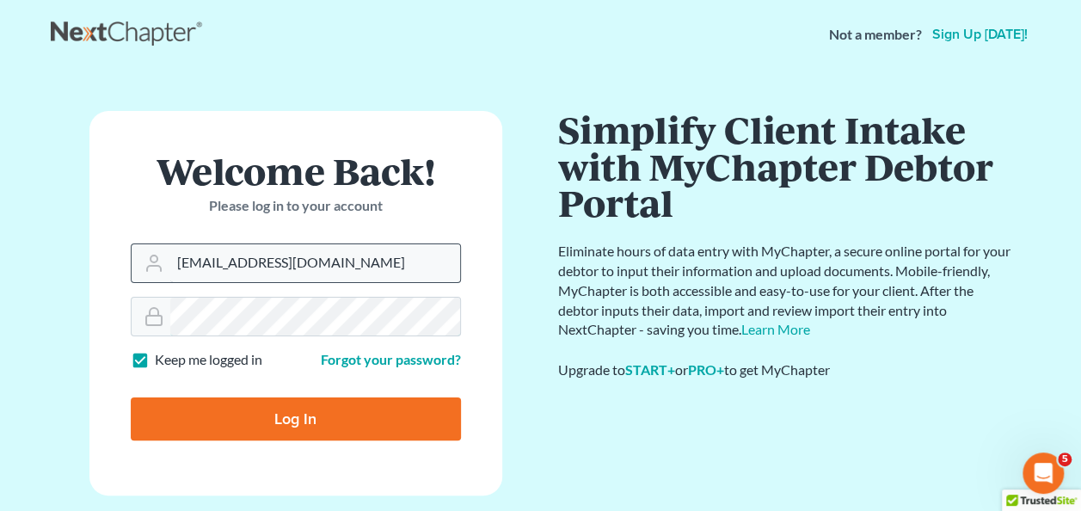
click at [131, 397] on input "Log In" at bounding box center [296, 418] width 330 height 43
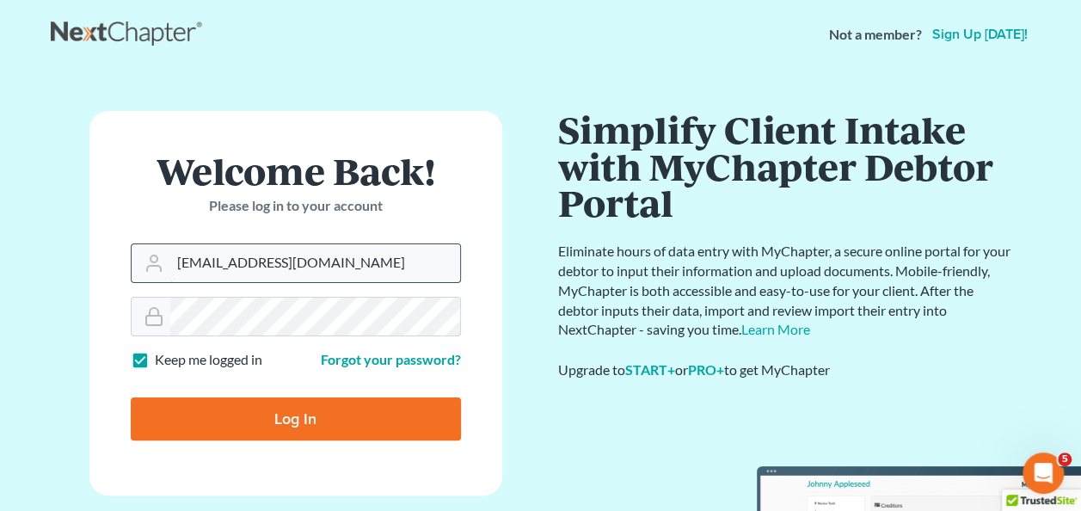
type input "Thinking..."
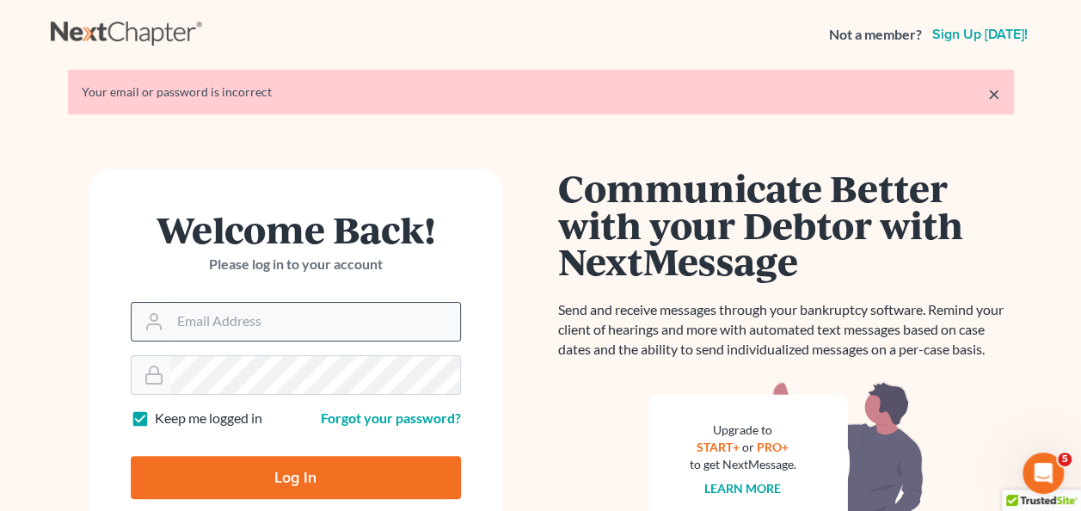
click at [206, 315] on input "Email Address" at bounding box center [315, 322] width 290 height 38
type input "[EMAIL_ADDRESS][DOMAIN_NAME]"
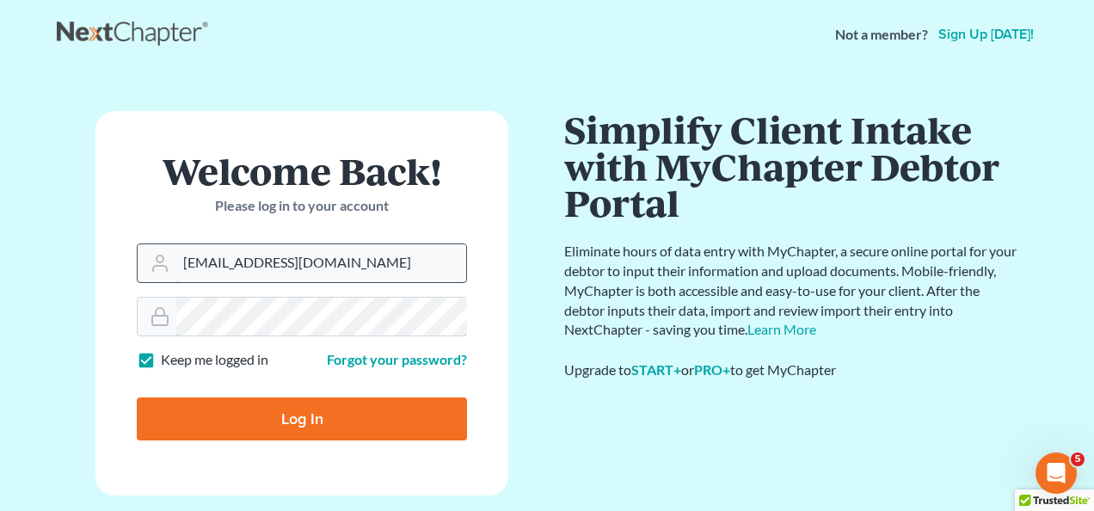
click at [137, 397] on input "Log In" at bounding box center [302, 418] width 330 height 43
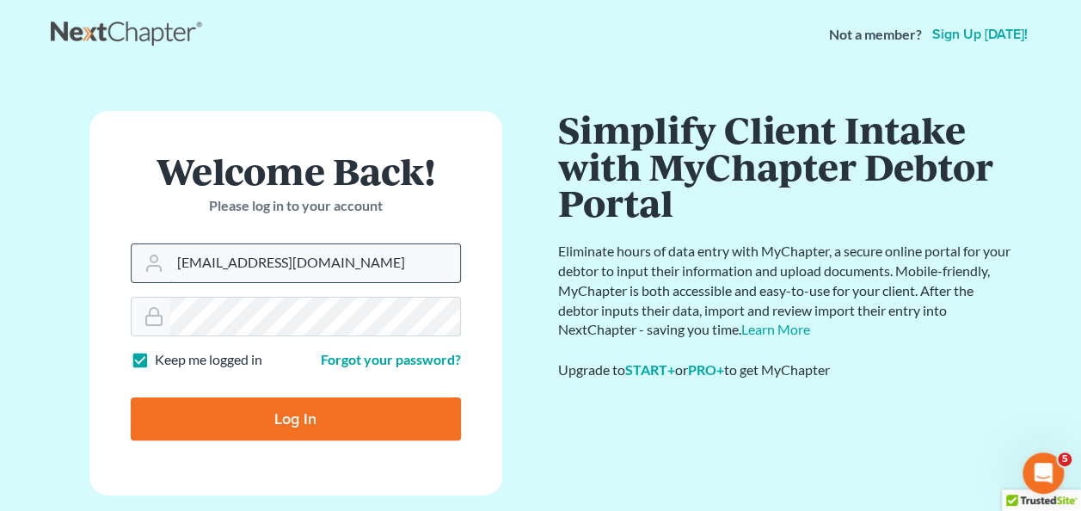
type input "Thinking..."
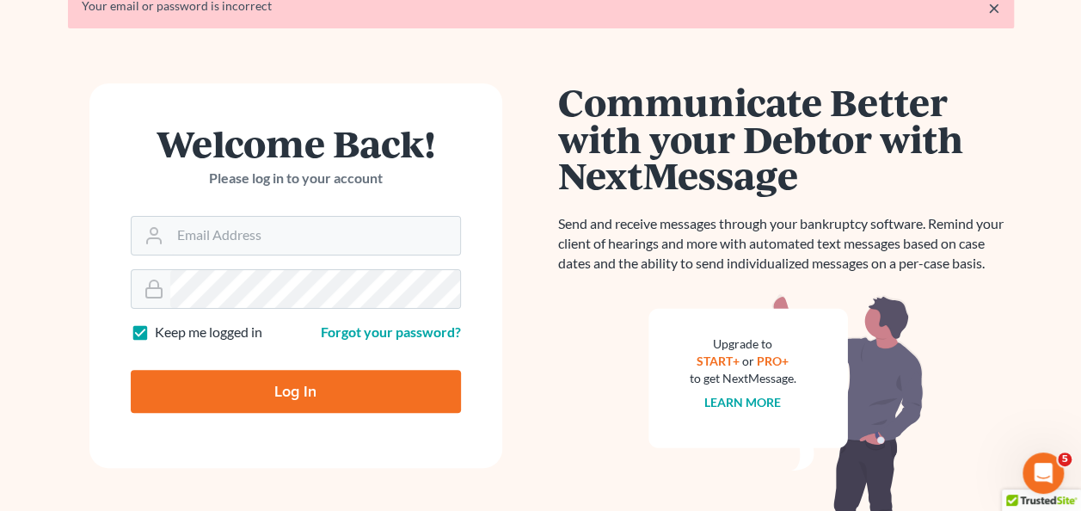
click at [299, 194] on div "Welcome Back! Please log in to your account" at bounding box center [296, 170] width 330 height 91
click at [300, 237] on input "Email Address" at bounding box center [315, 236] width 290 height 38
type input "[EMAIL_ADDRESS][DOMAIN_NAME]"
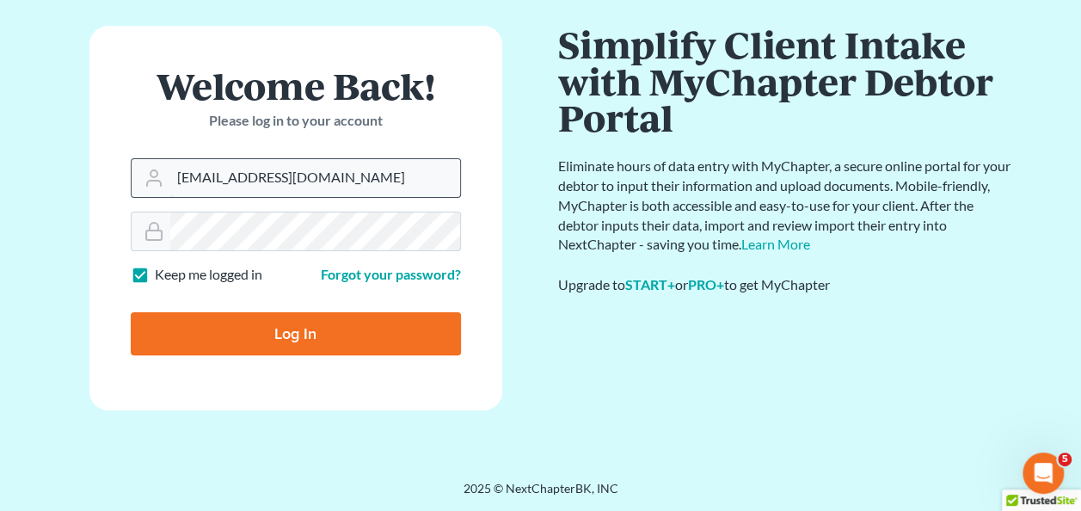
scroll to position [85, 0]
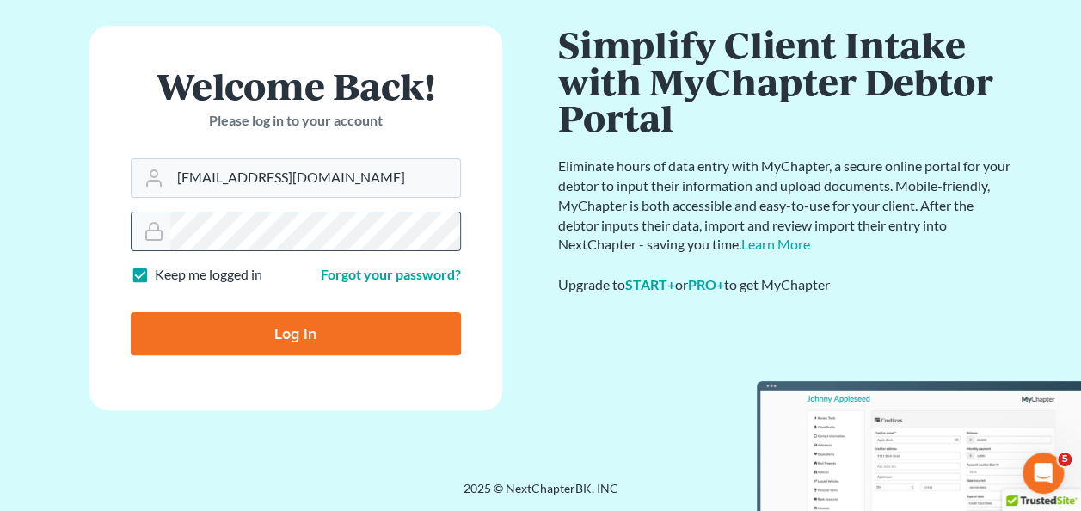
click at [141, 233] on div at bounding box center [296, 232] width 330 height 40
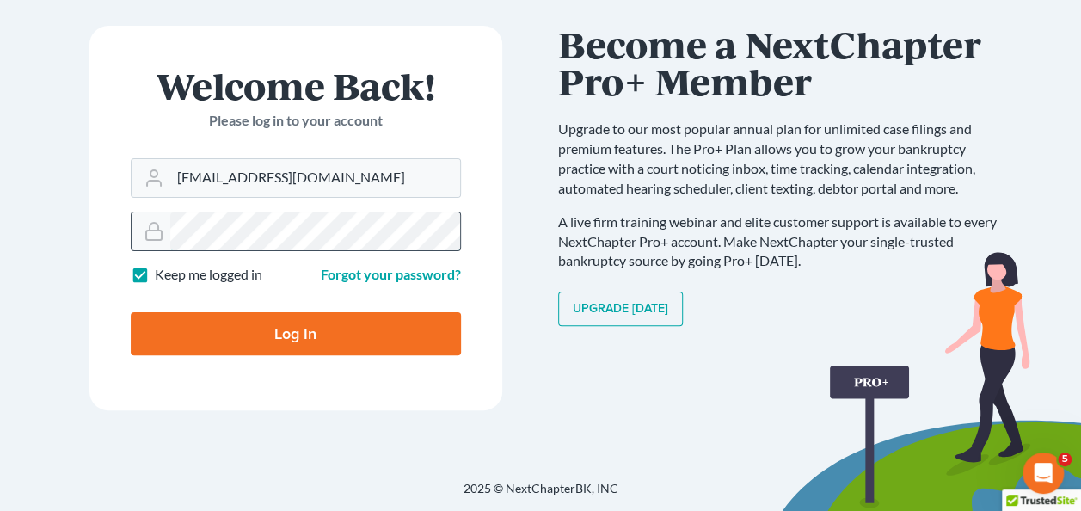
click at [131, 312] on input "Log In" at bounding box center [296, 333] width 330 height 43
type input "Thinking..."
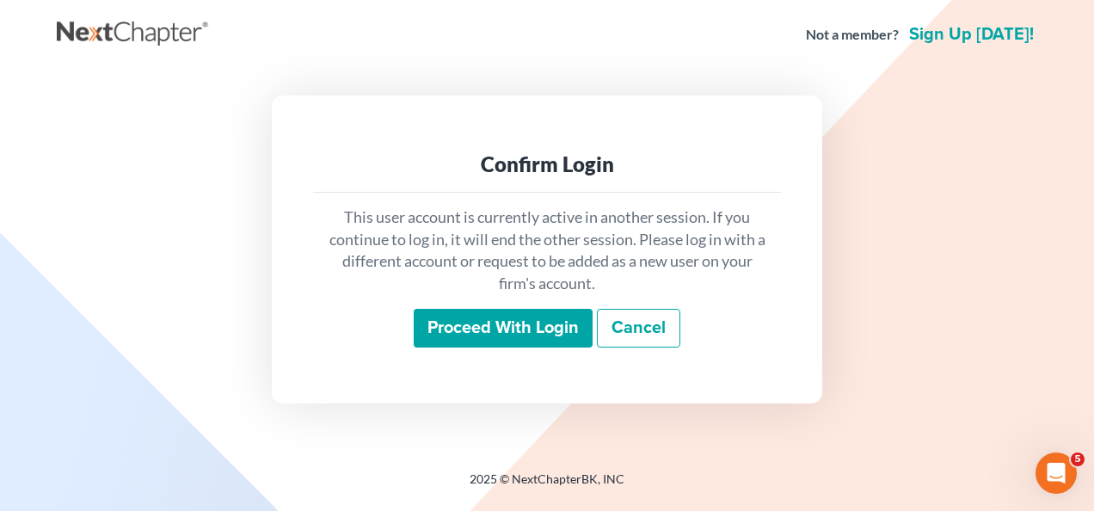
click at [483, 336] on input "Proceed with login" at bounding box center [503, 329] width 179 height 40
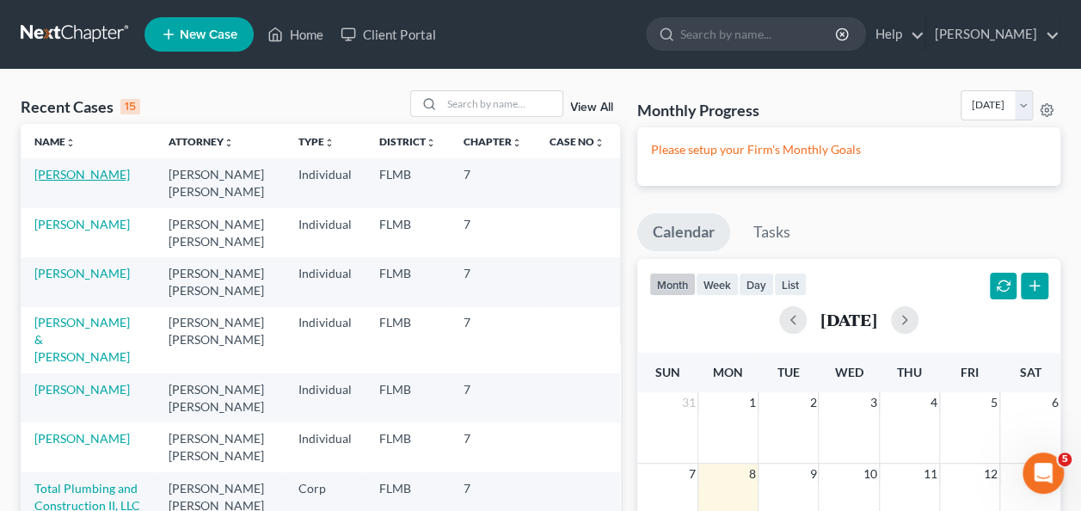
click at [64, 169] on link "[PERSON_NAME]" at bounding box center [81, 174] width 95 height 15
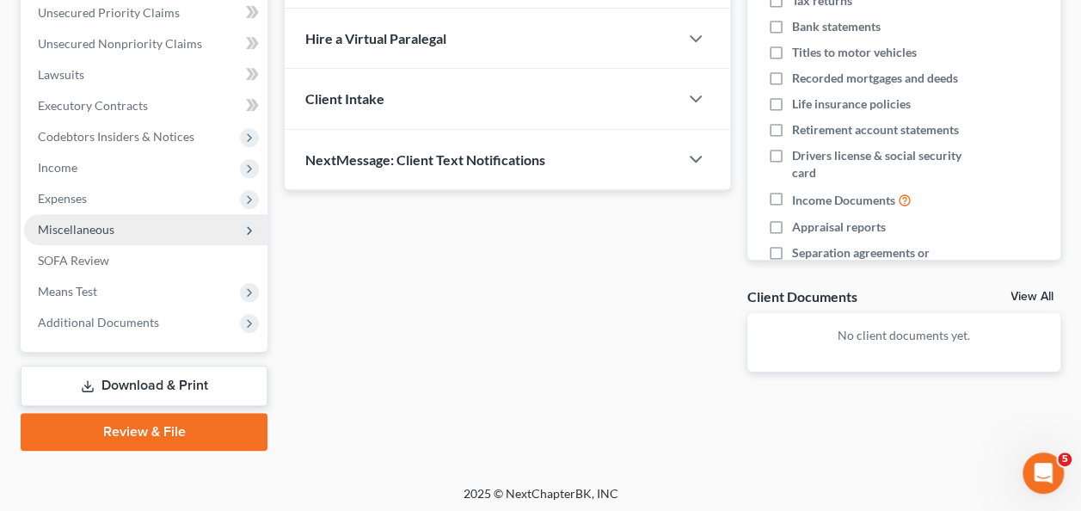
scroll to position [401, 0]
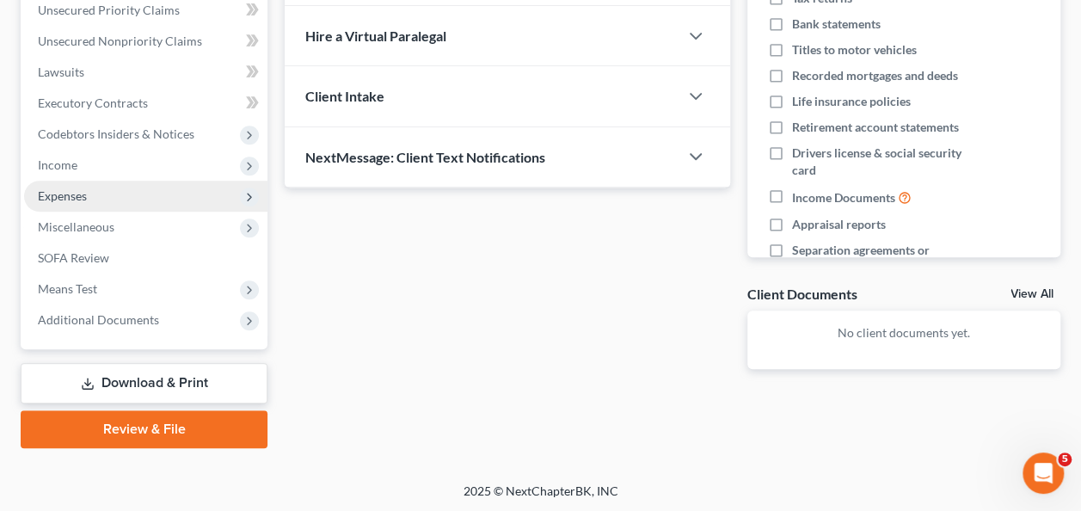
click at [57, 200] on span "Expenses" at bounding box center [62, 195] width 49 height 15
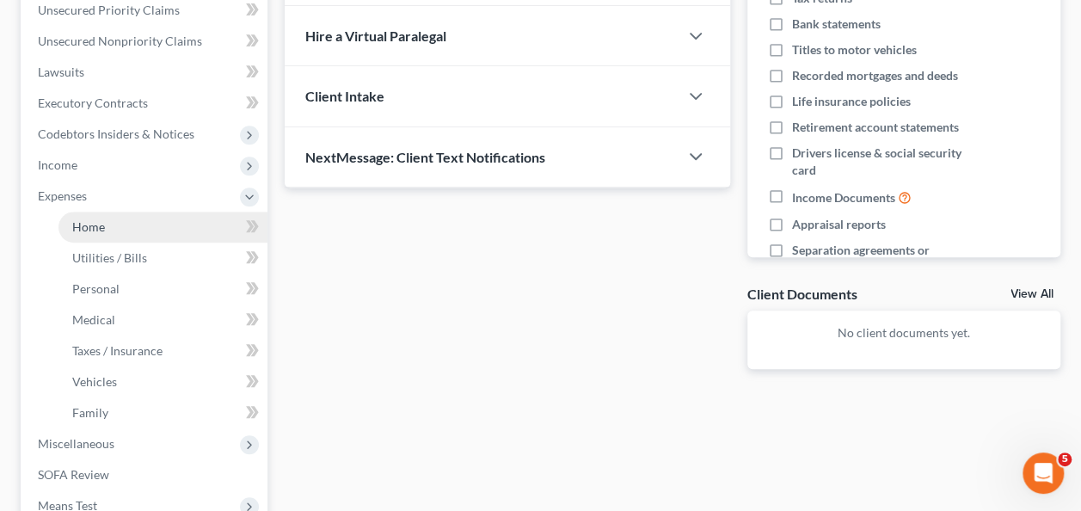
click at [96, 225] on span "Home" at bounding box center [88, 226] width 33 height 15
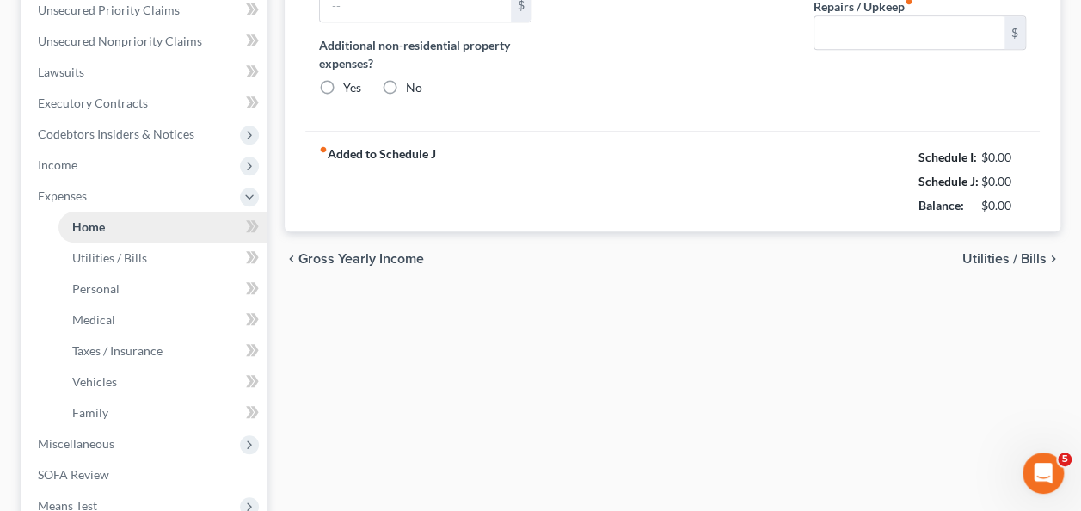
type input "0.00"
radio input "true"
type input "0.00"
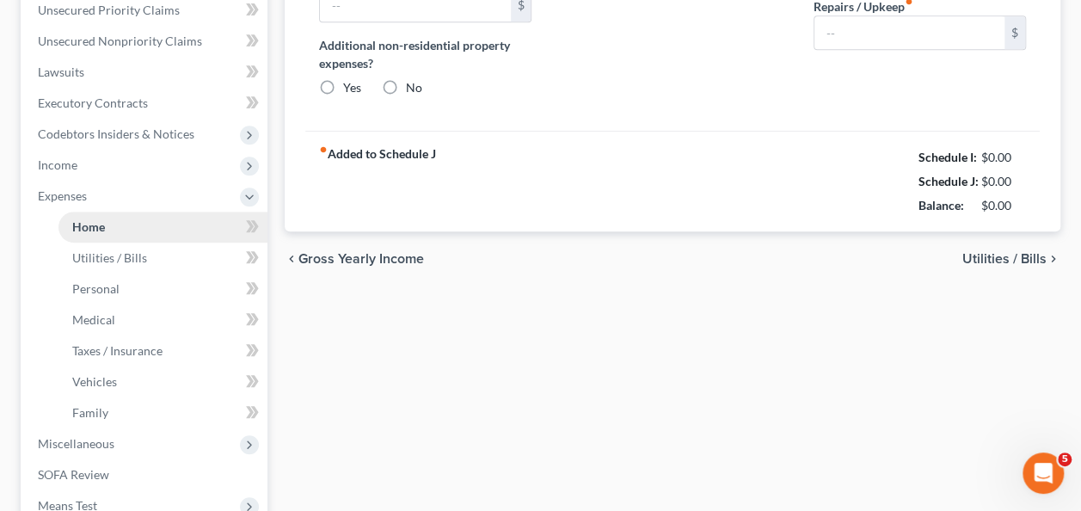
type input "0.00"
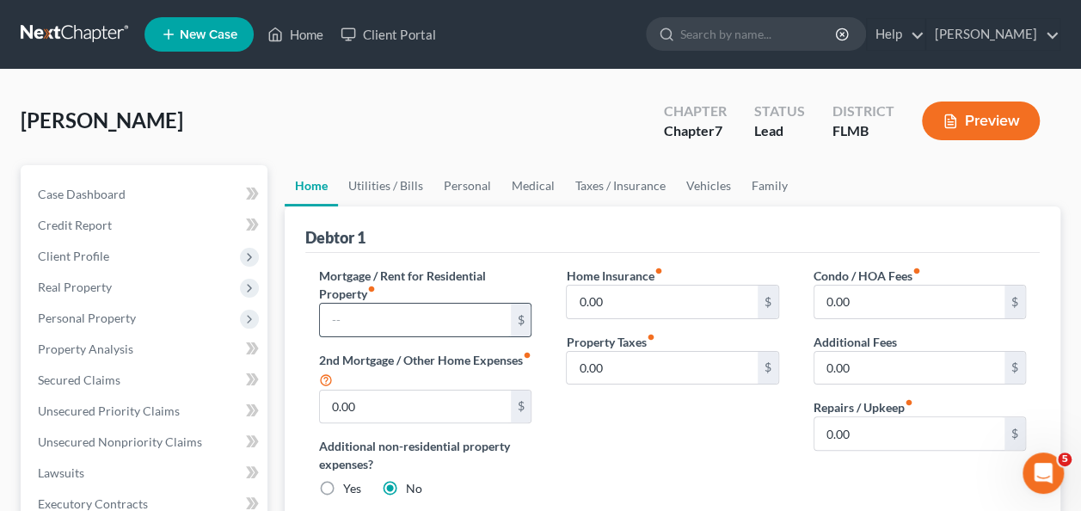
click at [422, 322] on input "text" at bounding box center [415, 320] width 190 height 33
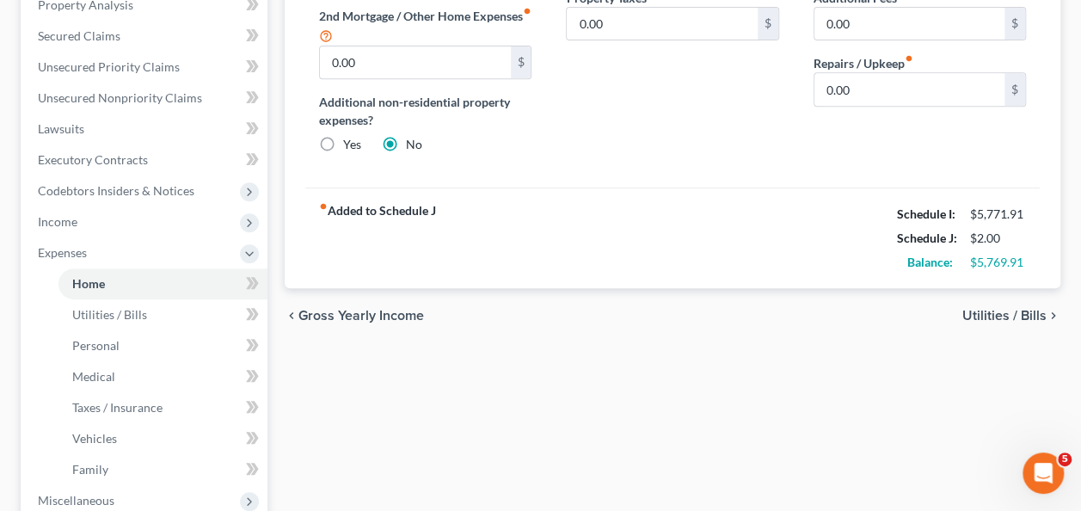
type input "2"
click at [578, 282] on div "fiber_manual_record Added to Schedule J Schedule I: $5,771.91 Schedule J: $2.00…" at bounding box center [672, 238] width 735 height 101
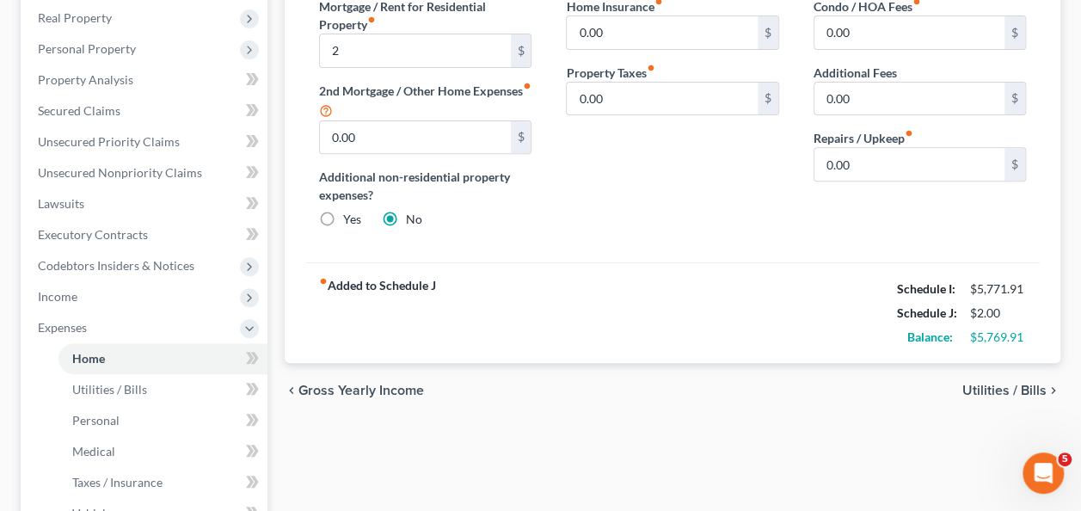
scroll to position [172, 0]
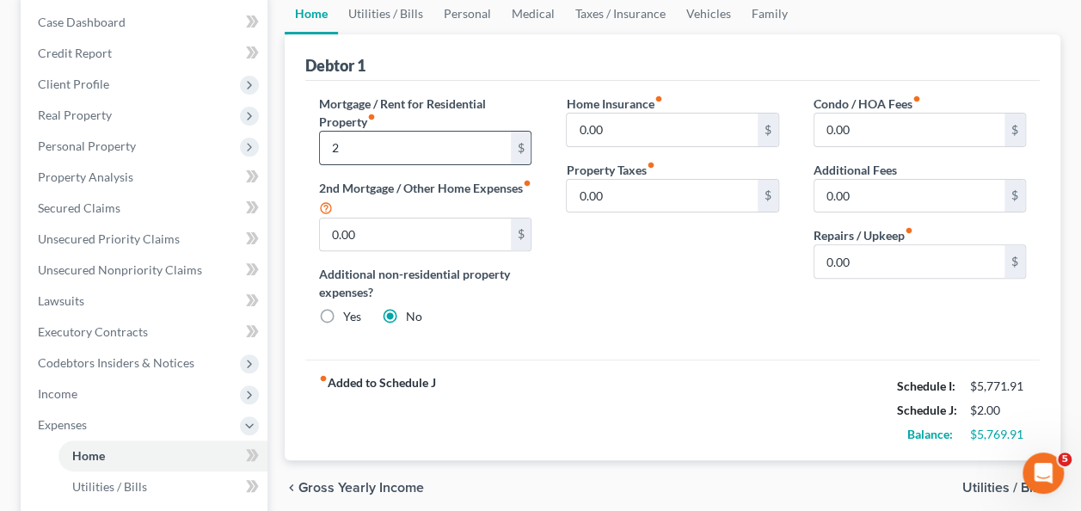
click at [383, 138] on input "2" at bounding box center [415, 148] width 190 height 33
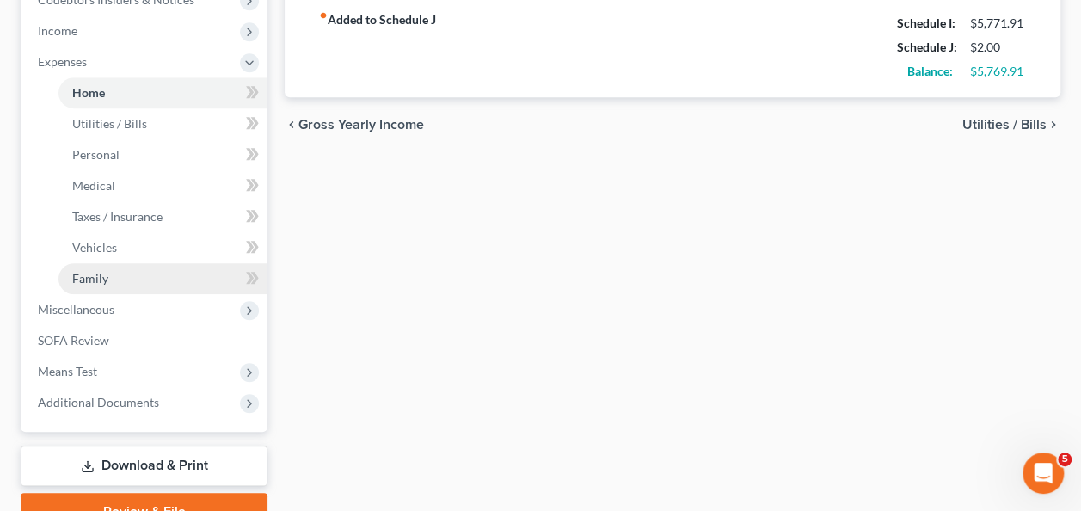
scroll to position [532, 0]
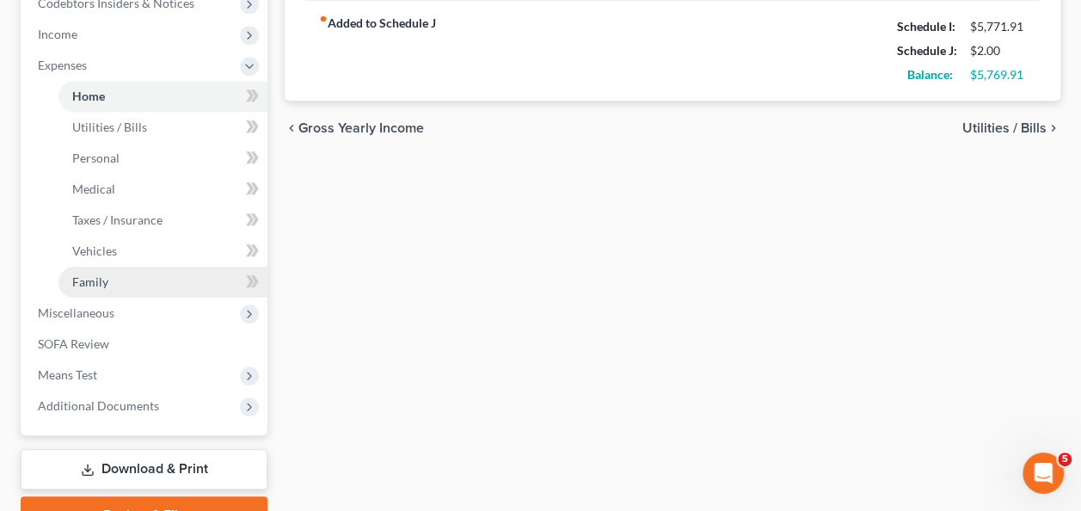
click at [114, 285] on link "Family" at bounding box center [163, 282] width 209 height 31
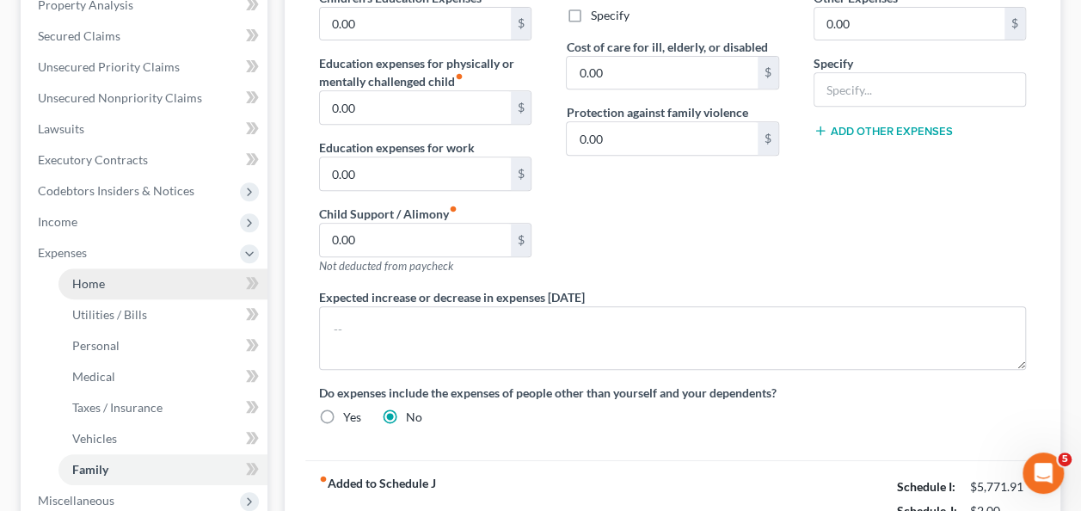
click at [114, 275] on link "Home" at bounding box center [163, 283] width 209 height 31
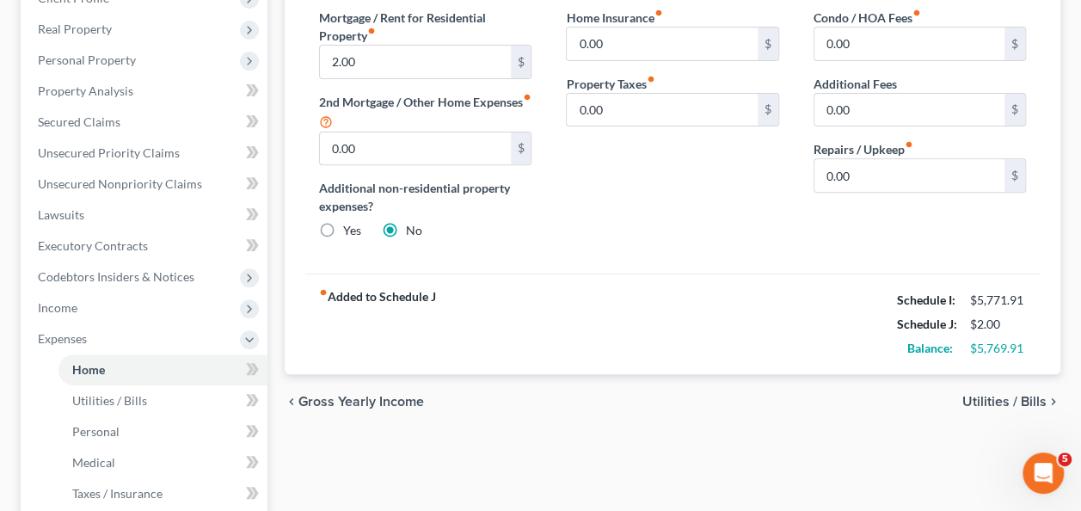
click at [562, 220] on div "Home Insurance fiber_manual_record 0.00 $ Property Taxes fiber_manual_record 0.…" at bounding box center [672, 131] width 247 height 245
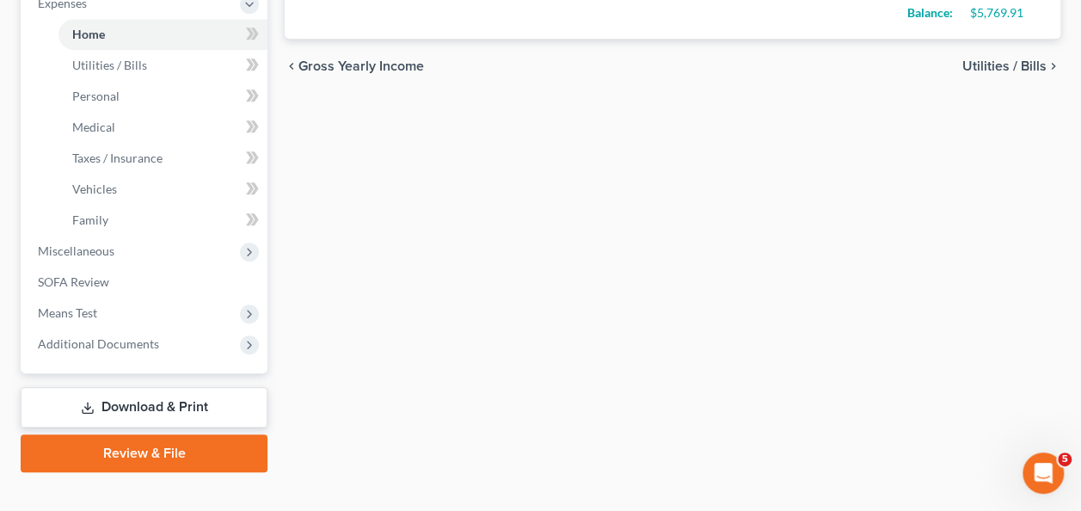
scroll to position [618, 0]
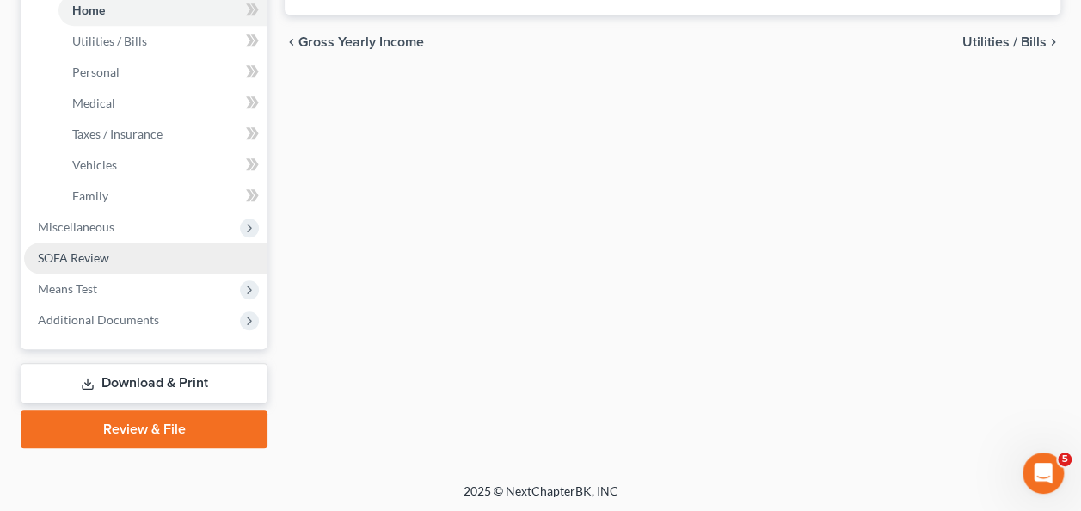
click at [69, 258] on span "SOFA Review" at bounding box center [73, 257] width 71 height 15
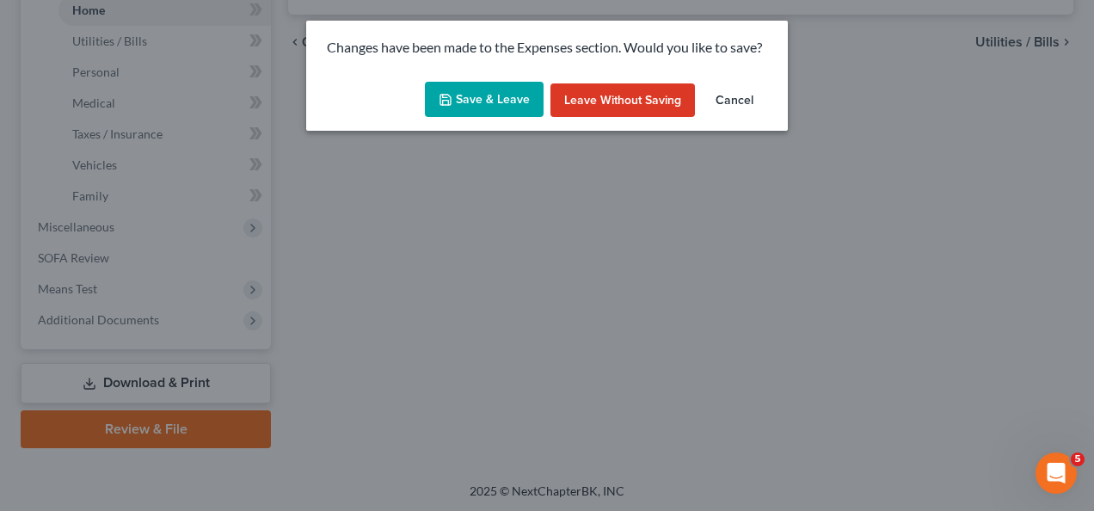
click at [451, 107] on button "Save & Leave" at bounding box center [484, 100] width 119 height 36
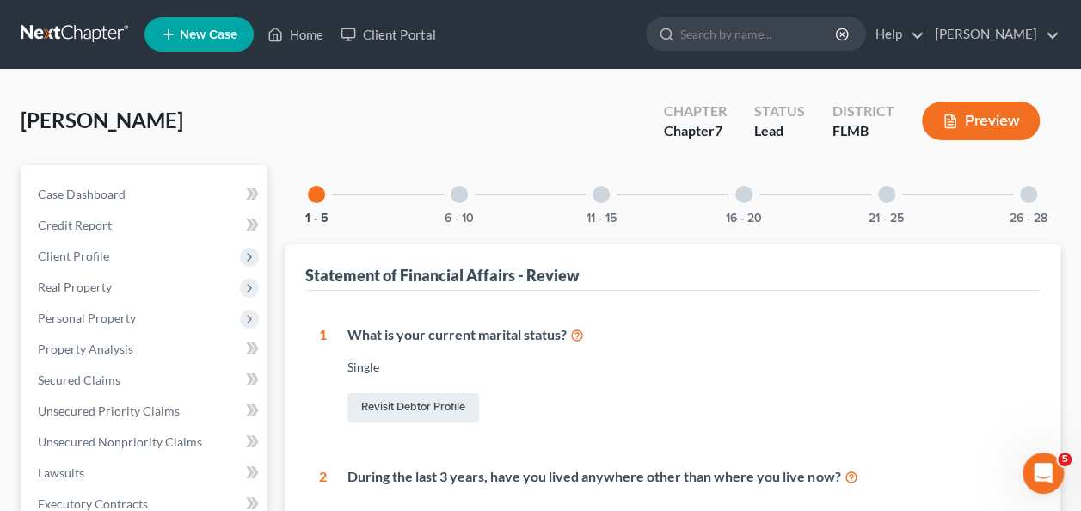
scroll to position [344, 0]
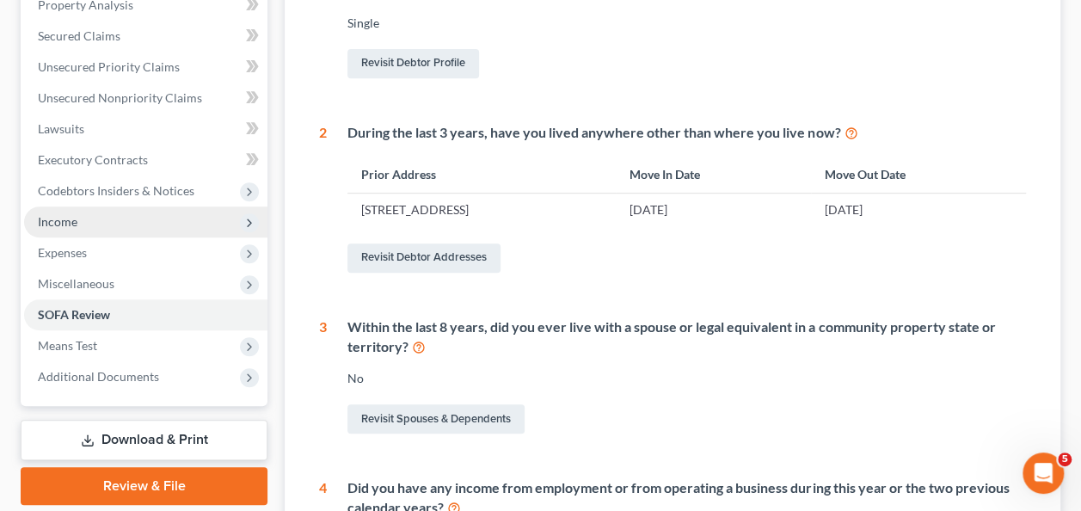
click at [86, 234] on span "Income" at bounding box center [145, 221] width 243 height 31
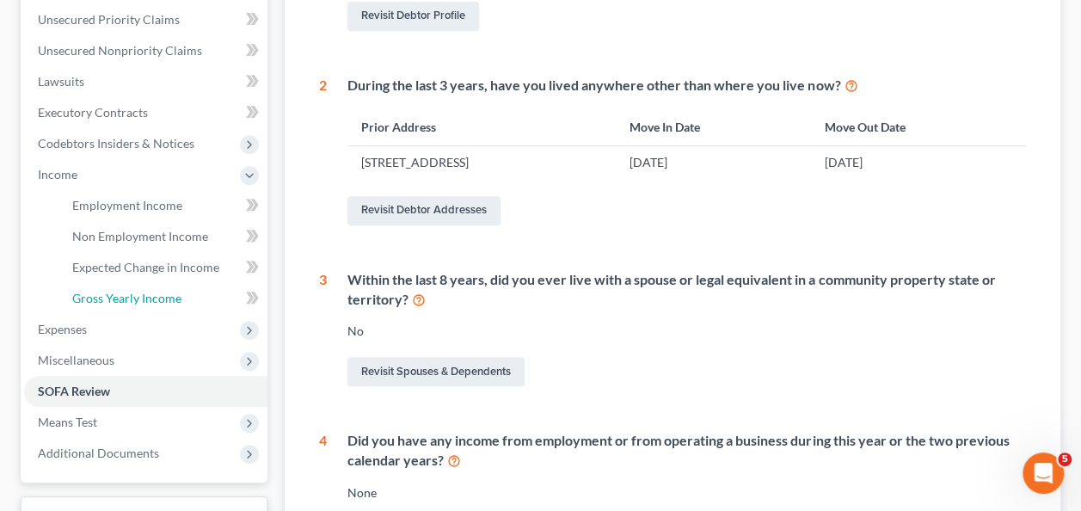
scroll to position [430, 0]
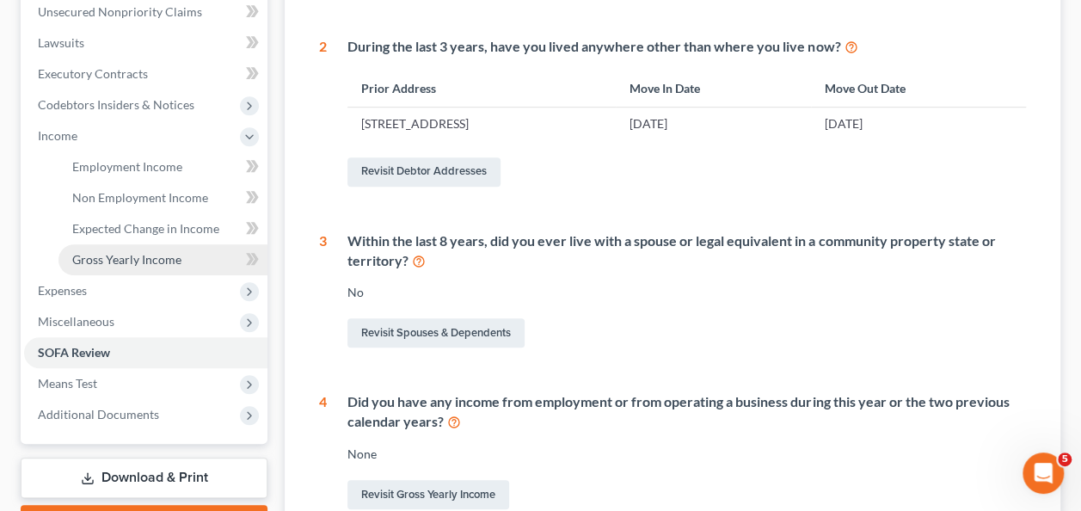
click at [126, 256] on span "Gross Yearly Income" at bounding box center [126, 259] width 109 height 15
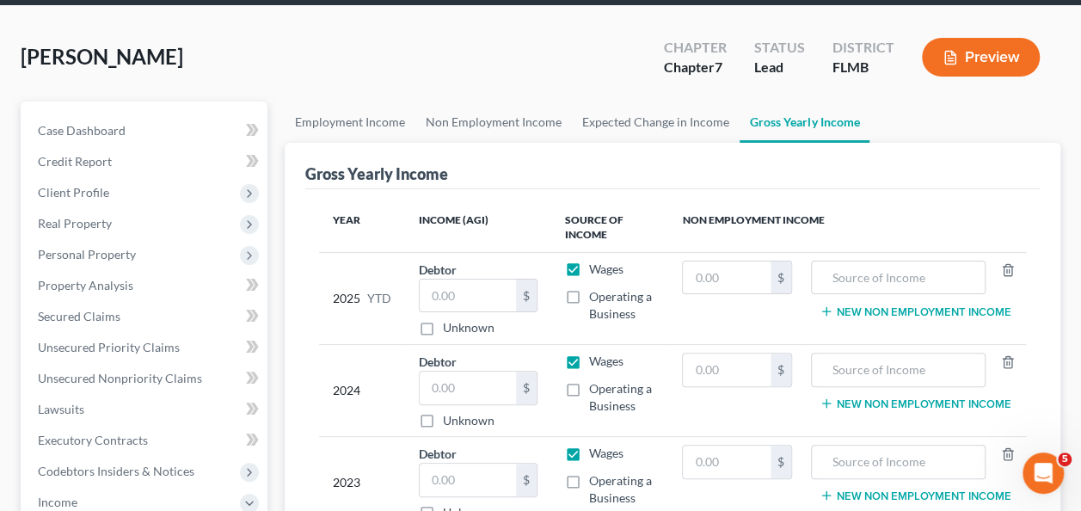
scroll to position [172, 0]
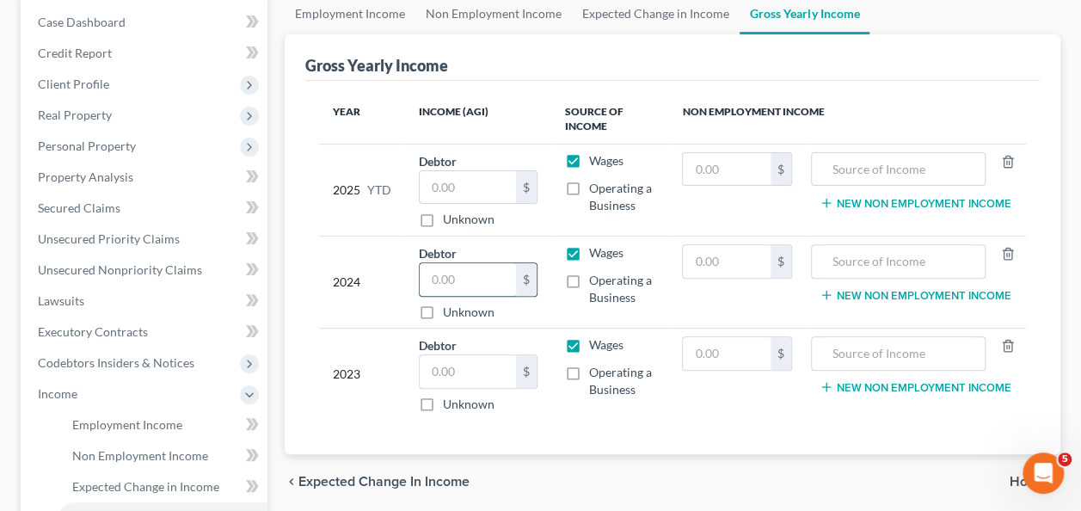
click at [455, 268] on input "text" at bounding box center [468, 279] width 96 height 33
type input "0"
click at [442, 369] on input "text" at bounding box center [468, 371] width 96 height 33
type input "0"
click at [443, 212] on label "Unknown" at bounding box center [469, 219] width 52 height 17
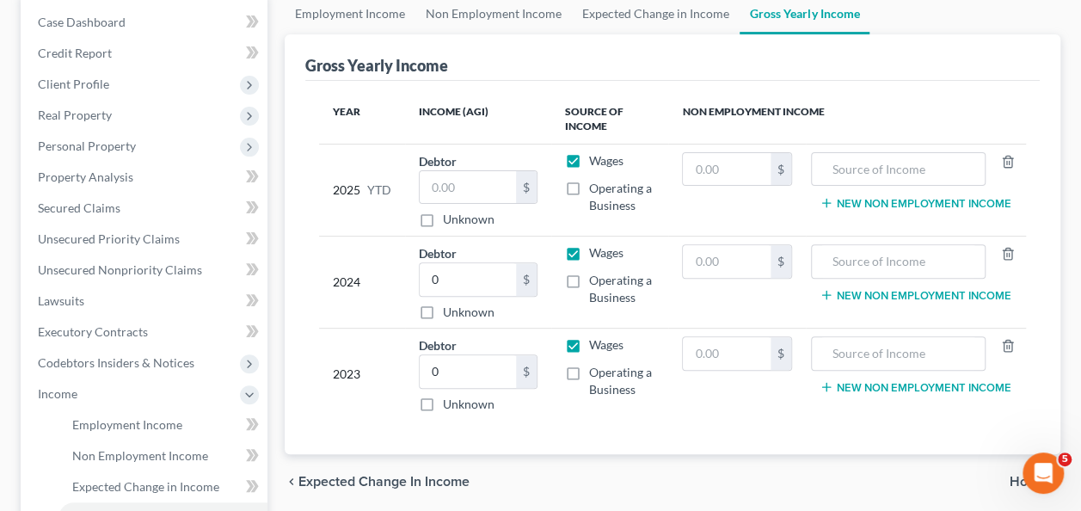
click at [450, 212] on input "Unknown" at bounding box center [455, 216] width 11 height 11
checkbox input "true"
type input "0.00"
click at [443, 211] on label "Unknown" at bounding box center [469, 219] width 52 height 17
click at [450, 211] on input "Unknown" at bounding box center [455, 216] width 11 height 11
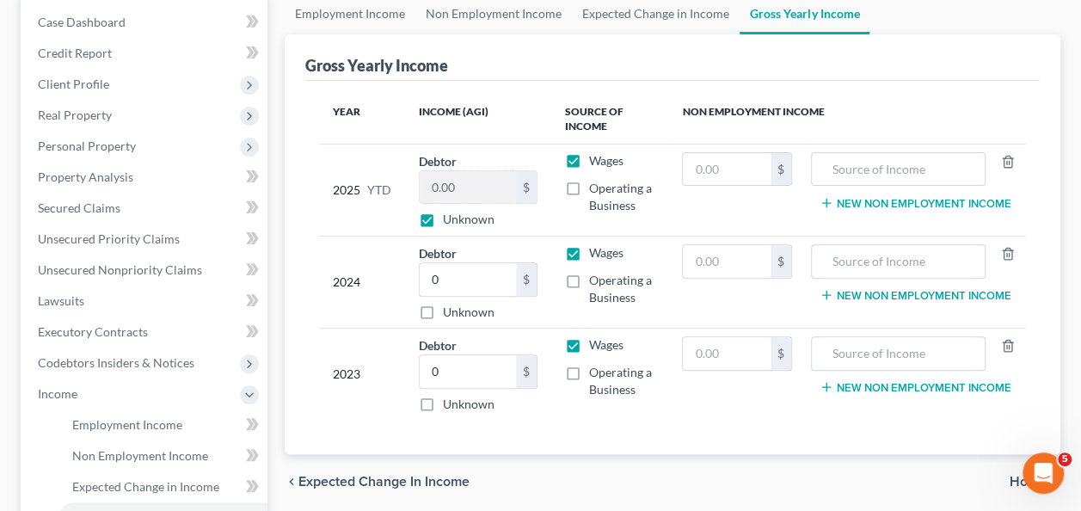
checkbox input "false"
click at [434, 191] on input "0.00" at bounding box center [468, 187] width 96 height 33
type input "12,692"
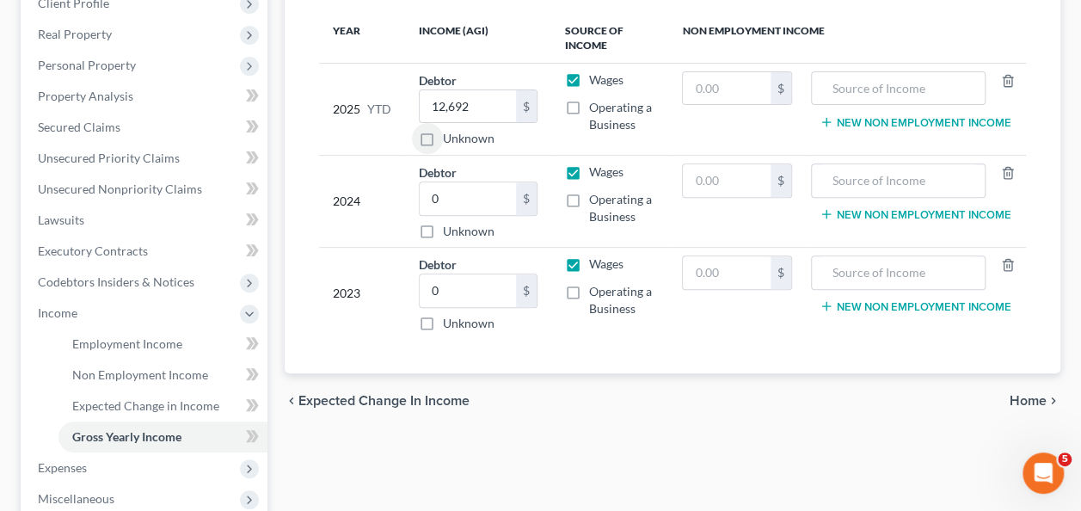
scroll to position [344, 0]
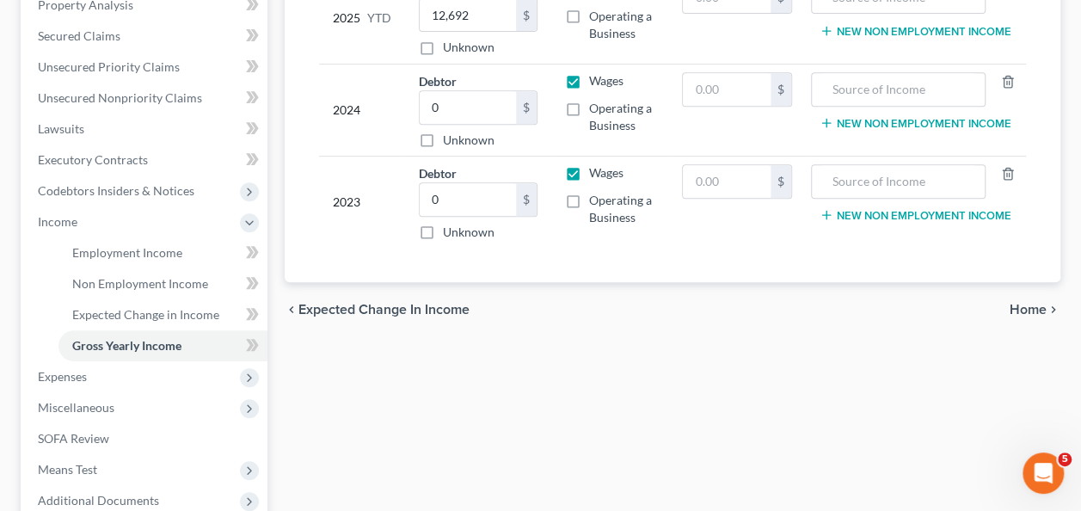
drag, startPoint x: 688, startPoint y: 387, endPoint x: 459, endPoint y: 387, distance: 228.8
click at [662, 389] on div "Employment Income Non Employment Income Expected Change in Income Gross Yearly …" at bounding box center [672, 225] width 793 height 808
click at [100, 319] on span "Expected Change in Income" at bounding box center [145, 314] width 147 height 15
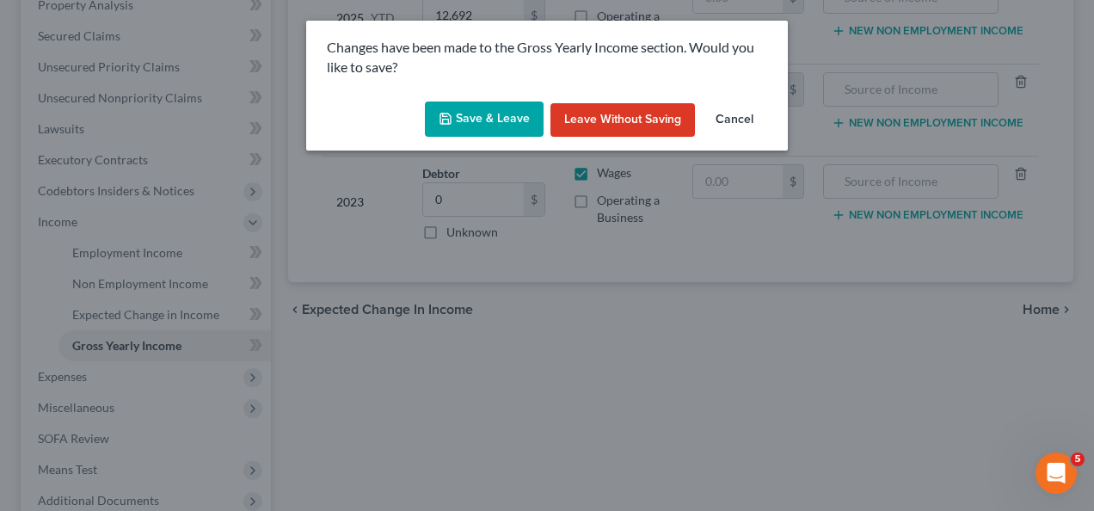
click at [471, 114] on button "Save & Leave" at bounding box center [484, 120] width 119 height 36
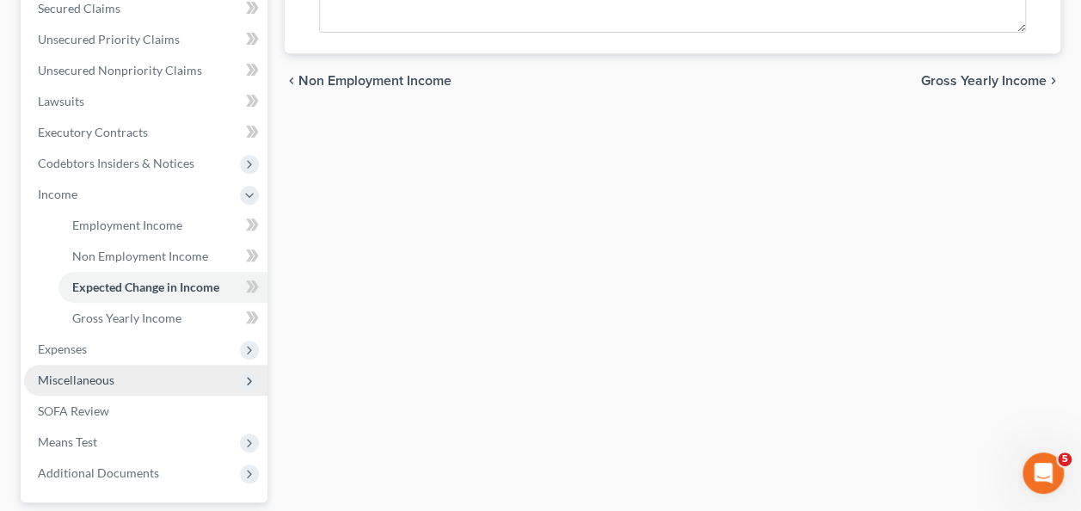
scroll to position [516, 0]
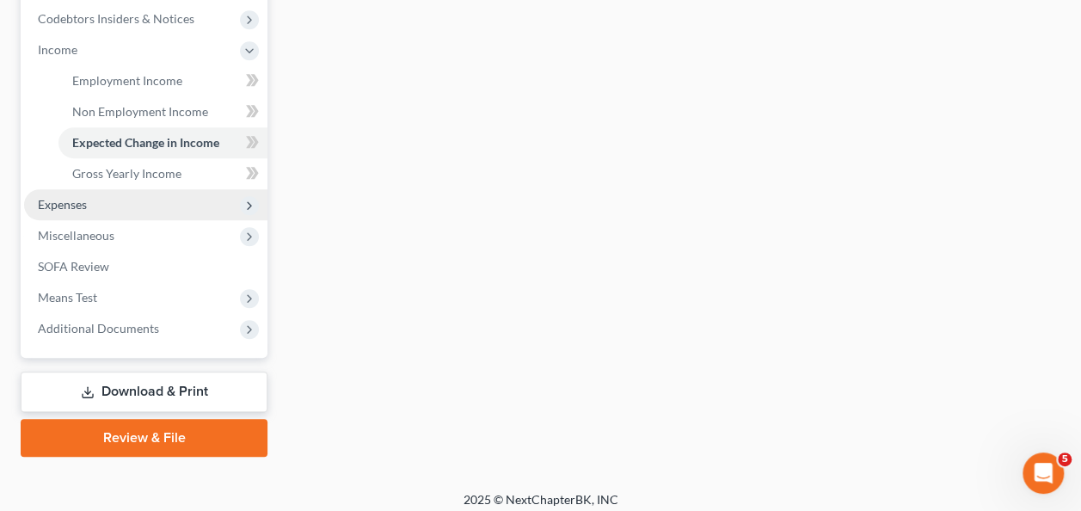
click at [71, 206] on span "Expenses" at bounding box center [62, 204] width 49 height 15
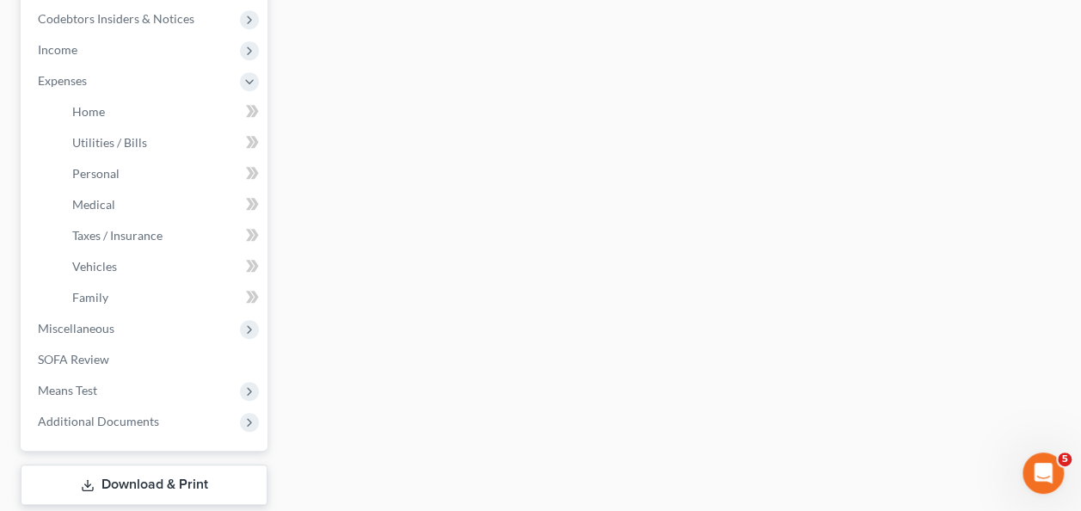
click at [427, 323] on div "Employment Income Non Employment Income Expected Change in Income Gross Yearly …" at bounding box center [672, 99] width 793 height 901
click at [75, 329] on span "Miscellaneous" at bounding box center [76, 328] width 77 height 15
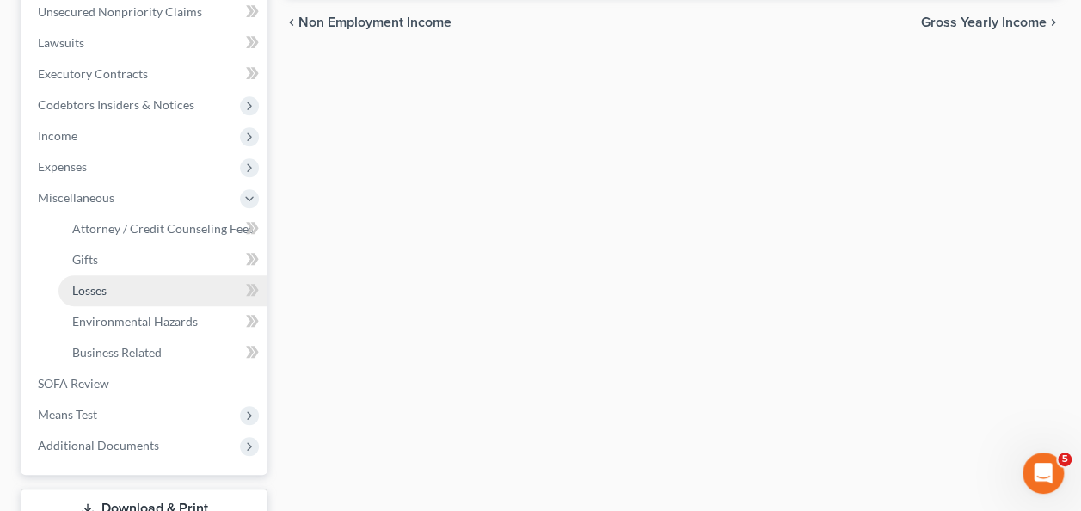
scroll to position [344, 0]
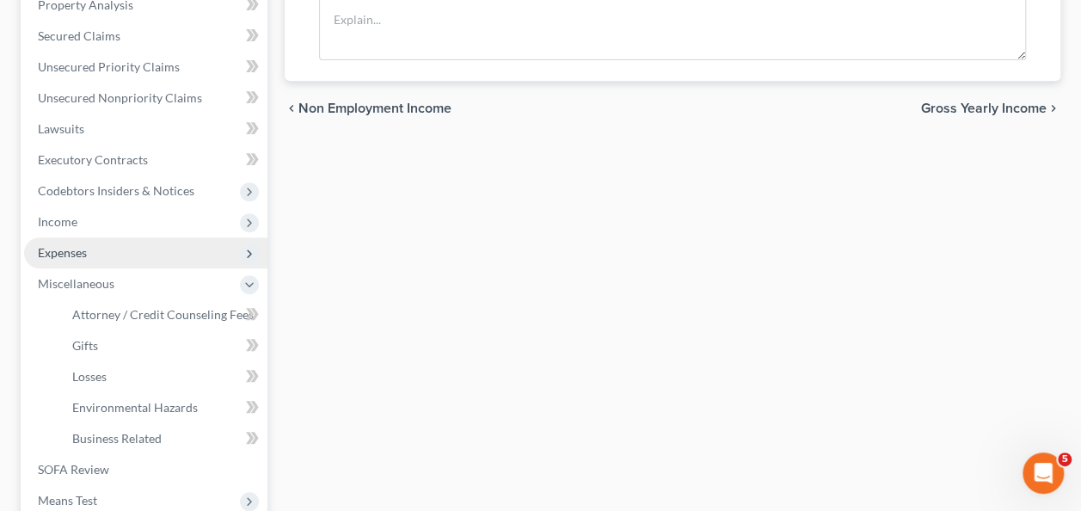
click at [89, 260] on span "Expenses" at bounding box center [145, 252] width 243 height 31
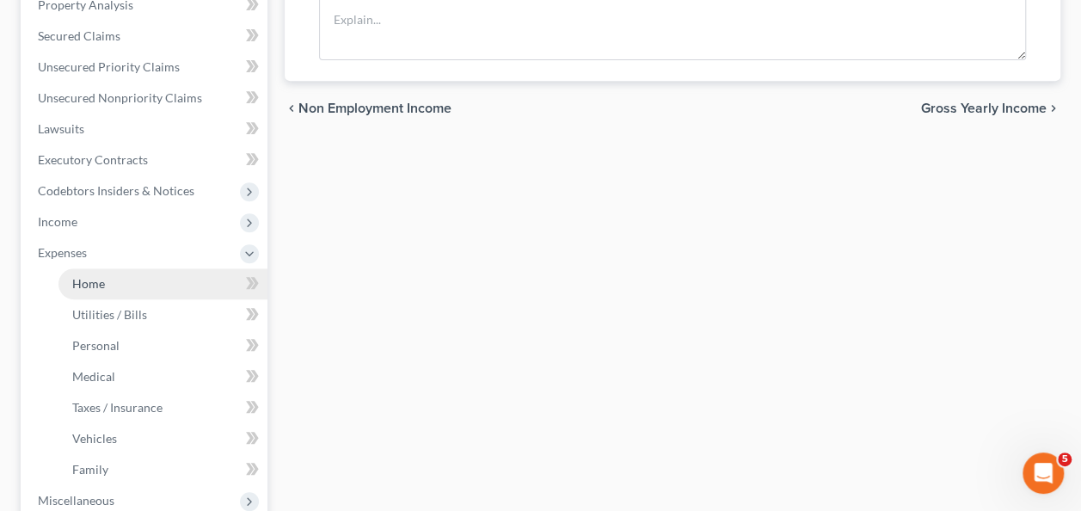
click at [116, 288] on link "Home" at bounding box center [163, 283] width 209 height 31
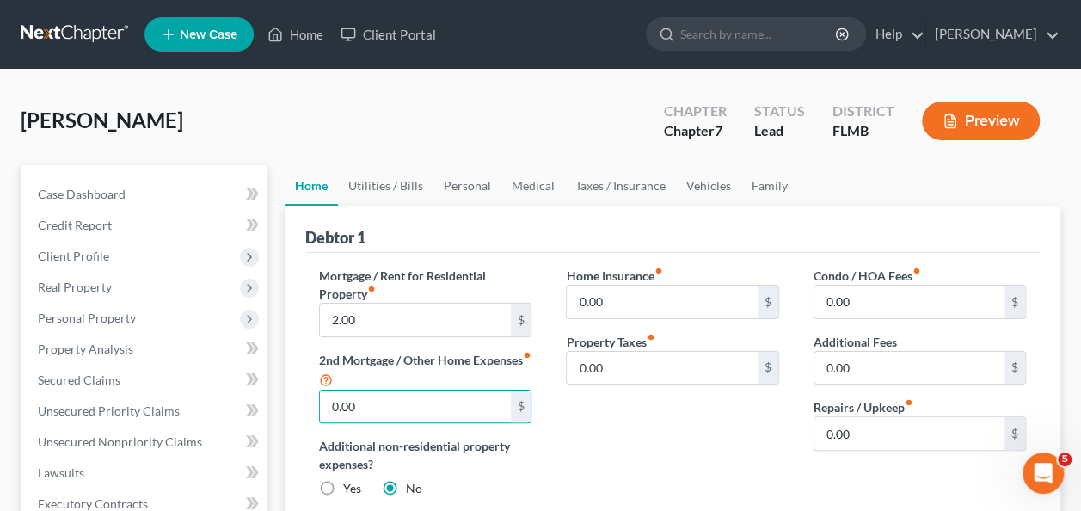
click at [483, 278] on div "Mortgage / Rent for Residential Property fiber_manual_record 2.00 $ 2nd Mortgag…" at bounding box center [425, 389] width 247 height 245
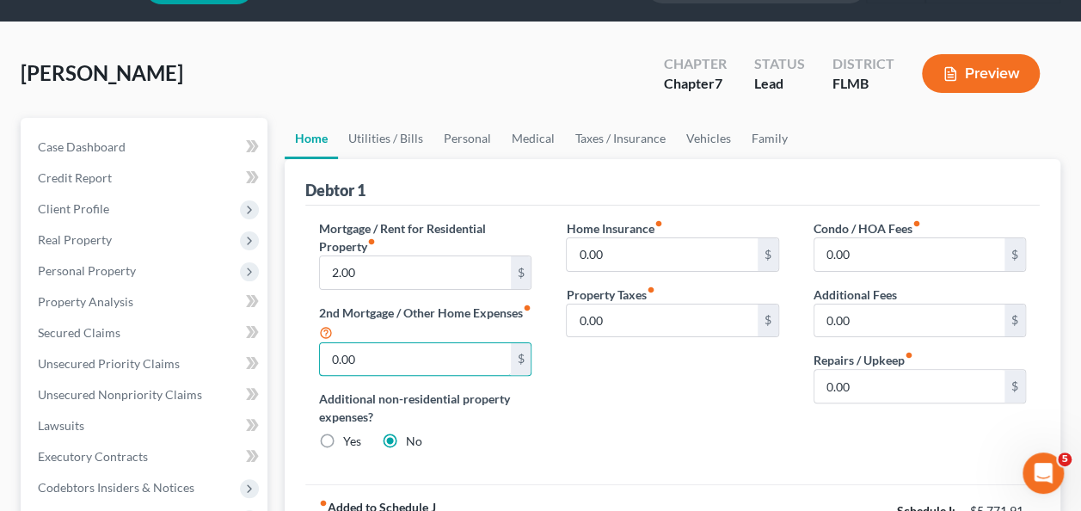
scroll to position [86, 0]
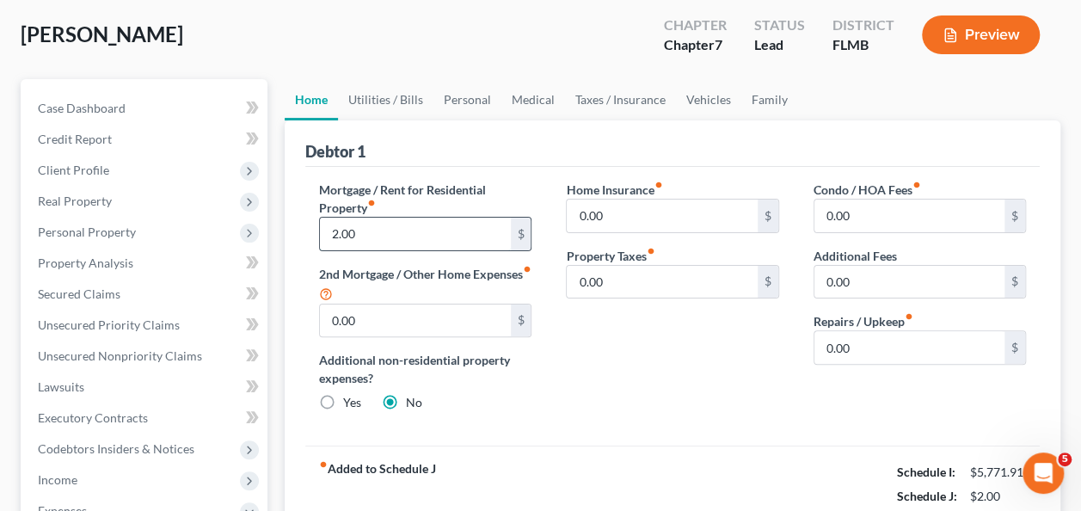
click at [401, 238] on input "2.00" at bounding box center [415, 234] width 190 height 33
type input "2,124"
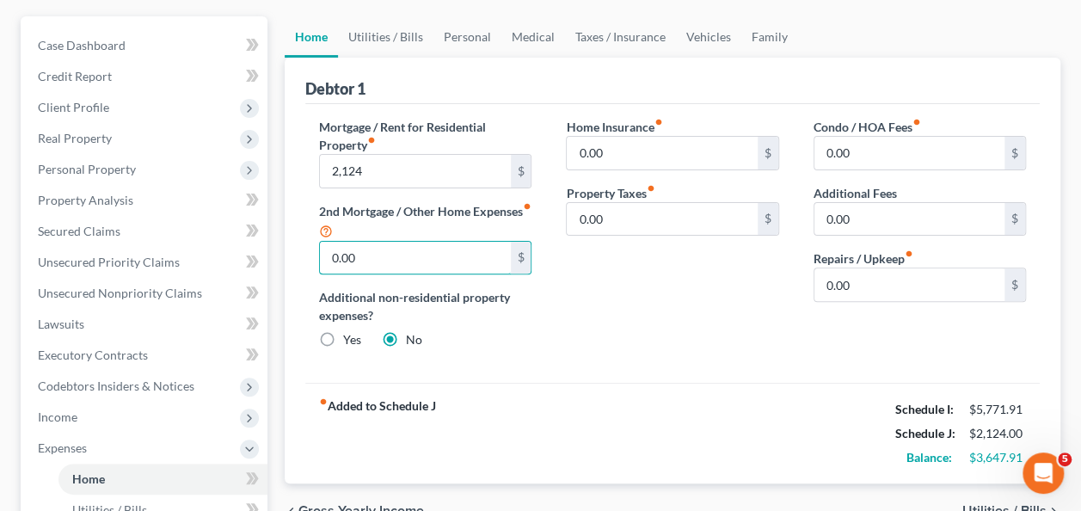
scroll to position [258, 0]
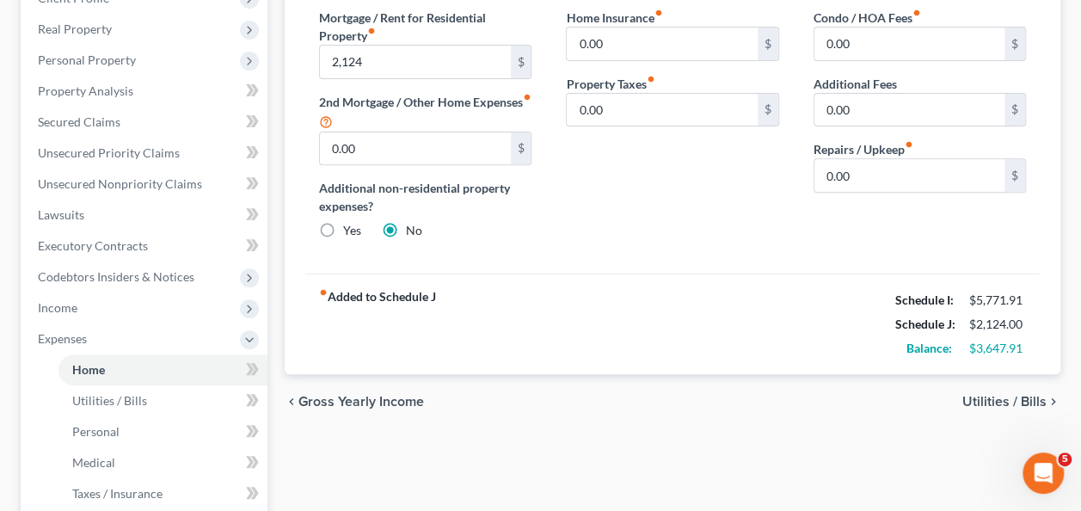
click at [730, 252] on div "Mortgage / Rent for Residential Property fiber_manual_record 2,124 $ 2nd Mortga…" at bounding box center [672, 135] width 735 height 280
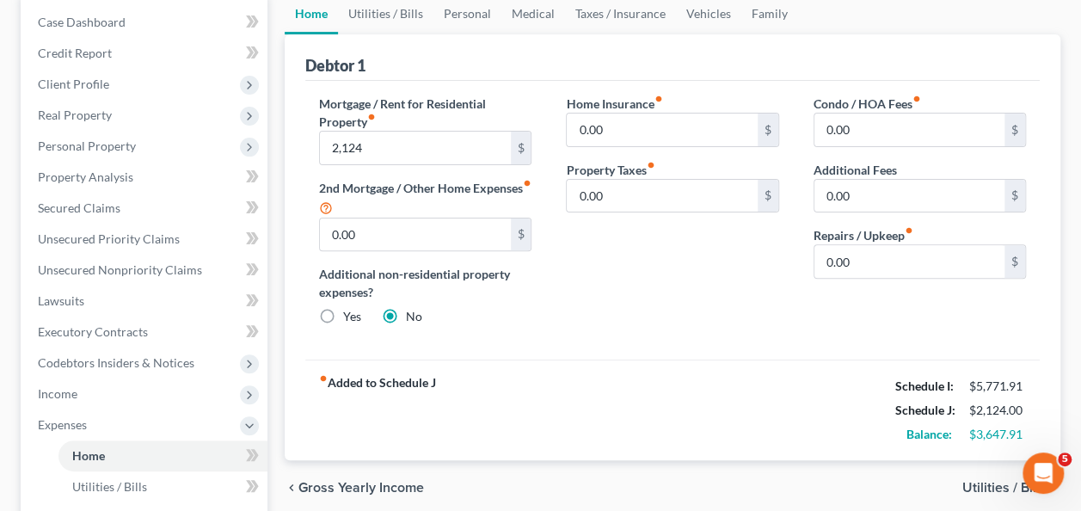
click at [730, 241] on div "Home Insurance fiber_manual_record 0.00 $ Property Taxes fiber_manual_record 0.…" at bounding box center [672, 217] width 247 height 245
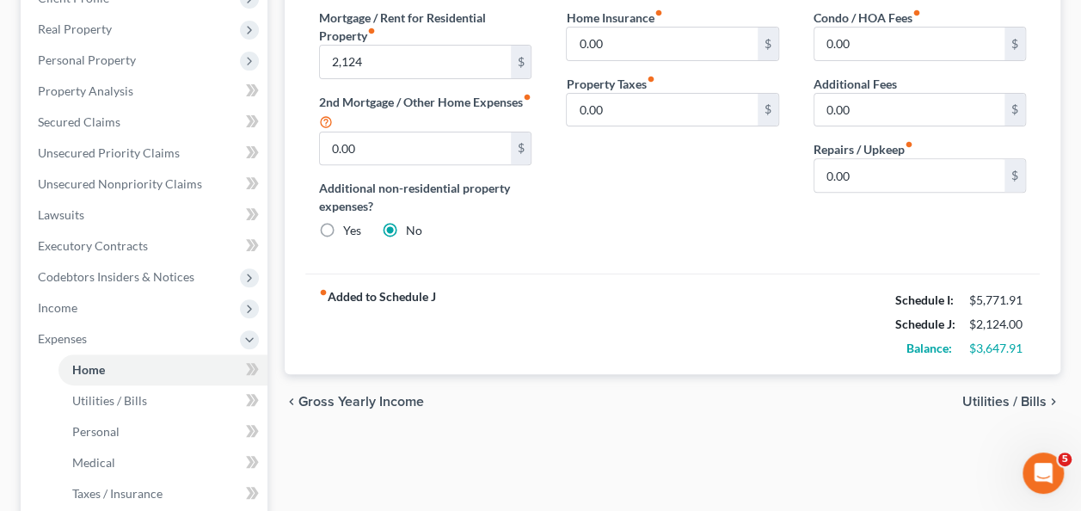
click at [719, 237] on div "Home Insurance fiber_manual_record 0.00 $ Property Taxes fiber_manual_record 0.…" at bounding box center [672, 131] width 247 height 245
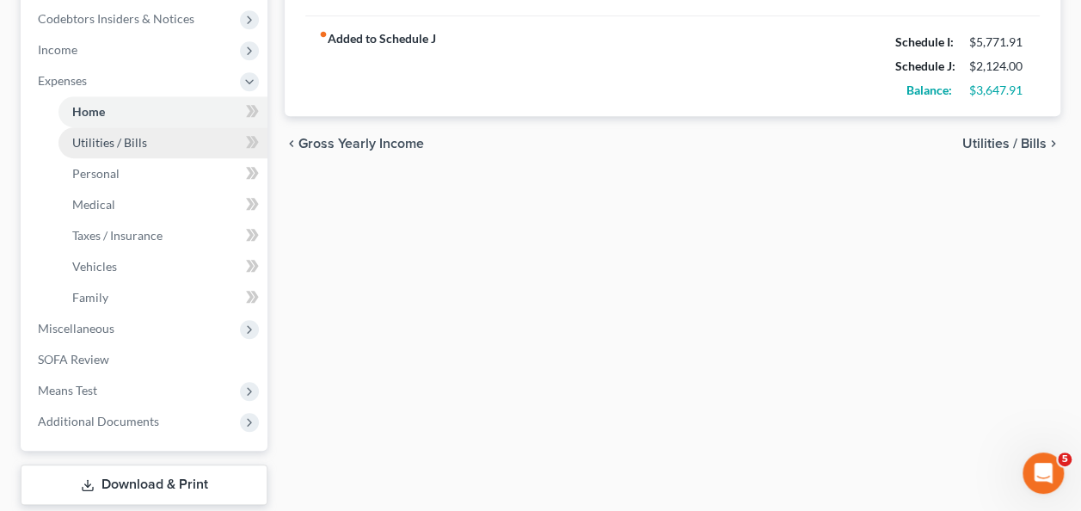
click at [147, 136] on link "Utilities / Bills" at bounding box center [163, 142] width 209 height 31
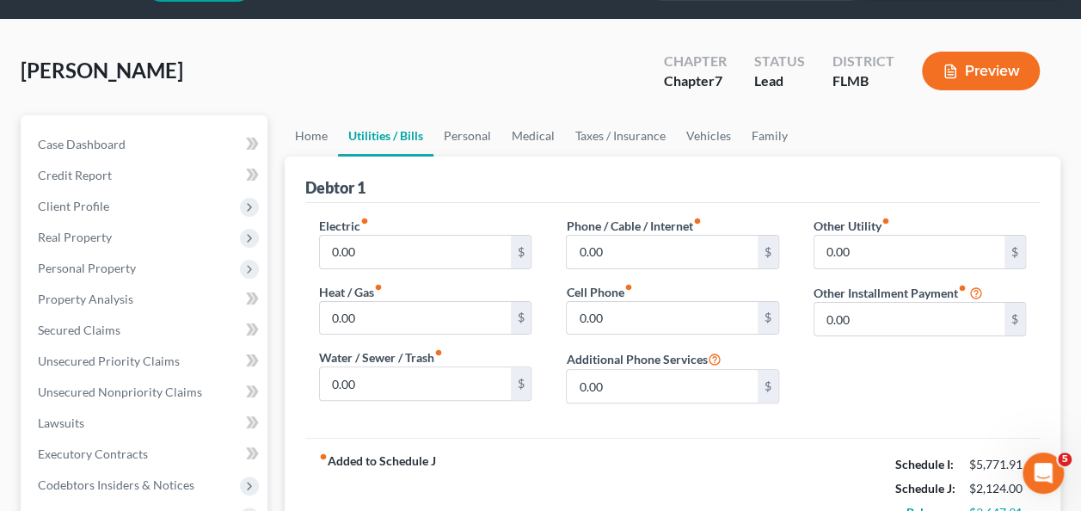
scroll to position [86, 0]
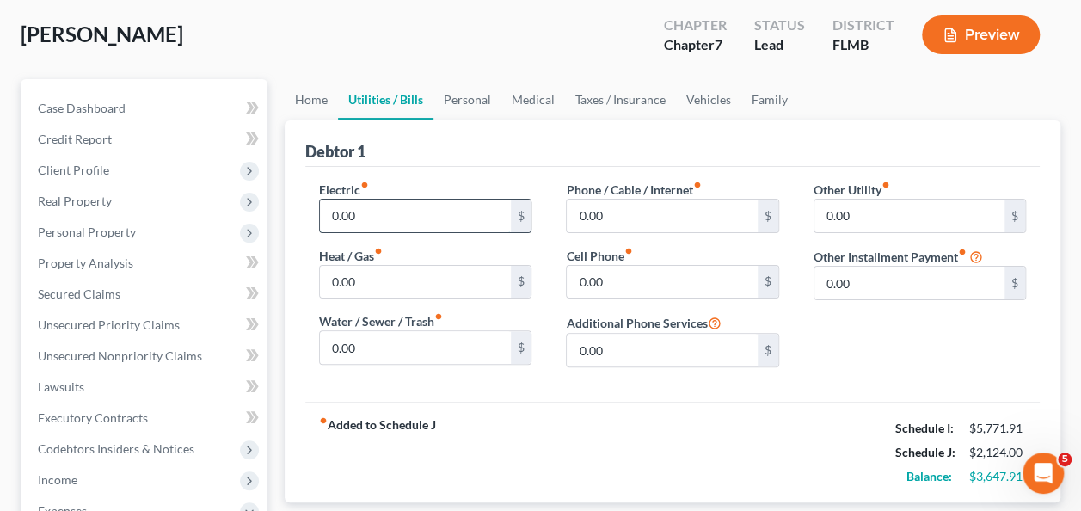
click at [414, 200] on input "0.00" at bounding box center [415, 216] width 190 height 33
type input "600"
click at [414, 348] on input "0.00" at bounding box center [415, 347] width 190 height 33
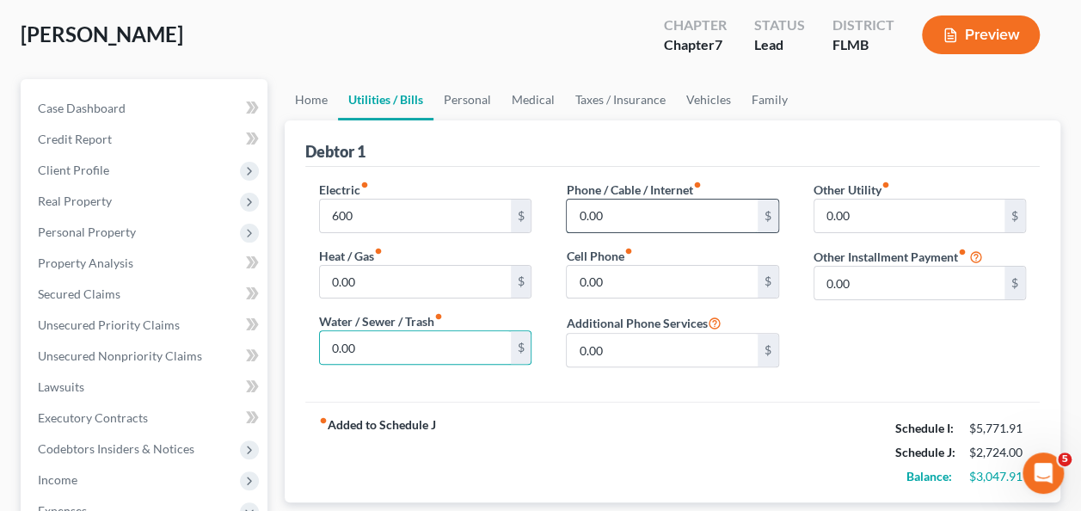
click at [635, 216] on input "0.00" at bounding box center [662, 216] width 190 height 33
type input "89"
click at [650, 280] on input "0.00" at bounding box center [662, 282] width 190 height 33
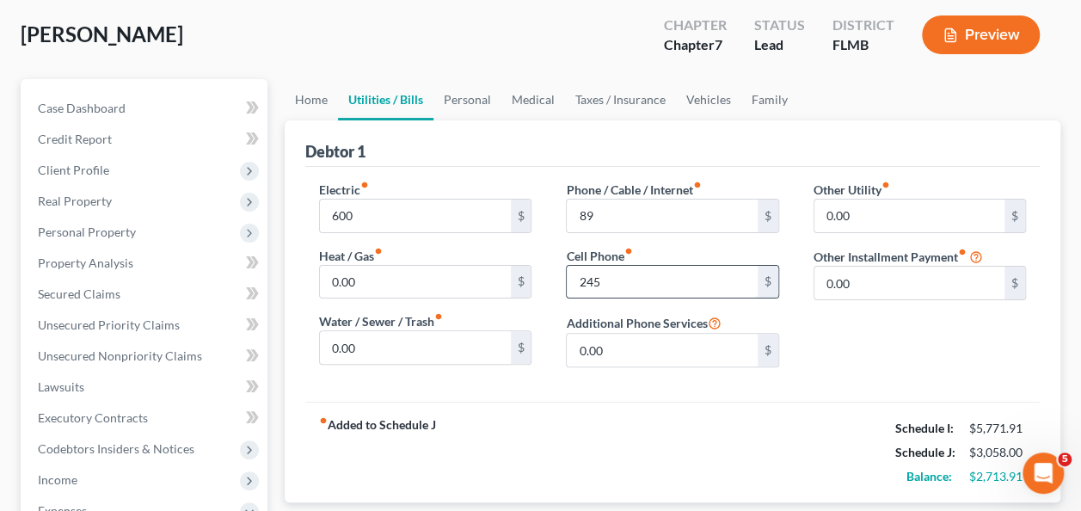
type input "245"
click at [917, 213] on input "0.00" at bounding box center [910, 216] width 190 height 33
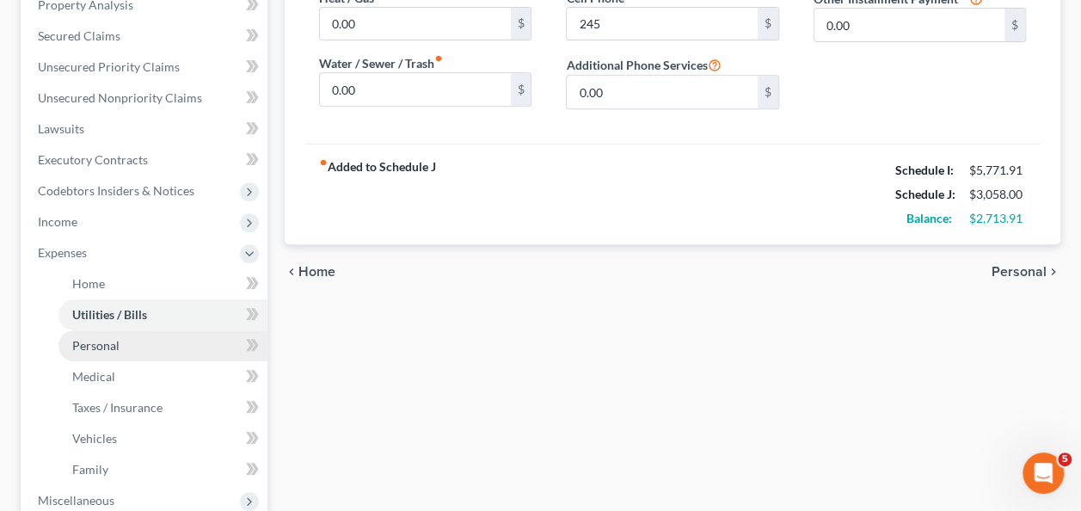
click at [102, 342] on span "Personal" at bounding box center [95, 345] width 47 height 15
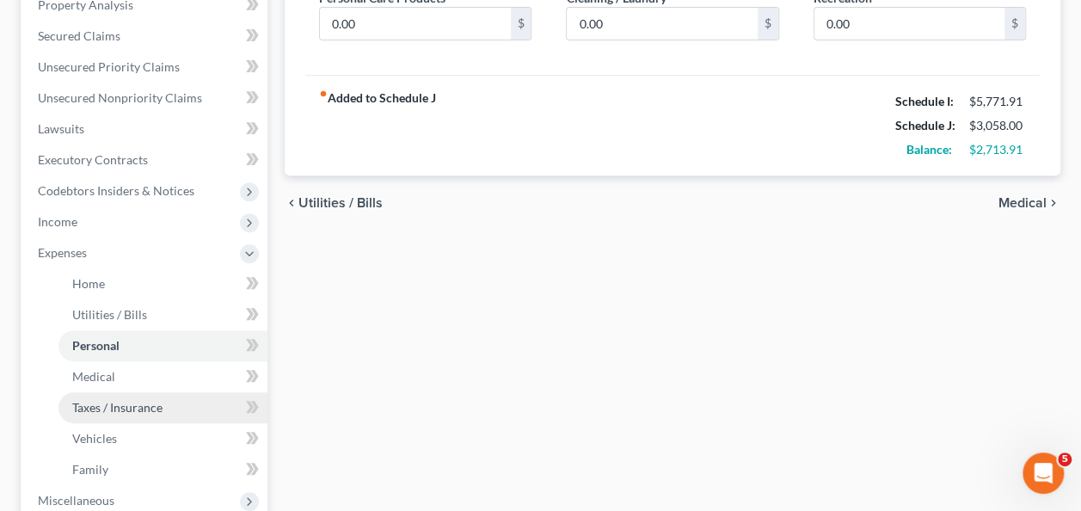
scroll to position [430, 0]
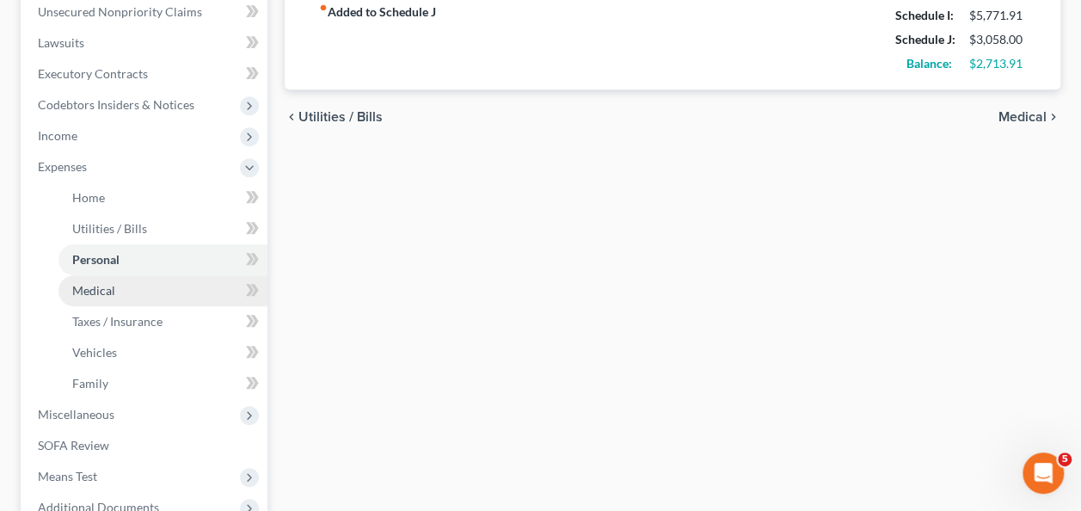
click at [98, 285] on span "Medical" at bounding box center [93, 290] width 43 height 15
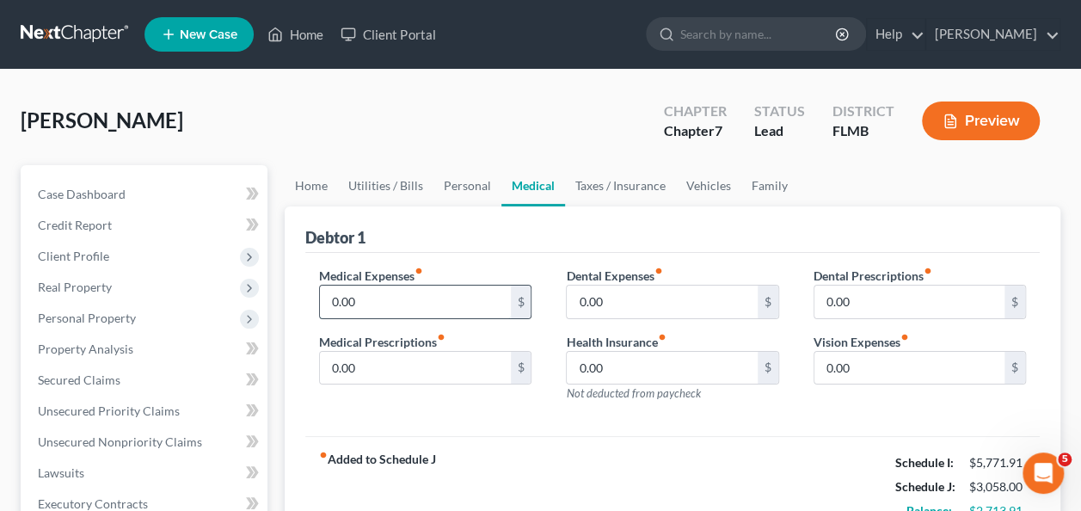
click at [411, 306] on input "0.00" at bounding box center [415, 302] width 190 height 33
click at [689, 308] on input "0.00" at bounding box center [662, 302] width 190 height 33
type input "220"
click at [726, 477] on div "fiber_manual_record Added to Schedule J Schedule I: $5,771.91 Schedule J: $3,27…" at bounding box center [672, 486] width 735 height 101
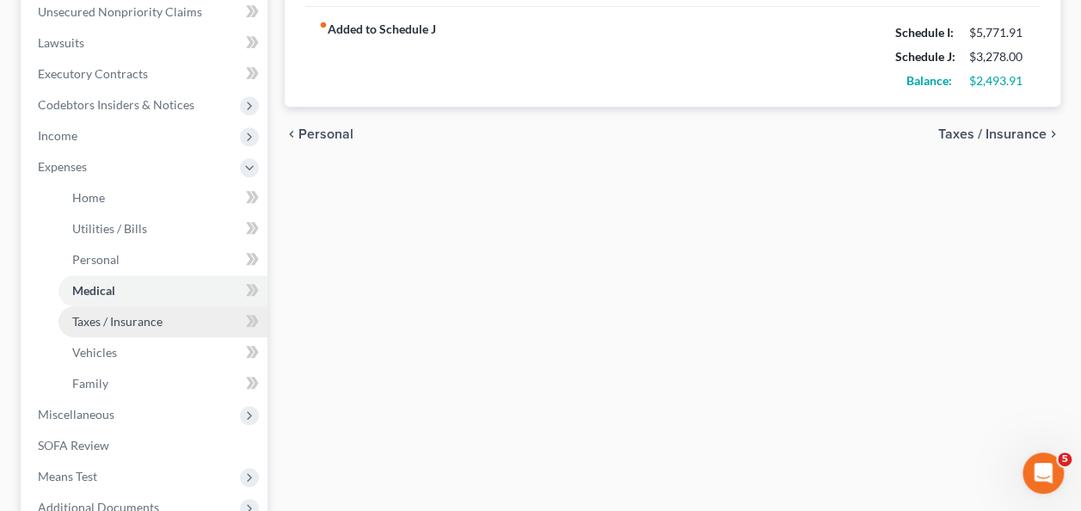
click at [89, 323] on span "Taxes / Insurance" at bounding box center [117, 321] width 90 height 15
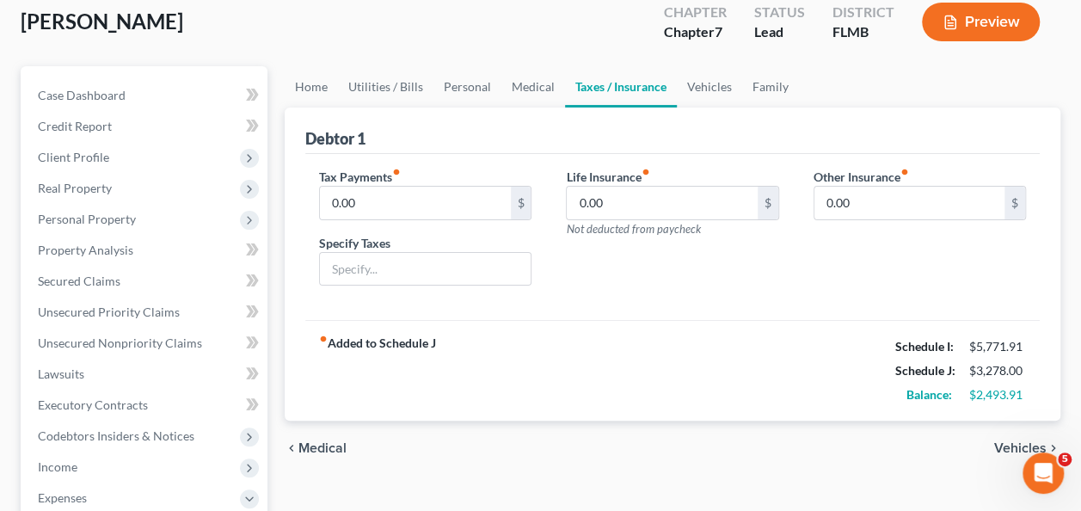
click at [514, 312] on div "Tax Payments fiber_manual_record 0.00 $ Specify Taxes Life Insurance fiber_manu…" at bounding box center [672, 237] width 735 height 167
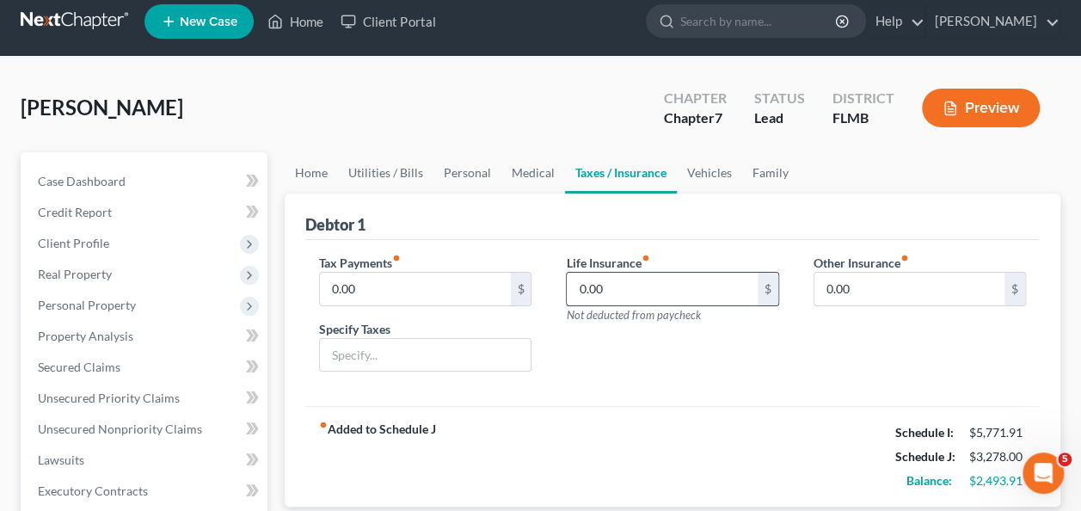
click at [628, 289] on input "0.00" at bounding box center [662, 289] width 190 height 33
type input "124"
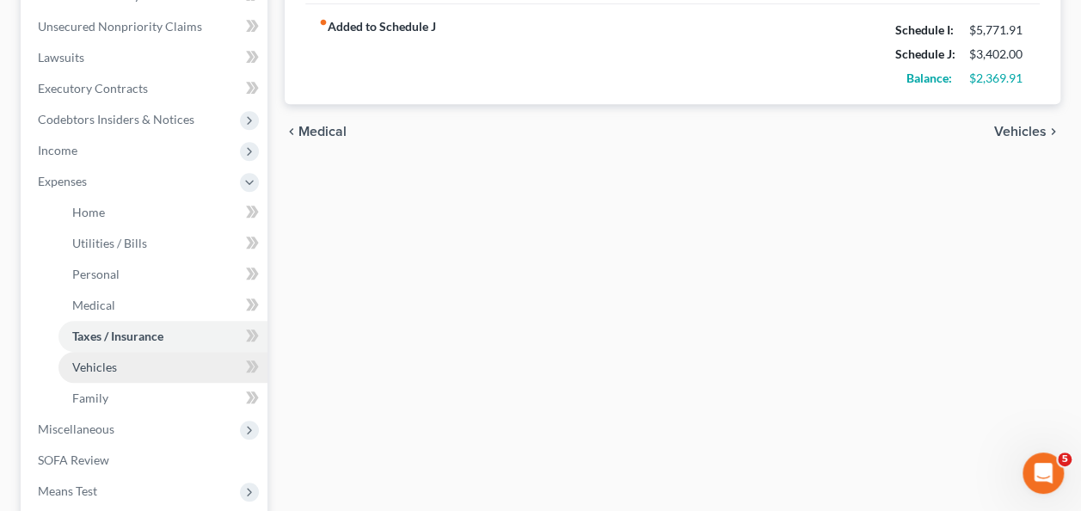
scroll to position [443, 0]
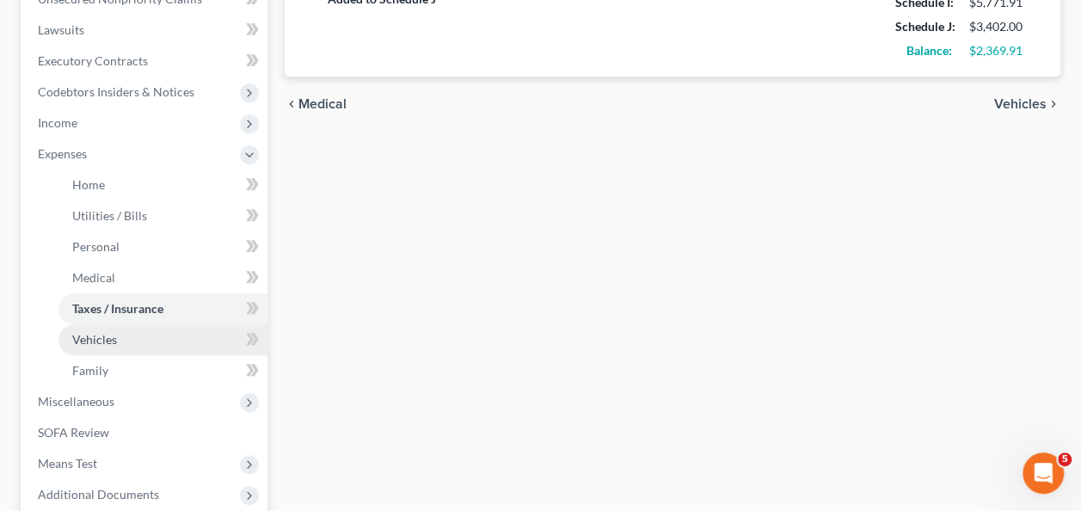
click at [148, 342] on link "Vehicles" at bounding box center [163, 339] width 209 height 31
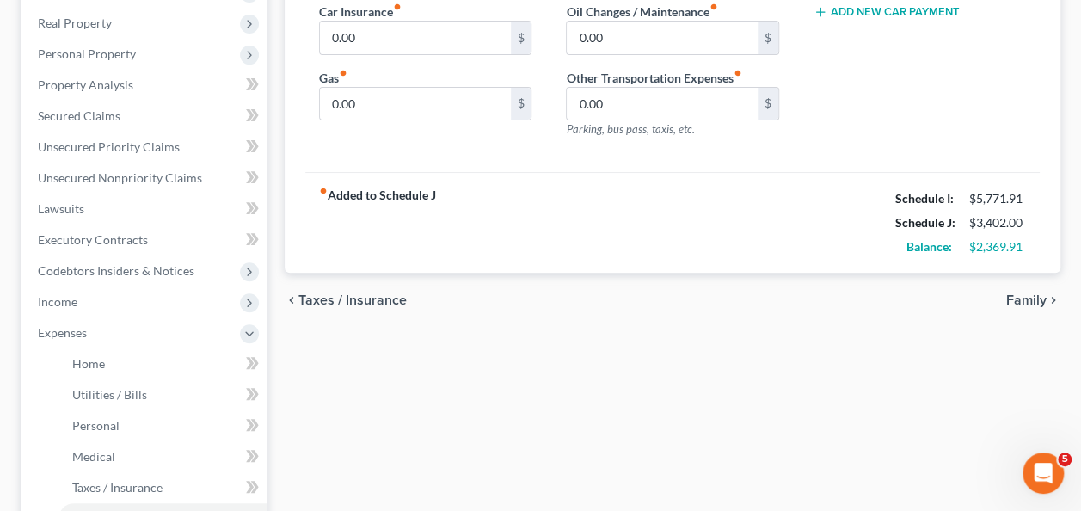
scroll to position [92, 0]
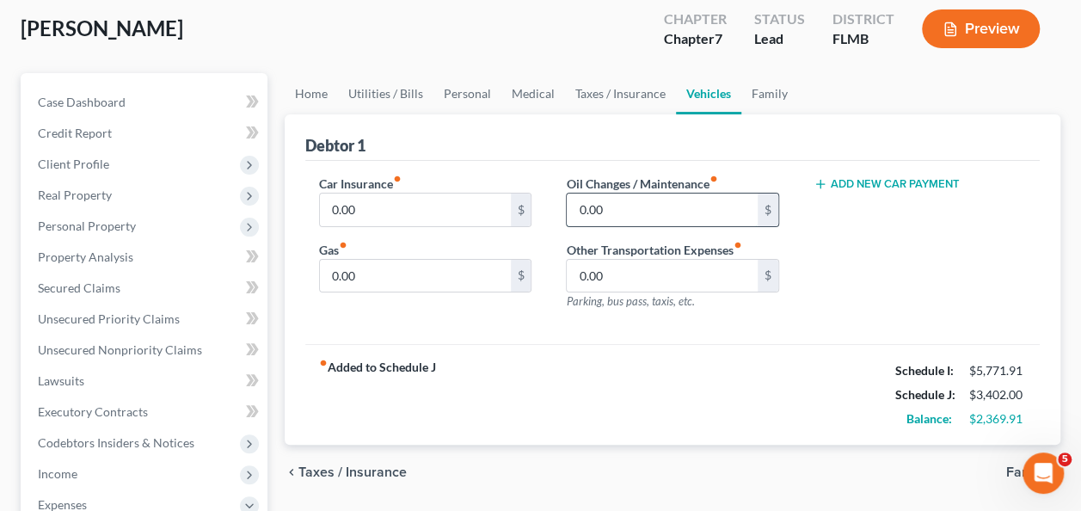
drag, startPoint x: 697, startPoint y: 206, endPoint x: 685, endPoint y: 217, distance: 15.9
click at [696, 206] on input "0.00" at bounding box center [662, 210] width 190 height 33
click at [626, 266] on input "0.00" at bounding box center [662, 276] width 190 height 33
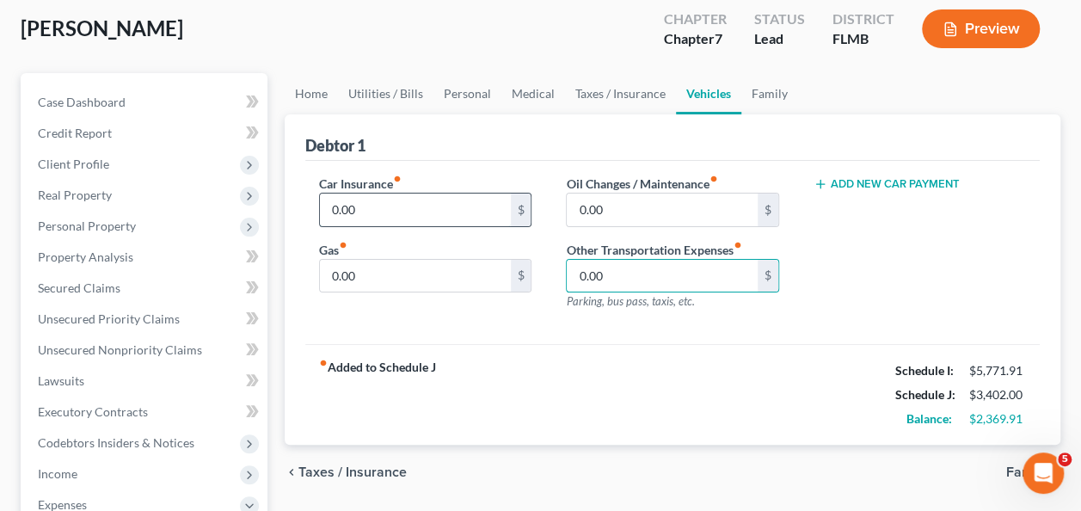
click at [390, 194] on input "0.00" at bounding box center [415, 210] width 190 height 33
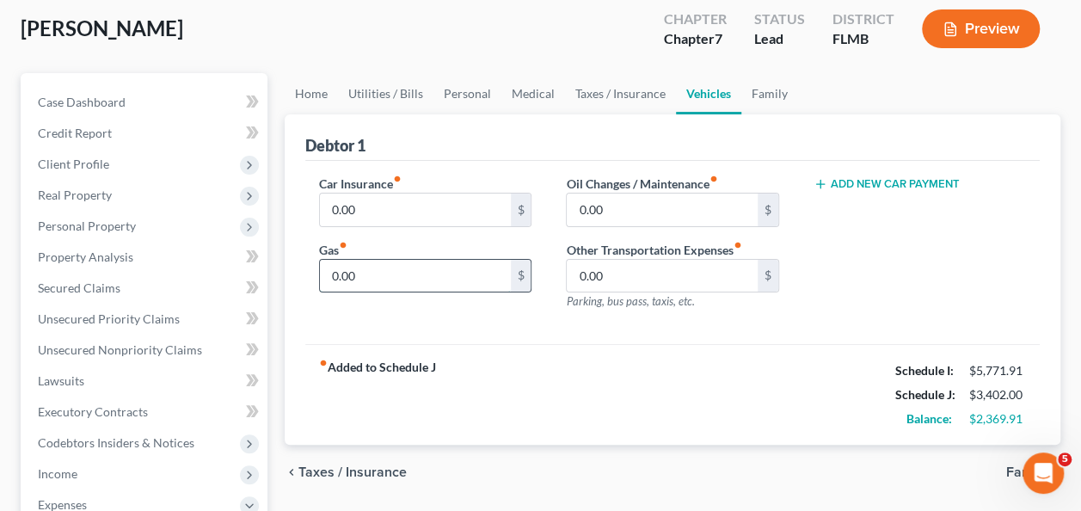
click at [386, 263] on input "0.00" at bounding box center [415, 276] width 190 height 33
click at [588, 272] on input "0.00" at bounding box center [662, 276] width 190 height 33
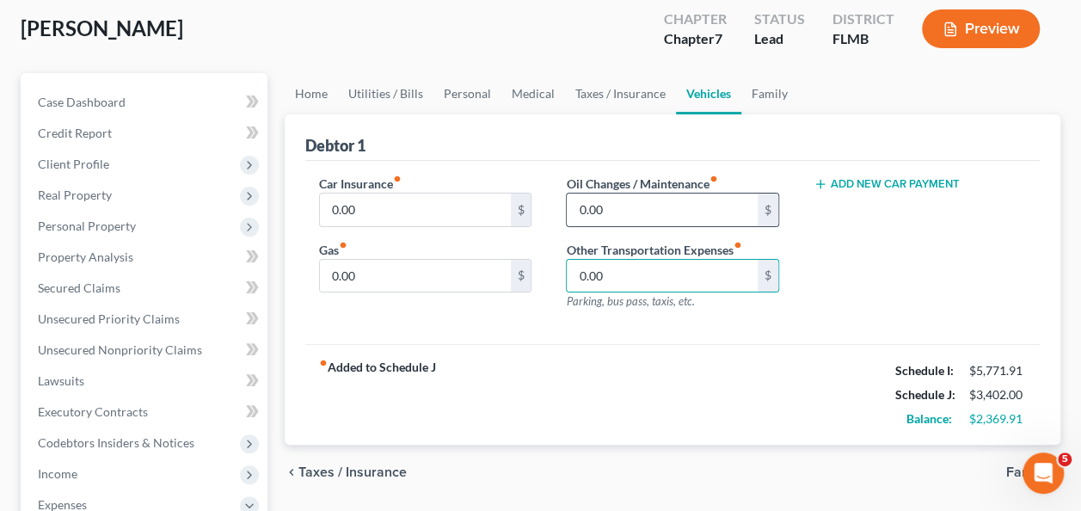
click at [649, 208] on input "0.00" at bounding box center [662, 210] width 190 height 33
click at [420, 284] on input "0.00" at bounding box center [415, 276] width 190 height 33
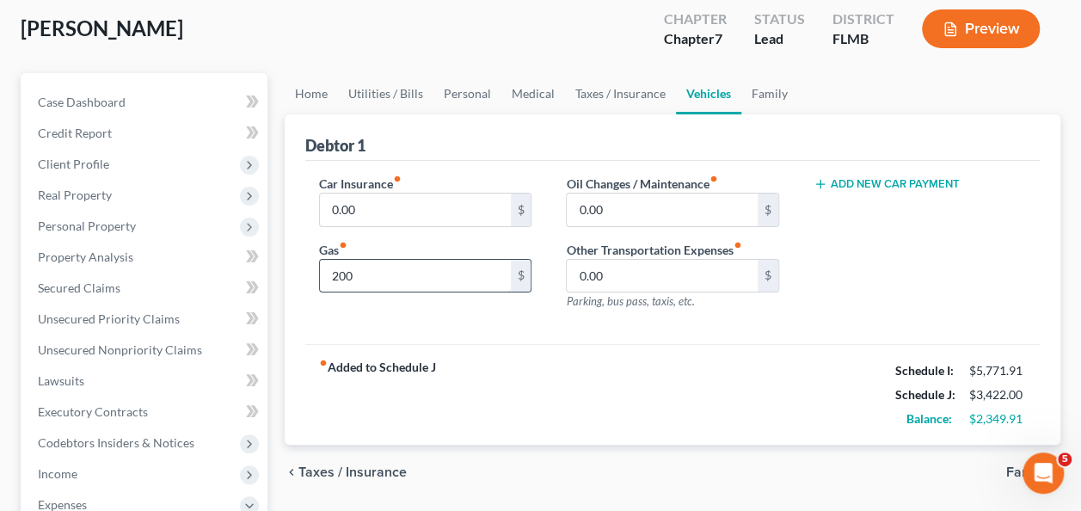
type input "200"
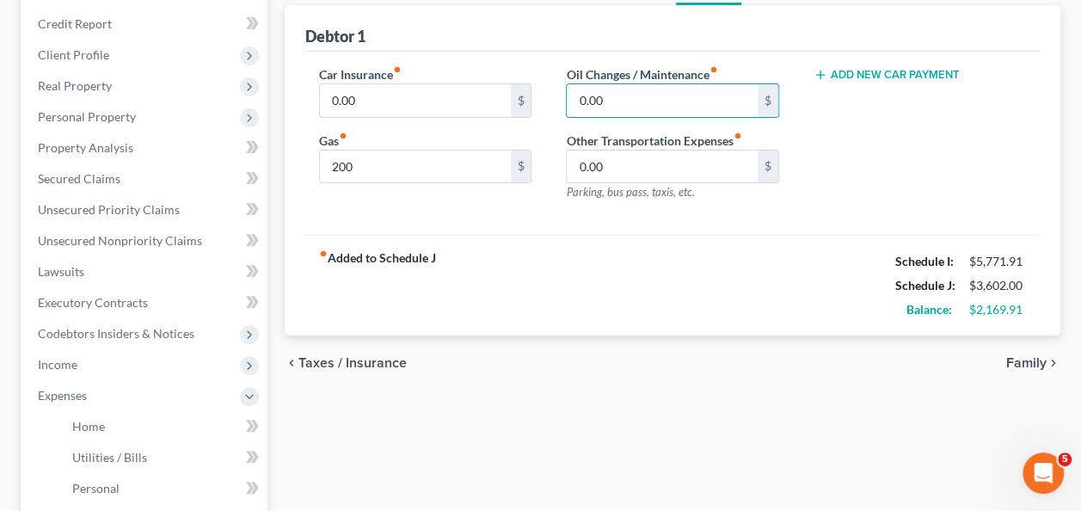
scroll to position [264, 0]
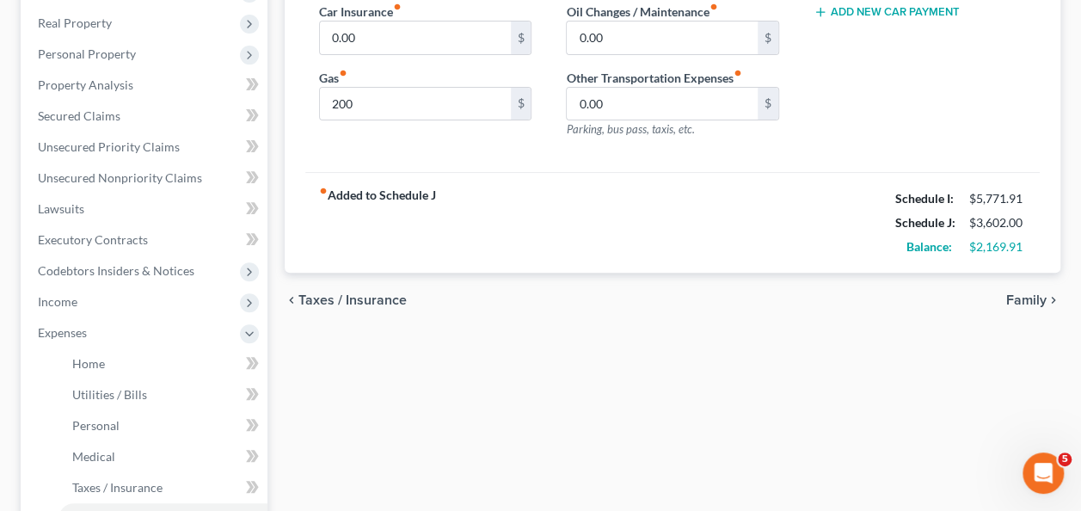
click at [621, 309] on div "chevron_left Taxes / Insurance Family chevron_right" at bounding box center [673, 300] width 776 height 55
click at [666, 105] on input "0.00" at bounding box center [662, 104] width 190 height 33
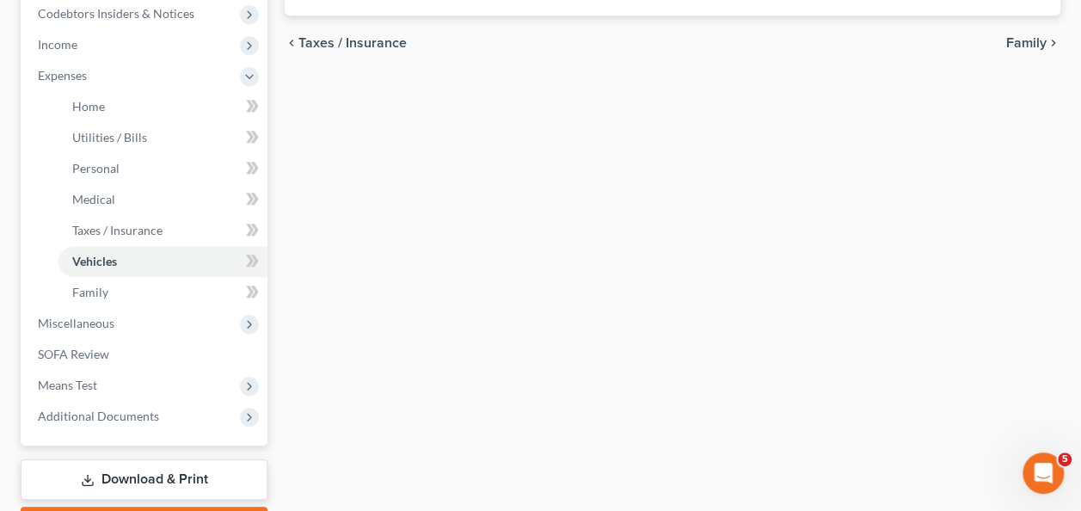
scroll to position [522, 0]
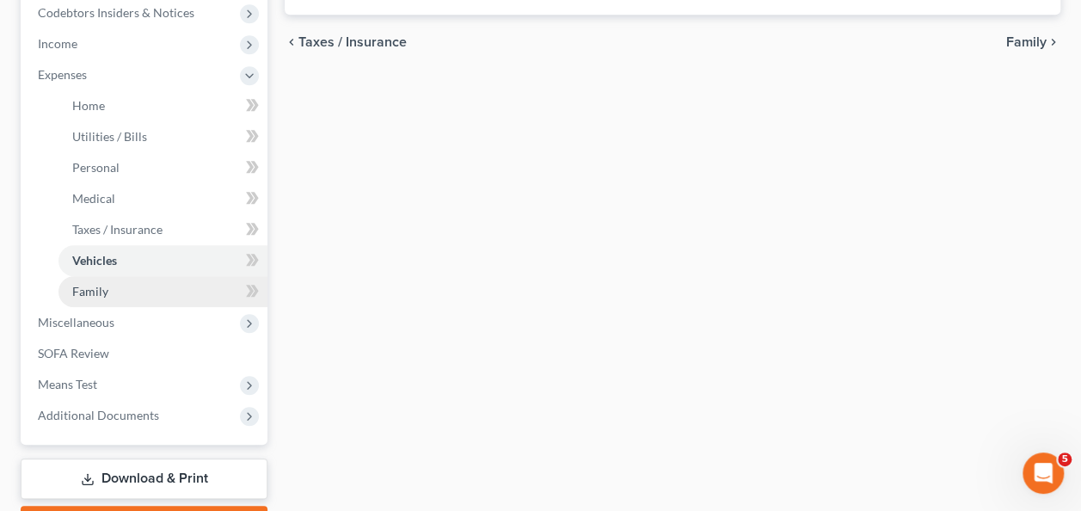
click at [89, 288] on span "Family" at bounding box center [90, 291] width 36 height 15
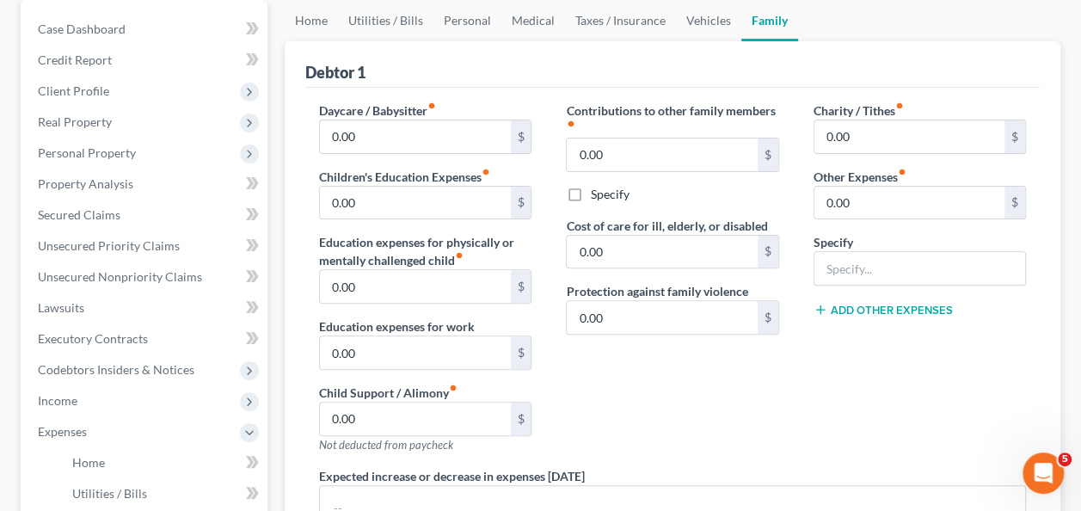
scroll to position [165, 0]
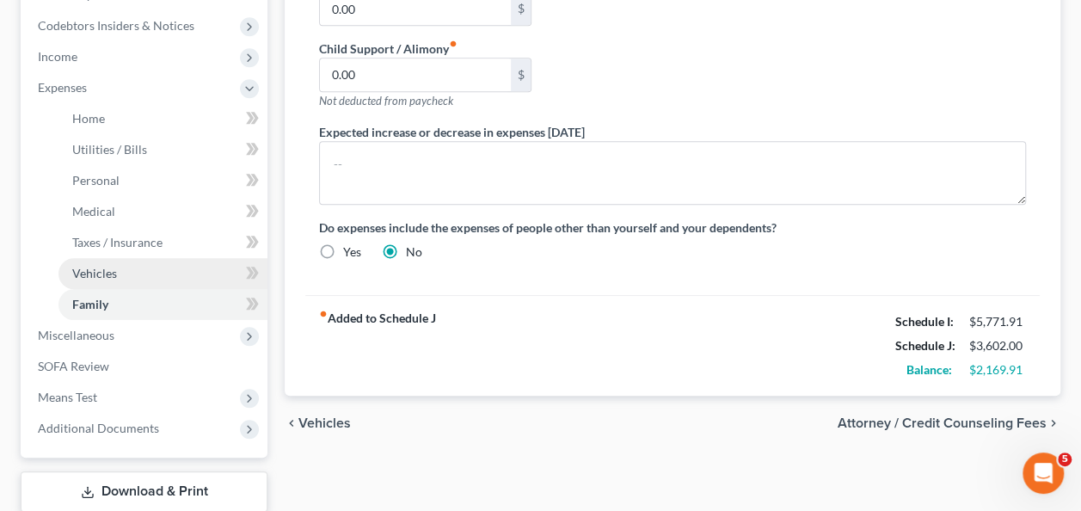
click at [102, 280] on link "Vehicles" at bounding box center [163, 273] width 209 height 31
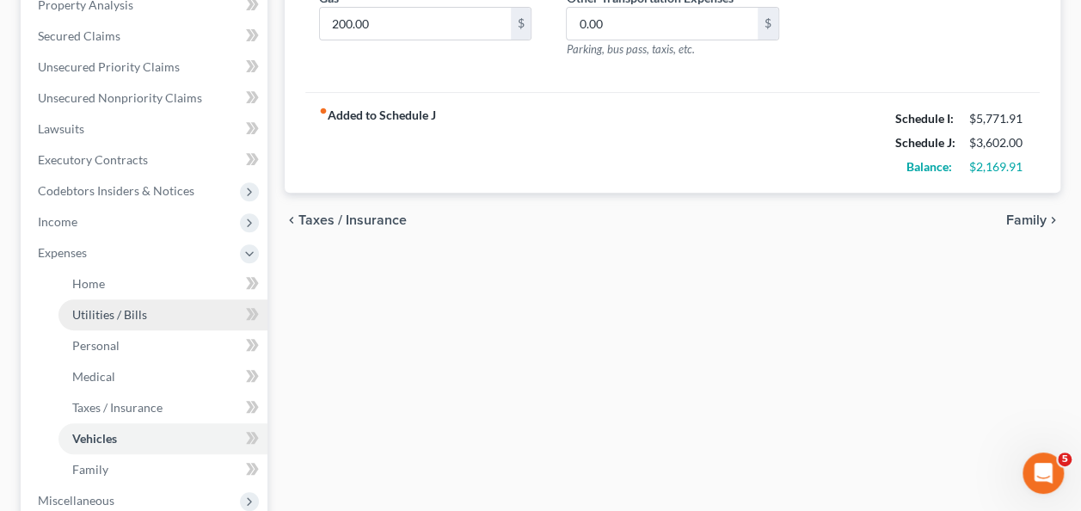
click at [110, 321] on link "Utilities / Bills" at bounding box center [163, 314] width 209 height 31
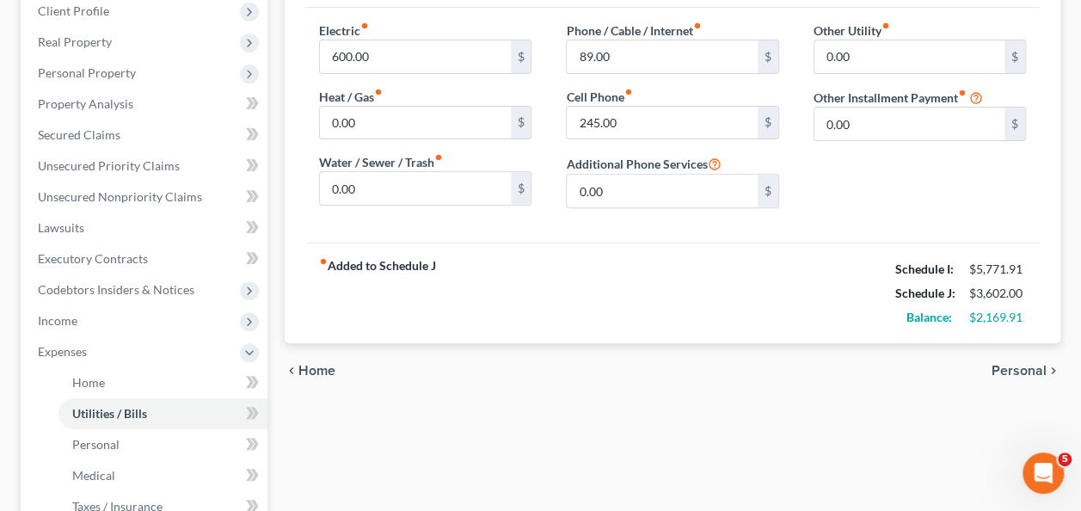
scroll to position [272, 0]
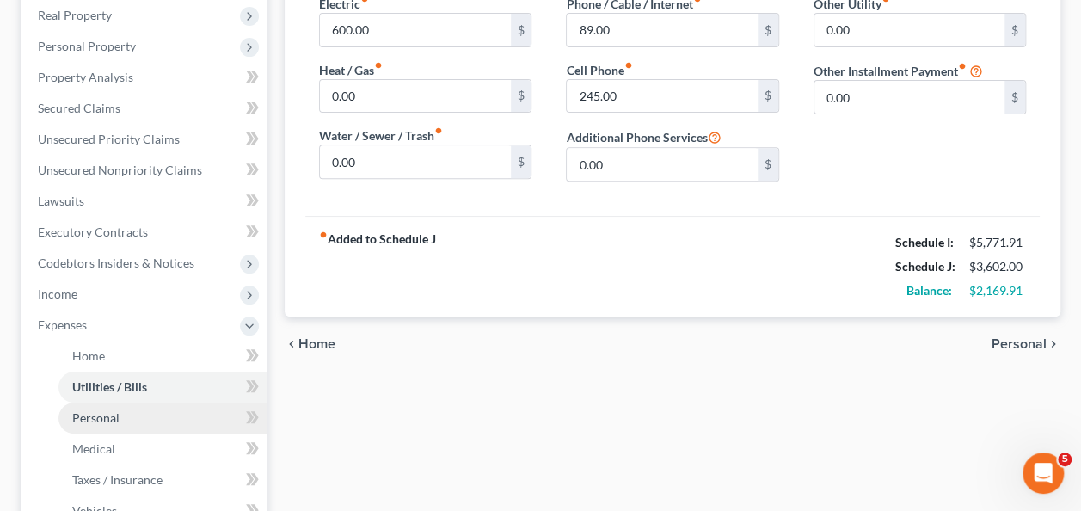
click at [129, 408] on link "Personal" at bounding box center [163, 418] width 209 height 31
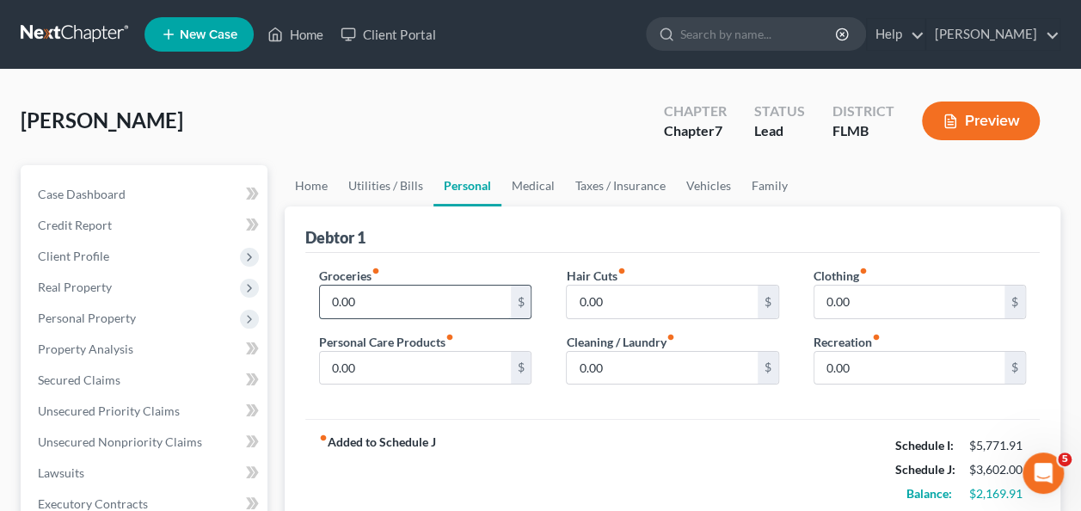
click at [428, 295] on input "0.00" at bounding box center [415, 302] width 190 height 33
type input "1,300"
type input "130"
type input "20"
type input "60"
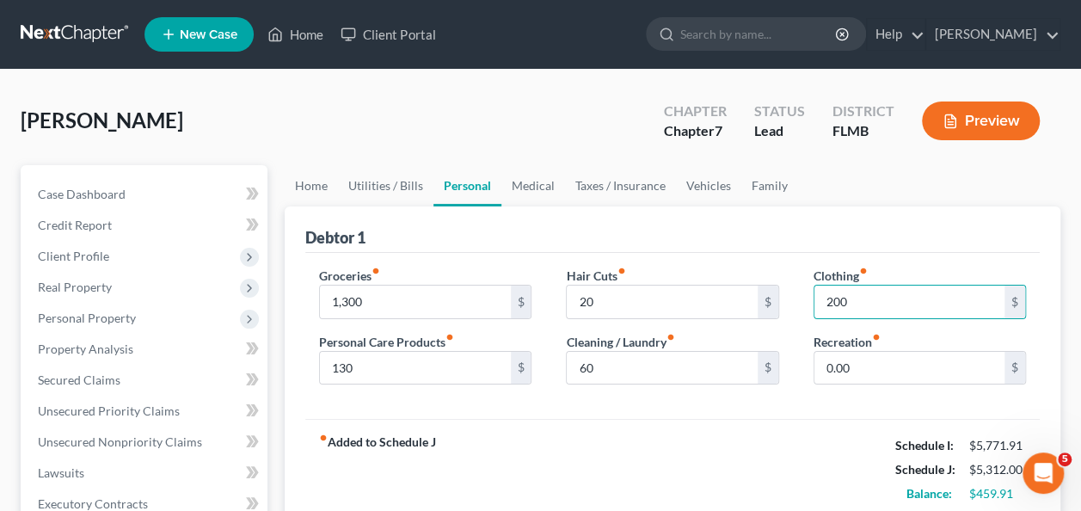
type input "200"
type input "150"
drag, startPoint x: 734, startPoint y: 207, endPoint x: 731, endPoint y: 219, distance: 11.5
click at [734, 208] on div "Debtor 1" at bounding box center [672, 229] width 735 height 46
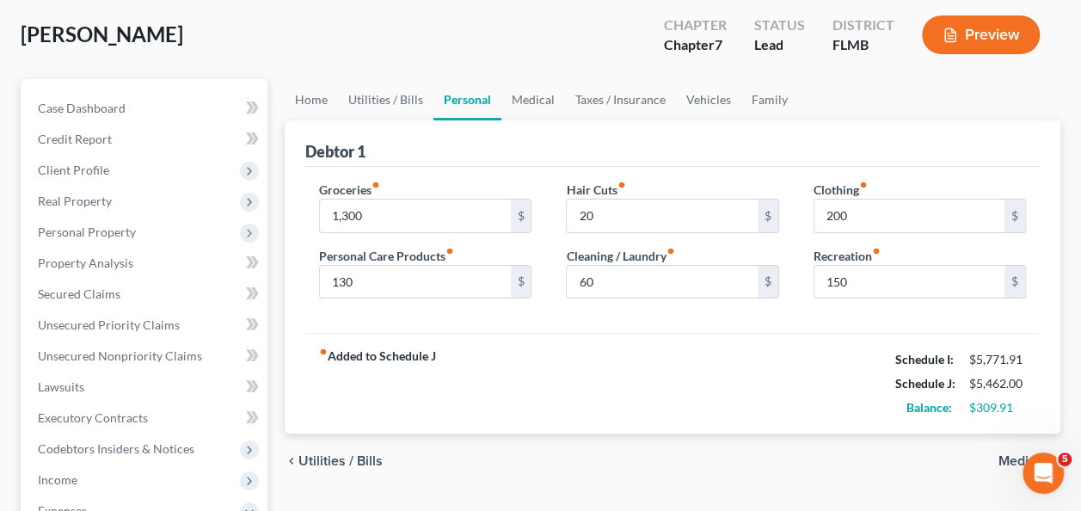
drag, startPoint x: 718, startPoint y: 374, endPoint x: 712, endPoint y: 361, distance: 13.9
click at [715, 370] on div "fiber_manual_record Added to Schedule J Schedule I: $5,771.91 Schedule J: $5,46…" at bounding box center [672, 383] width 735 height 101
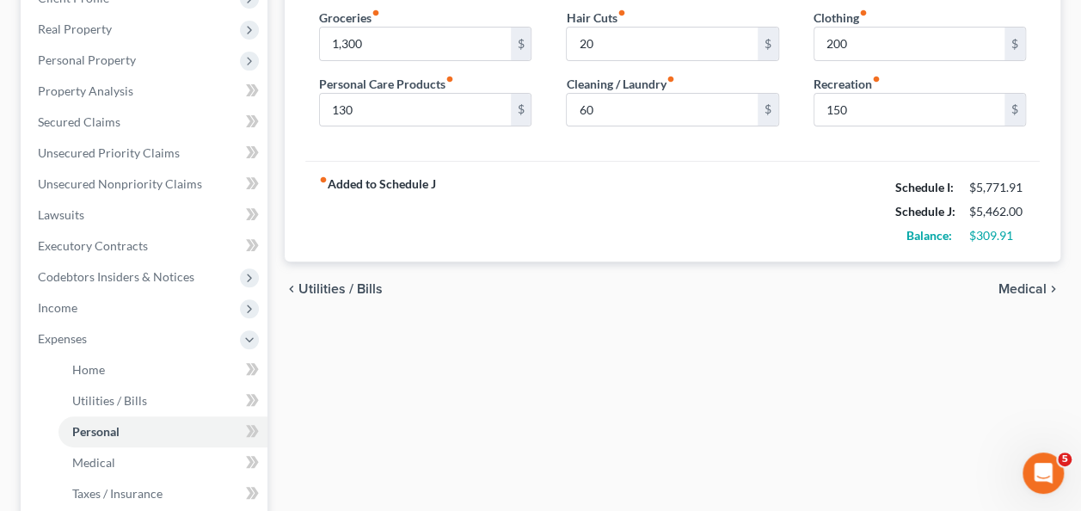
click at [710, 315] on div "Home Utilities / Bills Personal Medical Taxes / Insurance Vehicles Family Debto…" at bounding box center [672, 357] width 793 height 901
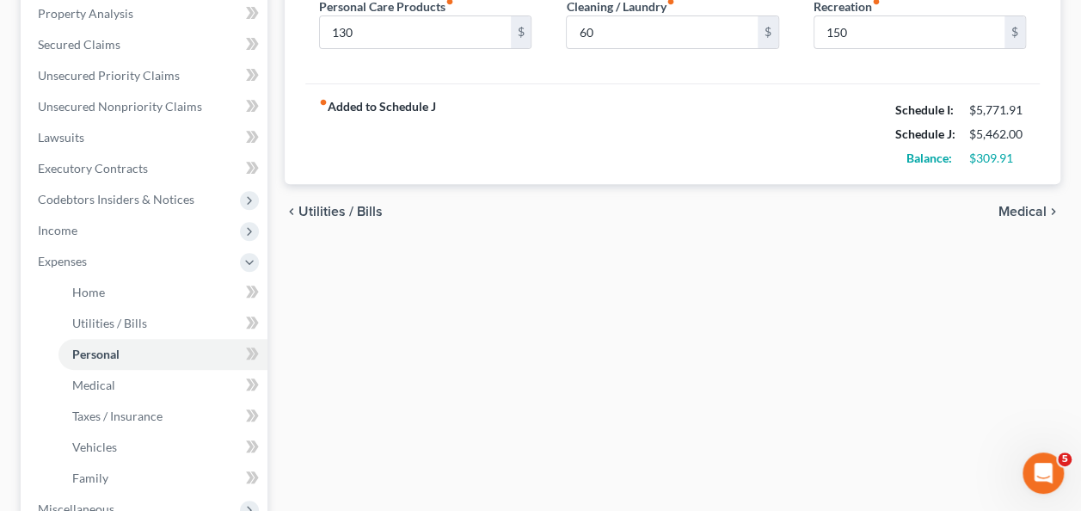
scroll to position [344, 0]
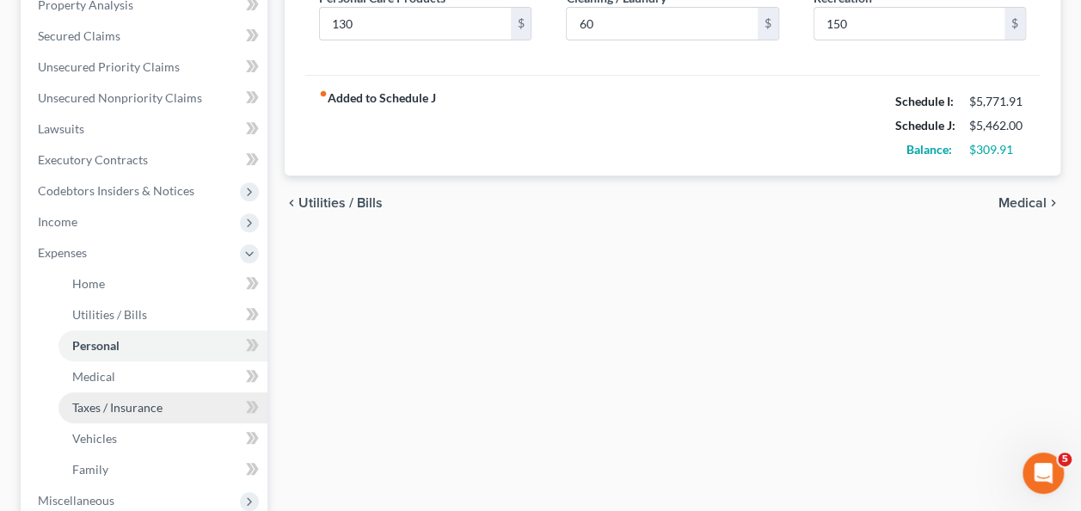
click at [131, 413] on span "Taxes / Insurance" at bounding box center [117, 407] width 90 height 15
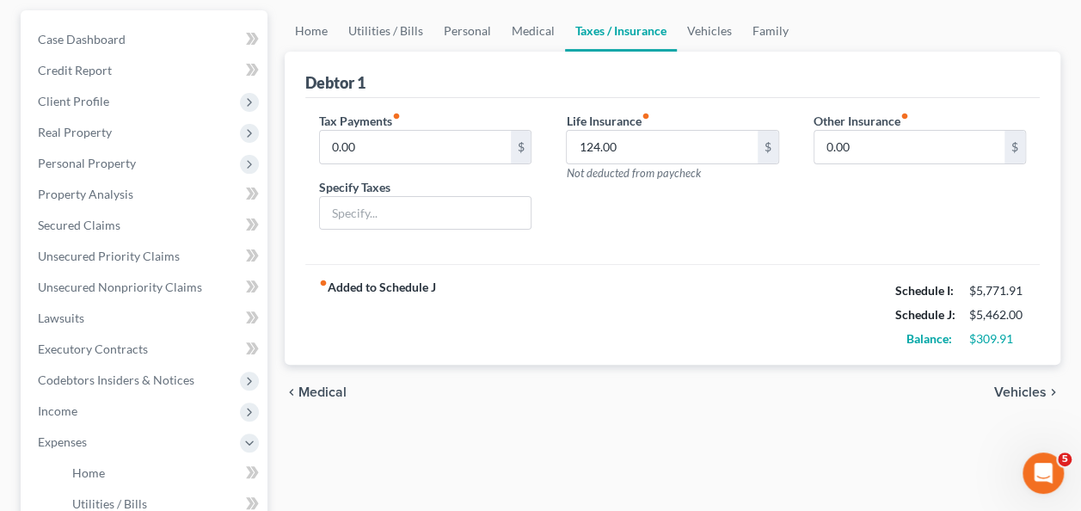
scroll to position [172, 0]
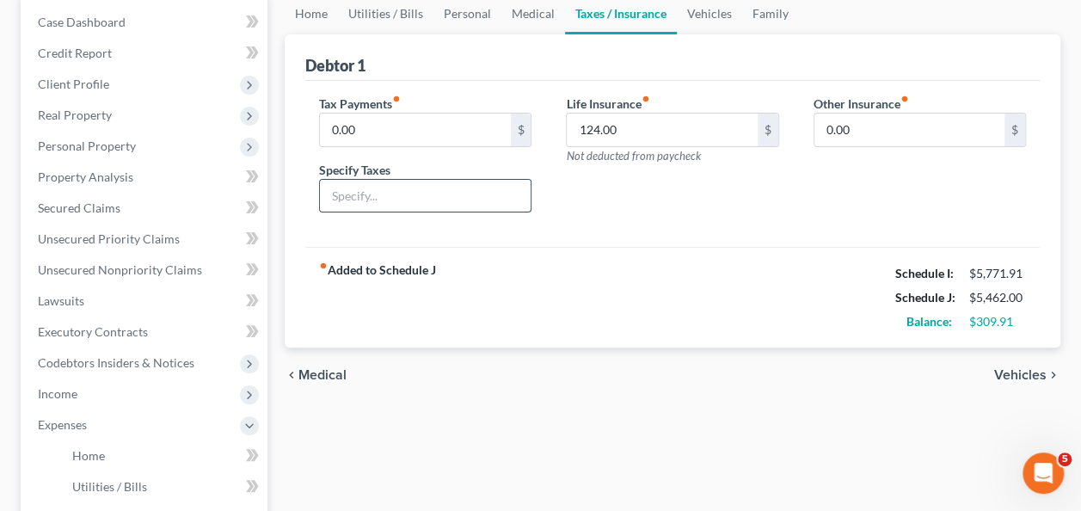
click at [392, 182] on input "text" at bounding box center [425, 196] width 211 height 33
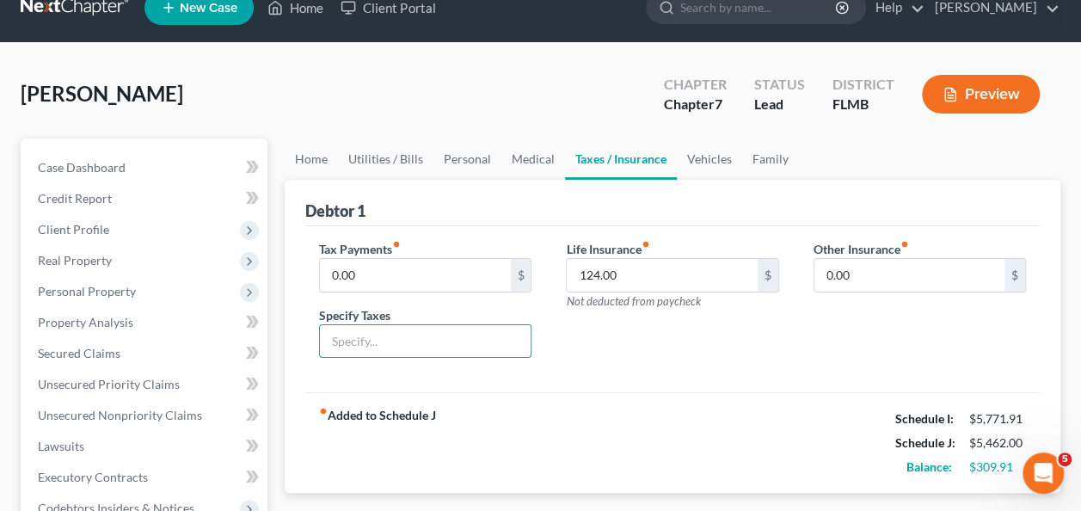
scroll to position [0, 0]
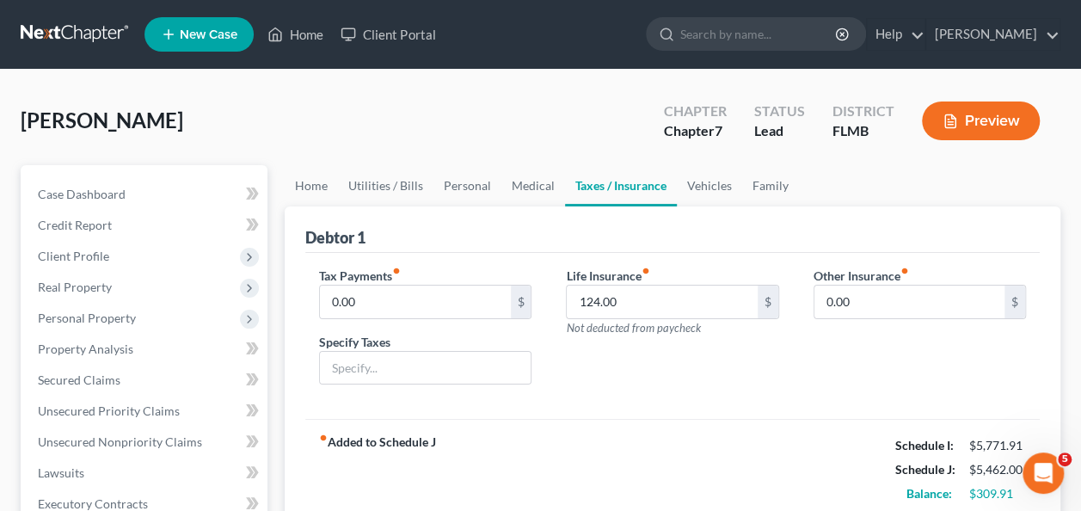
click at [413, 317] on div "Tax Payments fiber_manual_record 0.00 $ Specify Taxes" at bounding box center [425, 333] width 247 height 132
click at [411, 311] on input "0.00" at bounding box center [415, 302] width 190 height 33
click at [385, 299] on input "0.00" at bounding box center [415, 302] width 190 height 33
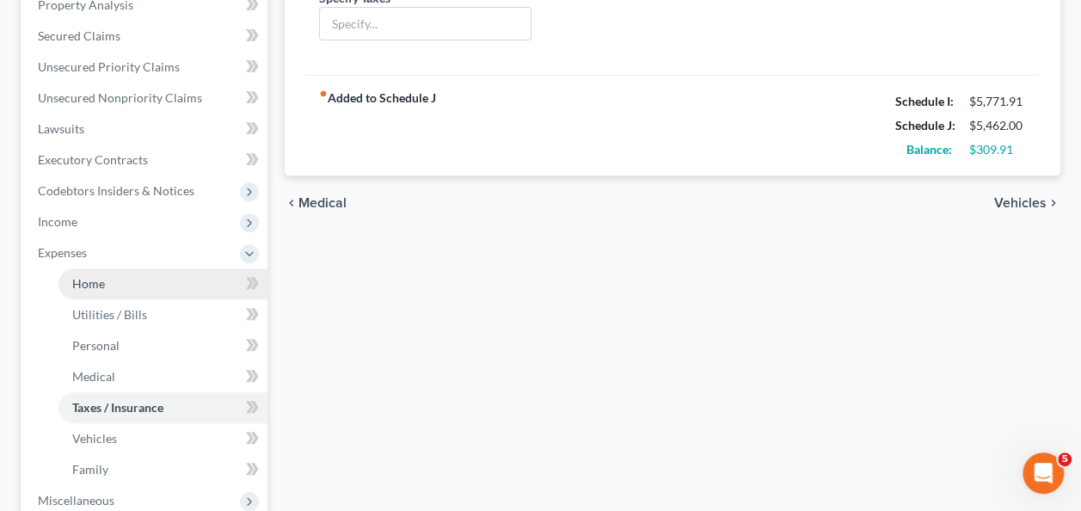
click at [95, 293] on link "Home" at bounding box center [163, 283] width 209 height 31
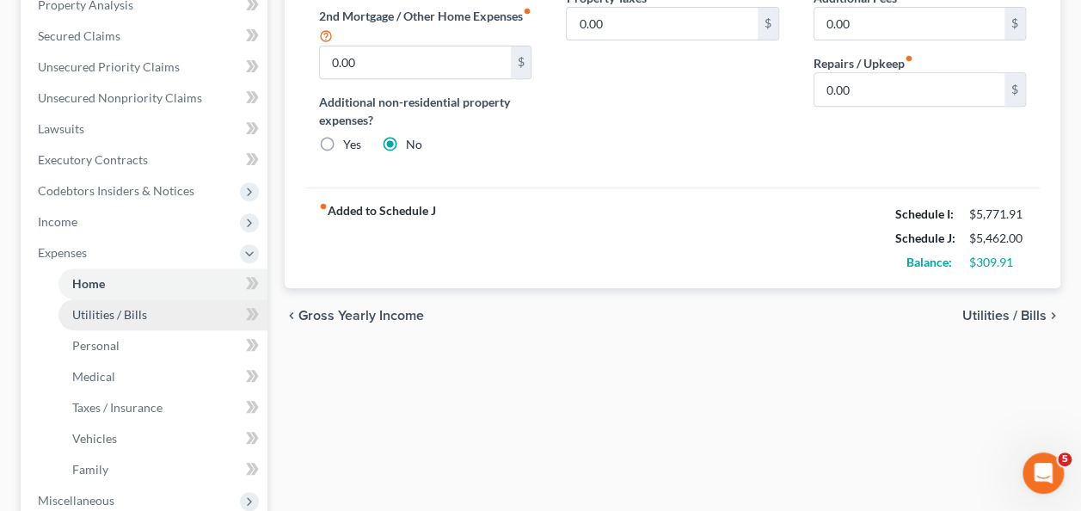
click at [98, 308] on span "Utilities / Bills" at bounding box center [109, 314] width 75 height 15
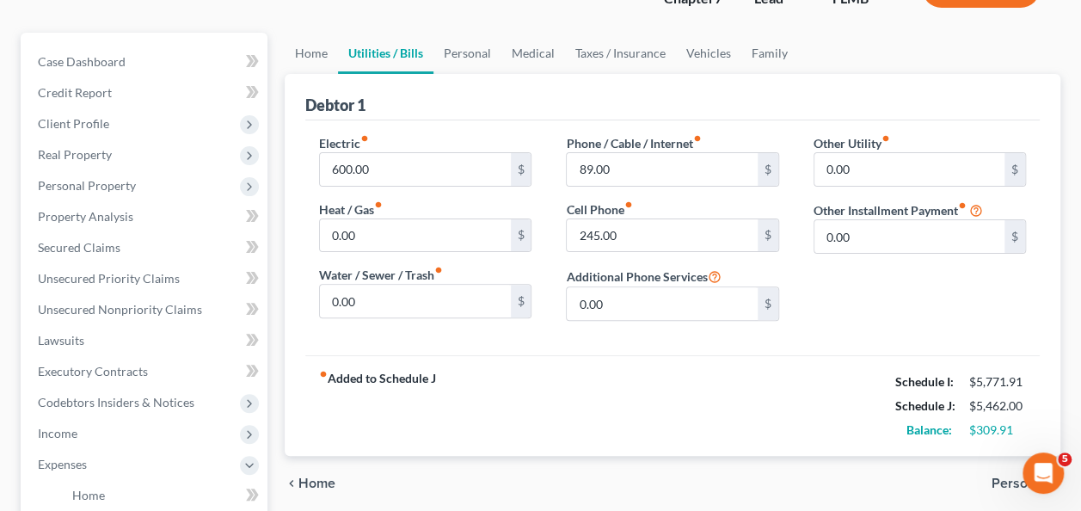
scroll to position [172, 0]
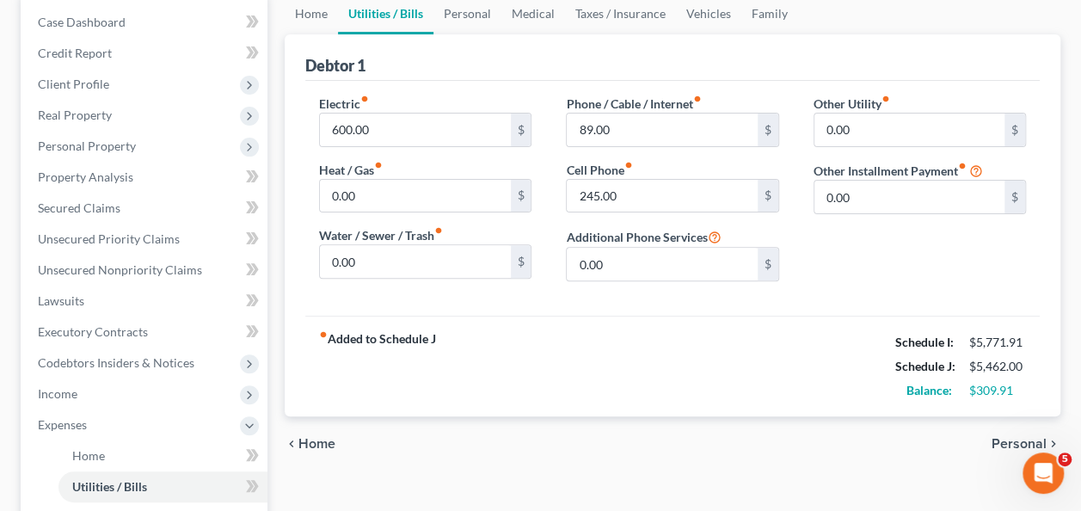
click at [594, 356] on div "fiber_manual_record Added to Schedule J Schedule I: $5,771.91 Schedule J: $5,46…" at bounding box center [672, 366] width 735 height 101
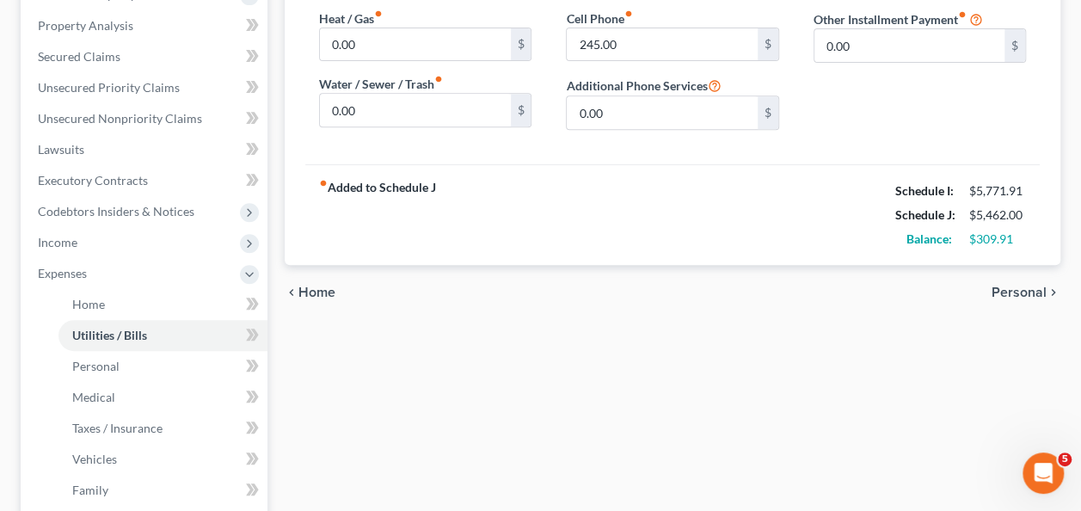
scroll to position [430, 0]
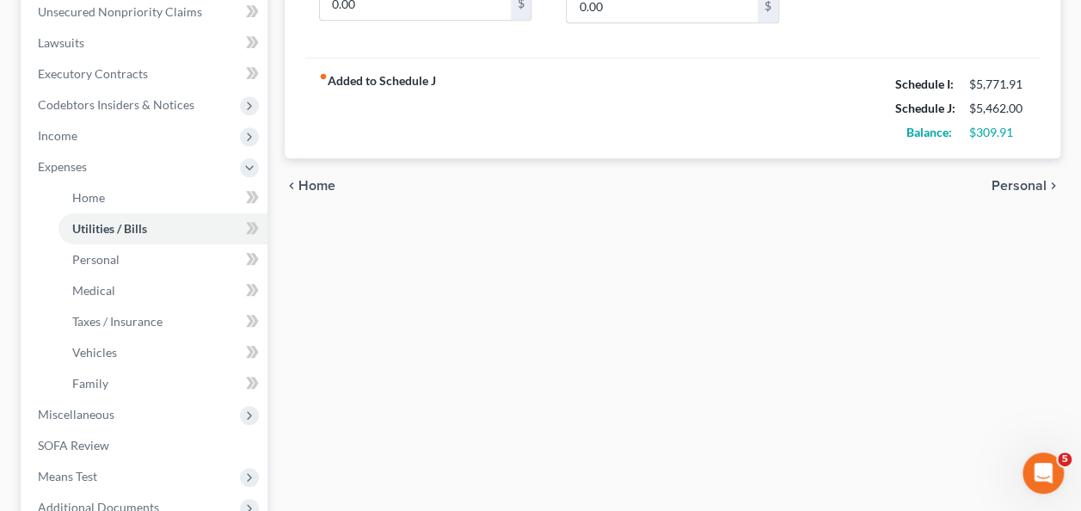
click at [576, 320] on div "Home Utilities / Bills Personal Medical Taxes / Insurance Vehicles Family Debto…" at bounding box center [672, 185] width 793 height 901
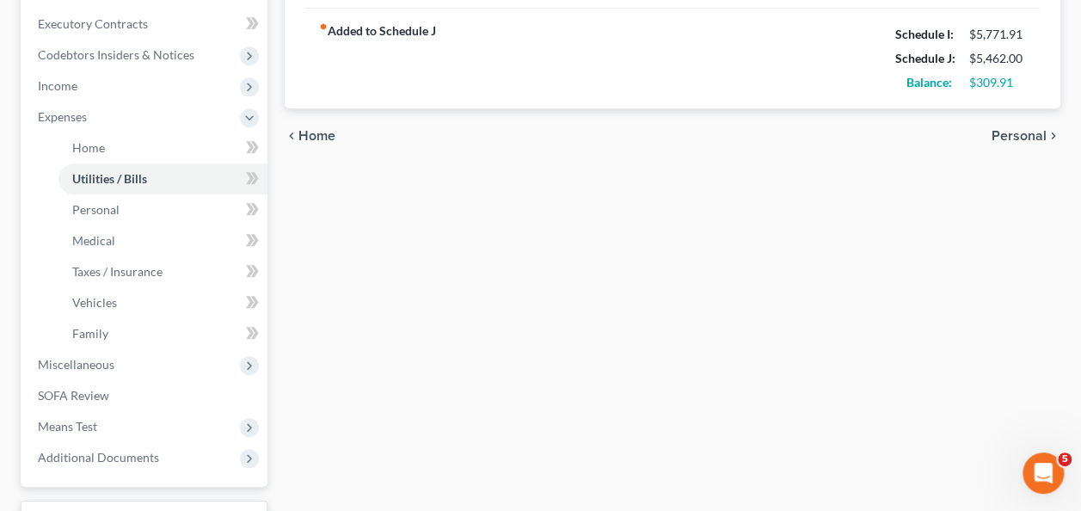
scroll to position [516, 0]
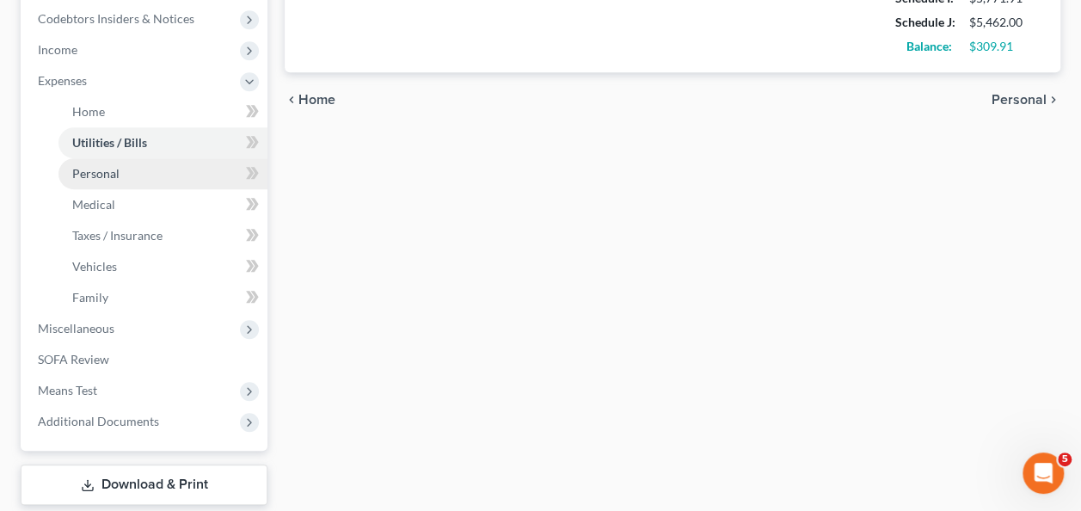
click at [140, 181] on link "Personal" at bounding box center [163, 173] width 209 height 31
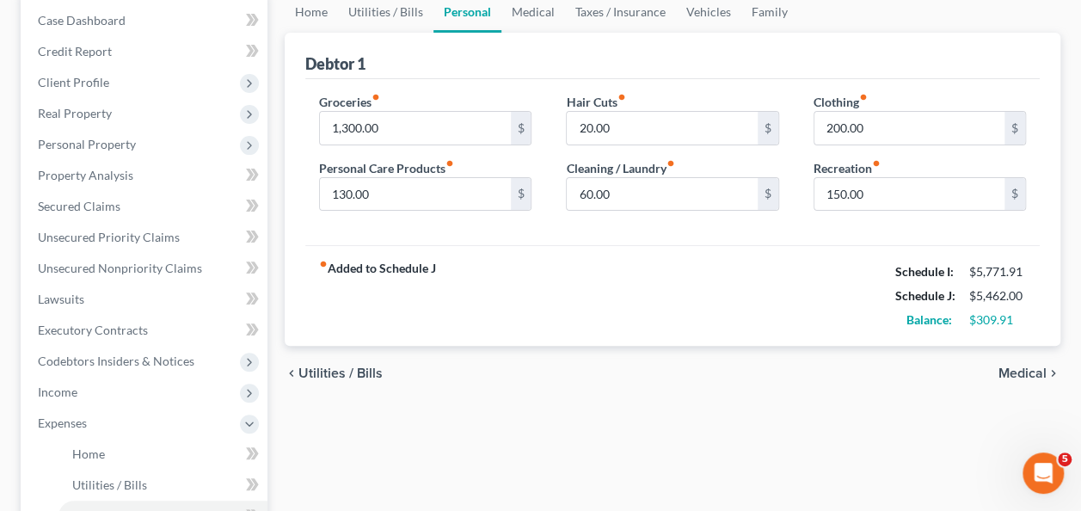
scroll to position [176, 0]
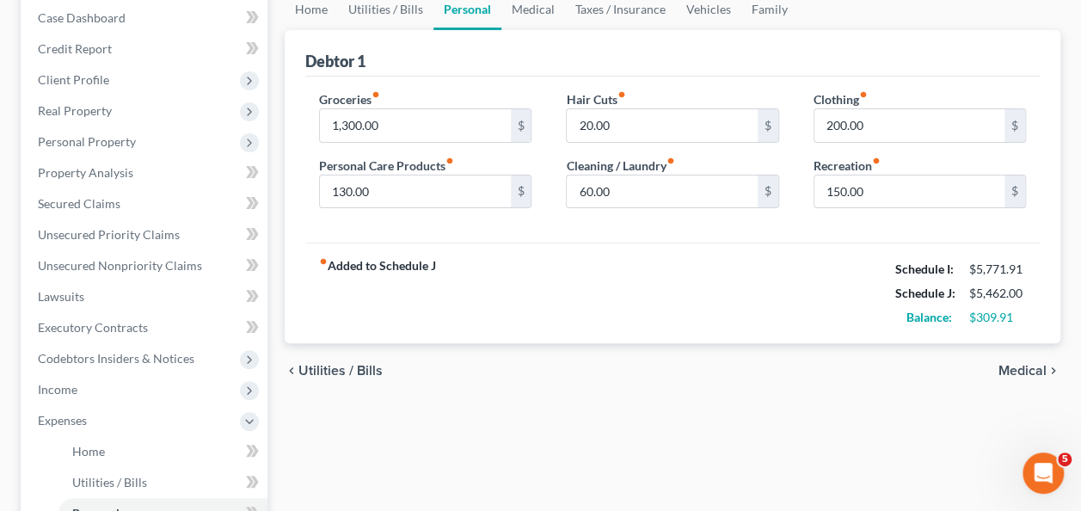
click at [588, 305] on div "fiber_manual_record Added to Schedule J Schedule I: $5,771.91 Schedule J: $5,46…" at bounding box center [672, 293] width 735 height 101
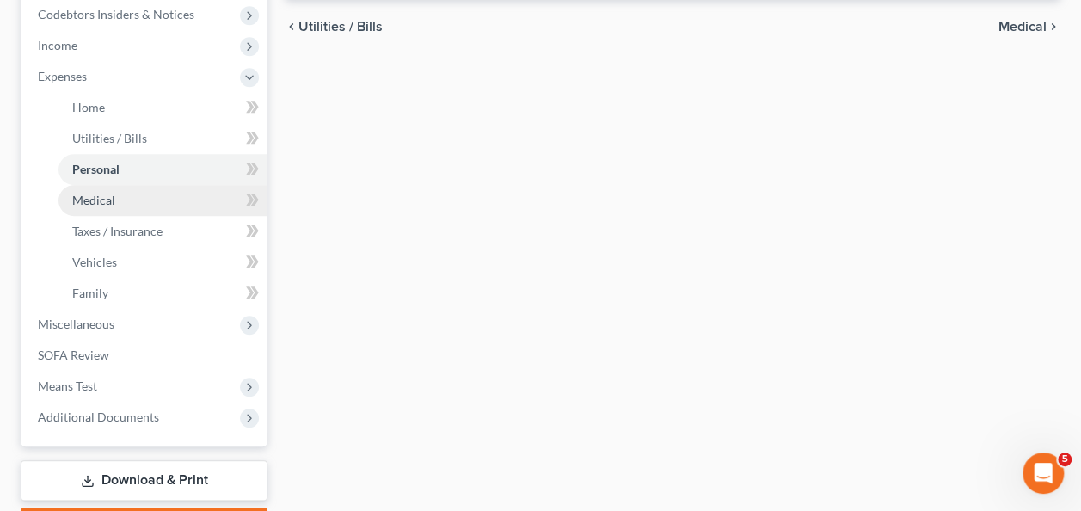
click at [87, 186] on link "Medical" at bounding box center [163, 200] width 209 height 31
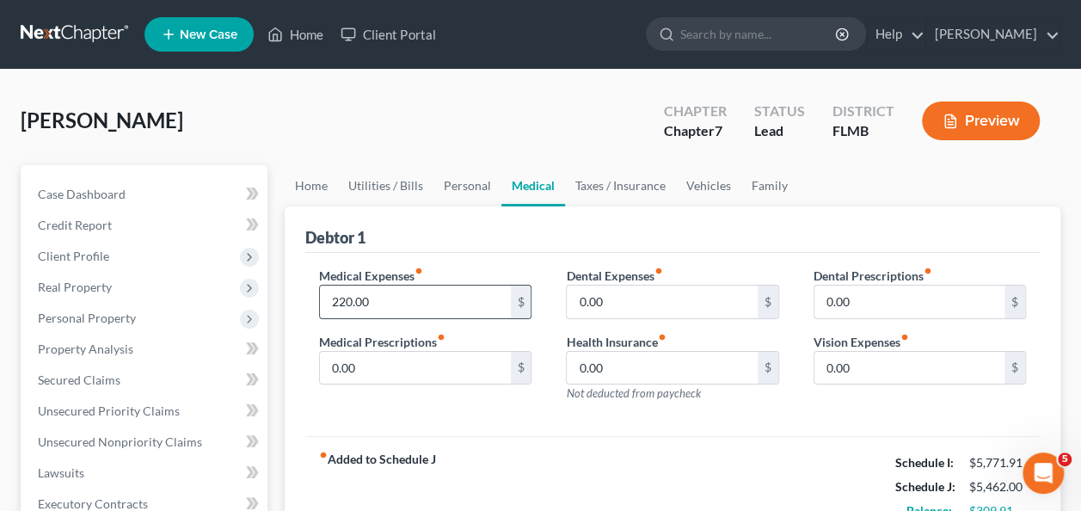
click at [439, 295] on input "220.00" at bounding box center [415, 302] width 190 height 33
click at [436, 345] on label "Medical Prescriptions fiber_manual_record" at bounding box center [382, 342] width 126 height 18
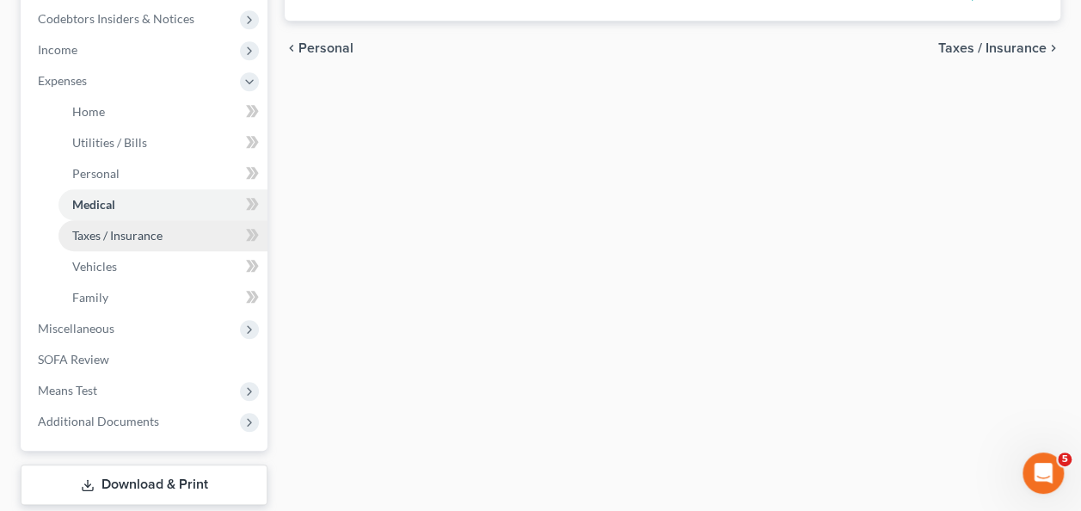
click at [139, 237] on span "Taxes / Insurance" at bounding box center [117, 235] width 90 height 15
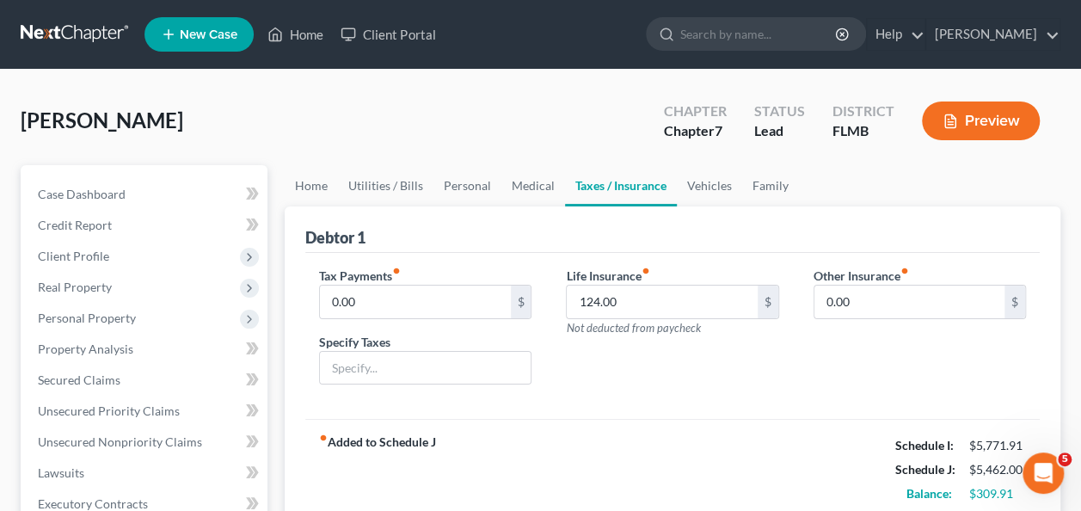
drag, startPoint x: 570, startPoint y: 372, endPoint x: 537, endPoint y: 355, distance: 36.6
click at [570, 372] on div "Life Insurance fiber_manual_record 124.00 $ Not deducted from paycheck" at bounding box center [672, 333] width 247 height 132
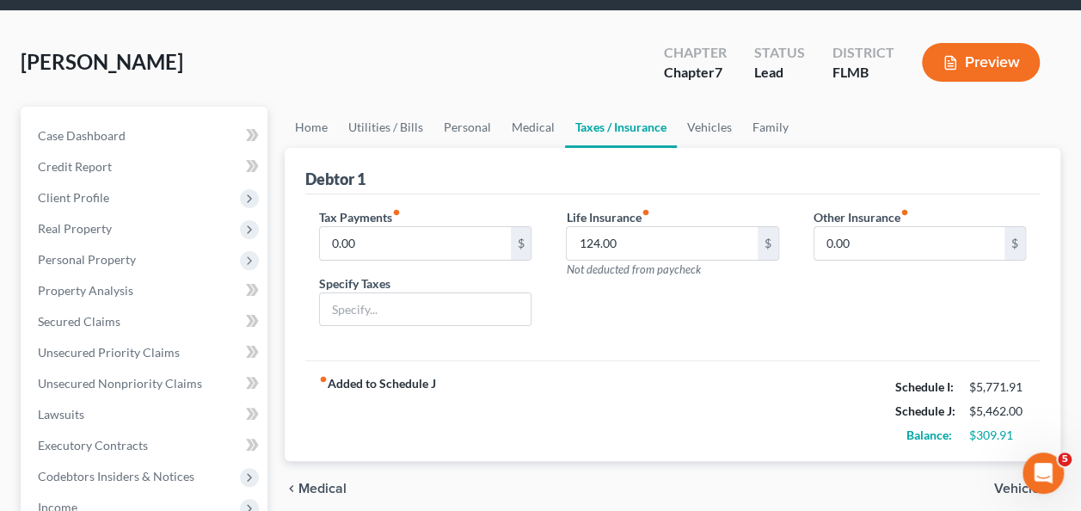
scroll to position [86, 0]
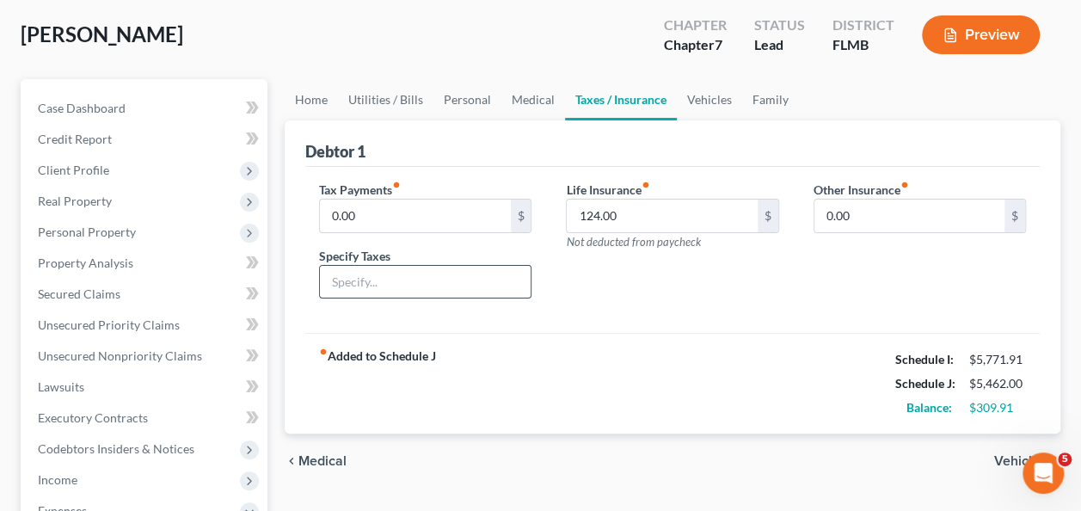
click at [480, 265] on div at bounding box center [425, 282] width 212 height 34
click at [420, 286] on input "text" at bounding box center [425, 282] width 211 height 33
click at [397, 181] on icon "fiber_manual_record" at bounding box center [396, 185] width 9 height 9
click at [399, 184] on icon "fiber_manual_record" at bounding box center [396, 185] width 9 height 9
click at [397, 182] on icon "fiber_manual_record" at bounding box center [396, 185] width 9 height 9
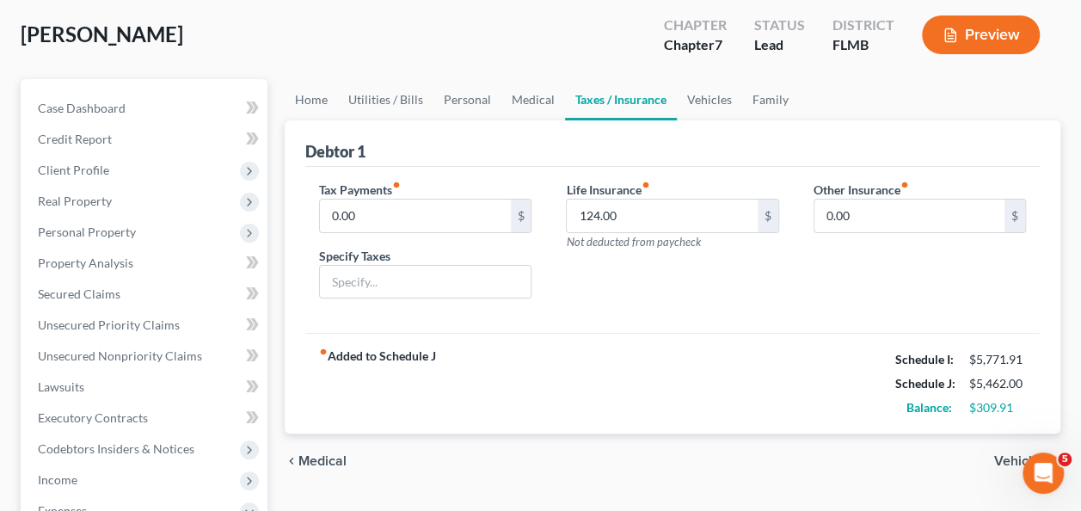
click at [687, 343] on div "fiber_manual_record Added to Schedule J Schedule I: $5,771.91 Schedule J: $5,46…" at bounding box center [672, 383] width 735 height 101
click at [654, 292] on div "Life Insurance fiber_manual_record 124.00 $ Not deducted from paycheck" at bounding box center [672, 247] width 247 height 132
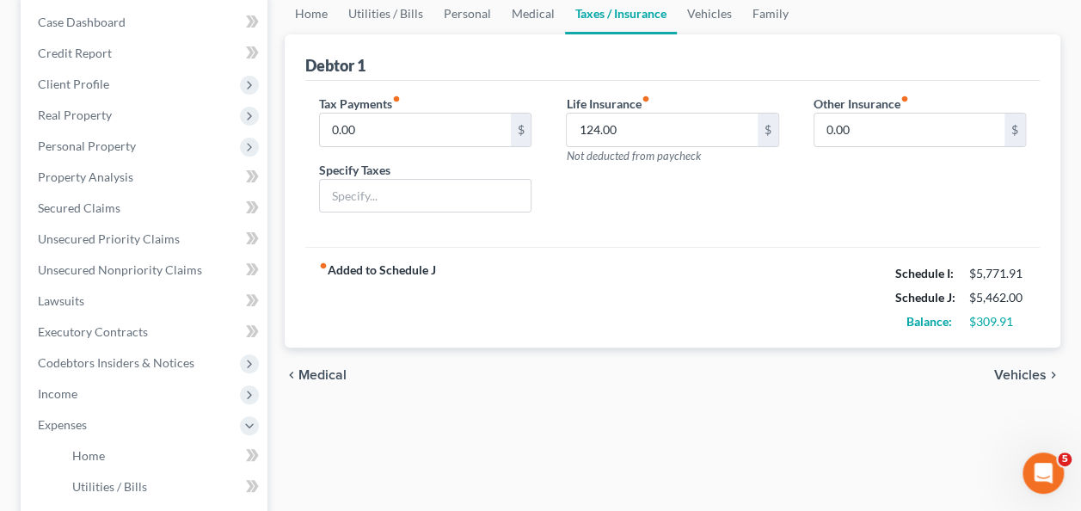
click at [582, 272] on div "fiber_manual_record Added to Schedule J Schedule I: $5,771.91 Schedule J: $5,46…" at bounding box center [672, 297] width 735 height 101
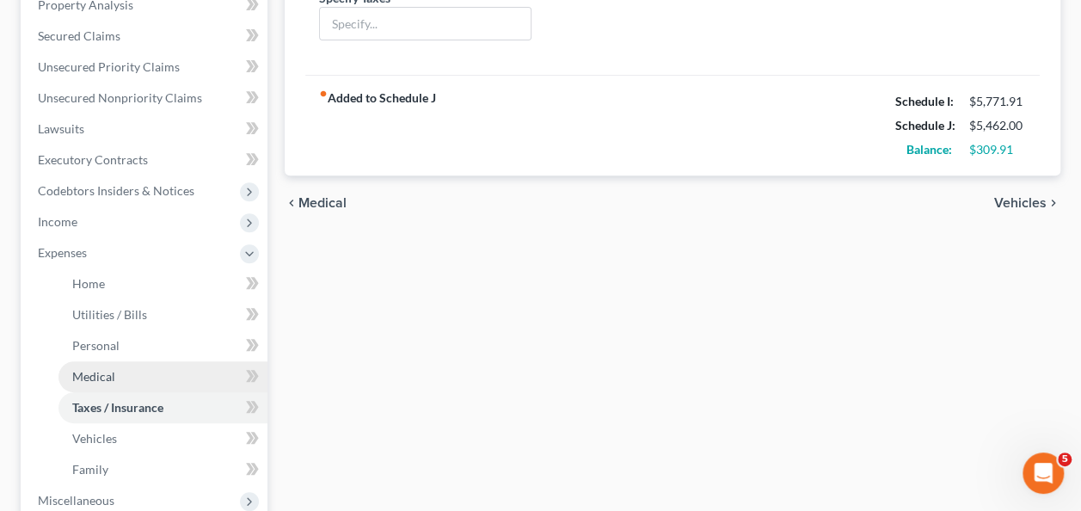
click at [134, 365] on link "Medical" at bounding box center [163, 376] width 209 height 31
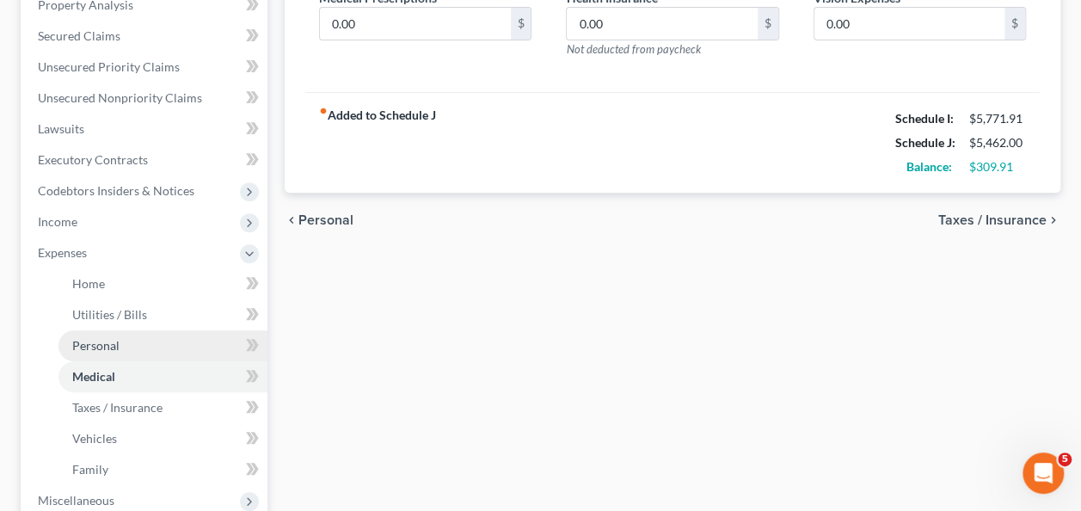
scroll to position [172, 0]
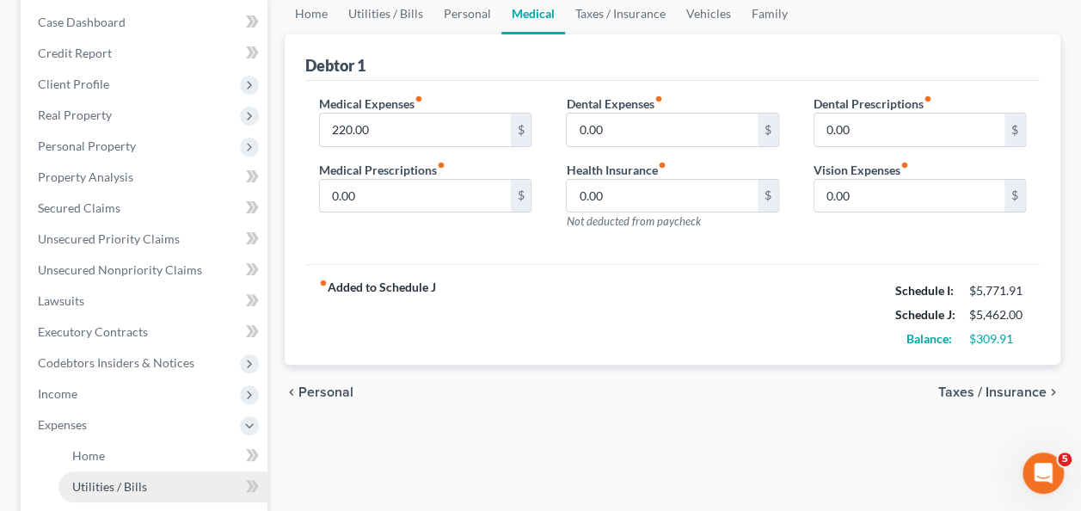
click at [96, 481] on span "Utilities / Bills" at bounding box center [109, 486] width 75 height 15
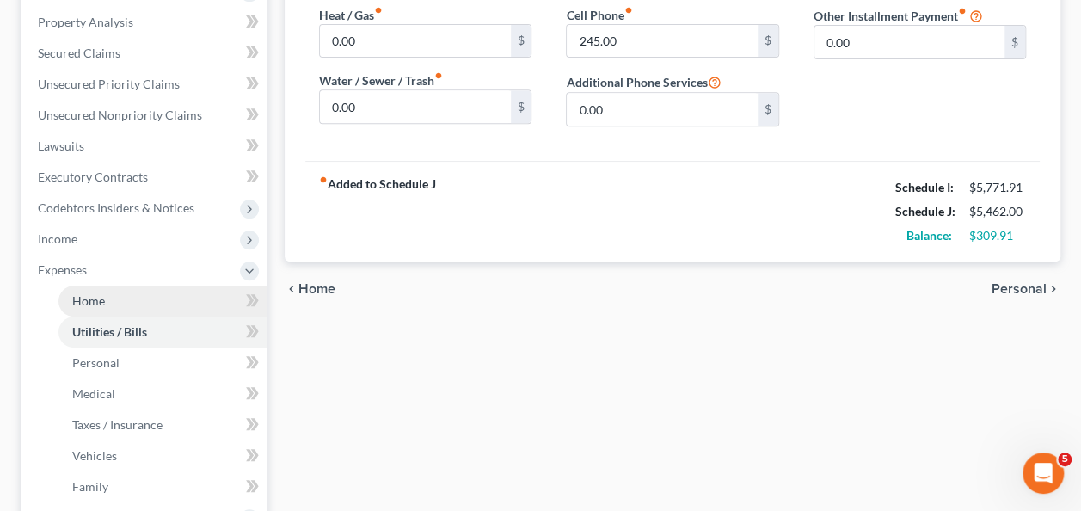
scroll to position [344, 0]
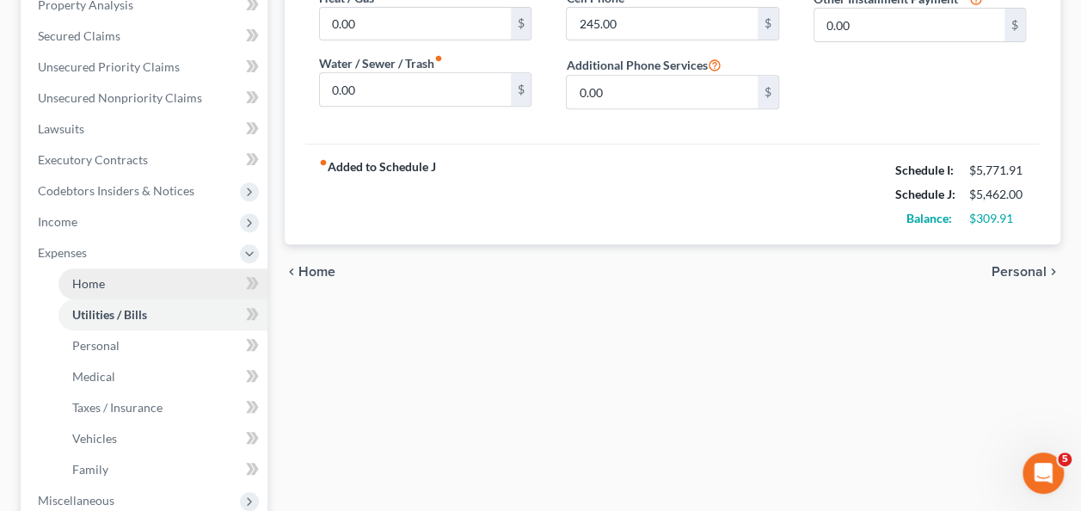
click at [120, 280] on link "Home" at bounding box center [163, 283] width 209 height 31
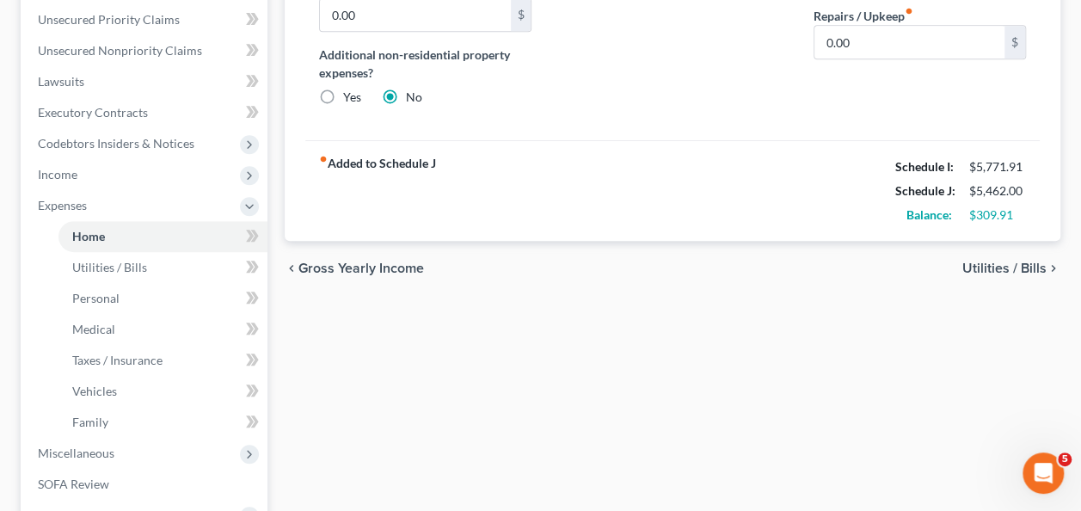
scroll to position [430, 0]
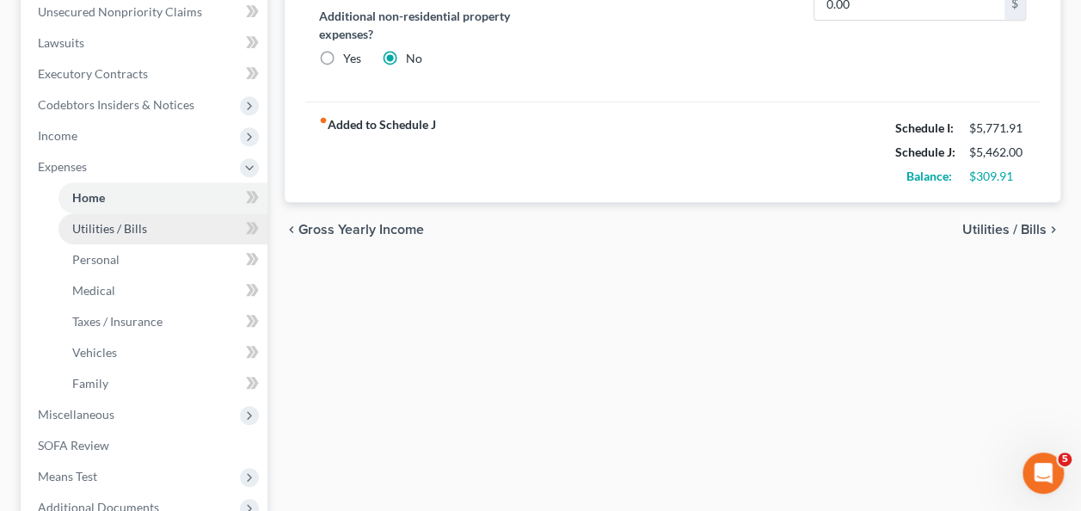
click at [106, 237] on link "Utilities / Bills" at bounding box center [163, 228] width 209 height 31
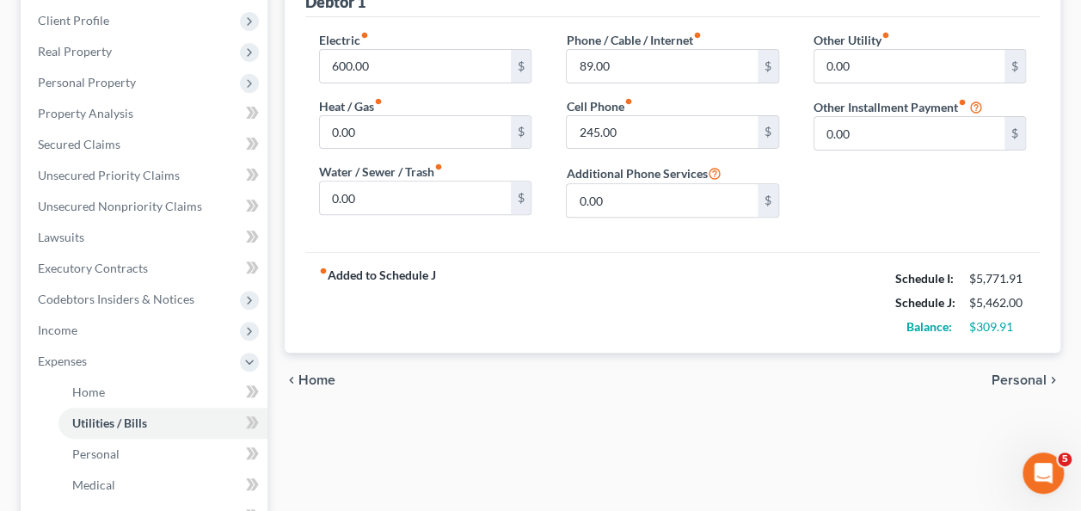
scroll to position [430, 0]
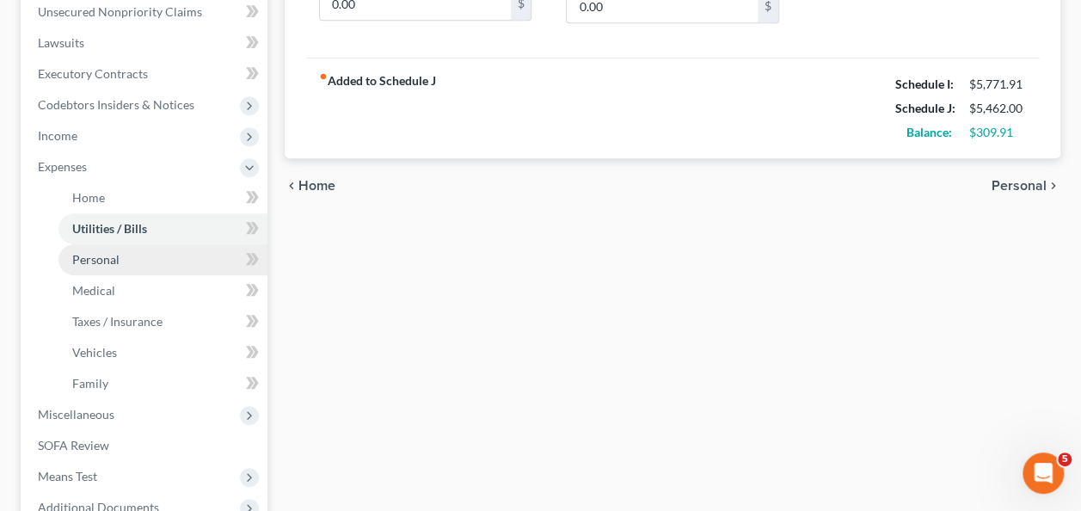
click at [90, 258] on span "Personal" at bounding box center [95, 259] width 47 height 15
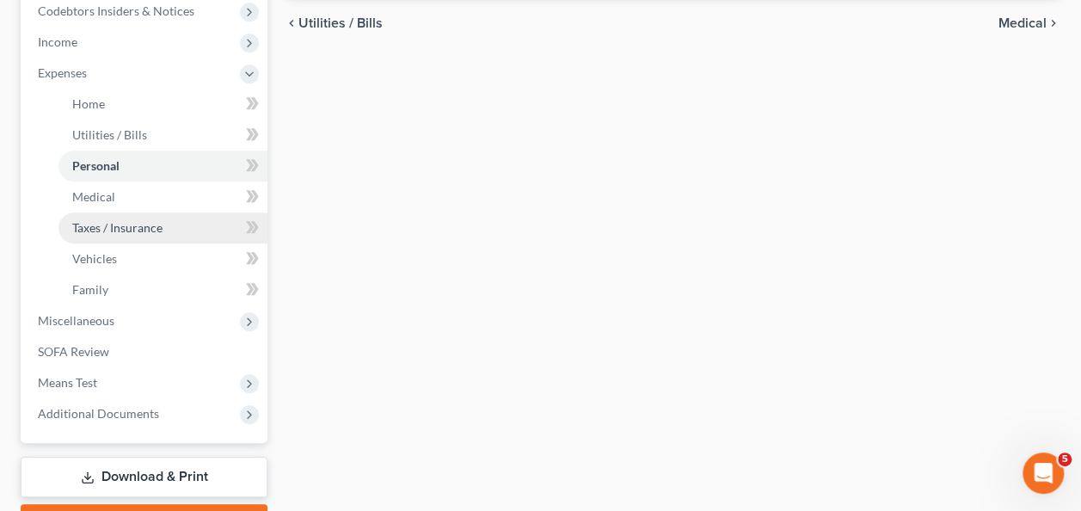
click at [132, 212] on link "Taxes / Insurance" at bounding box center [163, 227] width 209 height 31
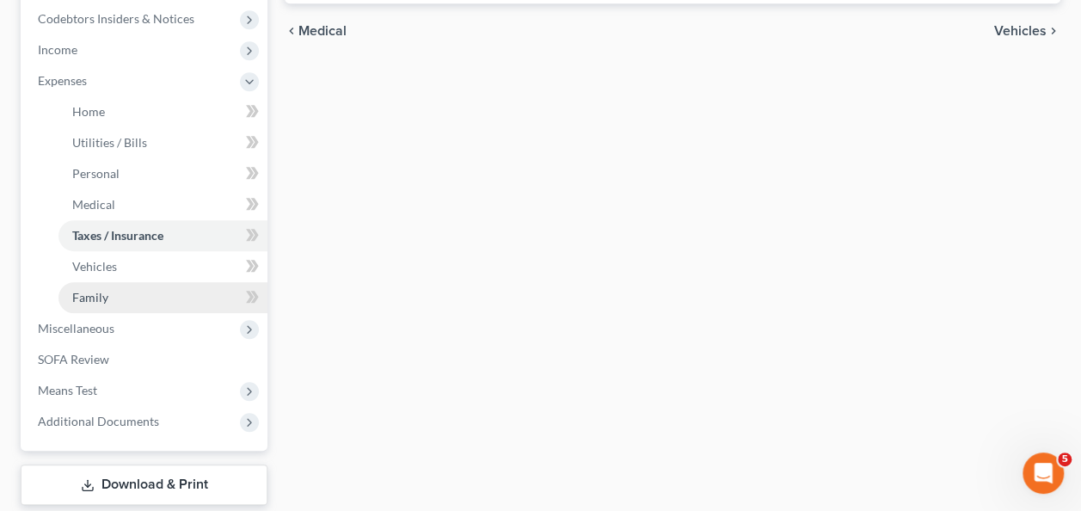
click at [119, 286] on link "Family" at bounding box center [163, 297] width 209 height 31
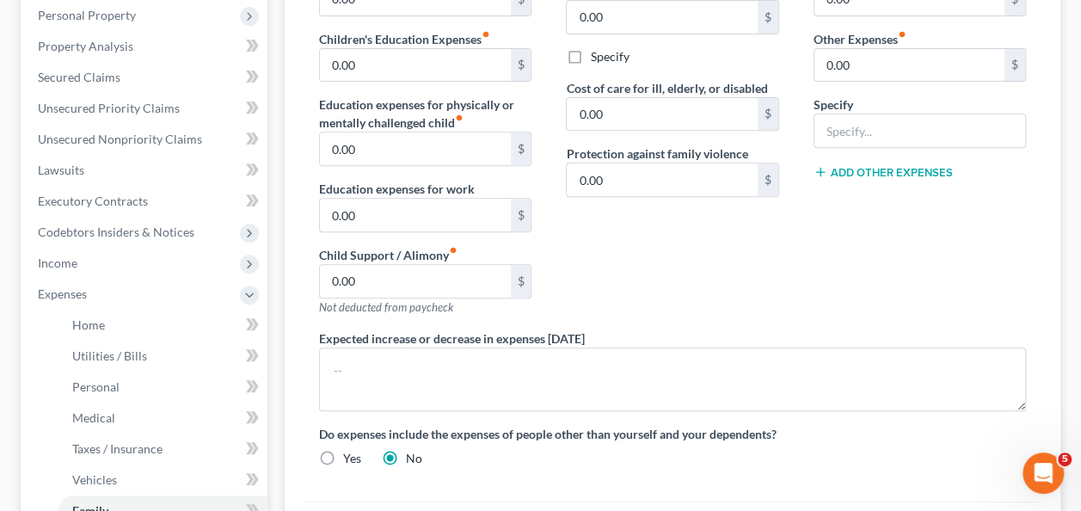
scroll to position [291, 0]
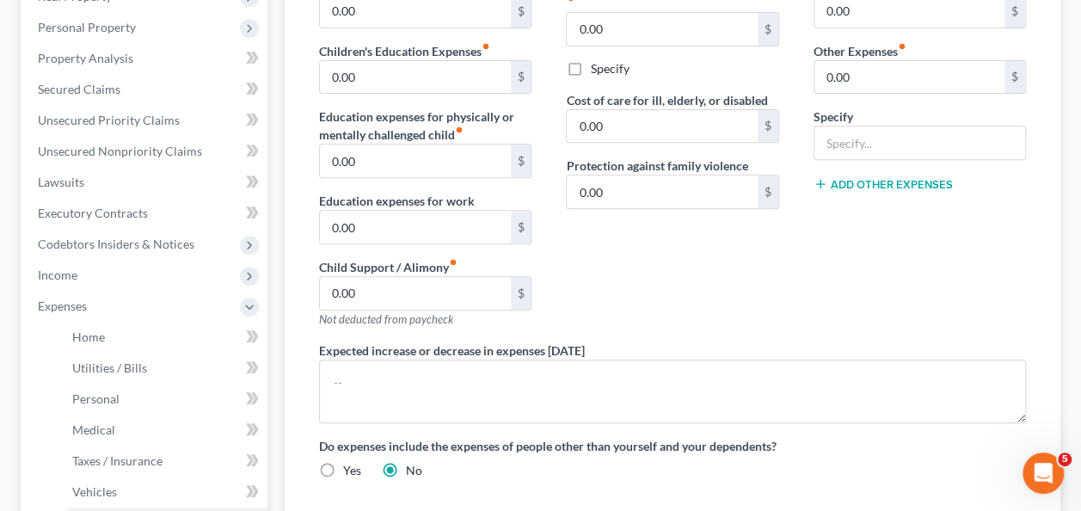
click at [619, 259] on div "Contributions to other family members fiber_manual_record 0.00 $ Specify Cost o…" at bounding box center [672, 159] width 247 height 366
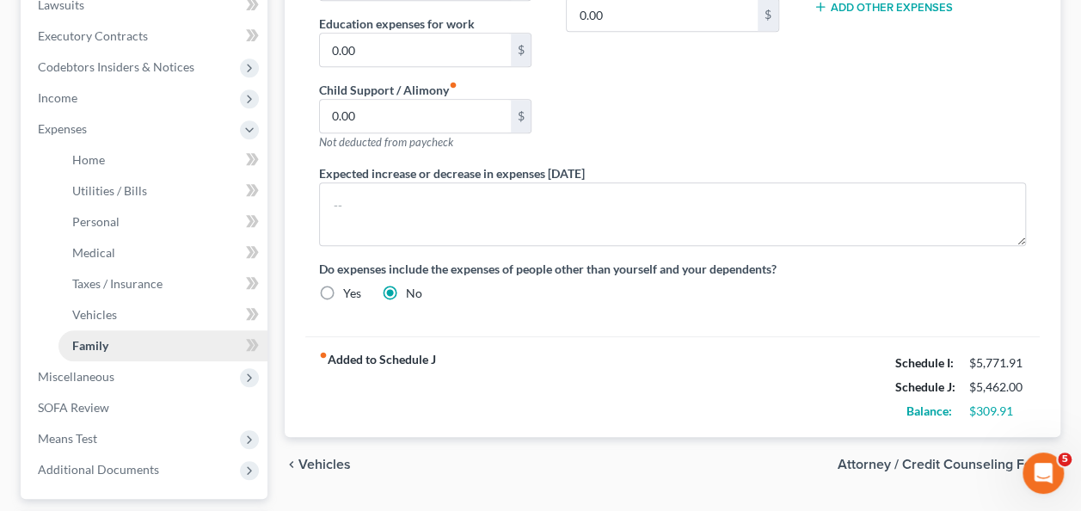
scroll to position [549, 0]
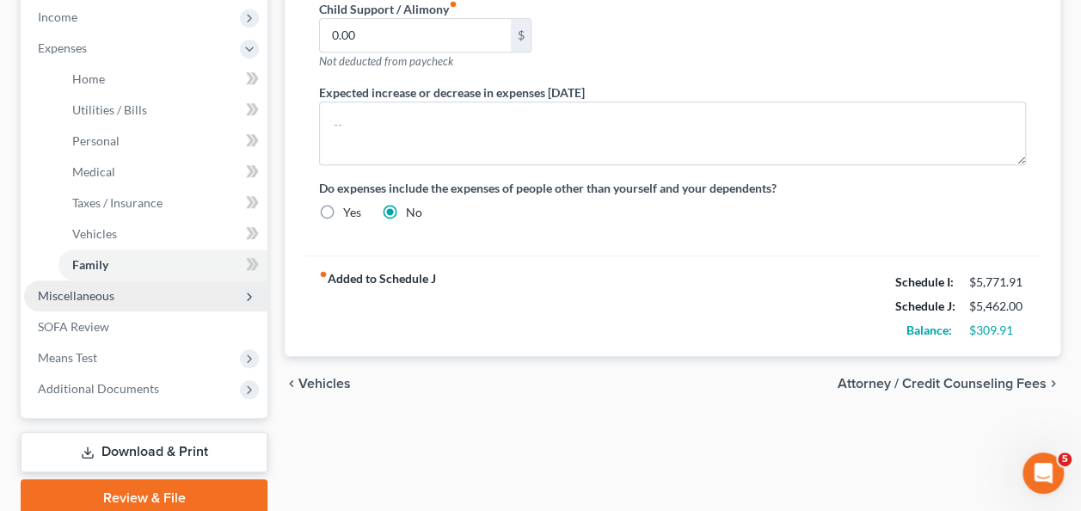
click at [81, 306] on span "Miscellaneous" at bounding box center [145, 295] width 243 height 31
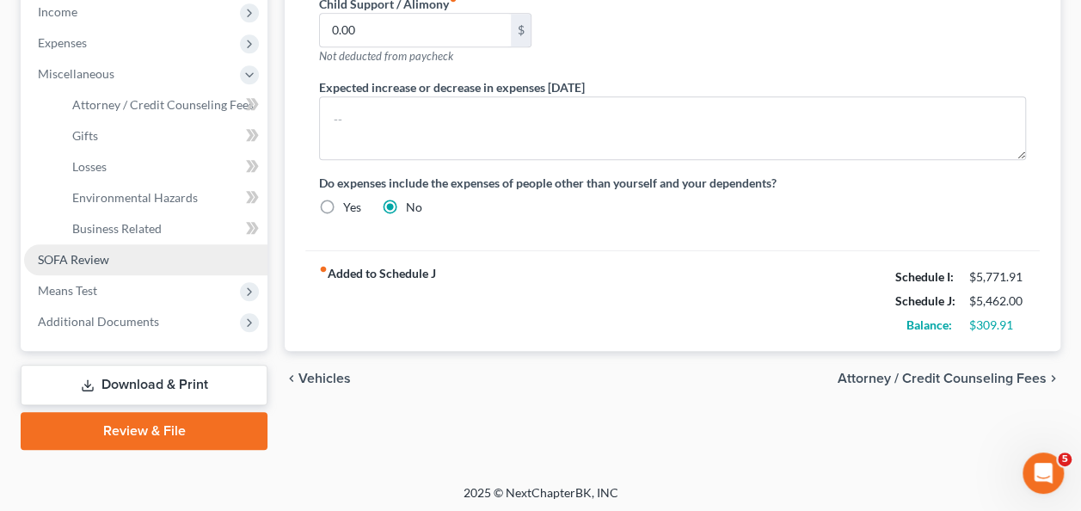
scroll to position [556, 0]
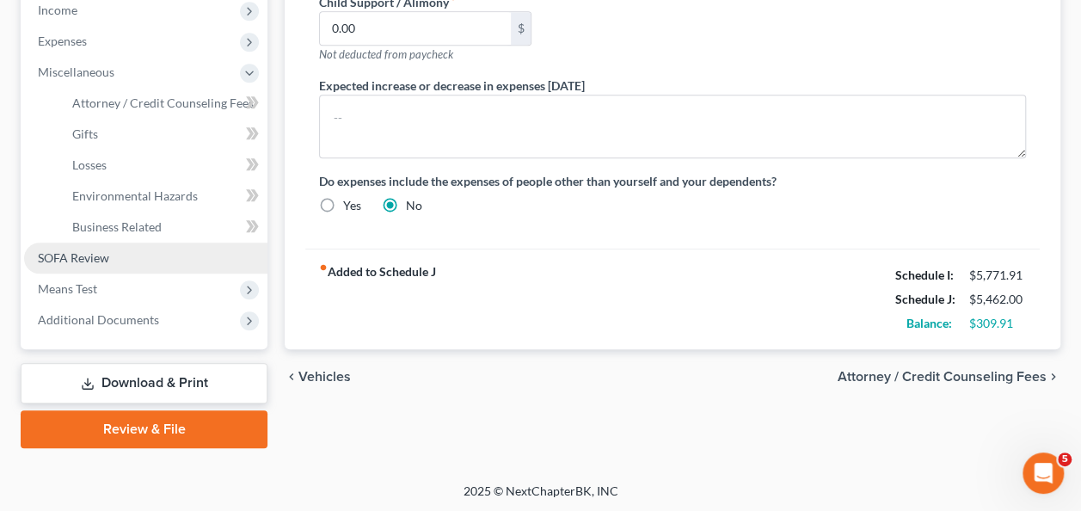
click at [92, 252] on span "SOFA Review" at bounding box center [73, 257] width 71 height 15
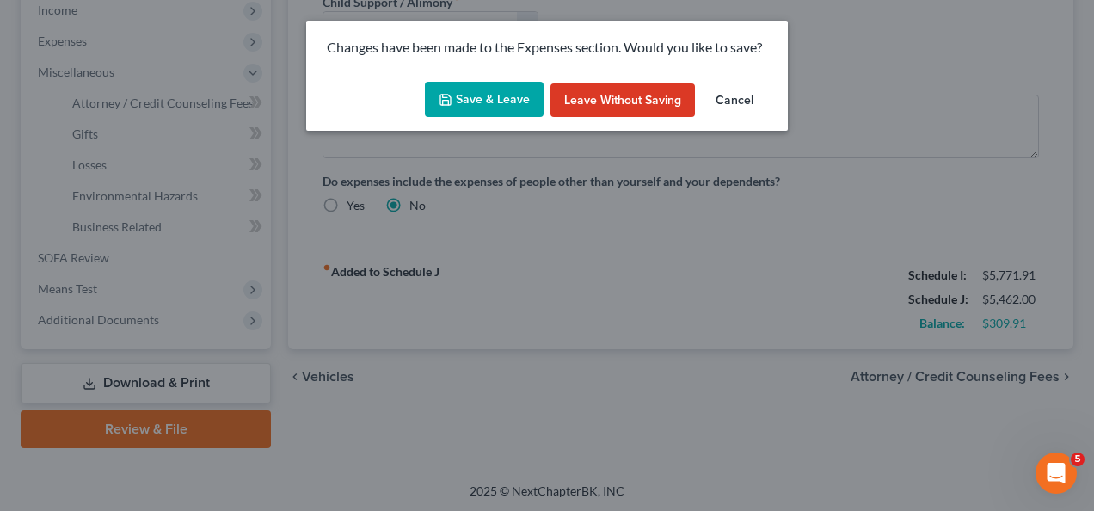
click at [514, 94] on button "Save & Leave" at bounding box center [484, 100] width 119 height 36
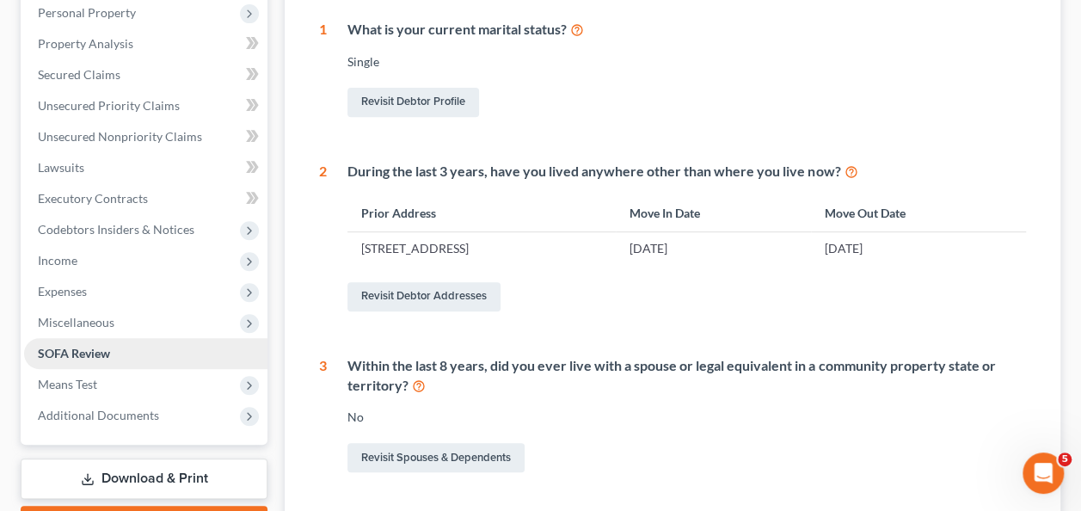
scroll to position [344, 0]
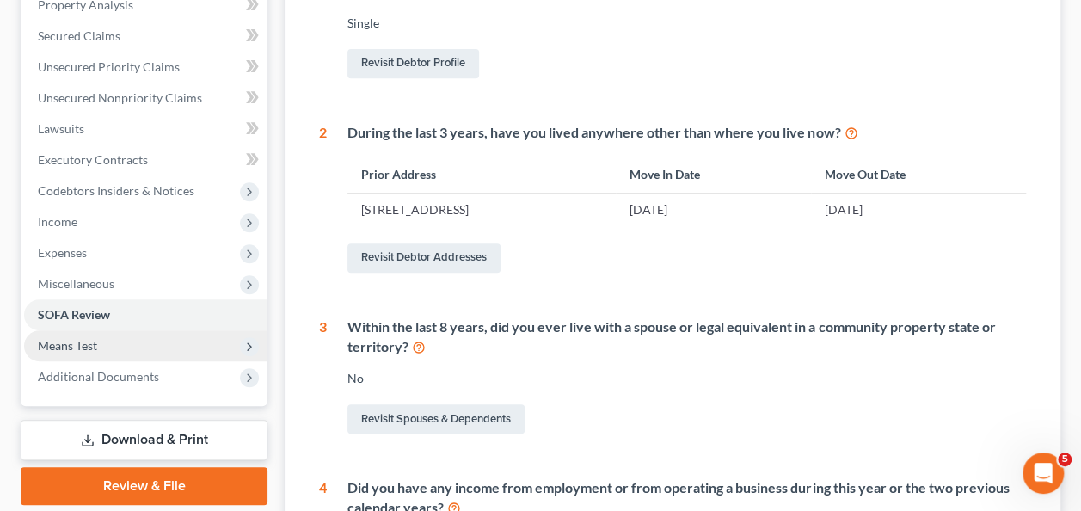
click at [48, 349] on span "Means Test" at bounding box center [67, 345] width 59 height 15
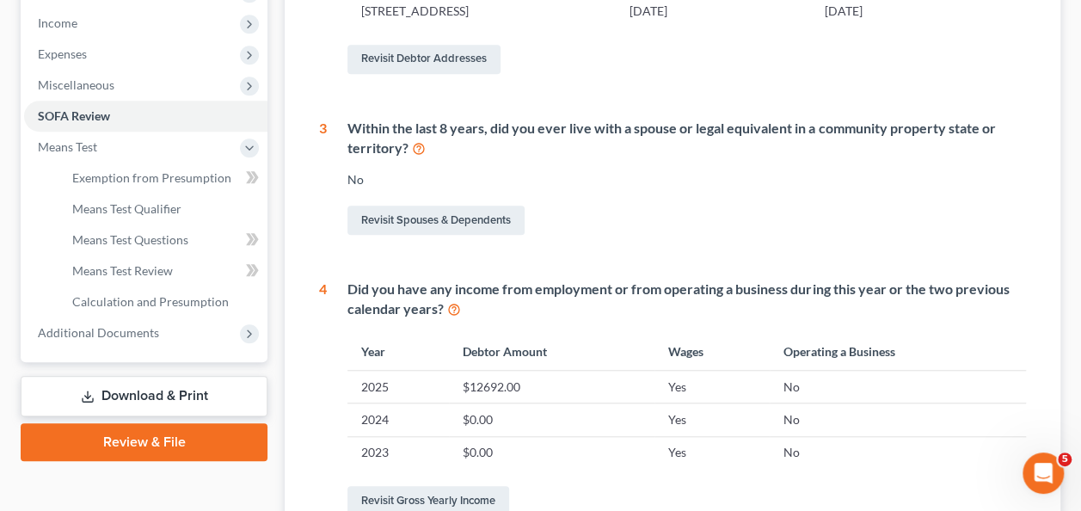
scroll to position [516, 0]
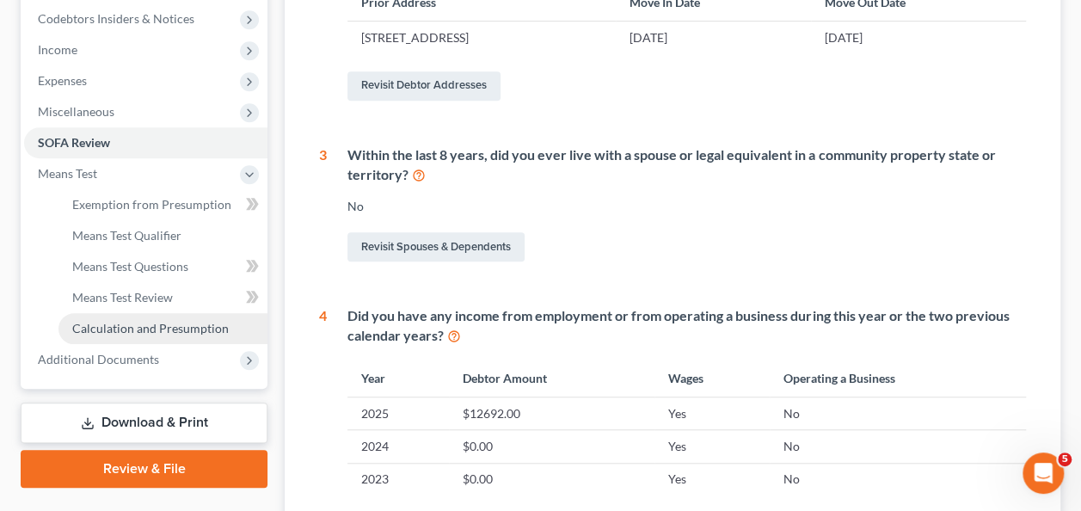
click at [191, 335] on link "Calculation and Presumption" at bounding box center [163, 328] width 209 height 31
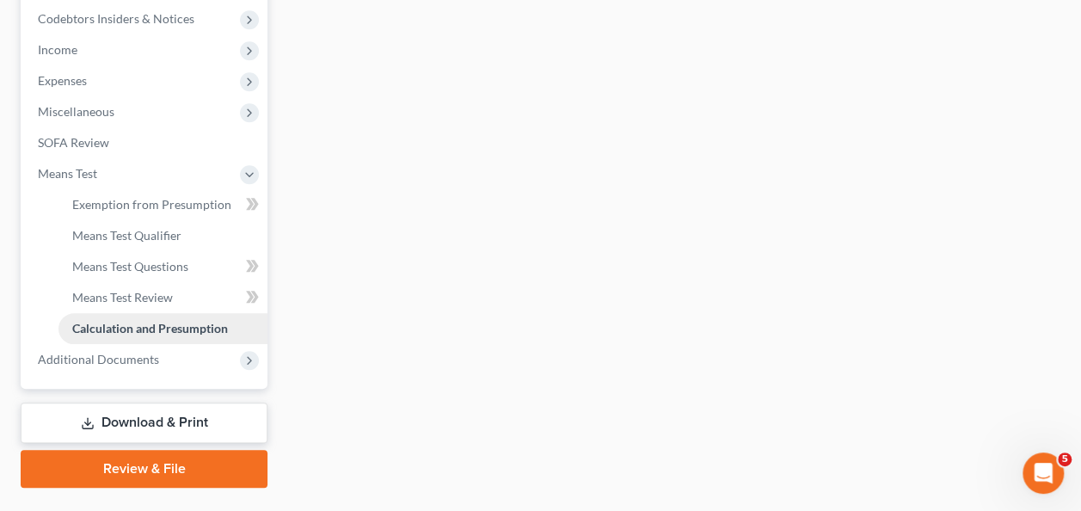
scroll to position [556, 0]
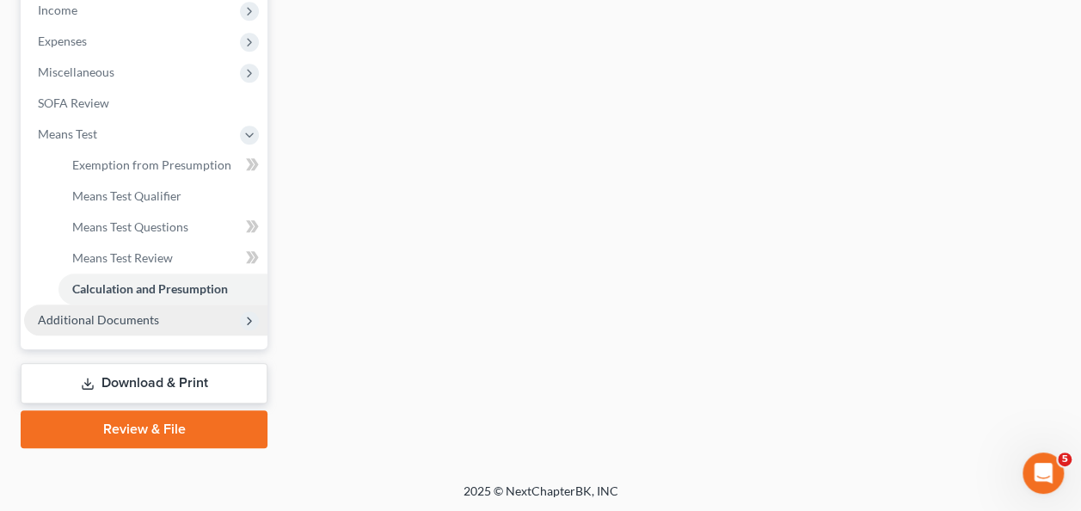
click at [132, 314] on span "Additional Documents" at bounding box center [98, 319] width 121 height 15
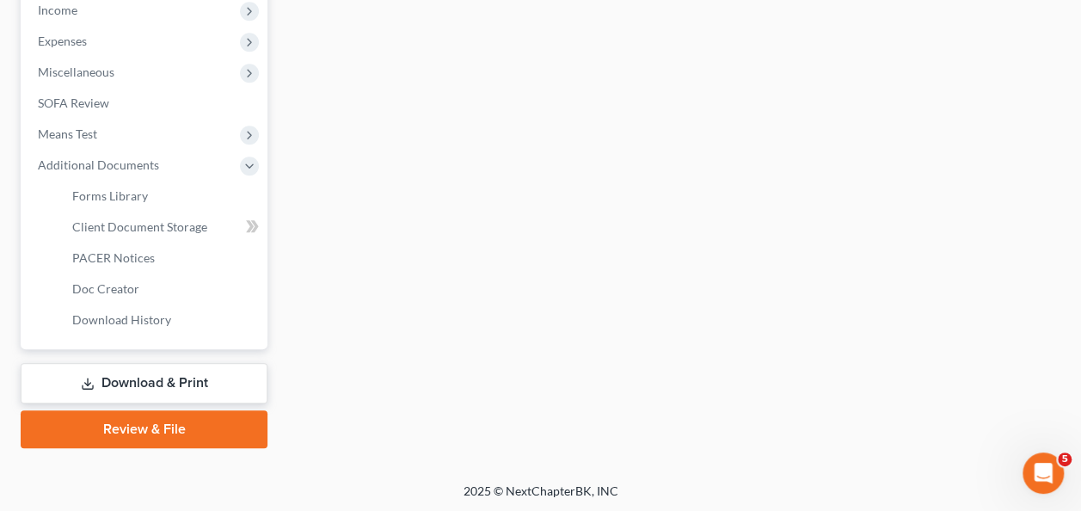
click at [343, 293] on div "Exemption from Presumption Means Test Qualifier Means Test Questions Means Test…" at bounding box center [672, 28] width 793 height 839
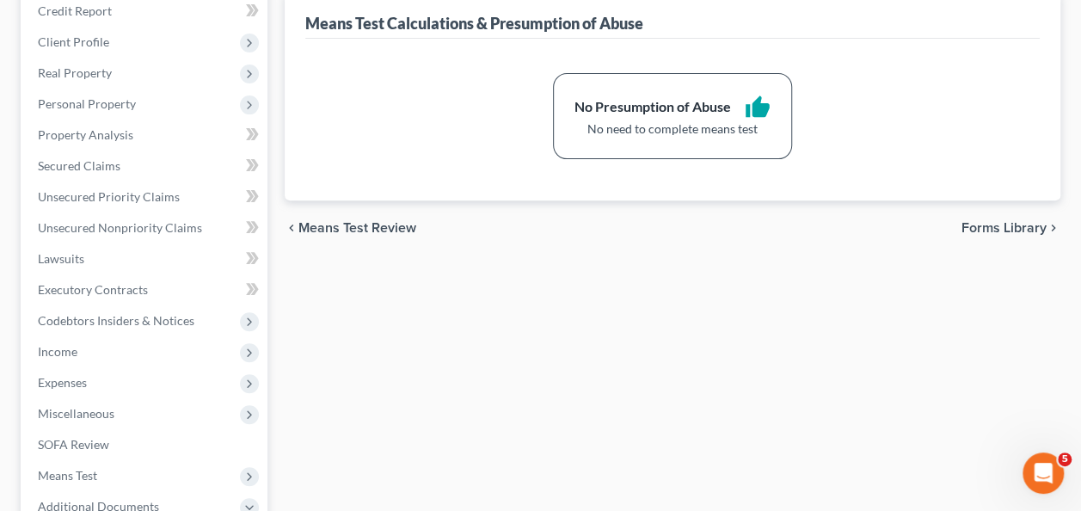
scroll to position [212, 0]
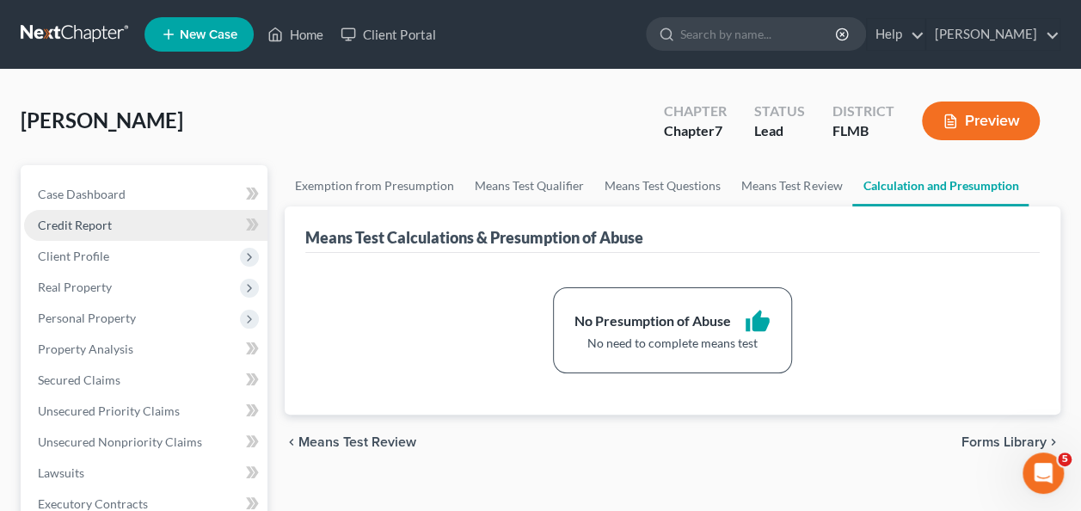
click at [79, 234] on link "Credit Report" at bounding box center [145, 225] width 243 height 31
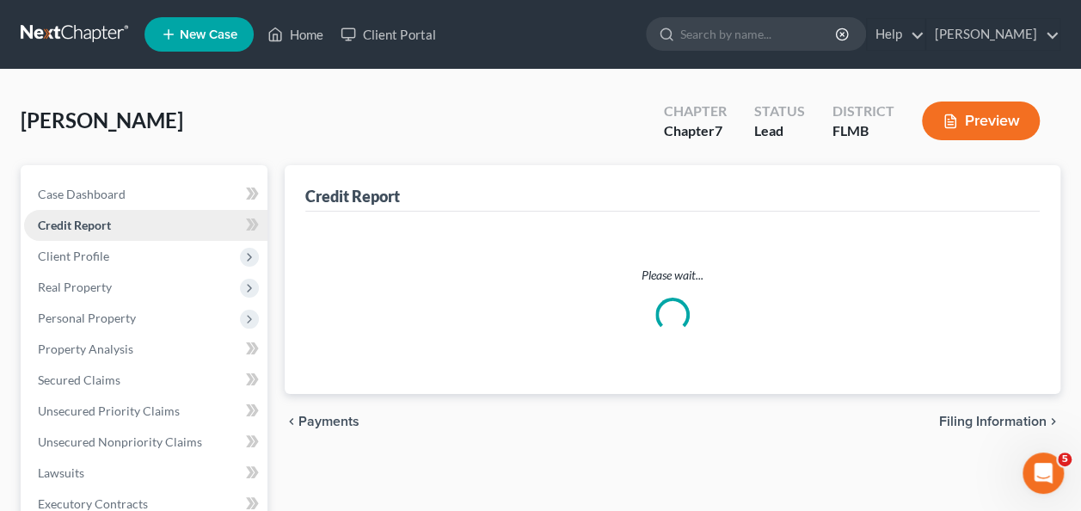
click at [83, 215] on link "Credit Report" at bounding box center [145, 225] width 243 height 31
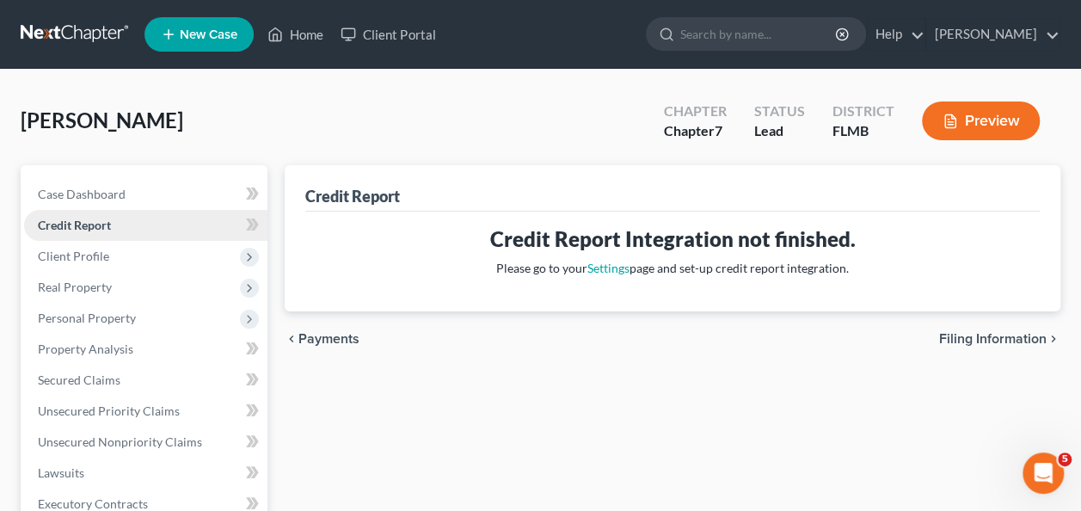
drag, startPoint x: 93, startPoint y: 224, endPoint x: 83, endPoint y: 223, distance: 10.4
click at [93, 224] on span "Credit Report" at bounding box center [74, 225] width 73 height 15
